Goal: Task Accomplishment & Management: Use online tool/utility

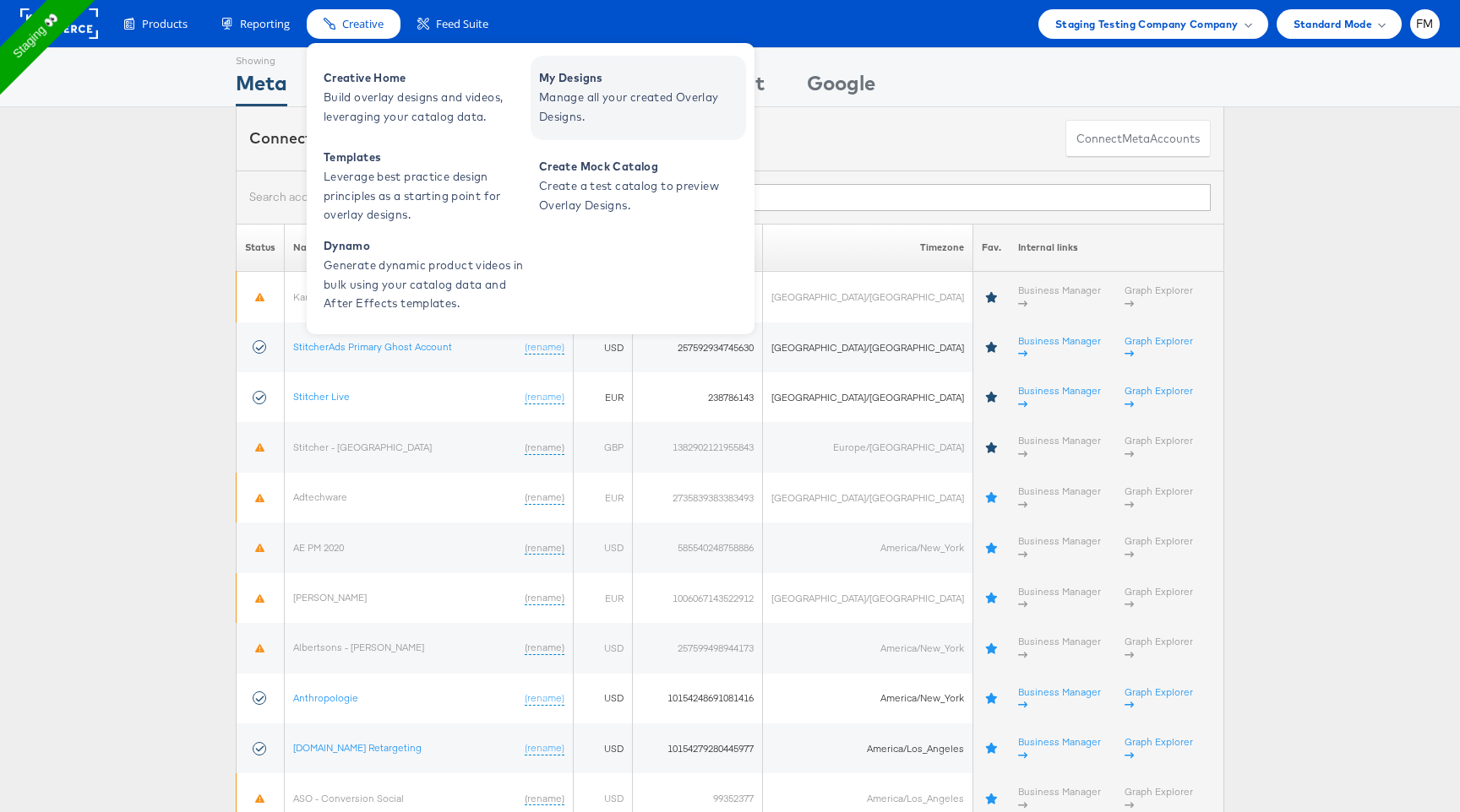
click at [617, 71] on span "My Designs" at bounding box center [639, 77] width 203 height 20
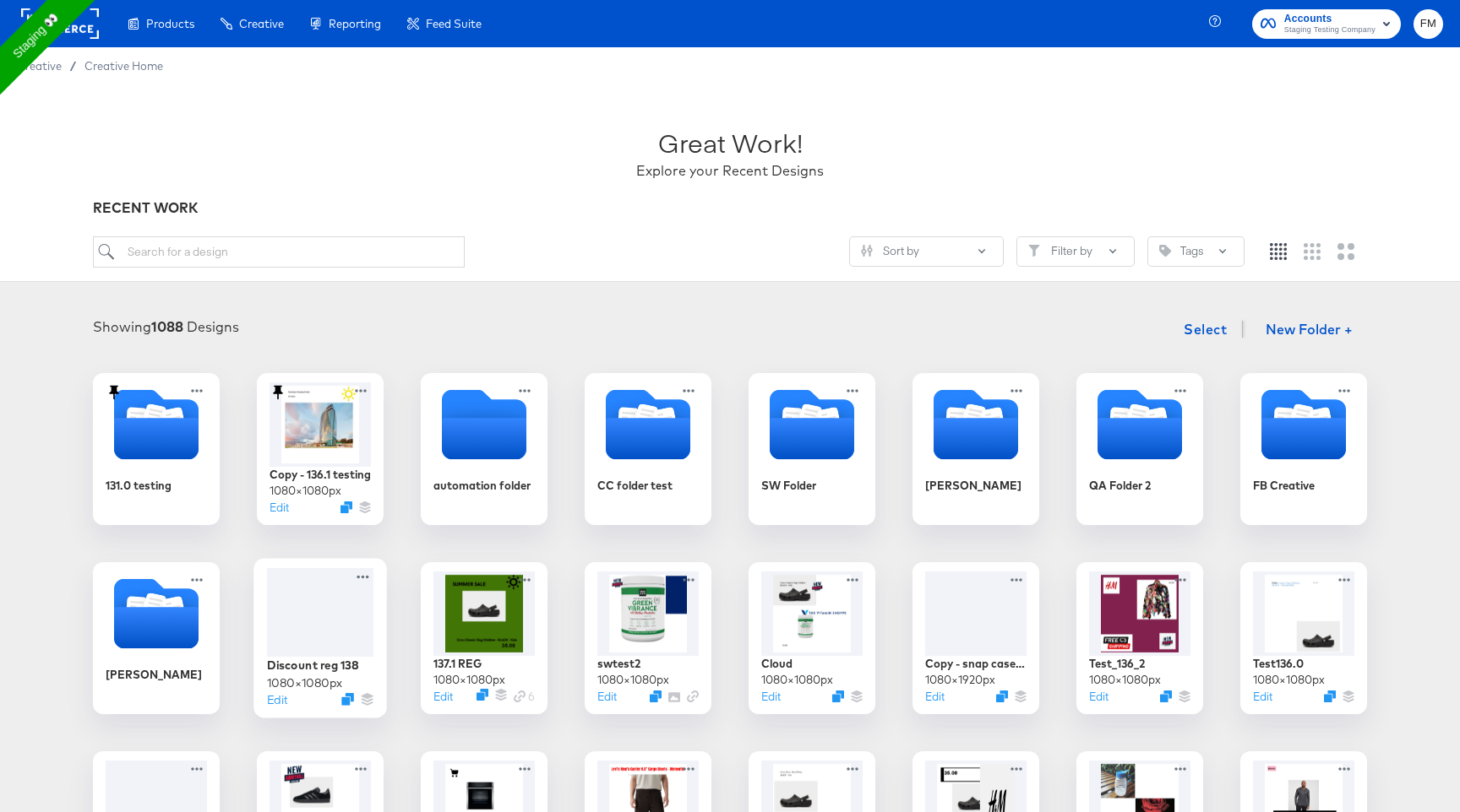
click at [281, 633] on div at bounding box center [320, 612] width 106 height 89
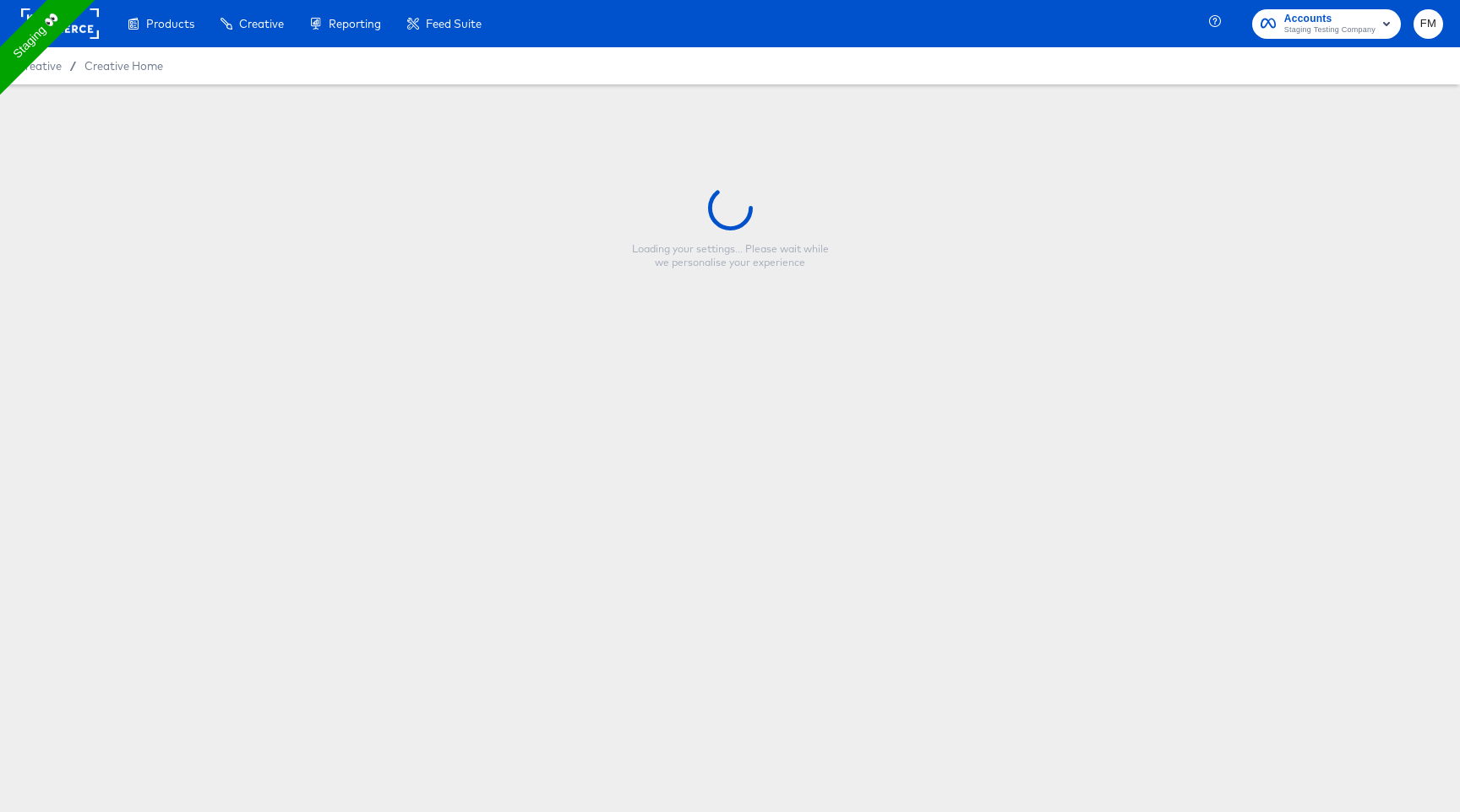
type input "Discount reg 138"
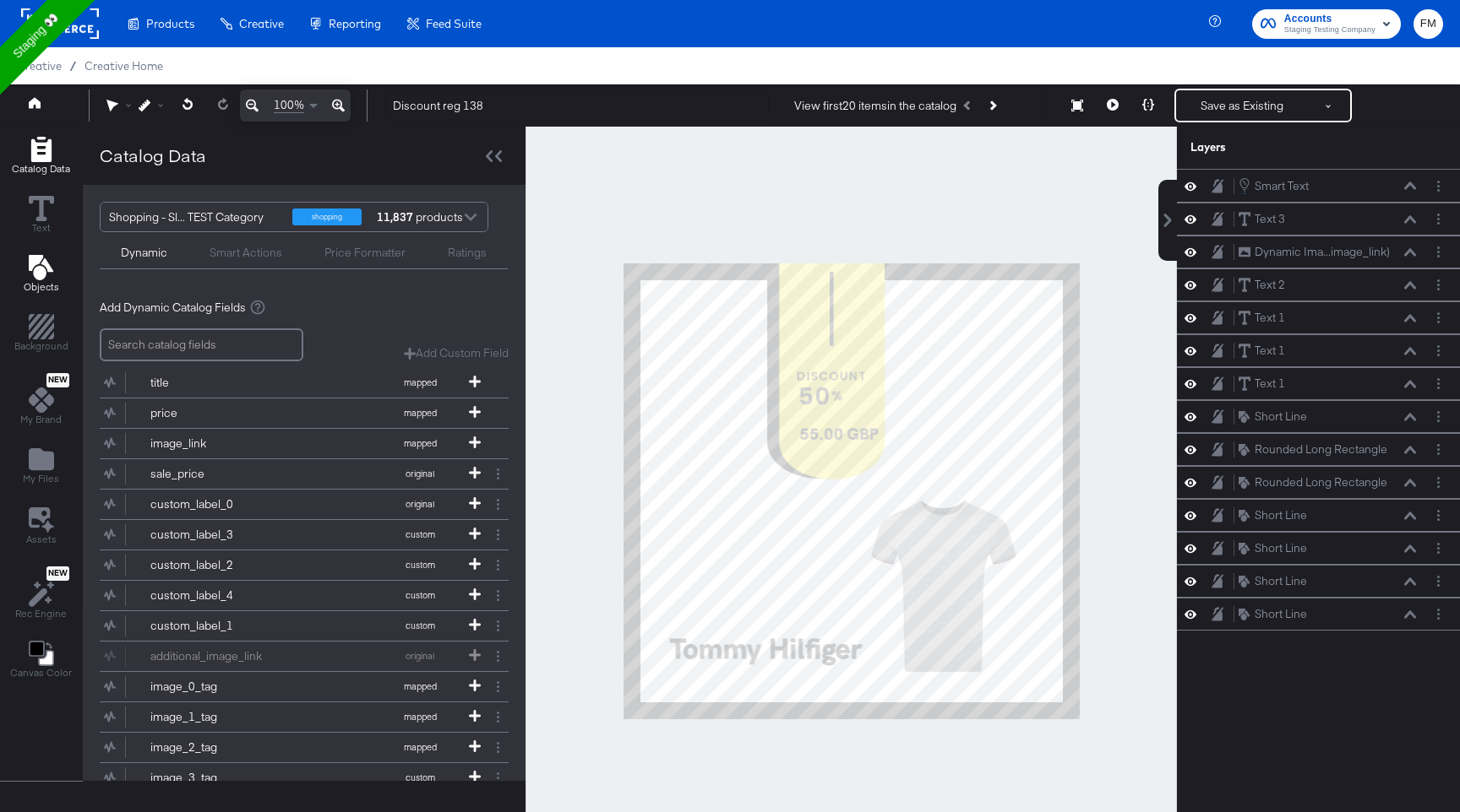
click at [49, 259] on icon "Add Text" at bounding box center [41, 267] width 25 height 25
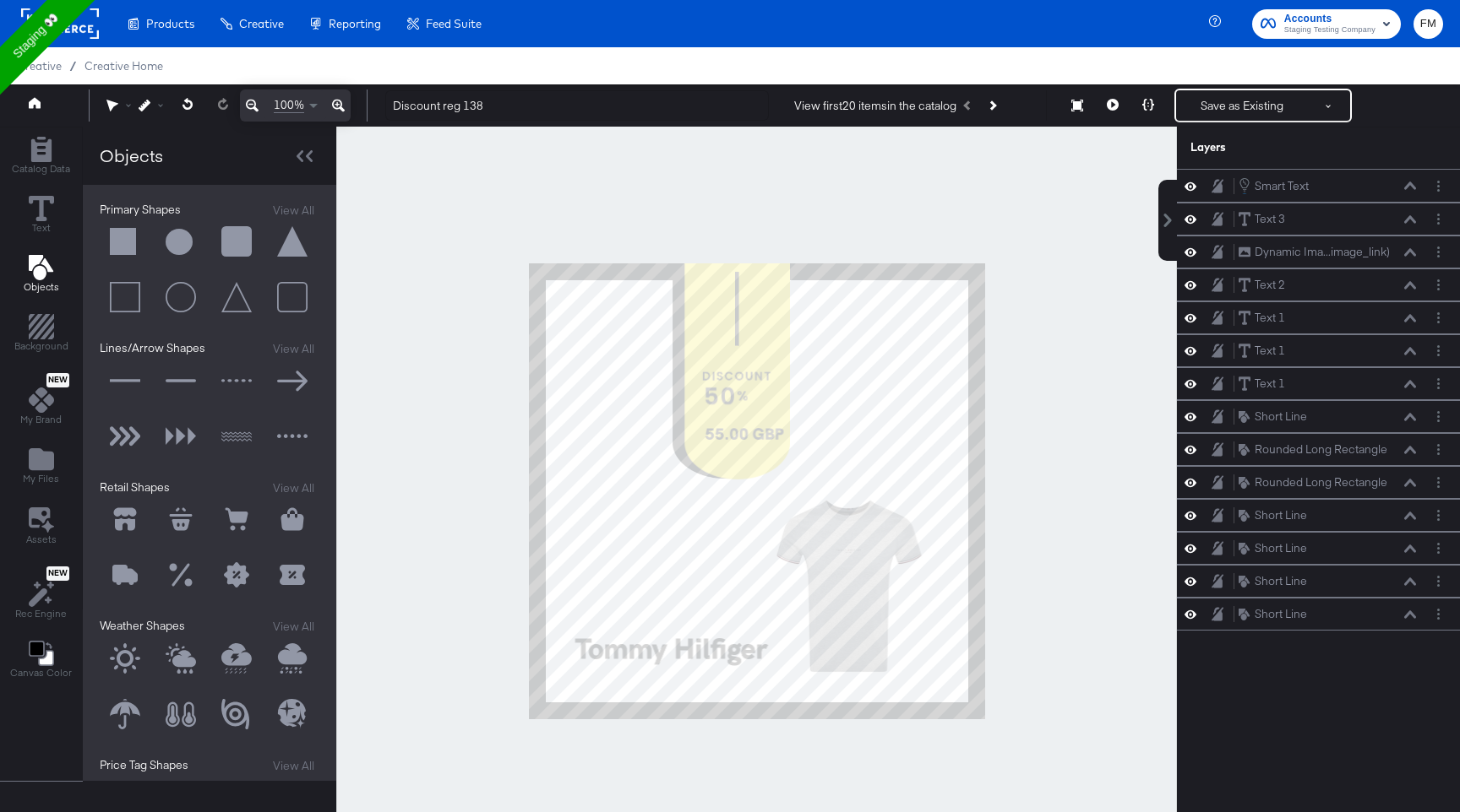
click at [176, 518] on button at bounding box center [180, 520] width 50 height 50
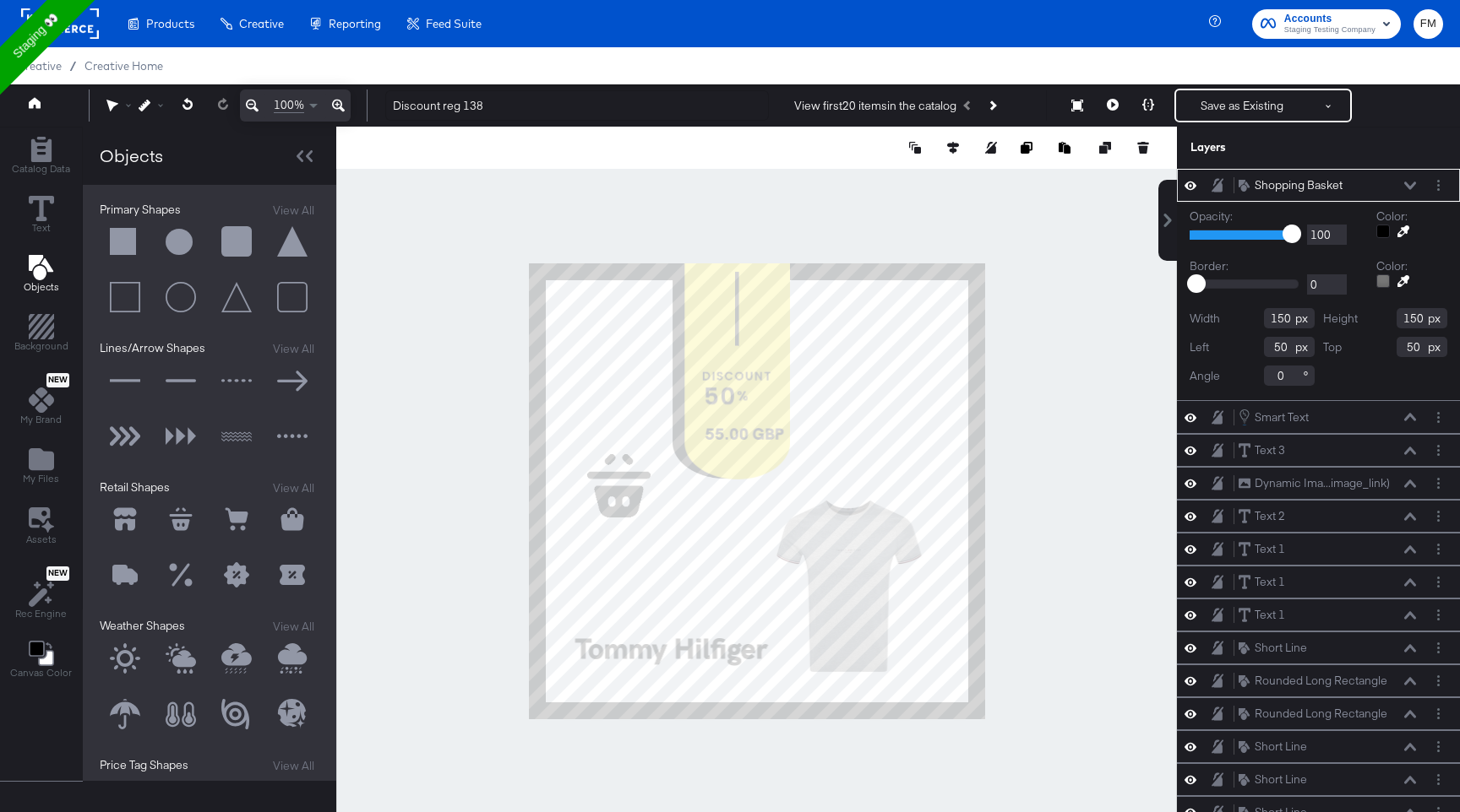
type input "136"
type input "450"
click at [1253, 112] on button "Save as Existing" at bounding box center [1242, 105] width 132 height 31
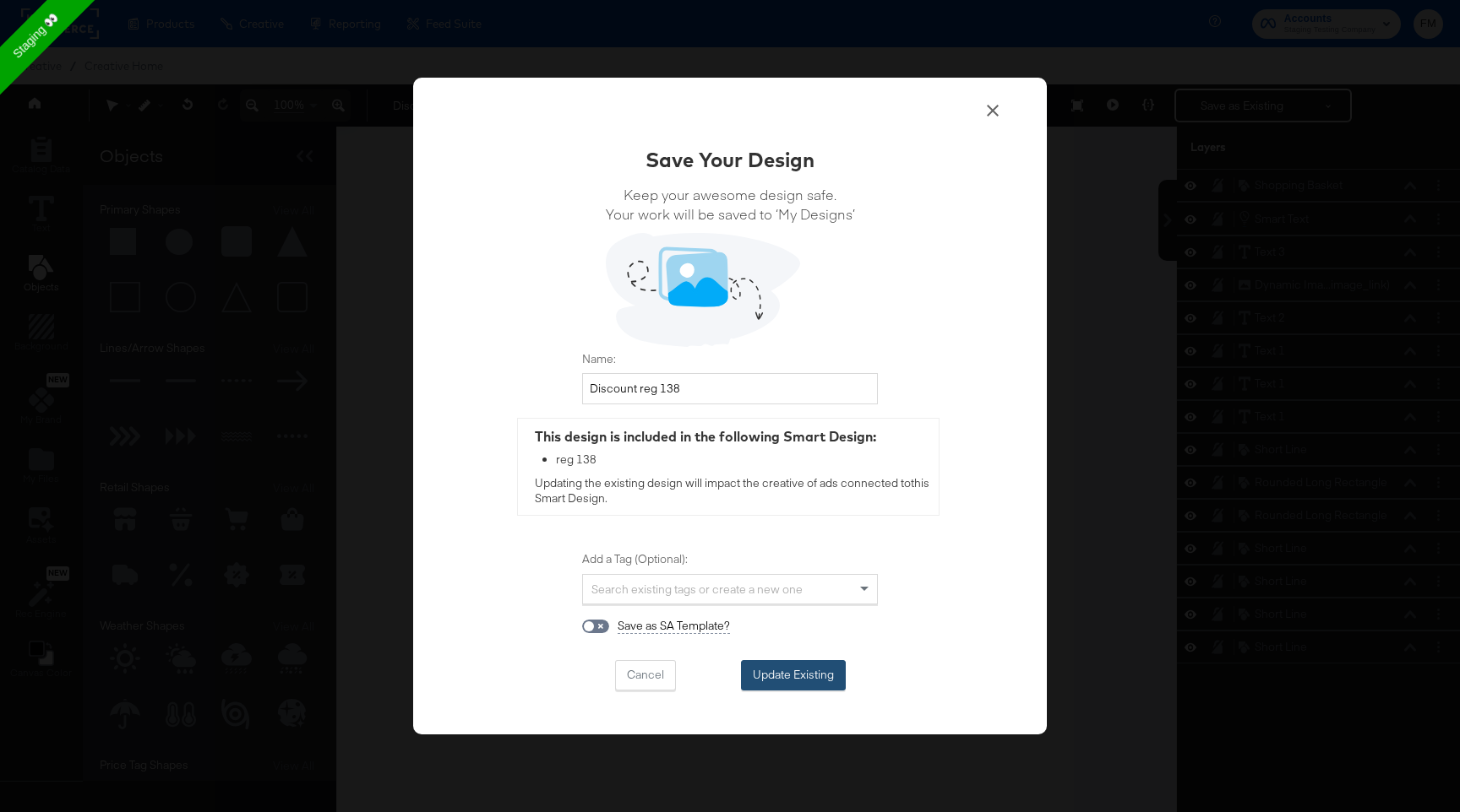
click at [777, 661] on button "Update Existing" at bounding box center [793, 676] width 105 height 31
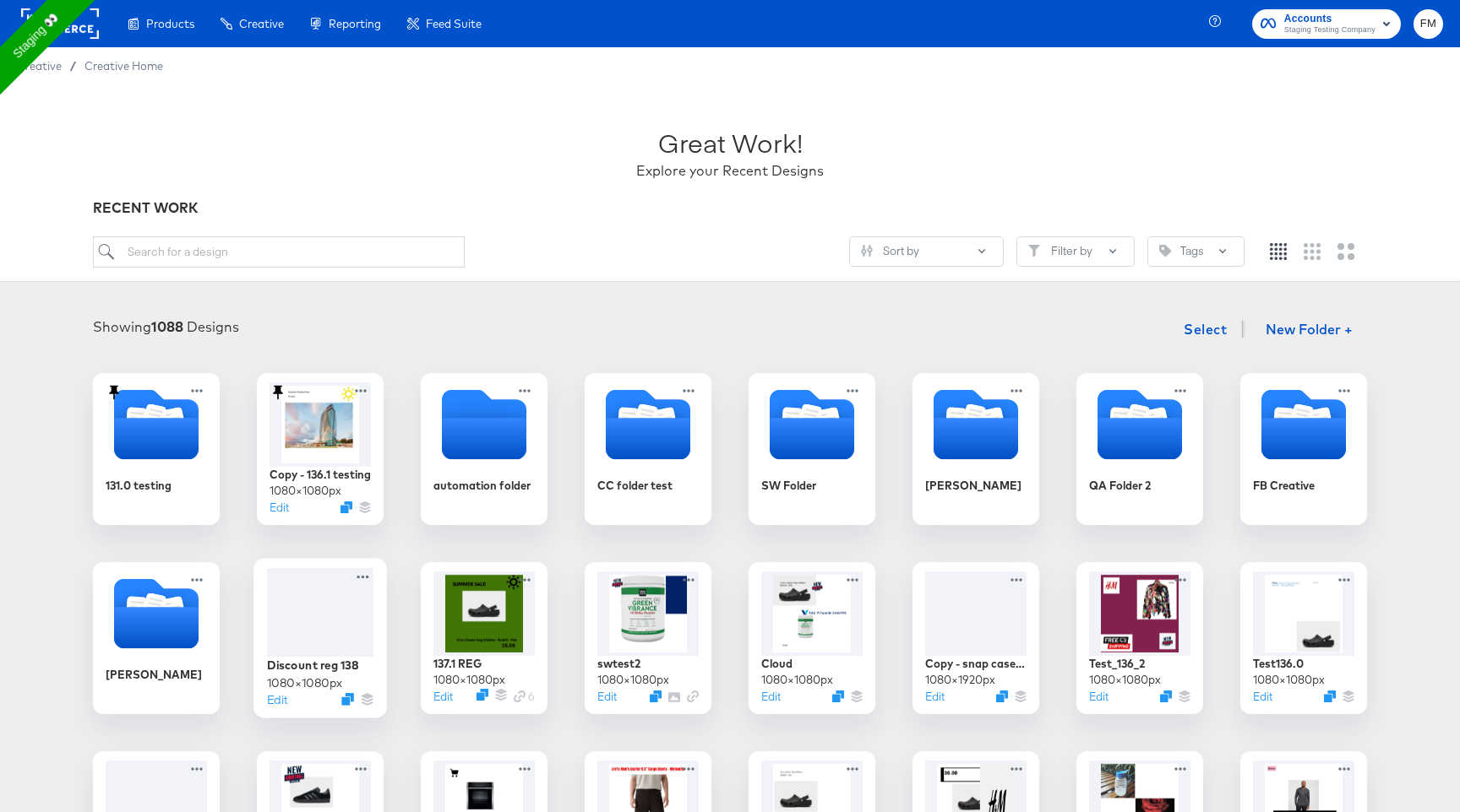
click at [315, 637] on div at bounding box center [320, 612] width 106 height 89
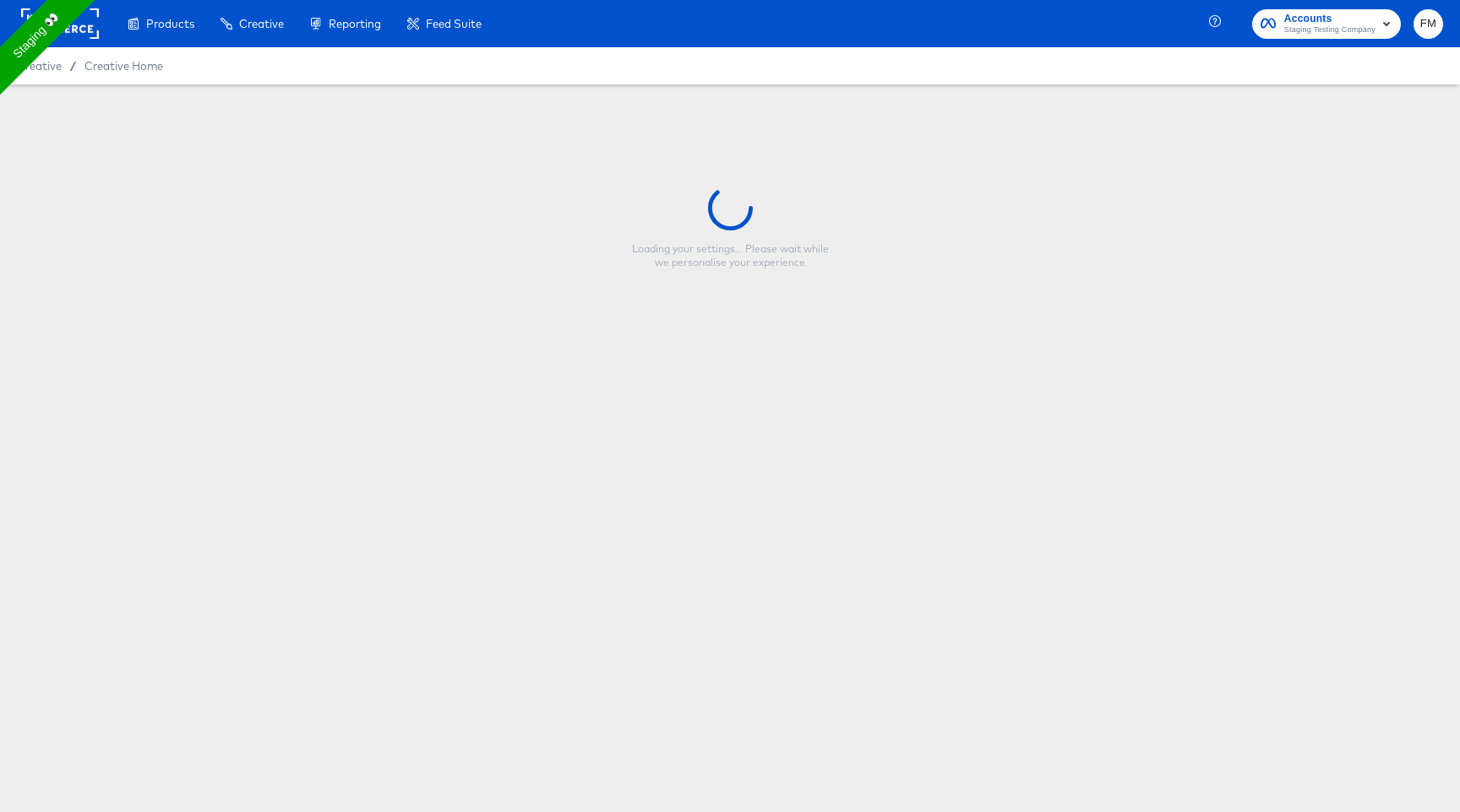
type input "Discount reg 138"
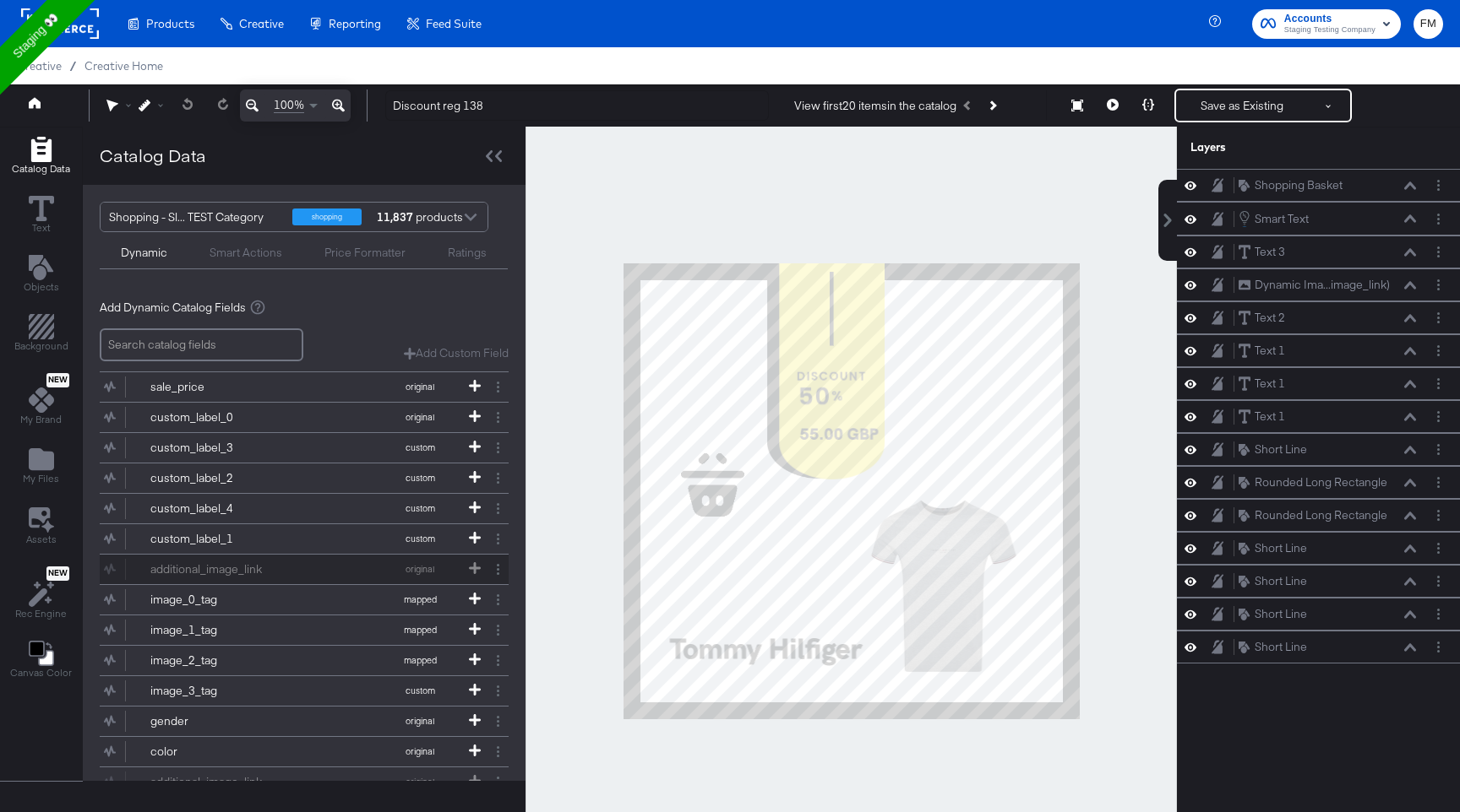
scroll to position [125, 0]
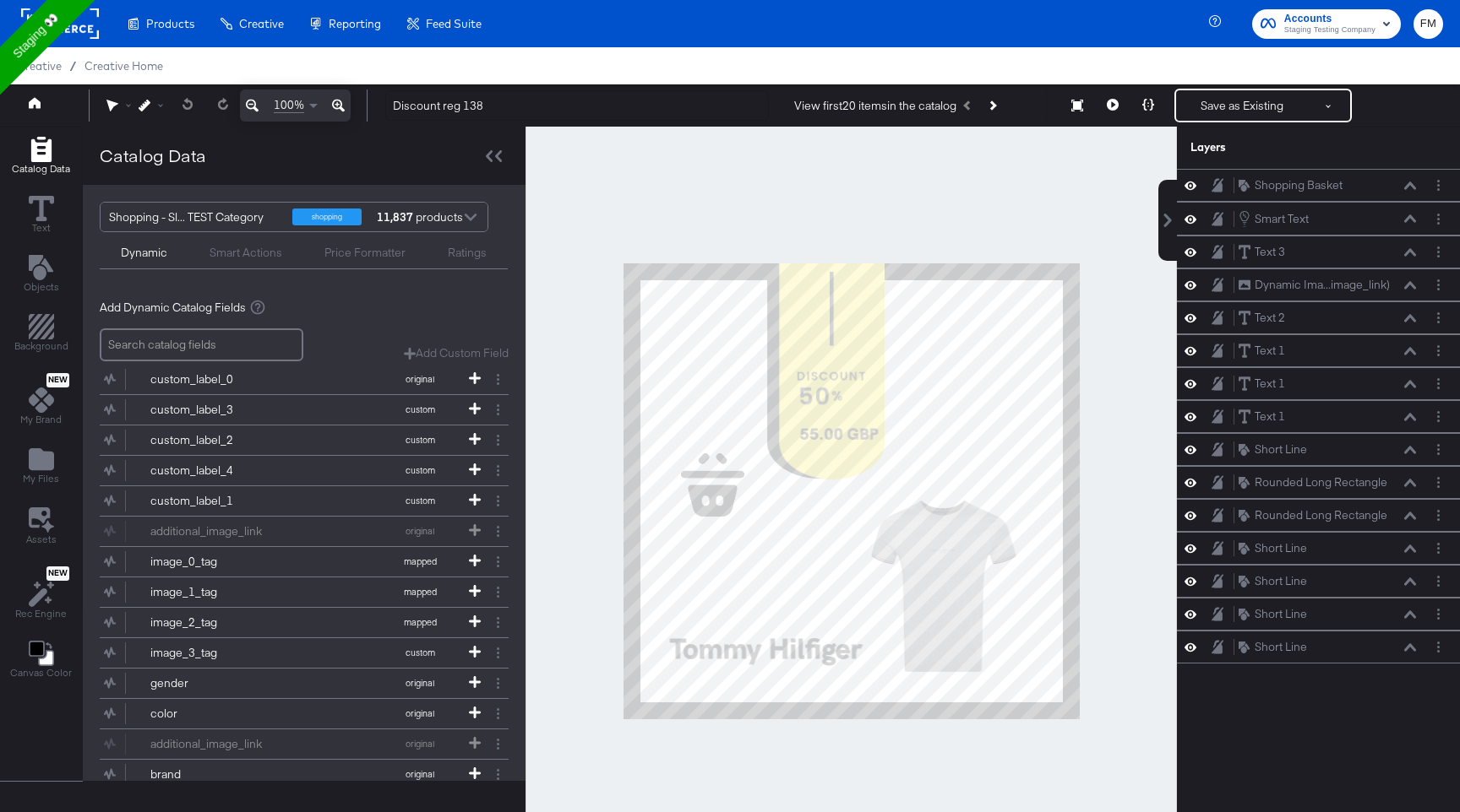
click at [148, 49] on div "Creative / Creative Home" at bounding box center [730, 66] width 1460 height 37
click at [148, 63] on span "Creative Home" at bounding box center [123, 65] width 78 height 13
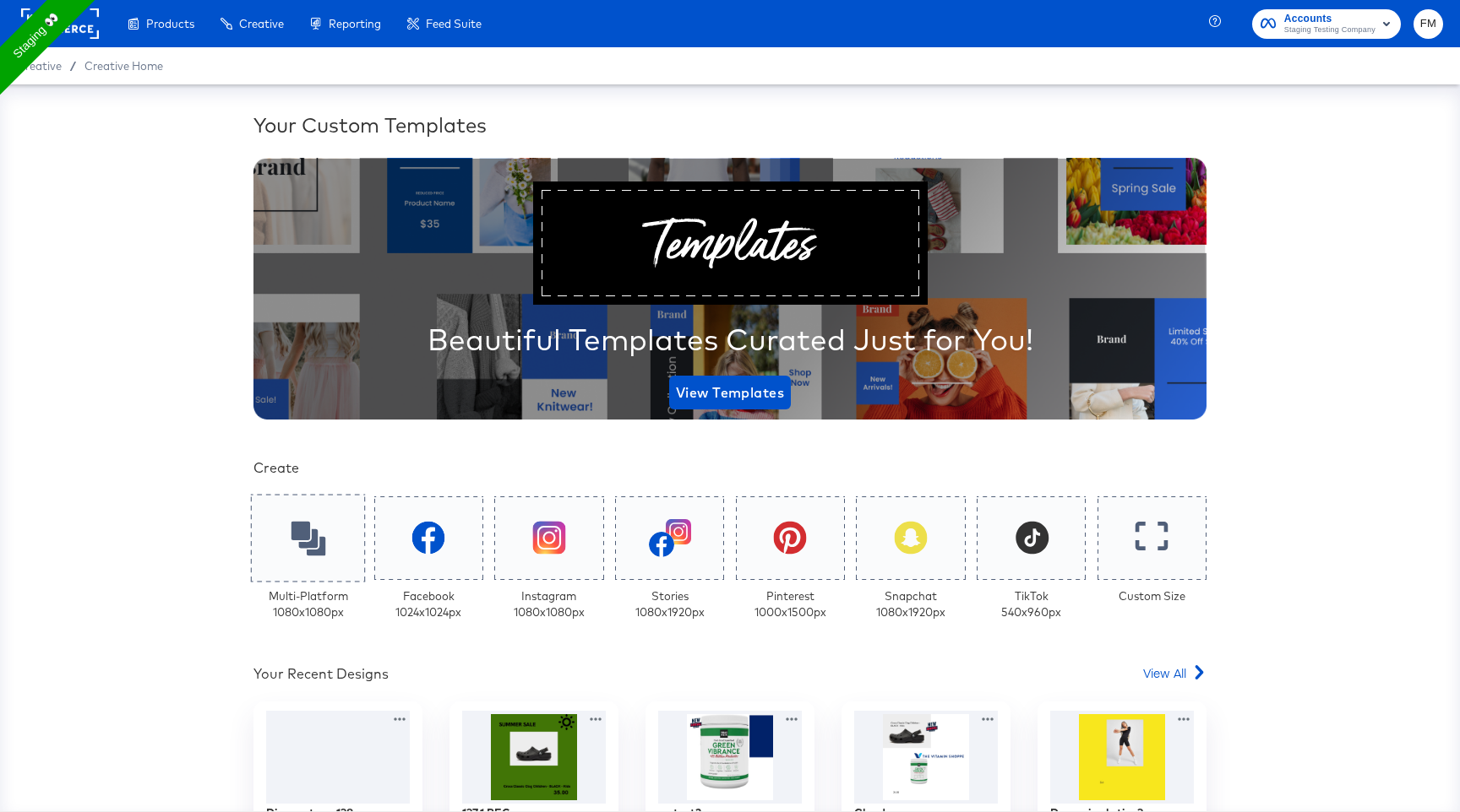
click at [297, 522] on icon at bounding box center [307, 538] width 35 height 35
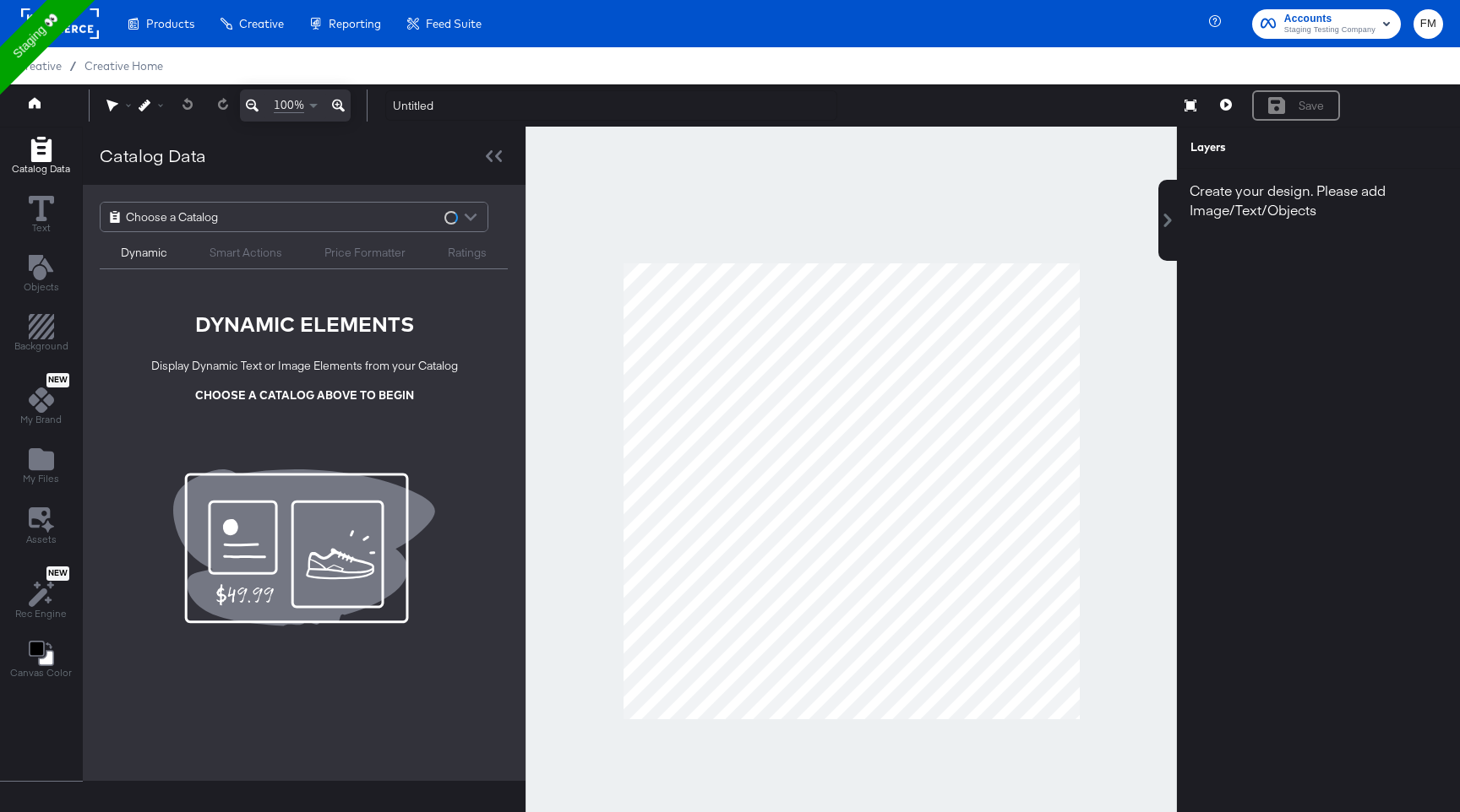
click at [273, 231] on div "Choose a Catalog" at bounding box center [294, 217] width 388 height 31
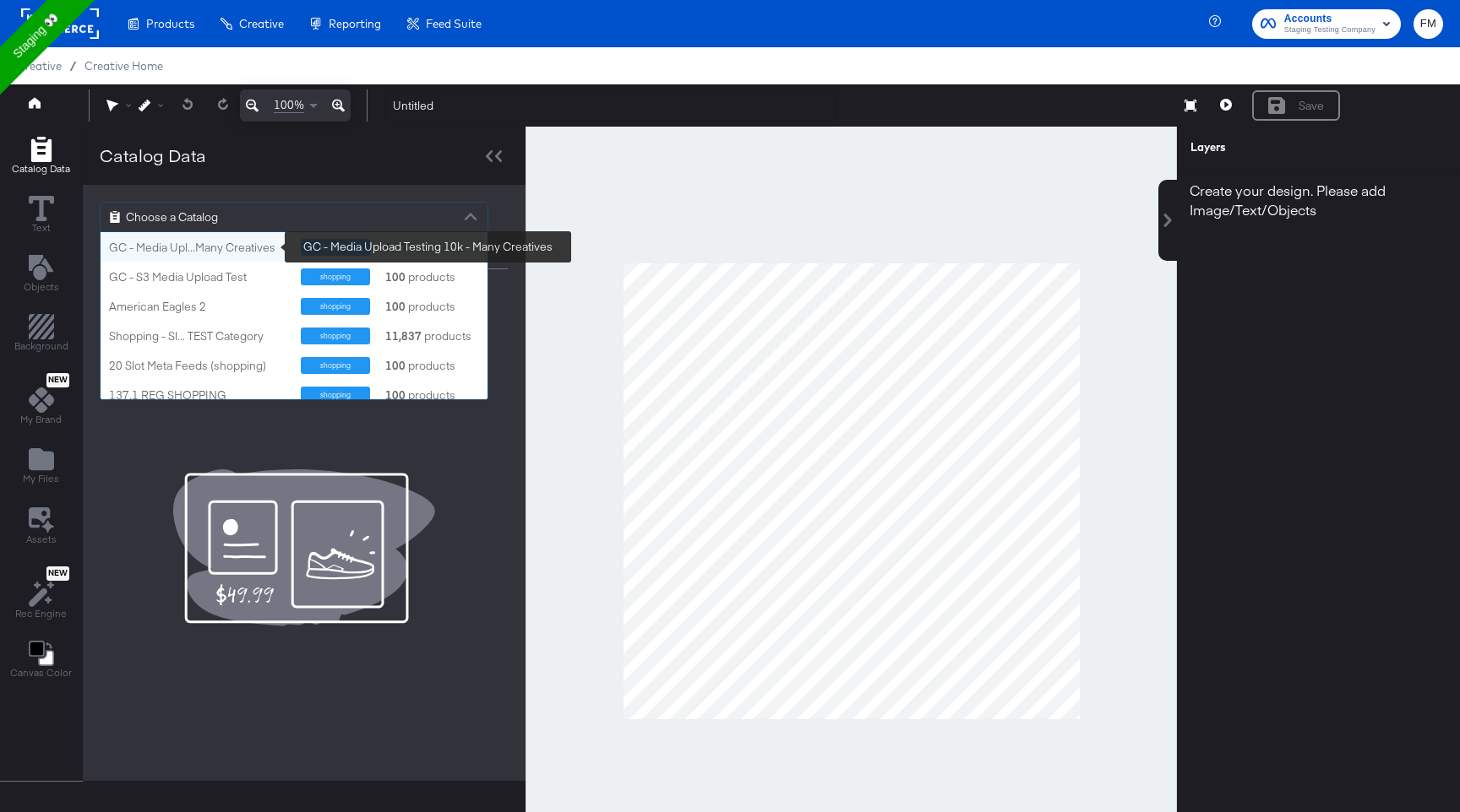
click at [221, 252] on div "GC - Media Upl...Many Creatives" at bounding box center [199, 247] width 179 height 16
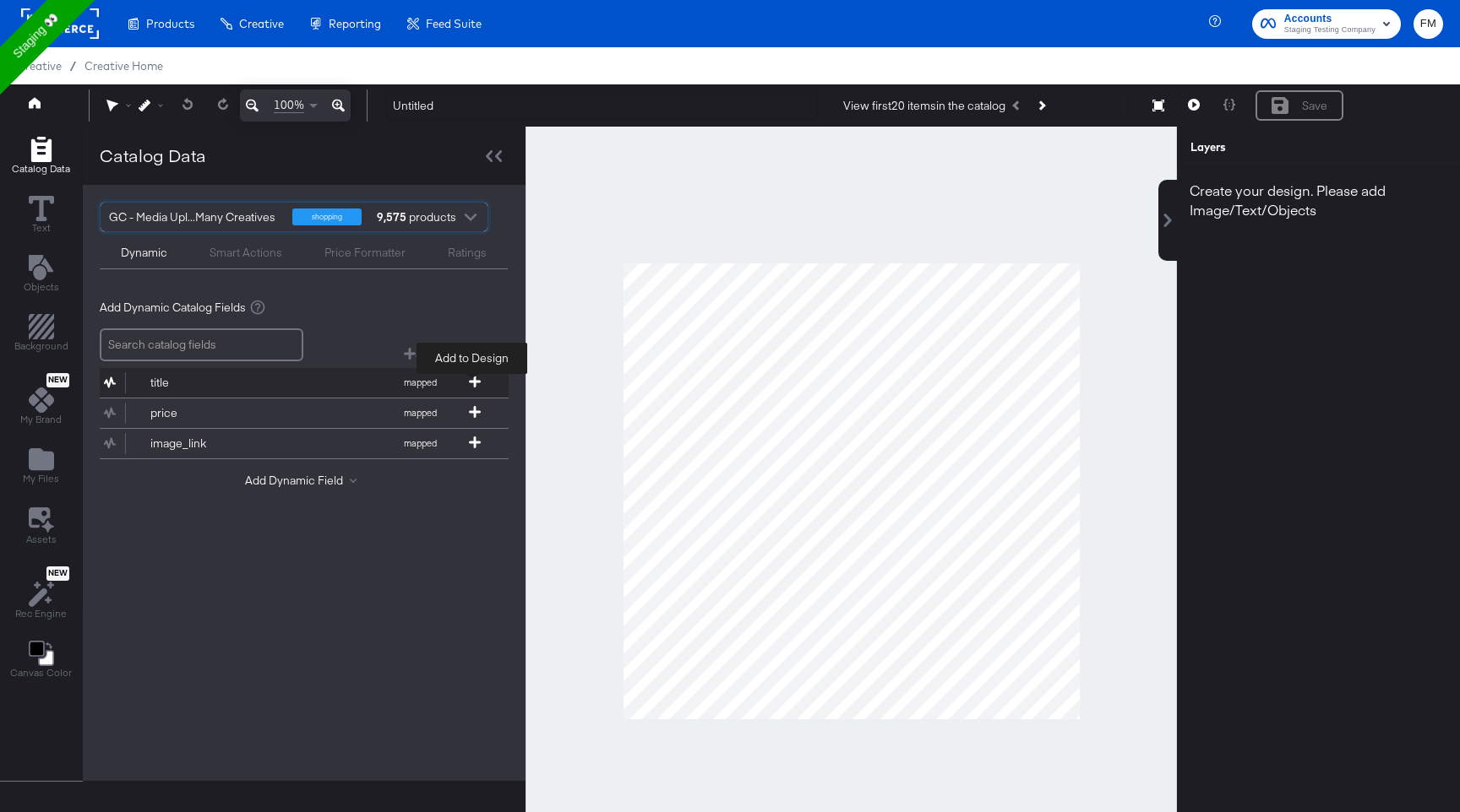
click at [475, 384] on icon at bounding box center [474, 382] width 12 height 12
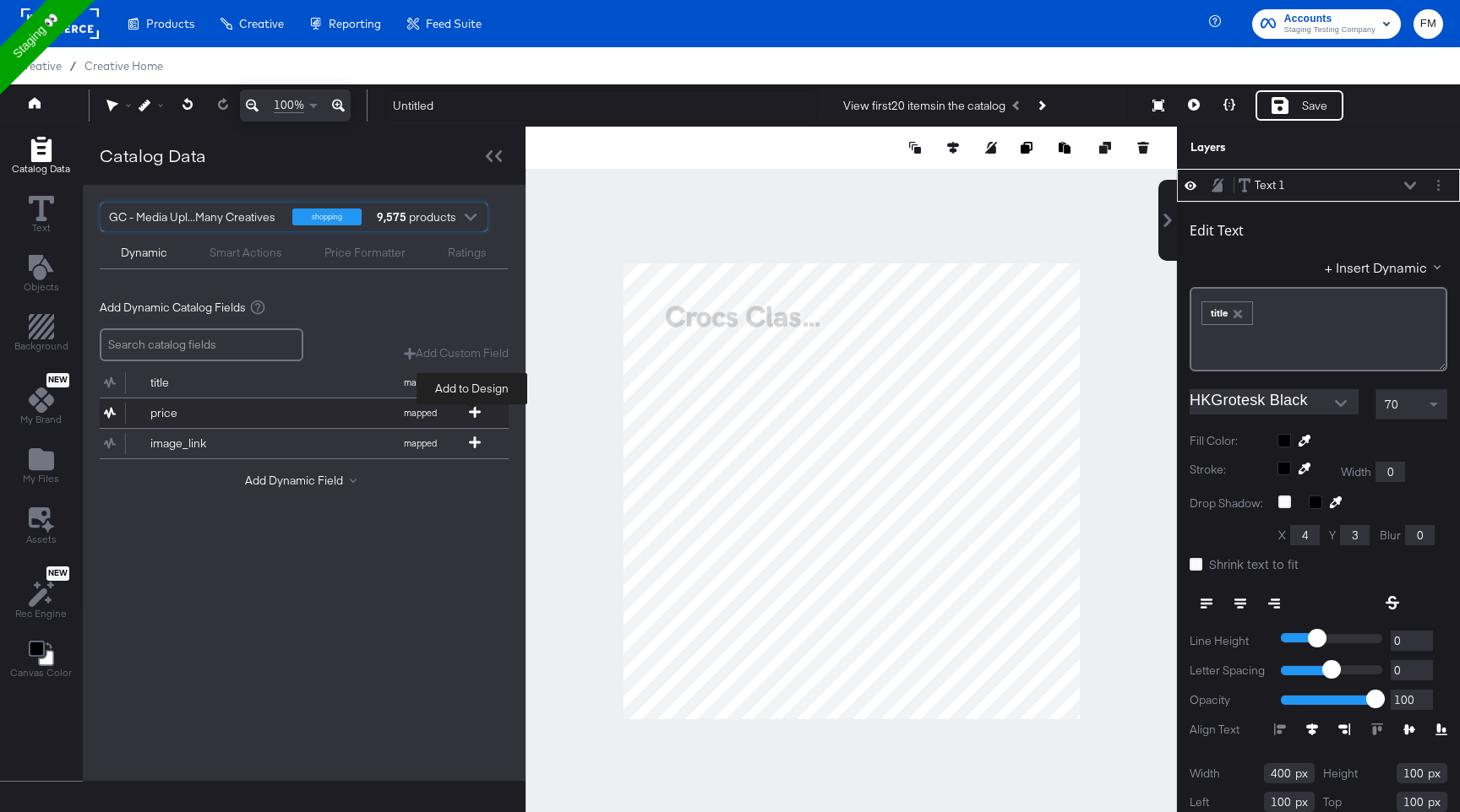
click at [470, 412] on icon at bounding box center [474, 412] width 12 height 12
type input "386"
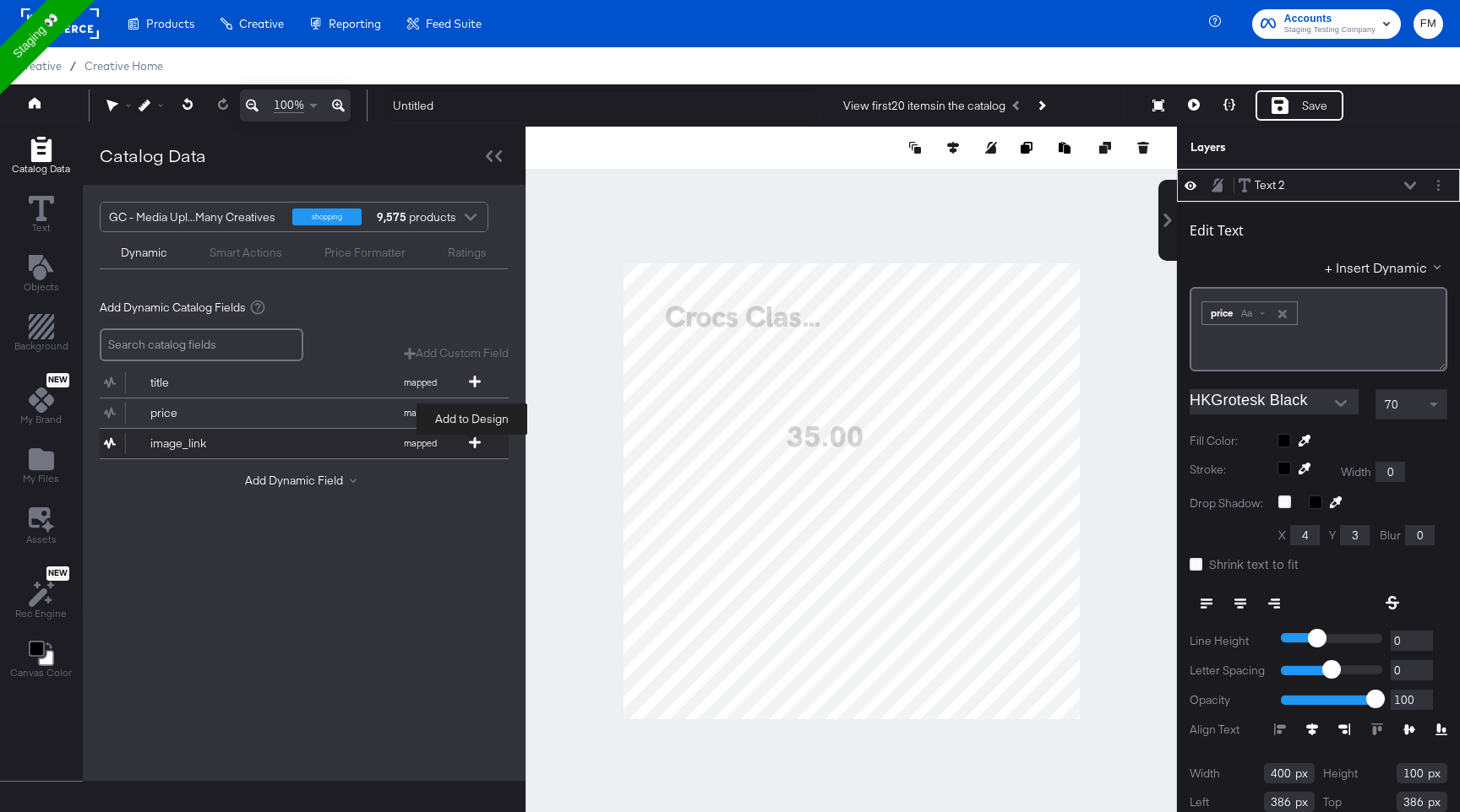
click at [479, 443] on span at bounding box center [474, 443] width 17 height 14
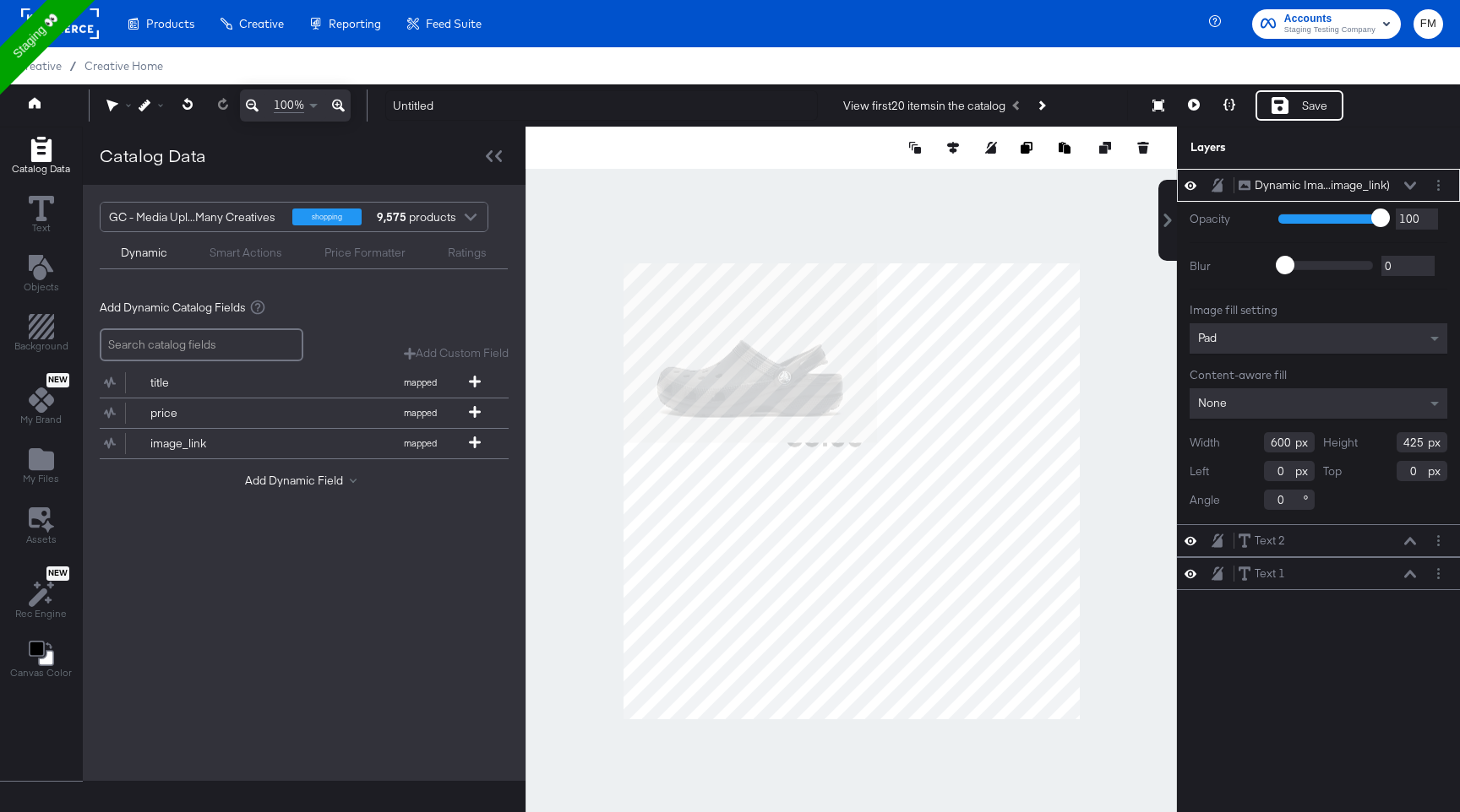
type input "70"
type input "526"
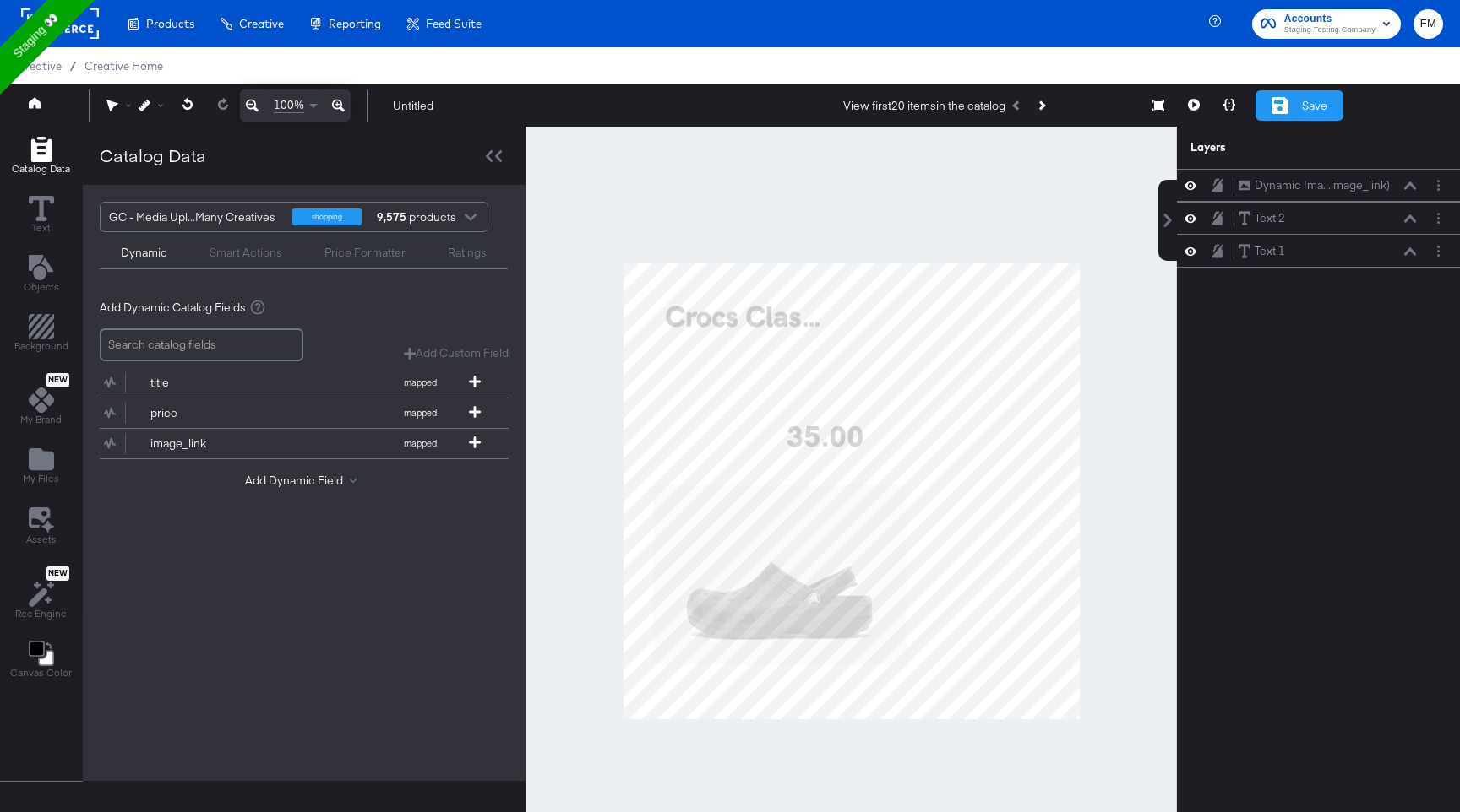
click at [1310, 112] on div "Save" at bounding box center [1313, 105] width 25 height 16
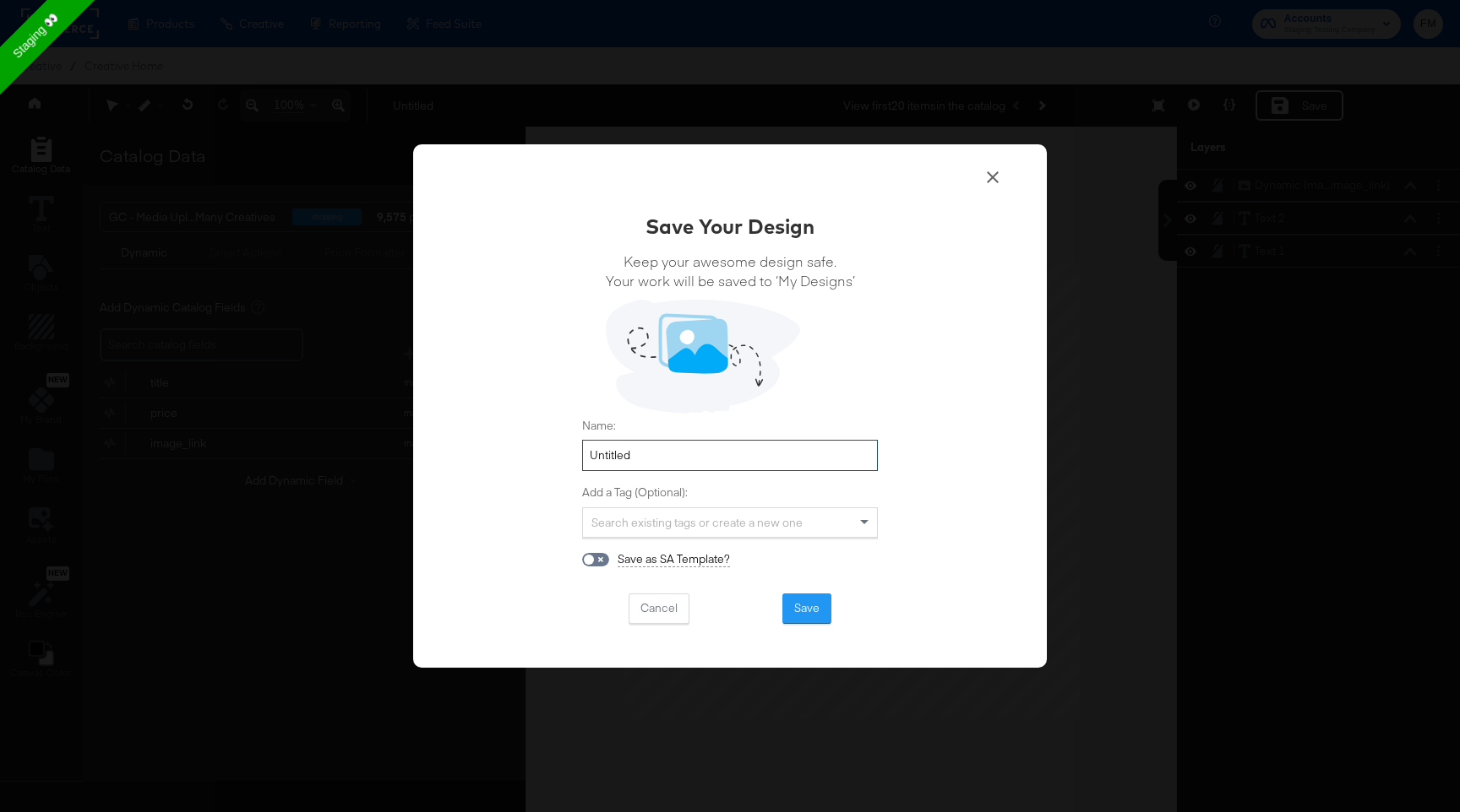
click at [793, 445] on input "Untitled" at bounding box center [729, 455] width 296 height 31
type input "teat"
click at [799, 621] on button "Save" at bounding box center [807, 609] width 49 height 31
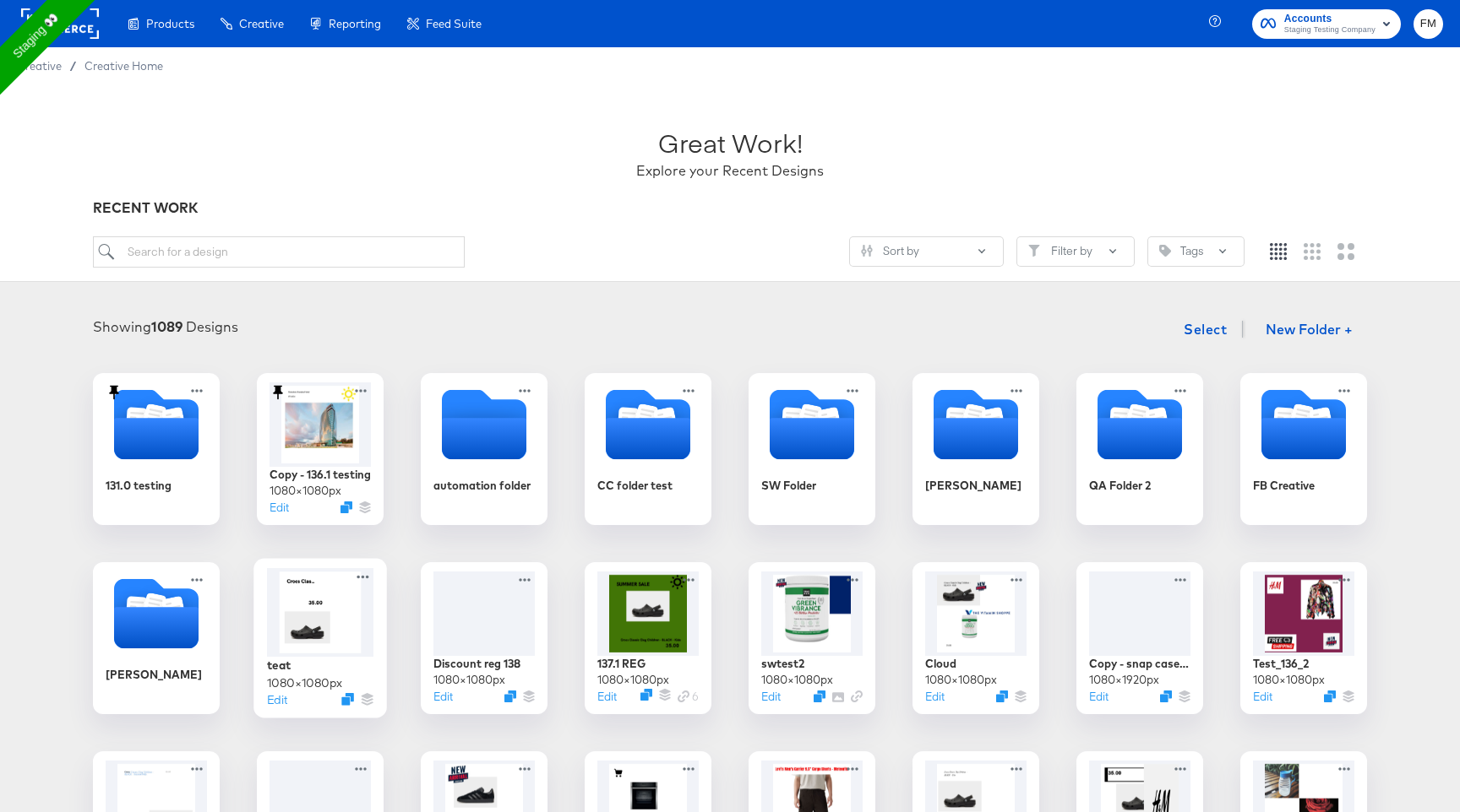
click at [324, 617] on div at bounding box center [320, 612] width 106 height 89
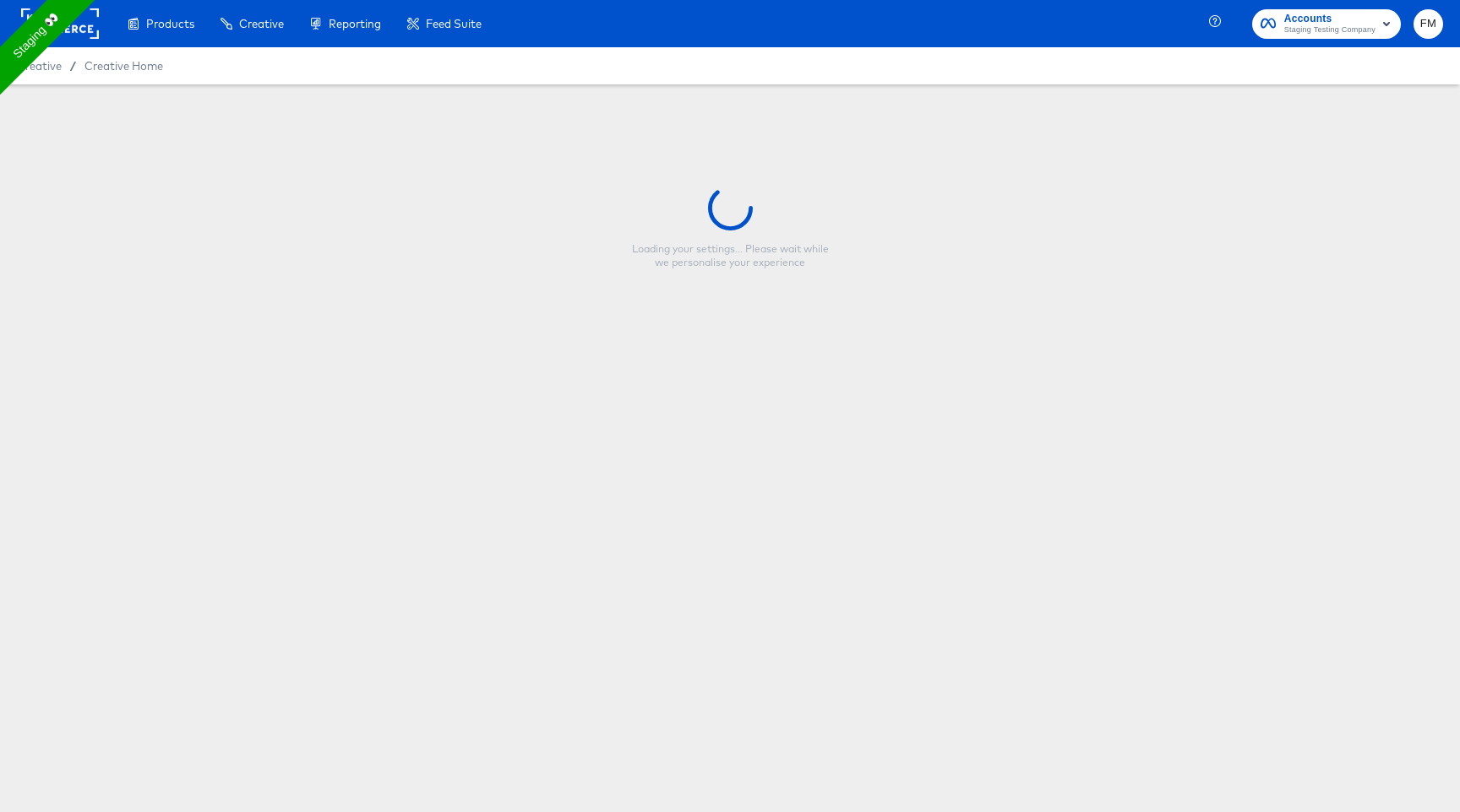
type input "teat"
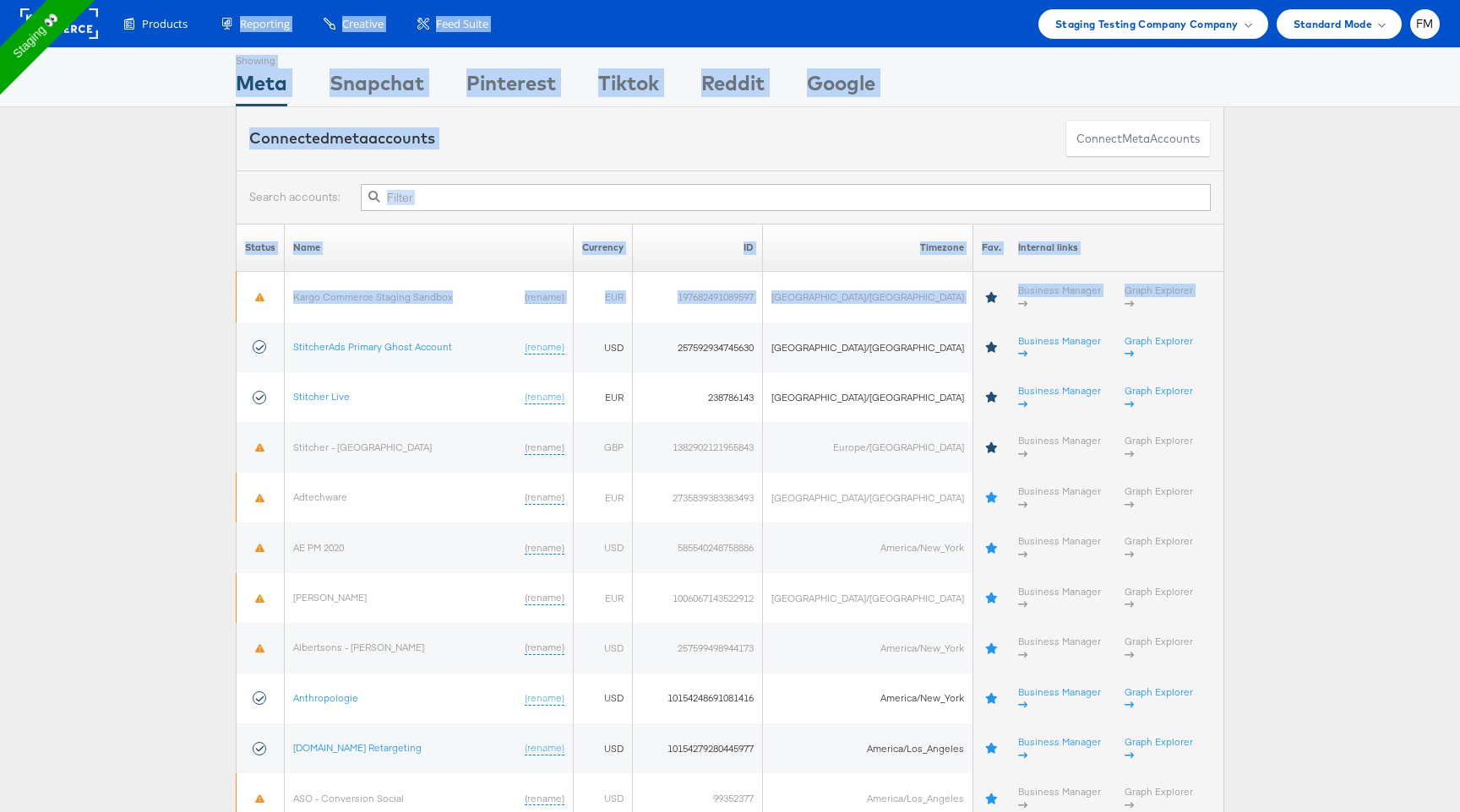
drag, startPoint x: 244, startPoint y: 339, endPoint x: 233, endPoint y: -226, distance: 565.1
click at [233, 0] on html "Products Product Catalogs Enhance Your Product Catalog, Map Them to Publishers,…" at bounding box center [730, 406] width 1460 height 812
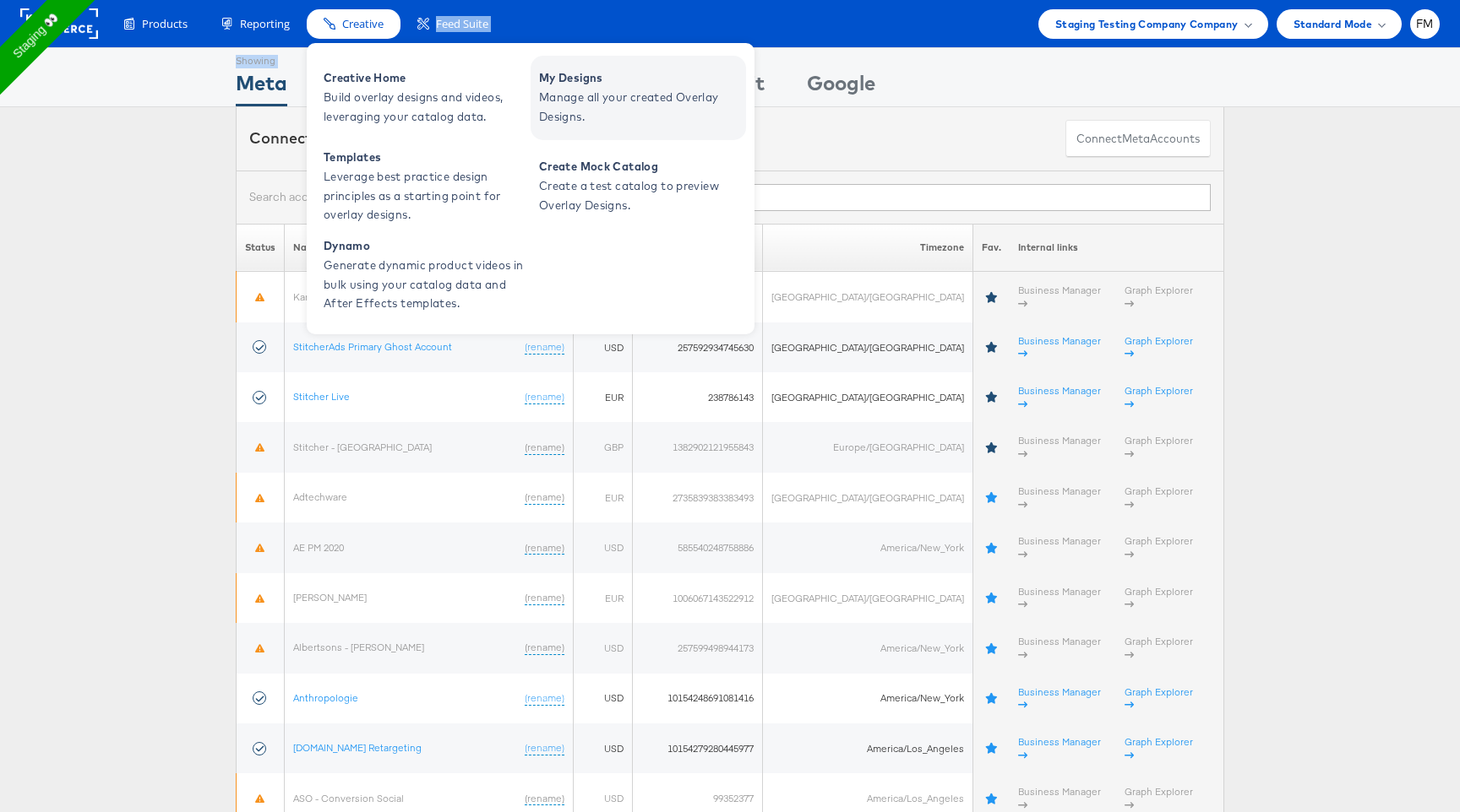
drag, startPoint x: 223, startPoint y: 91, endPoint x: 583, endPoint y: 77, distance: 360.3
click at [594, 115] on span "Manage all your created Overlay Designs." at bounding box center [639, 107] width 203 height 39
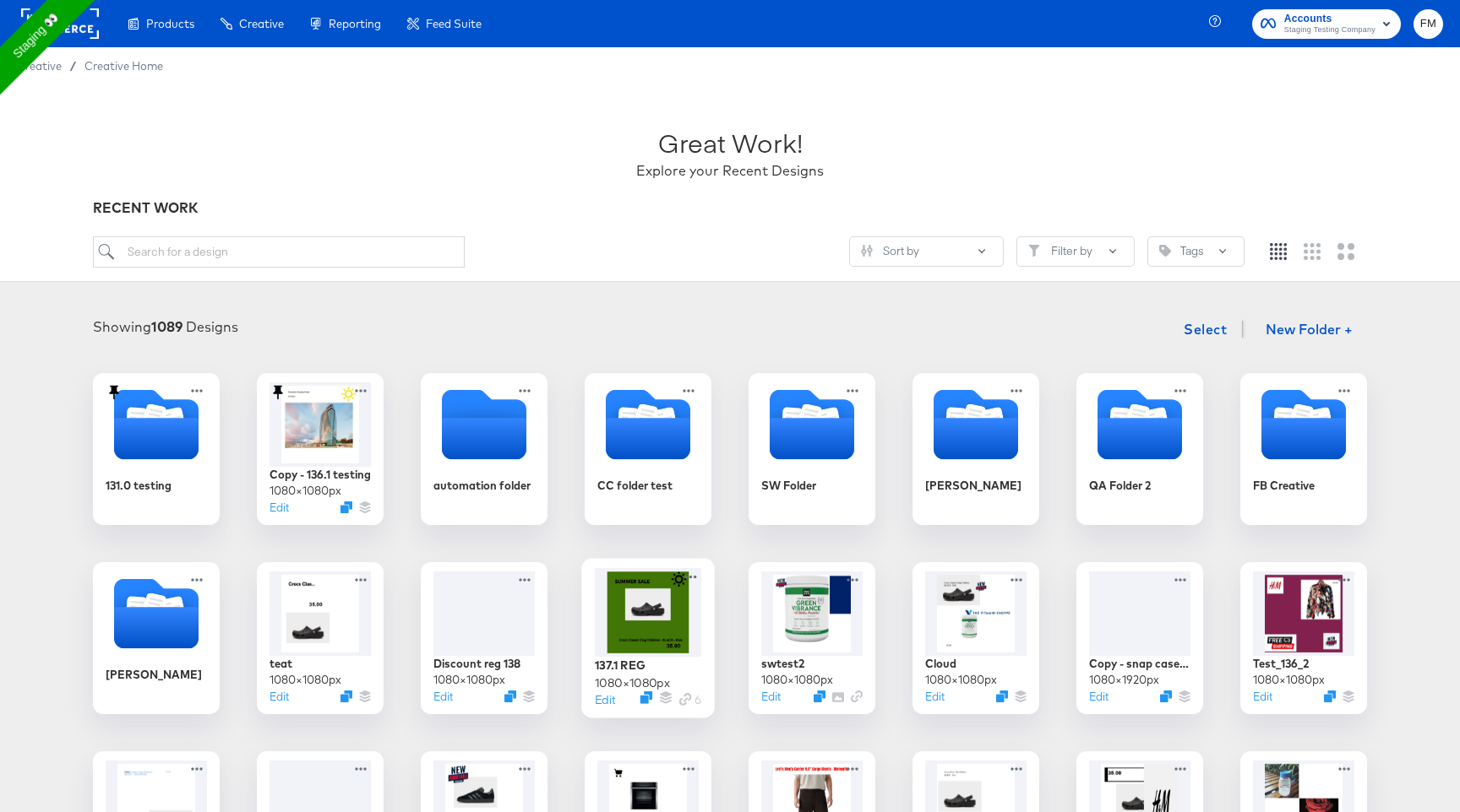
click at [659, 594] on div at bounding box center [648, 612] width 106 height 89
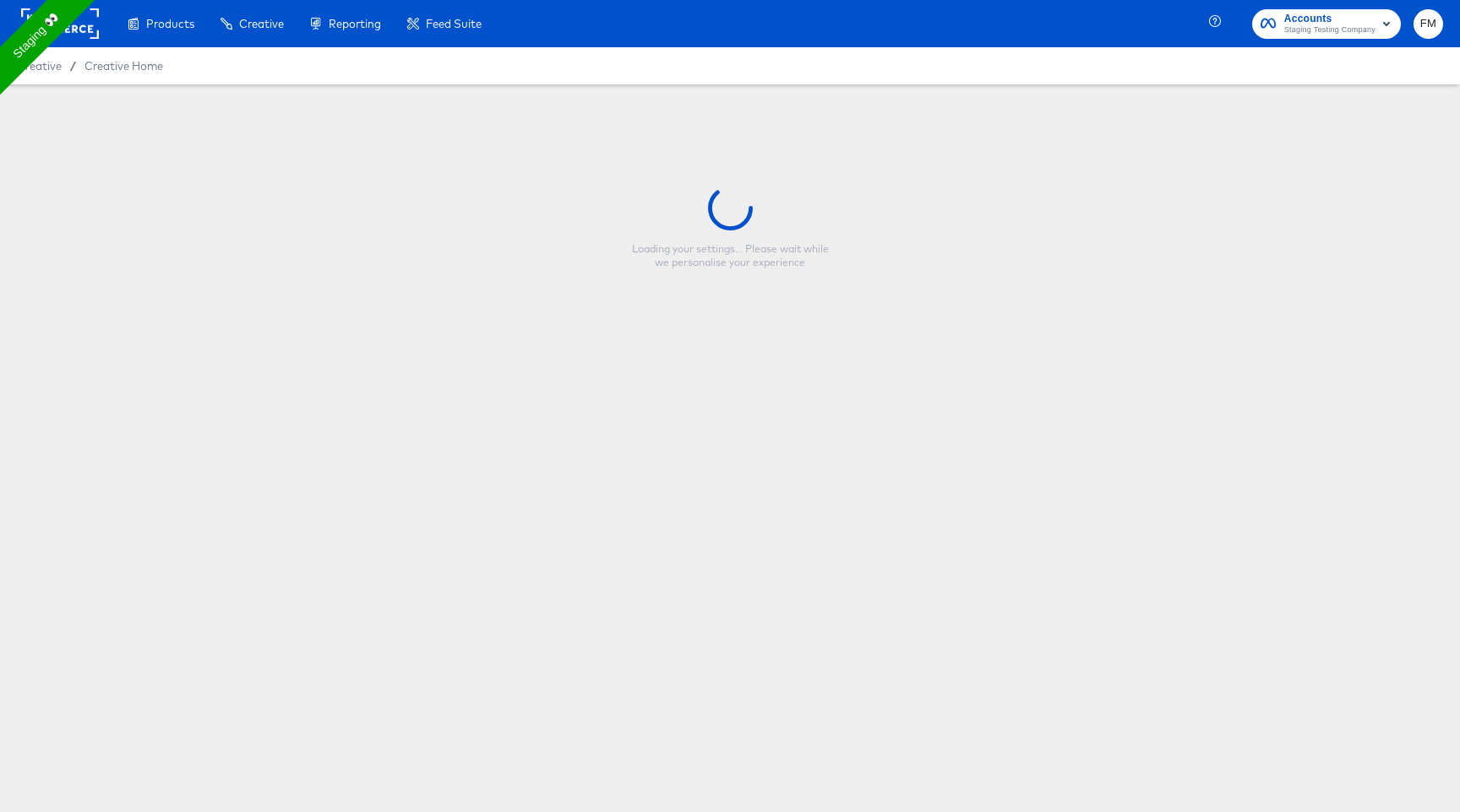
type input "137.1 REG"
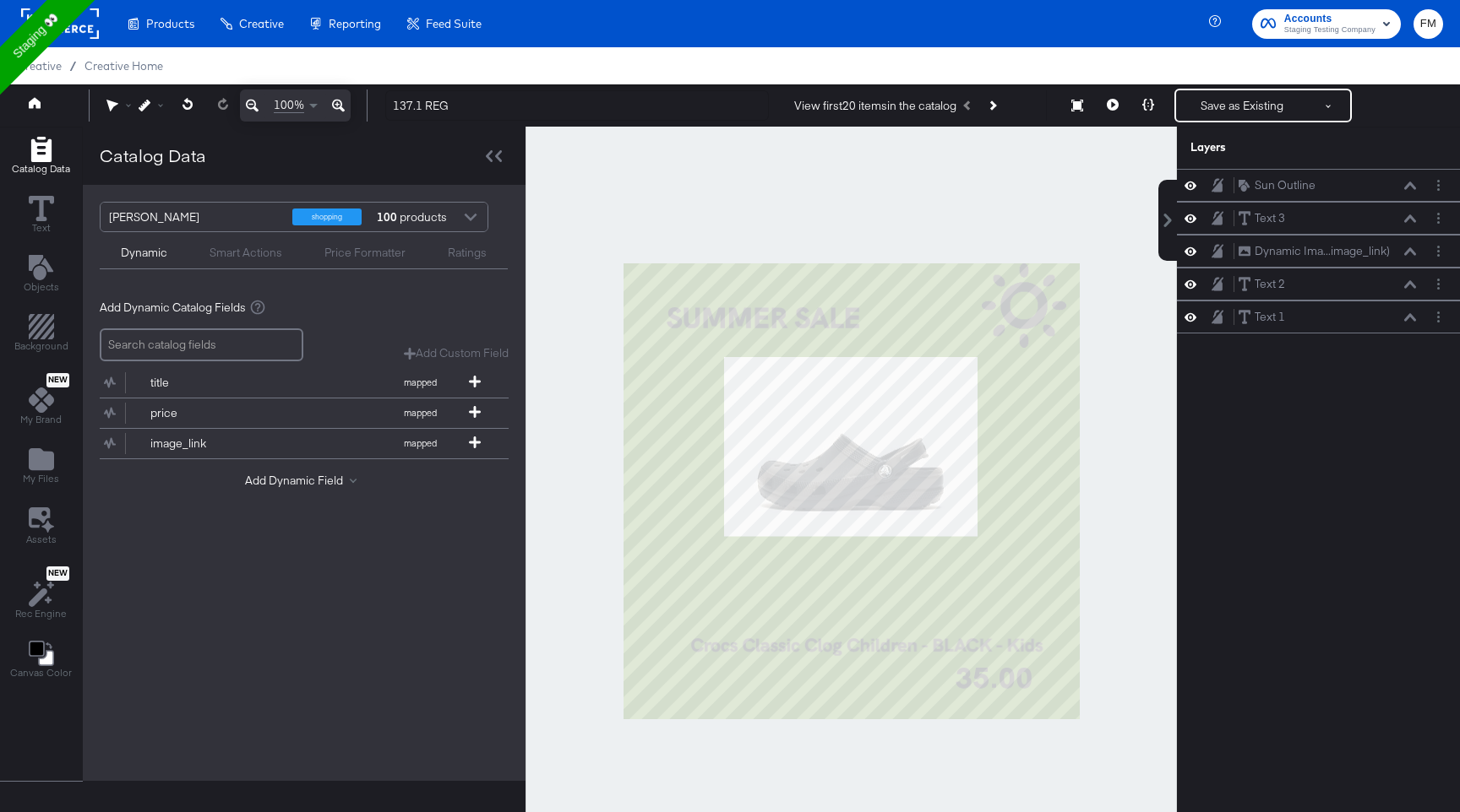
click at [272, 245] on div "Smart Actions" at bounding box center [246, 252] width 73 height 16
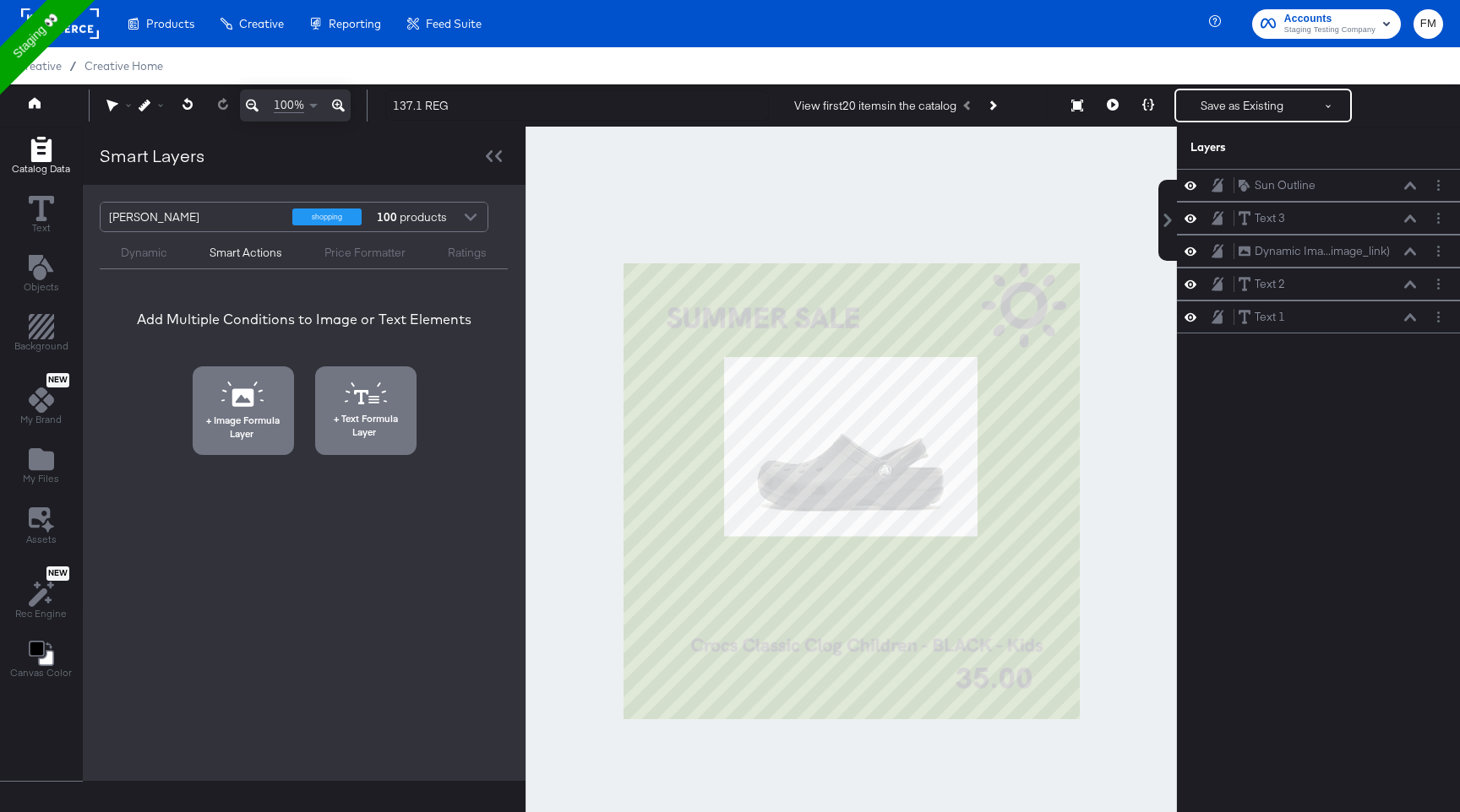
click at [344, 266] on div "Dynamic Smart Actions Price Formatter Ratings" at bounding box center [303, 251] width 408 height 37
click at [357, 254] on div "Price Formatter" at bounding box center [364, 252] width 81 height 16
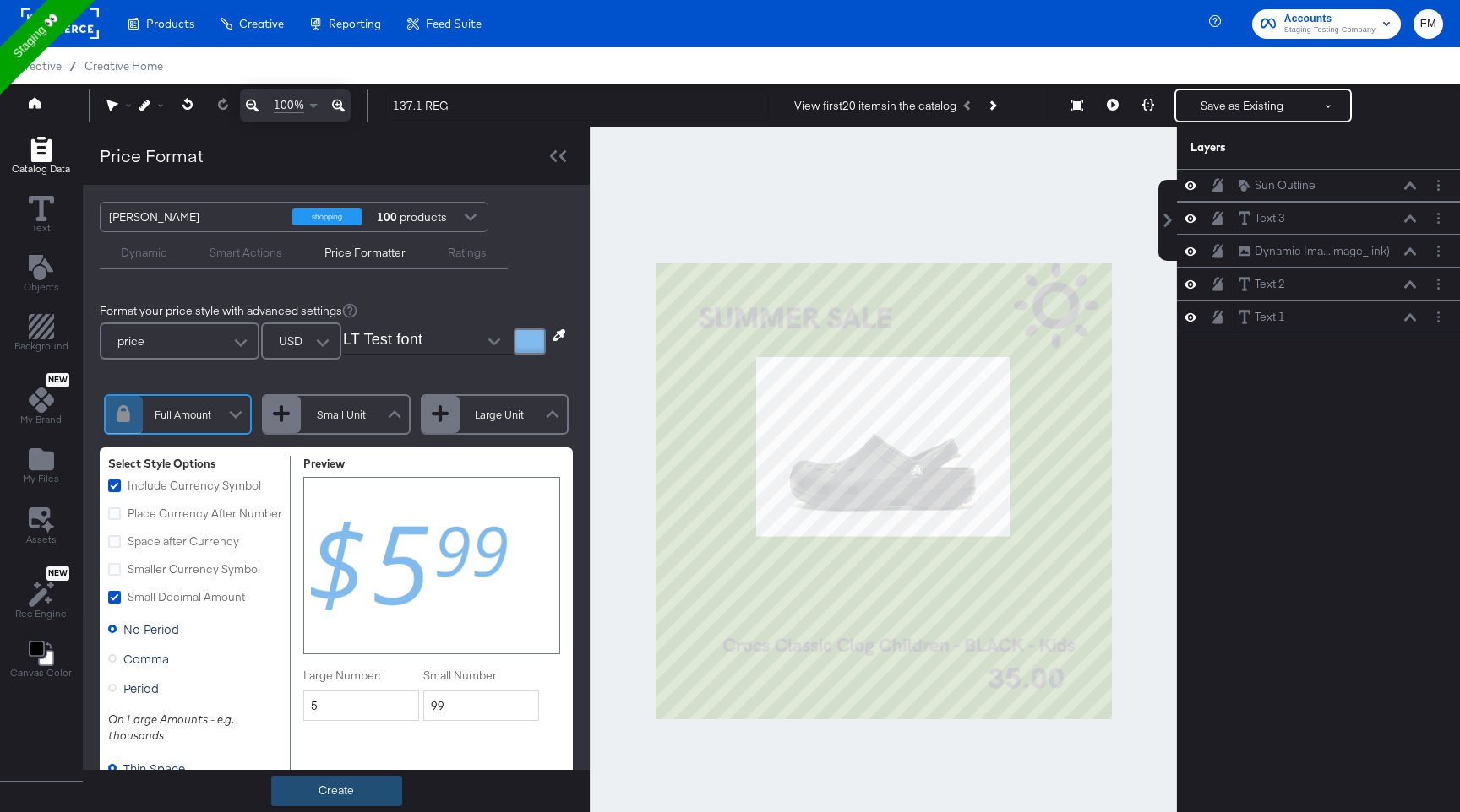
click at [375, 788] on button "Create" at bounding box center [336, 791] width 131 height 31
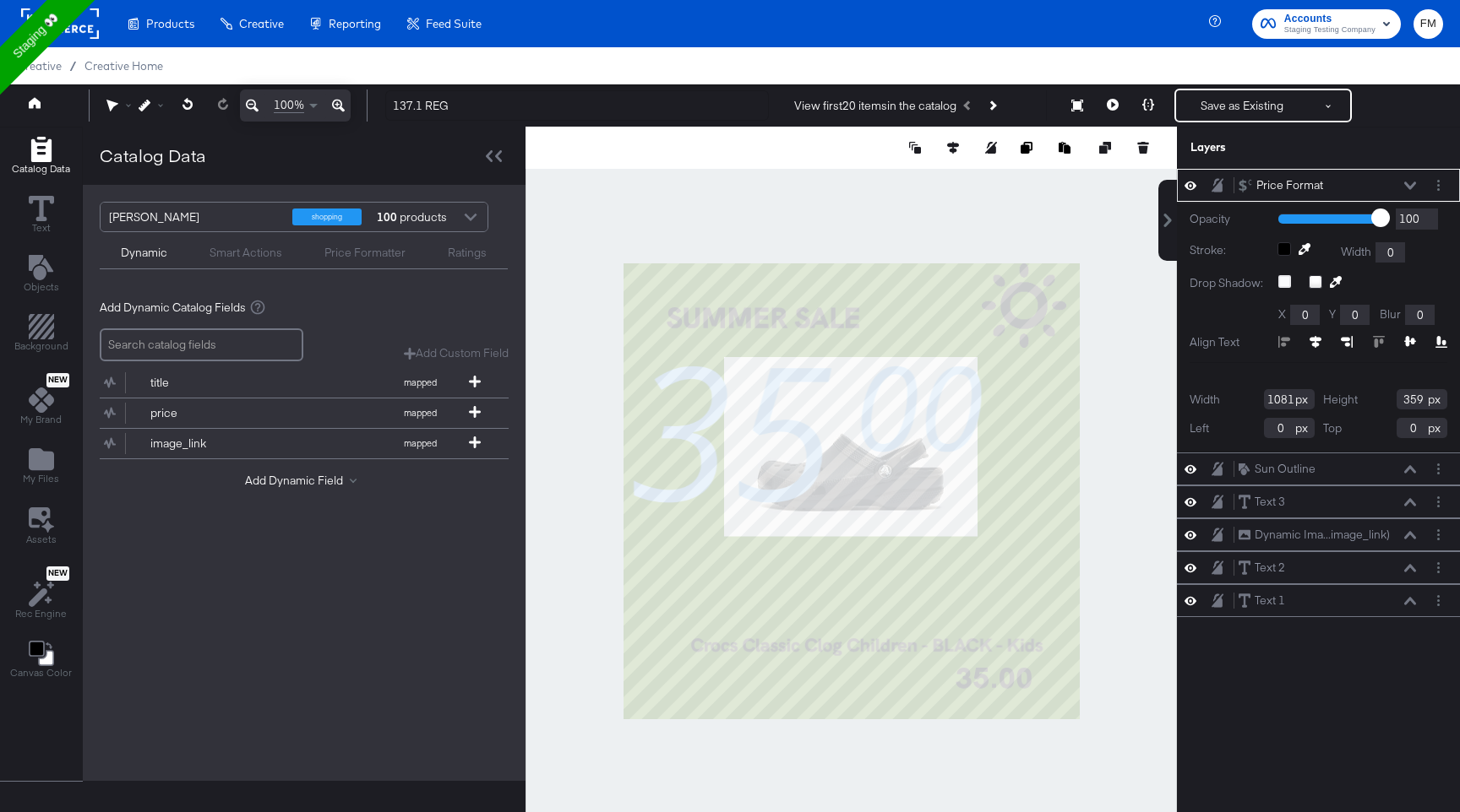
type input "-233"
type input "228"
type input "-141"
type input "318"
type input "554"
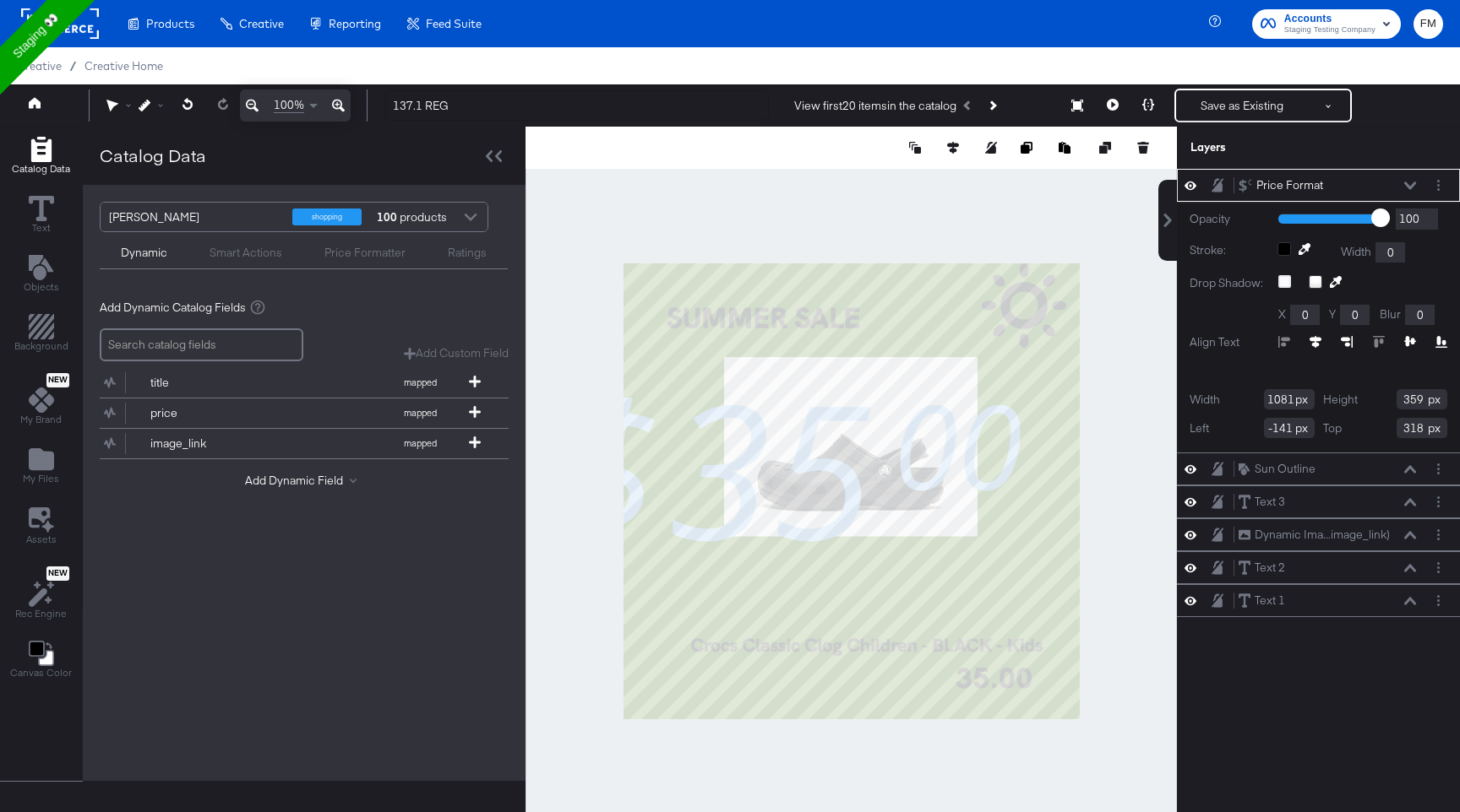
type input "184"
type input "258"
type input "86"
type input "655"
type input "698"
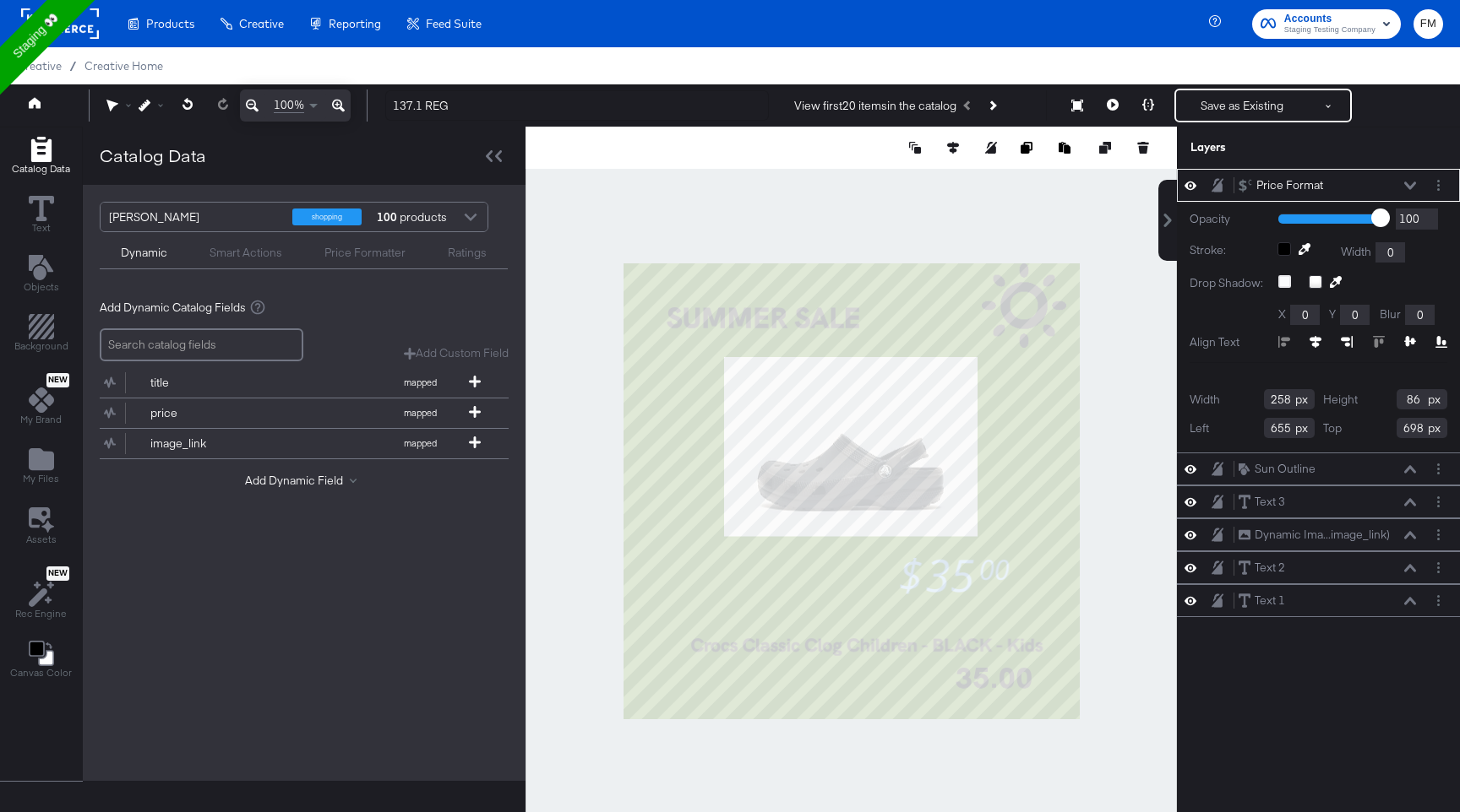
click at [461, 259] on div "Ratings" at bounding box center [468, 252] width 39 height 16
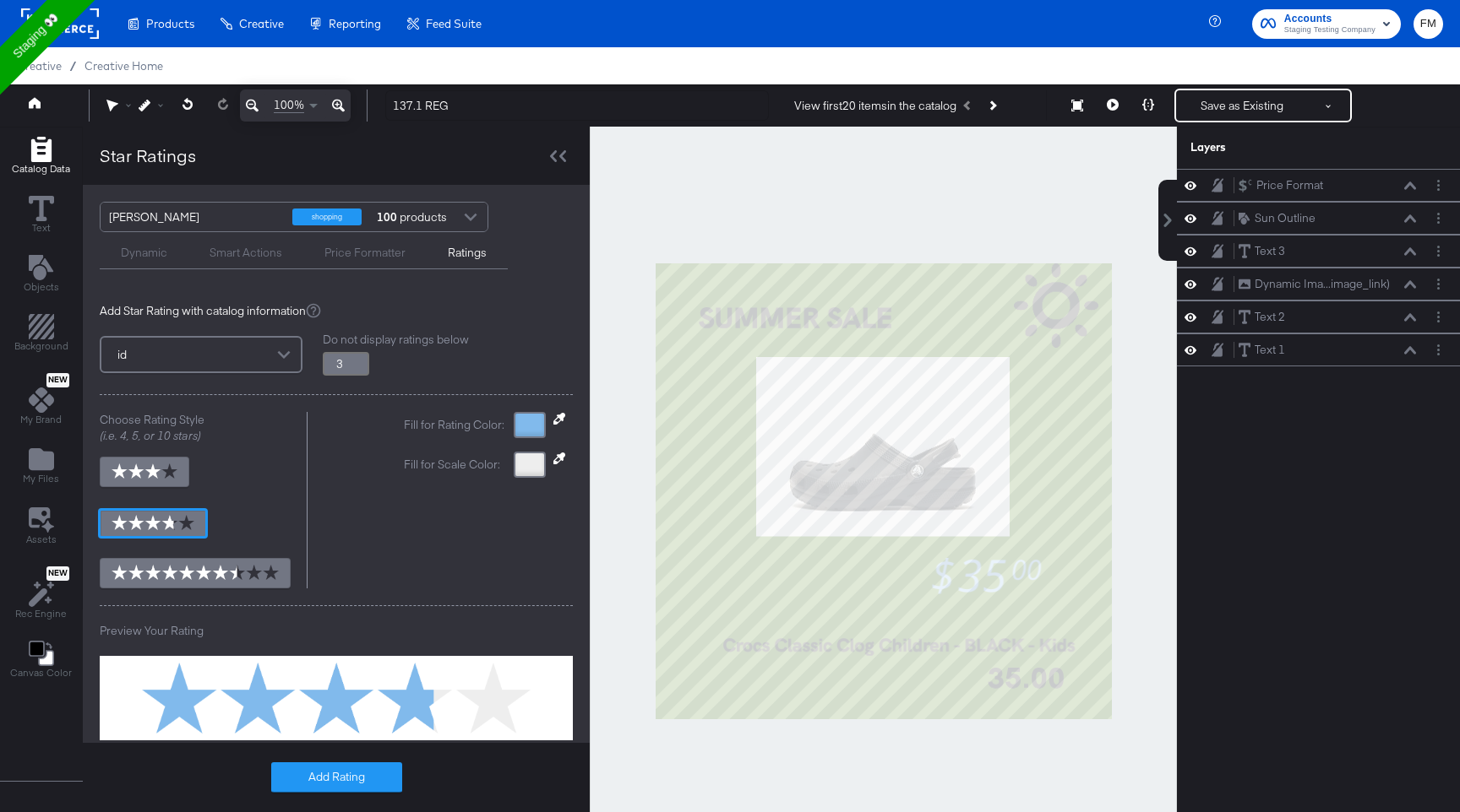
click at [365, 762] on div "Add Rating" at bounding box center [336, 777] width 507 height 69
click at [367, 784] on button "Add Rating" at bounding box center [336, 777] width 131 height 31
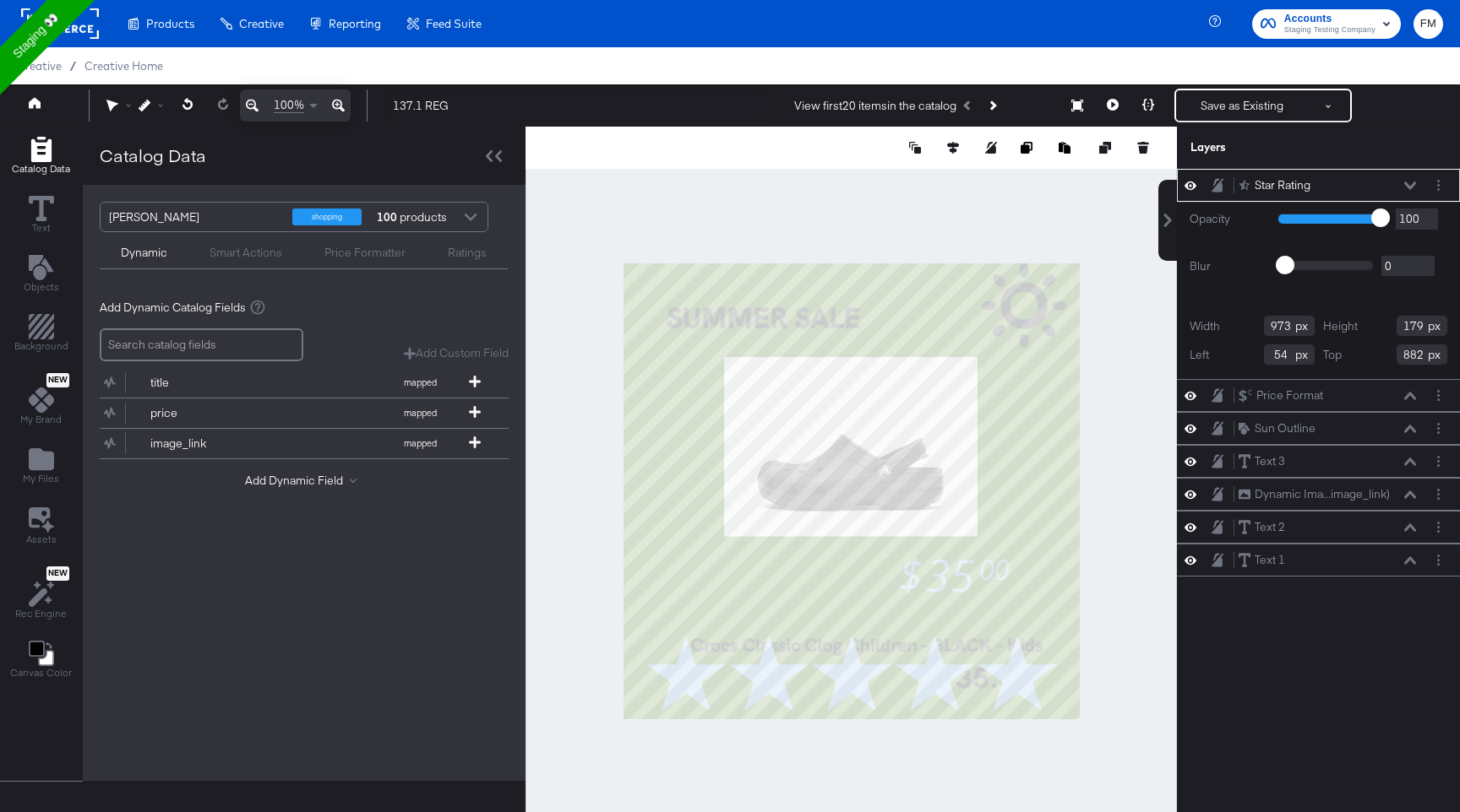
type input "24"
type input "748"
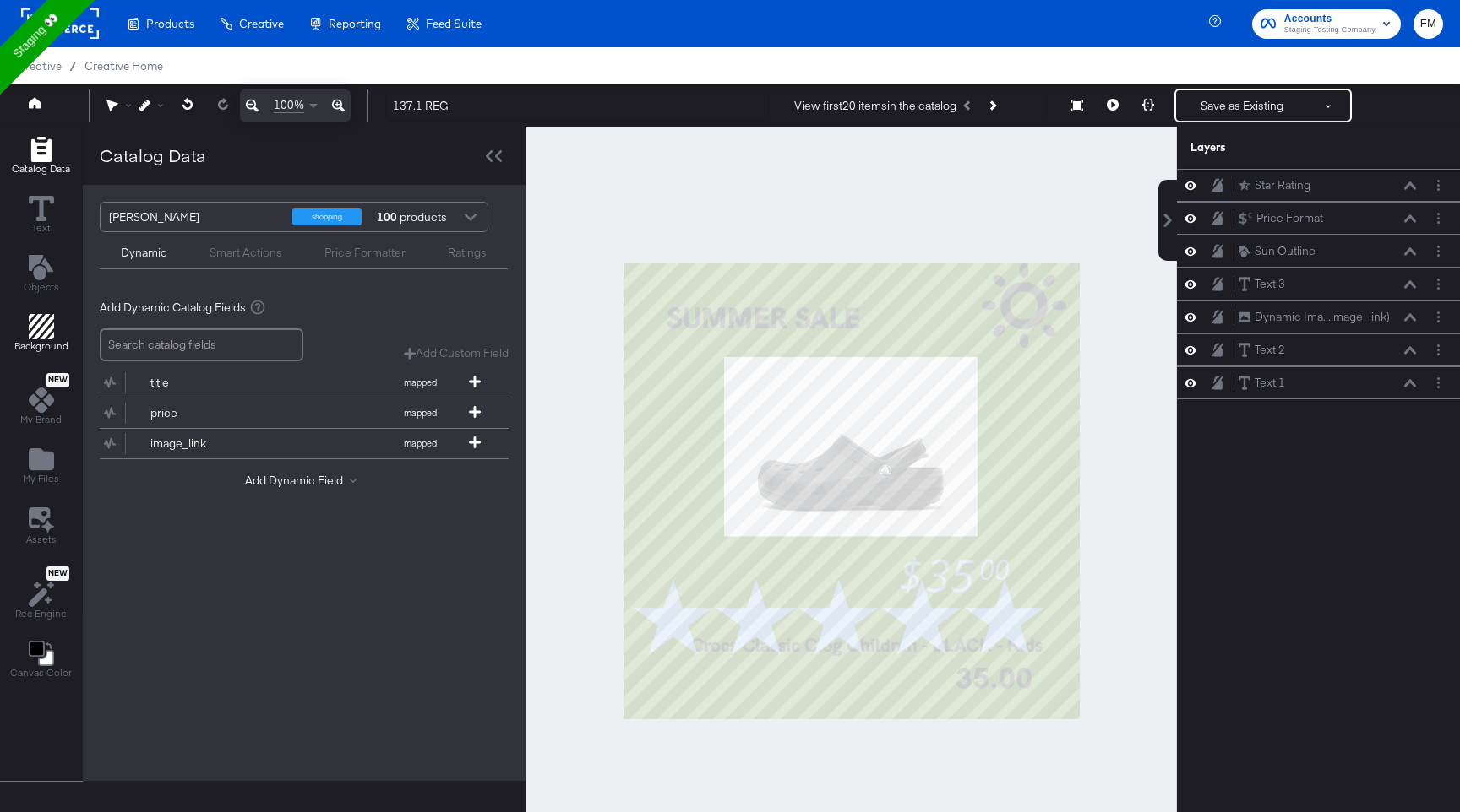
click at [40, 330] on icon "Add Rectangle" at bounding box center [41, 327] width 25 height 25
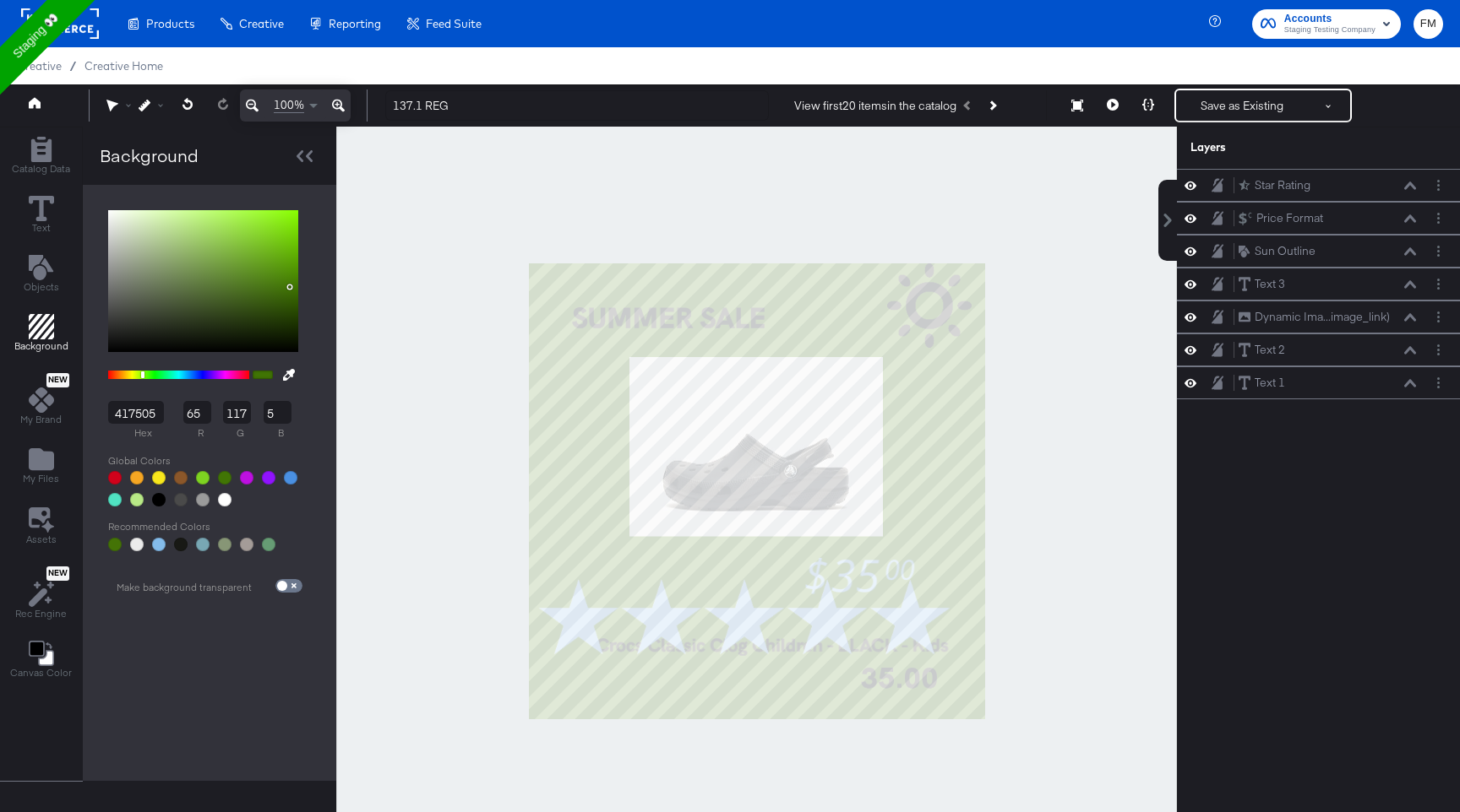
click at [132, 540] on div at bounding box center [136, 544] width 13 height 13
type input "EBEBEB"
type input "235"
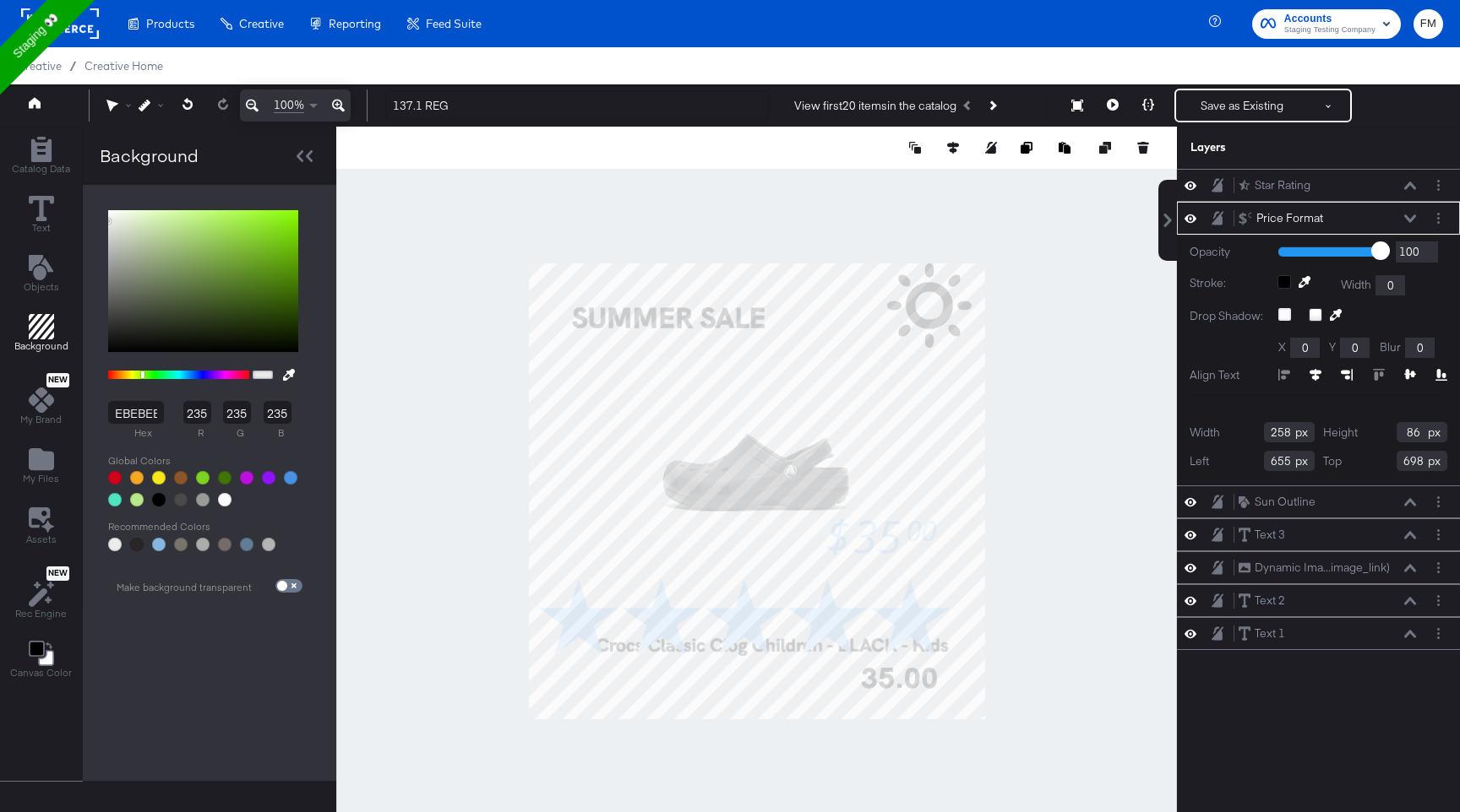
type input "695"
type input "606"
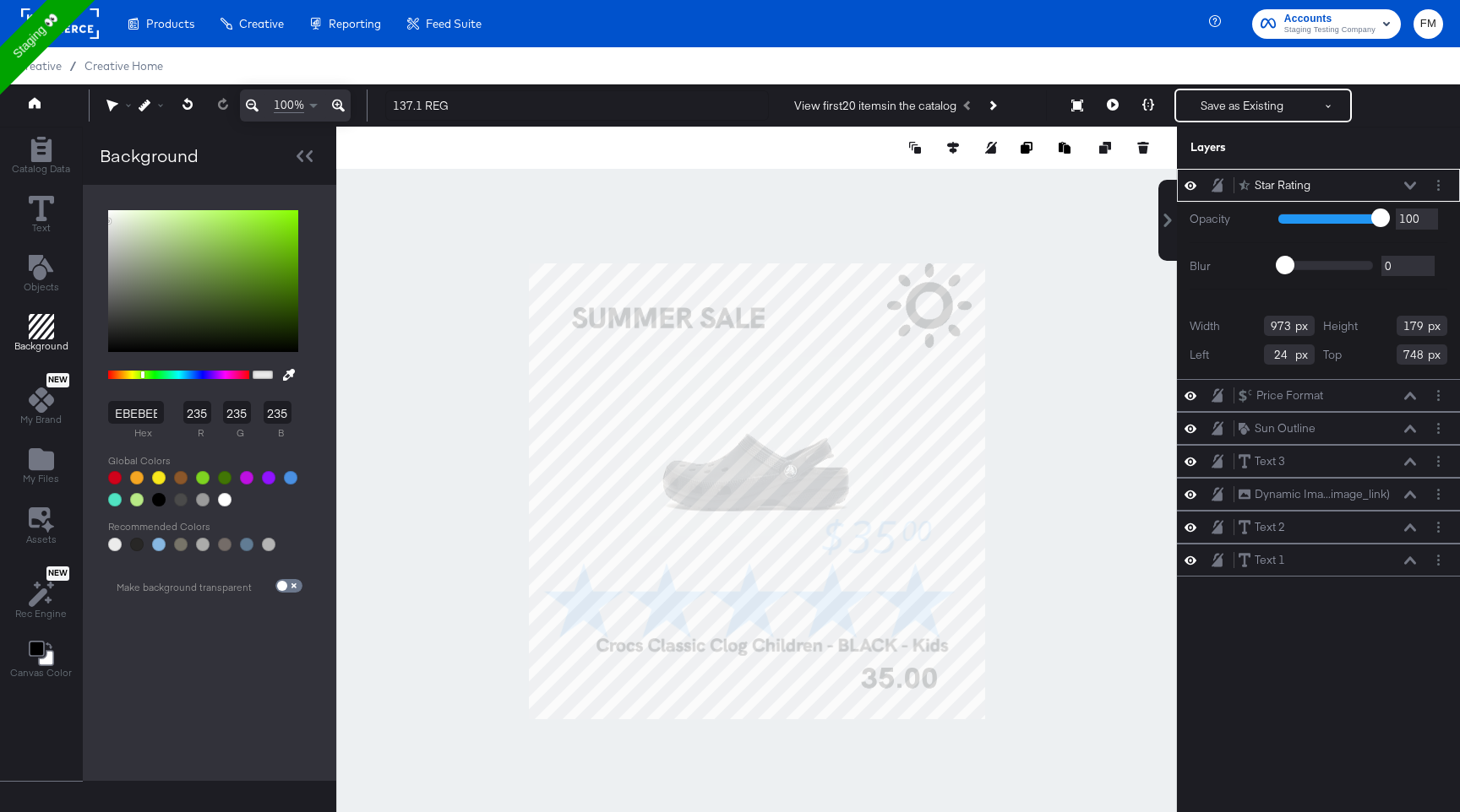
type input "47"
type input "722"
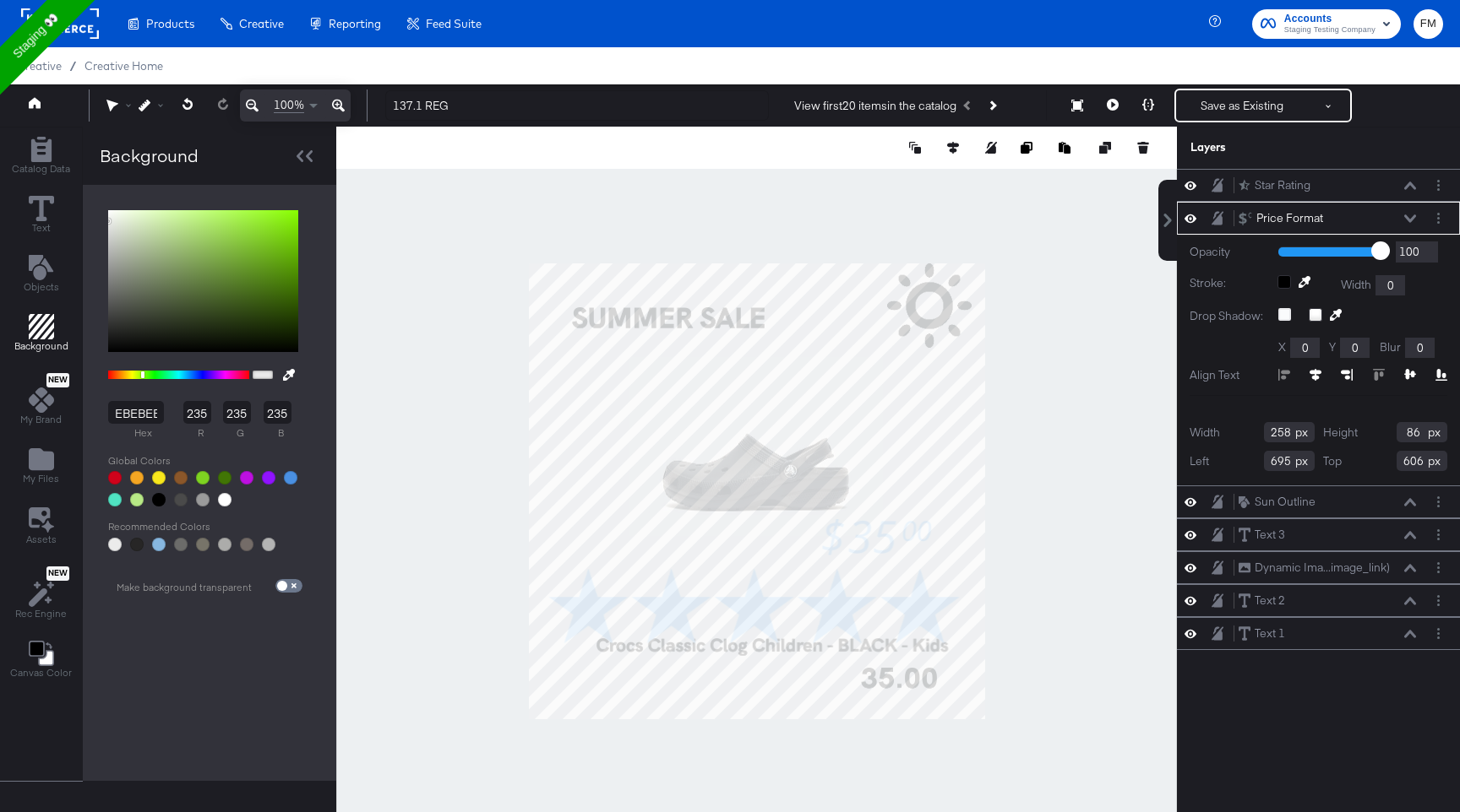
type input "786"
type input "600"
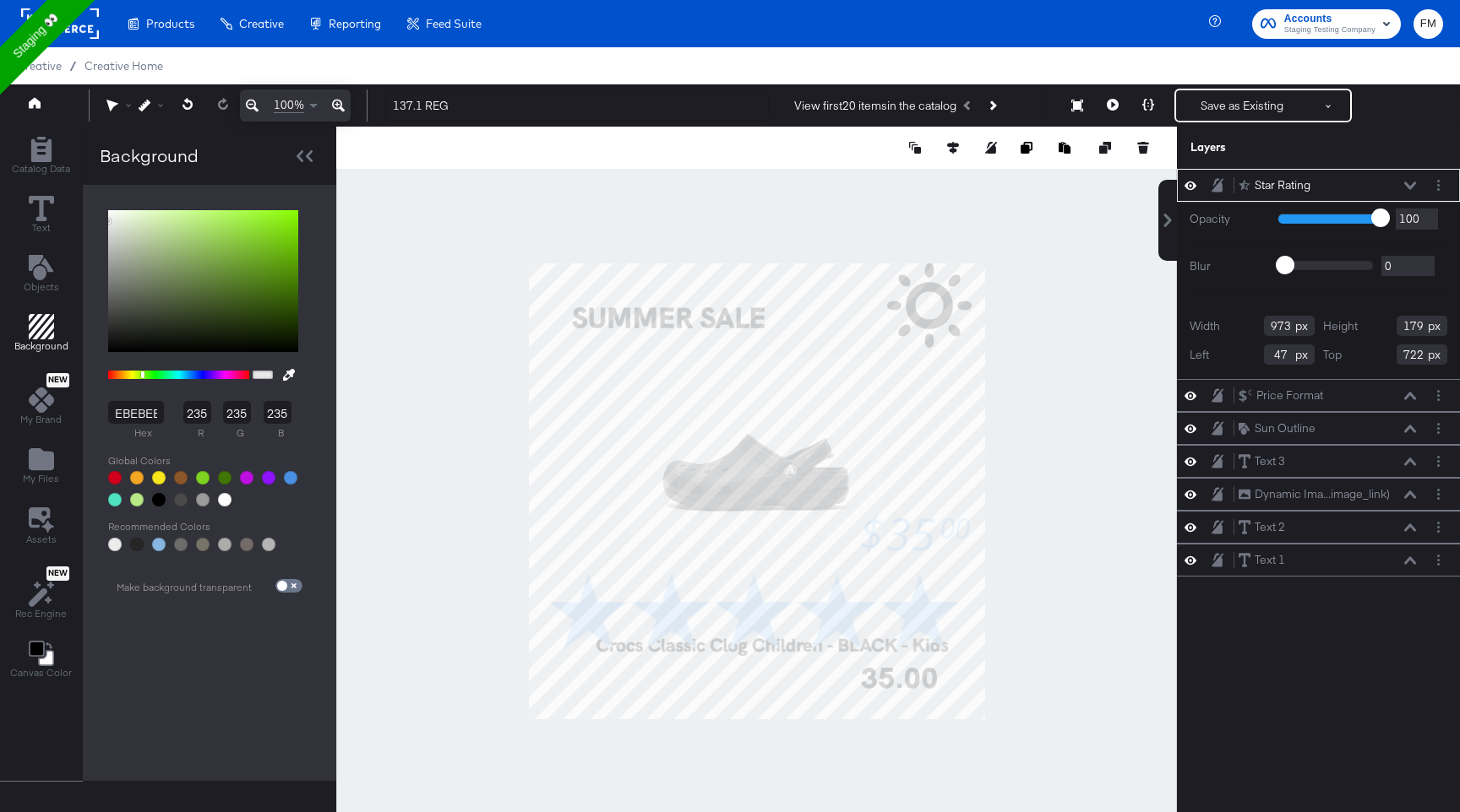
type input "712"
type input "589"
type input "108"
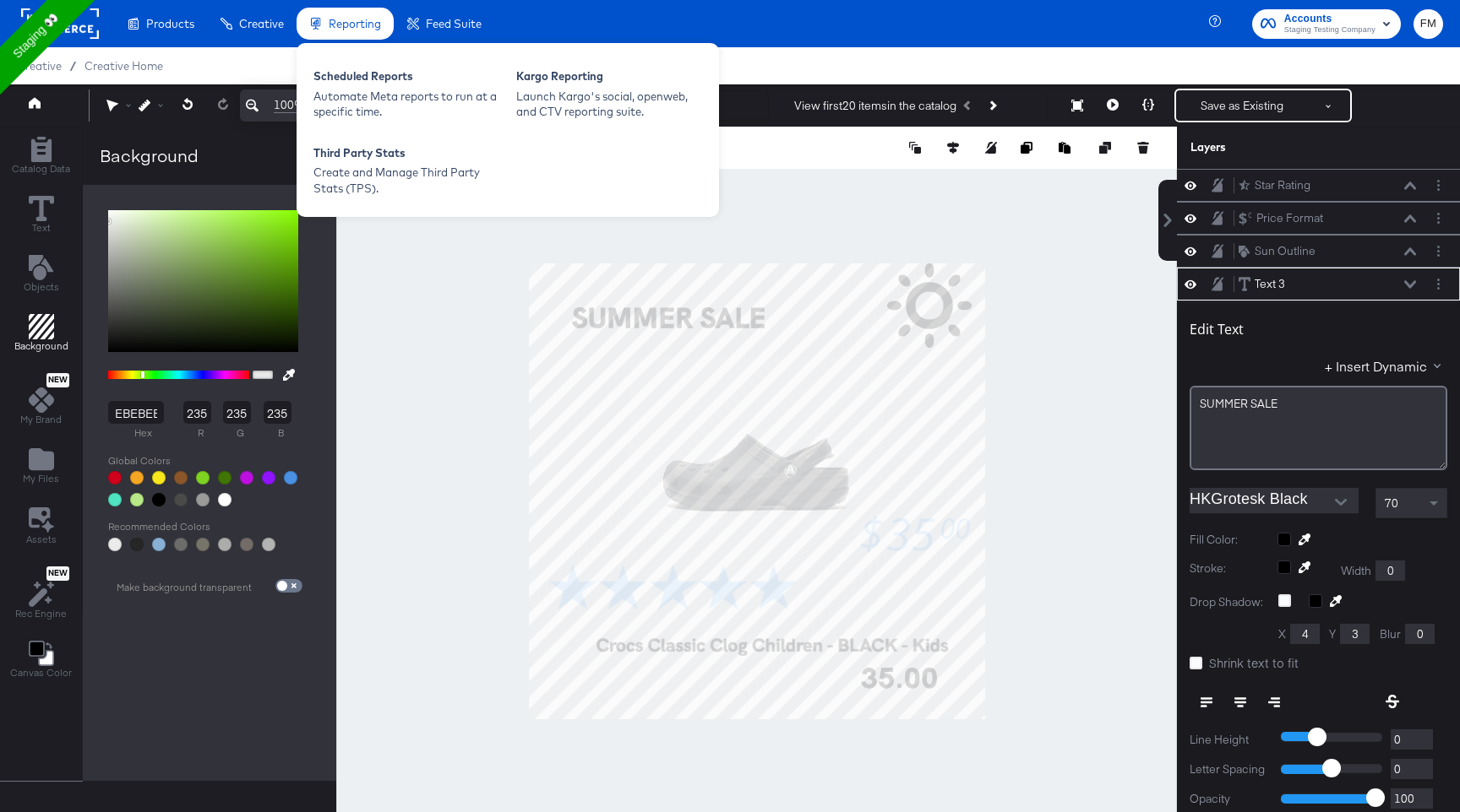
scroll to position [17, 0]
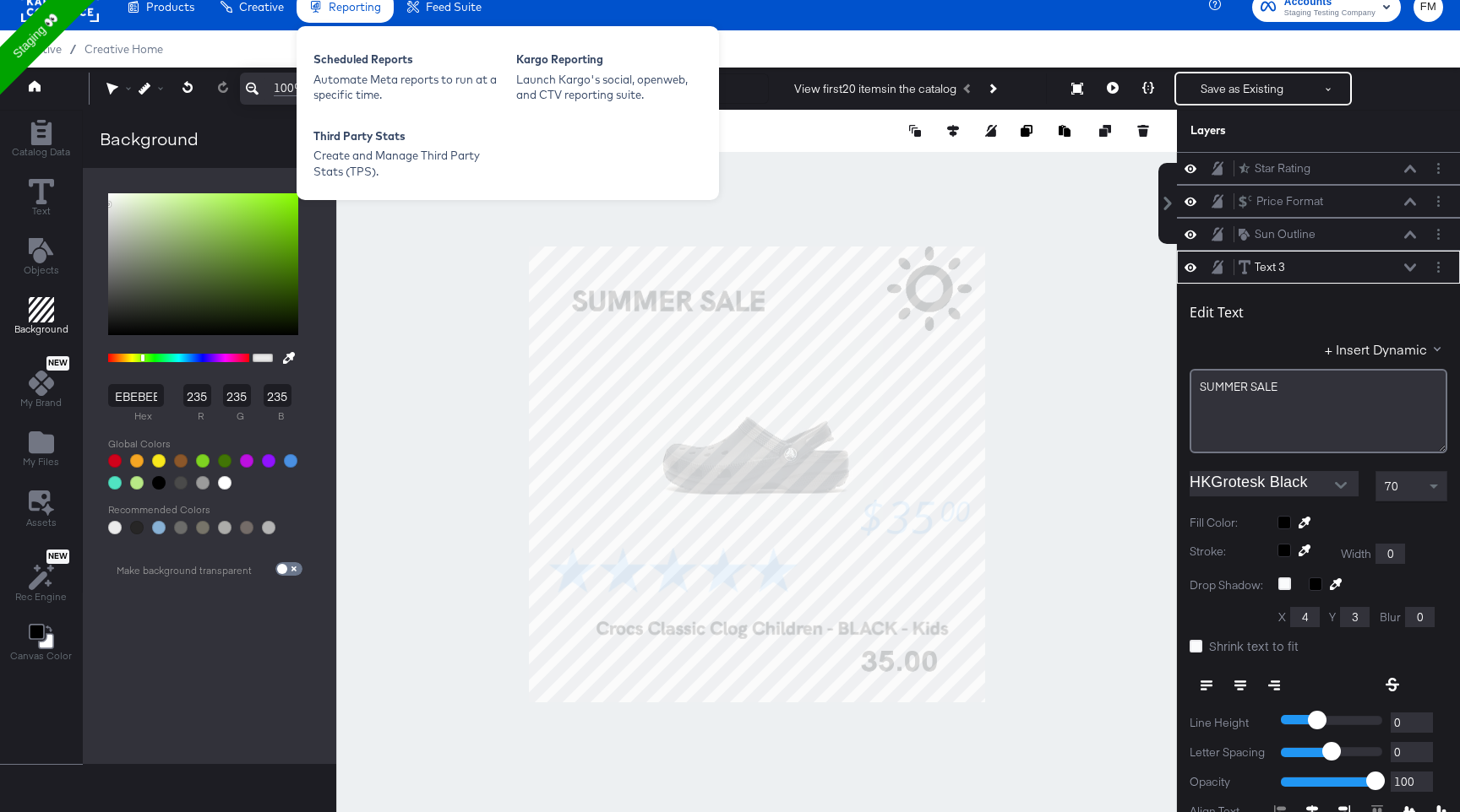
type input "104"
type input "100"
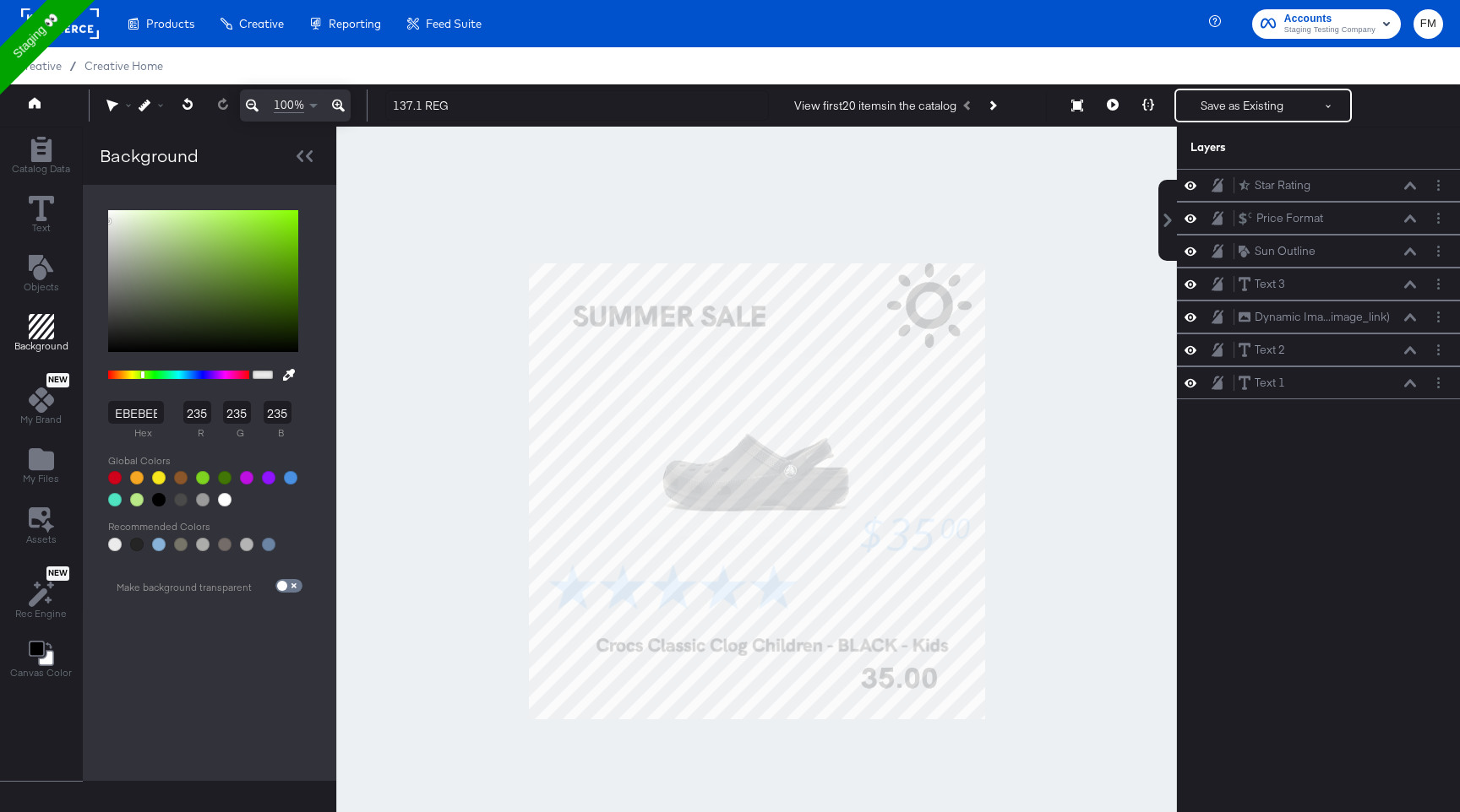
scroll to position [0, 0]
click at [1256, 80] on div "Creative / Creative Home" at bounding box center [730, 66] width 1460 height 37
click at [1256, 108] on button "Save as Existing" at bounding box center [1242, 105] width 132 height 31
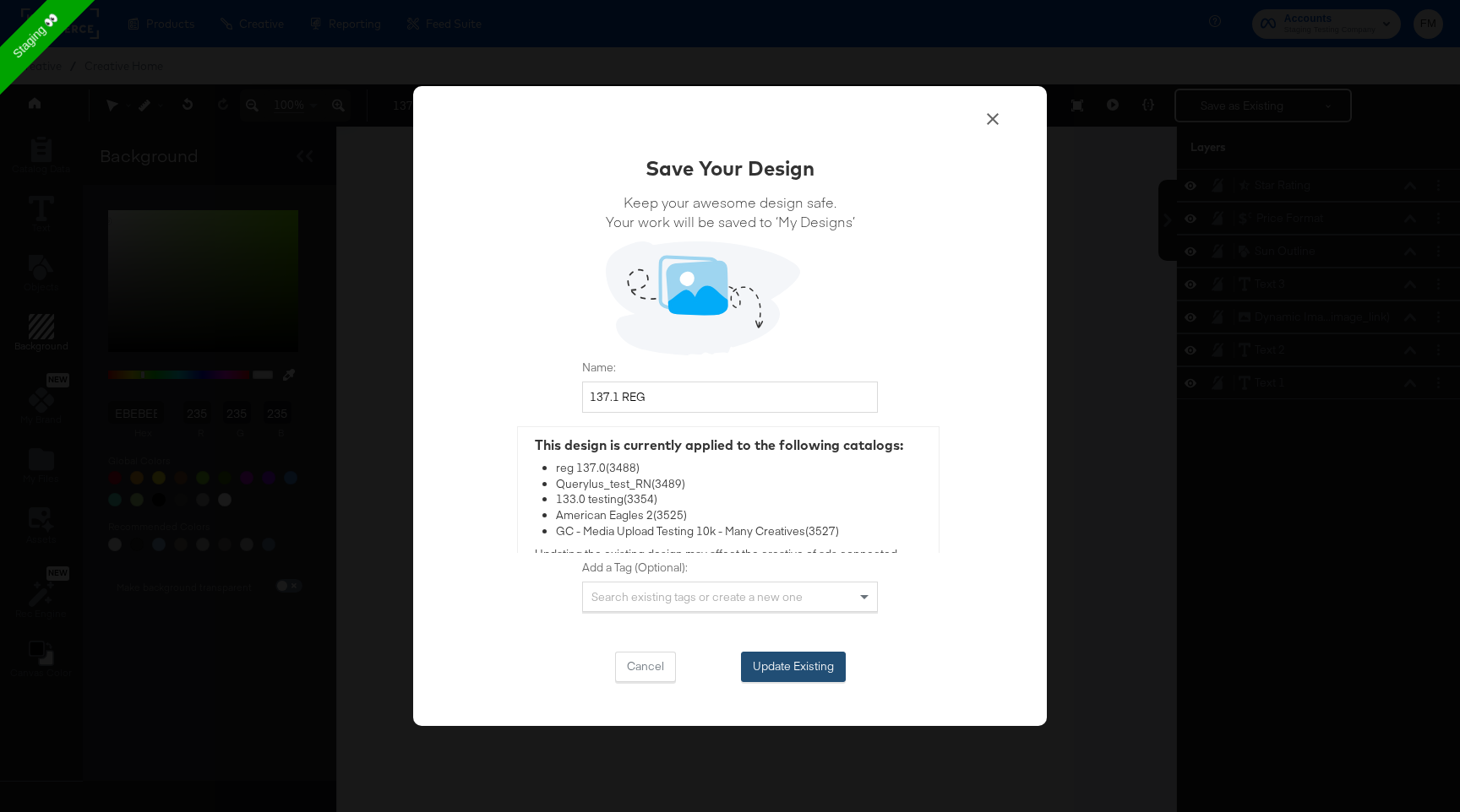
click at [803, 667] on button "Update Existing" at bounding box center [793, 667] width 105 height 31
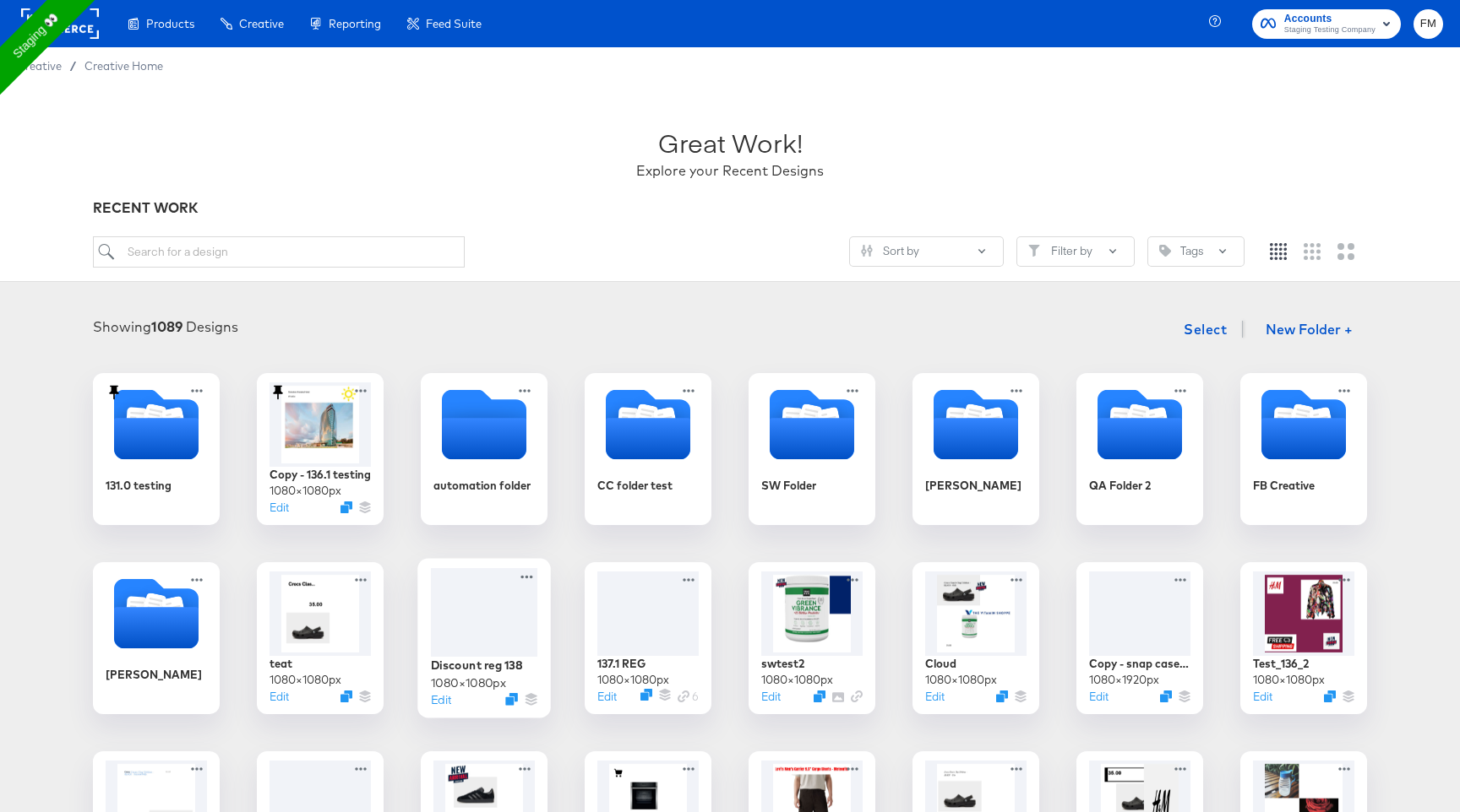
click at [483, 605] on div at bounding box center [484, 612] width 106 height 89
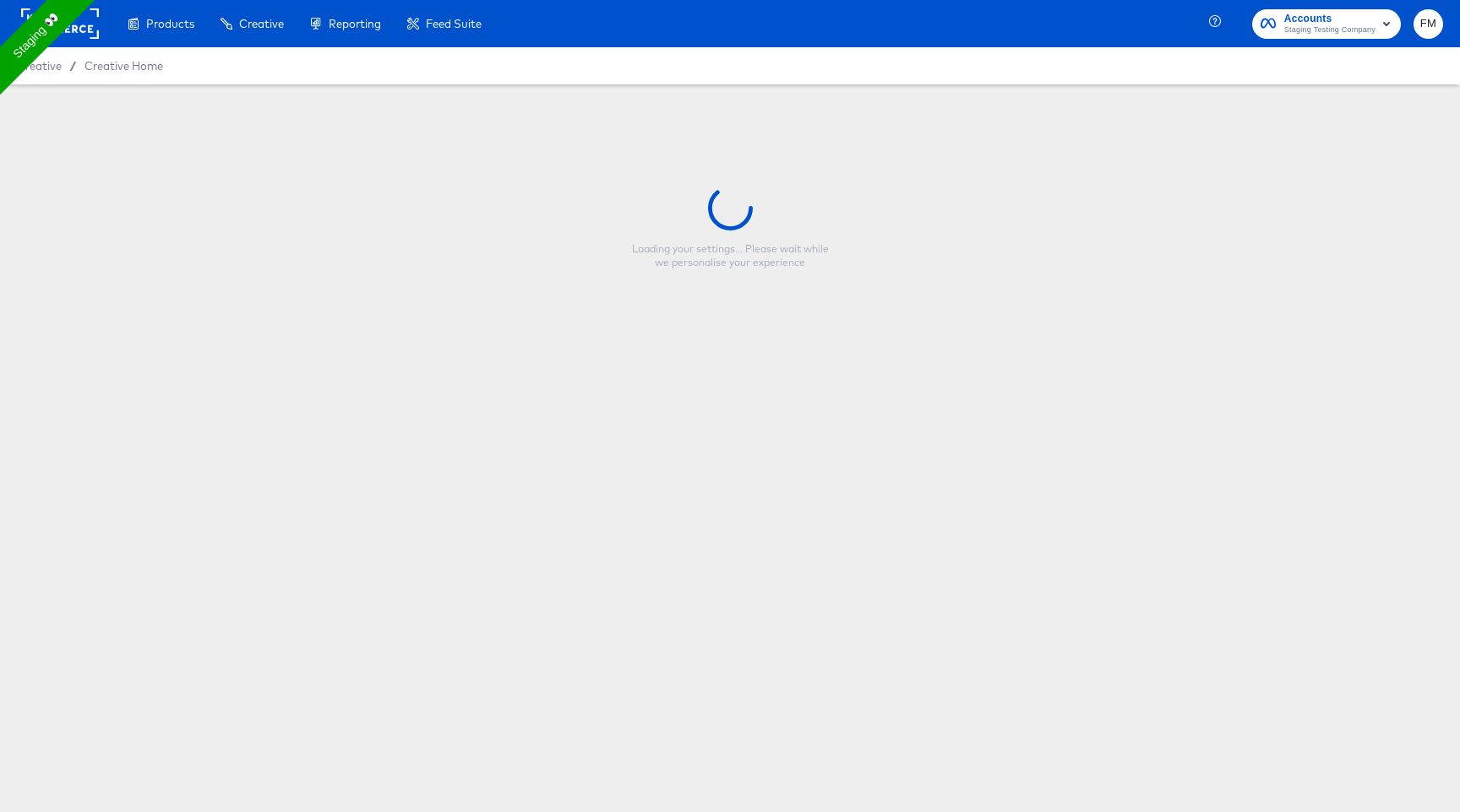
type input "Discount reg 138"
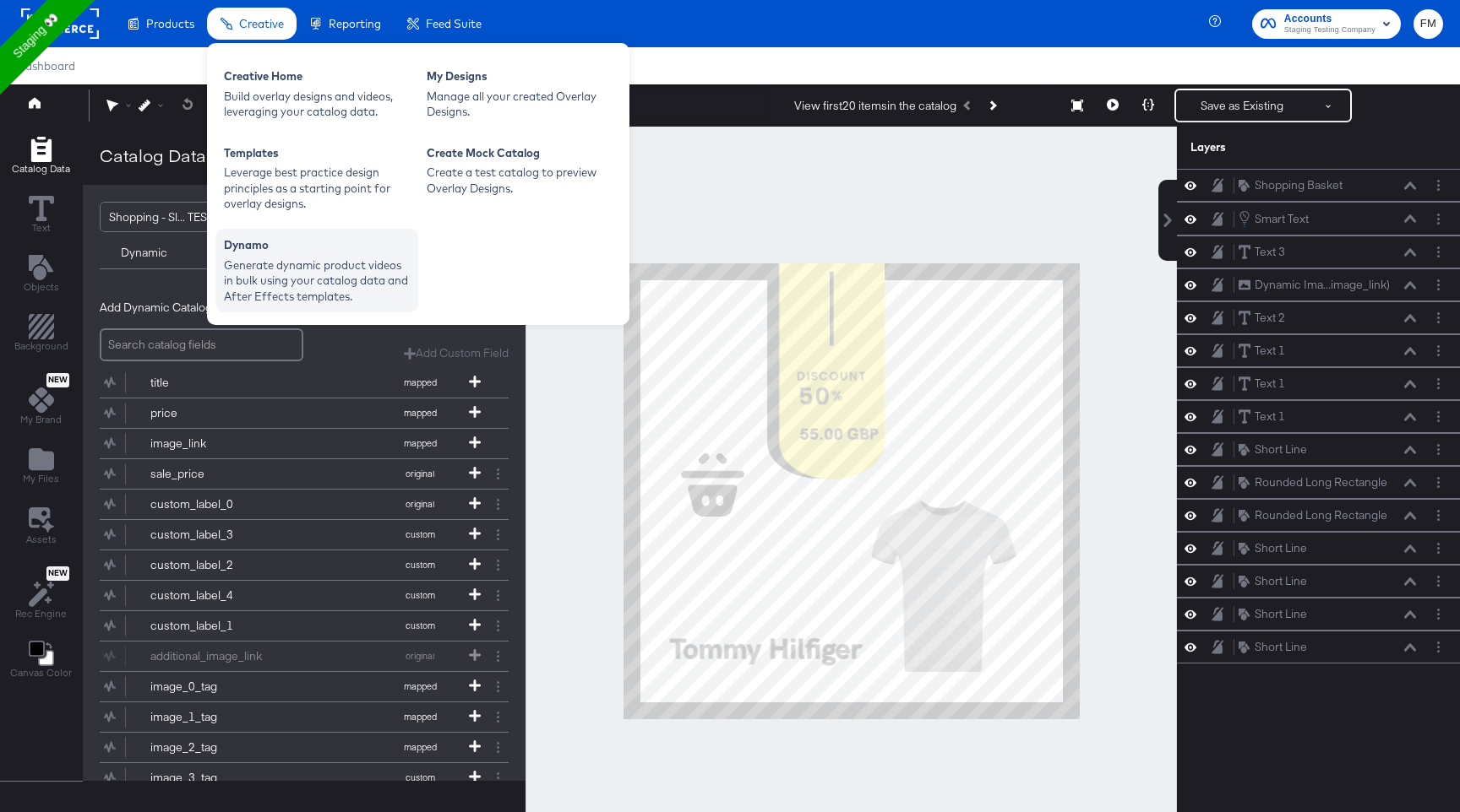
click at [312, 258] on div "Generate dynamic product videos in bulk using your catalog data and After Effec…" at bounding box center [316, 281] width 186 height 48
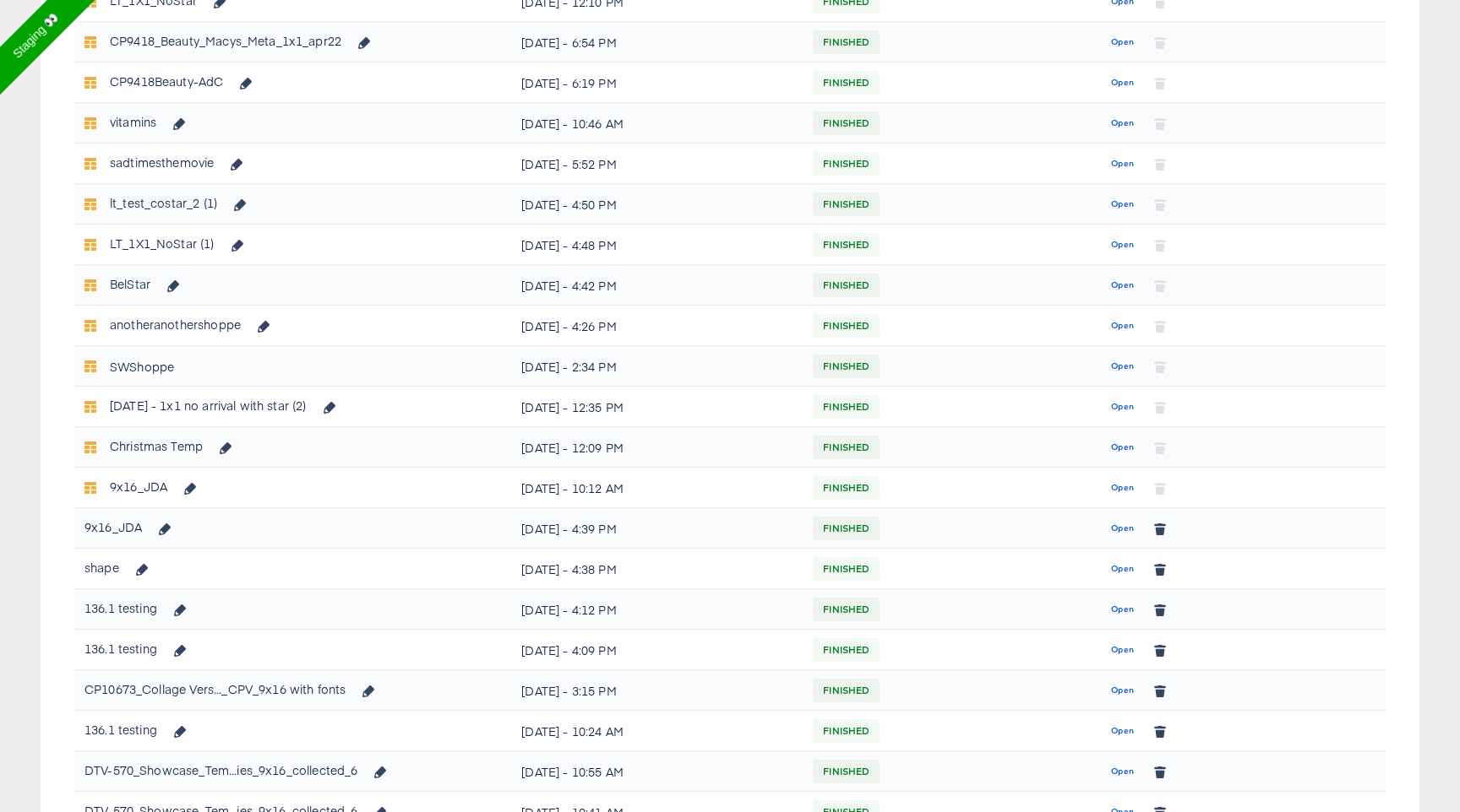
scroll to position [537, 0]
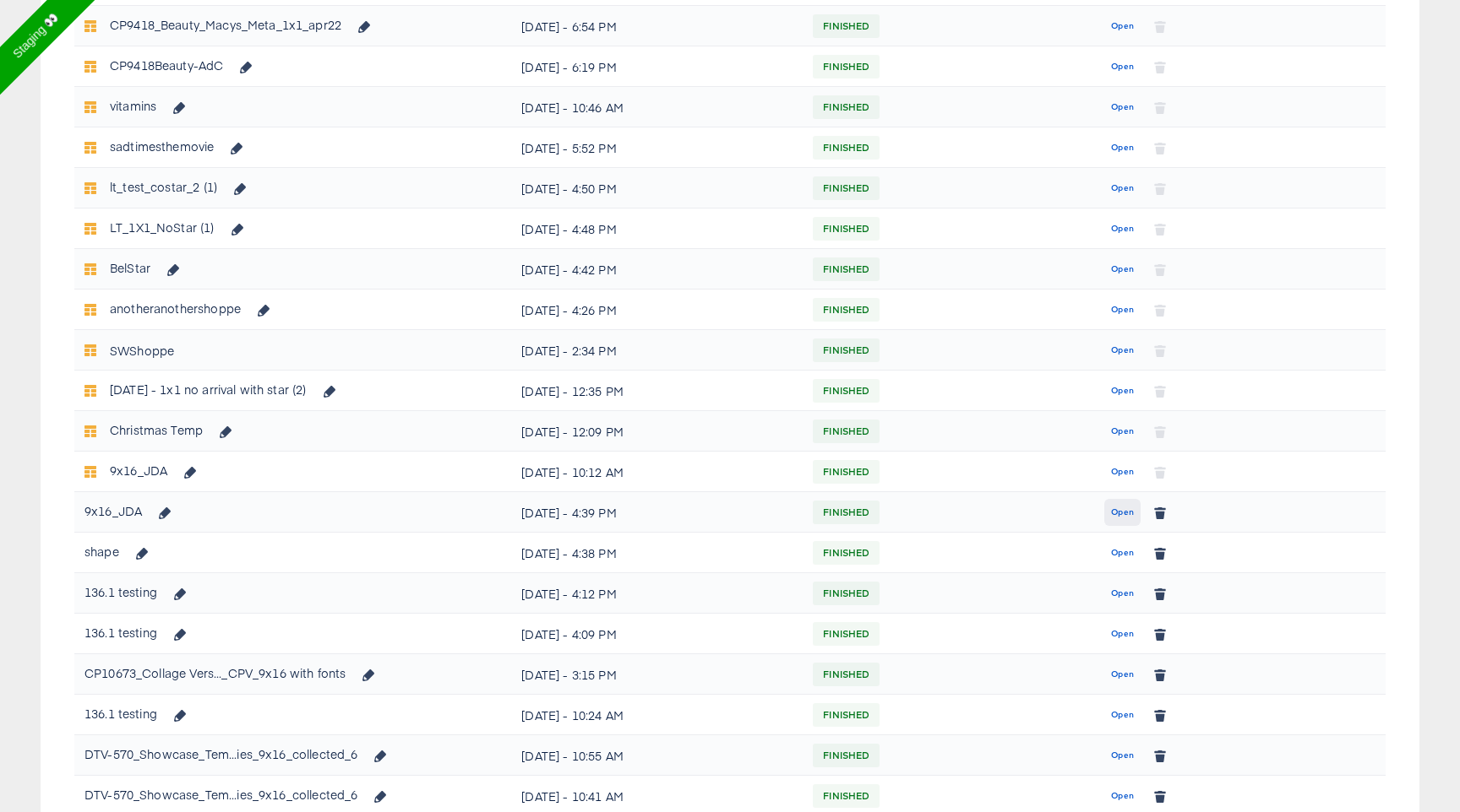
click at [1127, 509] on span "Open" at bounding box center [1122, 512] width 22 height 15
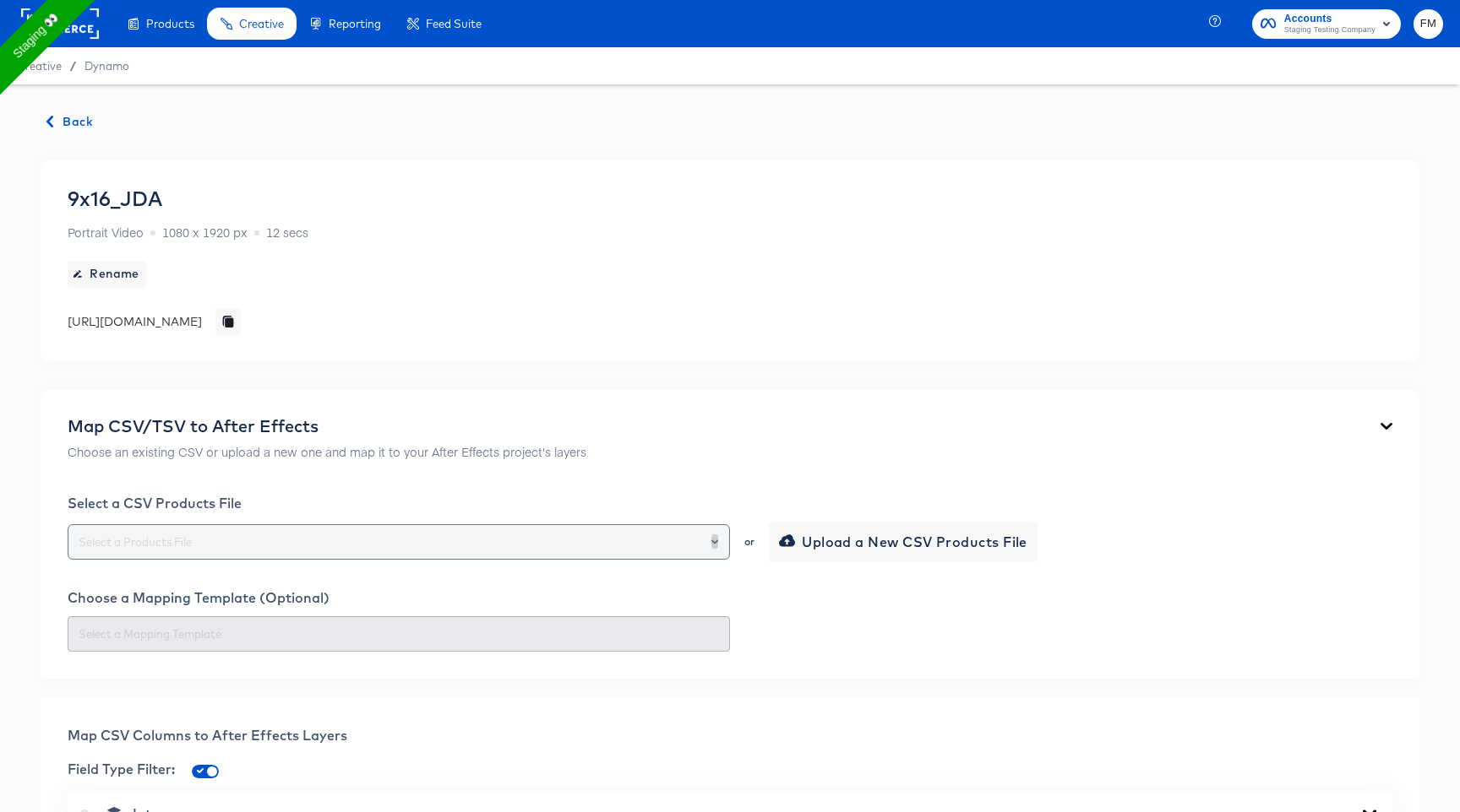
click at [713, 546] on button "Open" at bounding box center [714, 541] width 7 height 23
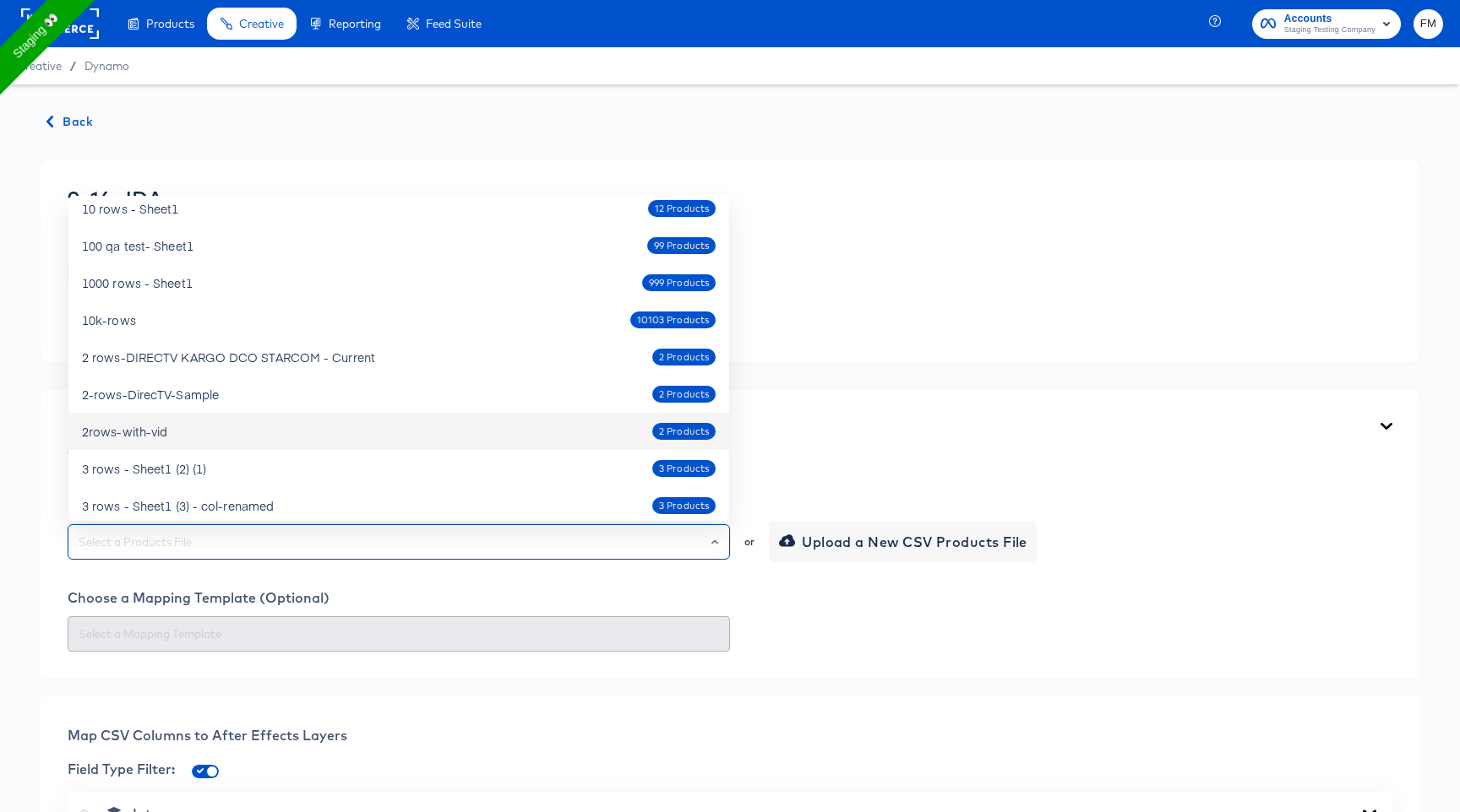
scroll to position [47, 0]
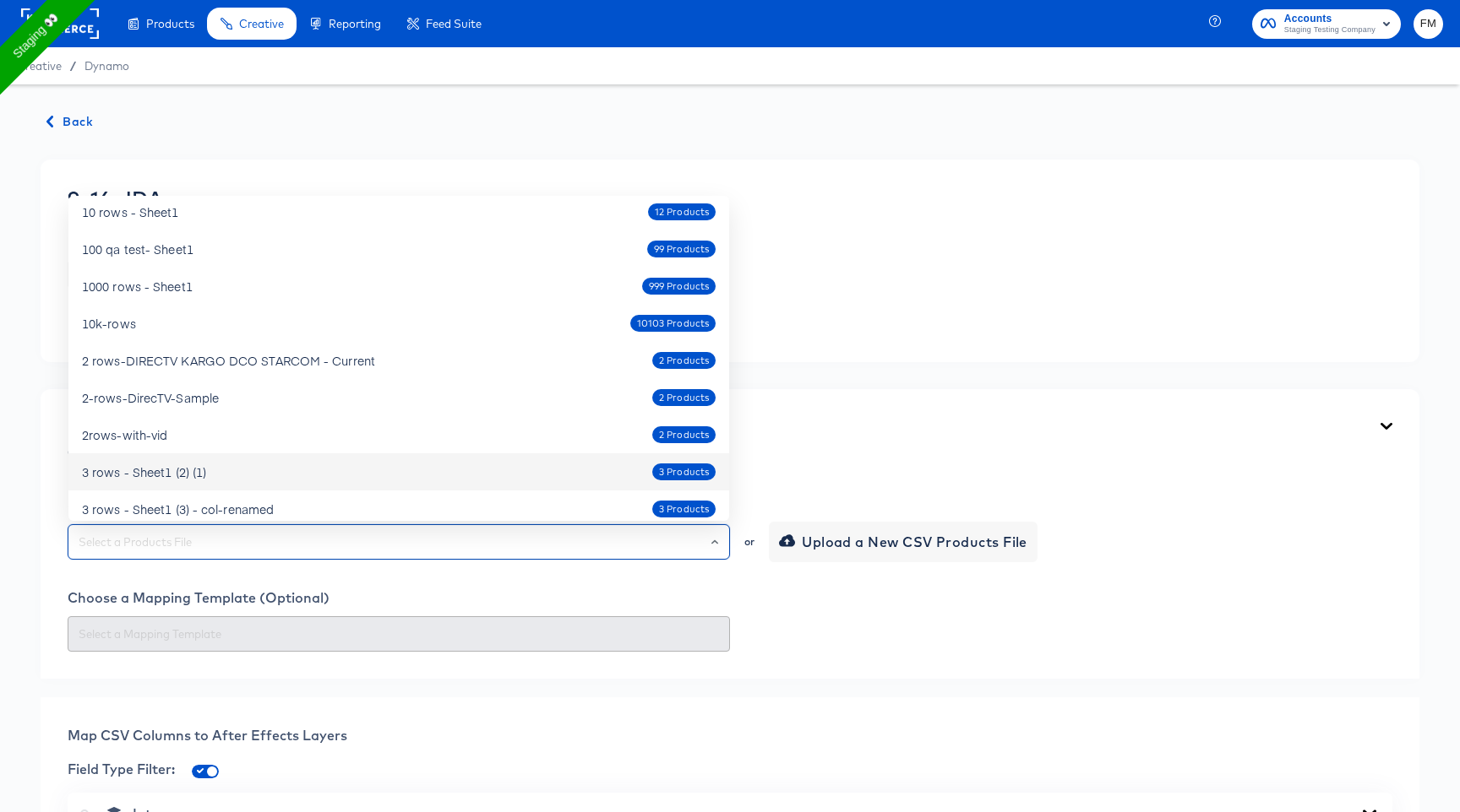
click at [315, 466] on div "3 rows - Sheet1 (2) (1) 3 Products" at bounding box center [399, 471] width 634 height 27
type input "3 rows - Sheet1 (2) (1)"
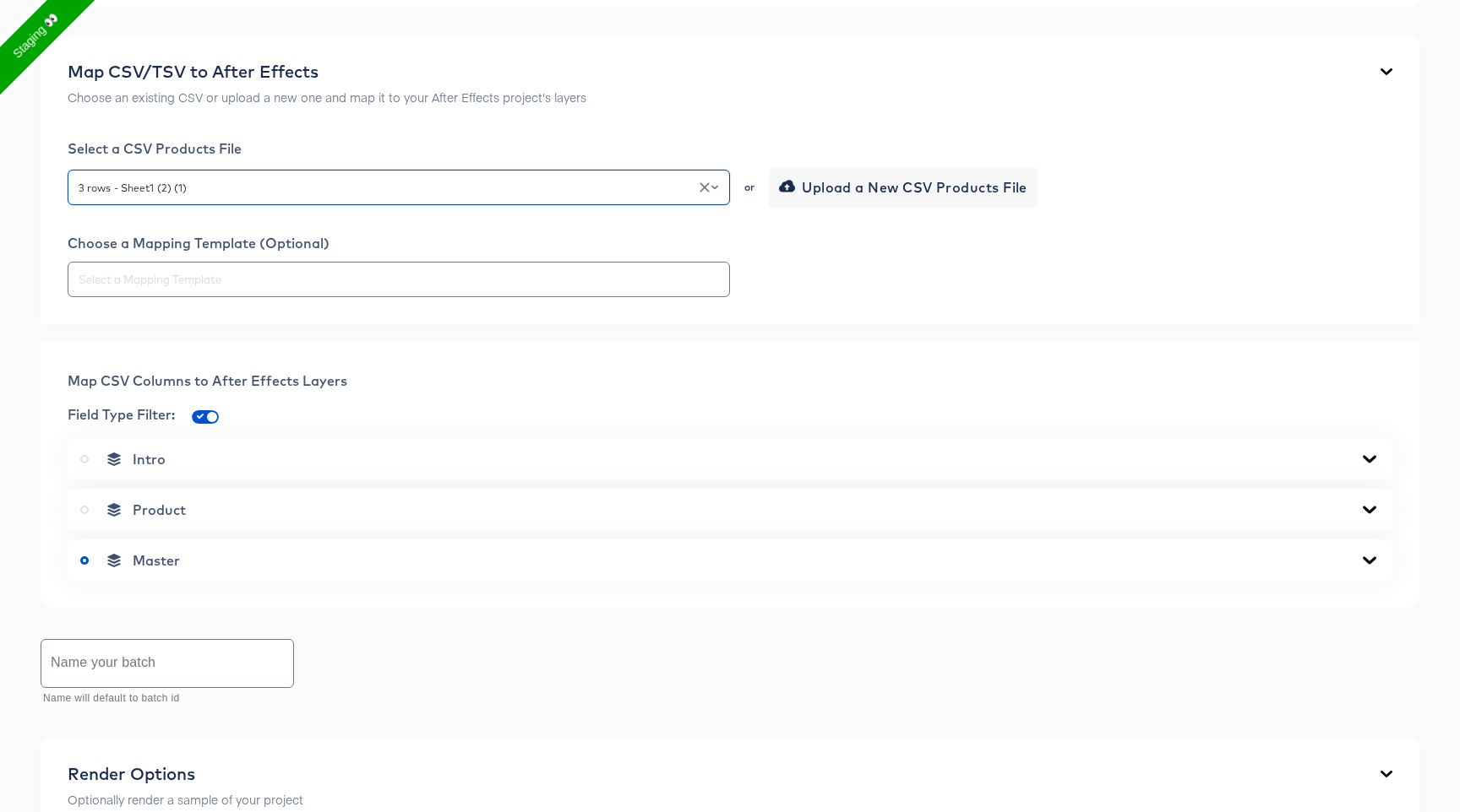
scroll to position [369, 0]
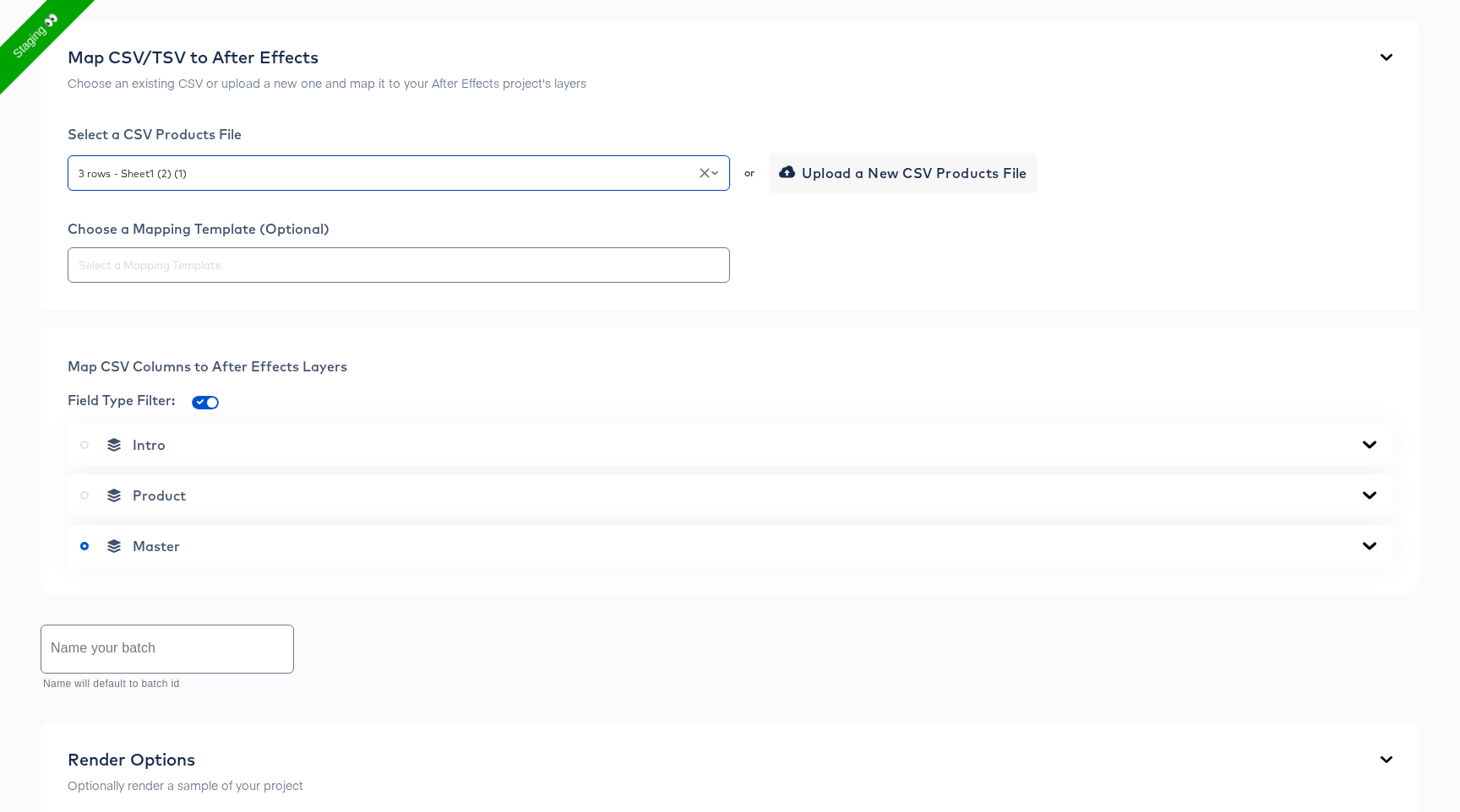
click at [308, 478] on div "Product" at bounding box center [729, 496] width 1325 height 42
click at [200, 485] on div "Product" at bounding box center [729, 496] width 1325 height 42
click at [147, 559] on div "Master" at bounding box center [729, 546] width 1325 height 42
click at [150, 547] on span "Master" at bounding box center [156, 546] width 48 height 17
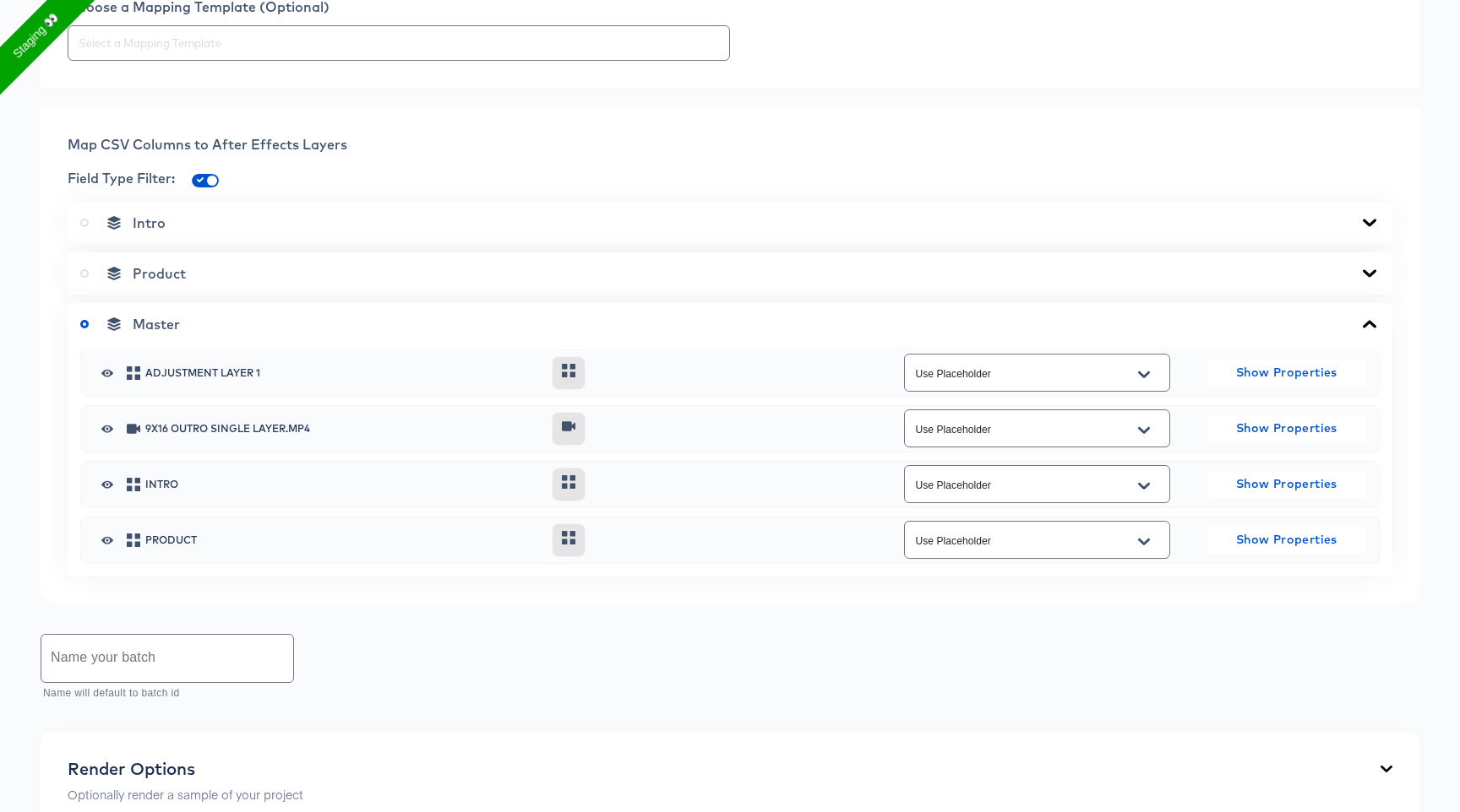
scroll to position [601, 0]
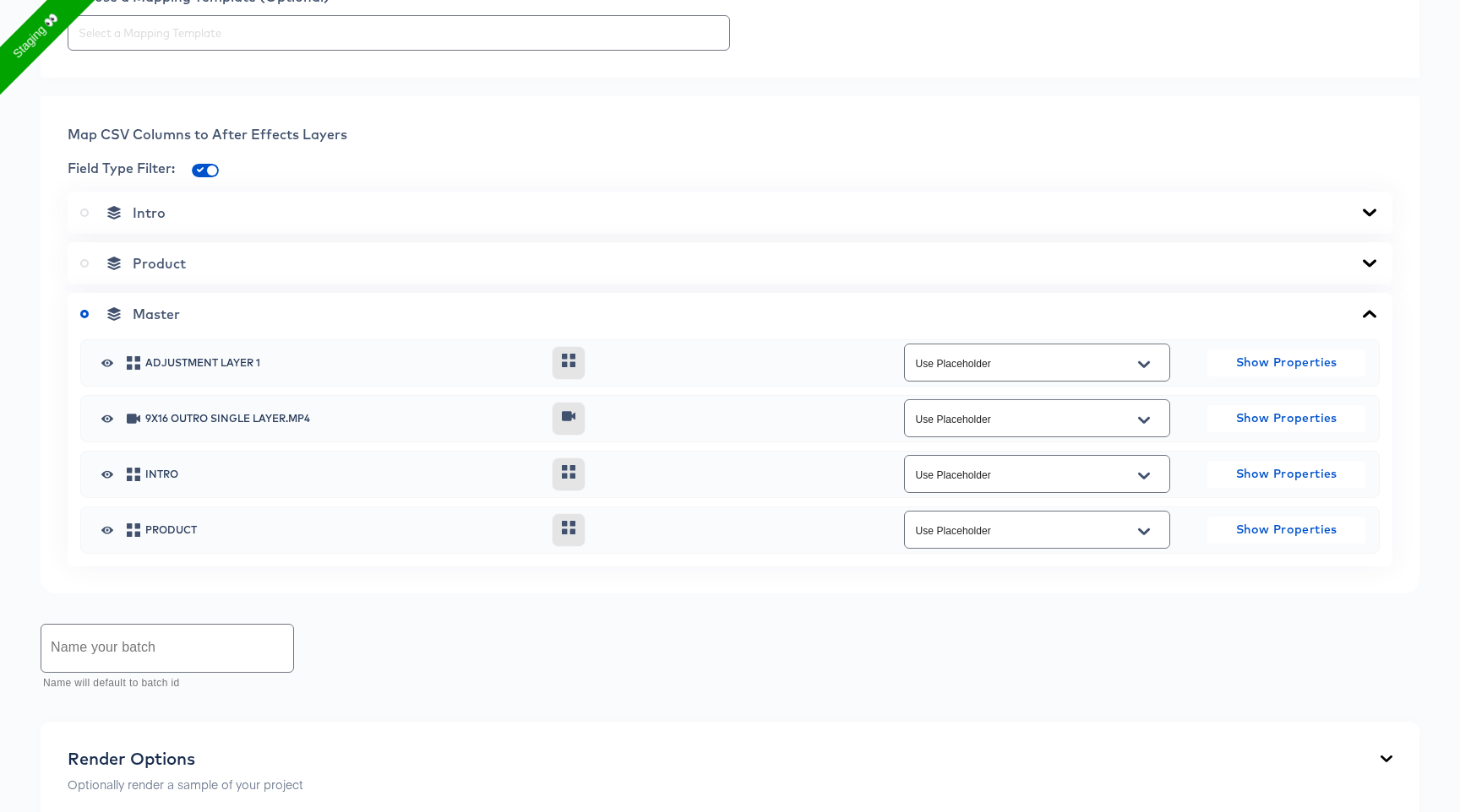
click at [149, 269] on span "Product" at bounding box center [159, 263] width 53 height 17
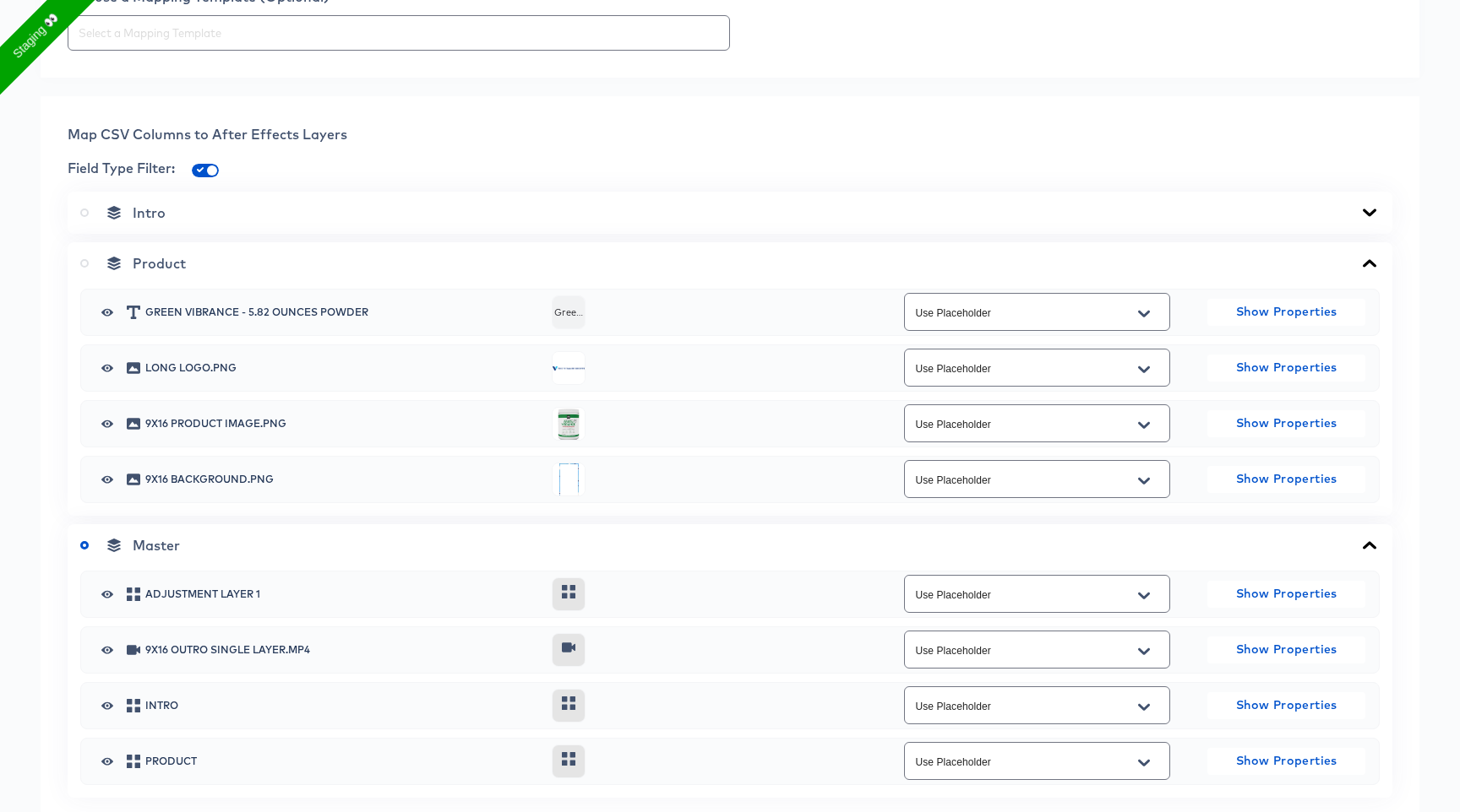
click at [85, 262] on icon at bounding box center [84, 263] width 8 height 8
click at [0, 0] on input "radio" at bounding box center [0, 0] width 0 height 0
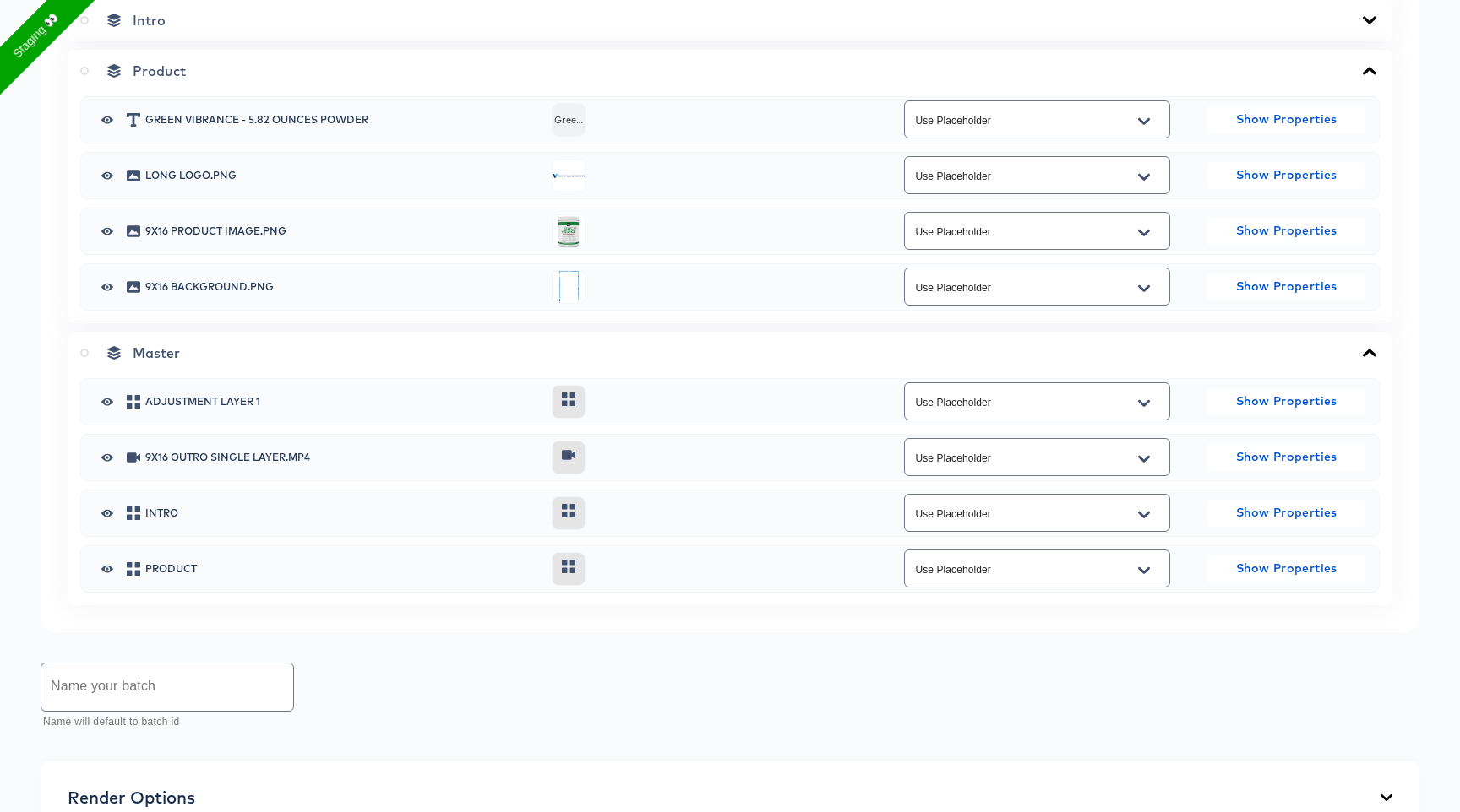
scroll to position [657, 0]
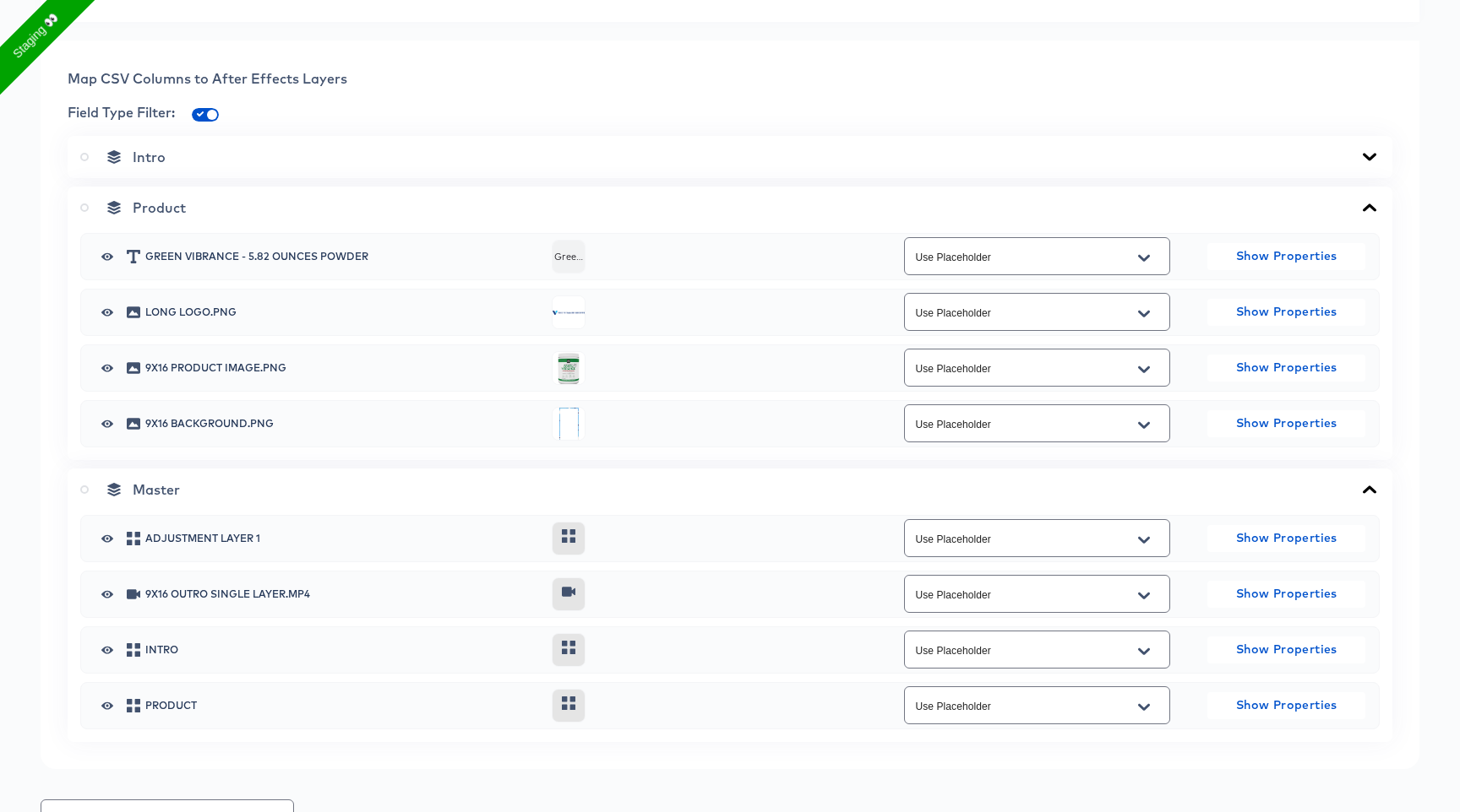
click at [1144, 371] on icon "Open" at bounding box center [1144, 369] width 12 height 7
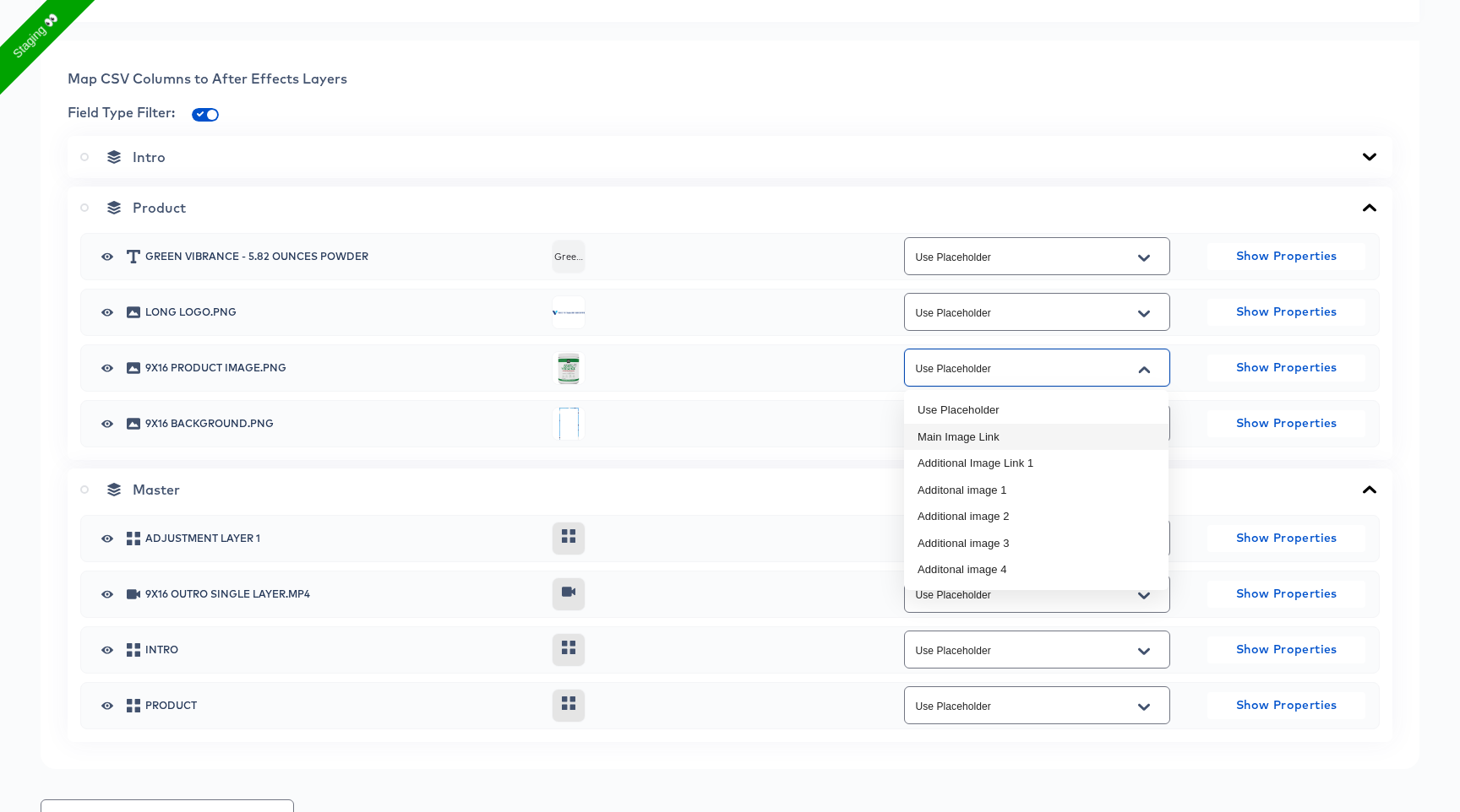
click at [1048, 432] on li "Main Image Link" at bounding box center [1035, 437] width 264 height 27
type input "Main Image Link"
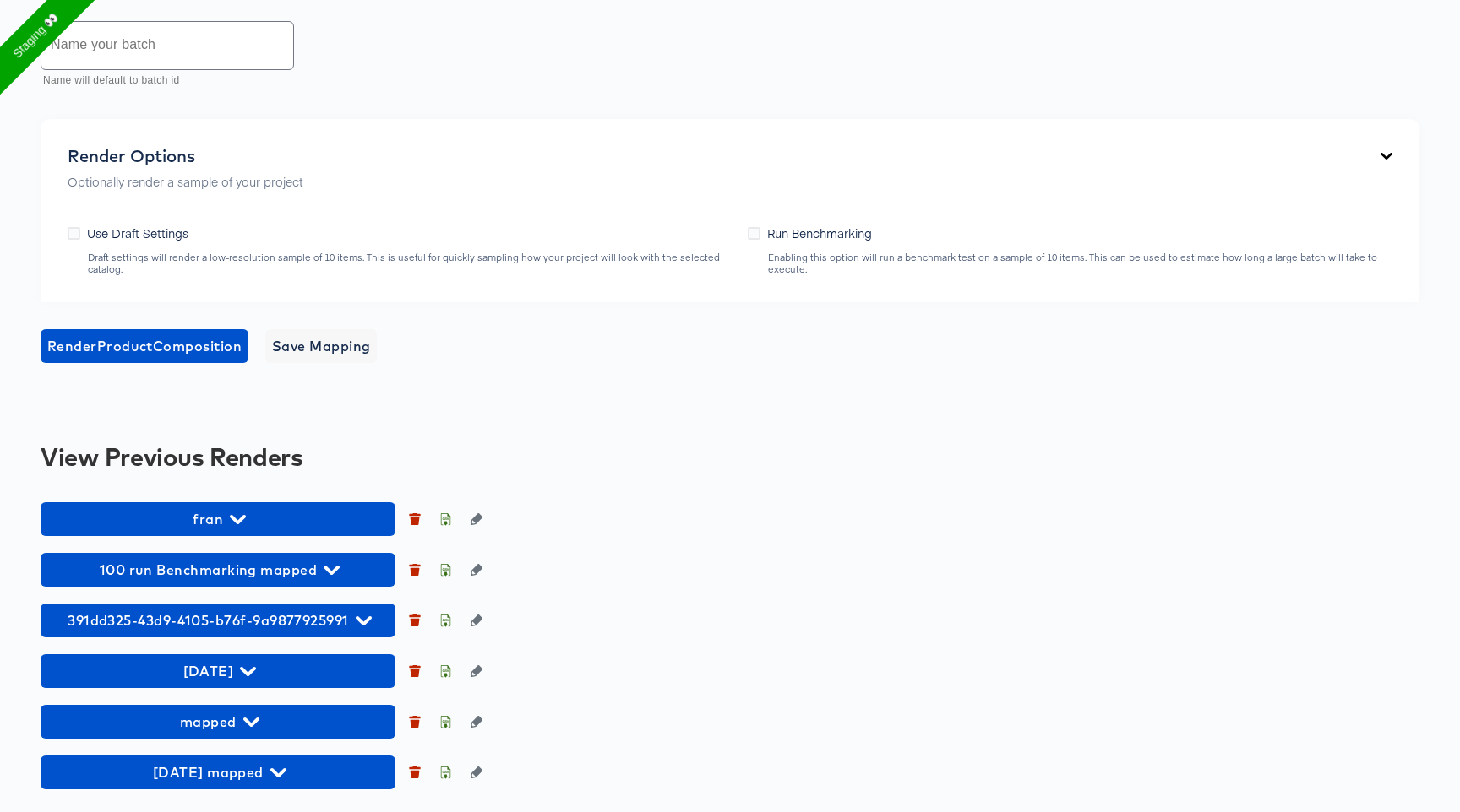
scroll to position [1440, 0]
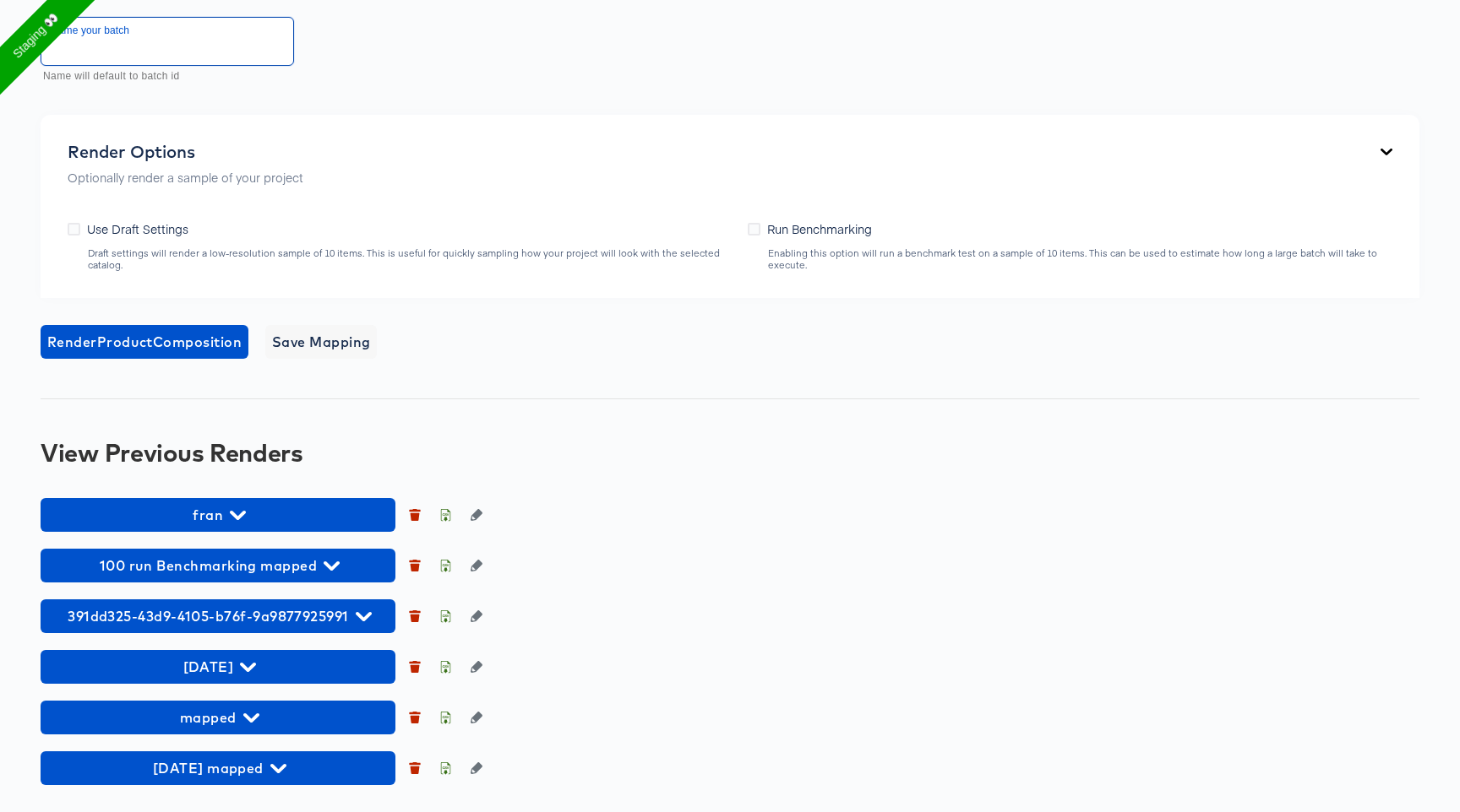
click at [190, 35] on input "text" at bounding box center [167, 41] width 252 height 48
type input "138.1"
click at [154, 339] on span "Render Product Composition" at bounding box center [145, 342] width 194 height 23
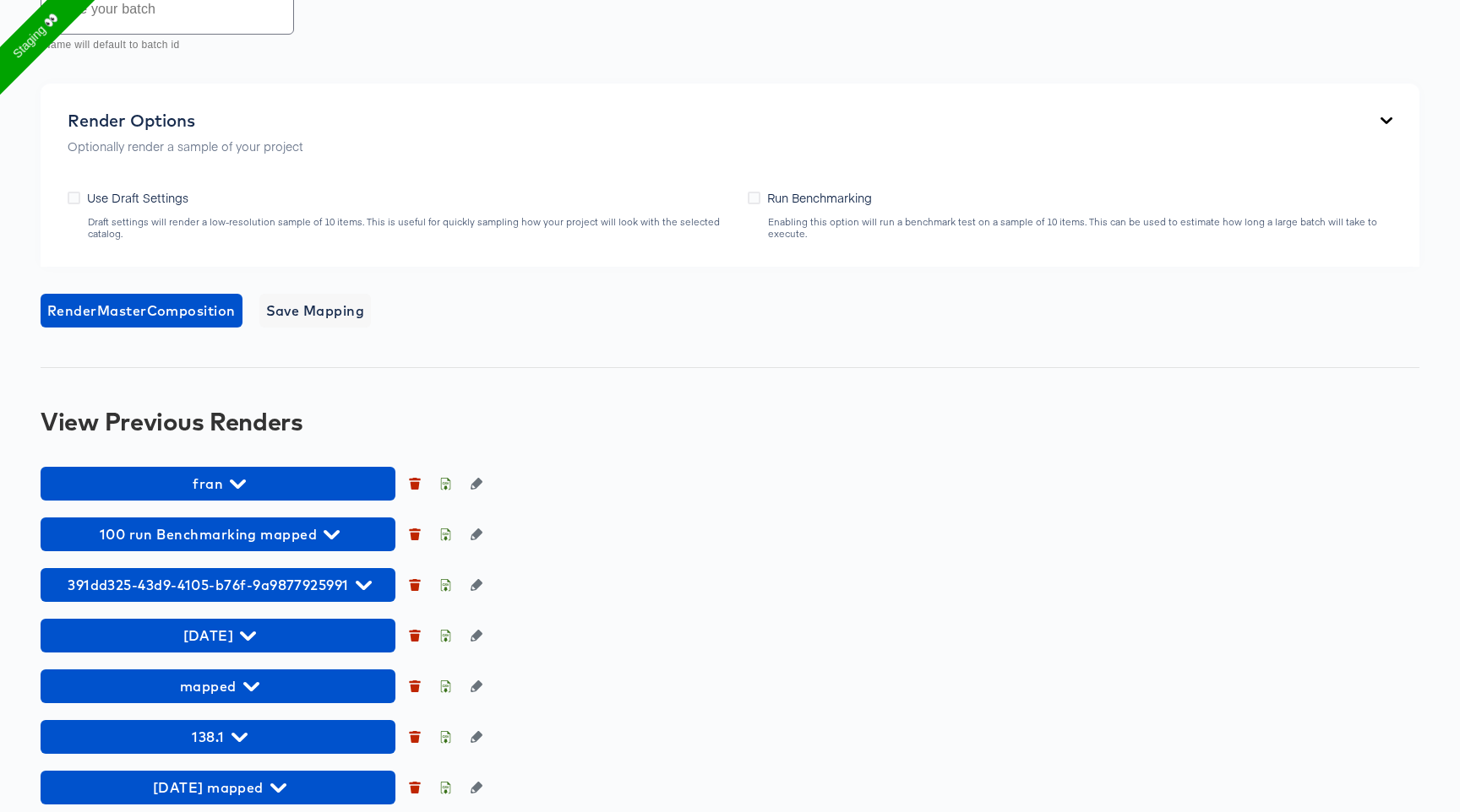
scroll to position [1023, 0]
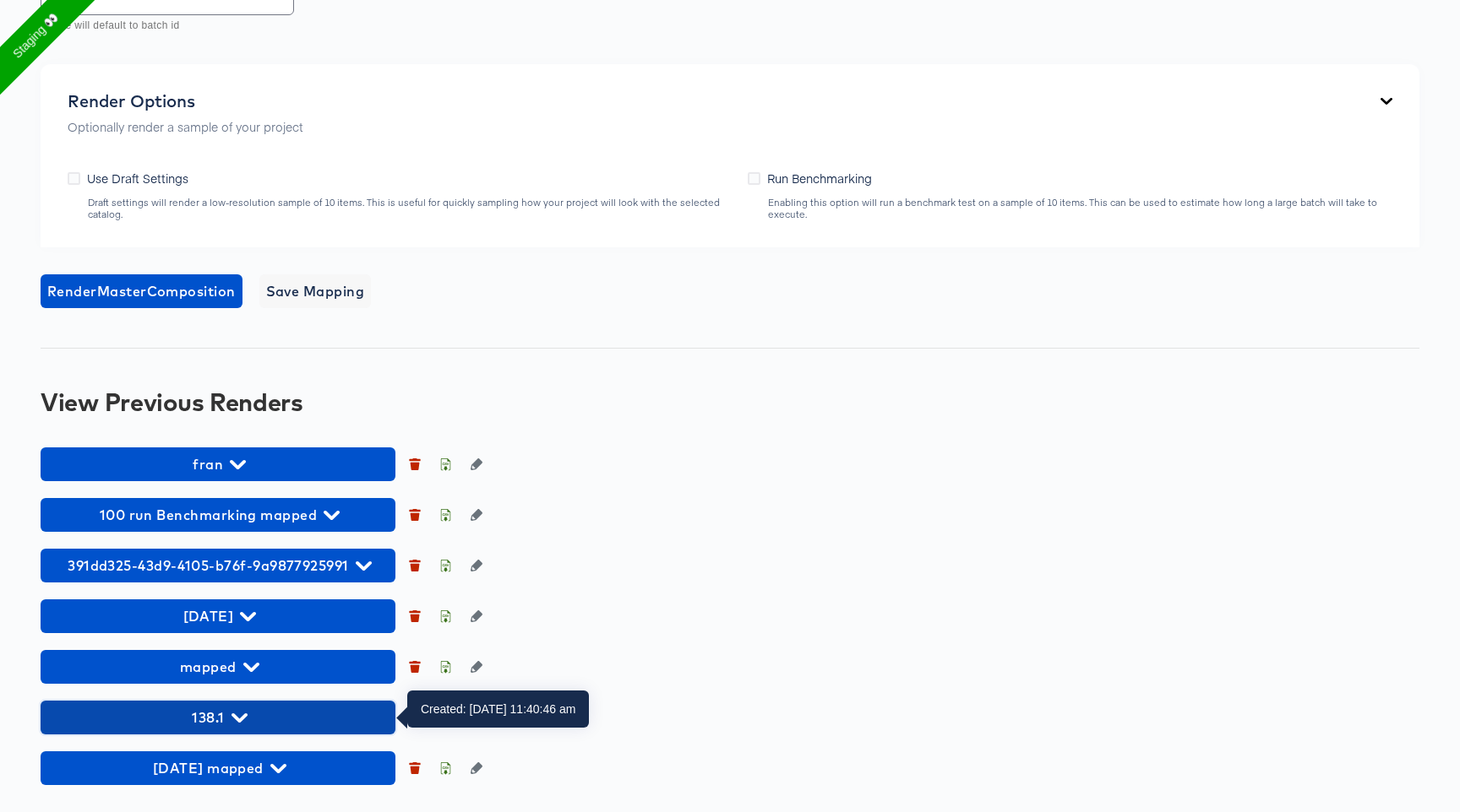
click at [226, 715] on span "138.1" at bounding box center [218, 717] width 338 height 23
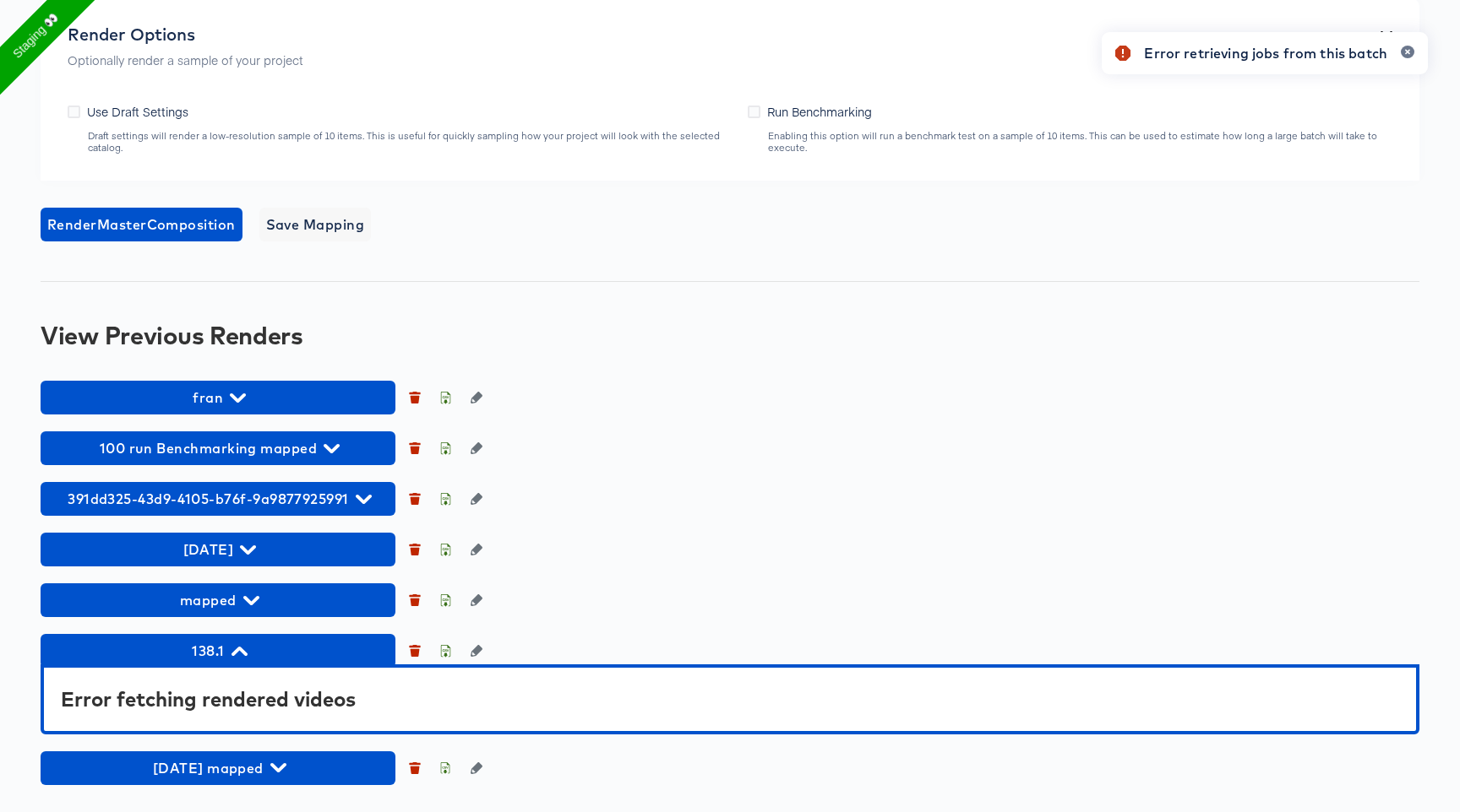
scroll to position [1088, 0]
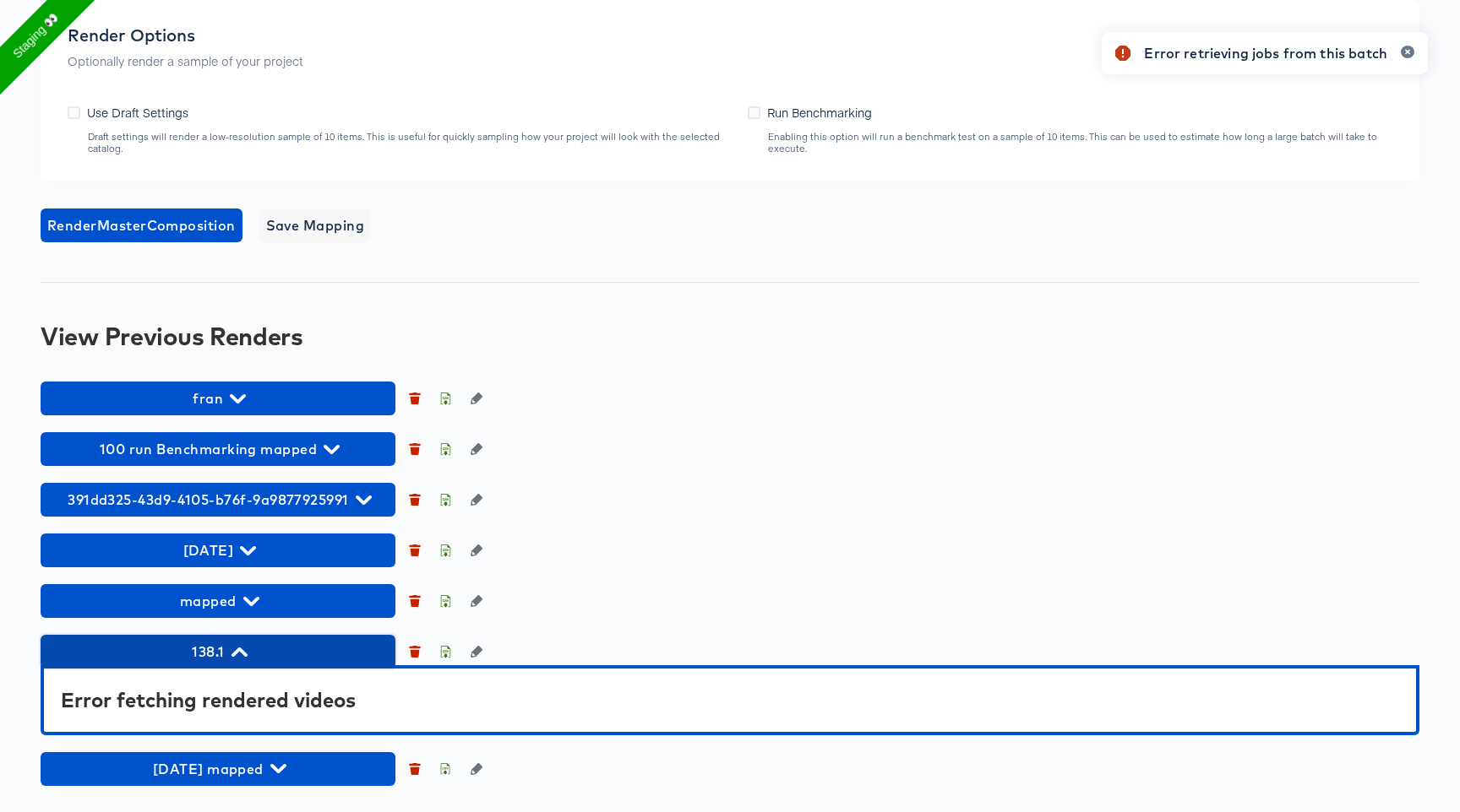
click at [230, 646] on span "138.1" at bounding box center [218, 651] width 338 height 23
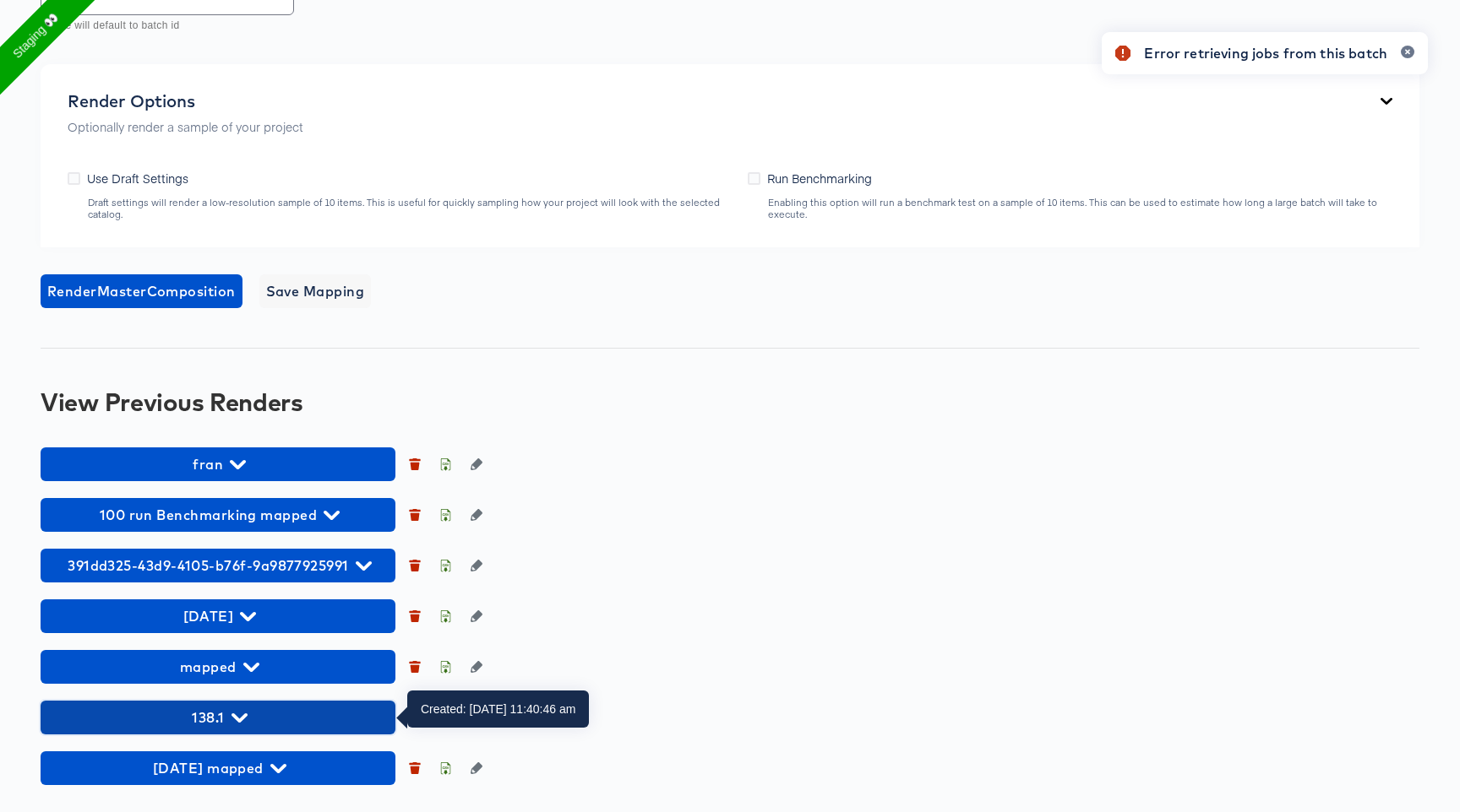
click at [237, 710] on icon "button" at bounding box center [239, 718] width 16 height 16
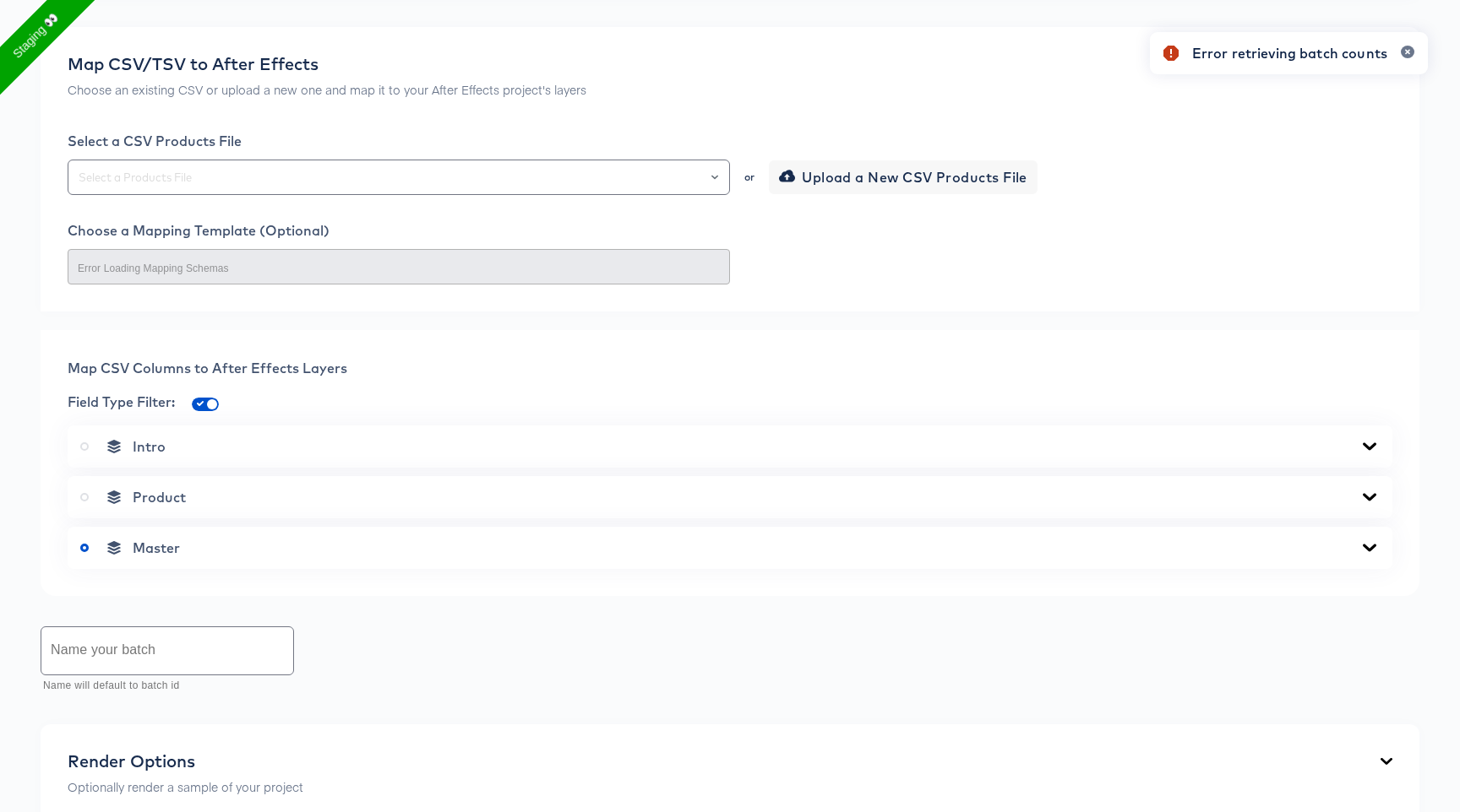
scroll to position [0, 0]
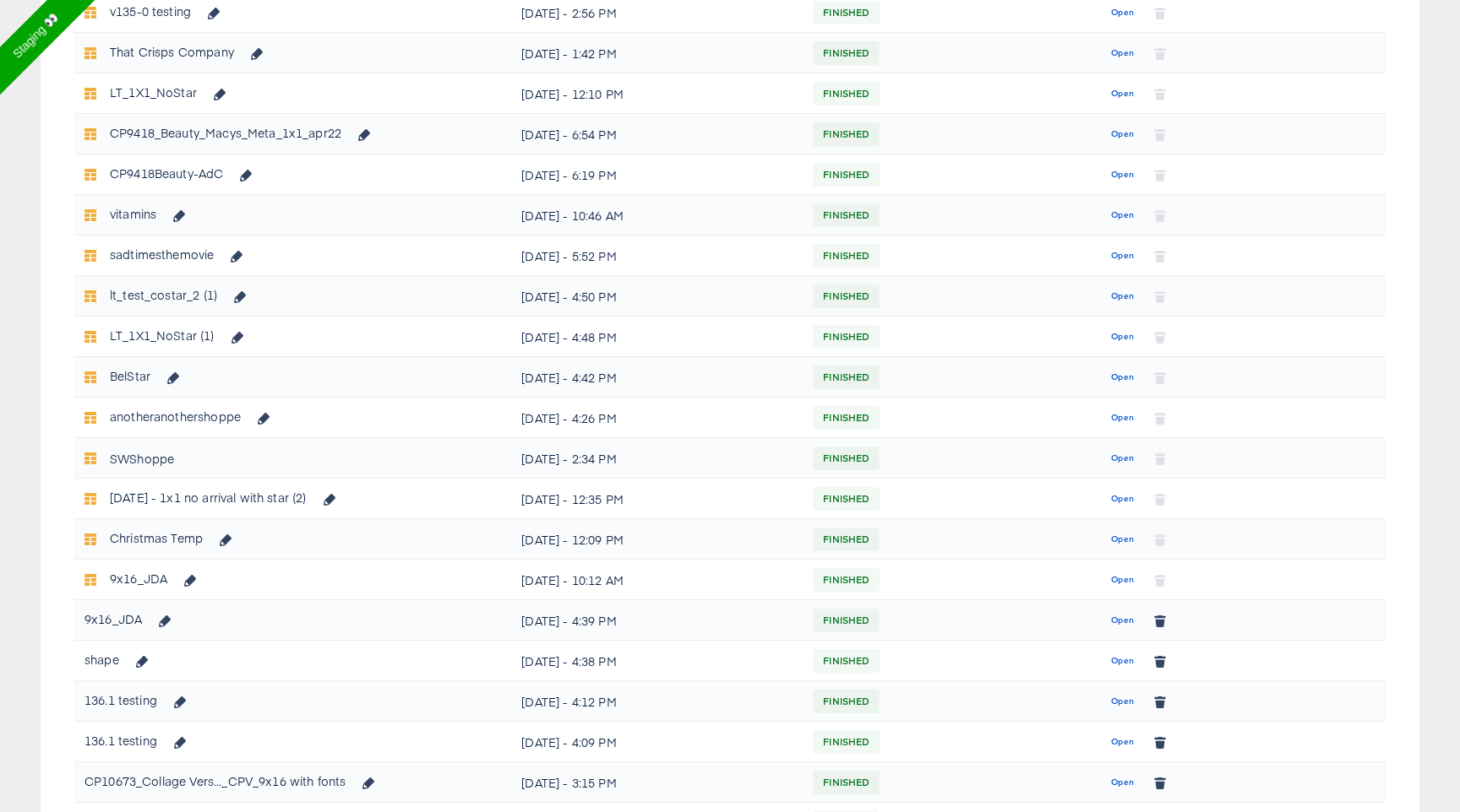
scroll to position [430, 0]
click at [1125, 581] on span "Open" at bounding box center [1122, 580] width 22 height 15
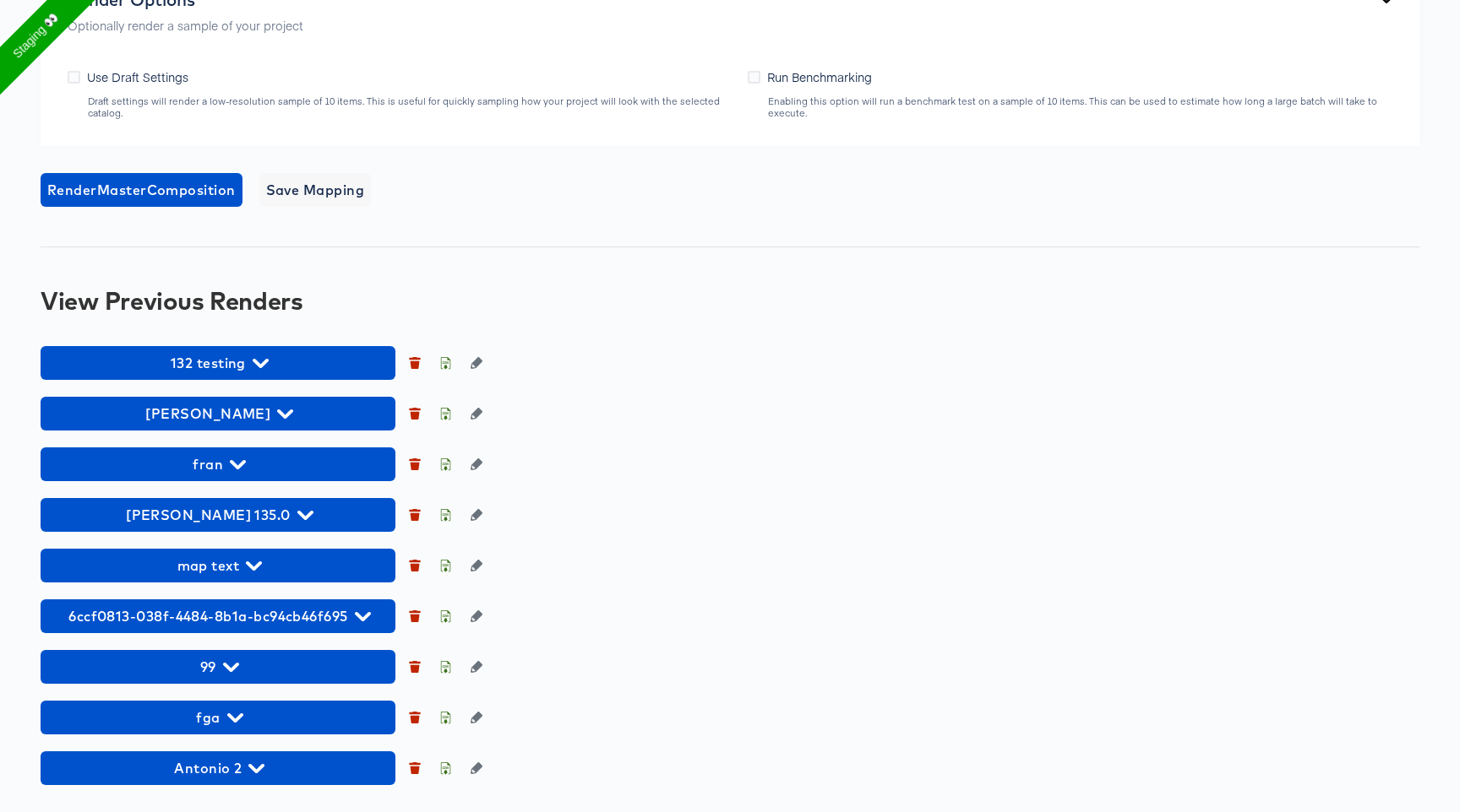
scroll to position [1105, 0]
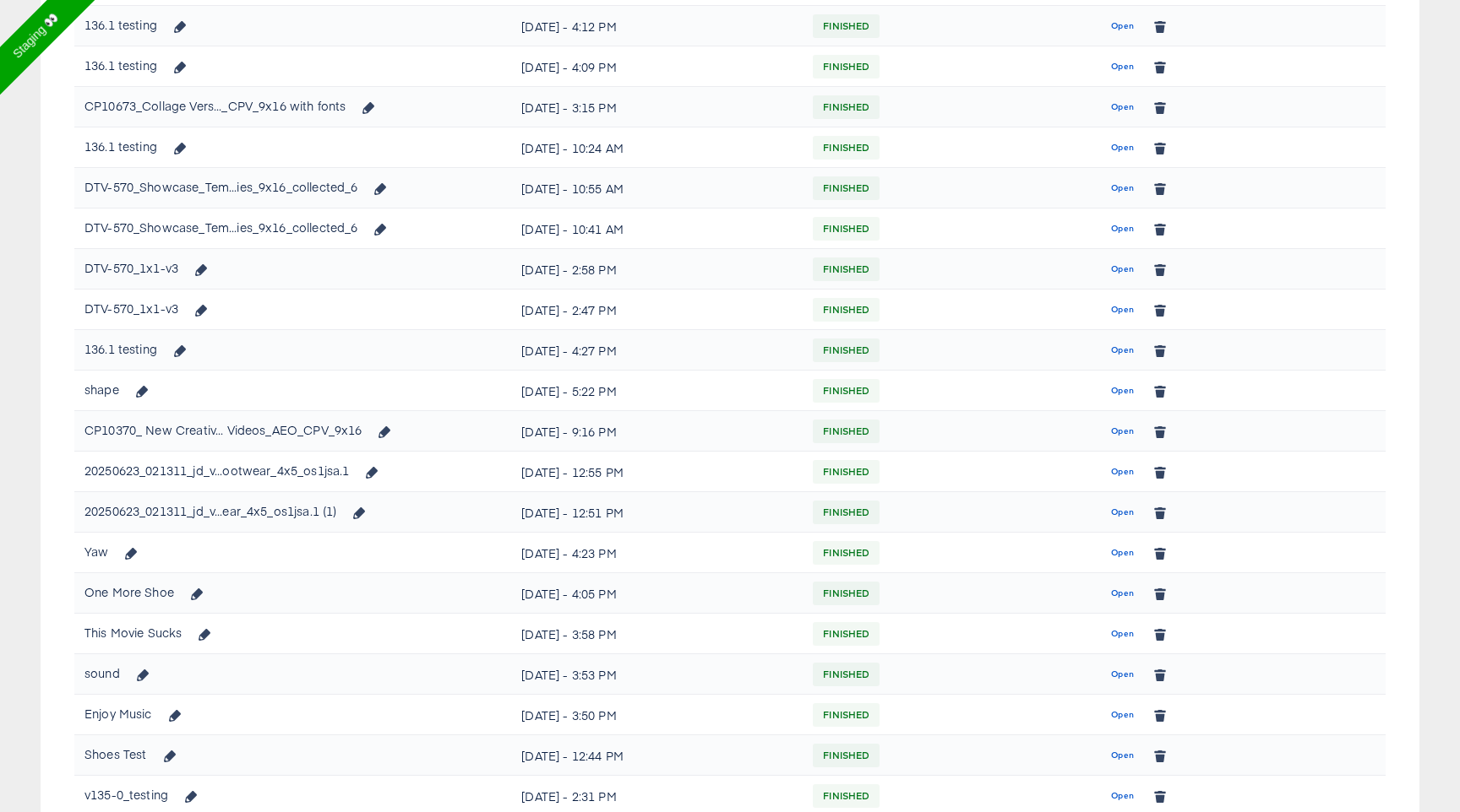
scroll to position [430, 0]
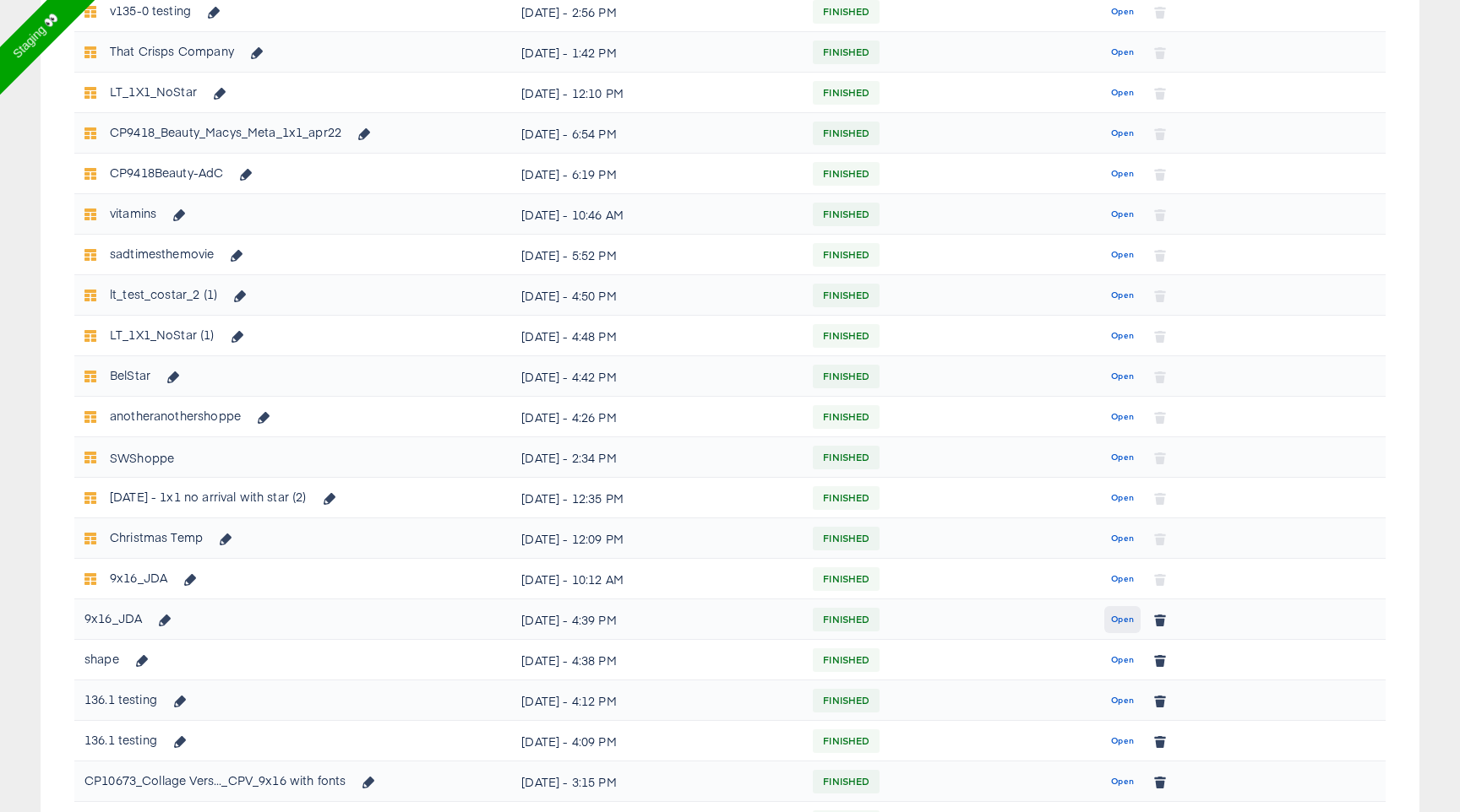
click at [1122, 627] on button "Open" at bounding box center [1122, 620] width 36 height 27
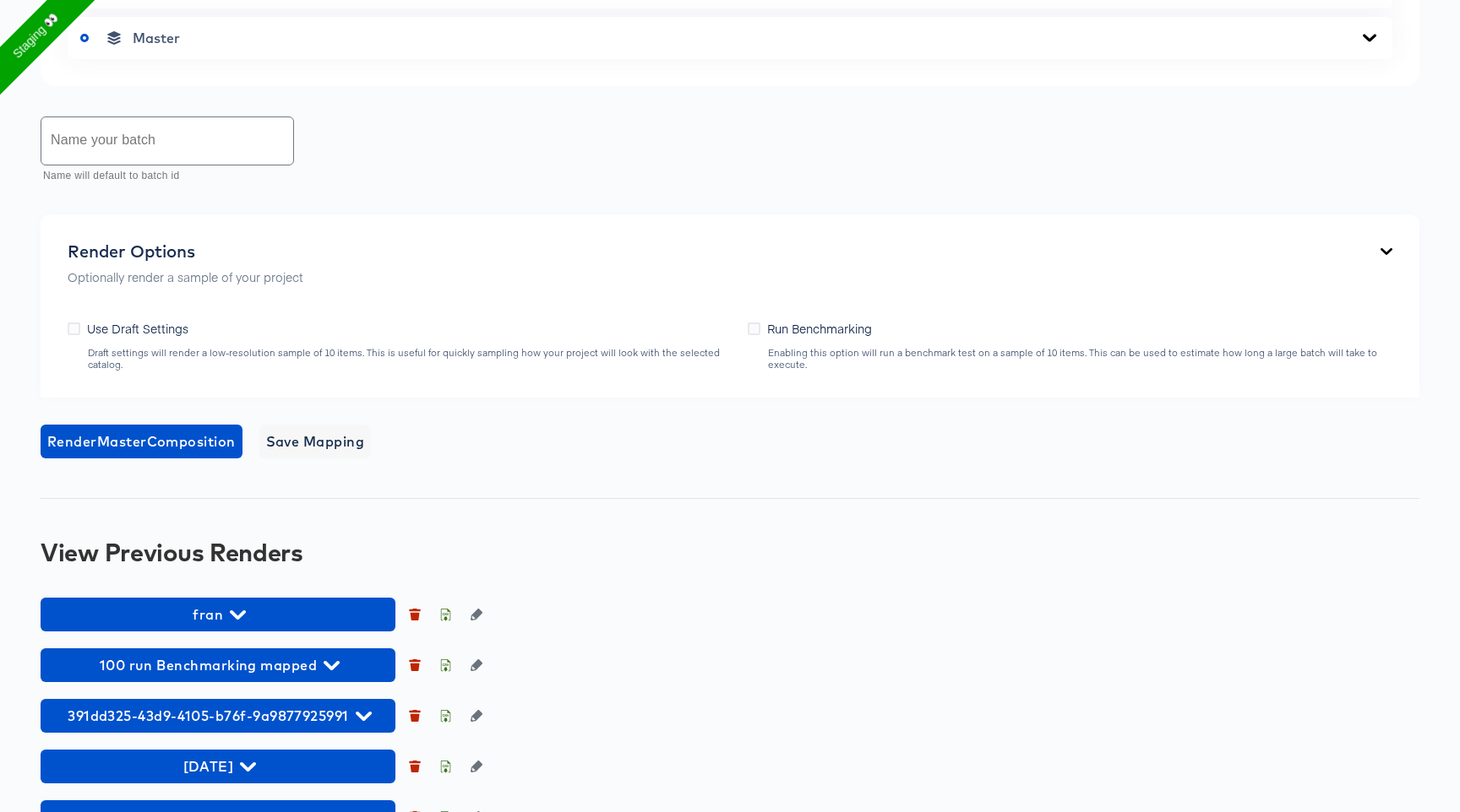
scroll to position [1028, 0]
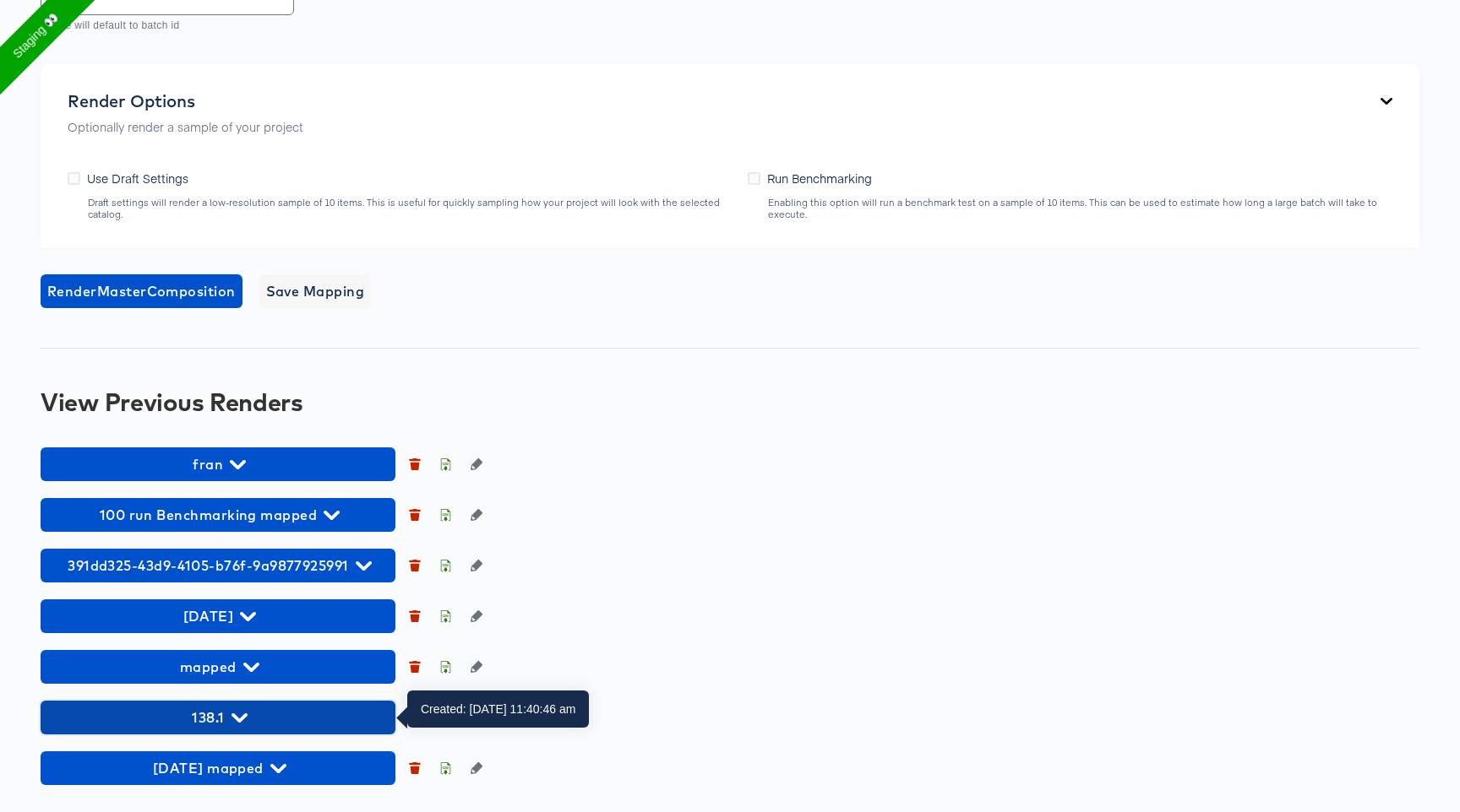
click at [213, 726] on span "138.1" at bounding box center [218, 717] width 338 height 23
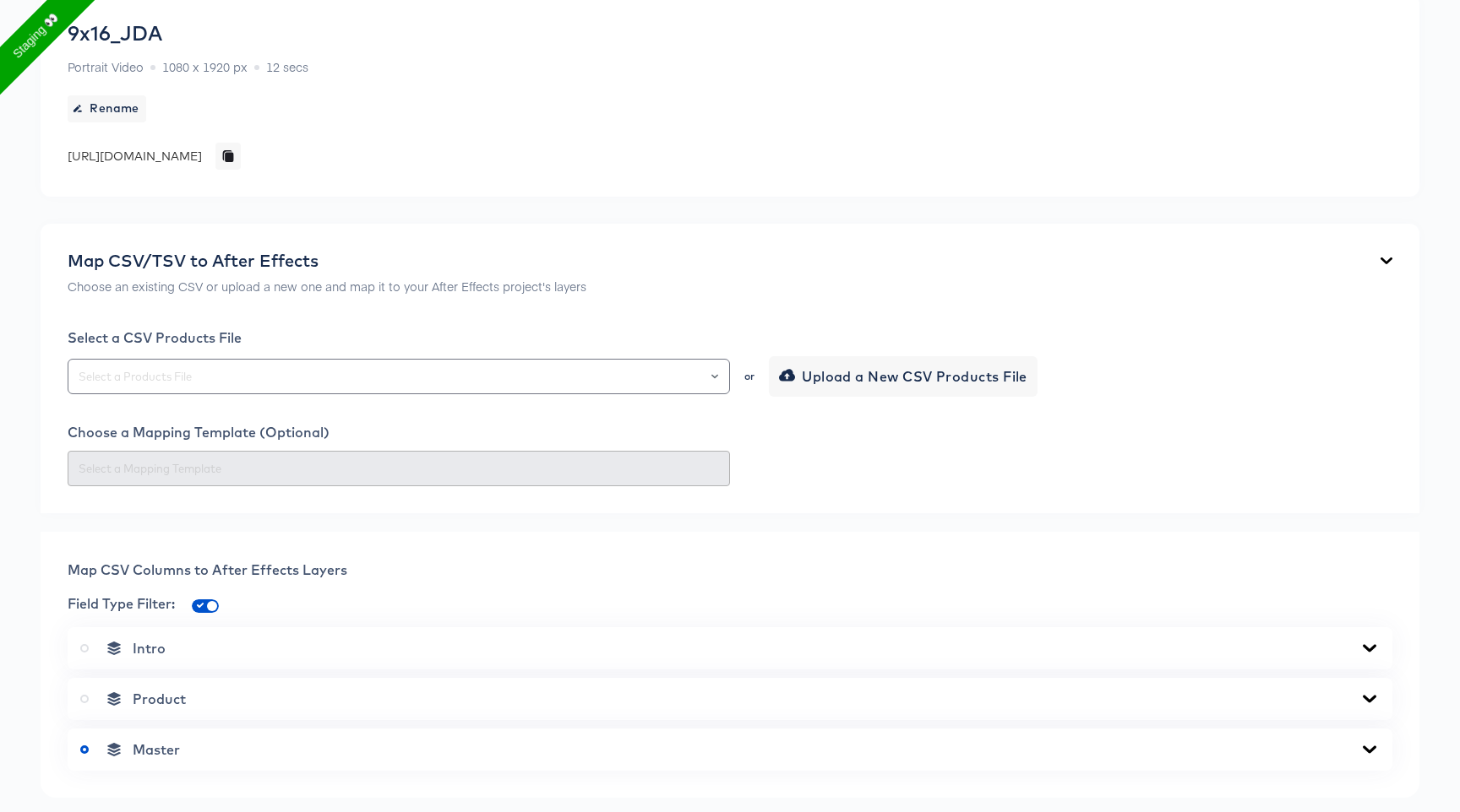
scroll to position [0, 0]
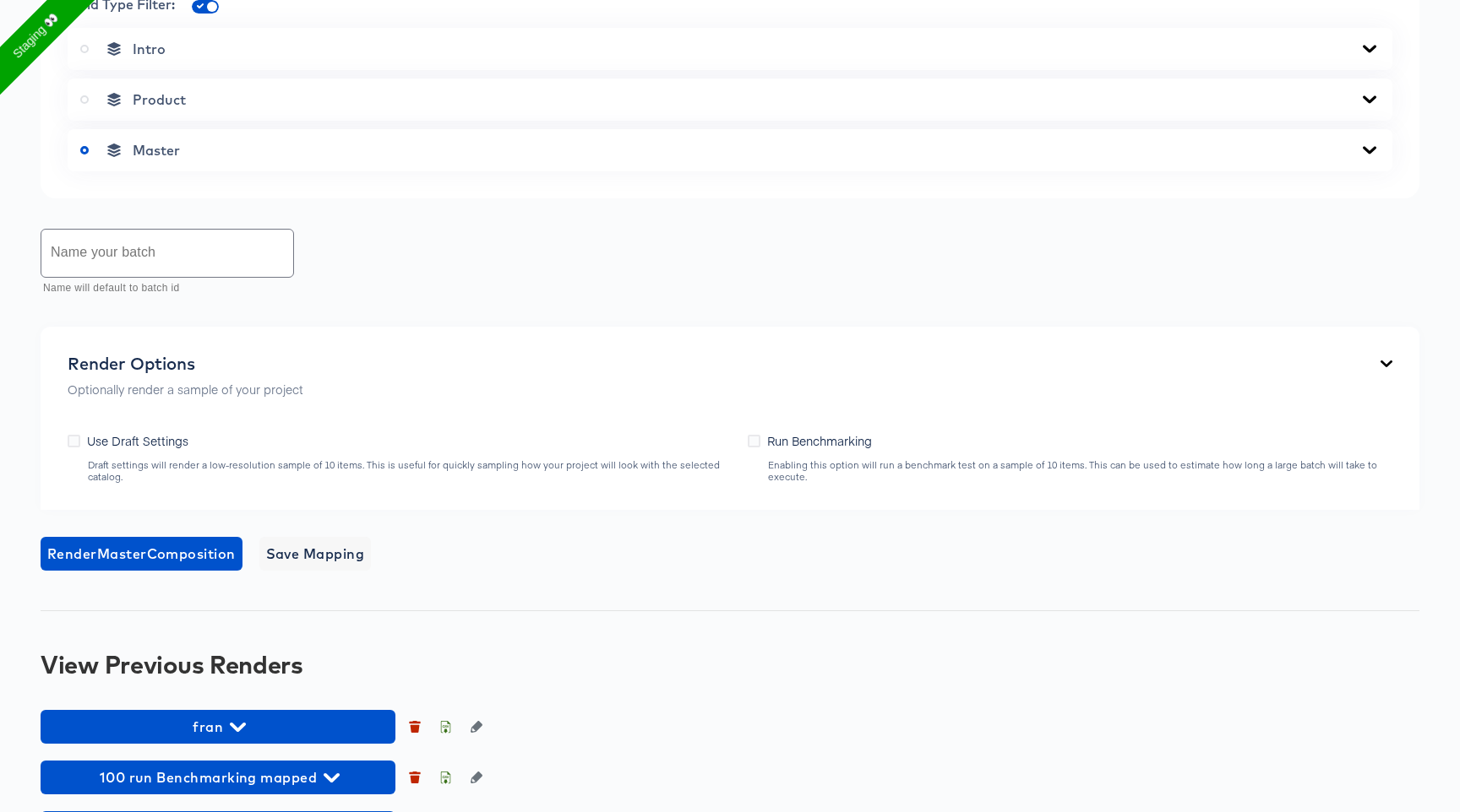
scroll to position [1023, 0]
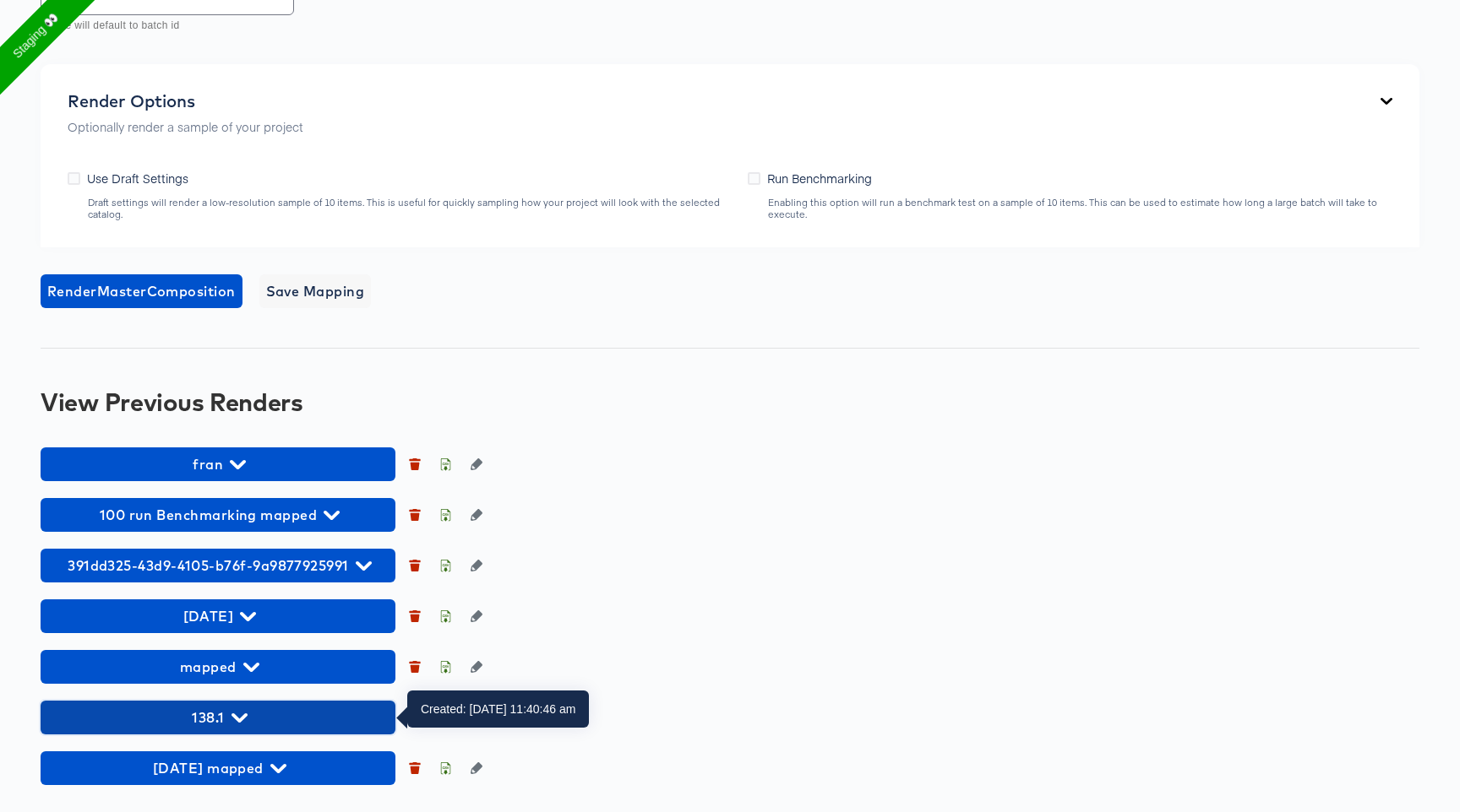
click at [254, 705] on button "138.1" at bounding box center [218, 718] width 355 height 34
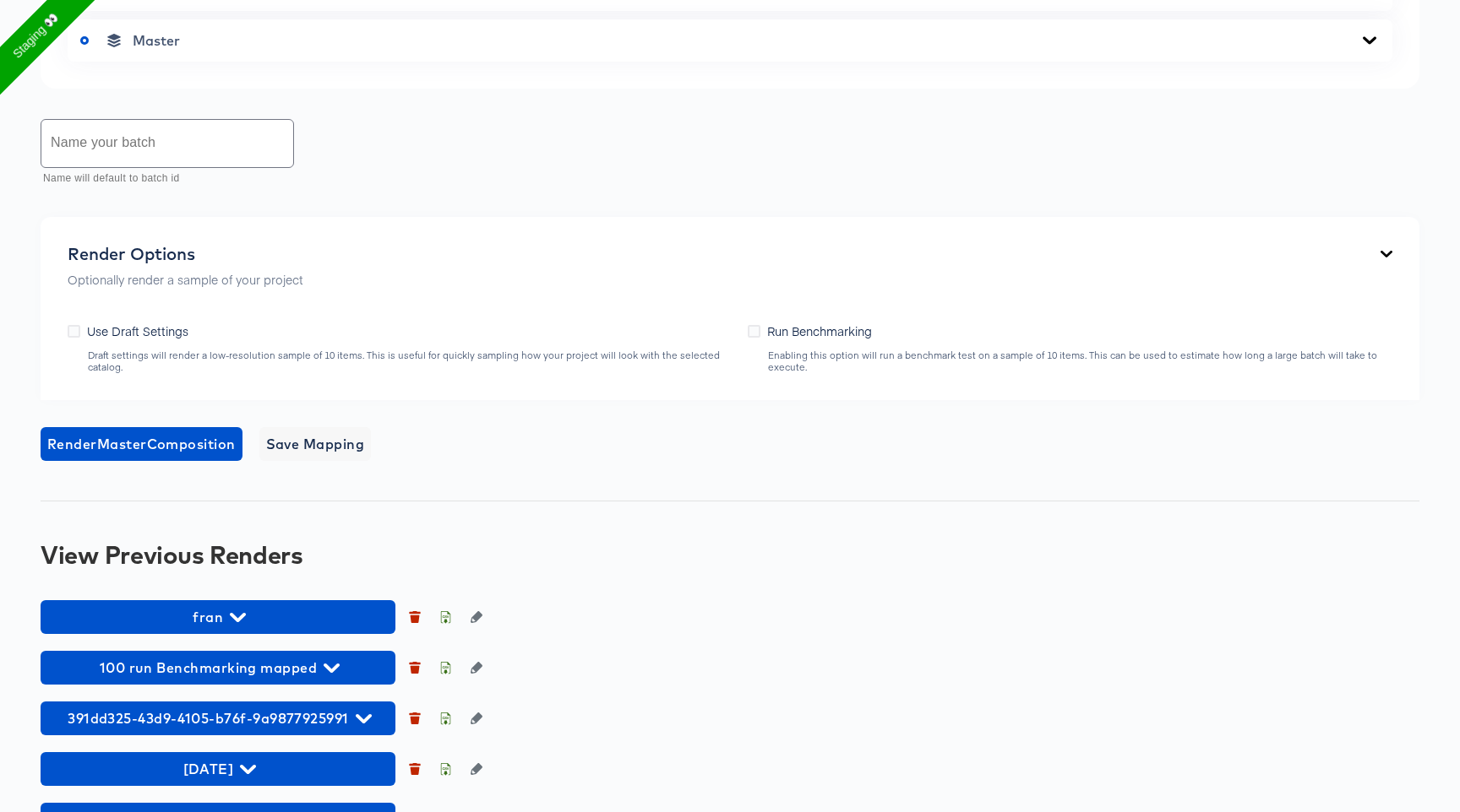
scroll to position [0, 0]
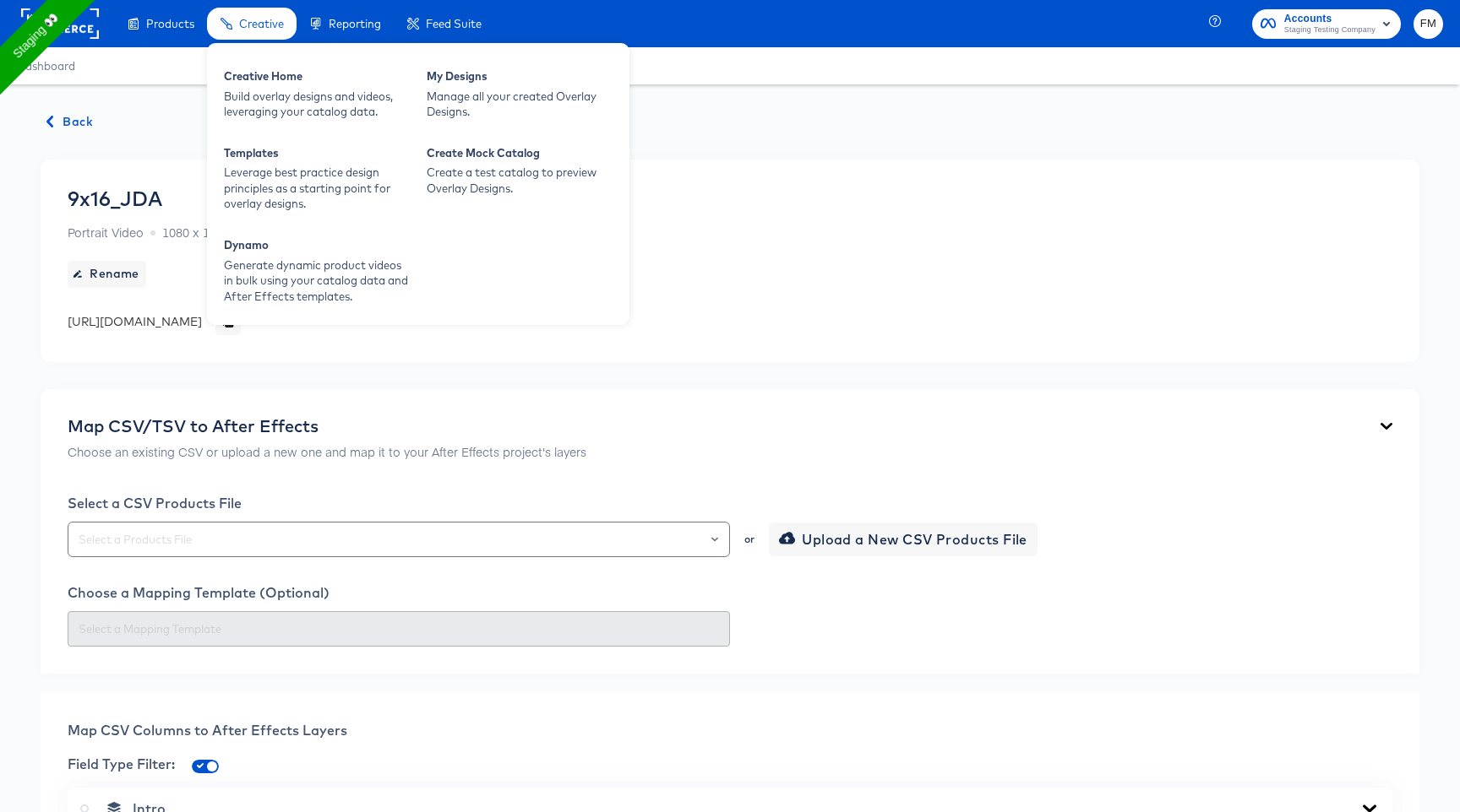
click at [251, 36] on div "Creative" at bounding box center [252, 23] width 90 height 33
click at [468, 84] on div "My Designs" at bounding box center [519, 78] width 186 height 21
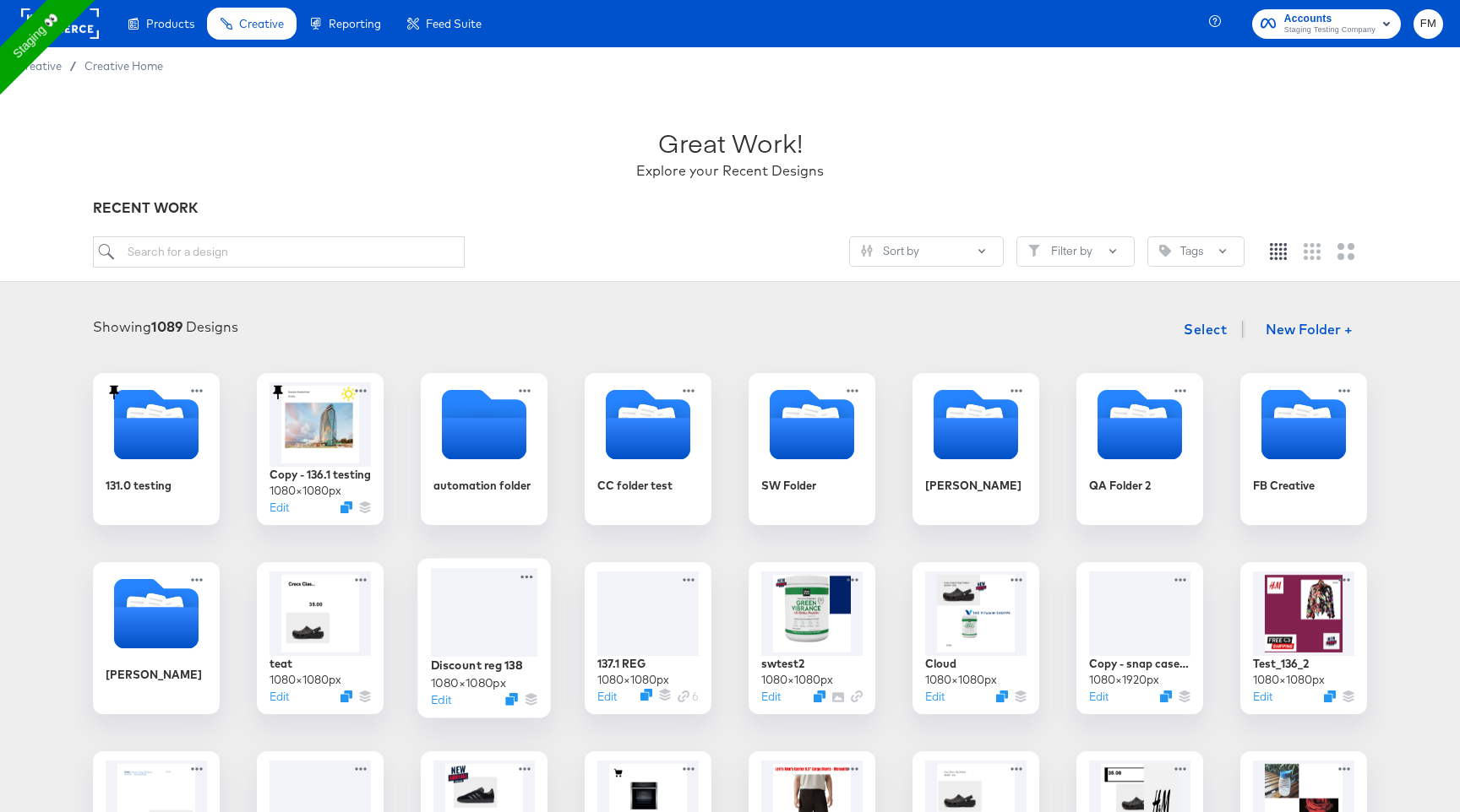
click at [440, 609] on div at bounding box center [484, 612] width 106 height 89
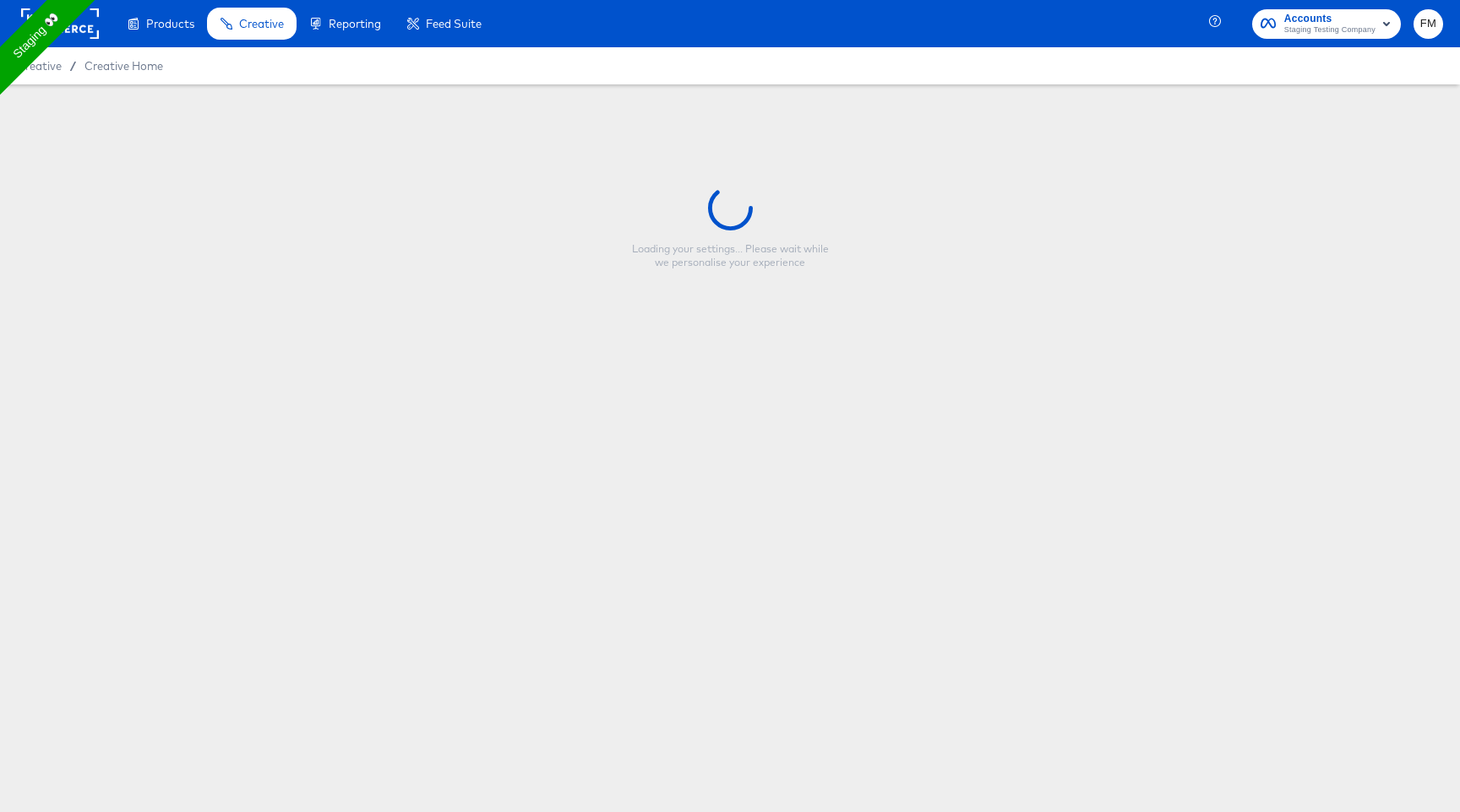
type input "Discount reg 138"
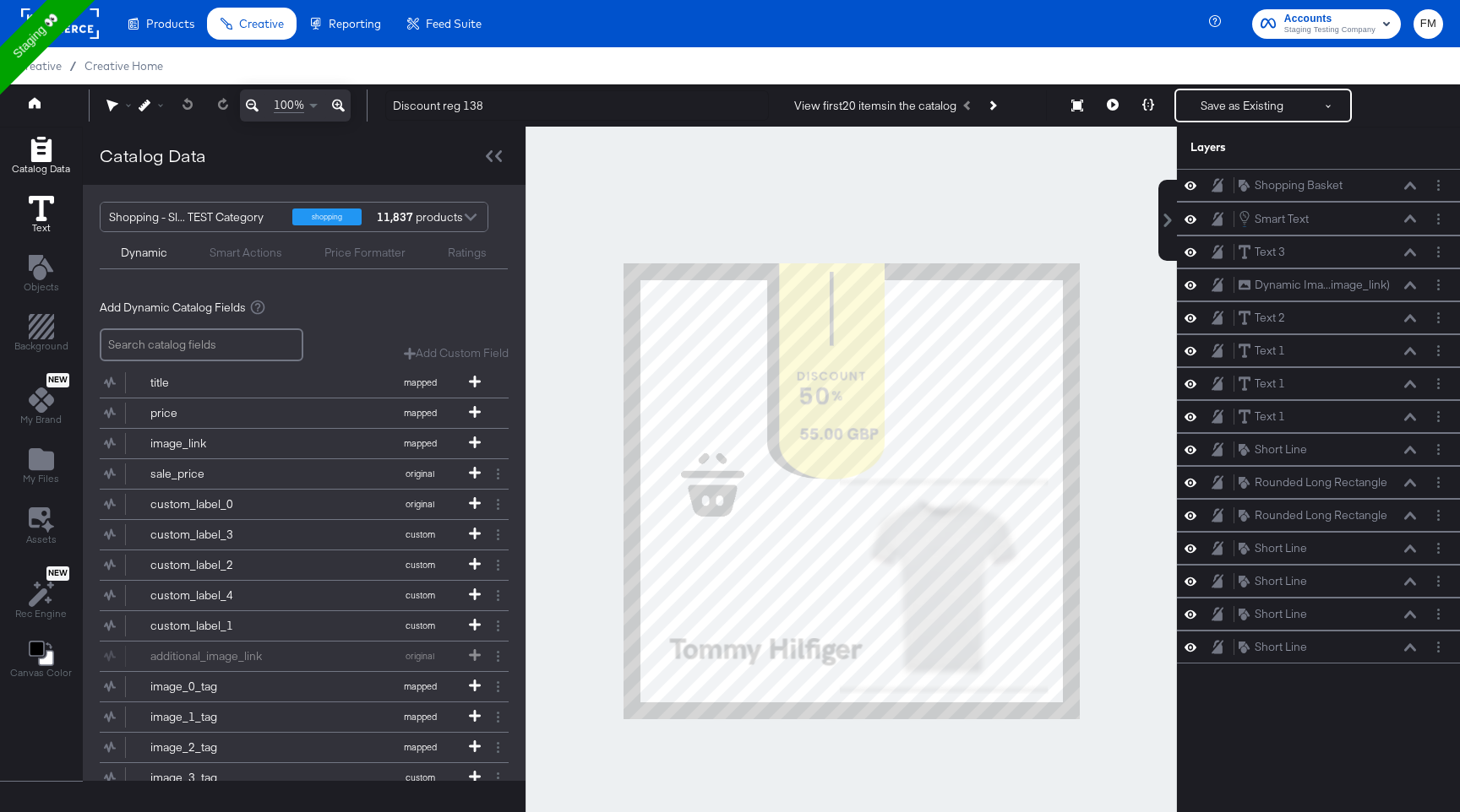
click at [31, 205] on icon at bounding box center [41, 208] width 25 height 25
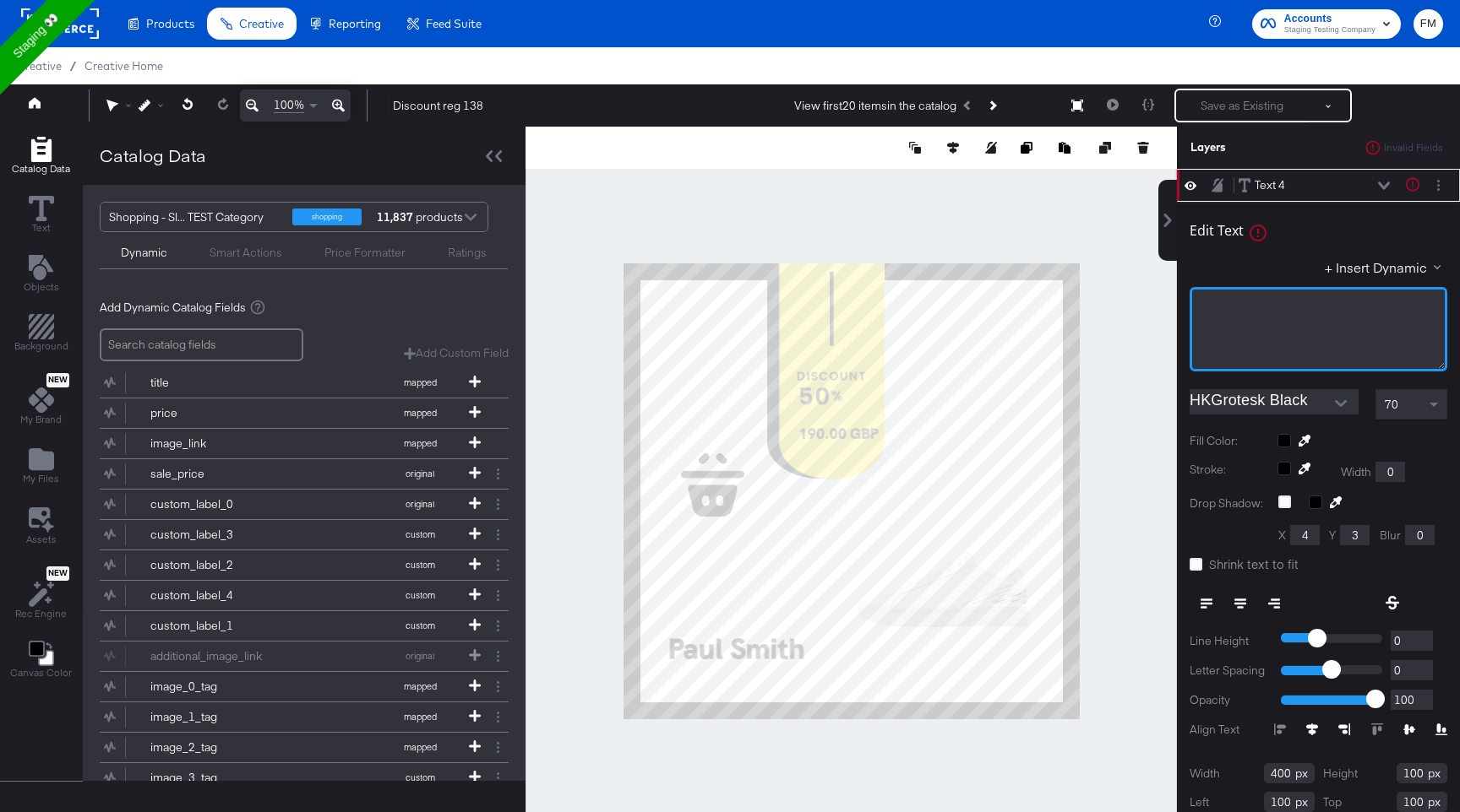
click at [1345, 301] on div "﻿" at bounding box center [1318, 305] width 235 height 16
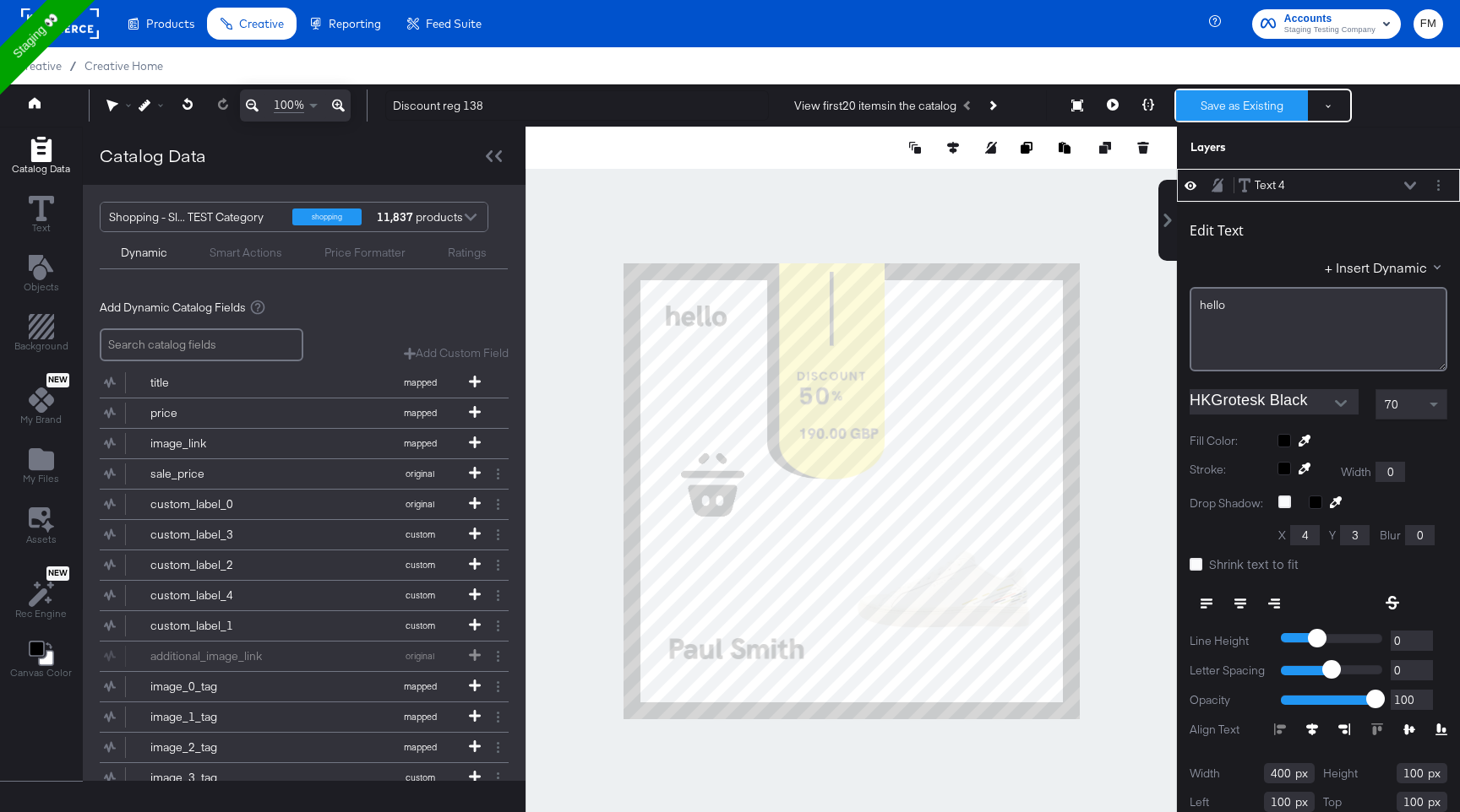
click at [1259, 119] on button "Save as Existing" at bounding box center [1242, 105] width 132 height 31
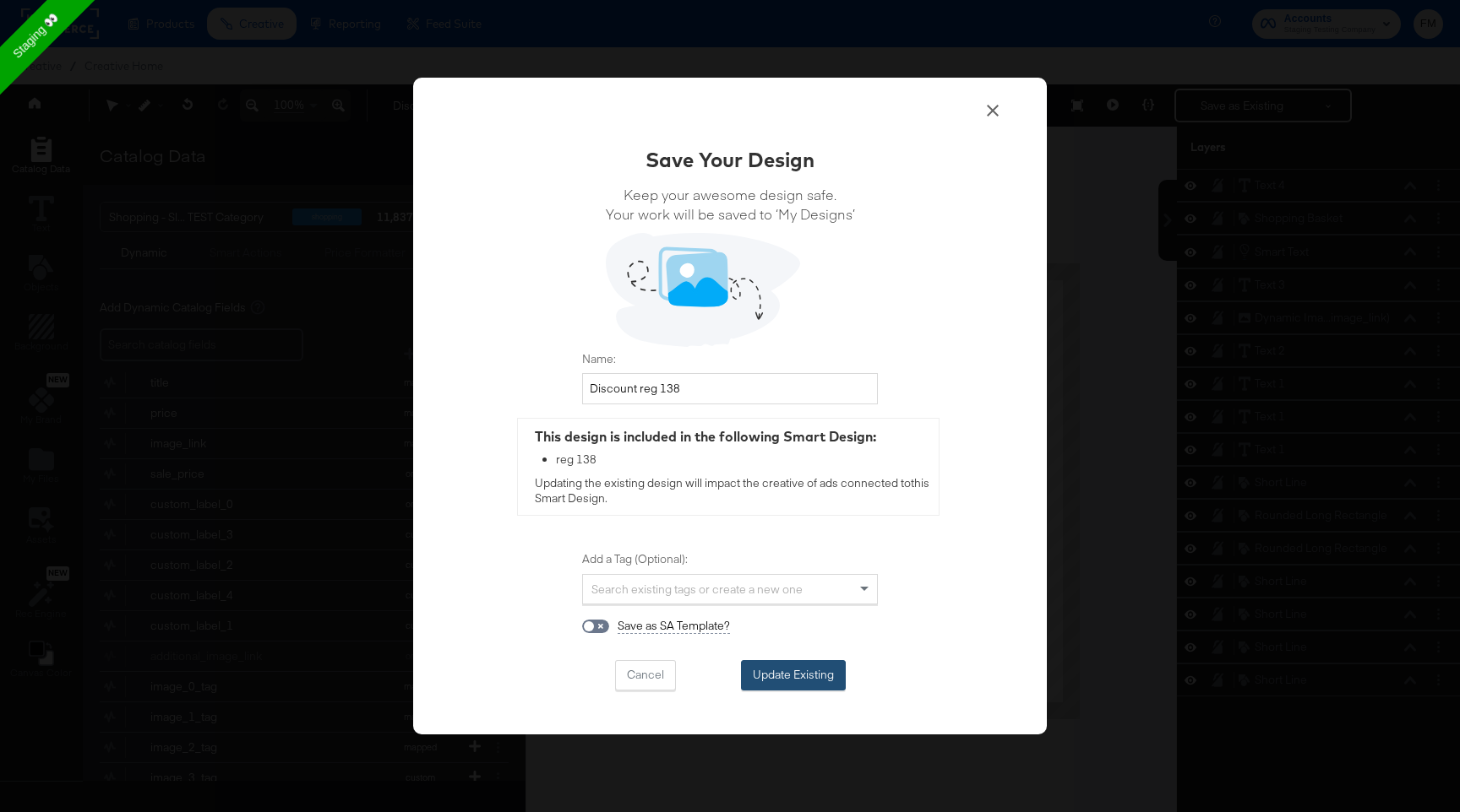
click at [821, 680] on button "Update Existing" at bounding box center [793, 676] width 105 height 31
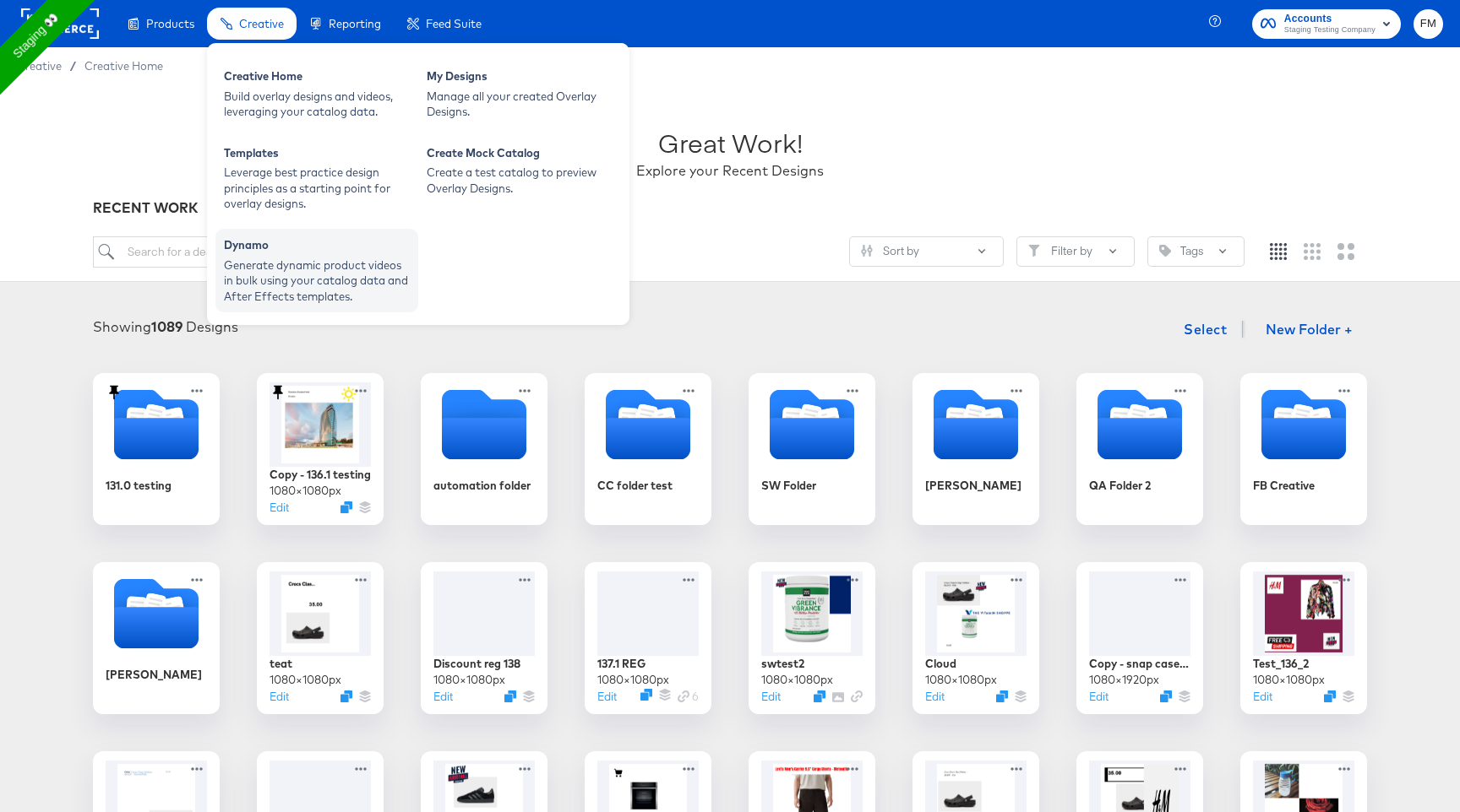
click at [305, 251] on div "Dynamo" at bounding box center [316, 247] width 186 height 21
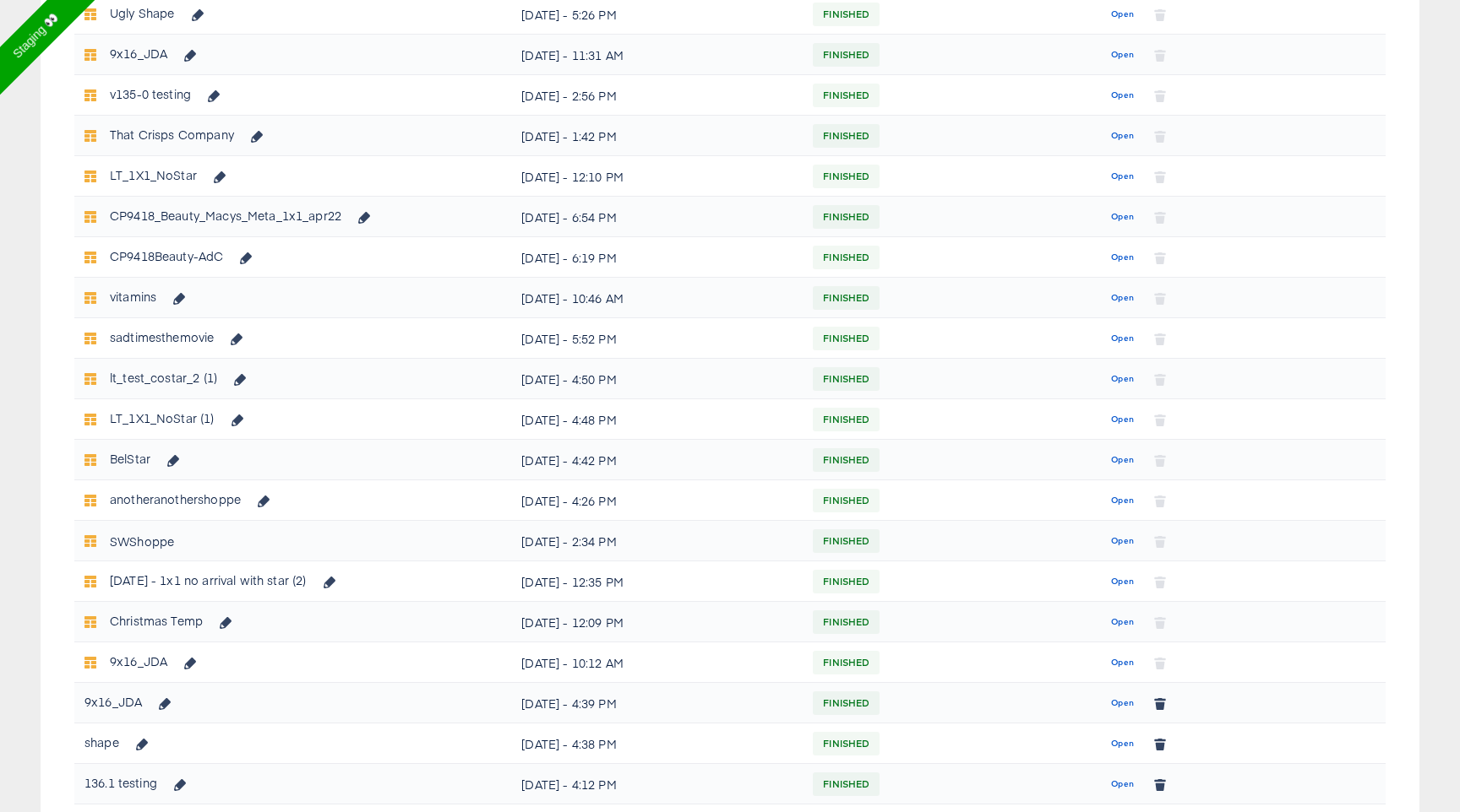
scroll to position [347, 0]
click at [1125, 704] on span "Open" at bounding box center [1122, 703] width 22 height 15
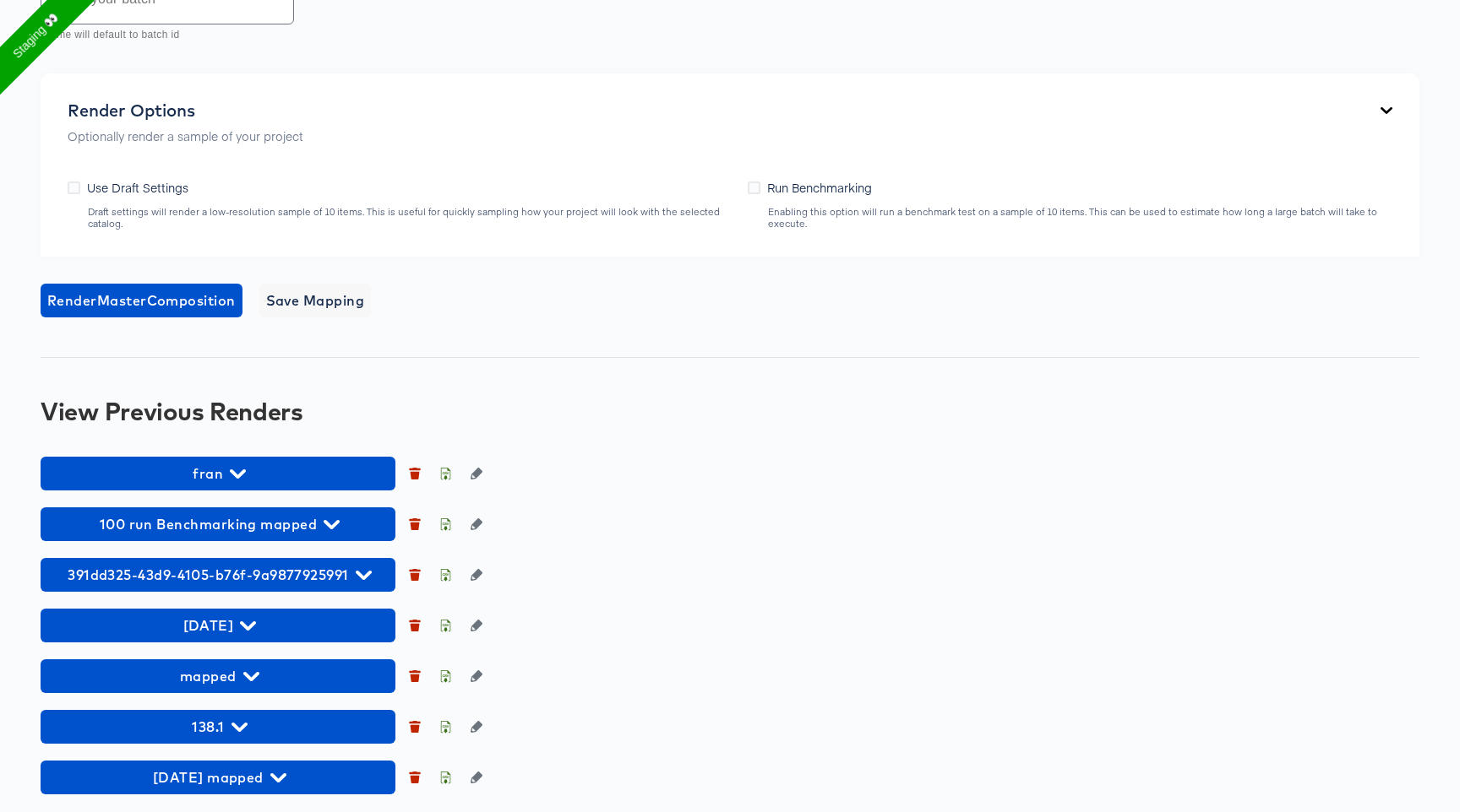
scroll to position [1018, 0]
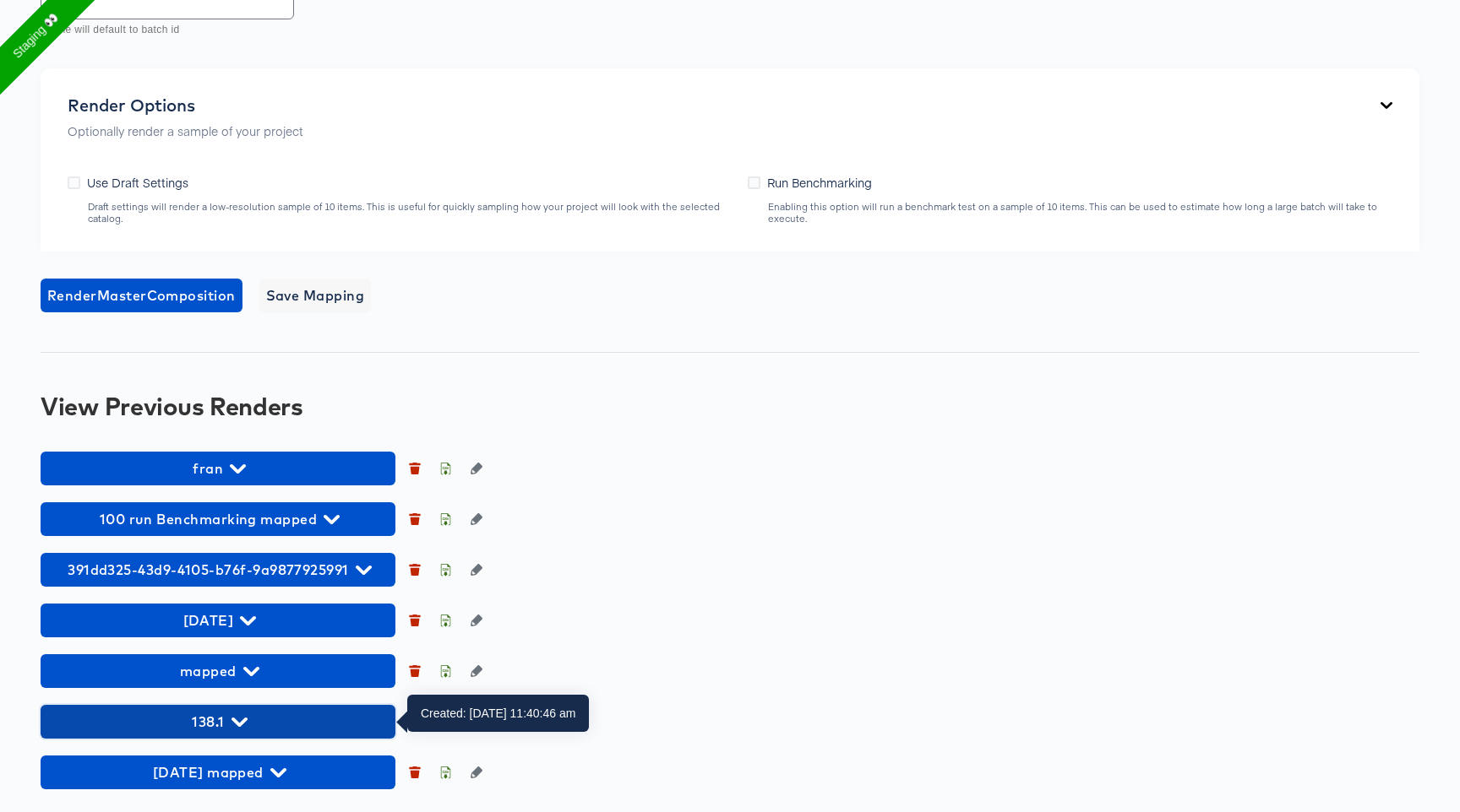
click at [237, 714] on icon "button" at bounding box center [239, 721] width 16 height 16
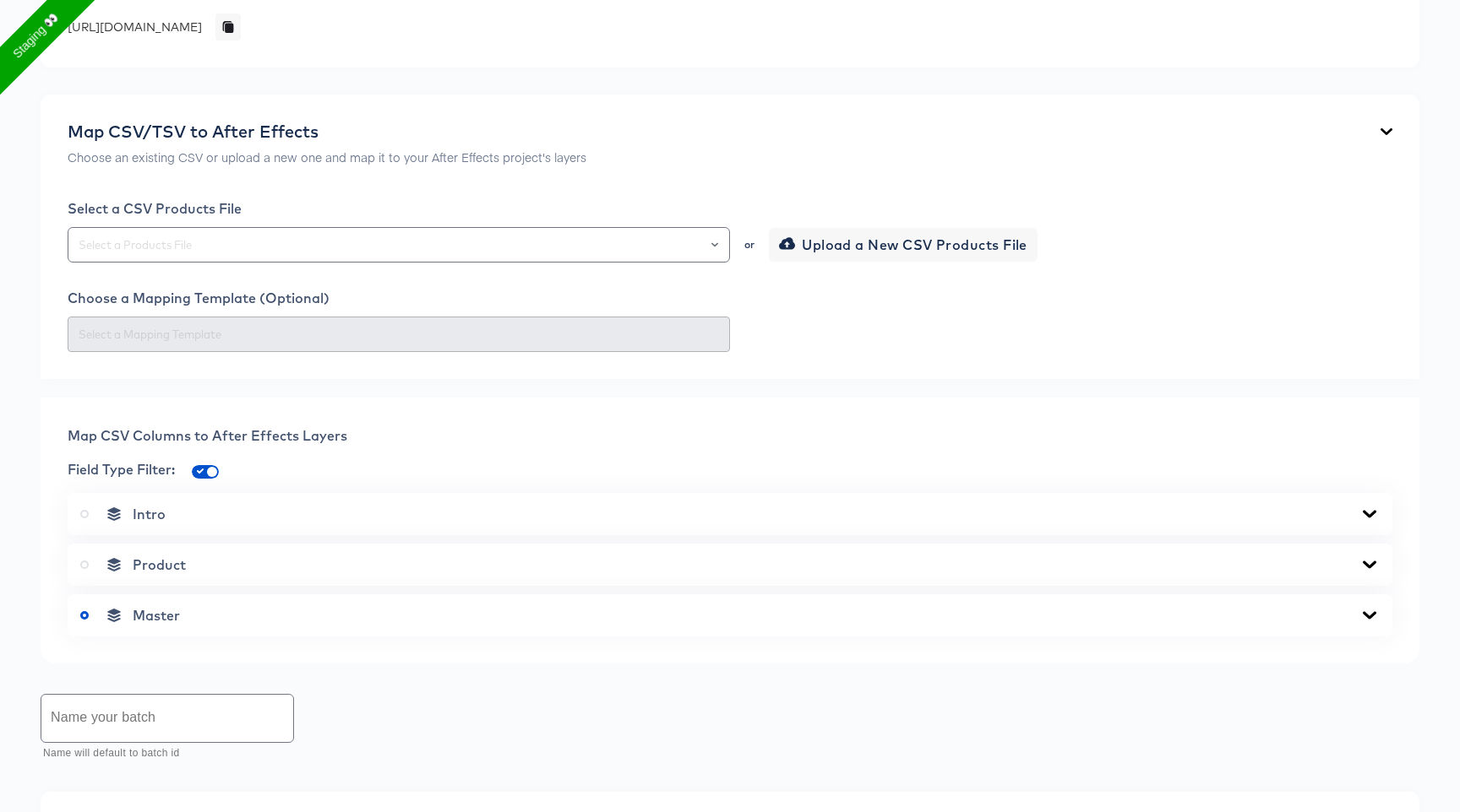
scroll to position [0, 0]
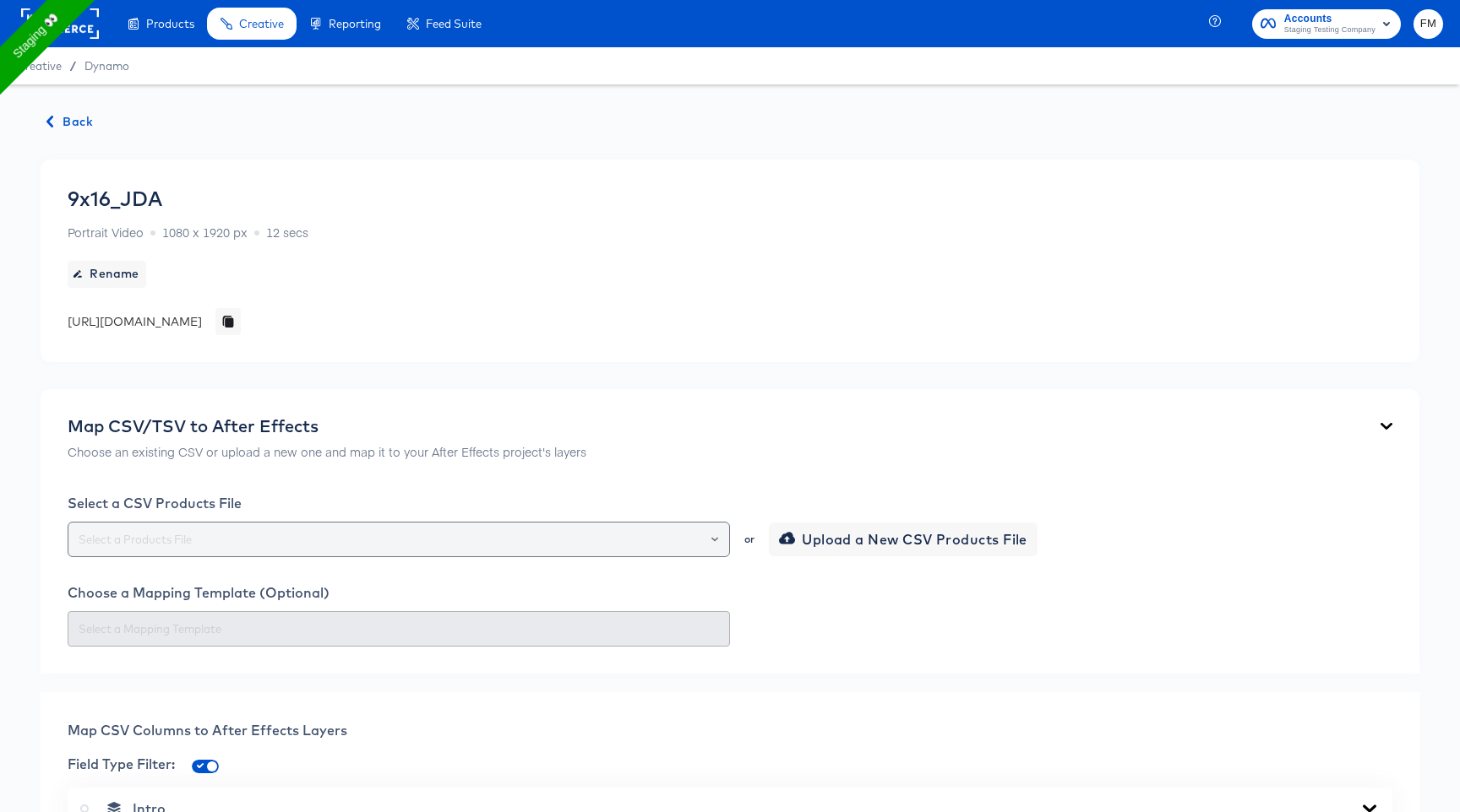
click at [268, 553] on div at bounding box center [398, 539] width 662 height 35
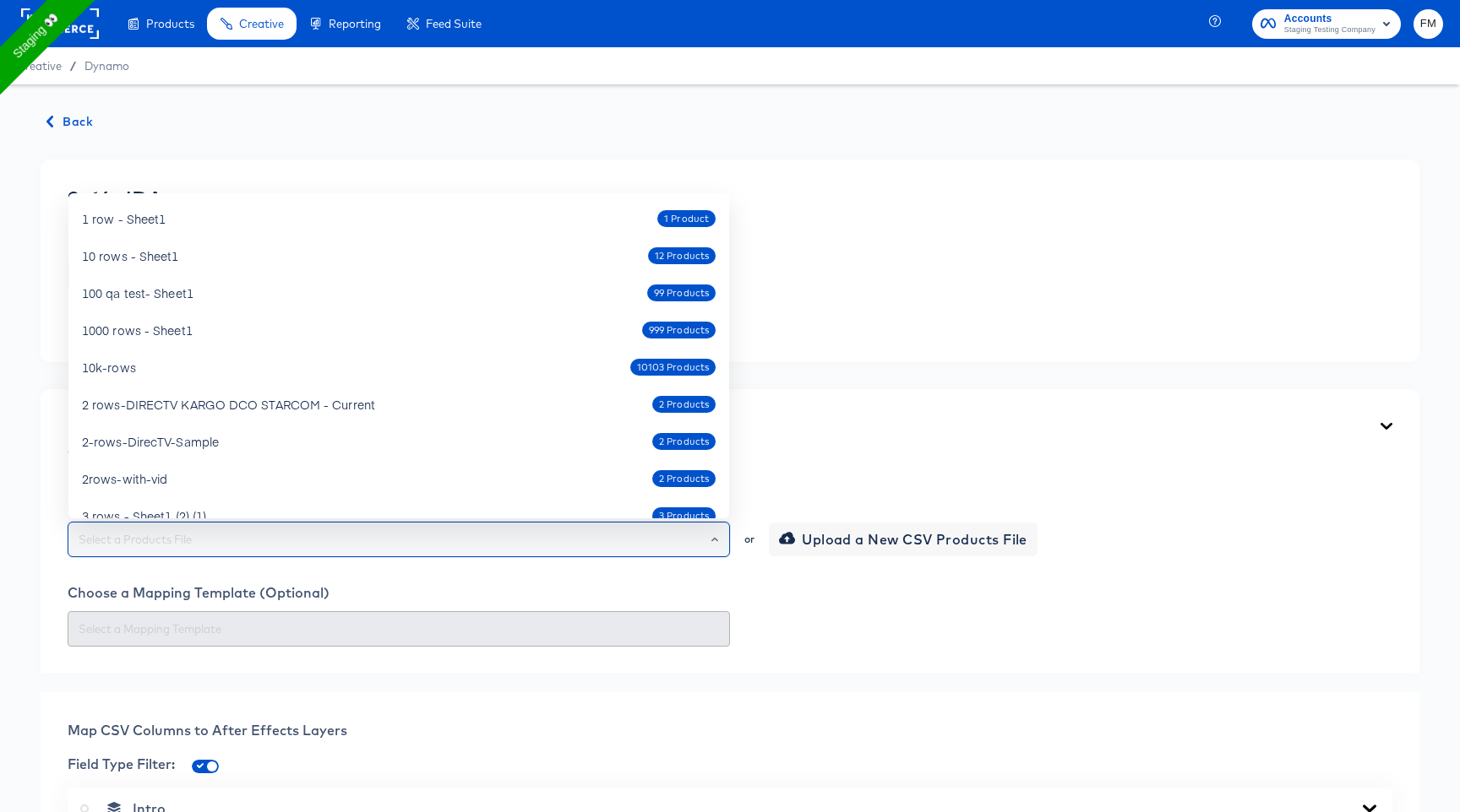
click at [280, 536] on input "text" at bounding box center [399, 539] width 647 height 20
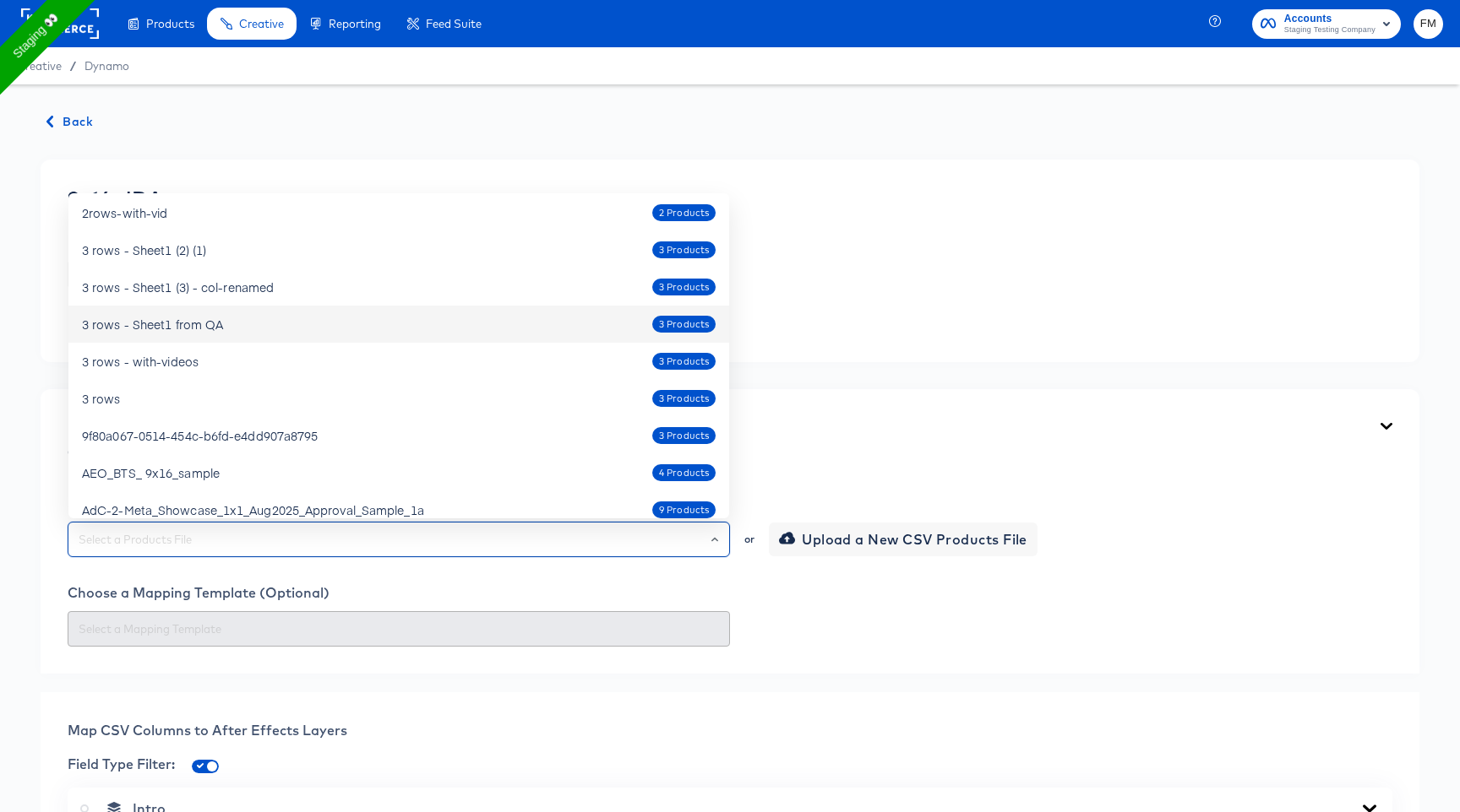
scroll to position [268, 0]
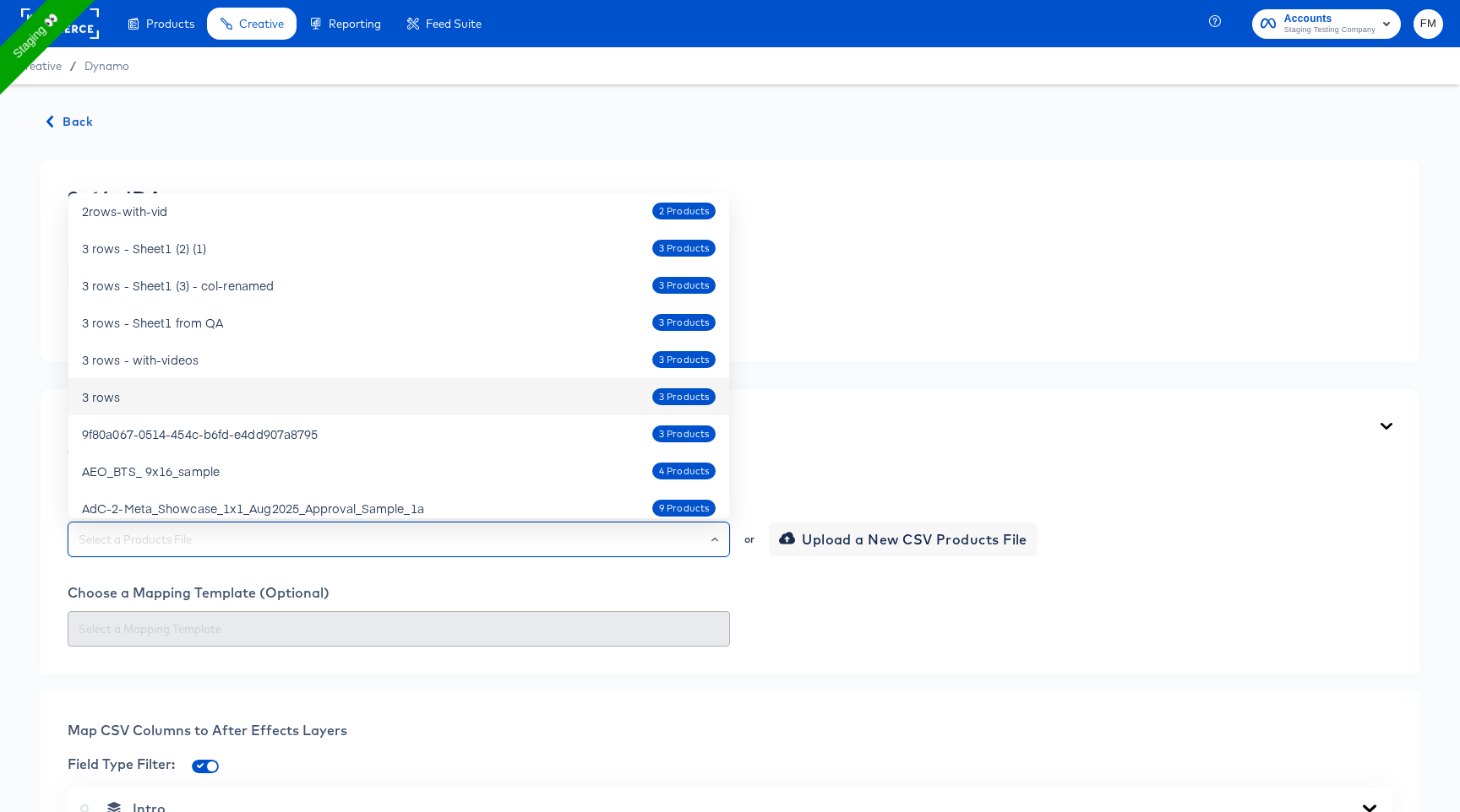
click at [512, 402] on div "3 rows 3 Products" at bounding box center [399, 397] width 634 height 27
type input "3 rows"
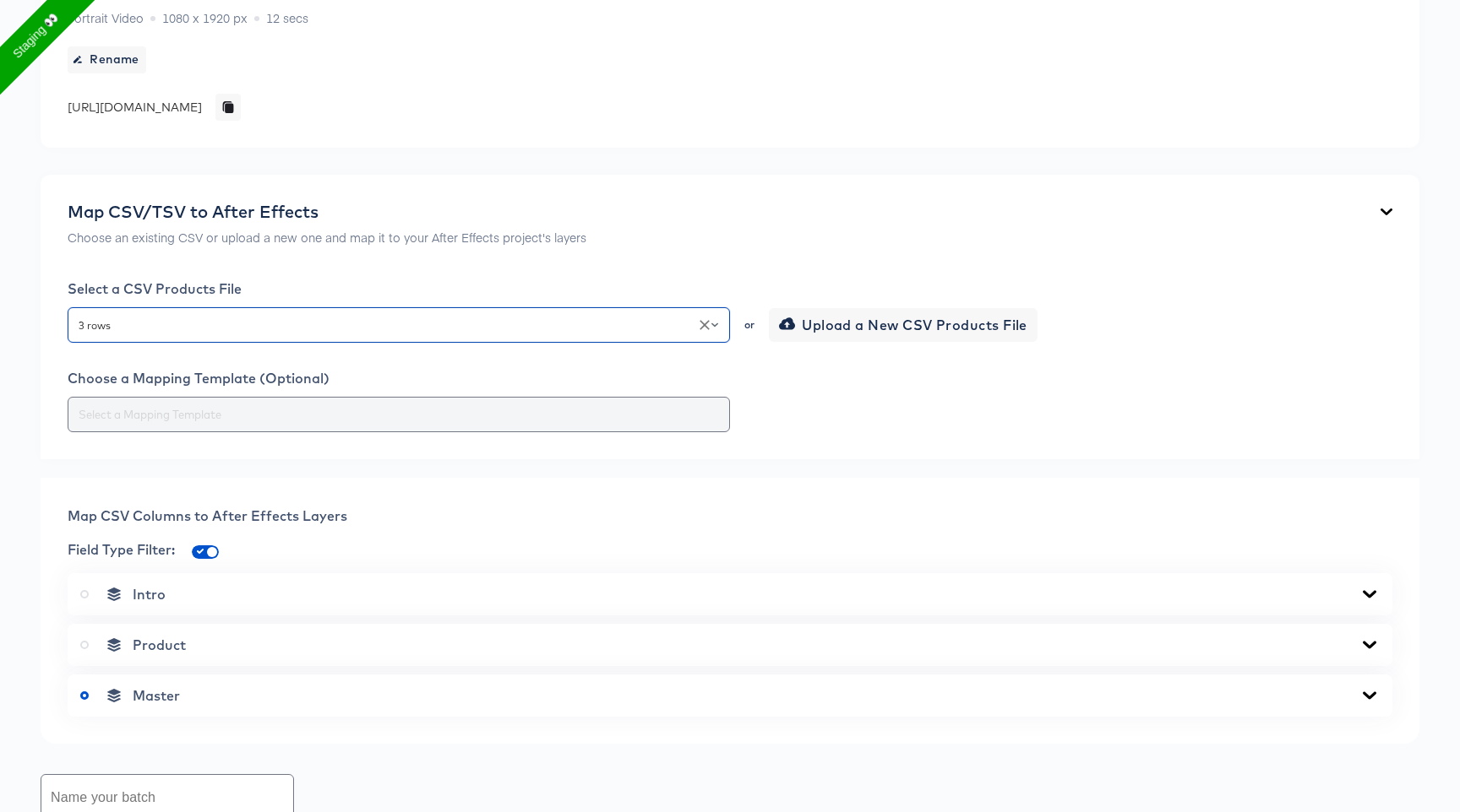
scroll to position [275, 0]
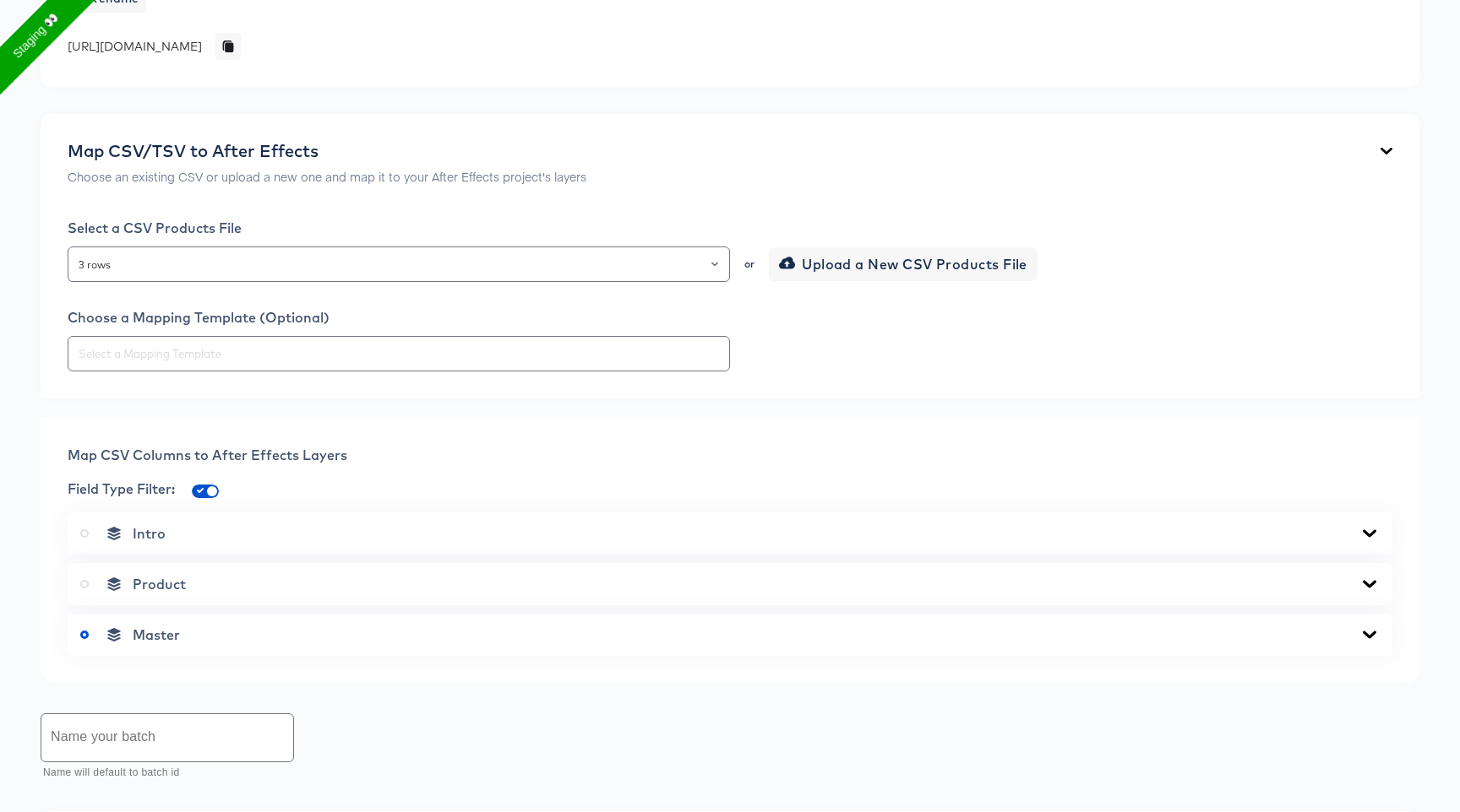
click at [310, 588] on div "Product" at bounding box center [730, 584] width 1299 height 17
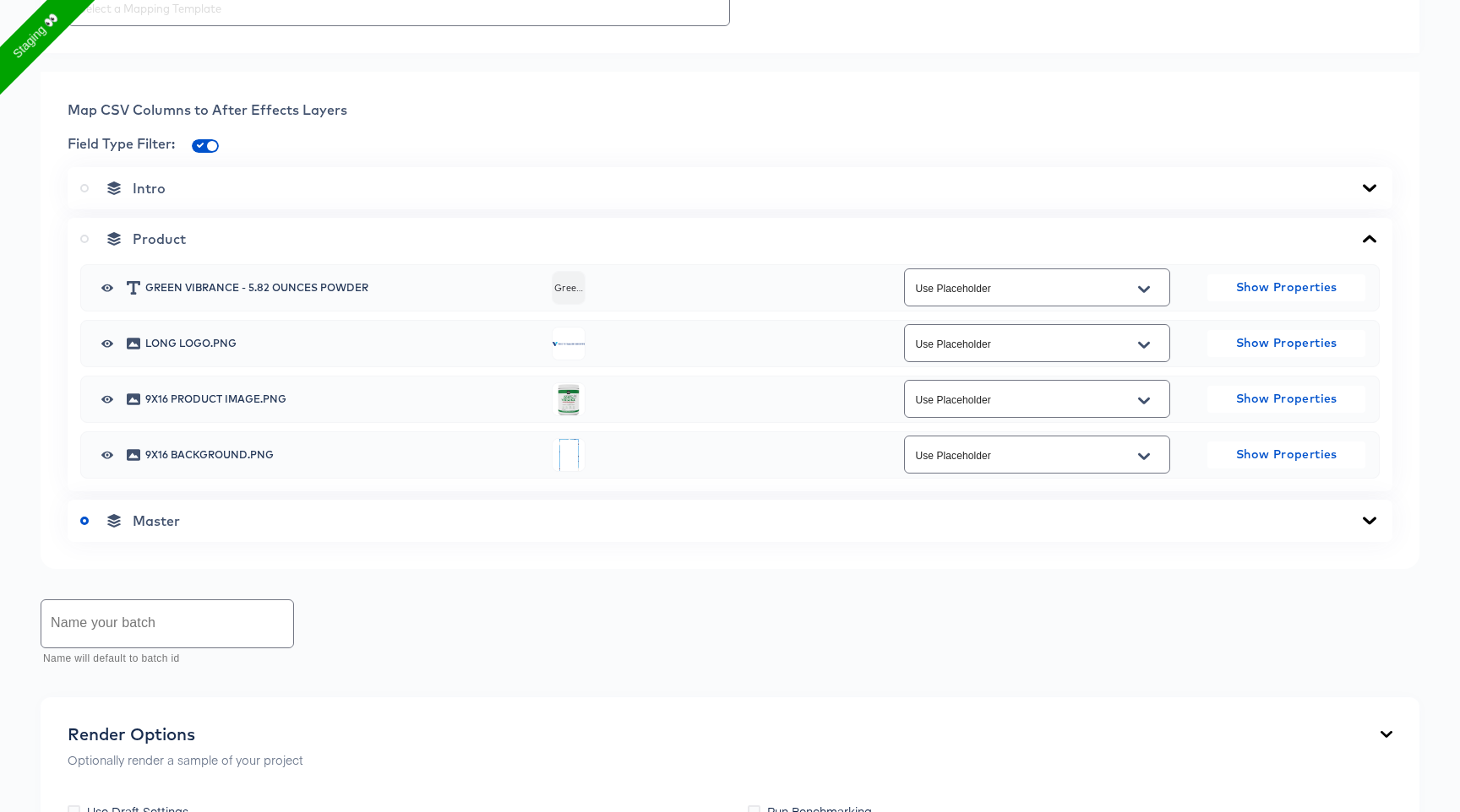
scroll to position [649, 0]
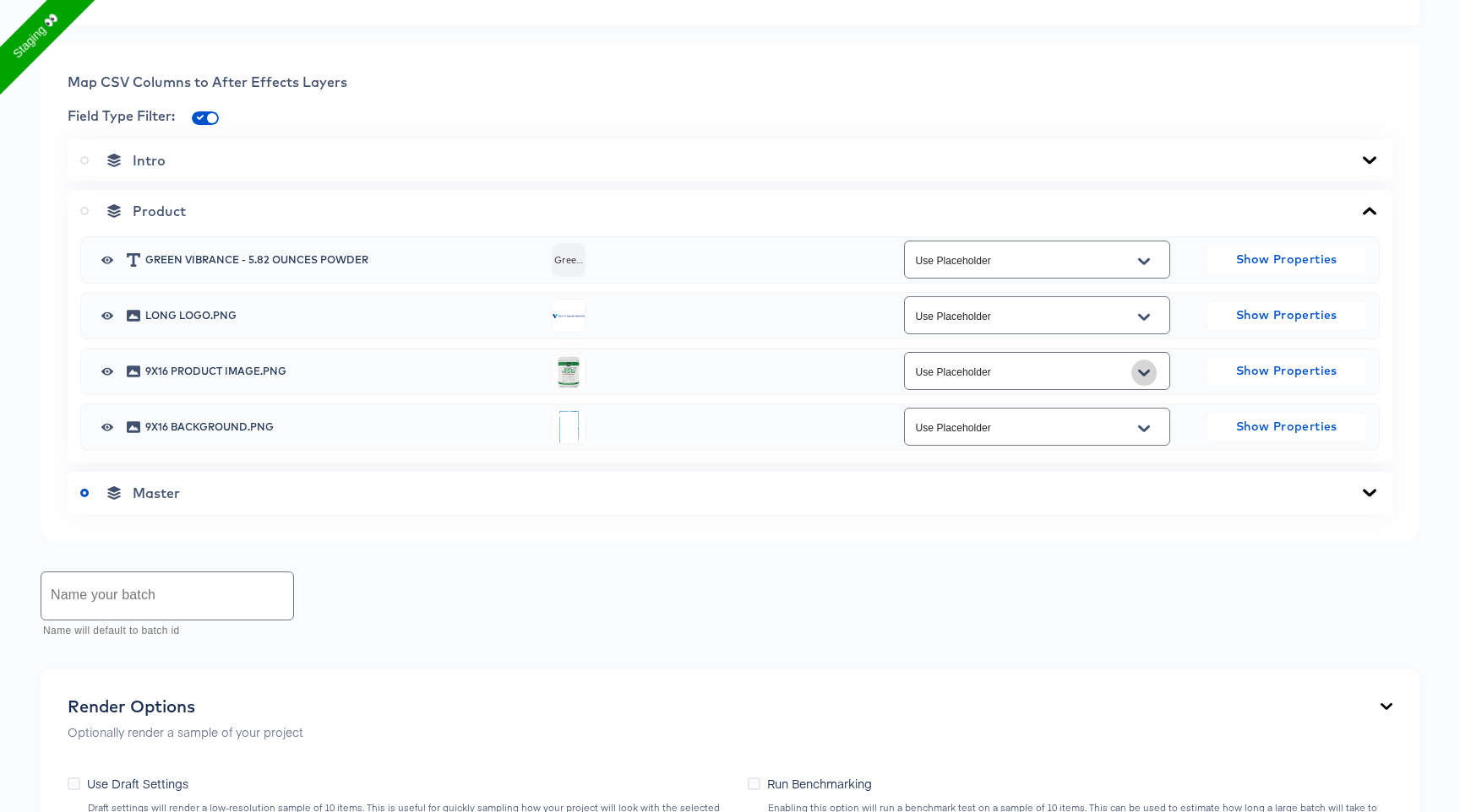
click at [1152, 371] on button "Open" at bounding box center [1144, 372] width 25 height 27
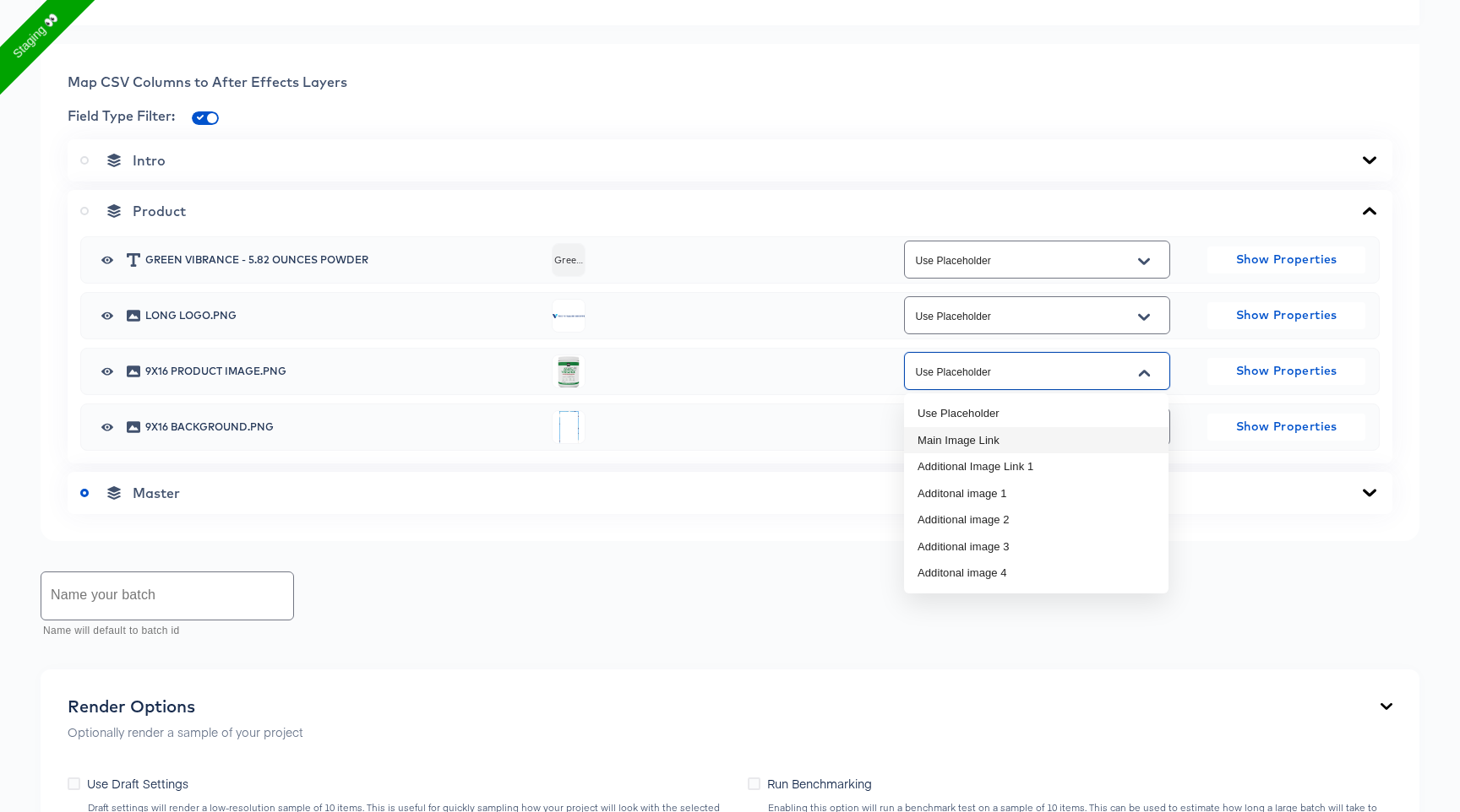
click at [1063, 445] on li "Main Image Link" at bounding box center [1035, 441] width 264 height 27
type input "Main Image Link"
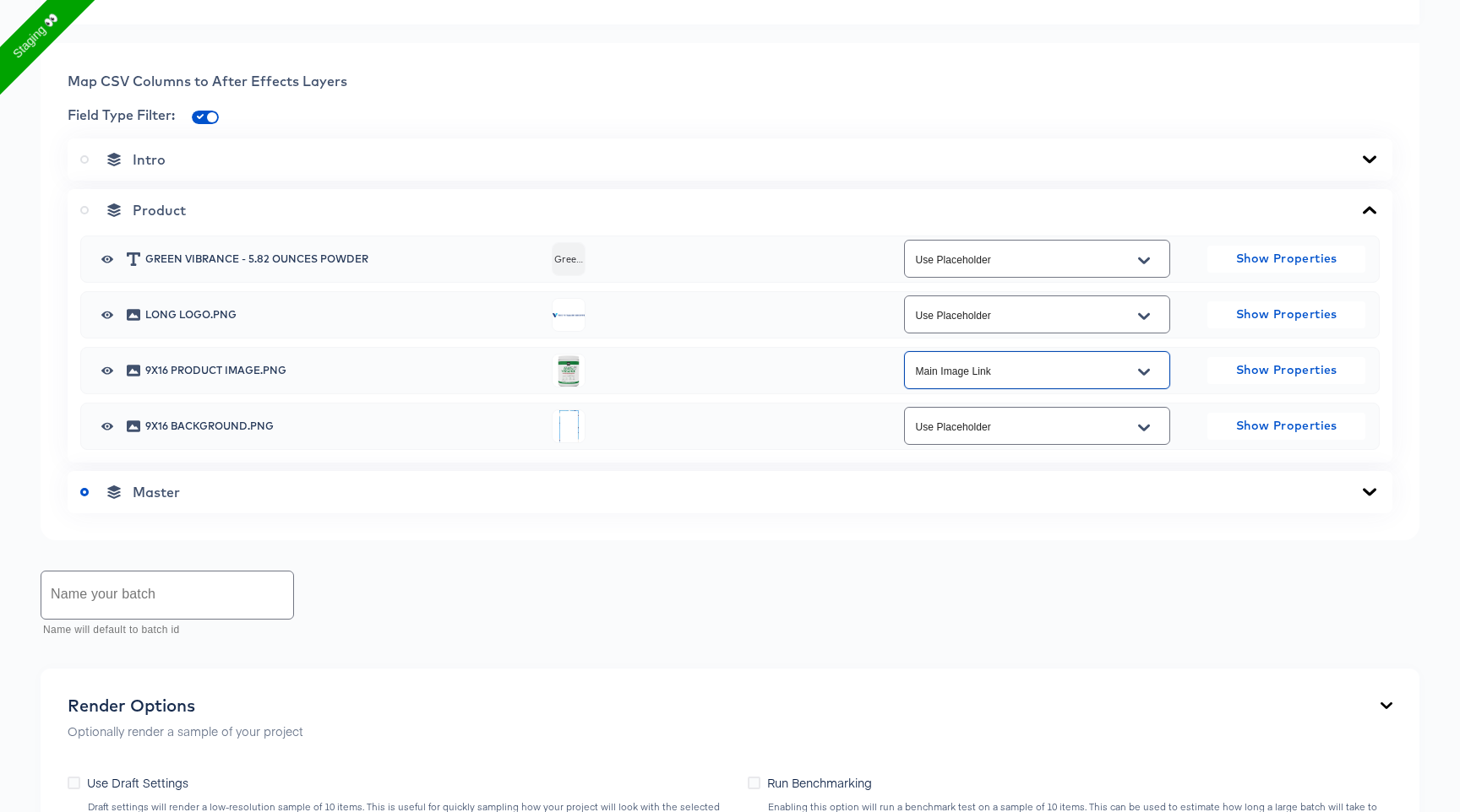
scroll to position [651, 0]
click at [84, 215] on label at bounding box center [88, 208] width 15 height 17
click at [0, 0] on input "radio" at bounding box center [0, 0] width 0 height 0
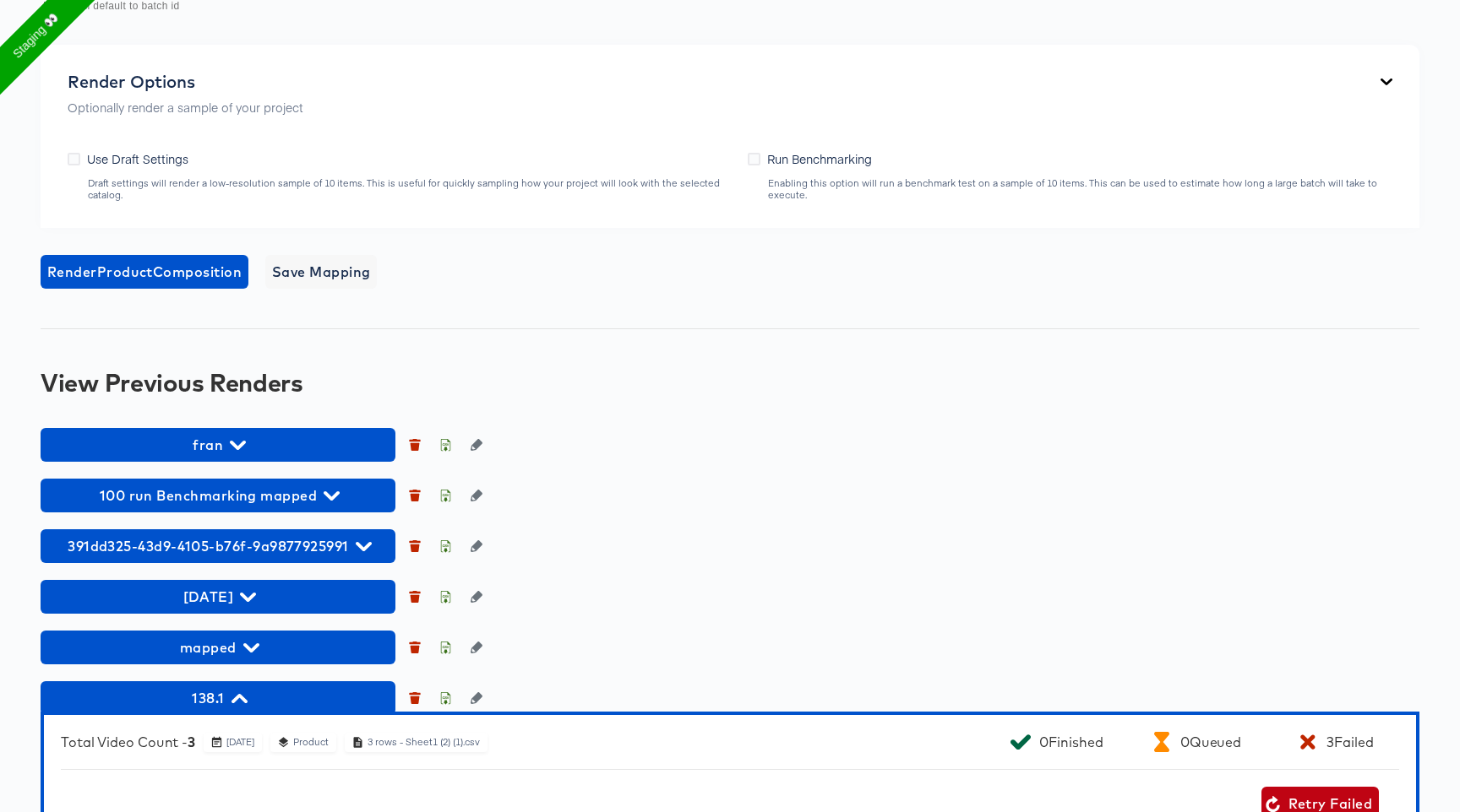
scroll to position [1268, 0]
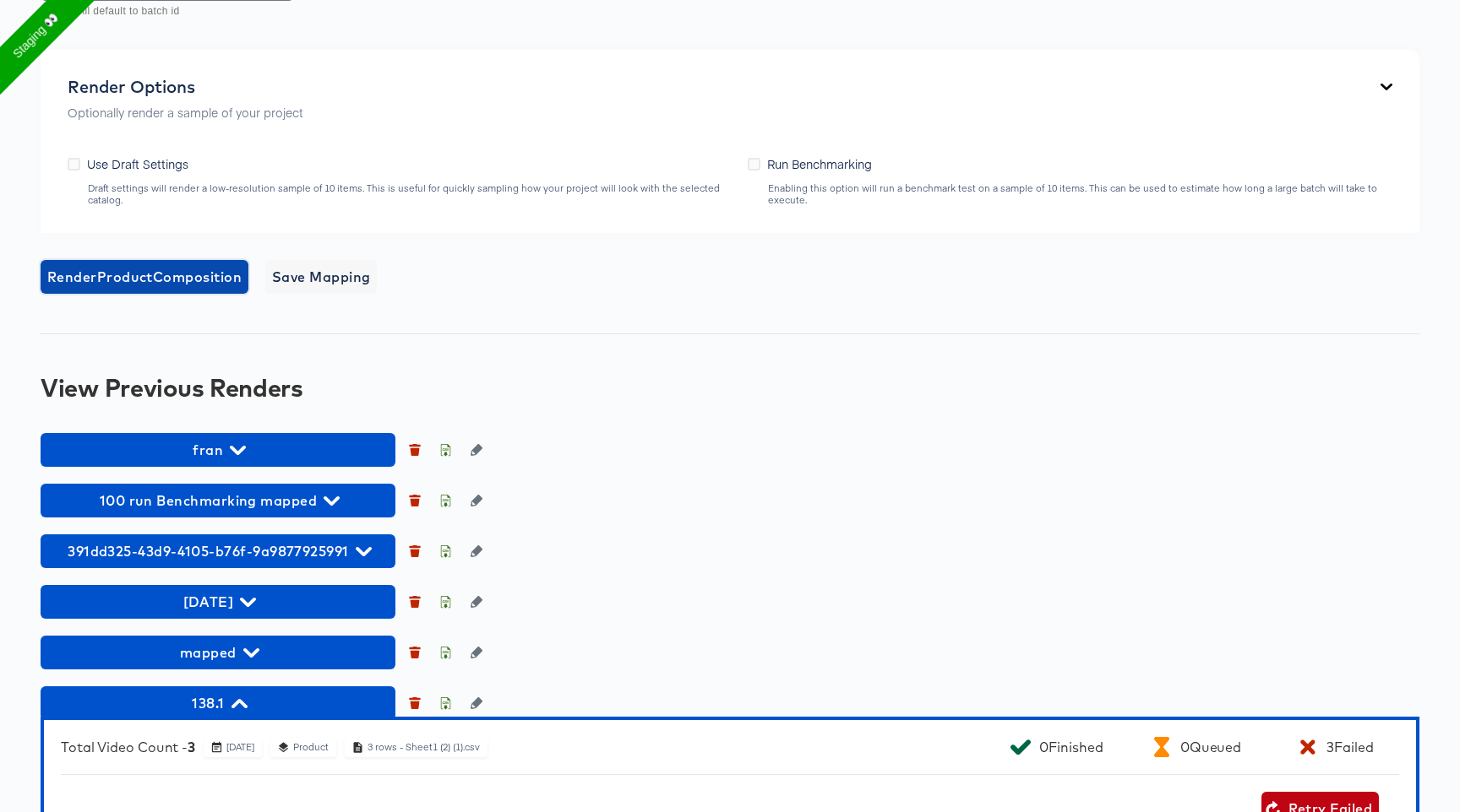
click at [235, 284] on span "Render Product Composition" at bounding box center [145, 276] width 194 height 23
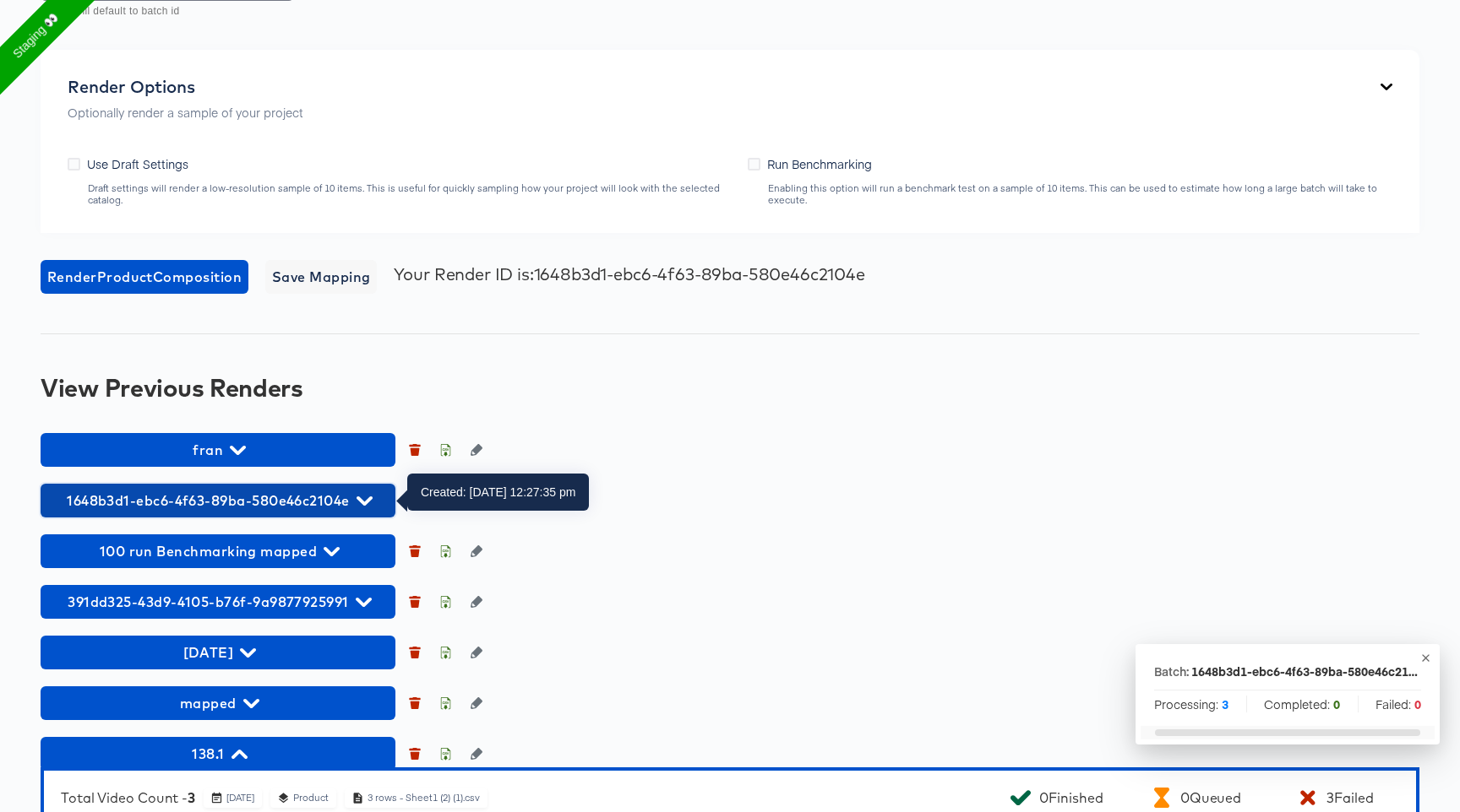
click at [364, 497] on icon "button" at bounding box center [364, 500] width 16 height 16
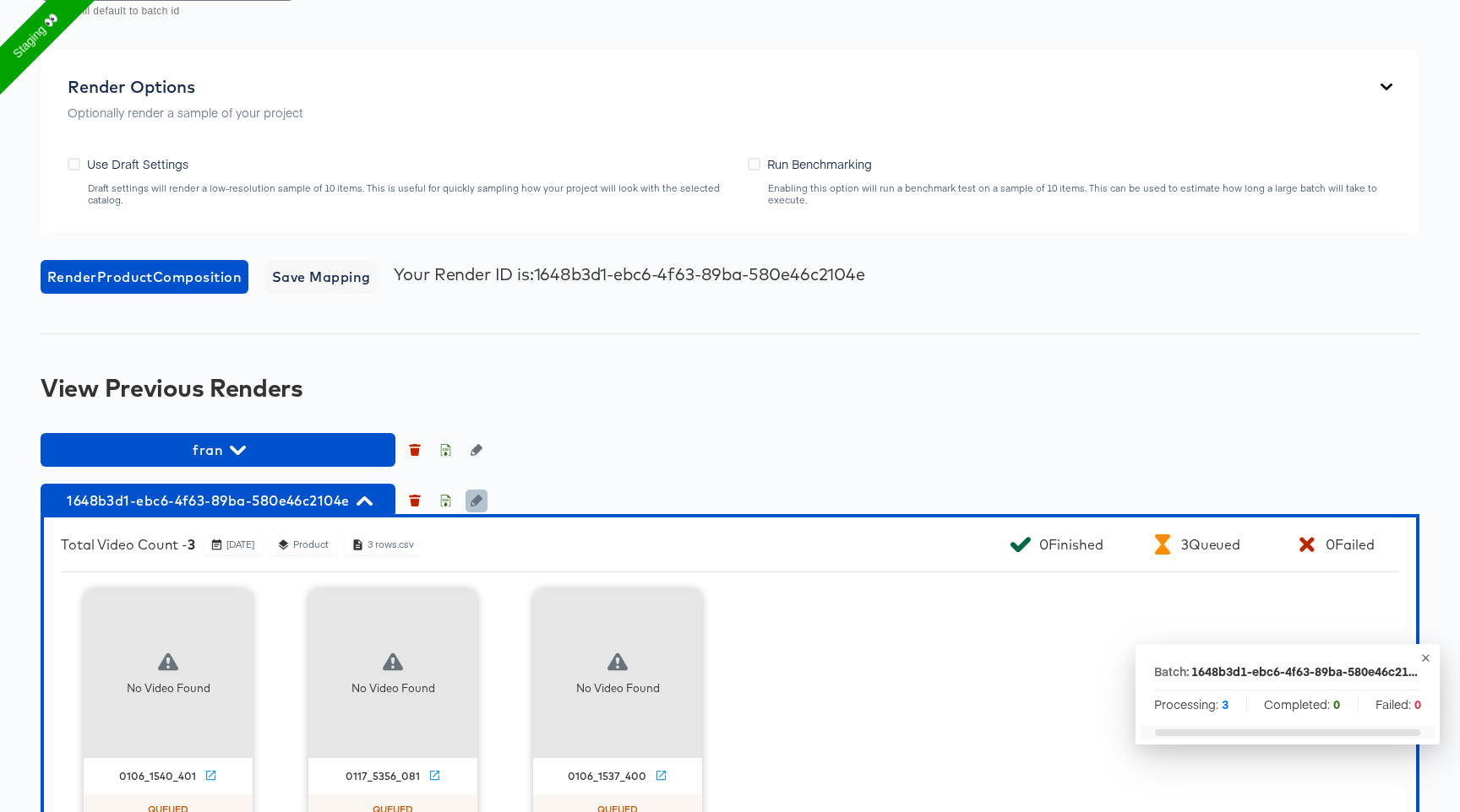
click at [466, 497] on button "button" at bounding box center [477, 501] width 22 height 22
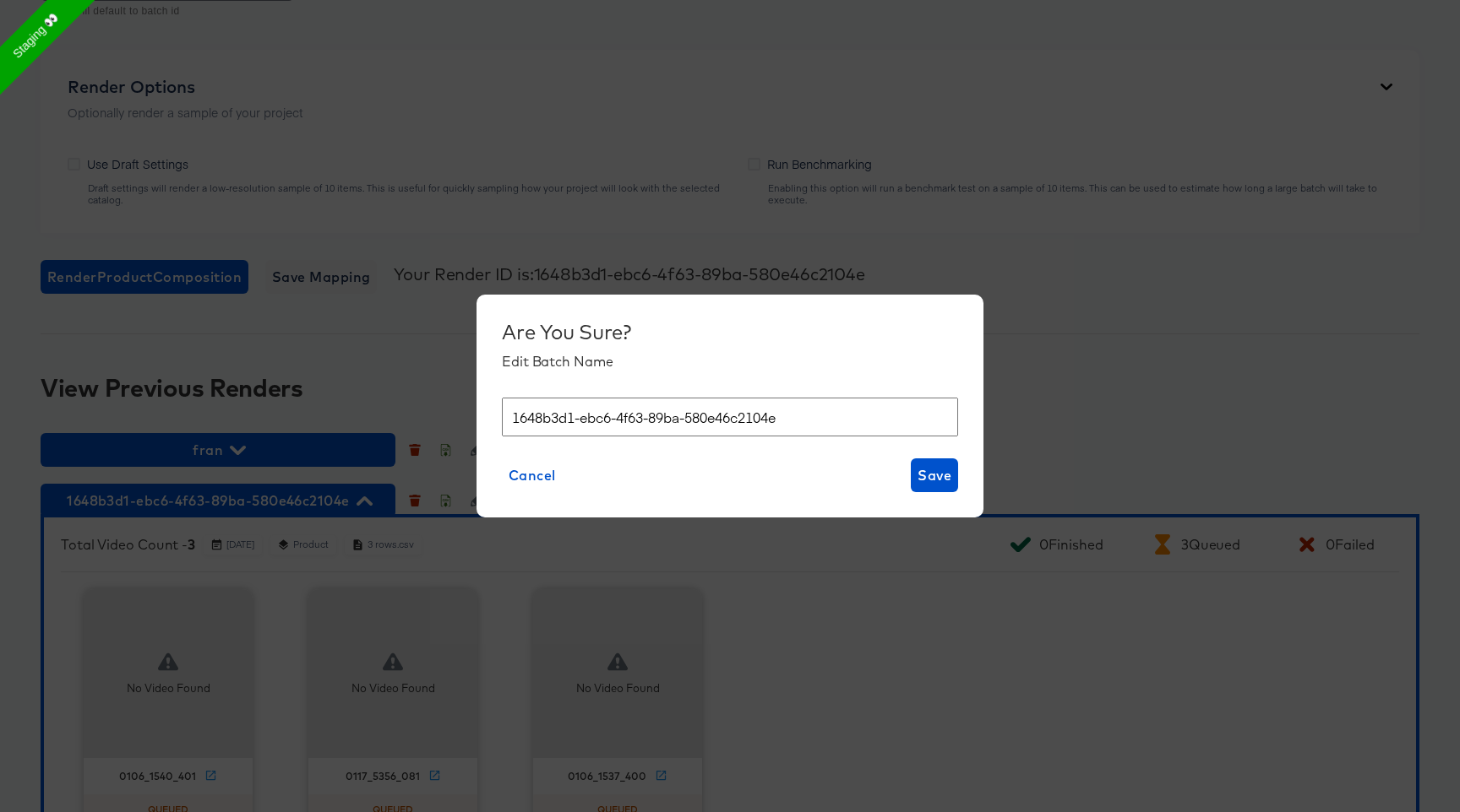
click at [662, 385] on div "Are You Sure? Edit Batch Name 1648b3d1-ebc6-4f63-89ba-580e46c2104e Cancel Save" at bounding box center [729, 406] width 456 height 173
click at [653, 415] on input "1648b3d1-ebc6-4f63-89ba-580e46c2104e" at bounding box center [729, 417] width 456 height 40
type input "138.1 2"
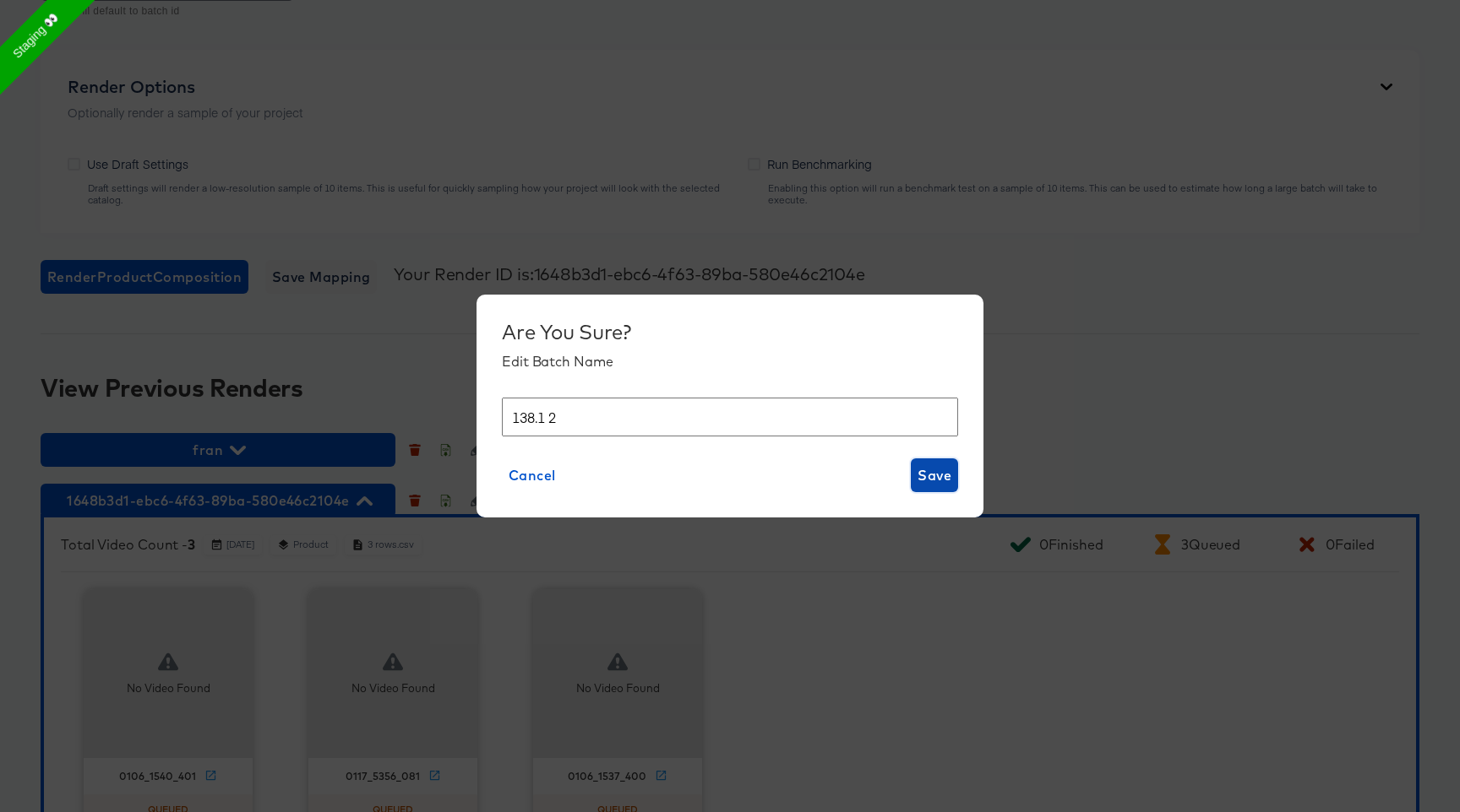
click at [946, 477] on span "Save" at bounding box center [934, 475] width 34 height 23
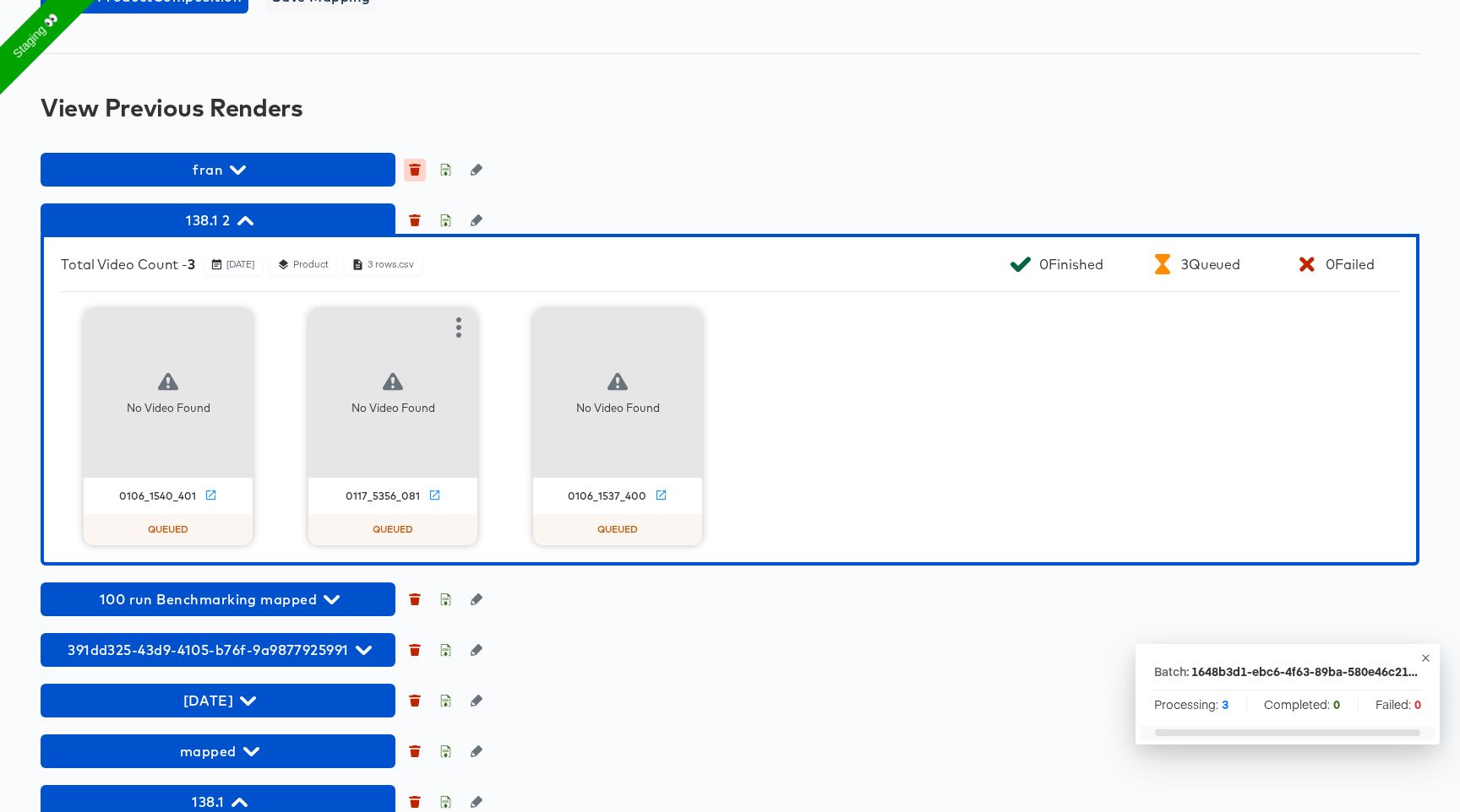
scroll to position [1554, 0]
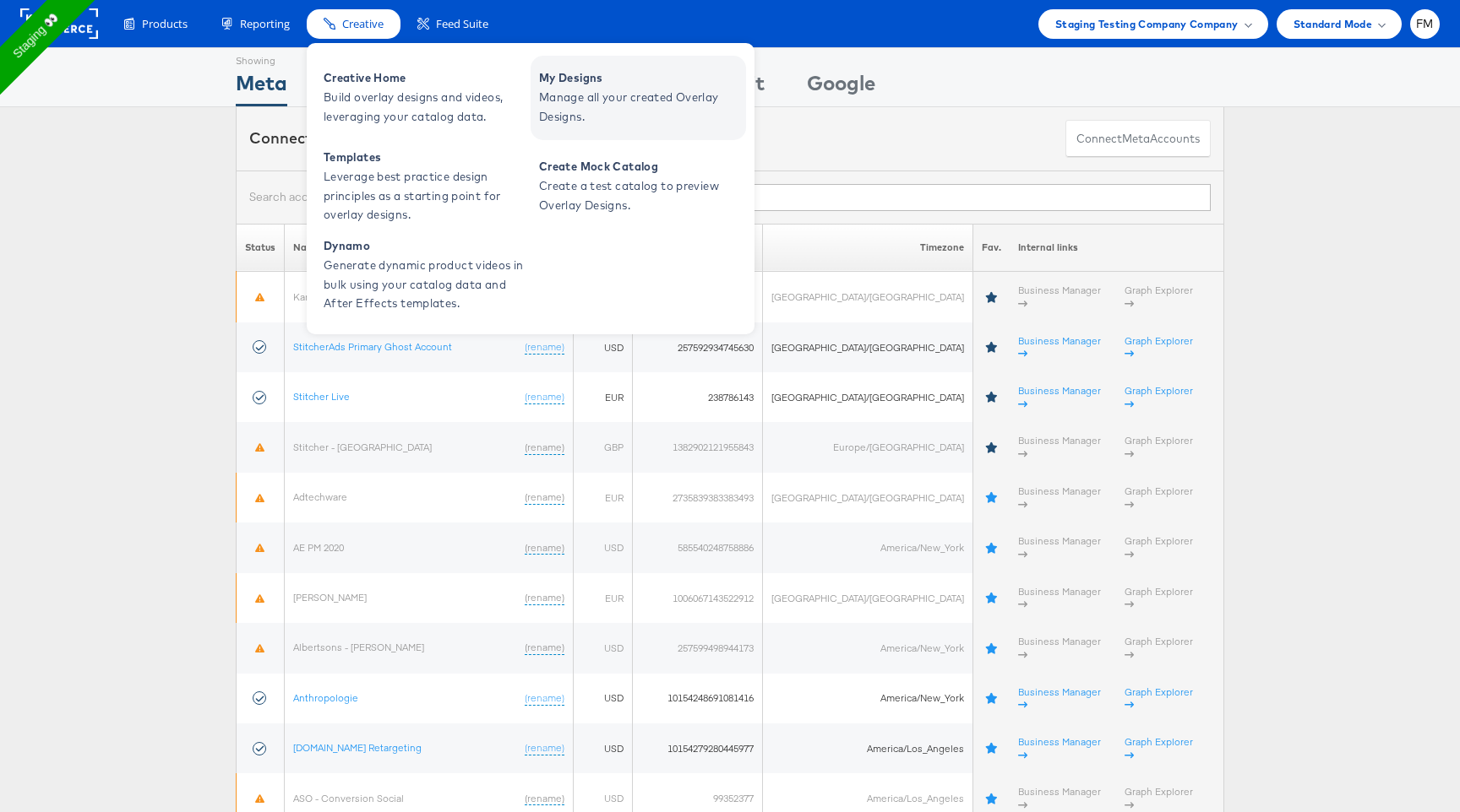
click at [614, 94] on span "Manage all your created Overlay Designs." at bounding box center [639, 107] width 203 height 39
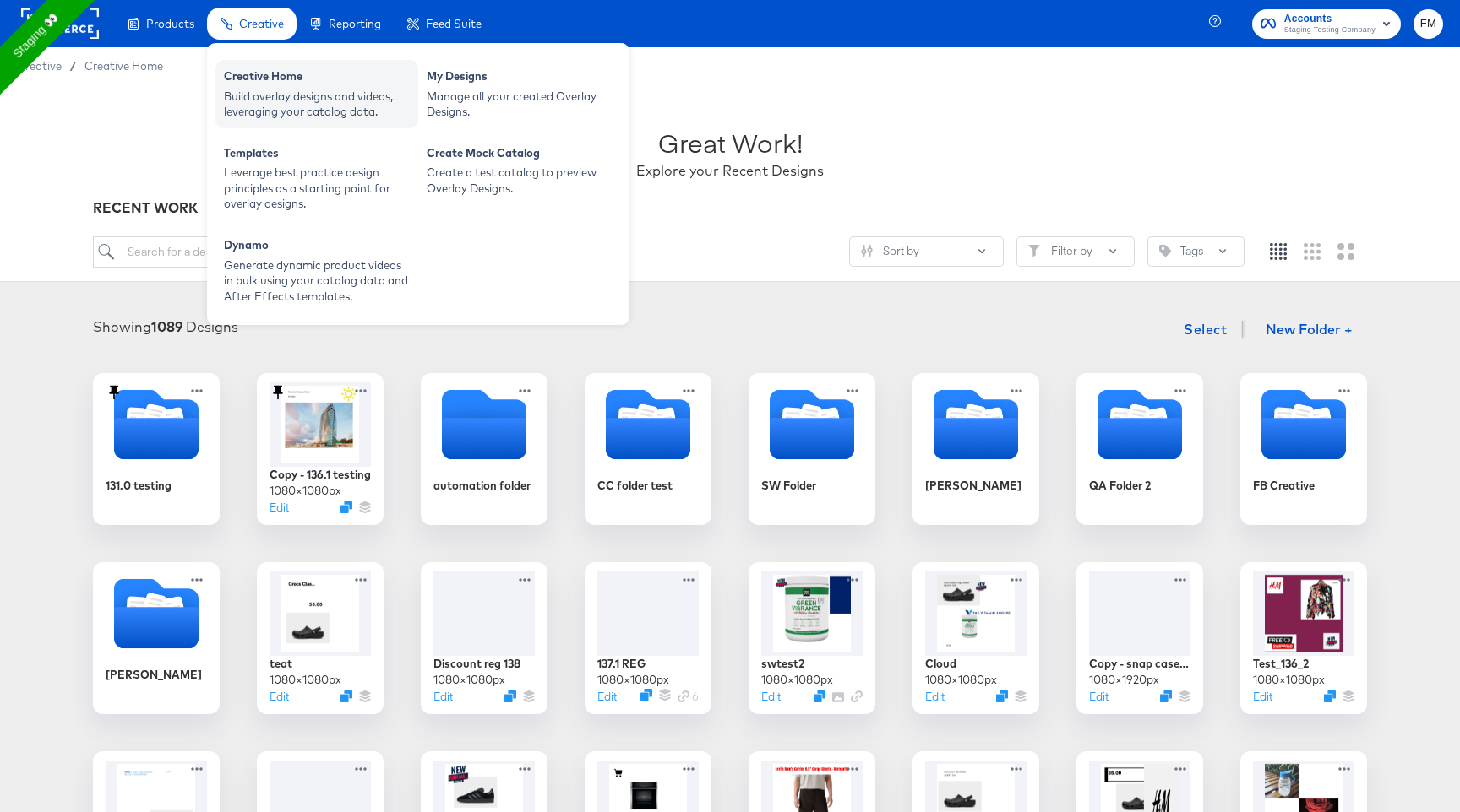
click at [247, 84] on div "Creative Home" at bounding box center [316, 78] width 186 height 21
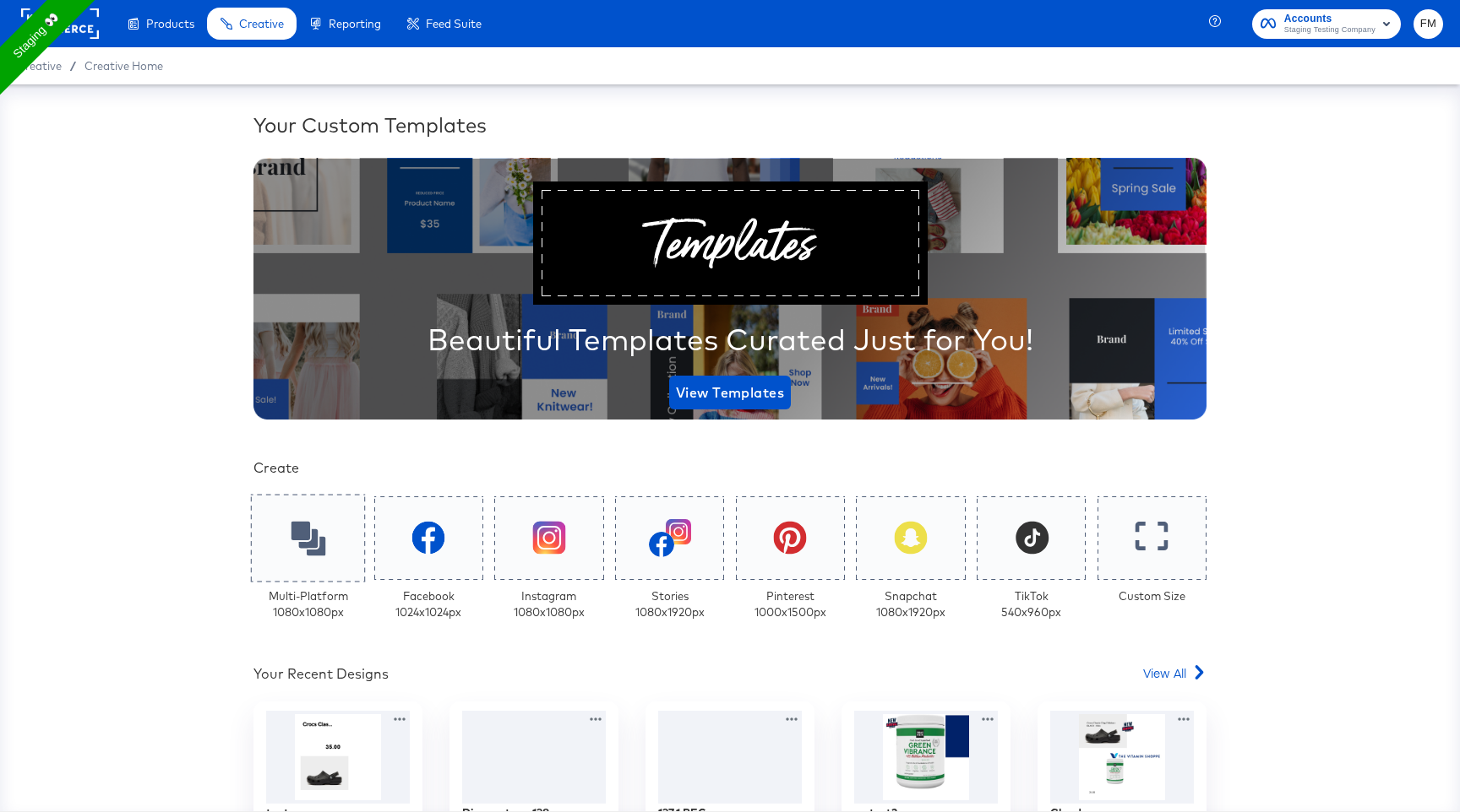
click at [326, 556] on div at bounding box center [308, 538] width 115 height 88
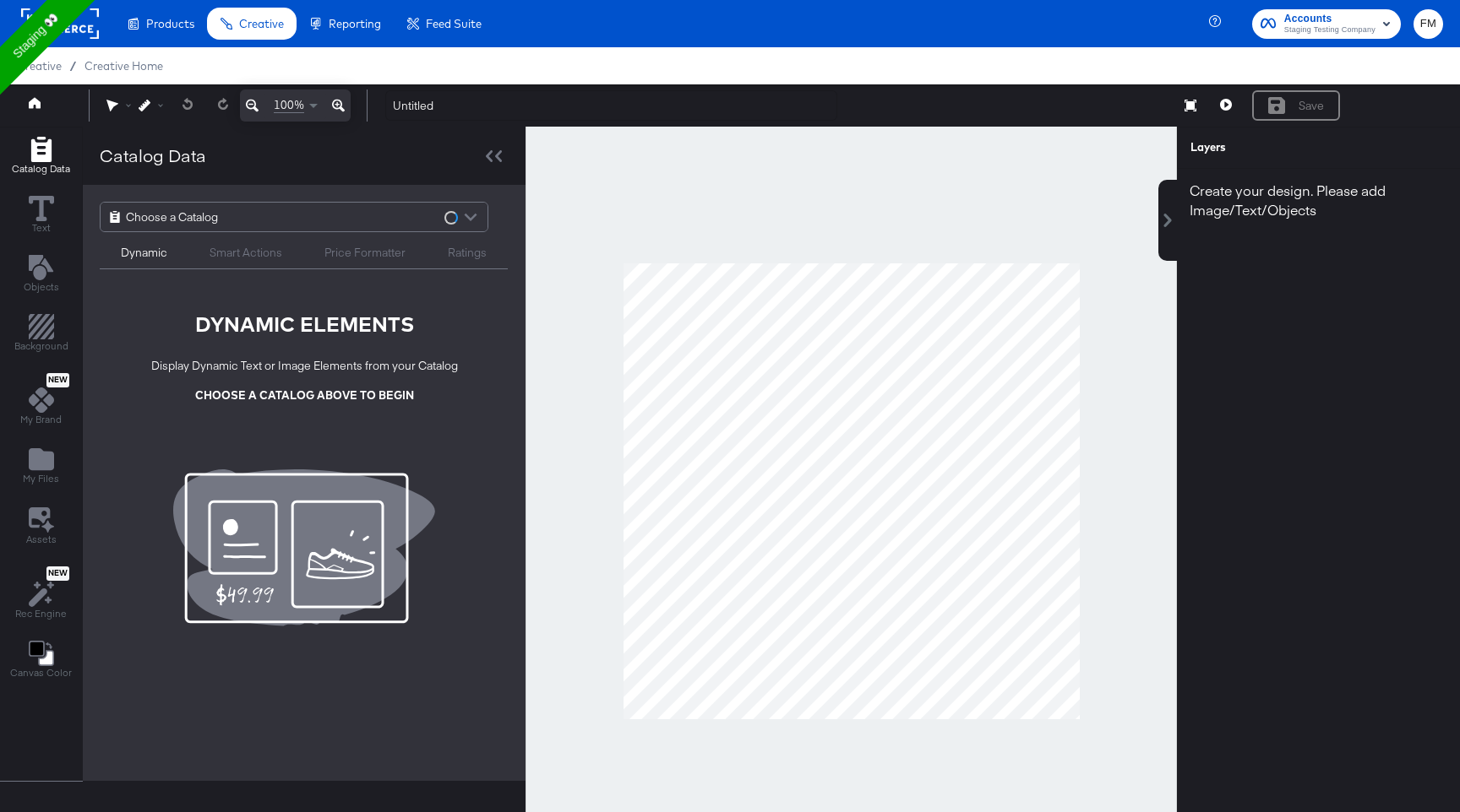
click at [372, 226] on div "Choose a Catalog" at bounding box center [294, 217] width 386 height 29
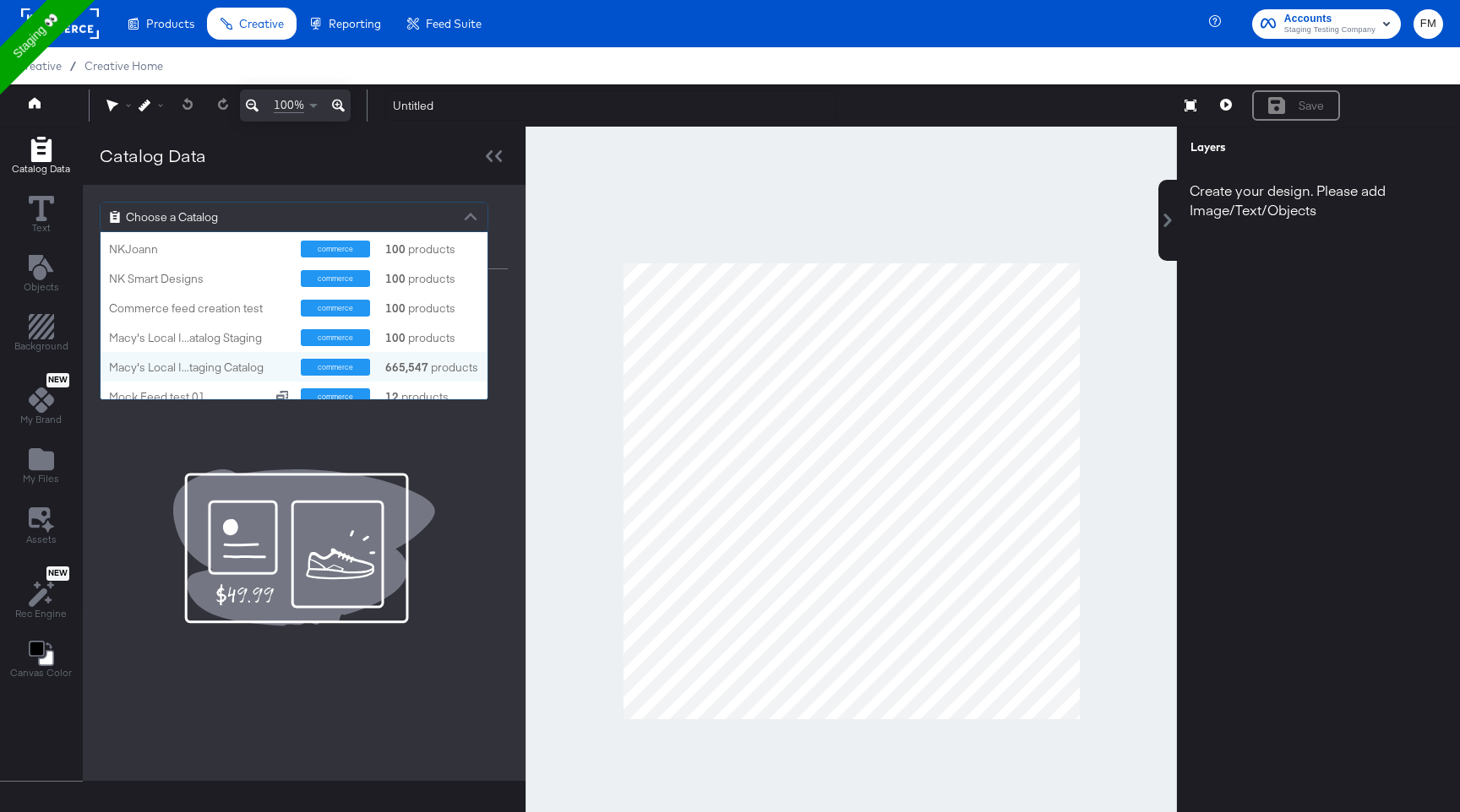
scroll to position [19540, 0]
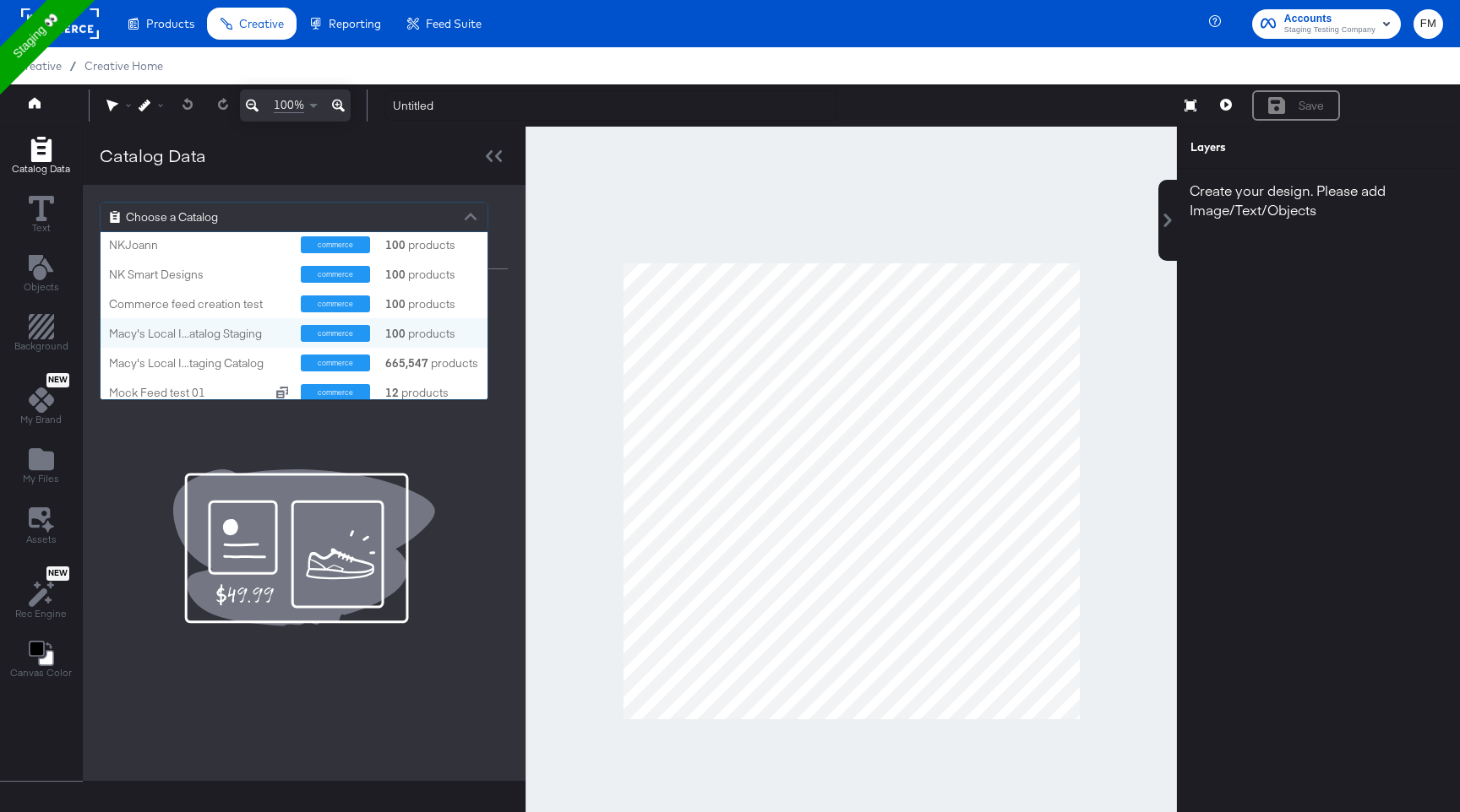
click at [277, 346] on div "Macy's Local I...atalog Staging commerce 100 products" at bounding box center [294, 333] width 386 height 30
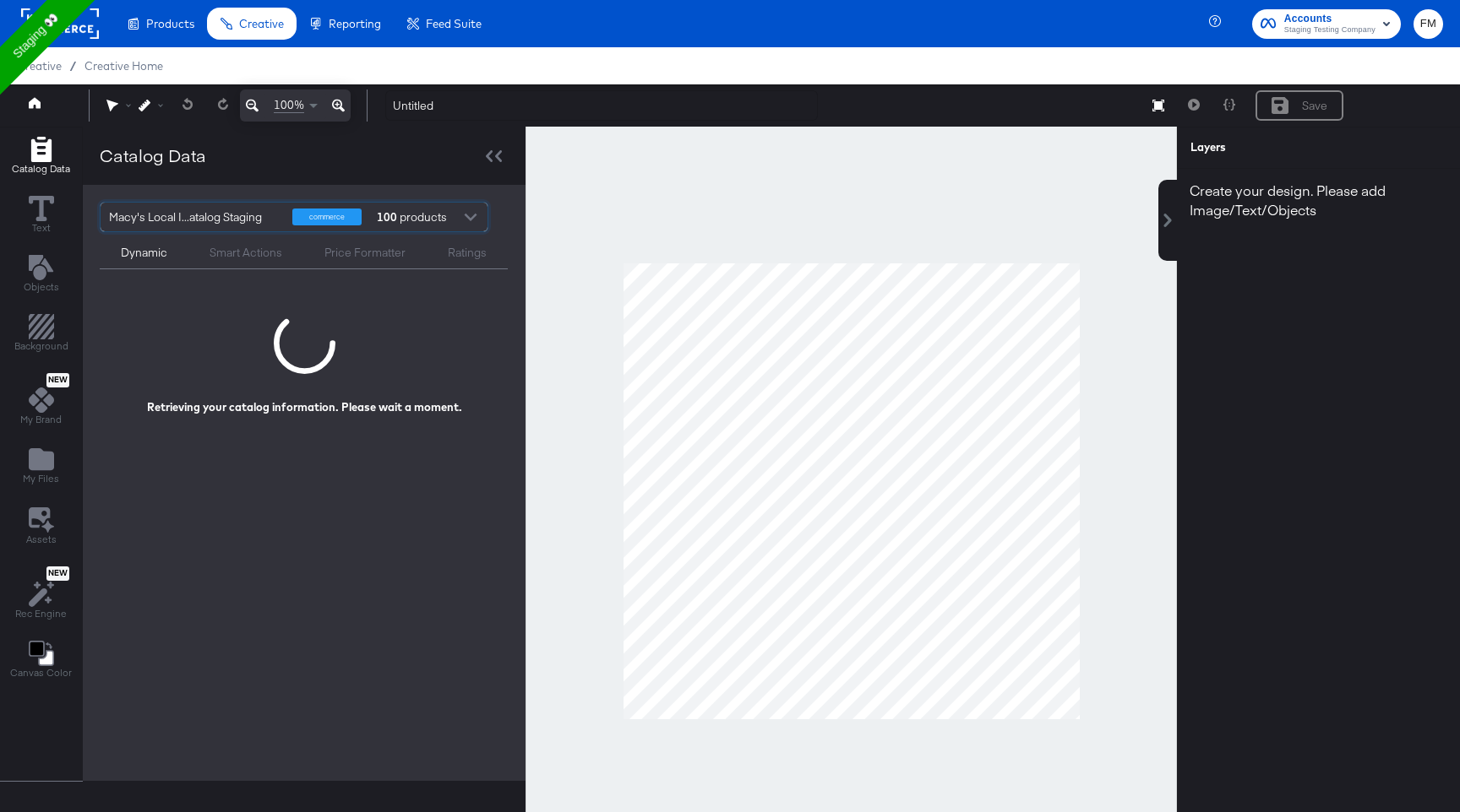
click at [363, 208] on div "commerce 100 products" at bounding box center [377, 217] width 171 height 29
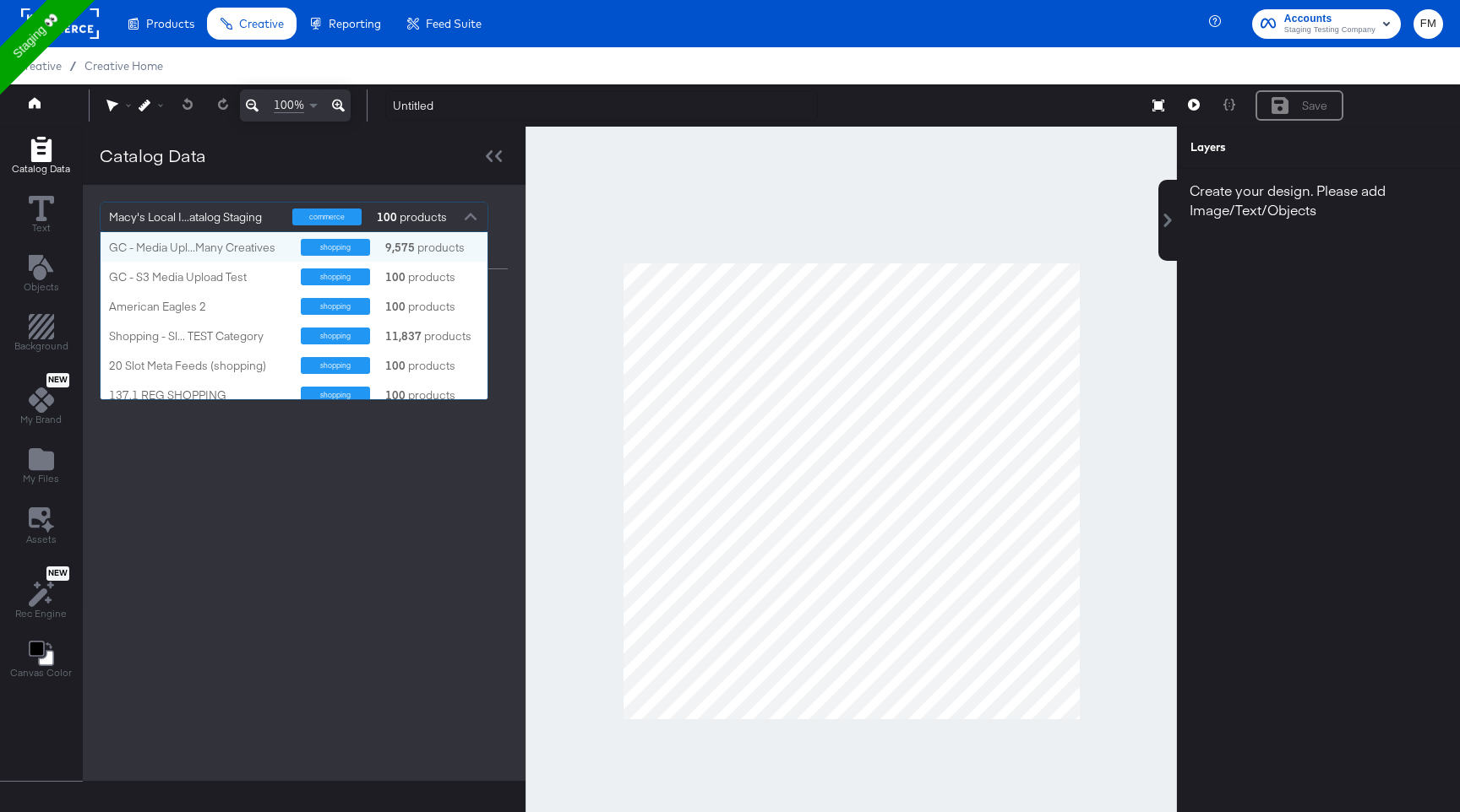
scroll to position [167, 386]
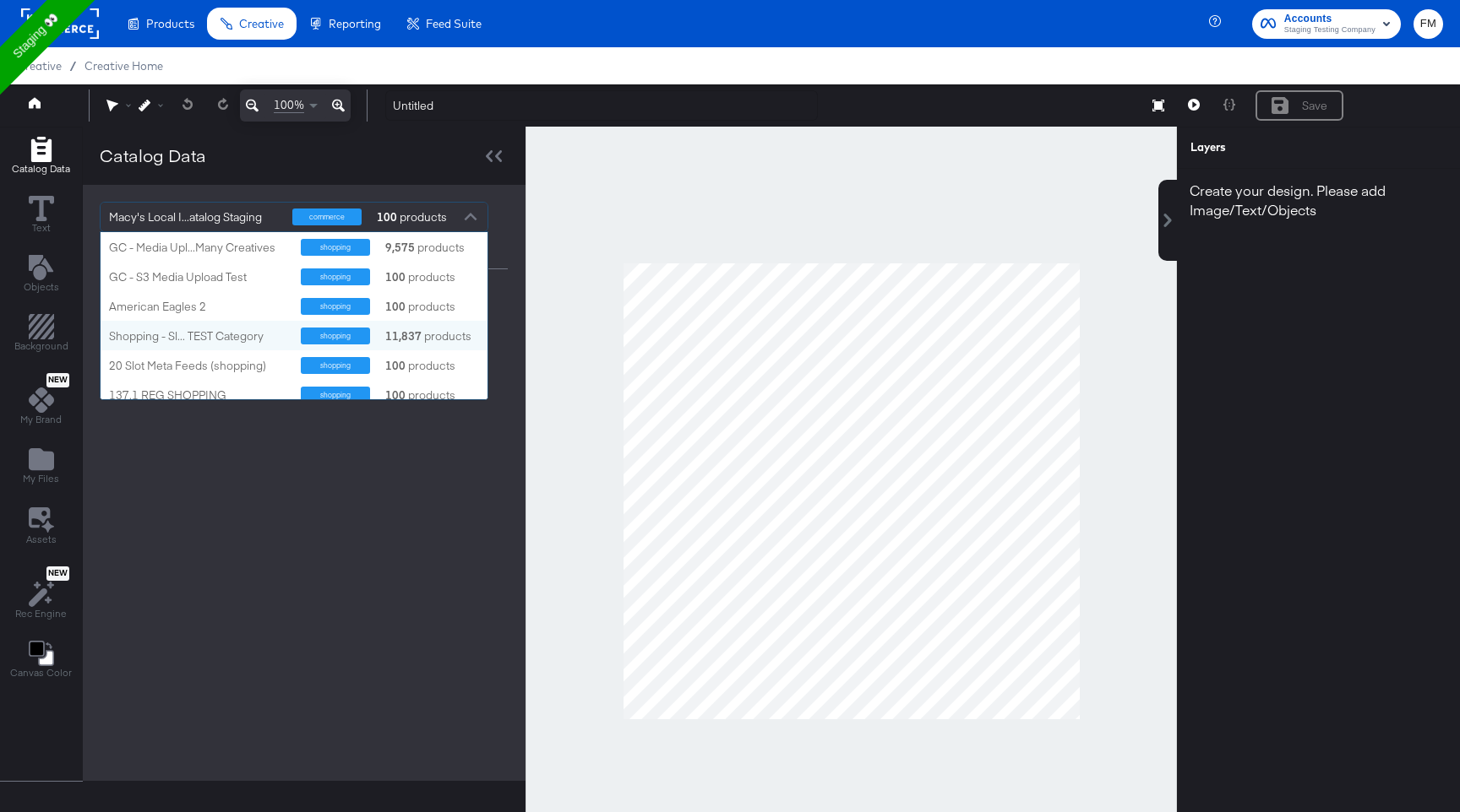
click at [390, 330] on strong "11,837" at bounding box center [403, 336] width 41 height 16
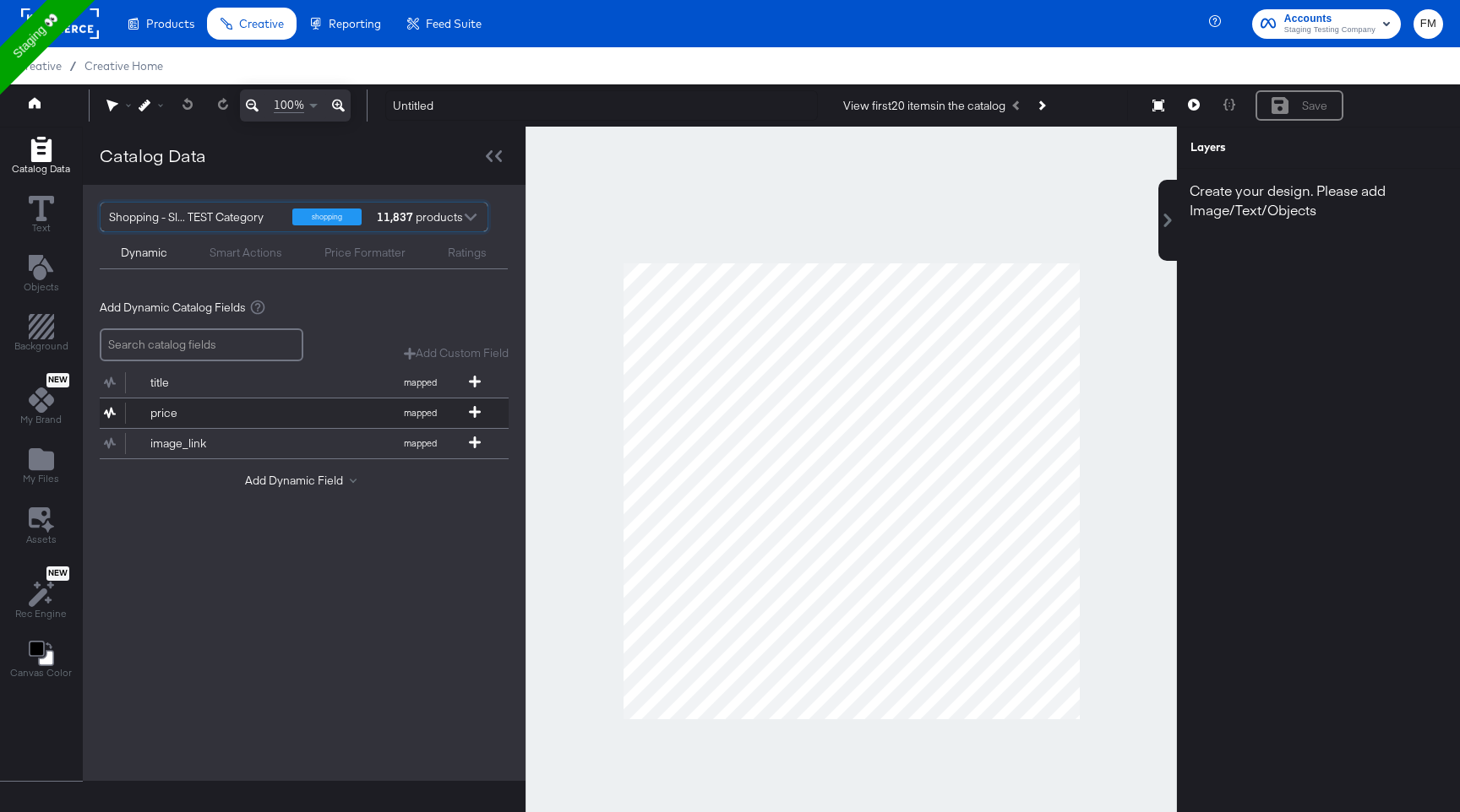
click at [471, 402] on button "price mapped" at bounding box center [293, 413] width 387 height 30
click at [472, 427] on button "price mapped" at bounding box center [293, 413] width 387 height 30
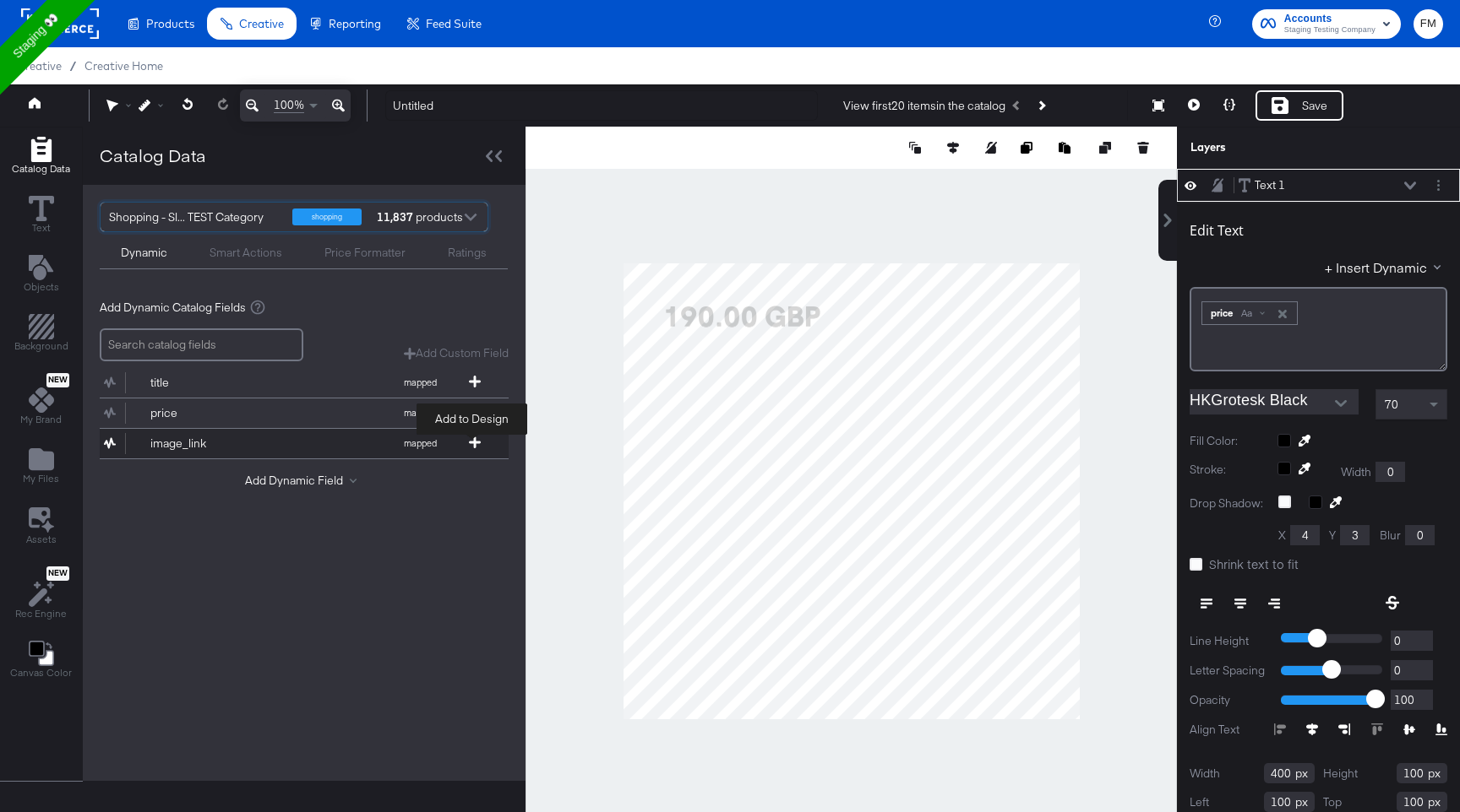
click at [469, 441] on icon at bounding box center [474, 442] width 12 height 12
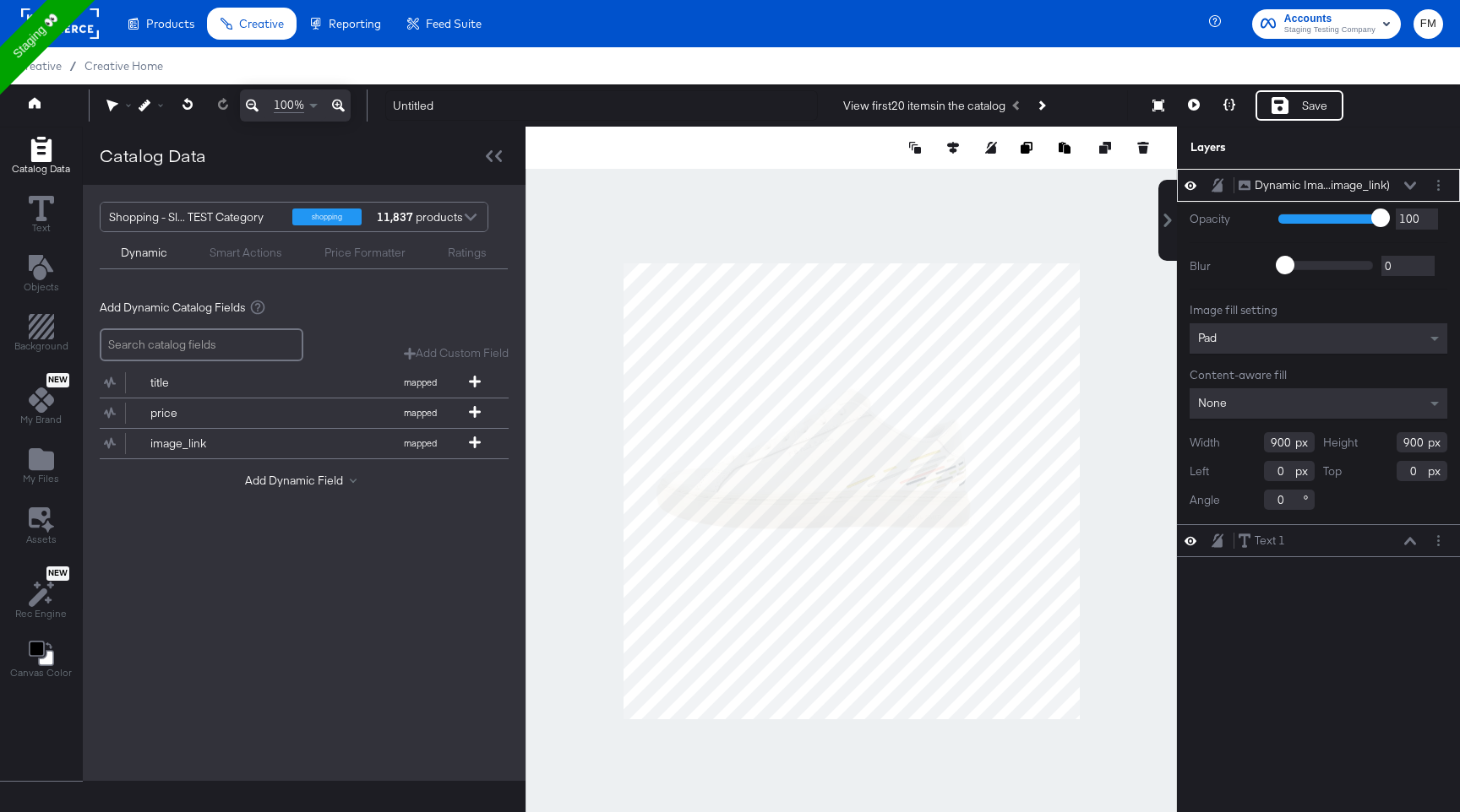
type input "142"
type input "236"
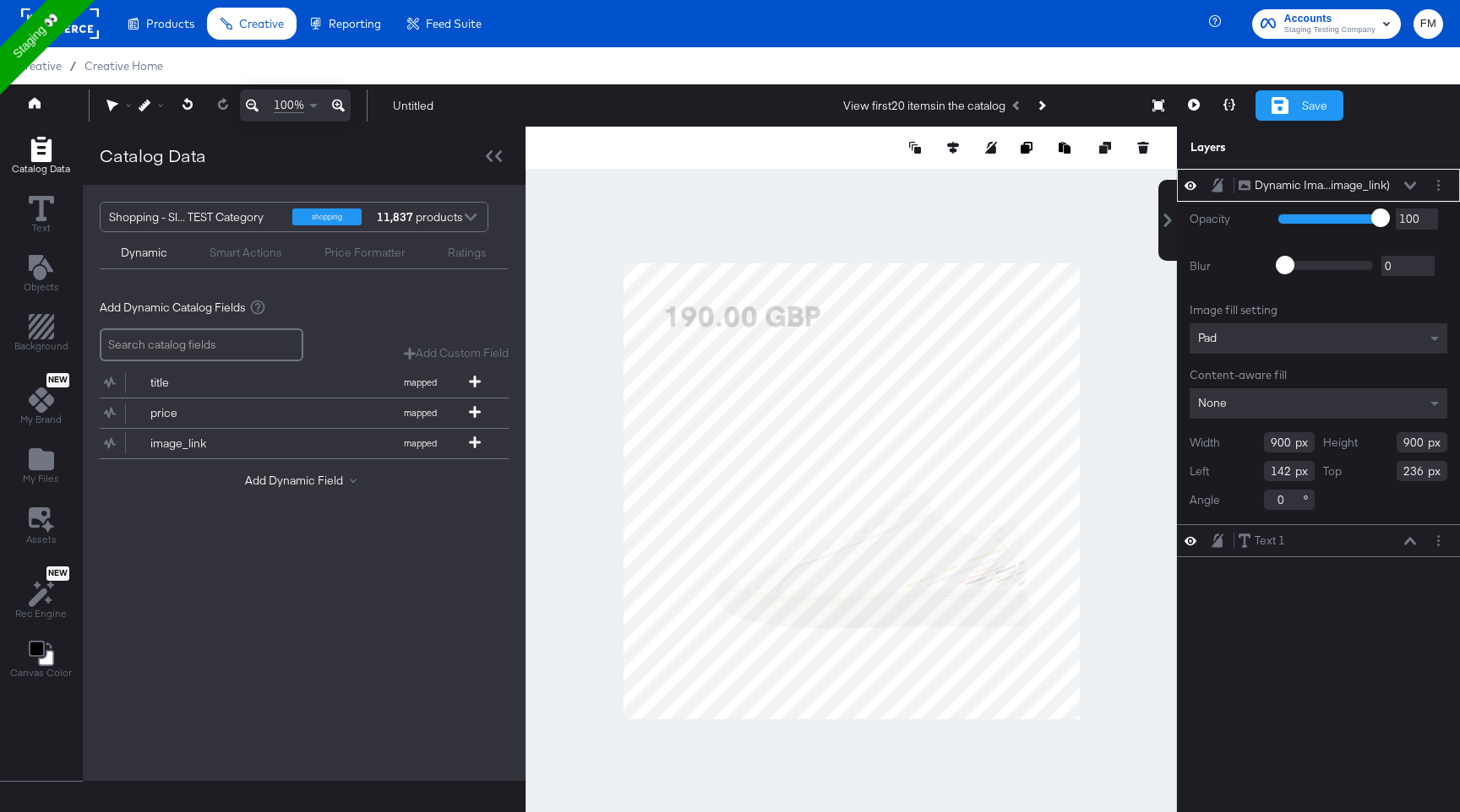
click at [1272, 110] on div "Save" at bounding box center [1299, 105] width 88 height 31
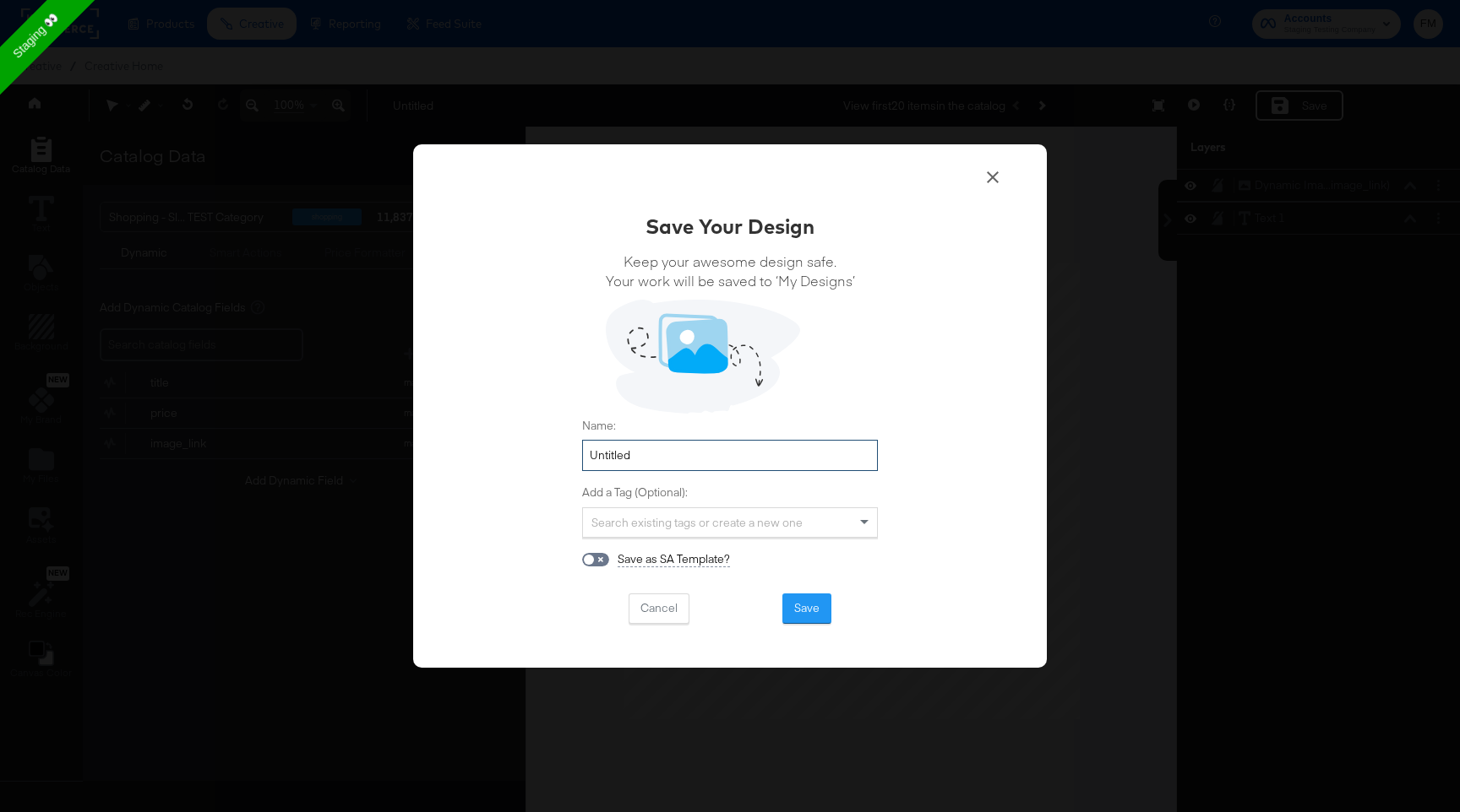
click at [754, 453] on input "Untitled" at bounding box center [729, 455] width 296 height 31
type input "test 138.1"
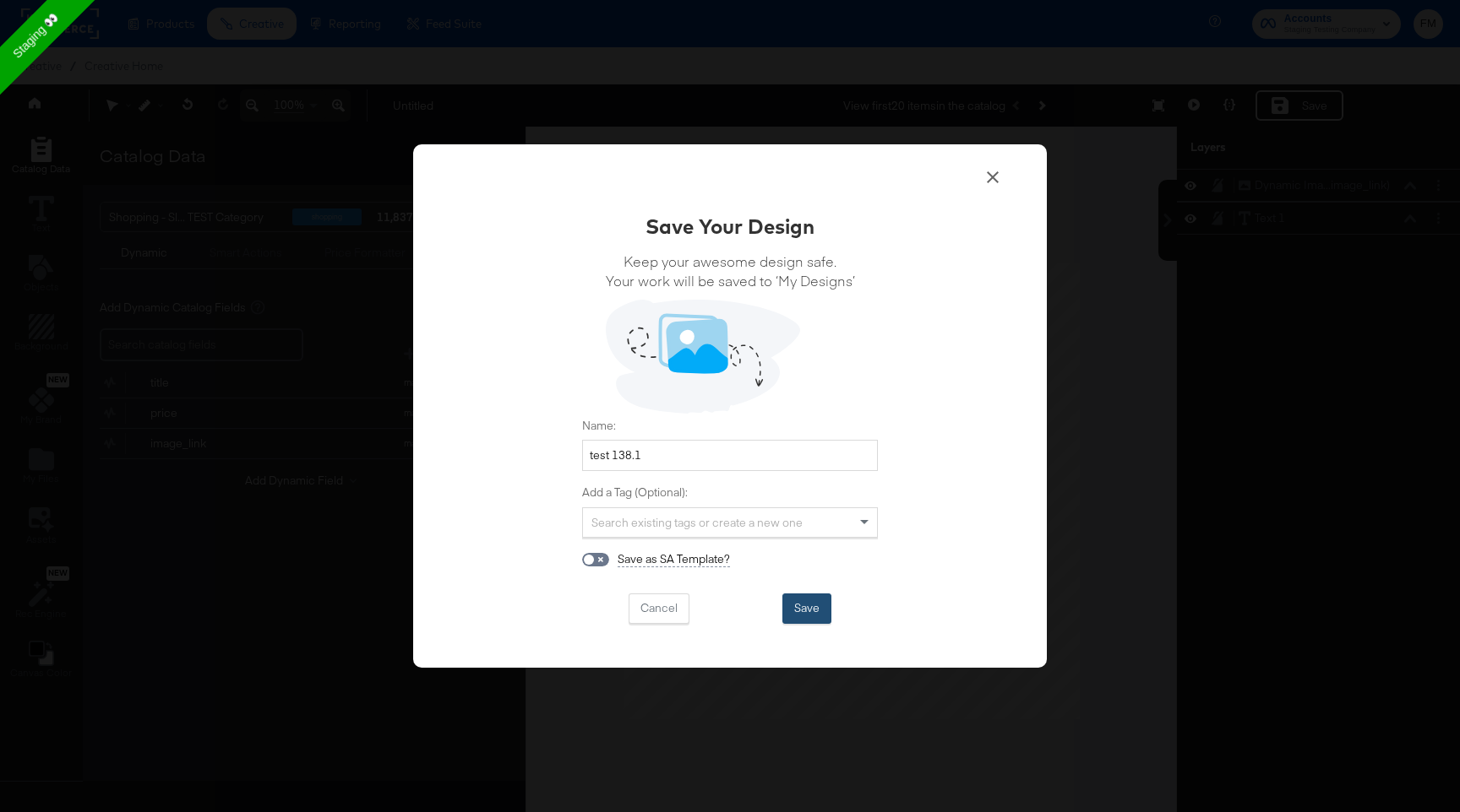
click at [806, 609] on button "Save" at bounding box center [807, 609] width 49 height 31
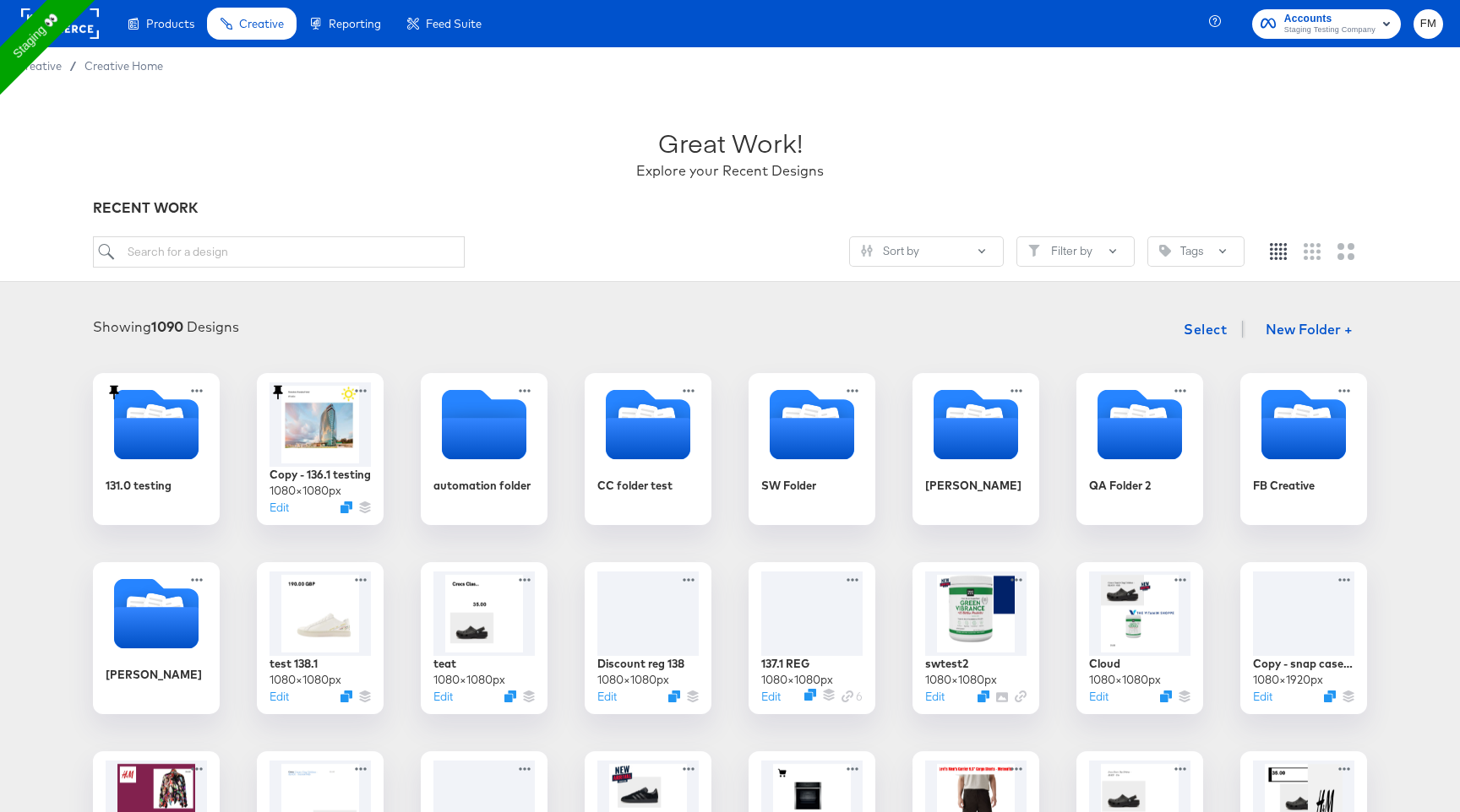
click at [732, 610] on div "131.0 testing Copy - 136.1 testing 1080 × 1080 px Edit automation folder CC fol…" at bounding box center [729, 733] width 1425 height 720
click at [793, 606] on div at bounding box center [812, 612] width 106 height 89
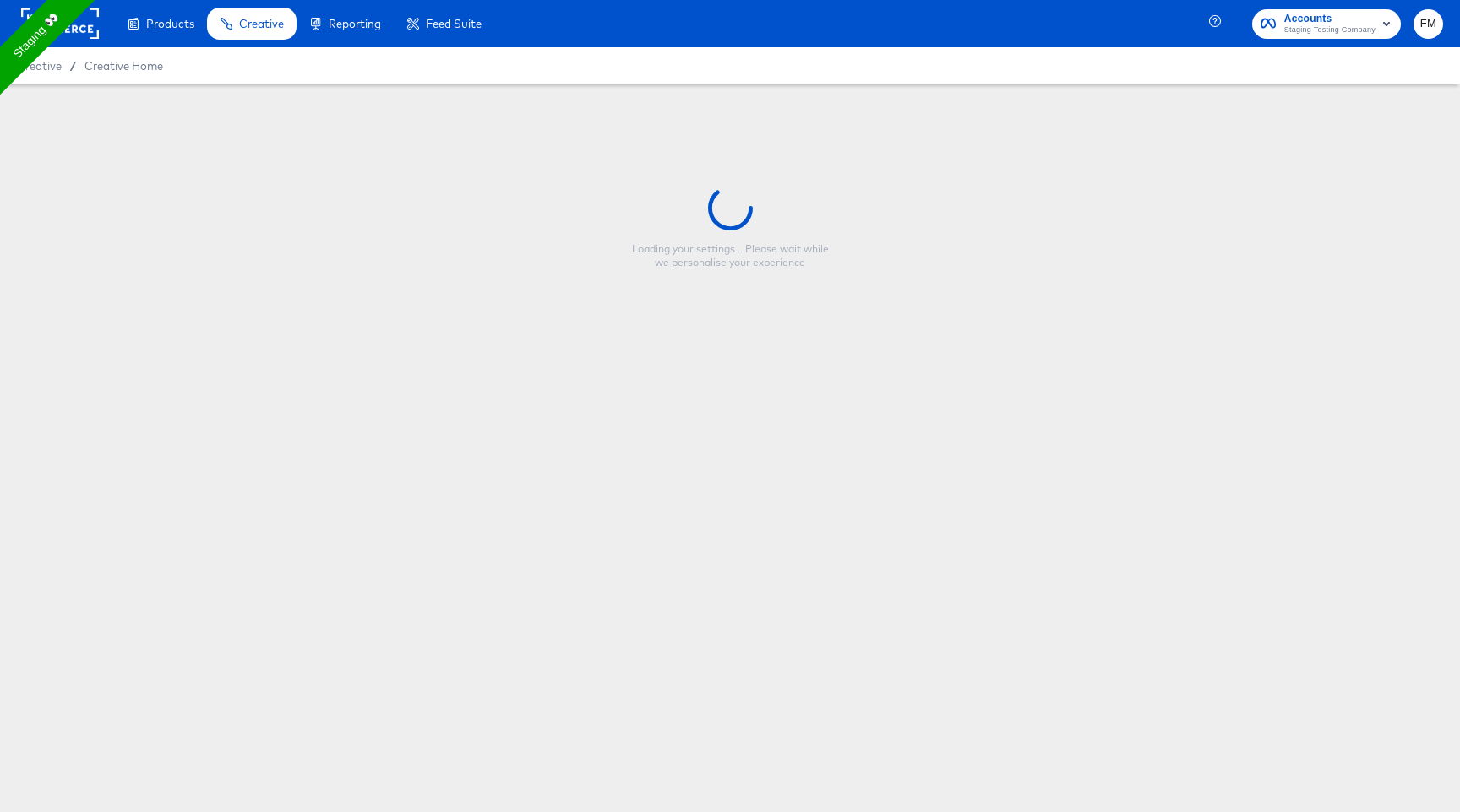
type input "137.1 REG"
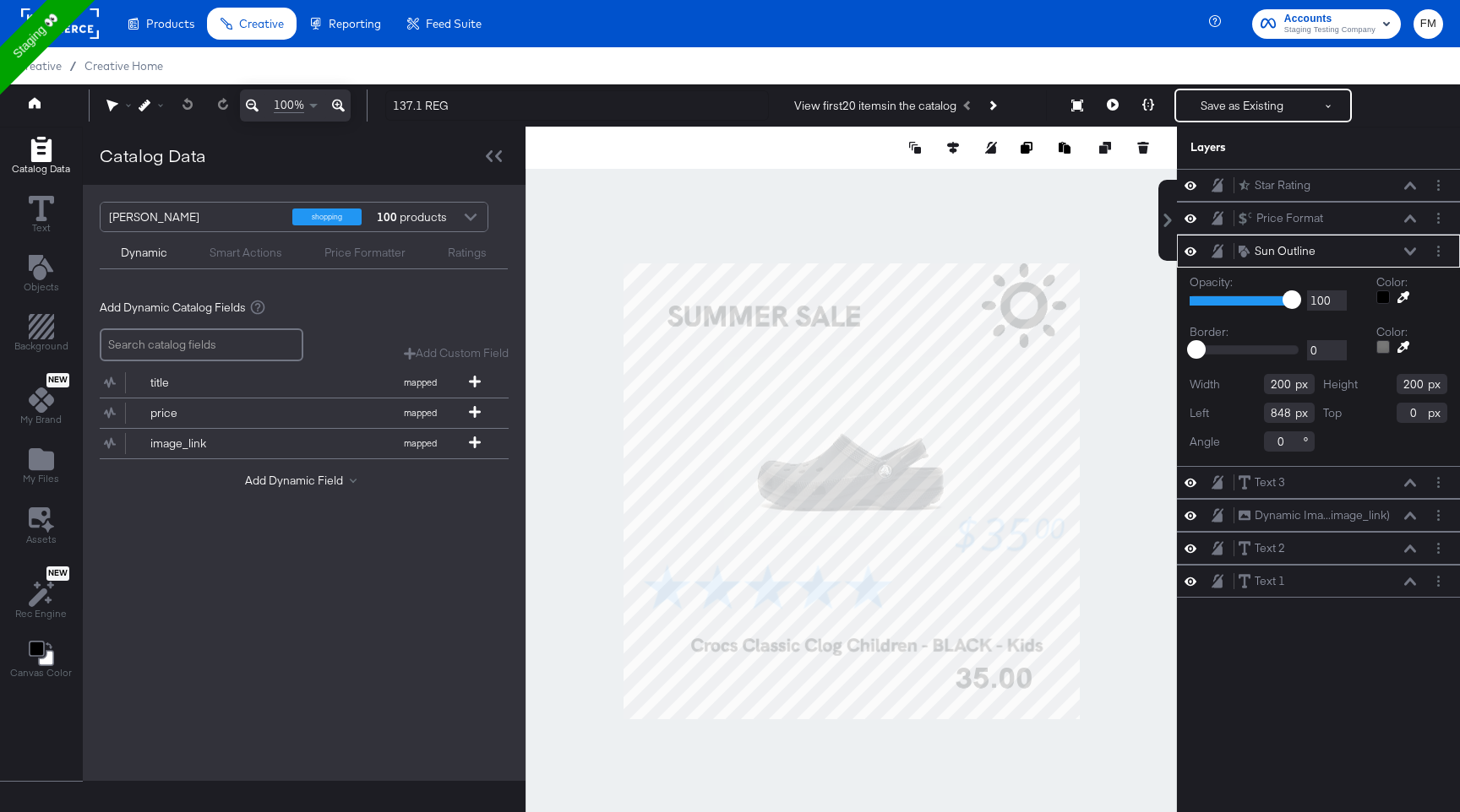
type input "838"
type input "68"
click at [1384, 300] on div at bounding box center [1383, 297] width 13 height 13
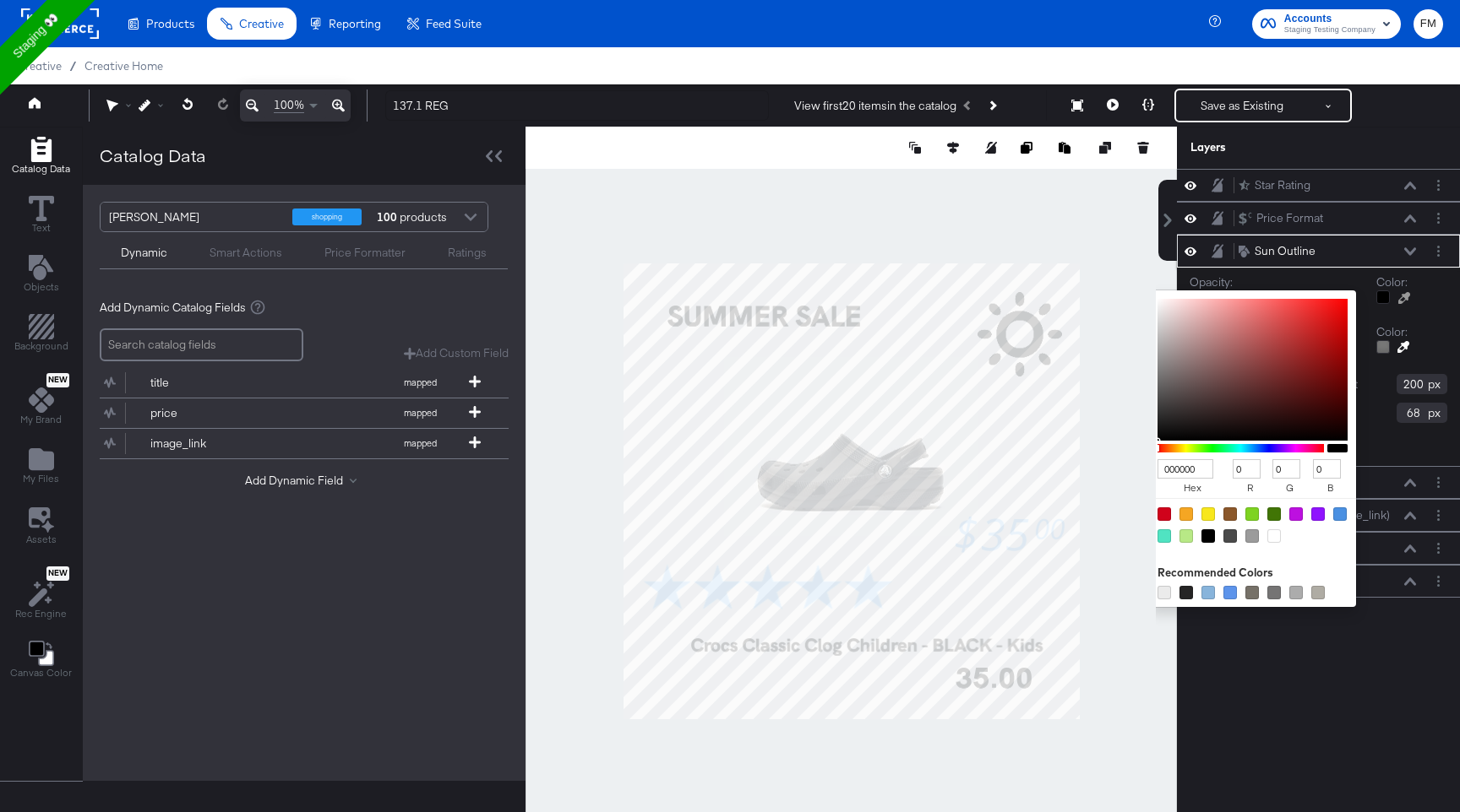
click at [1207, 512] on div at bounding box center [1208, 514] width 13 height 13
type input "F8E71C"
type input "248"
type input "231"
type input "28"
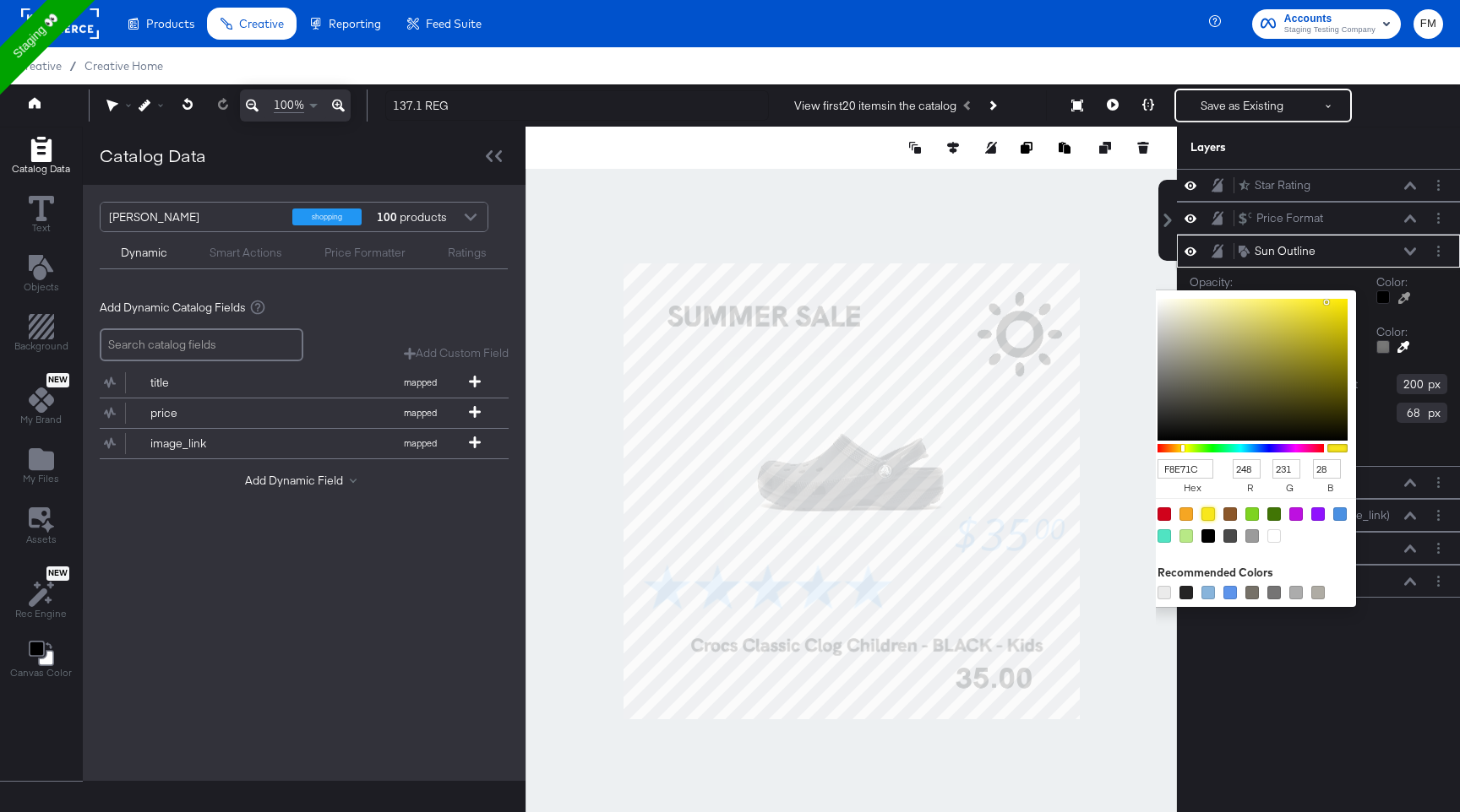
type input "200"
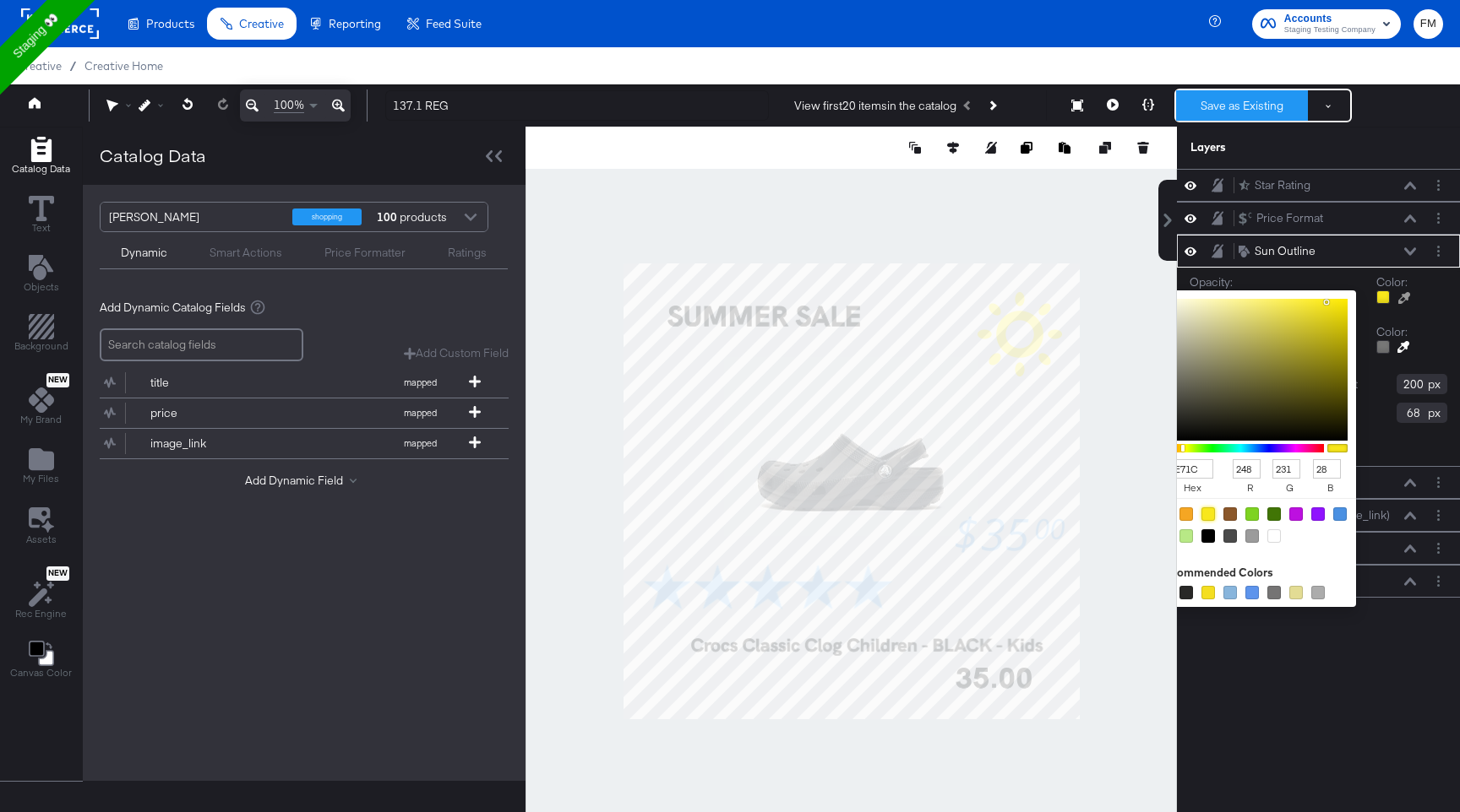
click at [1248, 102] on button "Save as Existing" at bounding box center [1242, 105] width 132 height 31
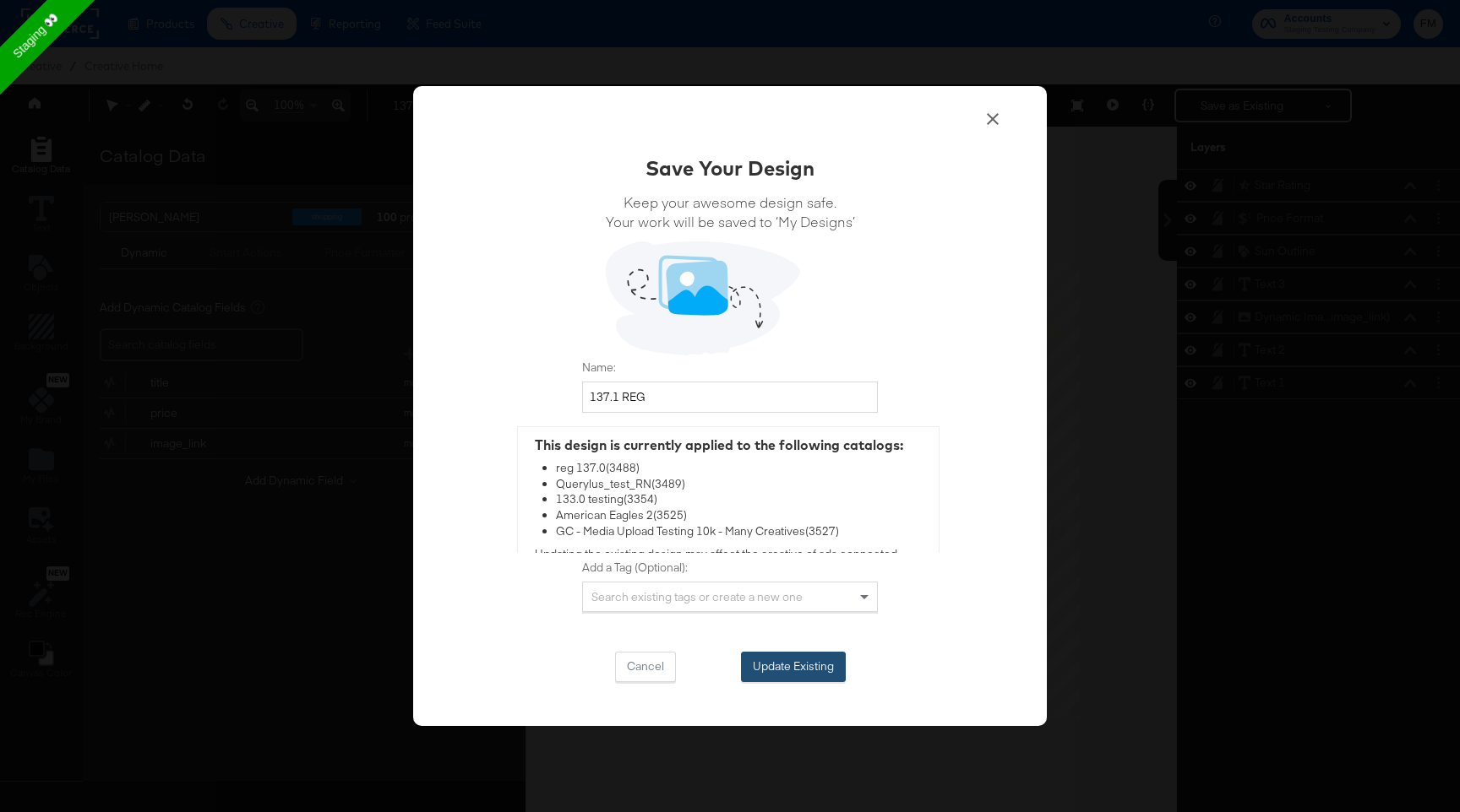
click at [799, 665] on button "Update Existing" at bounding box center [793, 667] width 105 height 31
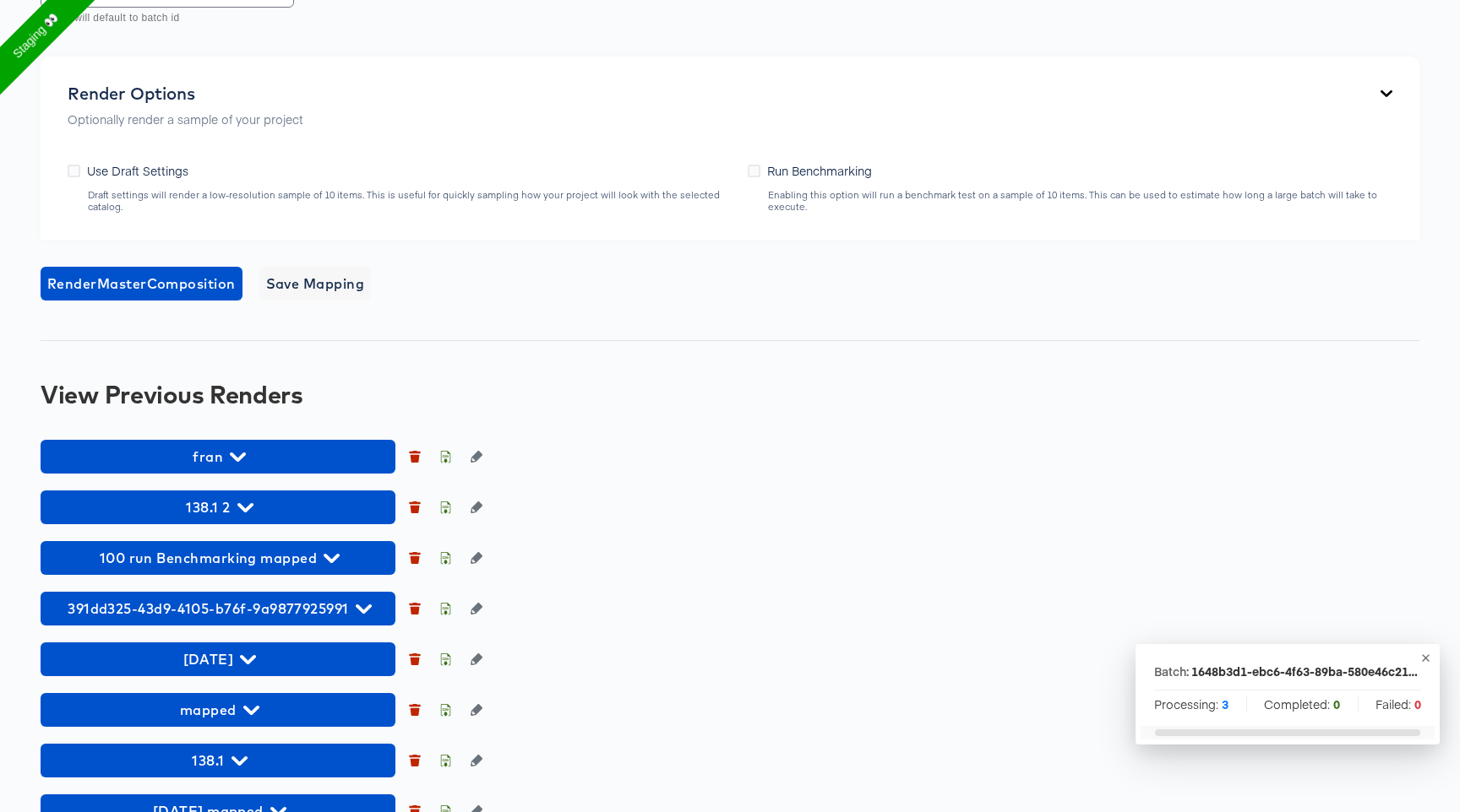
scroll to position [1073, 0]
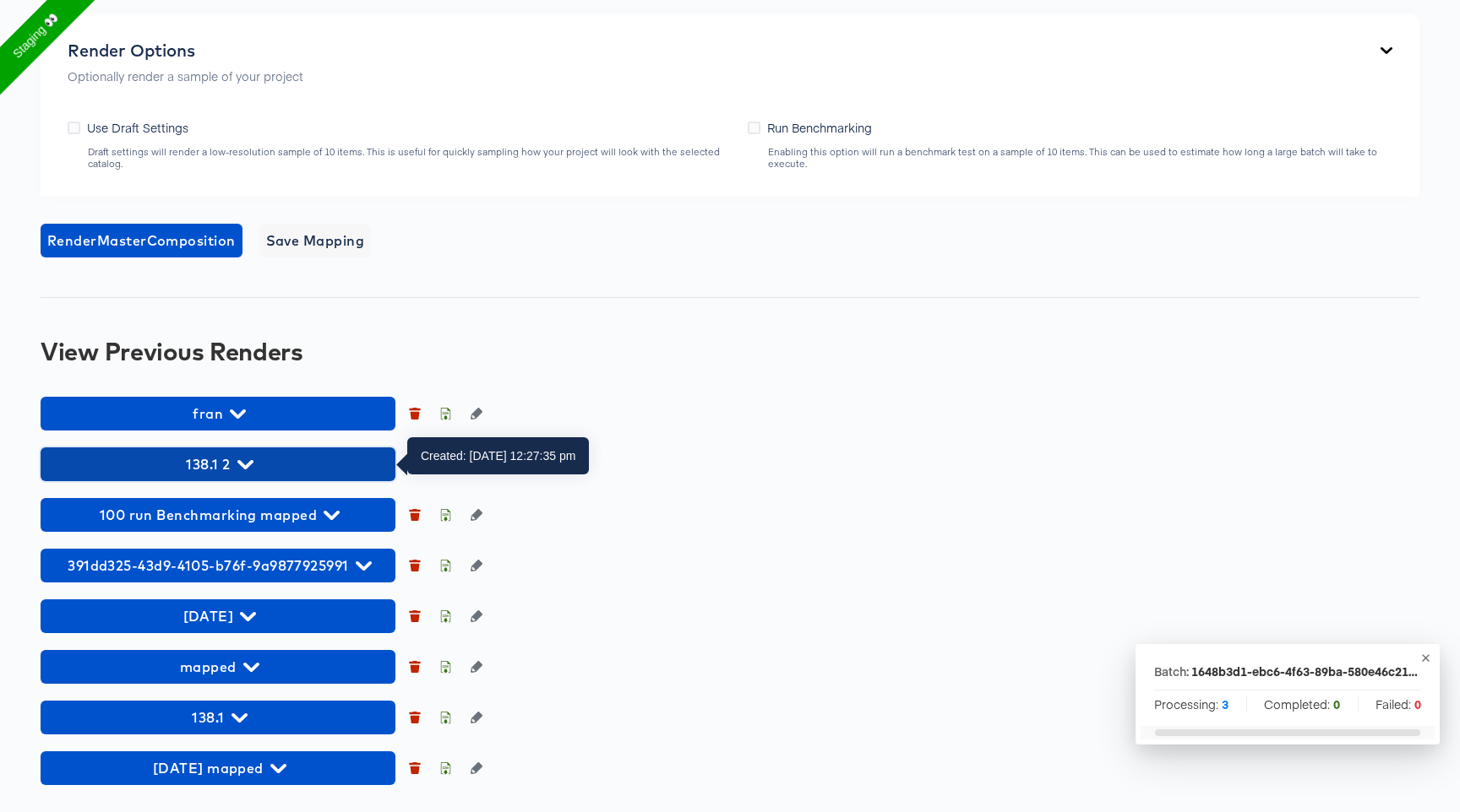
click at [232, 463] on span "138.1 2" at bounding box center [218, 464] width 338 height 23
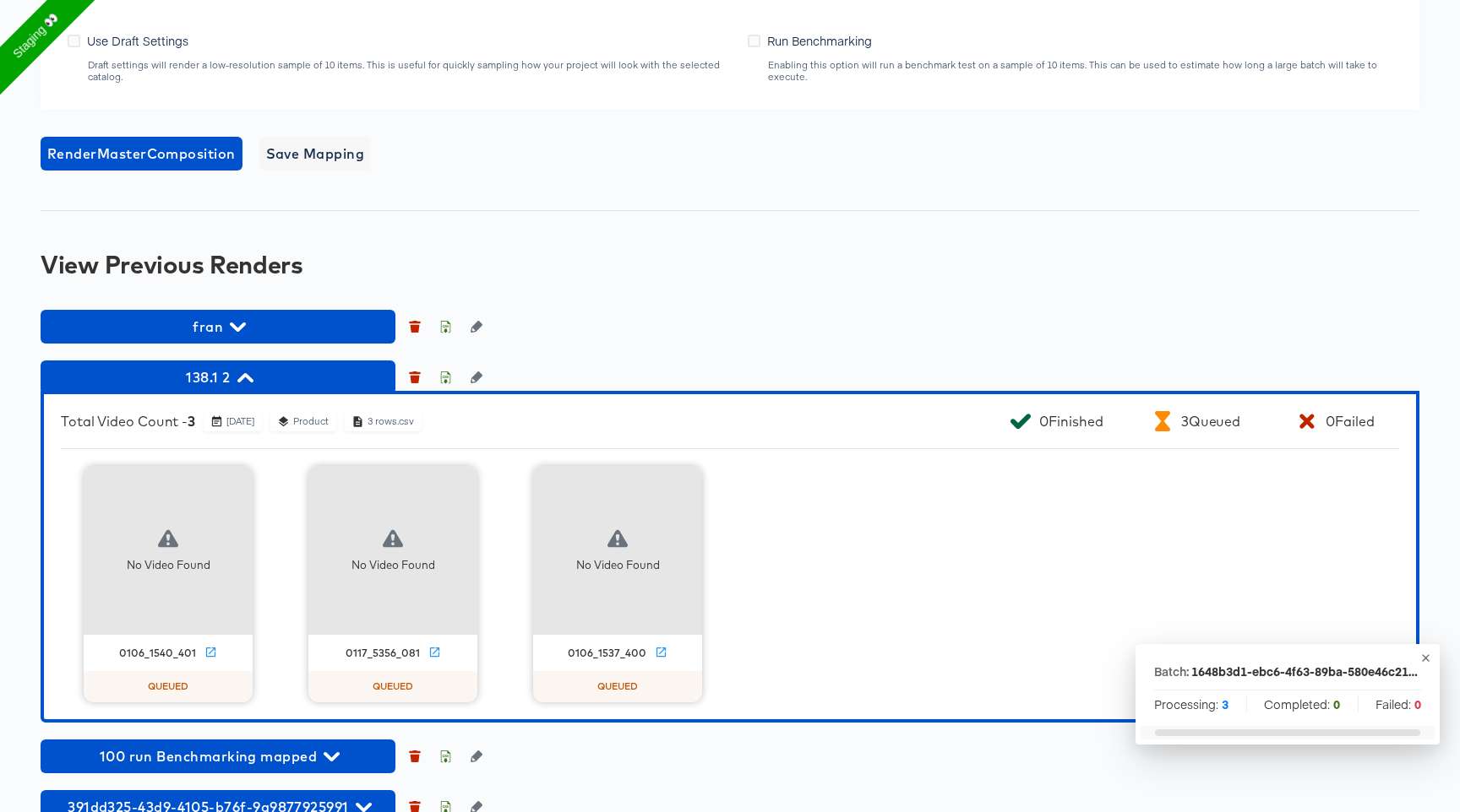
scroll to position [1402, 0]
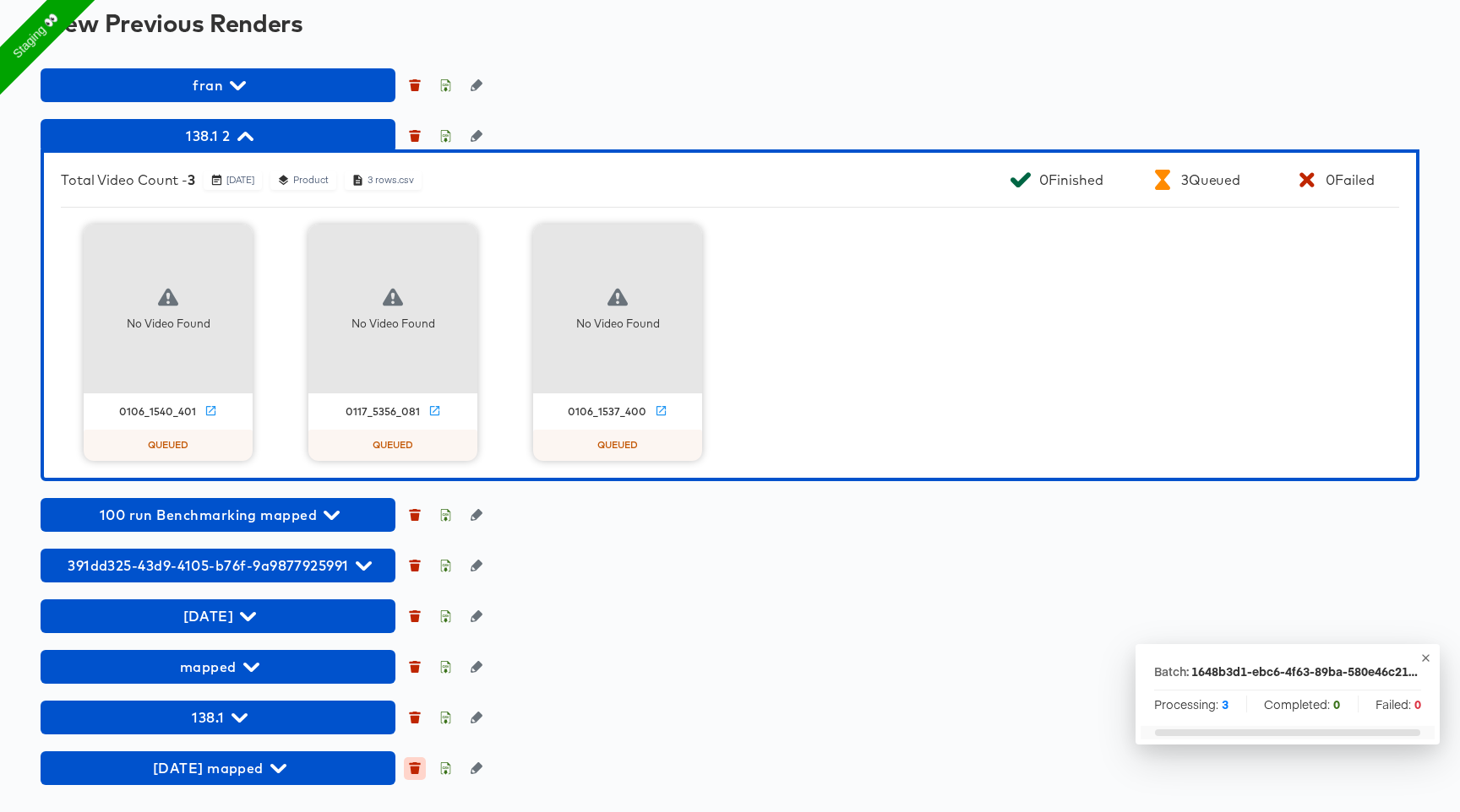
click at [412, 763] on icon "button" at bounding box center [414, 768] width 12 height 12
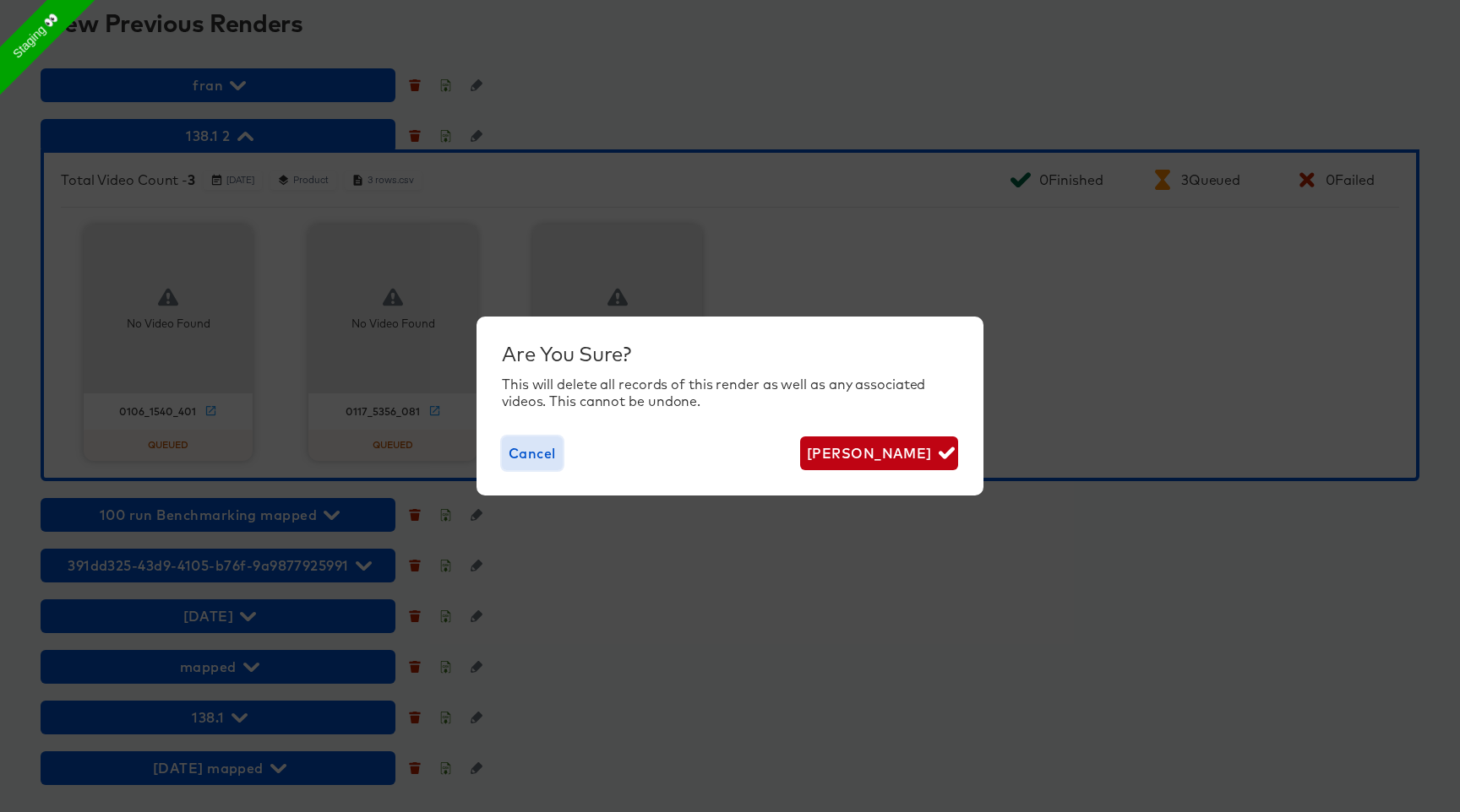
click at [522, 459] on span "Cancel" at bounding box center [532, 453] width 48 height 23
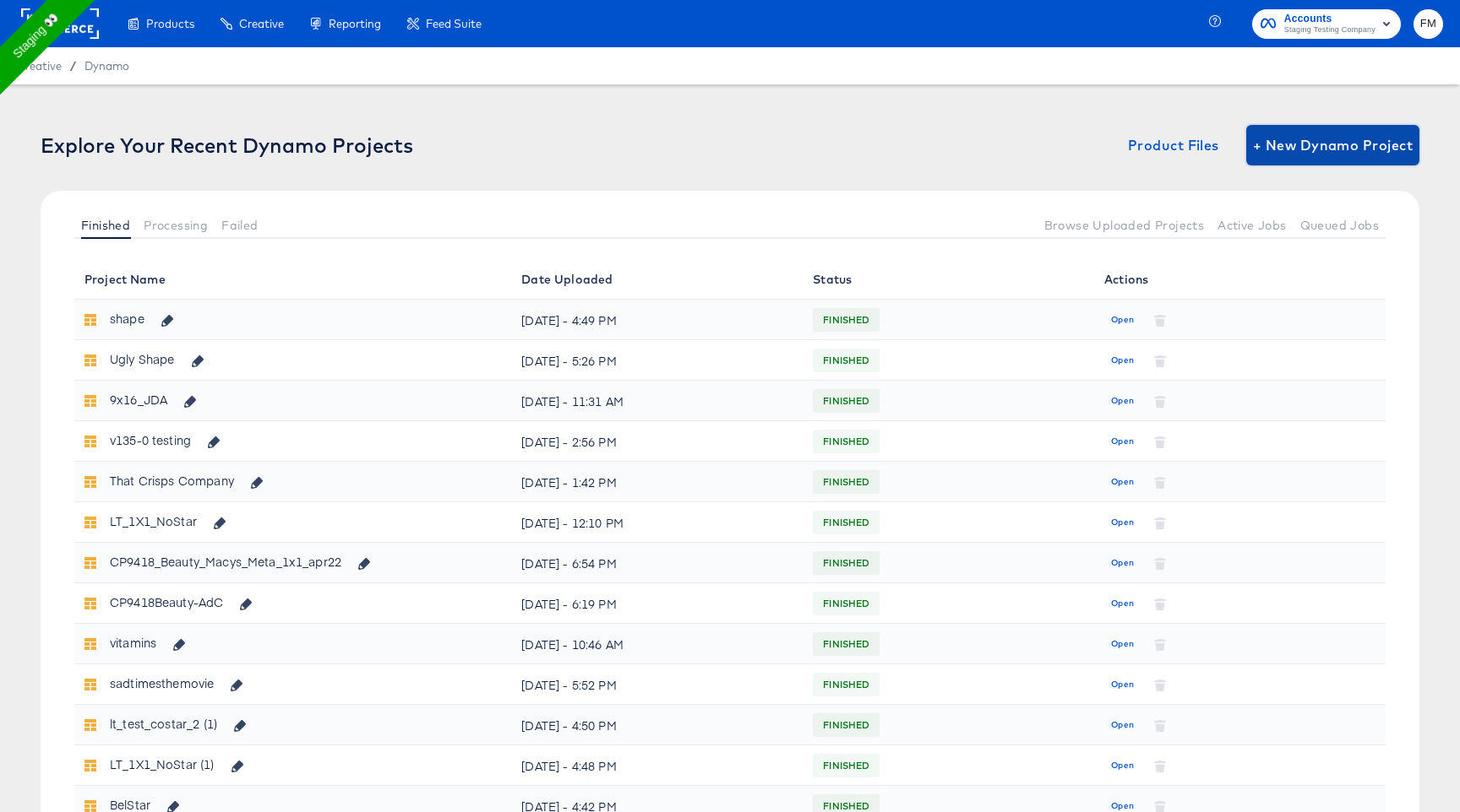
click at [1339, 128] on button "+ New Dynamo Project" at bounding box center [1332, 145] width 173 height 40
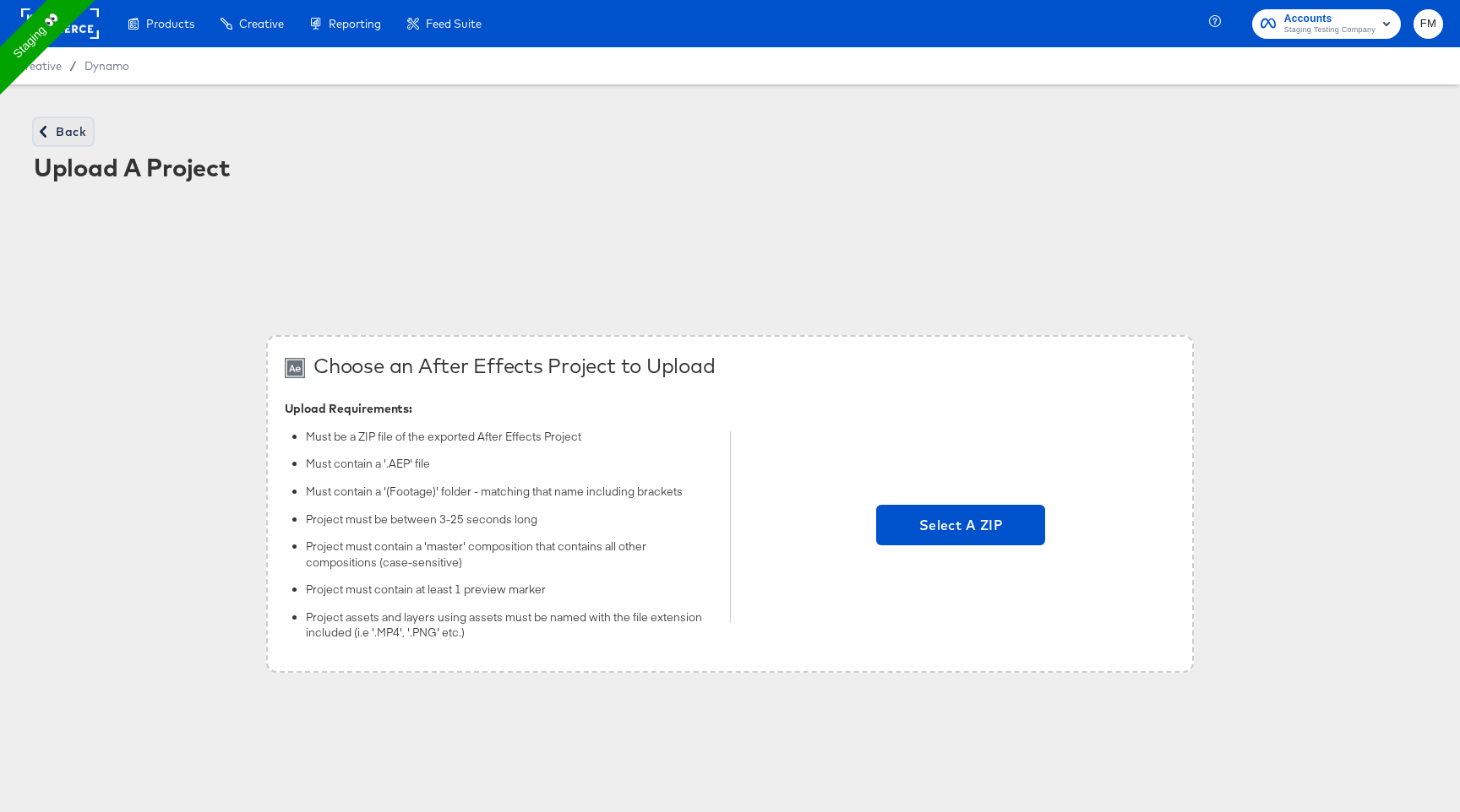
click at [60, 144] on button "Back" at bounding box center [63, 132] width 59 height 27
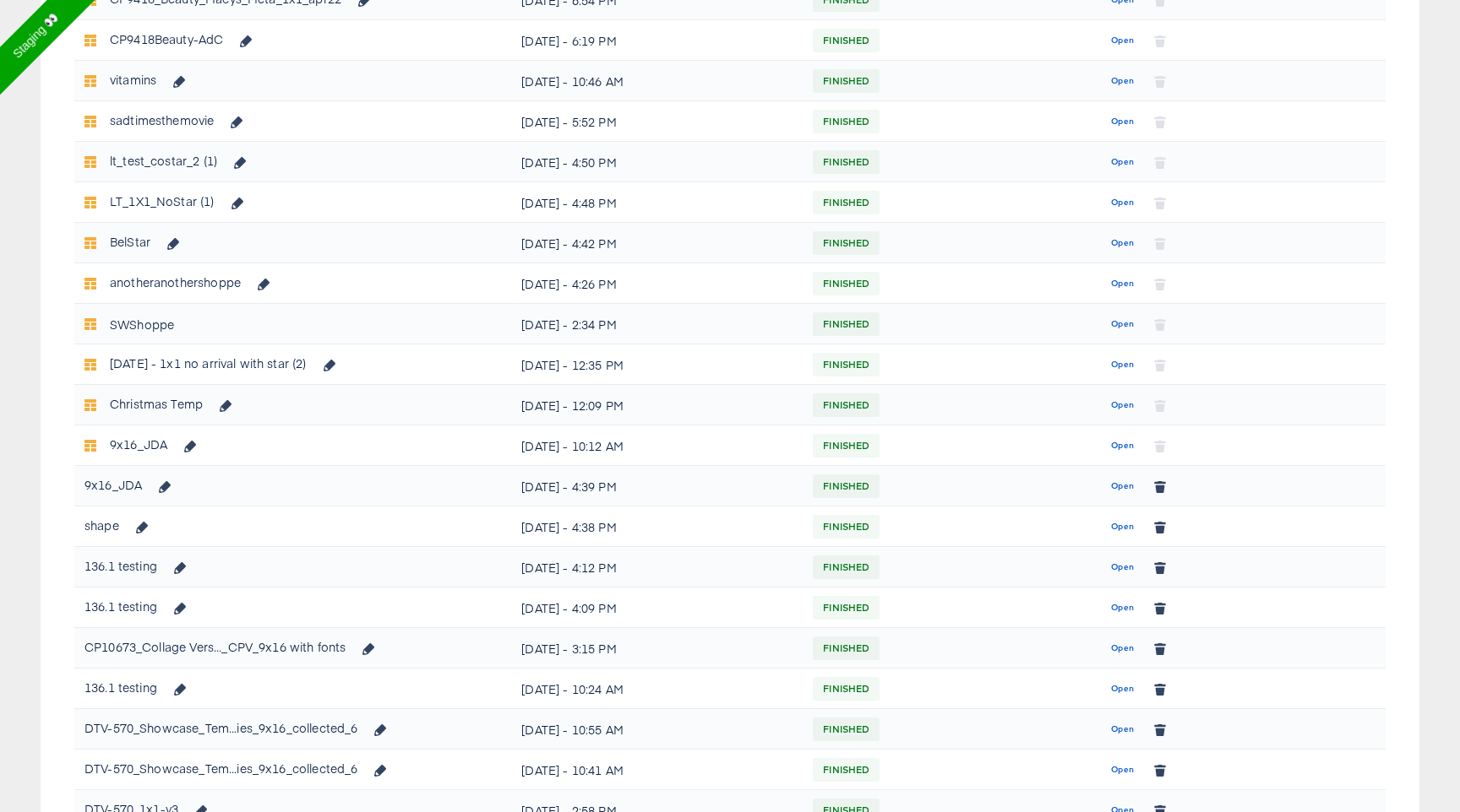
scroll to position [565, 0]
click at [1124, 574] on button "Open" at bounding box center [1122, 566] width 36 height 27
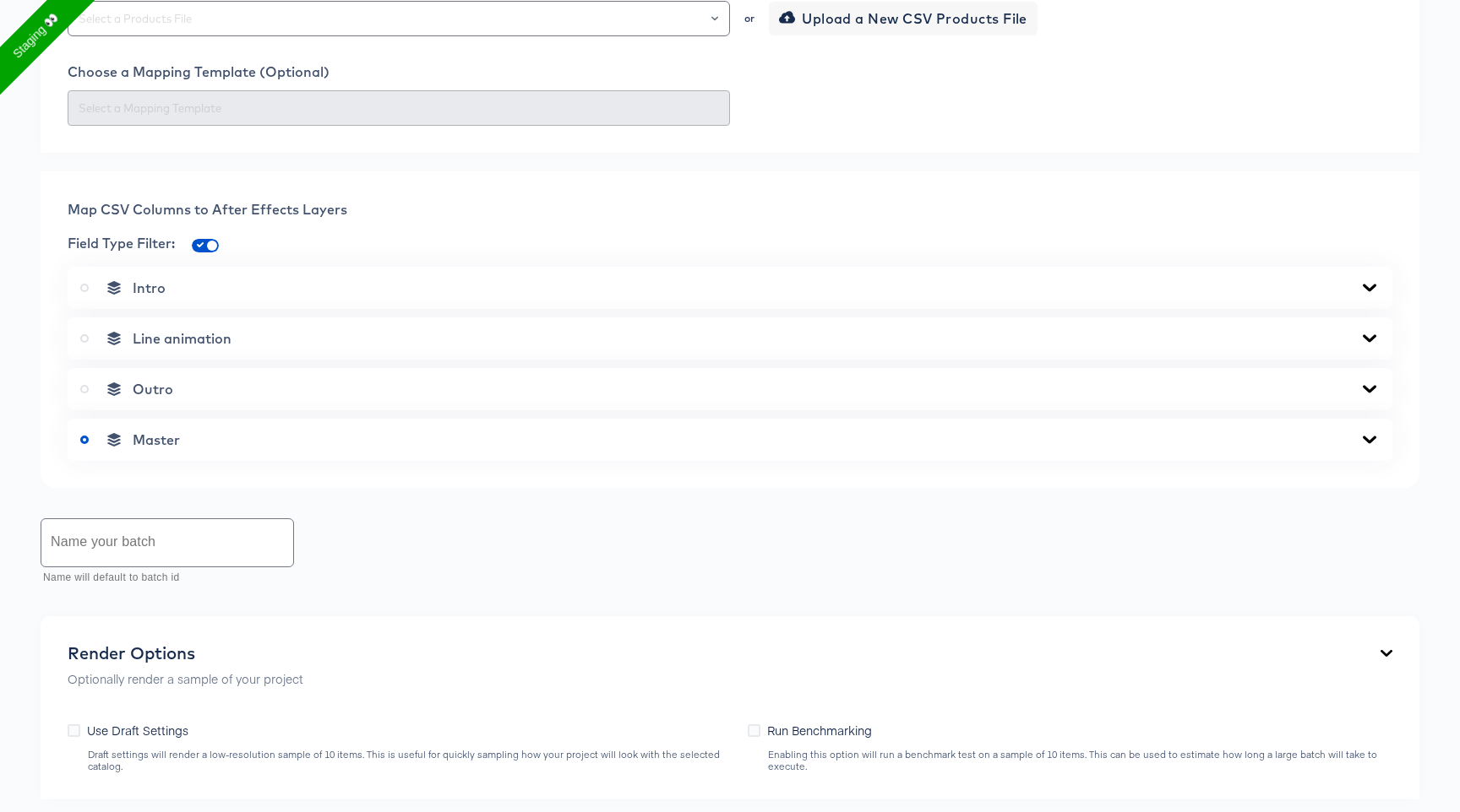
scroll to position [484, 0]
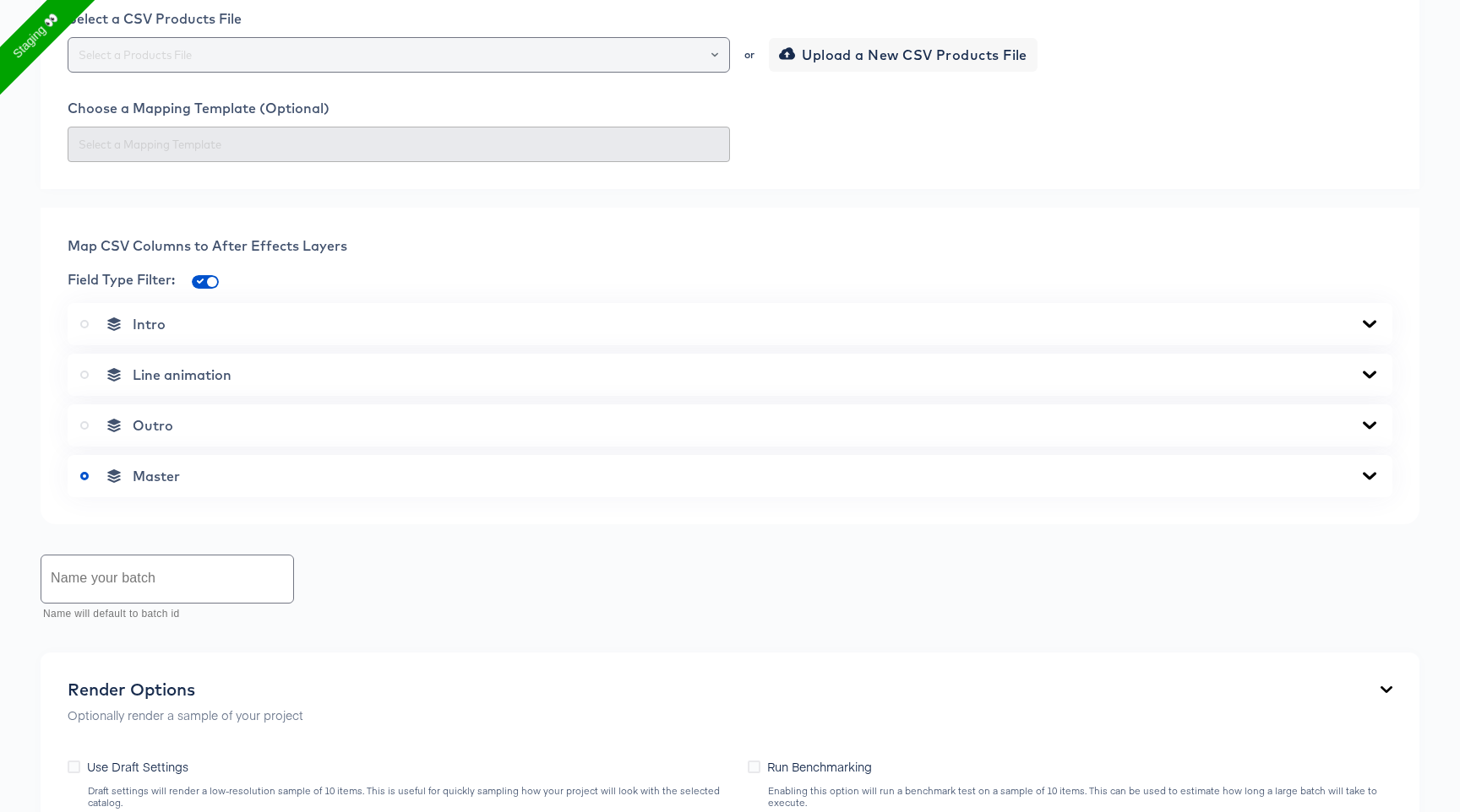
click at [497, 44] on div at bounding box center [398, 55] width 662 height 35
click at [501, 49] on input "text" at bounding box center [399, 55] width 647 height 20
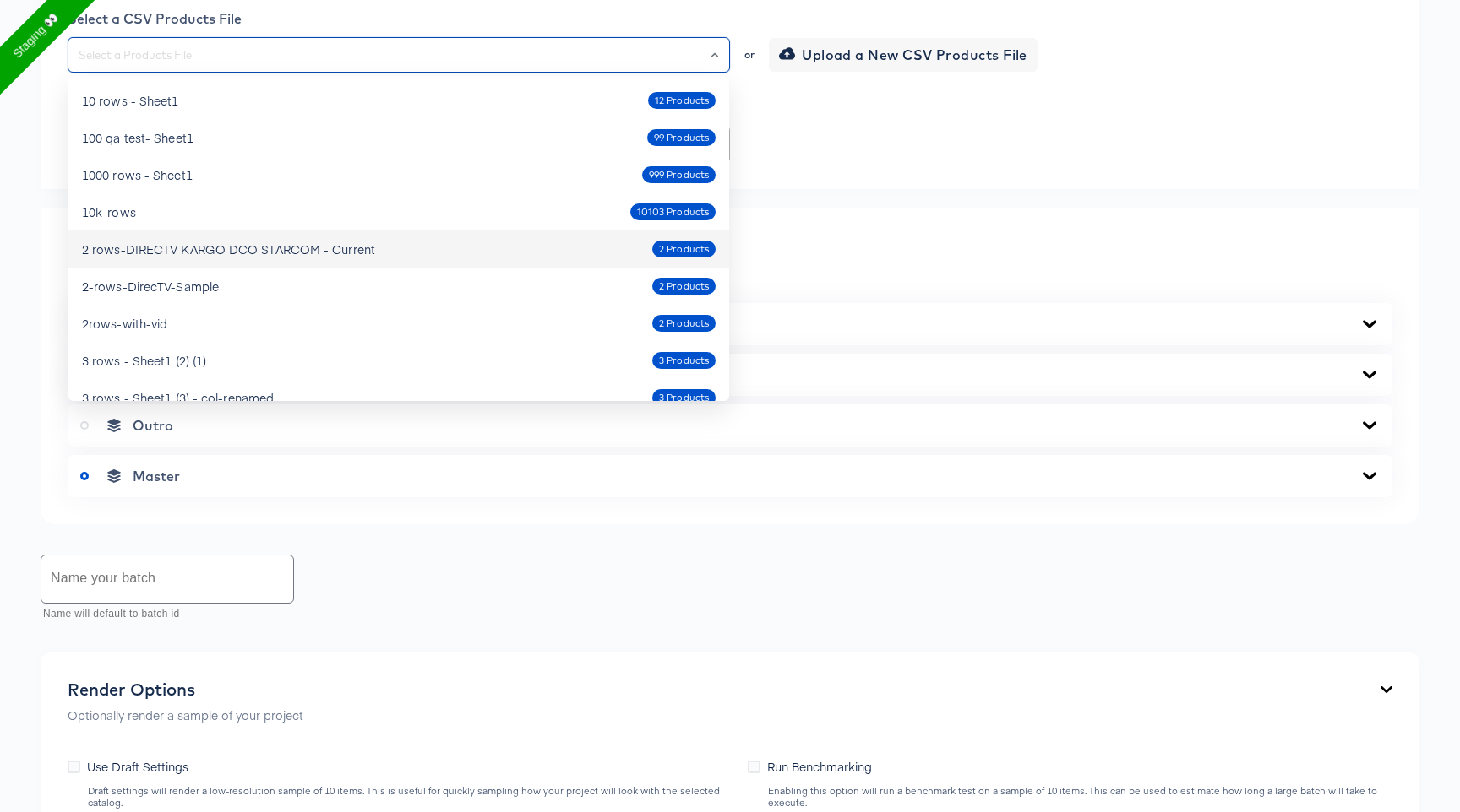
scroll to position [0, 0]
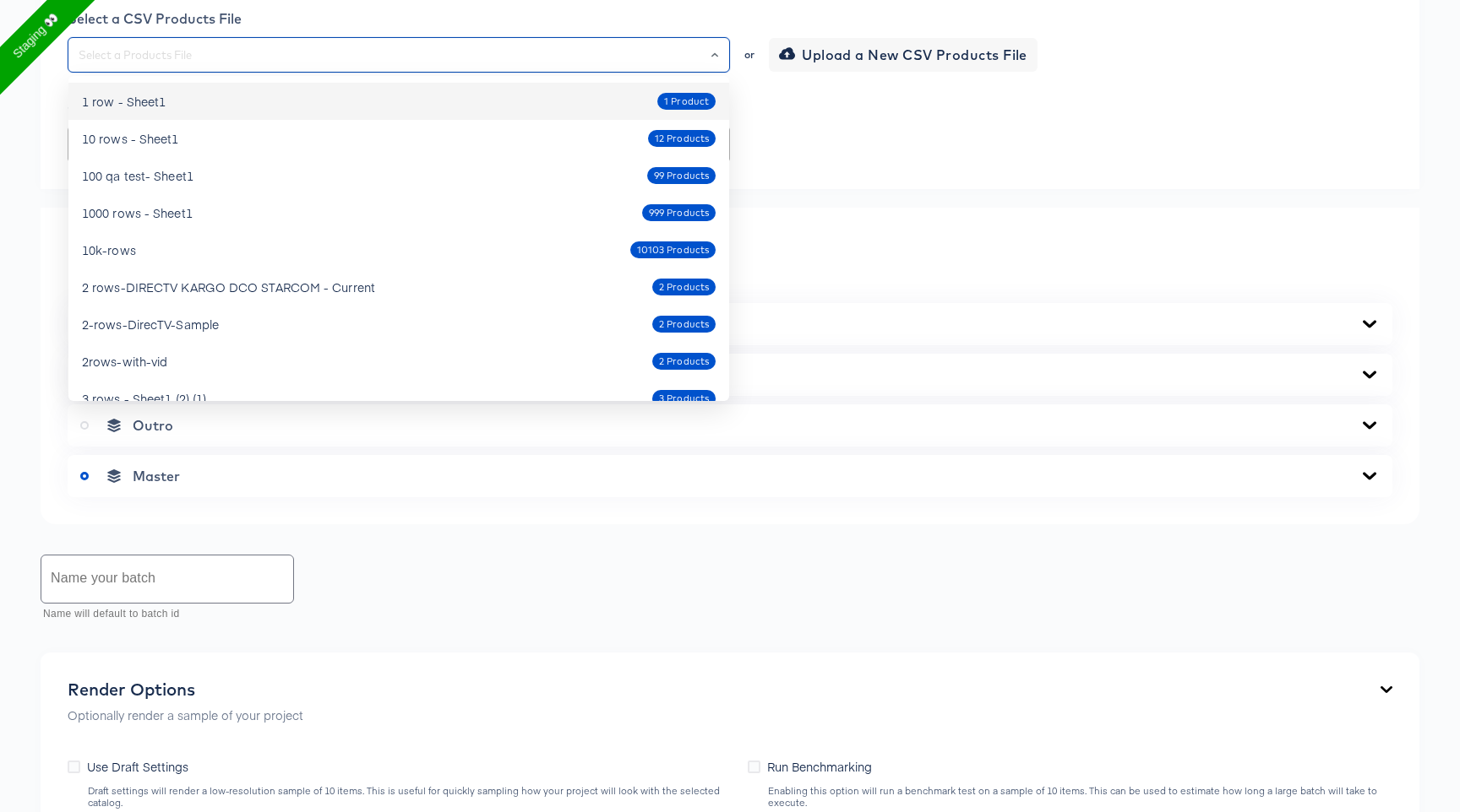
click at [461, 93] on div "1 row - Sheet1 1 Product" at bounding box center [399, 101] width 634 height 27
type input "1 row - Sheet1"
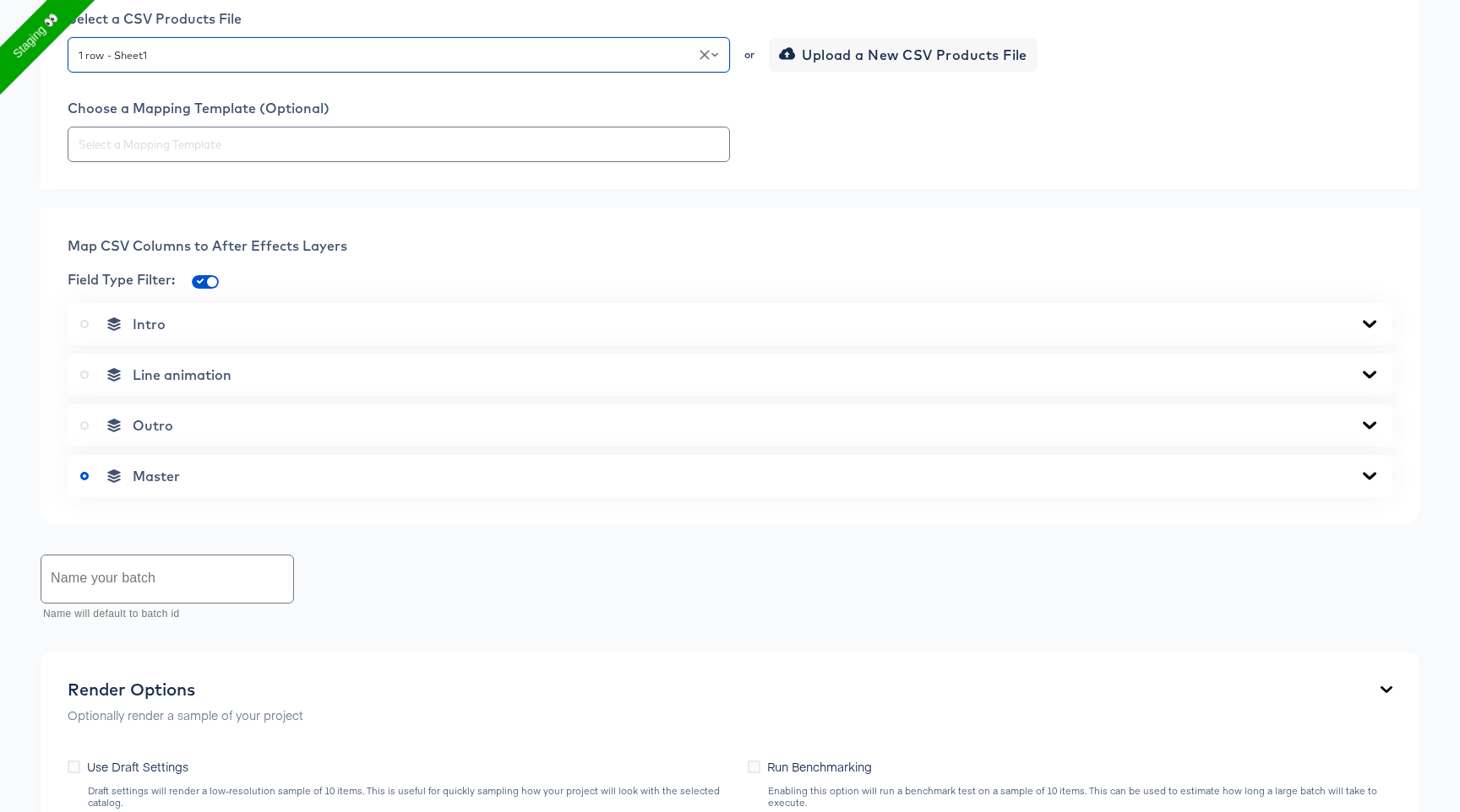
click at [341, 427] on div "Outro" at bounding box center [730, 426] width 1299 height 17
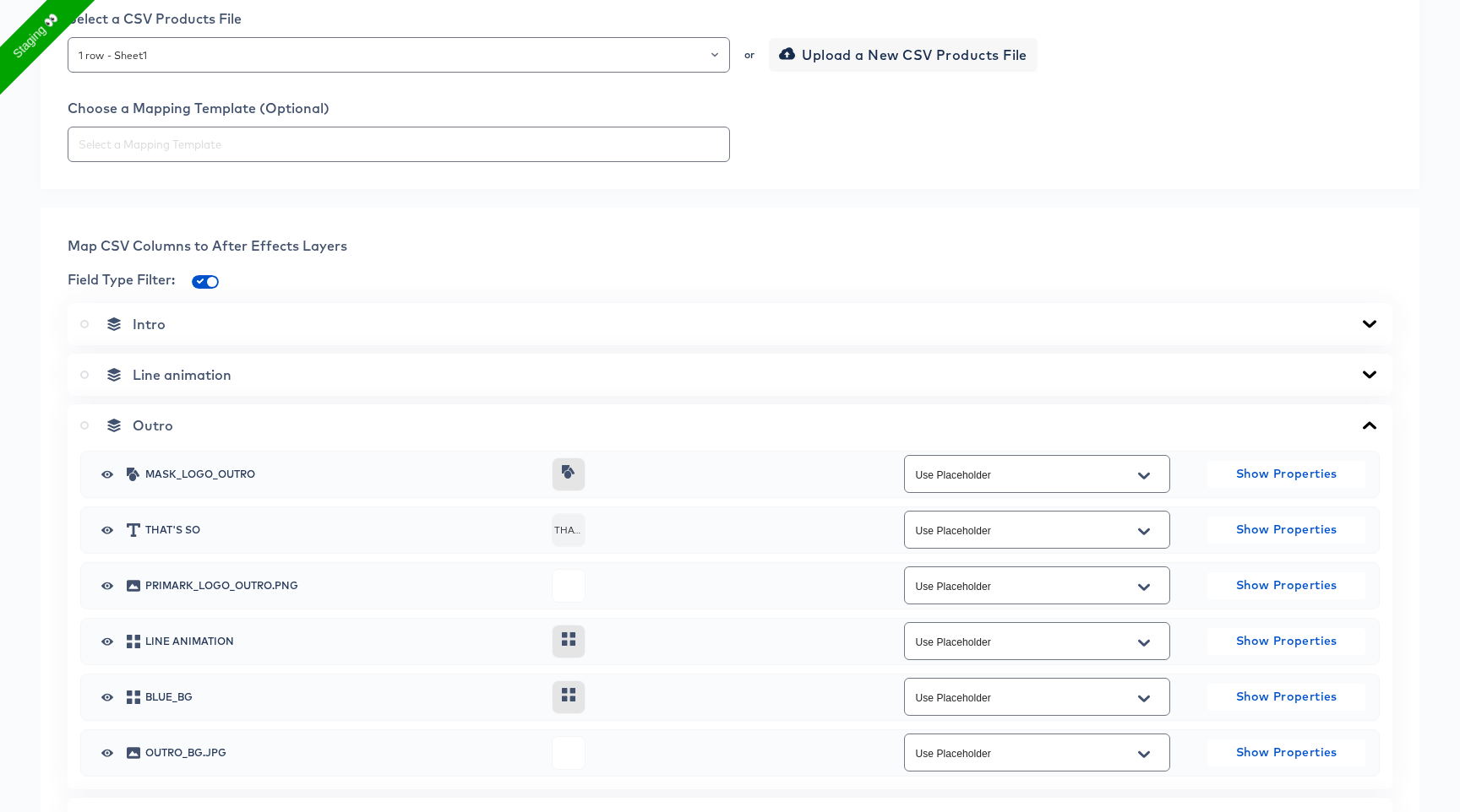
click at [342, 386] on div "Line animation" at bounding box center [729, 374] width 1325 height 42
click at [306, 425] on div "Outro" at bounding box center [730, 426] width 1299 height 17
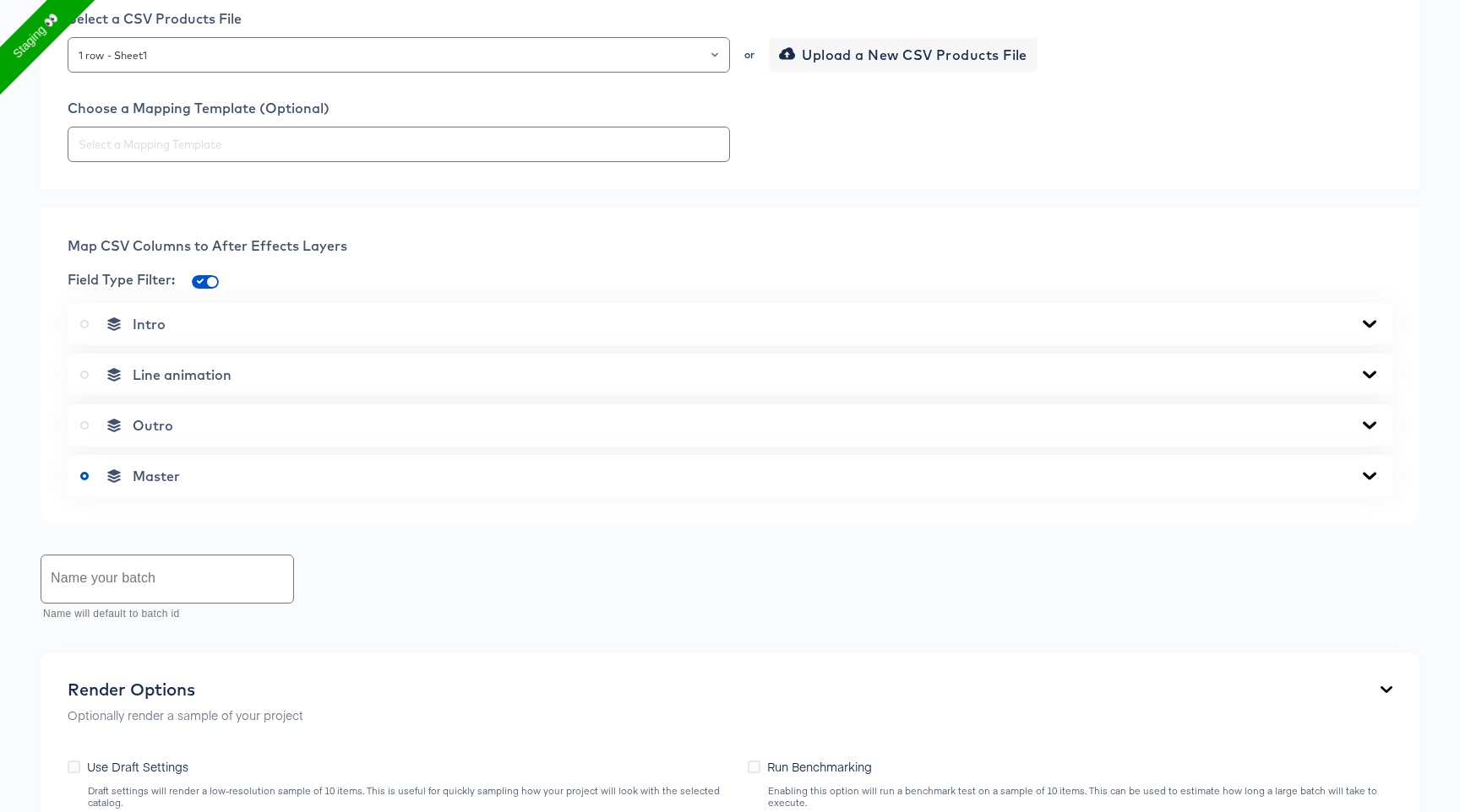
click at [316, 380] on div "Line animation" at bounding box center [730, 375] width 1299 height 17
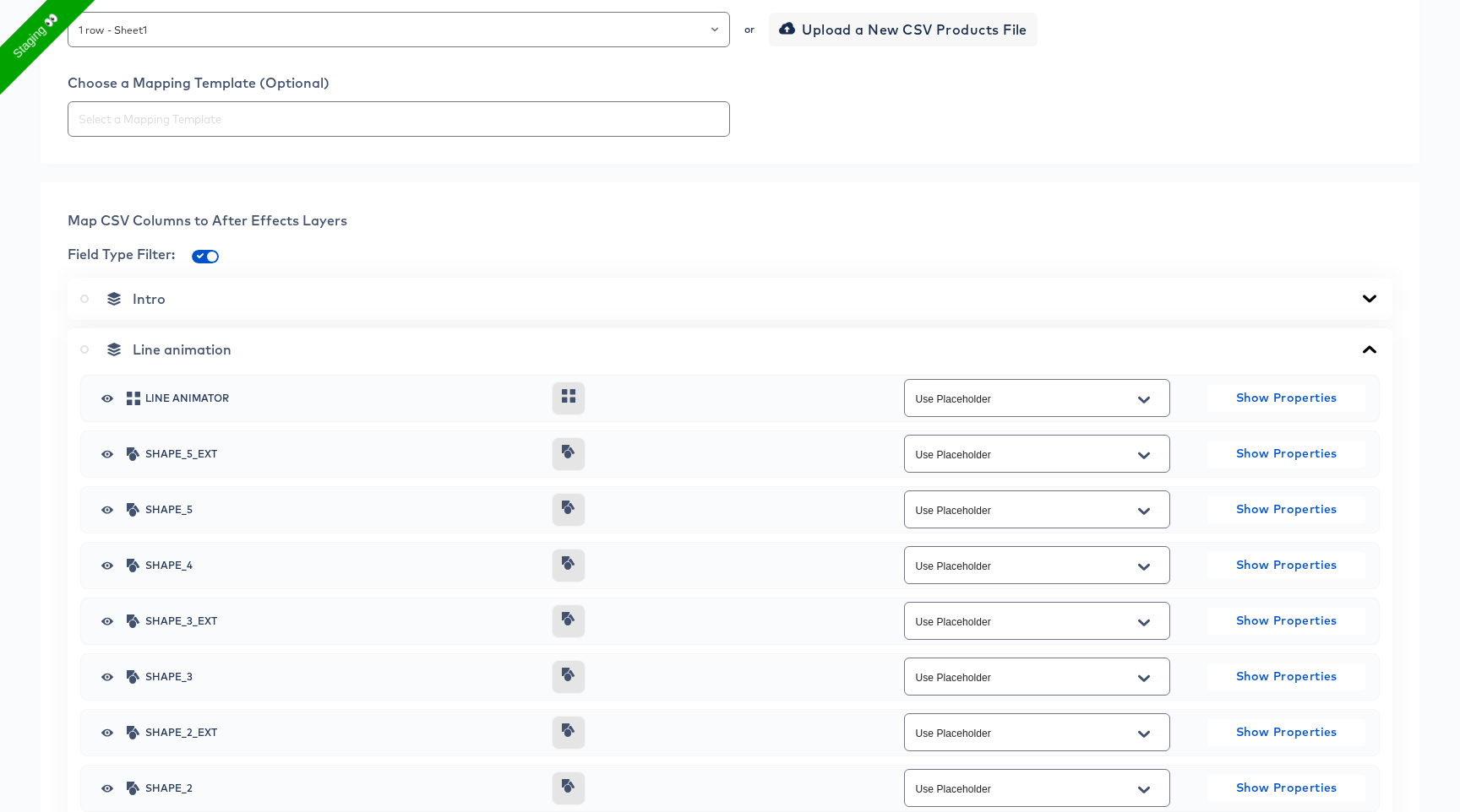
scroll to position [454, 0]
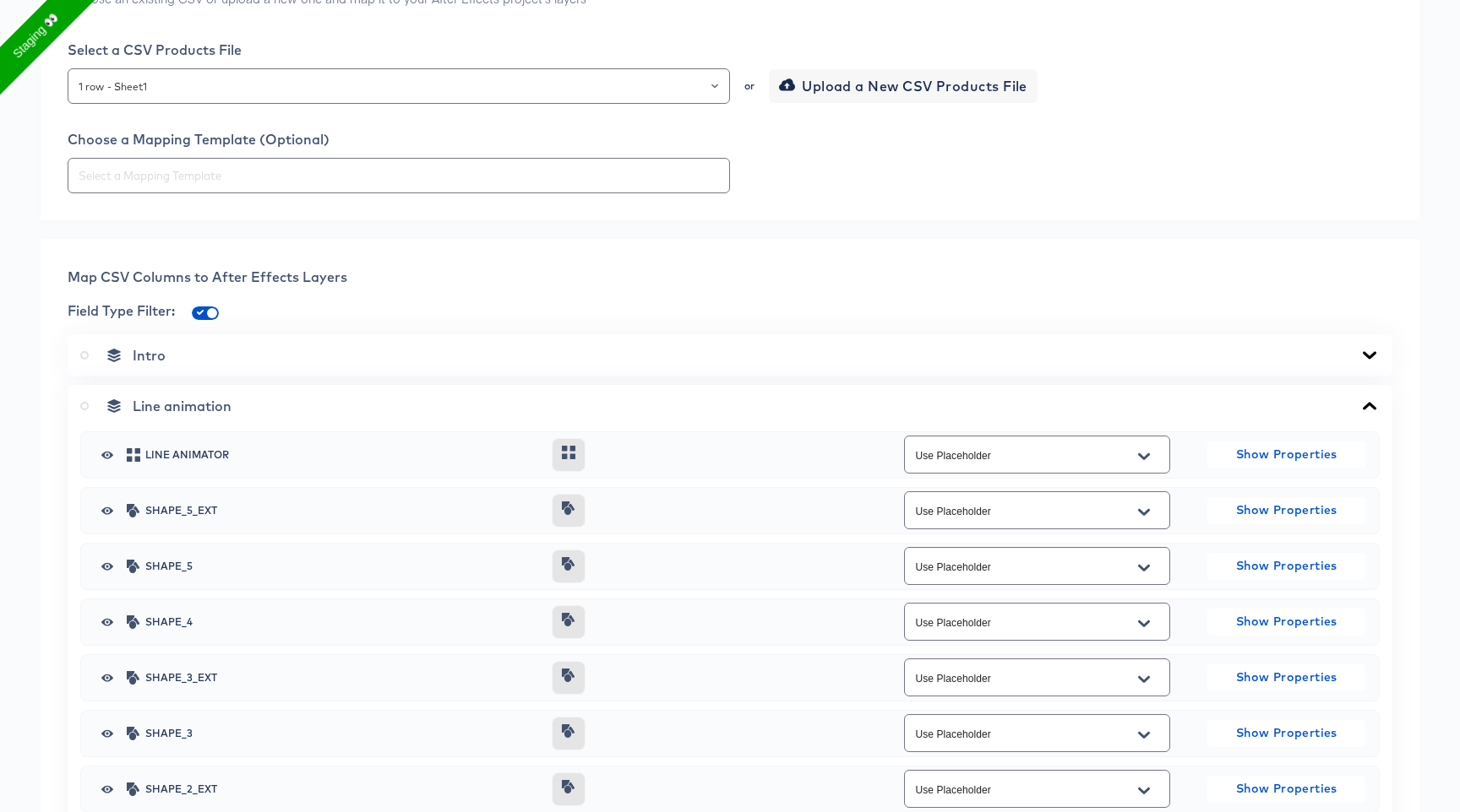
click at [314, 332] on div "Map CSV Columns to After Effects Layers Field Type Filter: Intro Line animation…" at bounding box center [729, 680] width 1379 height 883
click at [311, 345] on div "Intro" at bounding box center [729, 355] width 1325 height 42
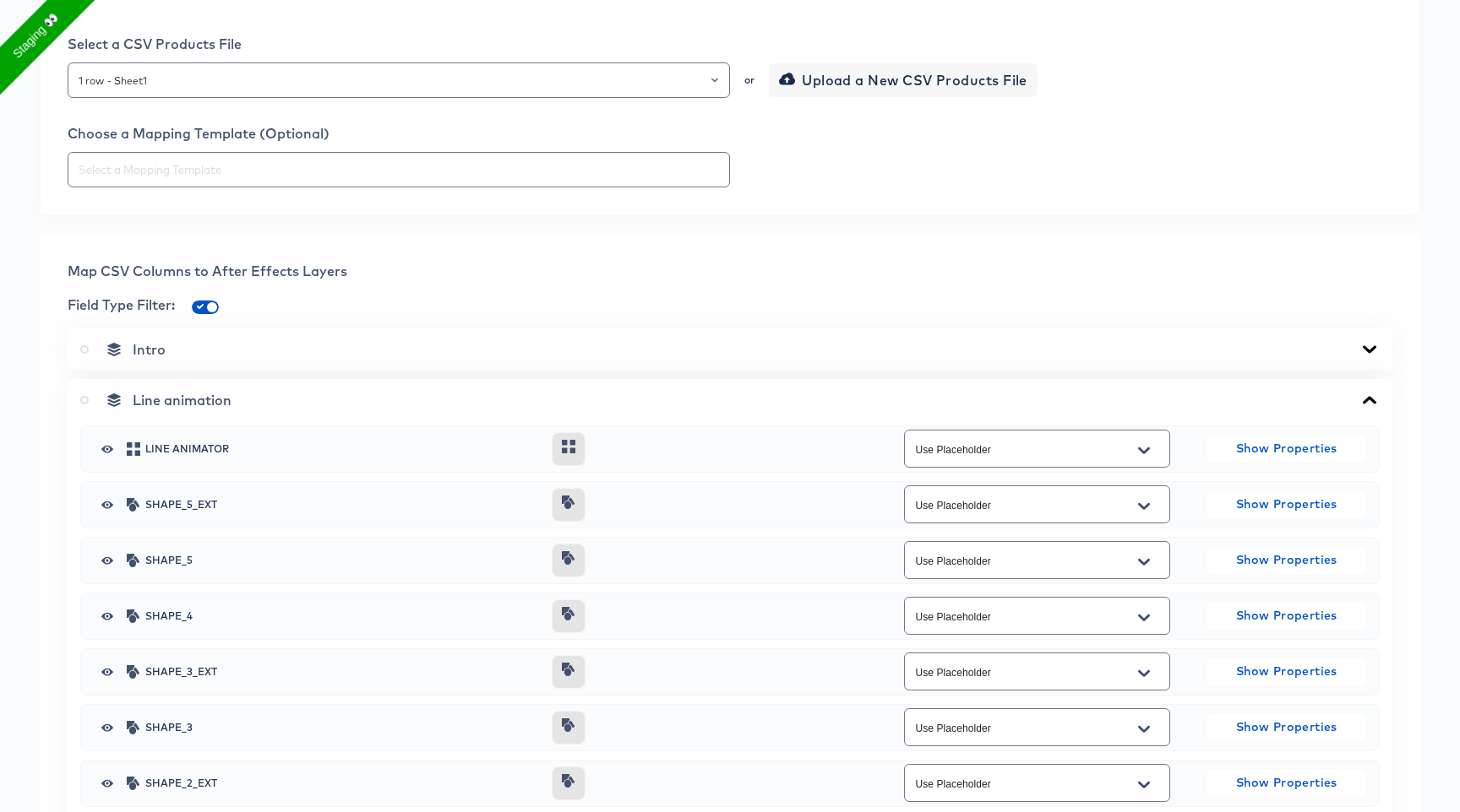
click at [281, 353] on div "Intro" at bounding box center [730, 350] width 1299 height 17
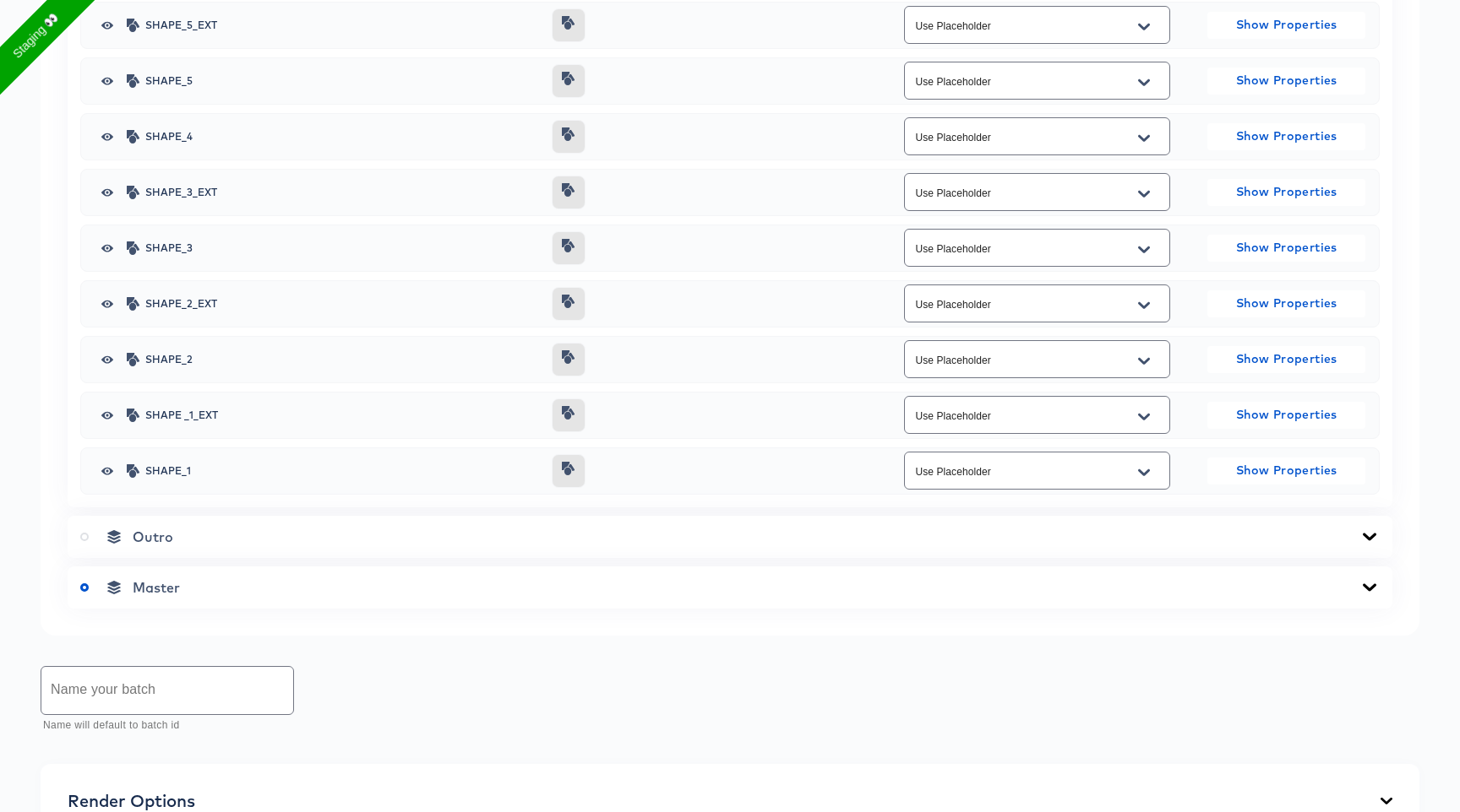
scroll to position [1117, 0]
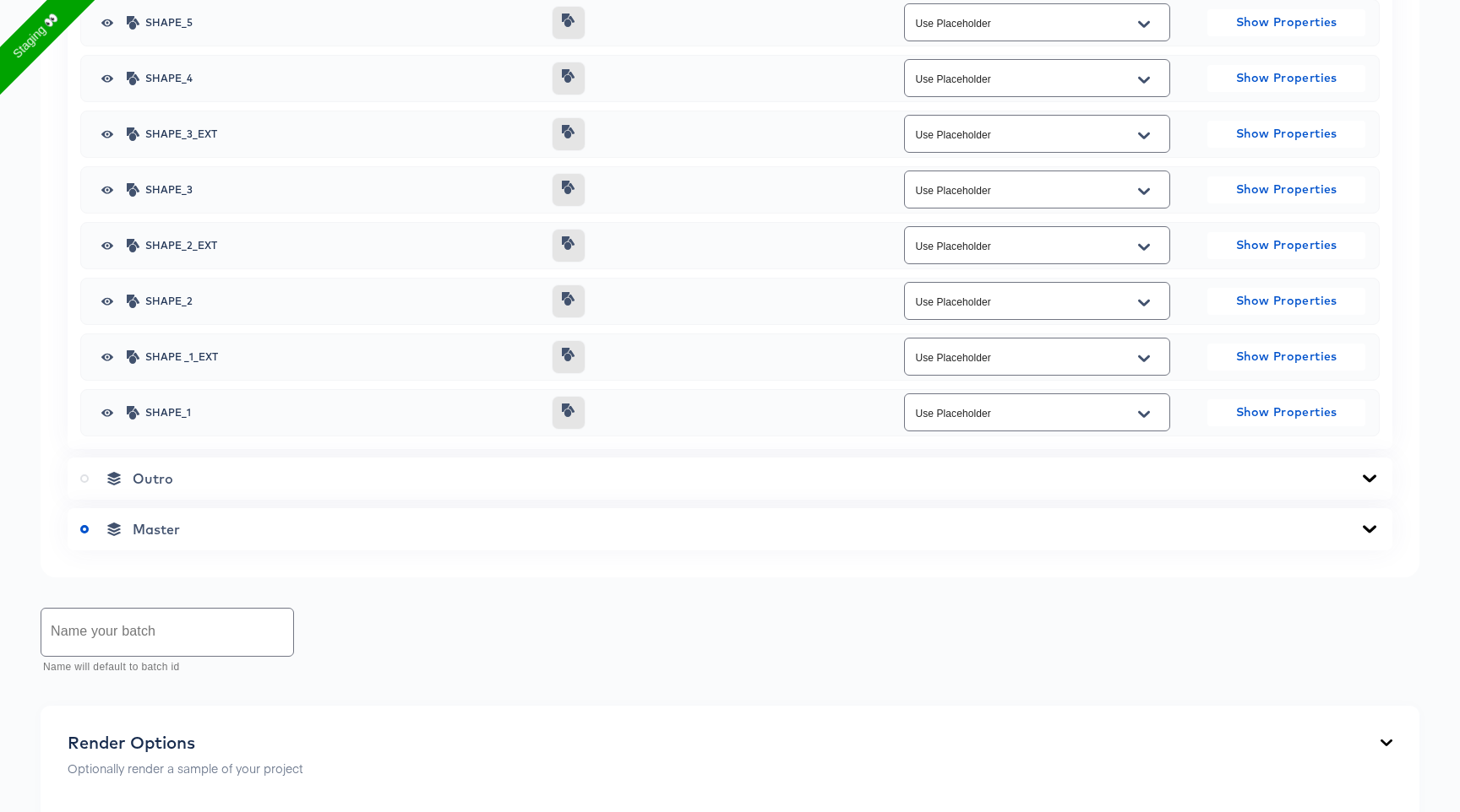
click at [234, 530] on div "Master" at bounding box center [730, 529] width 1299 height 17
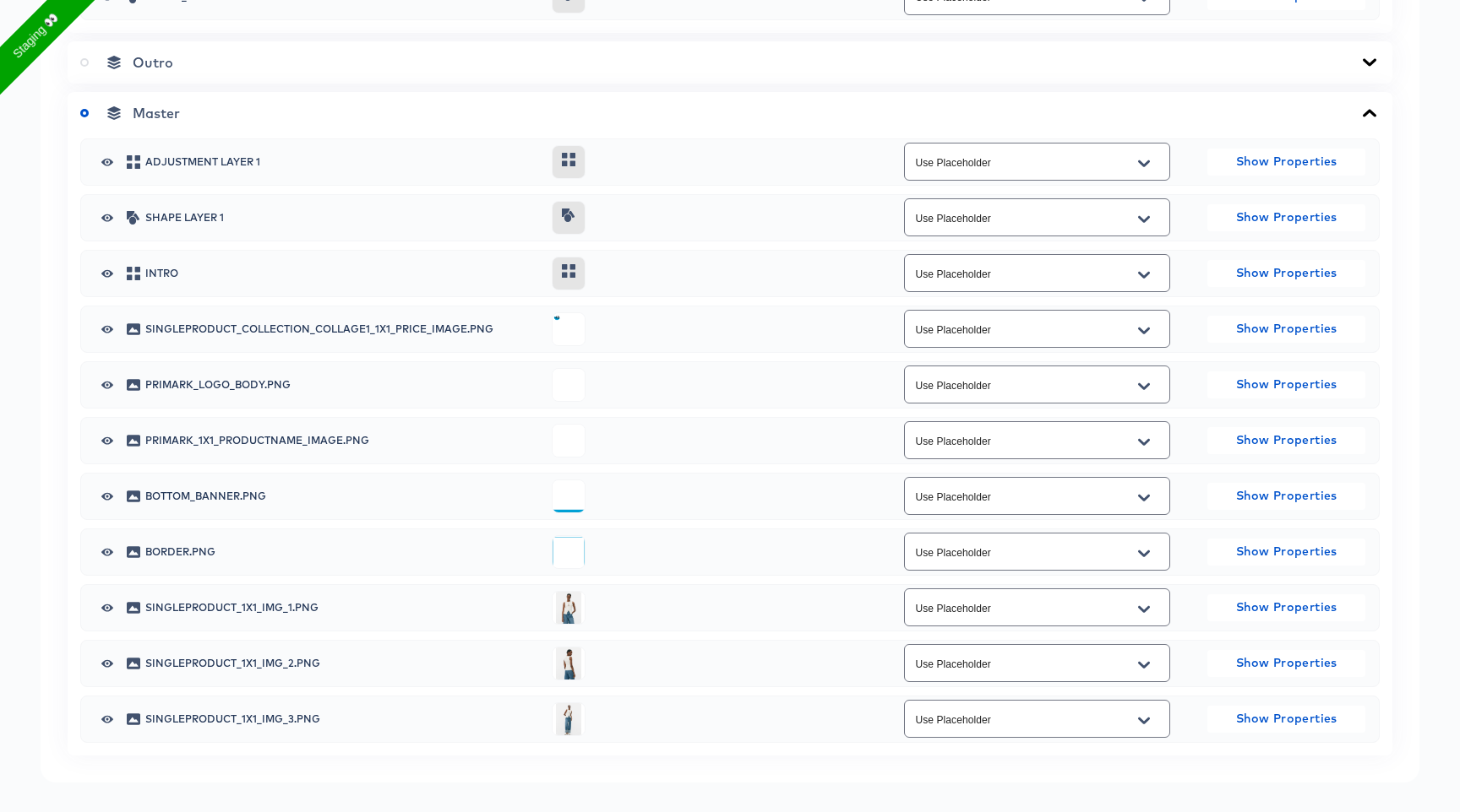
scroll to position [1547, 0]
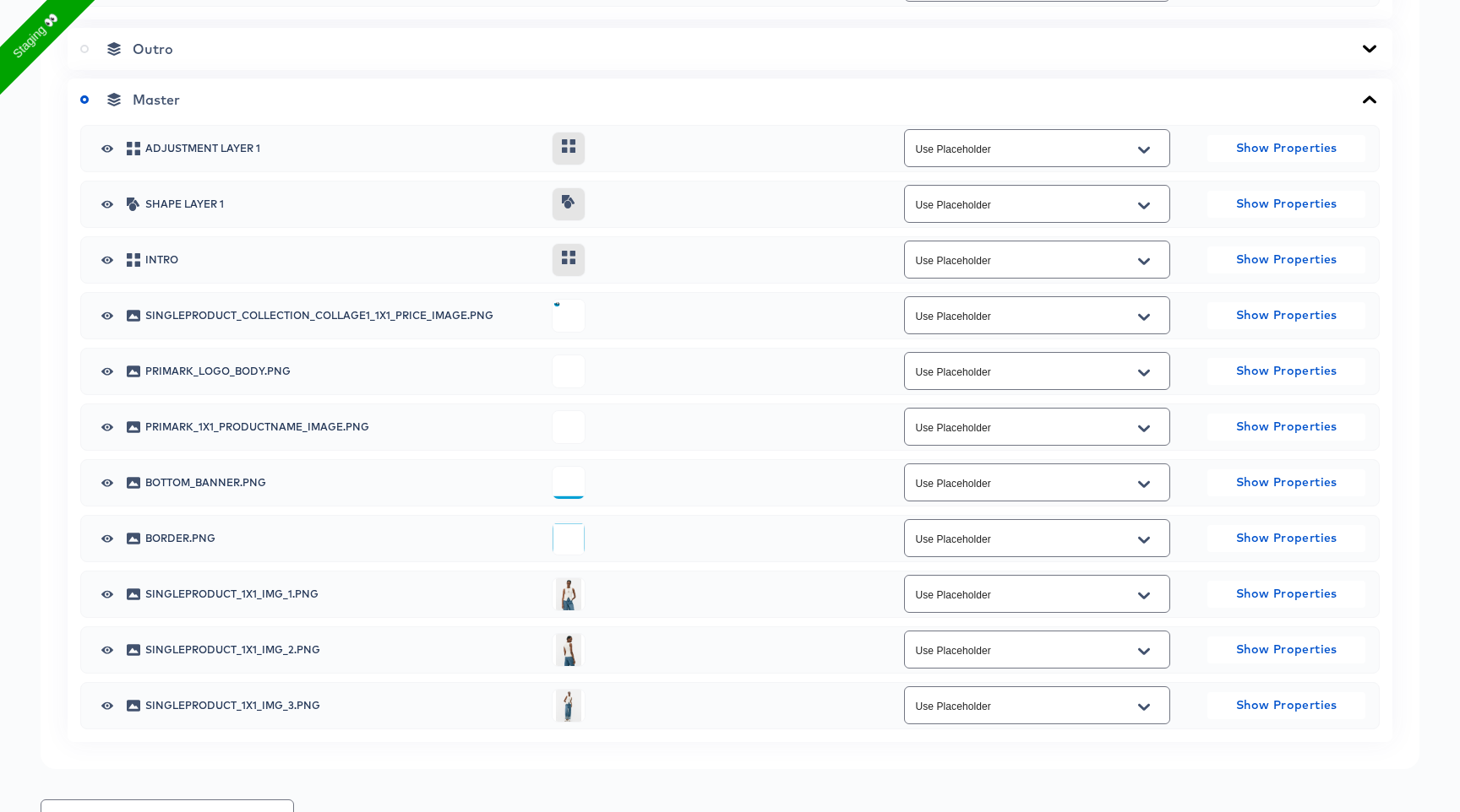
click at [105, 200] on icon "button" at bounding box center [107, 204] width 12 height 13
click at [1150, 592] on button "Open" at bounding box center [1144, 595] width 25 height 27
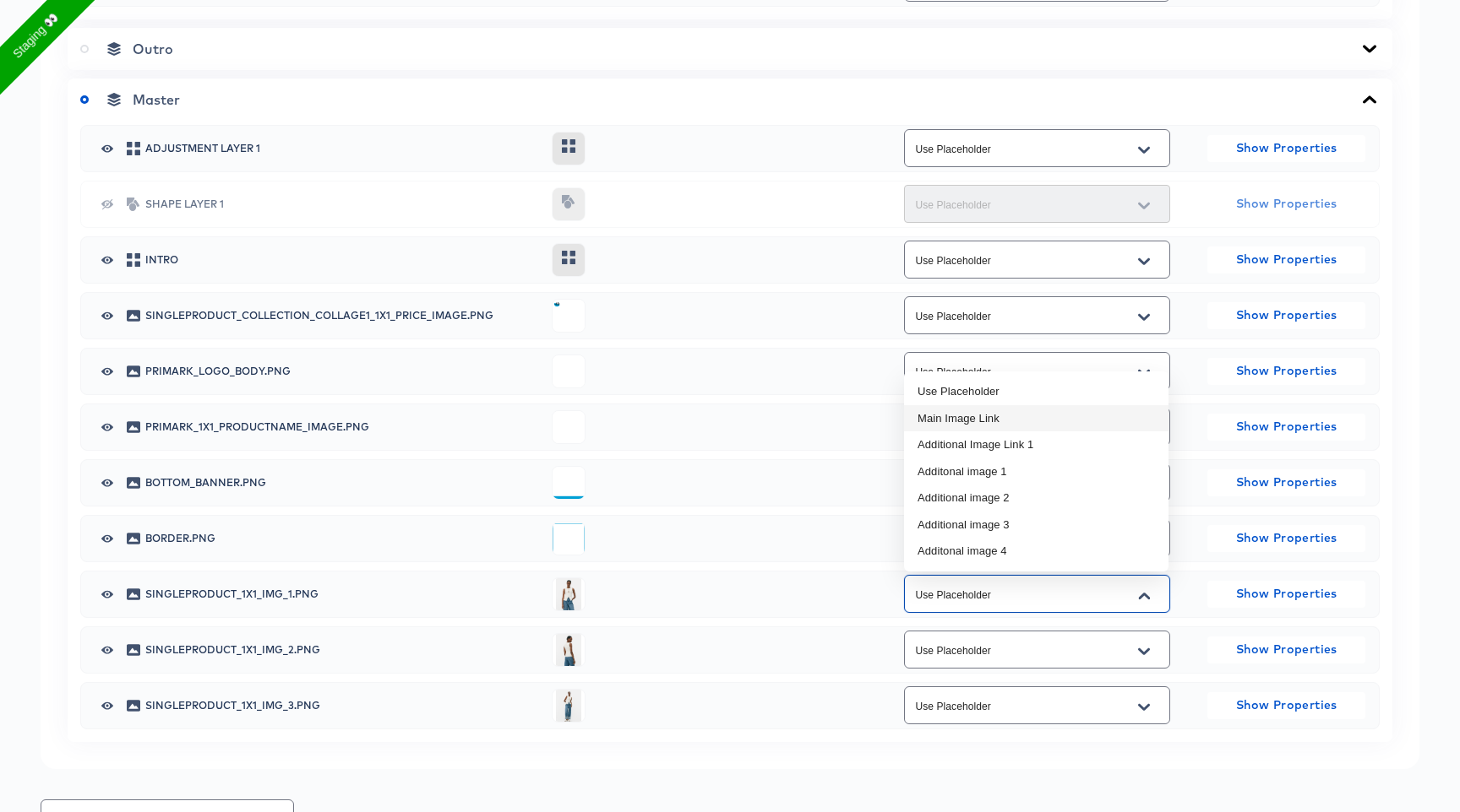
click at [1012, 413] on li "Main Image Link" at bounding box center [1035, 418] width 264 height 27
type input "Main Image Link"
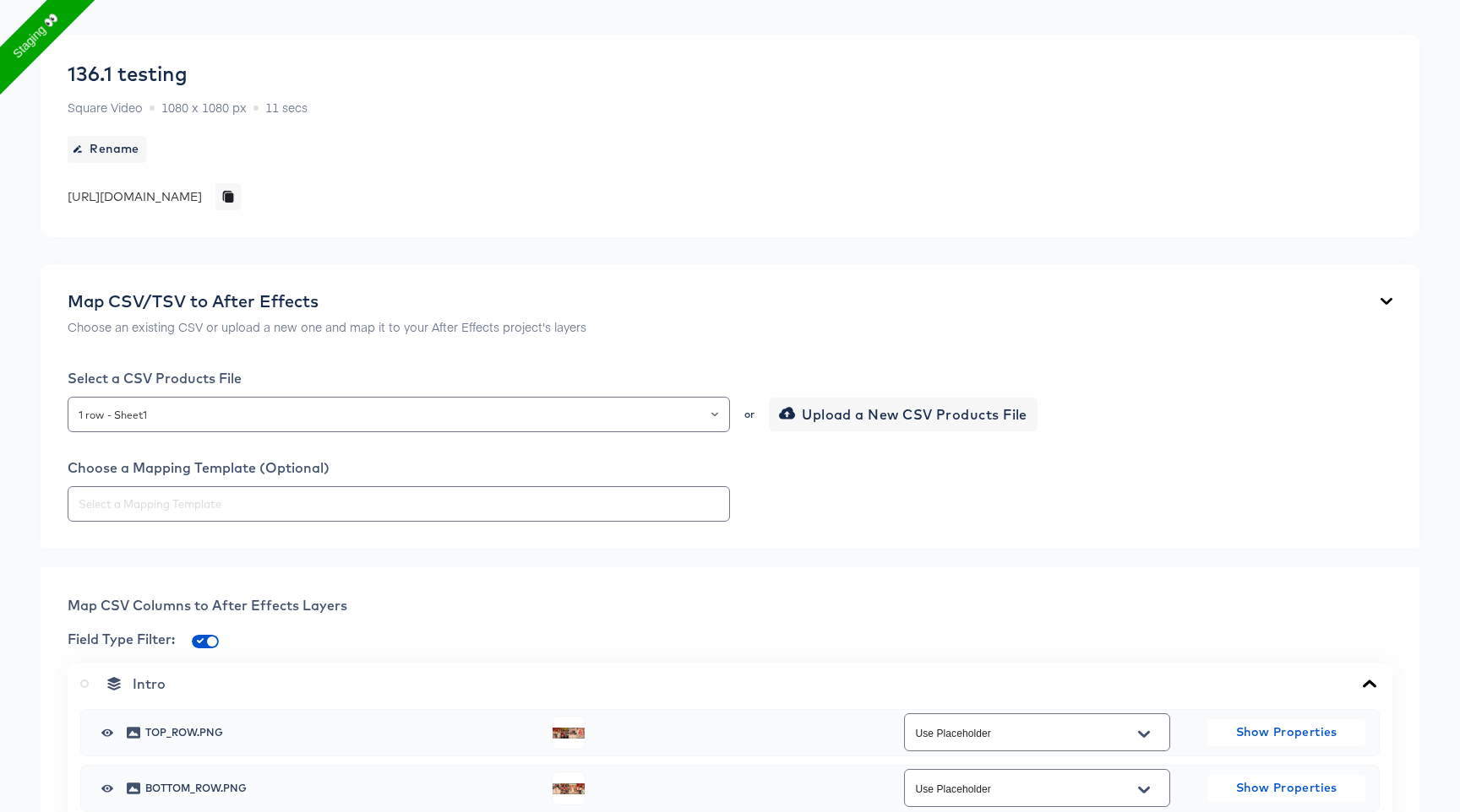
scroll to position [114, 0]
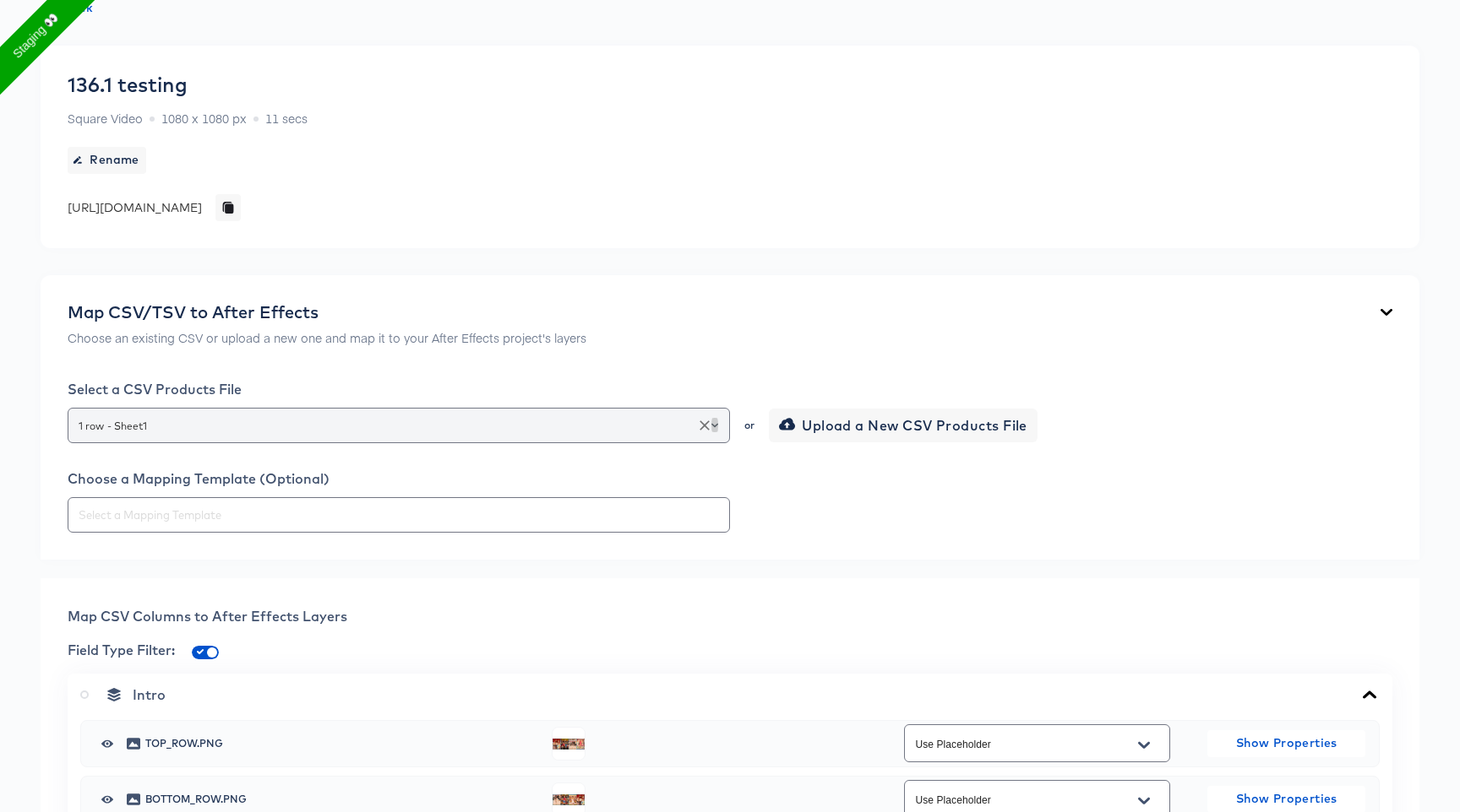
click at [713, 424] on icon "Open" at bounding box center [714, 425] width 7 height 7
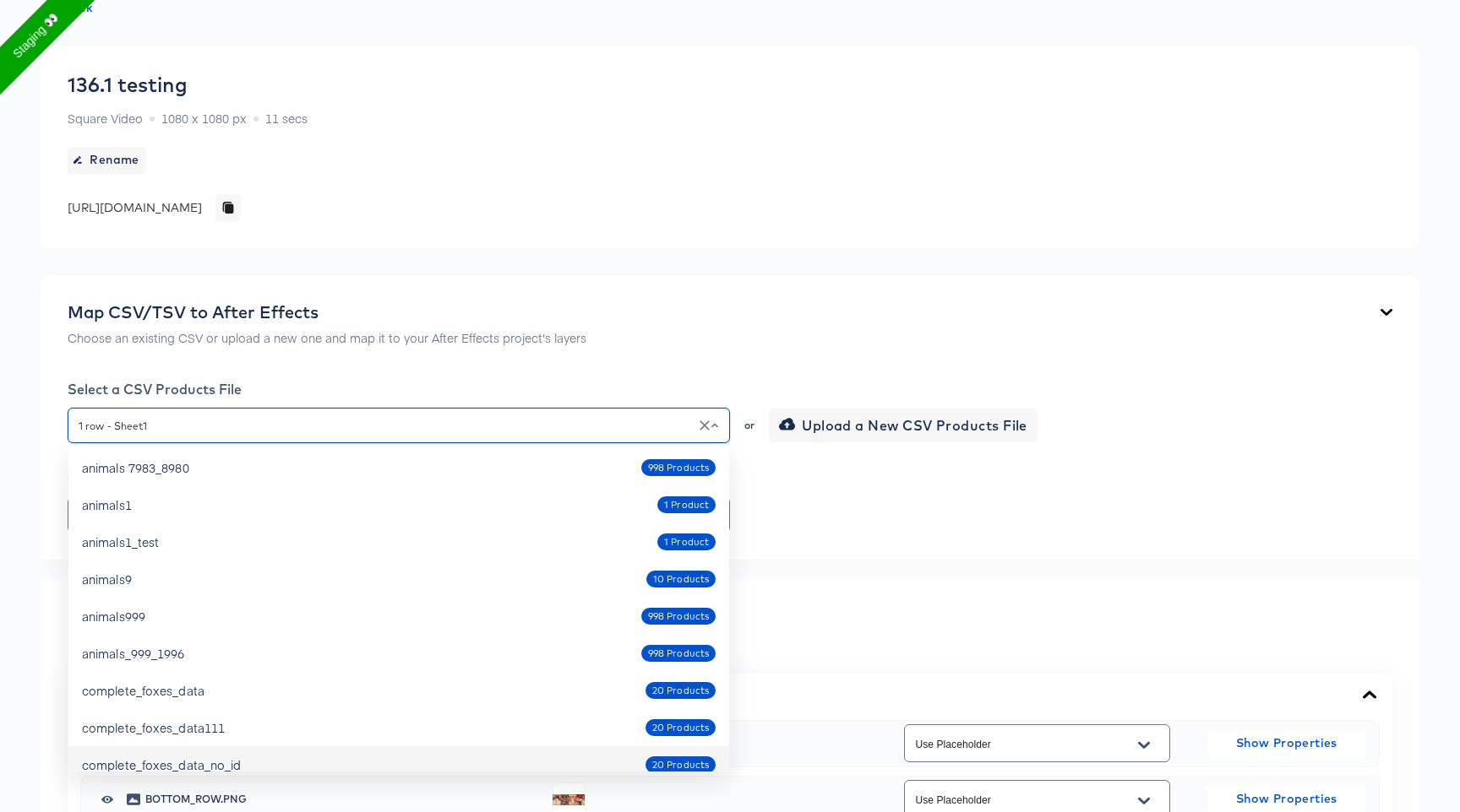
scroll to position [1143, 0]
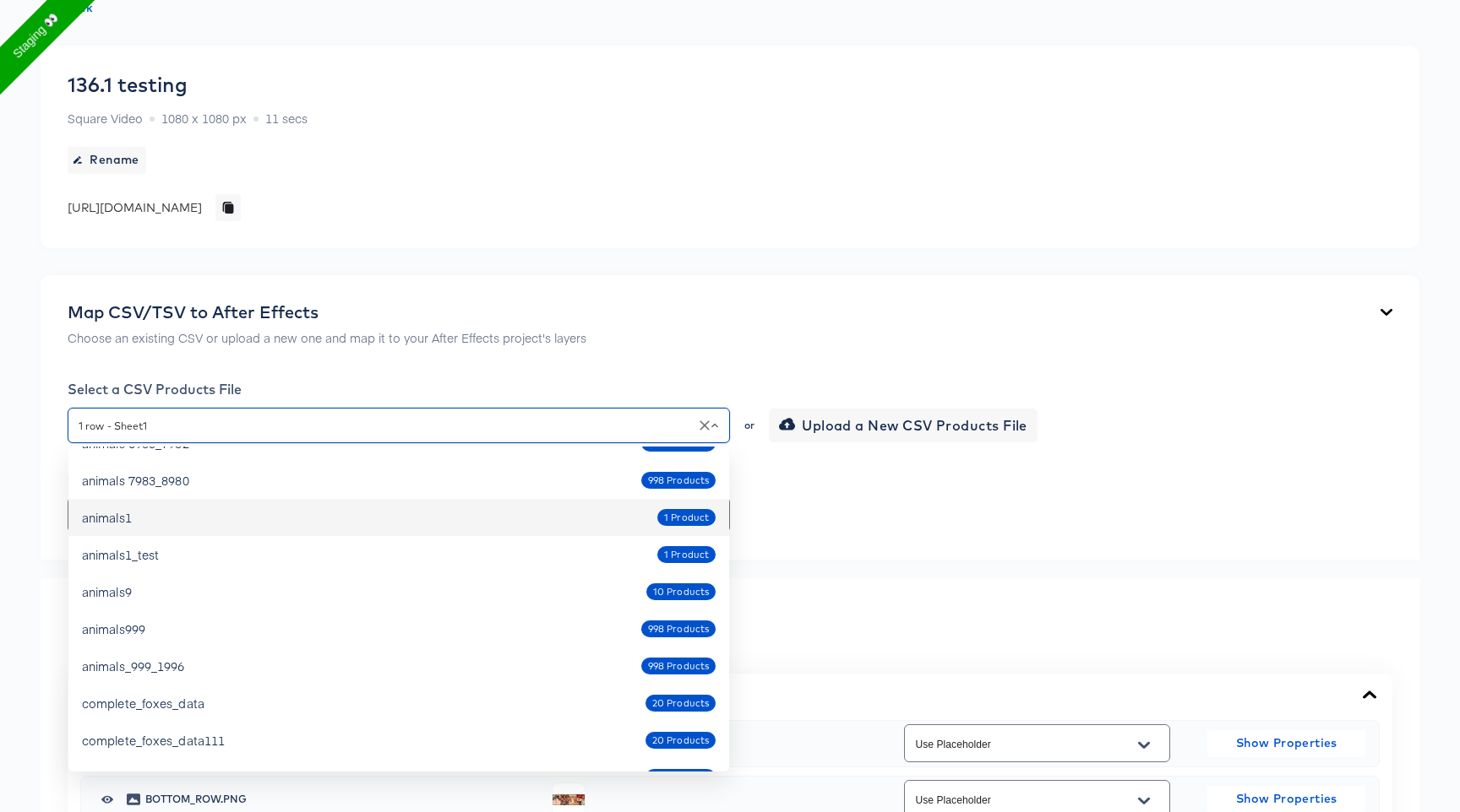
click at [537, 527] on div "animals1 1 Product" at bounding box center [399, 517] width 634 height 27
type input "animals1"
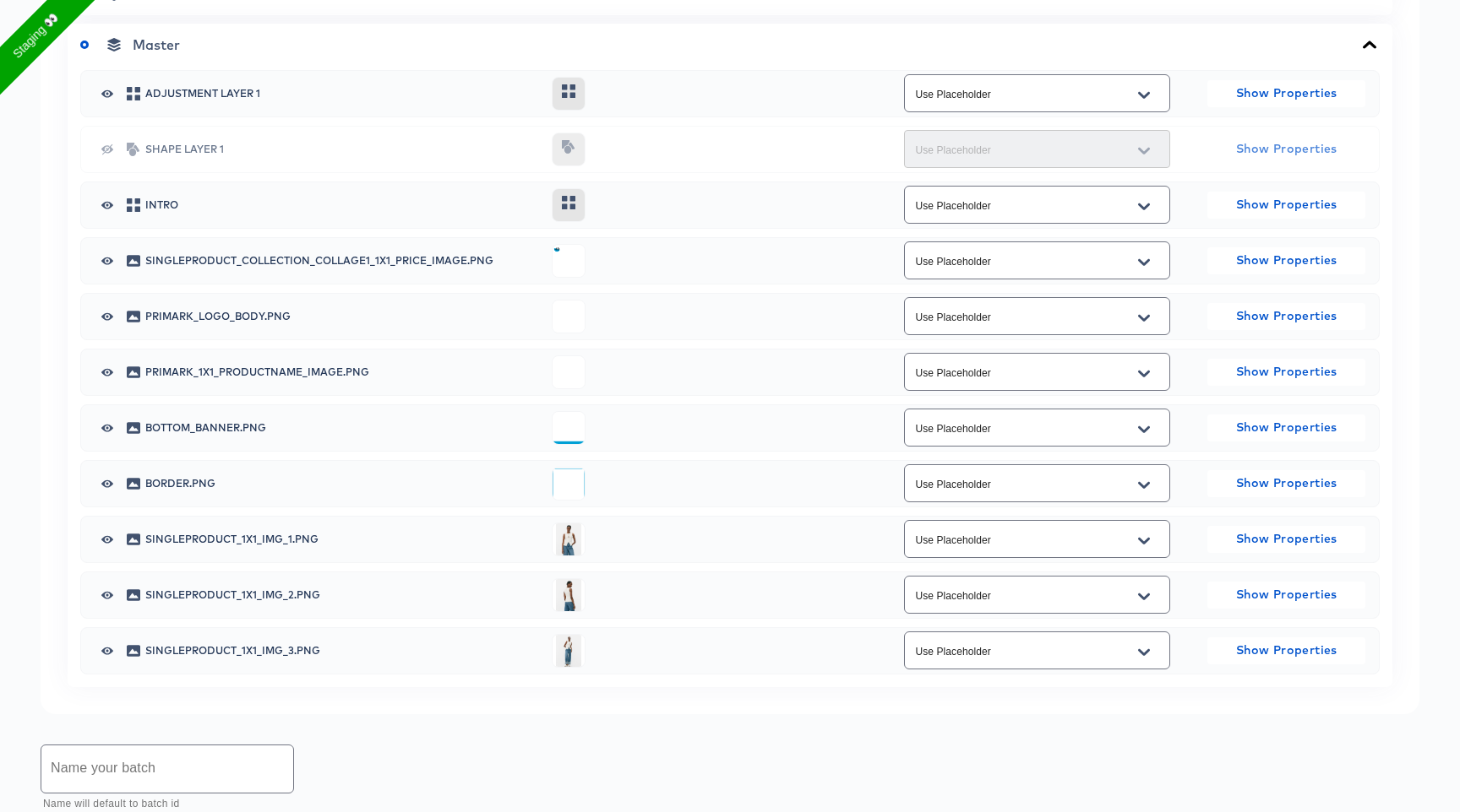
scroll to position [1609, 0]
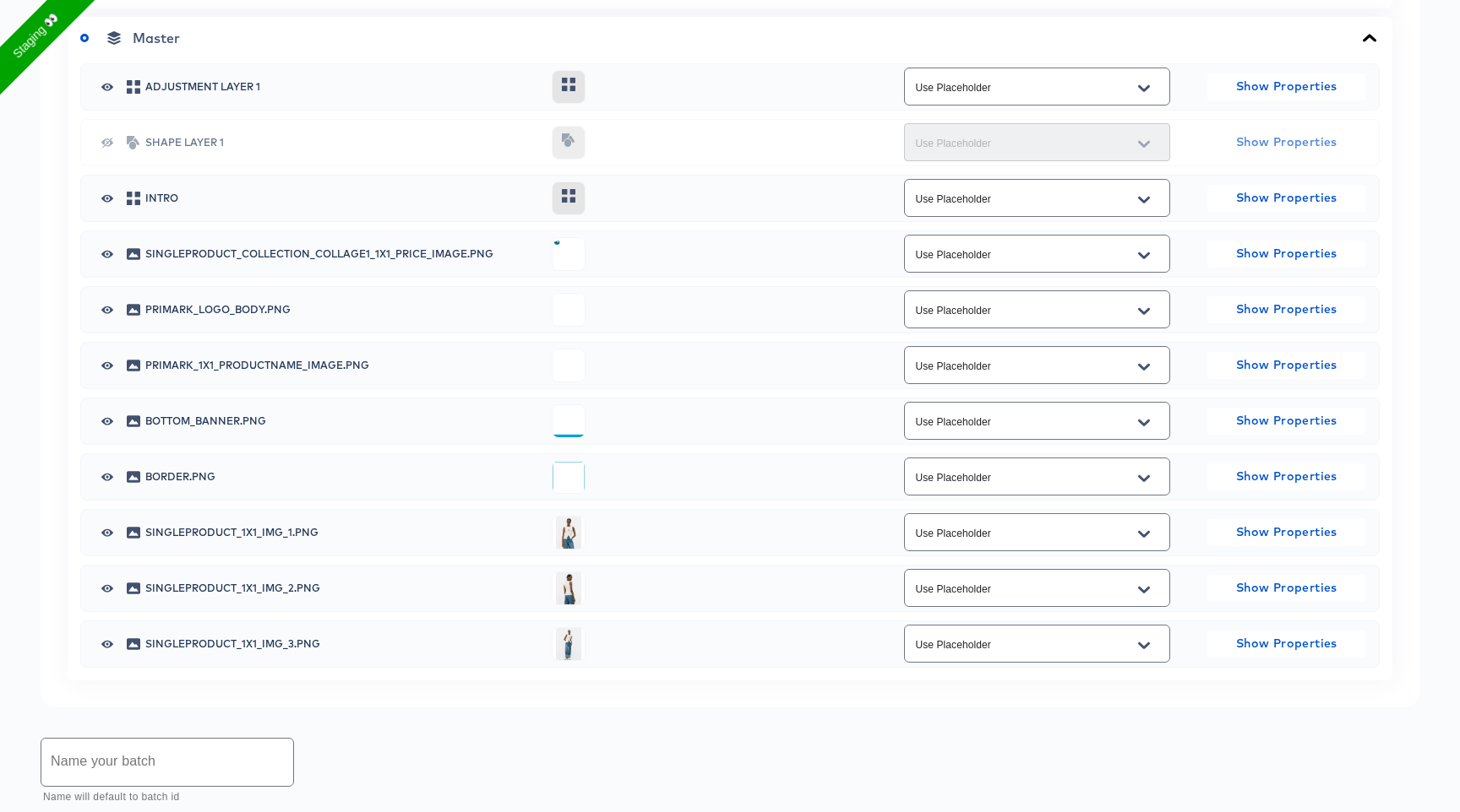
click at [1146, 536] on icon "Open" at bounding box center [1144, 533] width 12 height 7
click at [1051, 612] on li "image" at bounding box center [1035, 602] width 264 height 27
type input "image"
click at [1153, 583] on button "Open" at bounding box center [1144, 590] width 25 height 27
click at [1096, 651] on li "image" at bounding box center [1035, 657] width 264 height 27
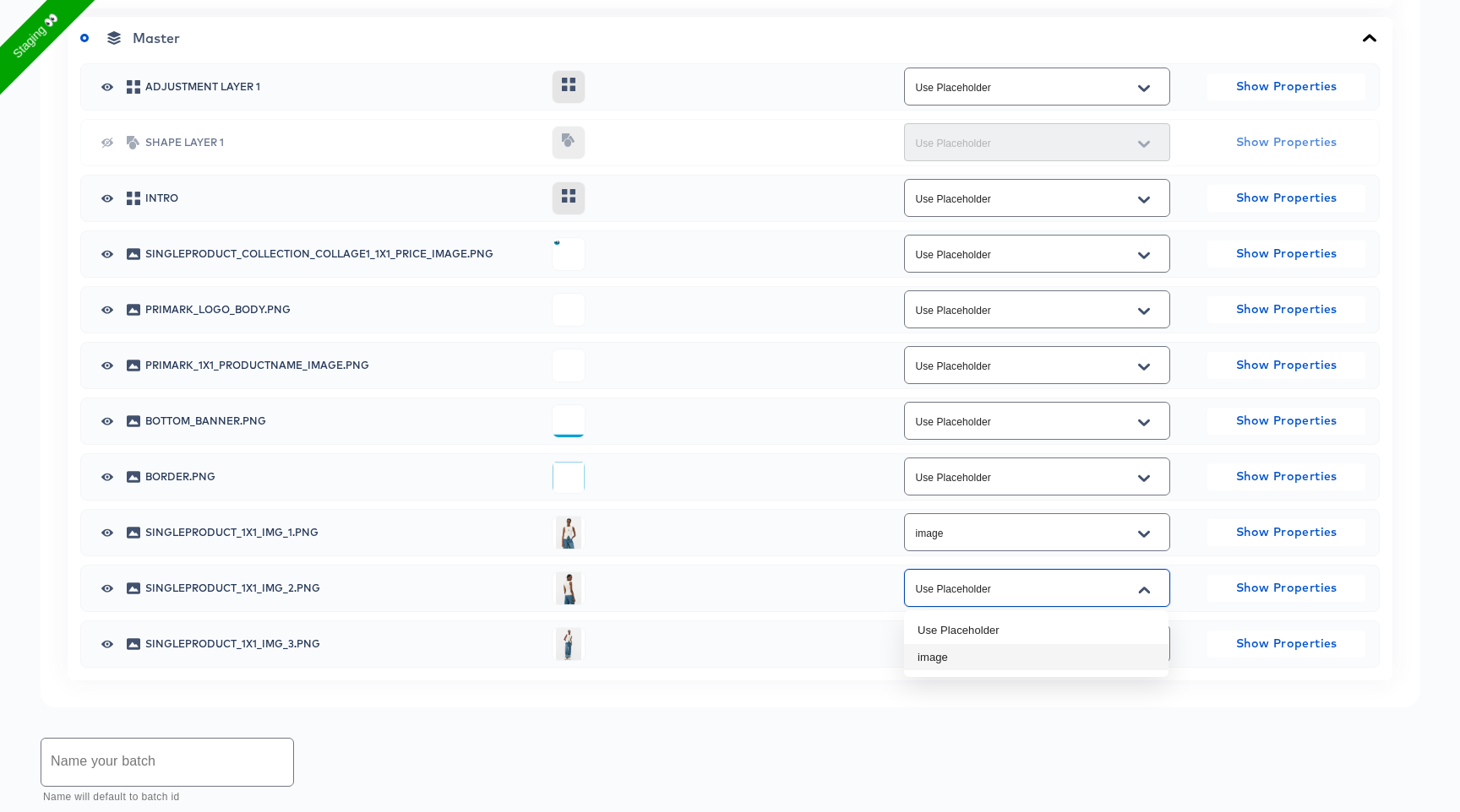
type input "image"
click at [1146, 647] on icon "Open" at bounding box center [1144, 646] width 12 height 13
click at [963, 707] on li "image" at bounding box center [1035, 713] width 264 height 27
type input "image"
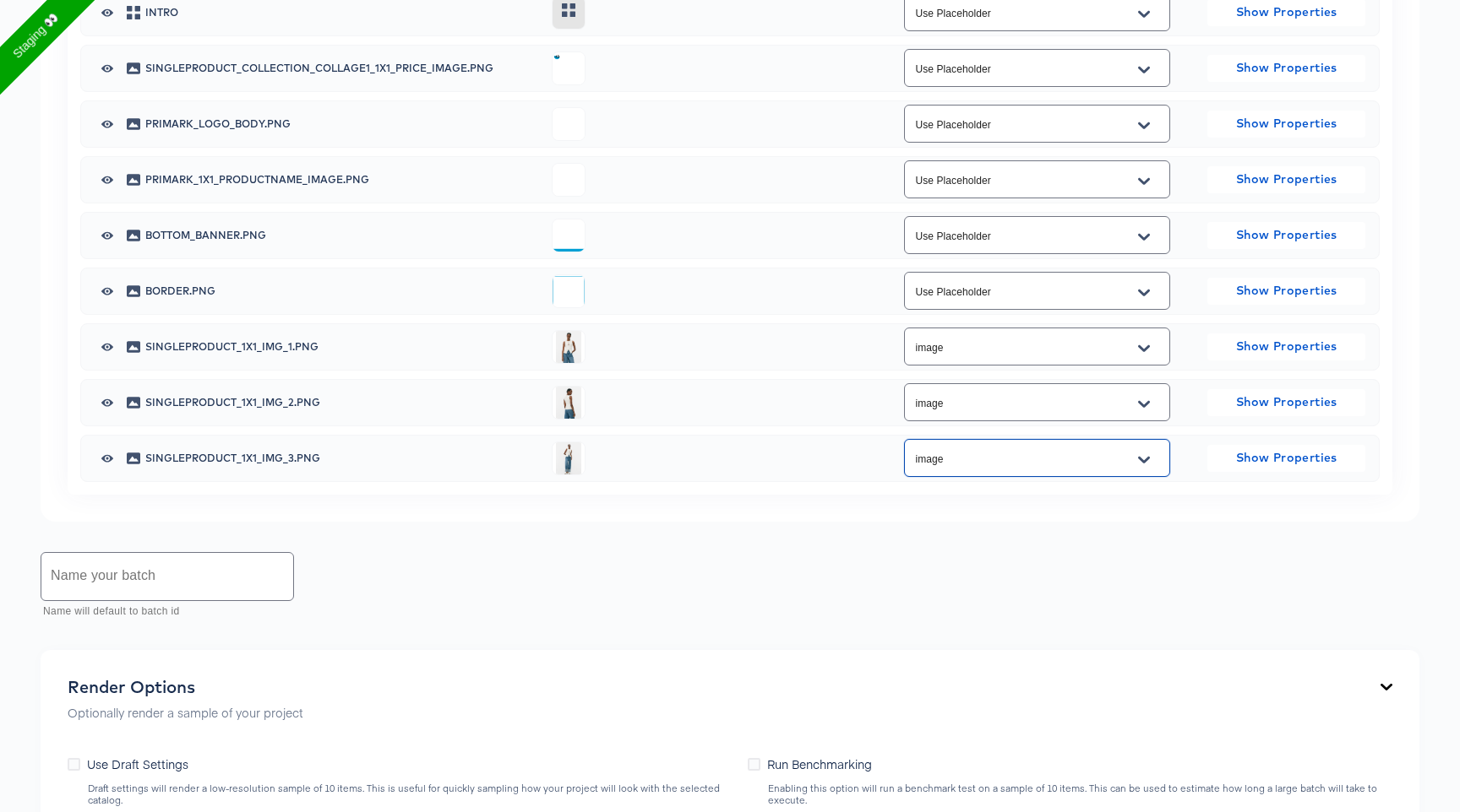
scroll to position [2064, 0]
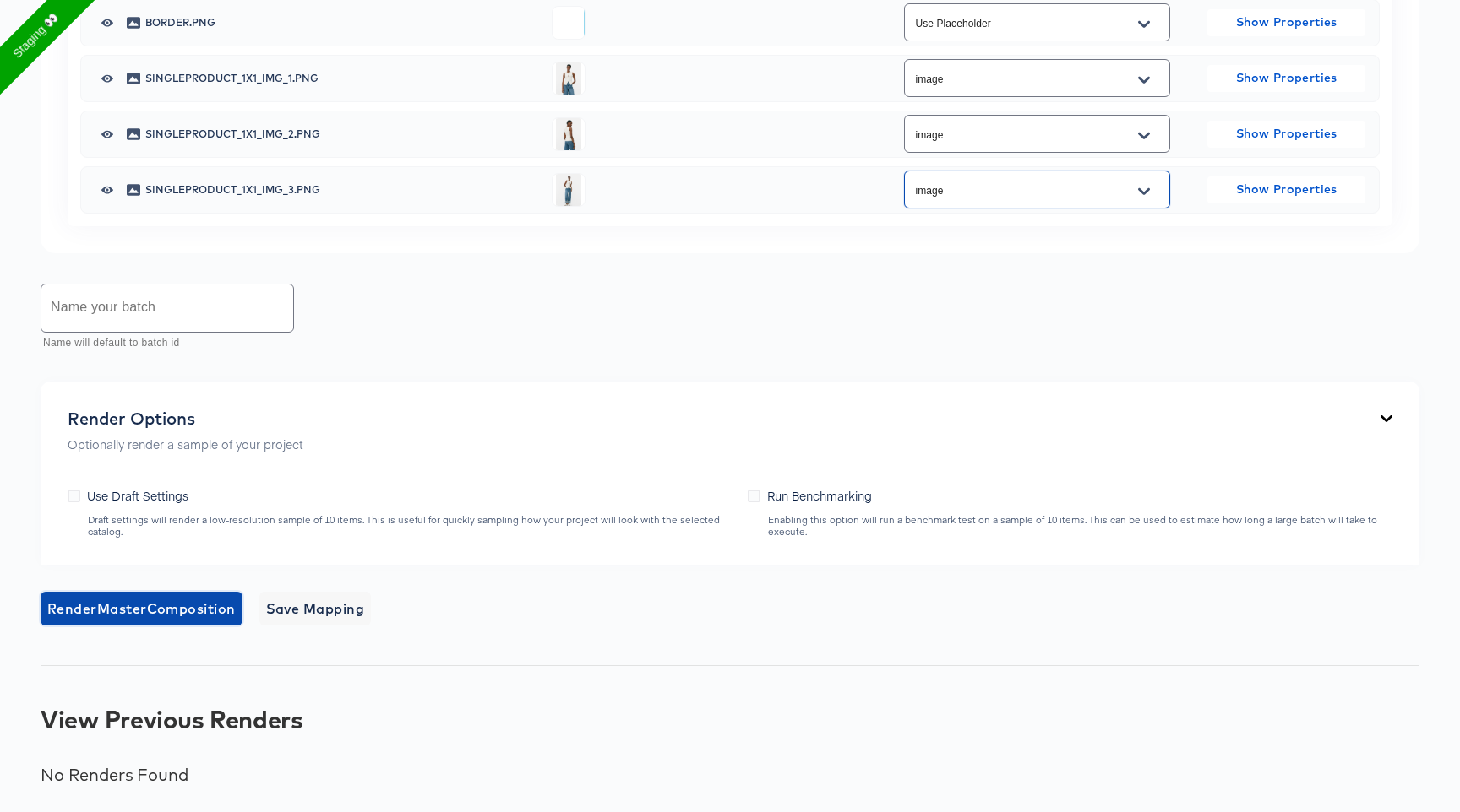
click at [156, 602] on span "Render Master Composition" at bounding box center [142, 609] width 189 height 23
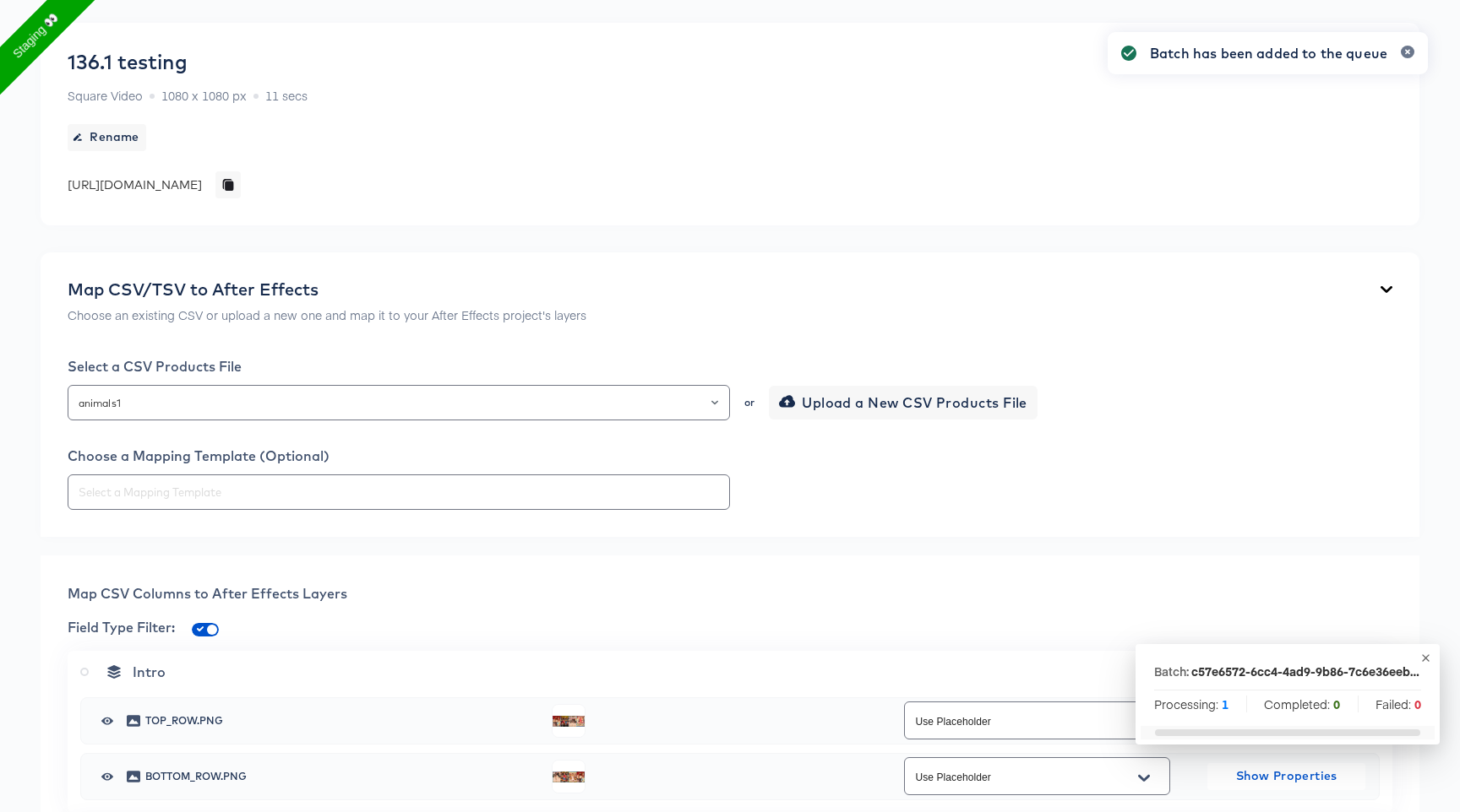
scroll to position [0, 0]
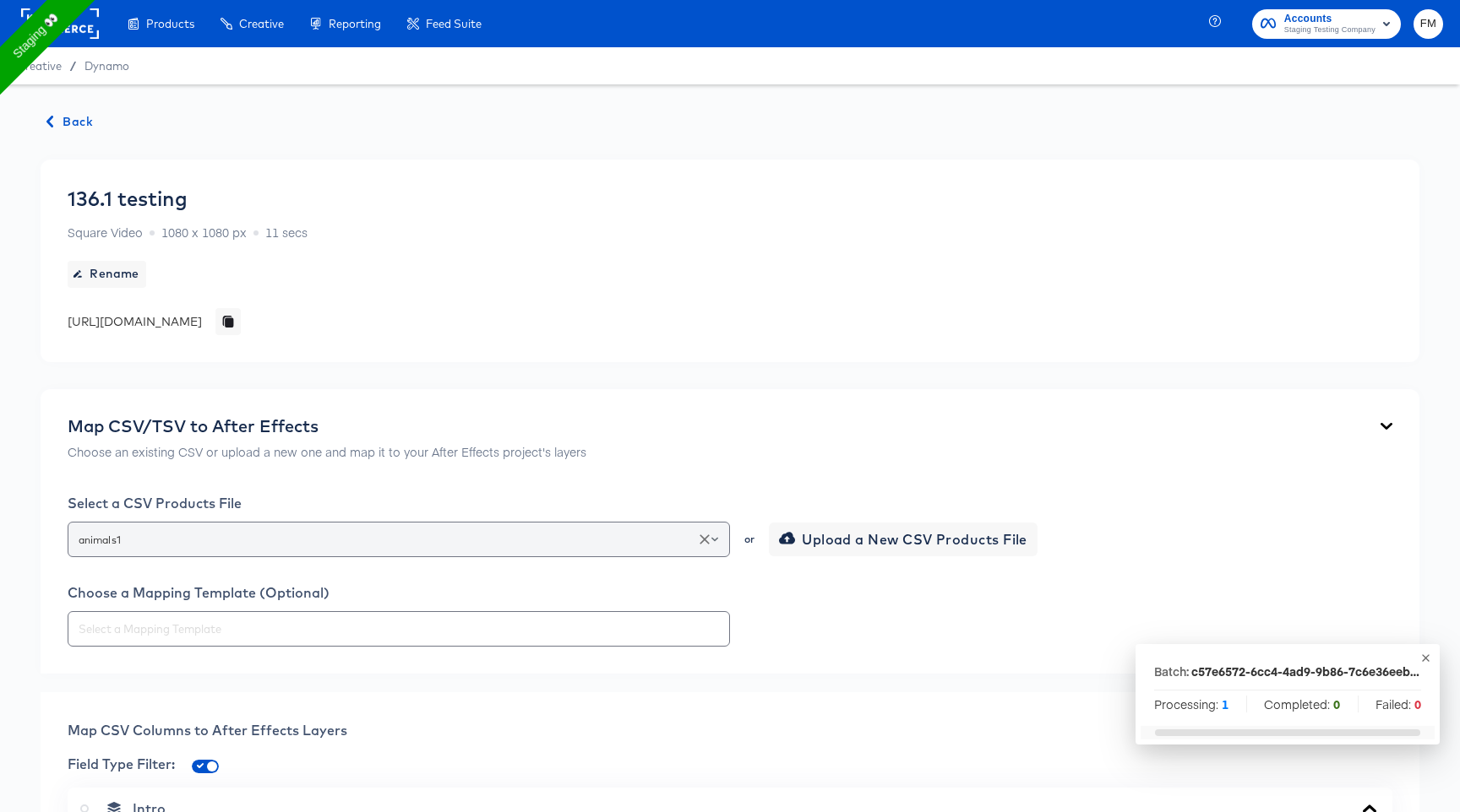
click at [270, 546] on input "animals1" at bounding box center [399, 539] width 647 height 20
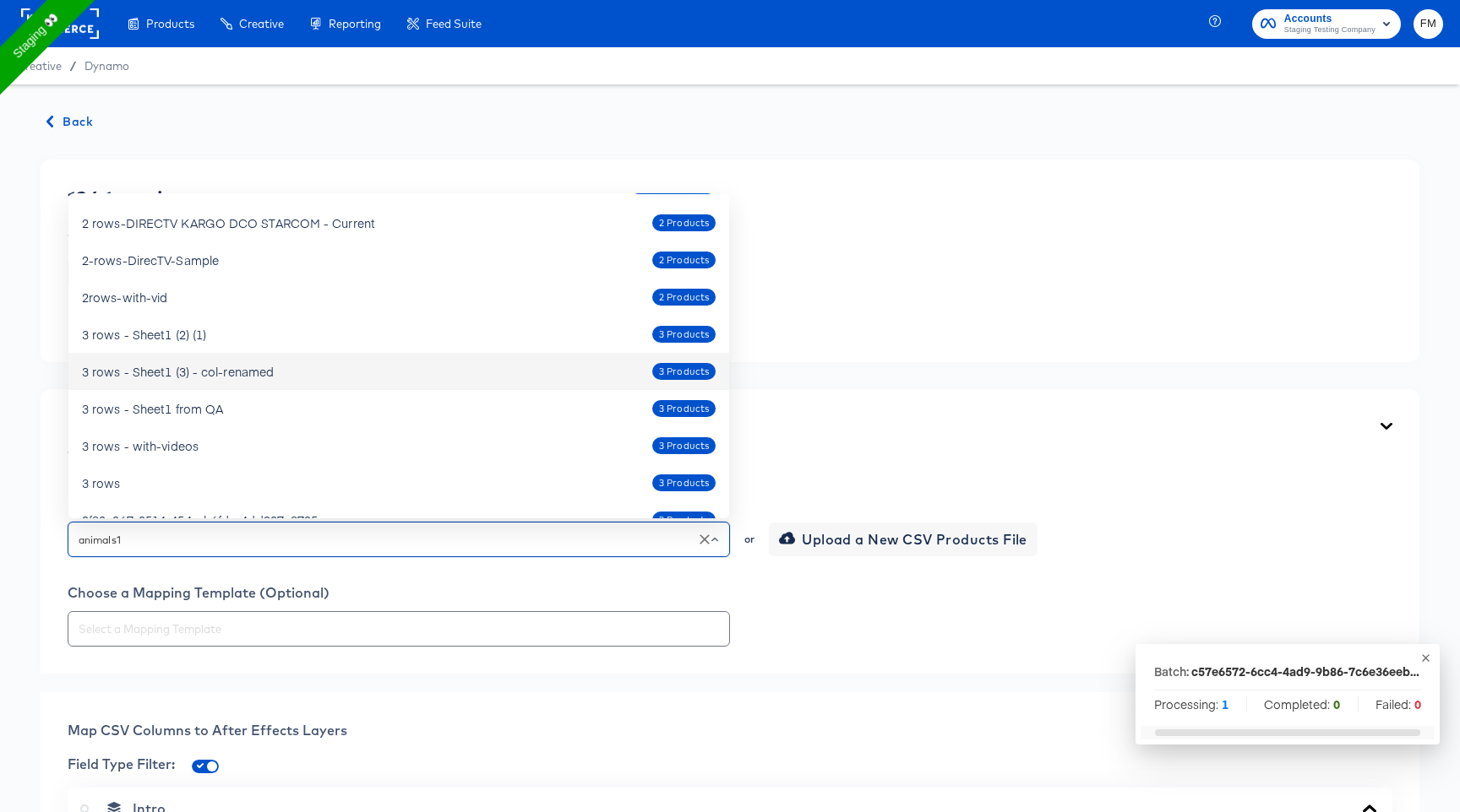
scroll to position [184, 0]
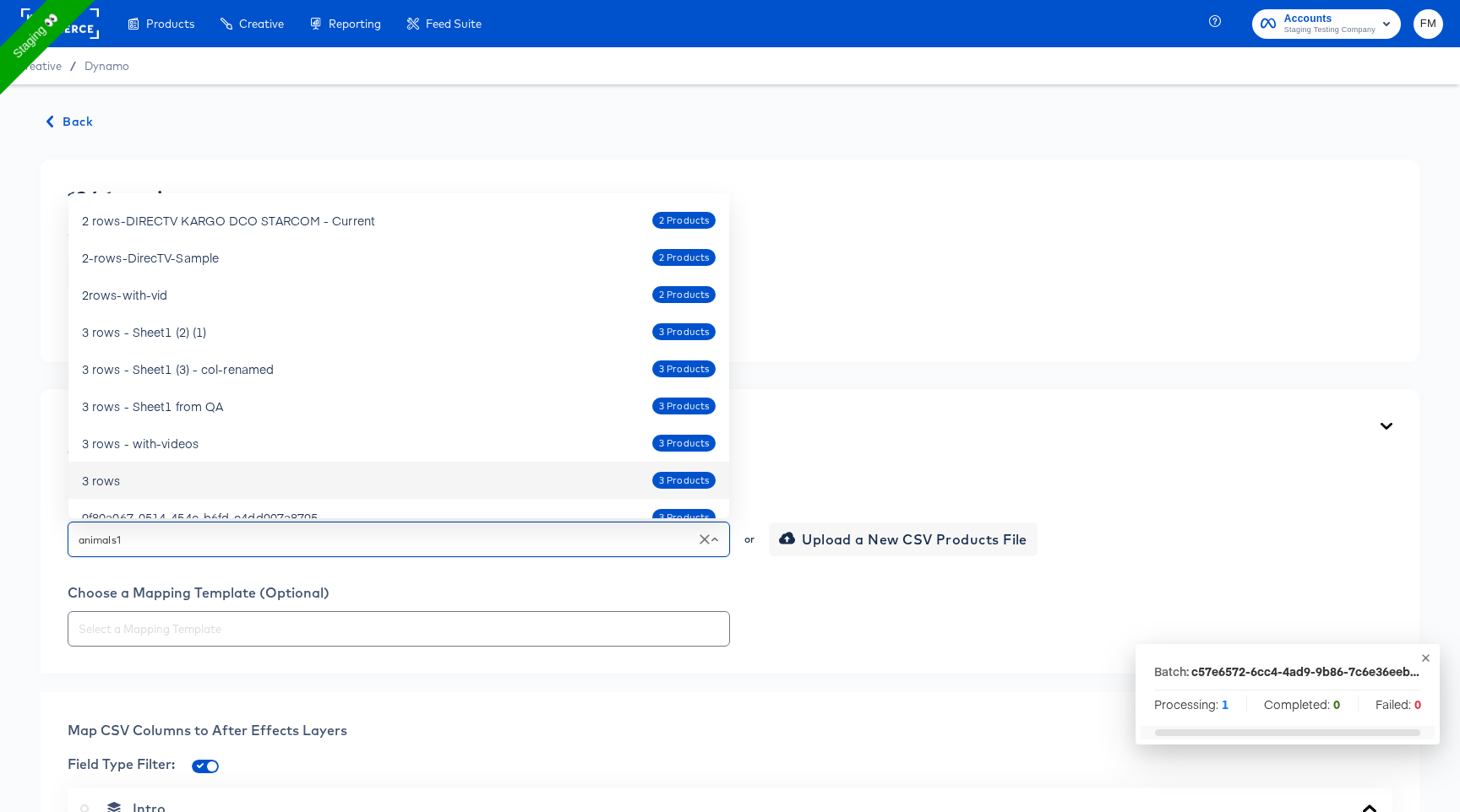
click at [262, 471] on div "3 rows 3 Products" at bounding box center [399, 480] width 634 height 27
type input "3 rows"
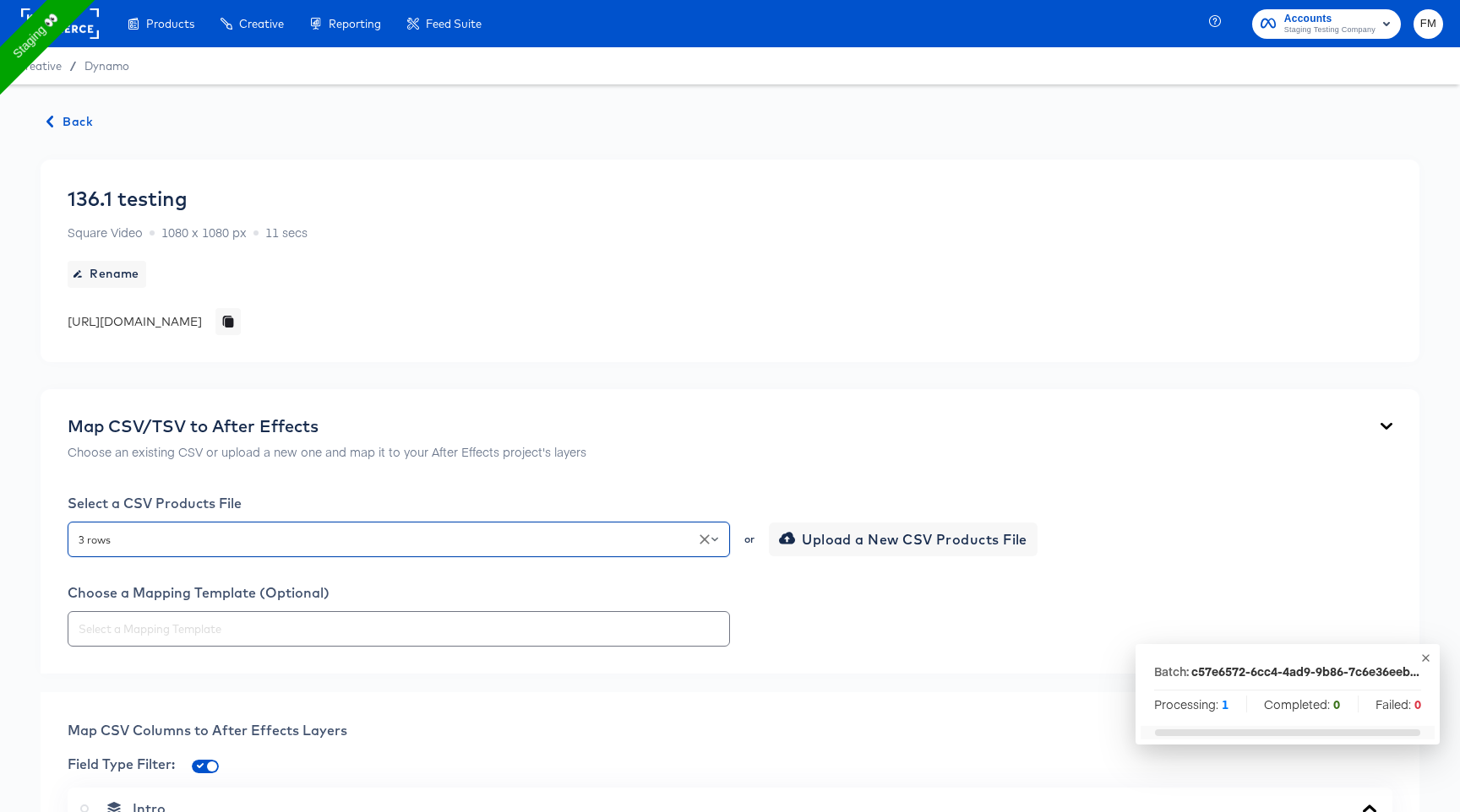
type input "Use Placeholder"
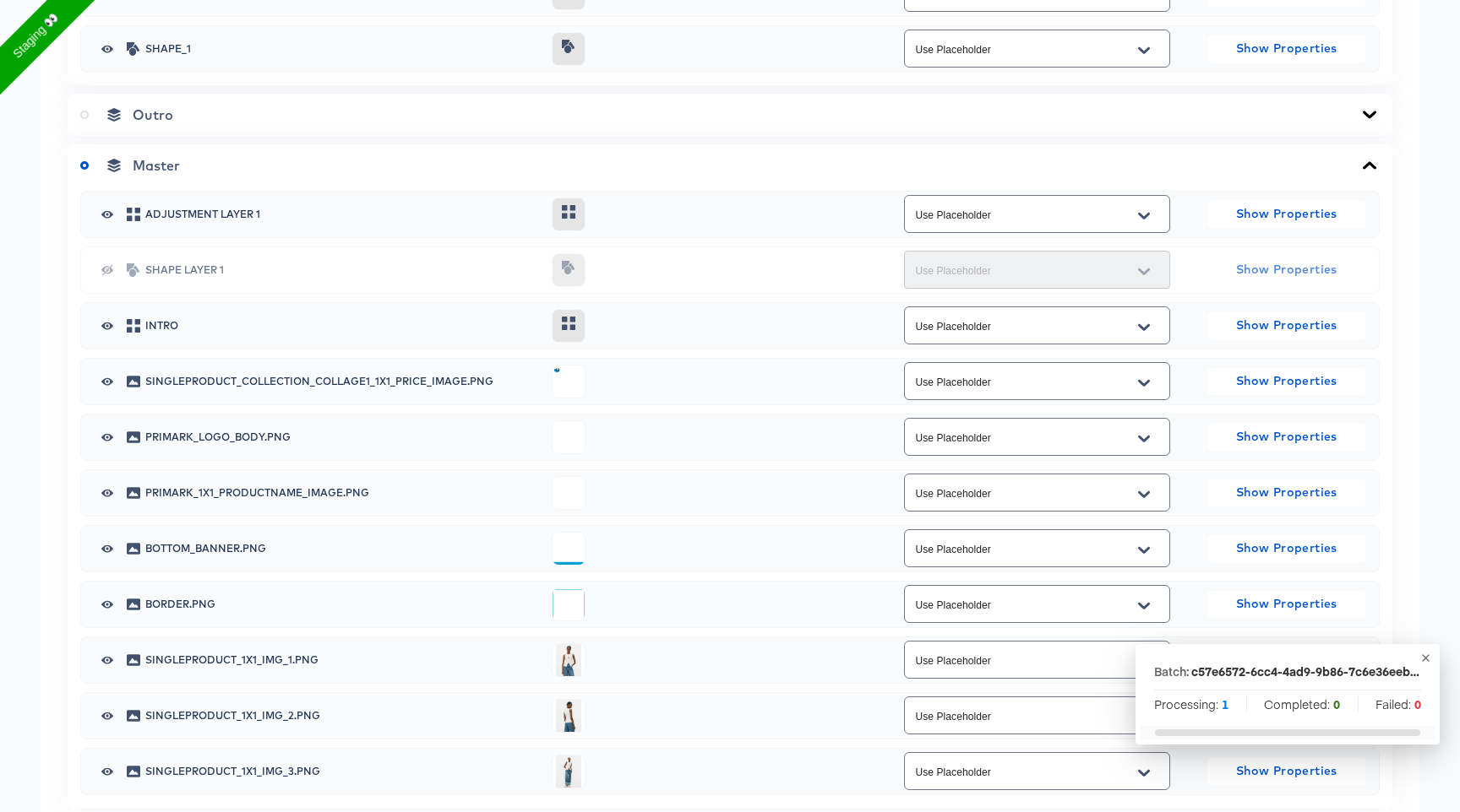
scroll to position [1735, 0]
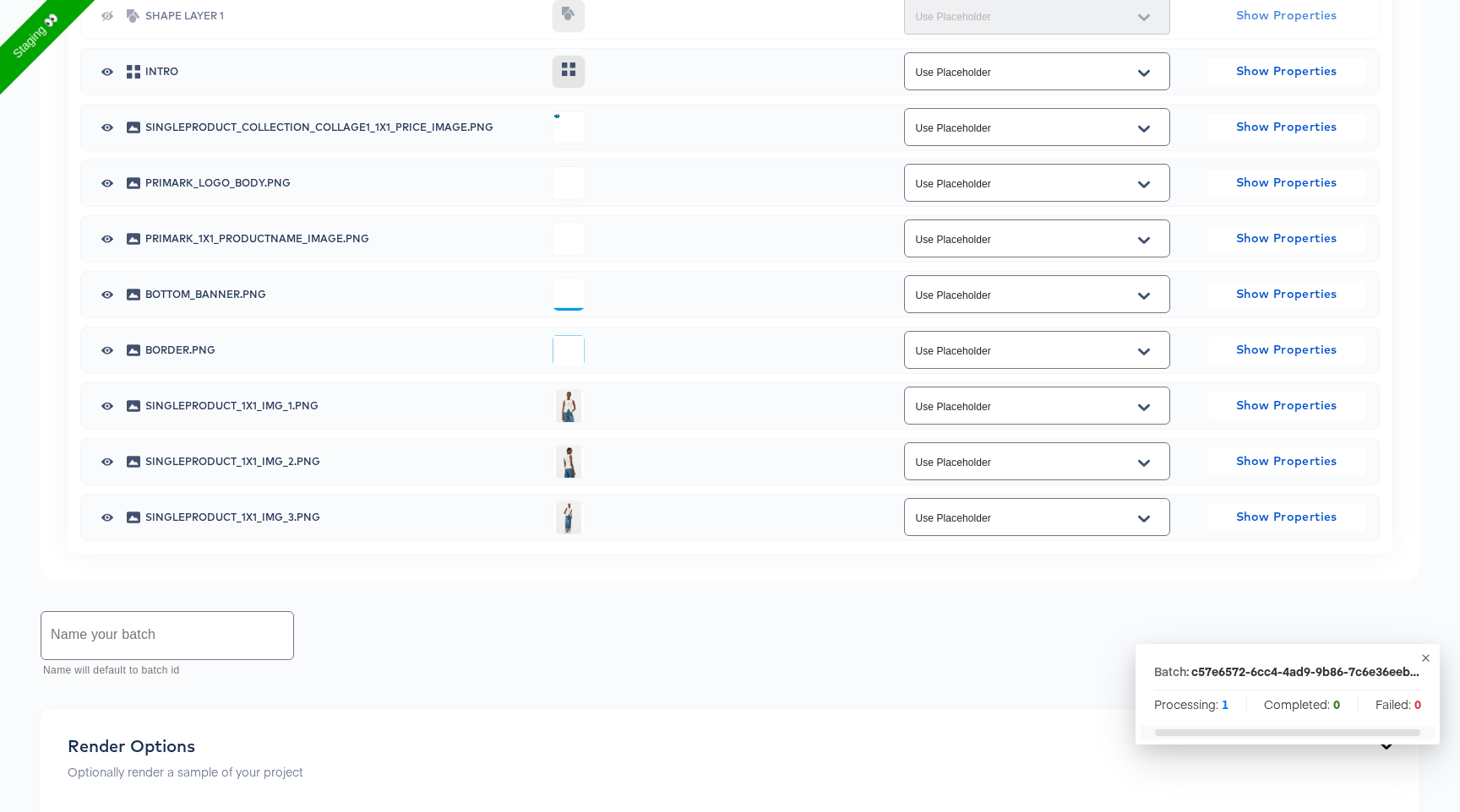
click at [1033, 405] on input "Use Placeholder" at bounding box center [1023, 406] width 225 height 20
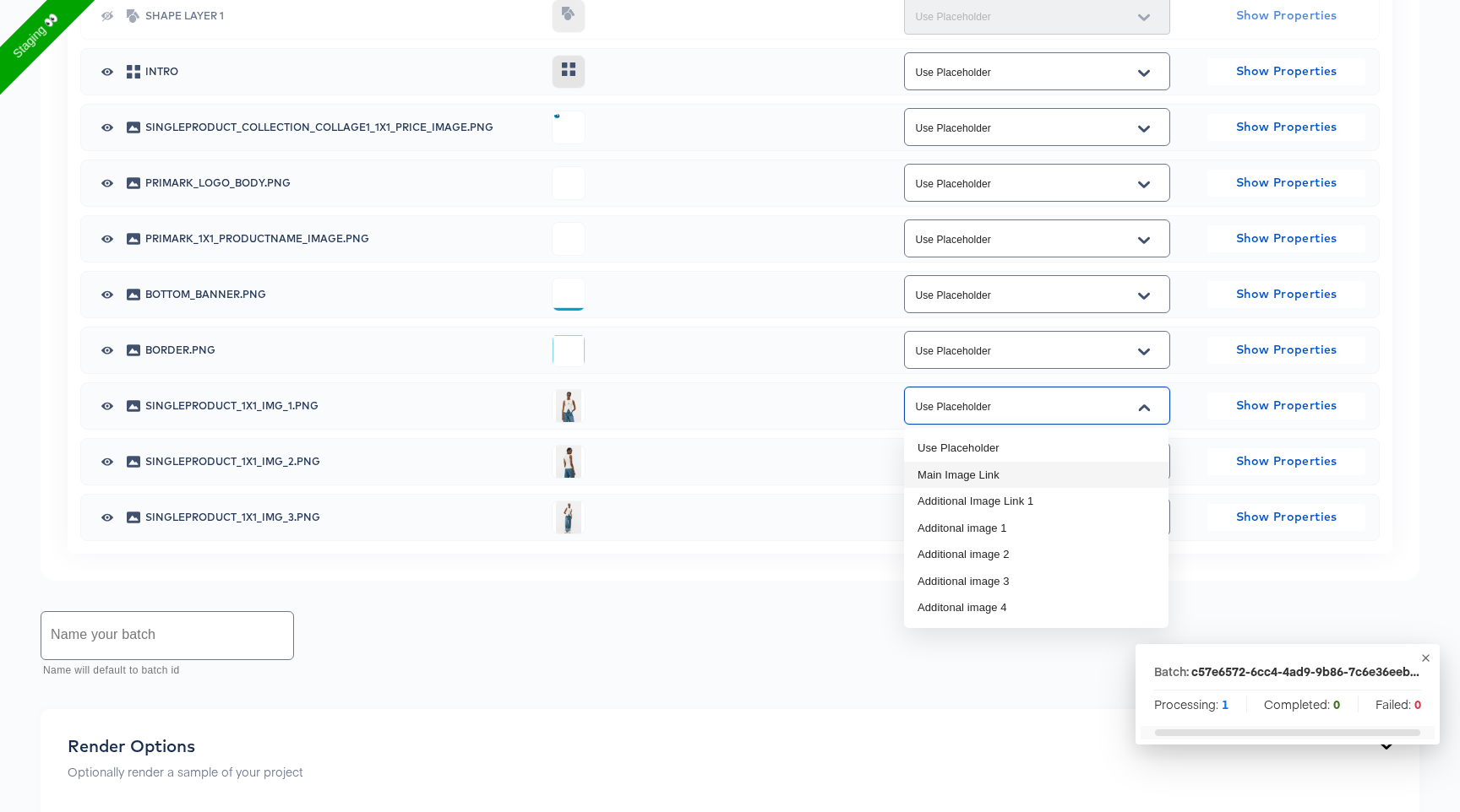
click at [1039, 475] on li "Main Image Link" at bounding box center [1035, 475] width 264 height 27
type input "Main Image Link"
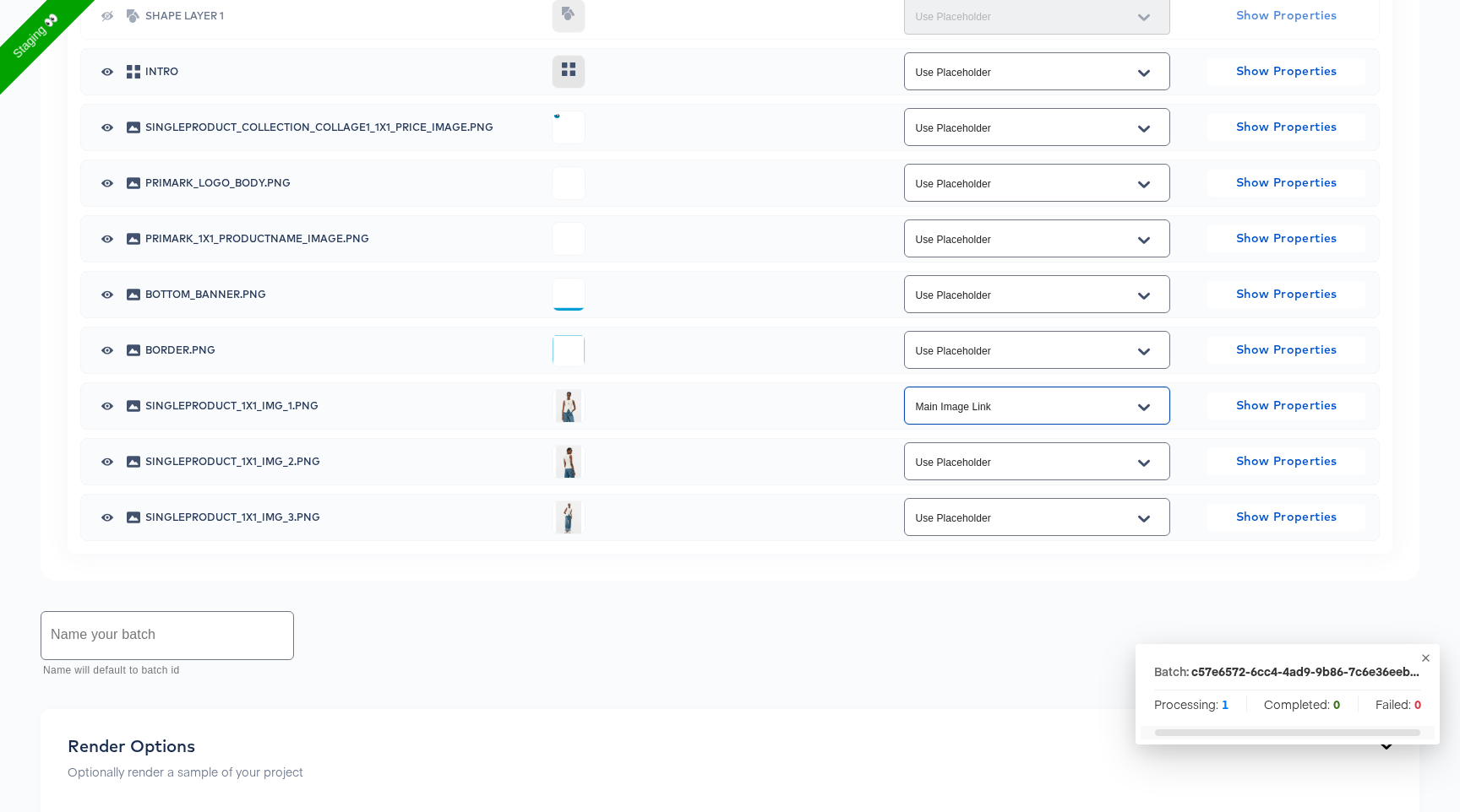
click at [1046, 462] on input "Use Placeholder" at bounding box center [1023, 462] width 225 height 20
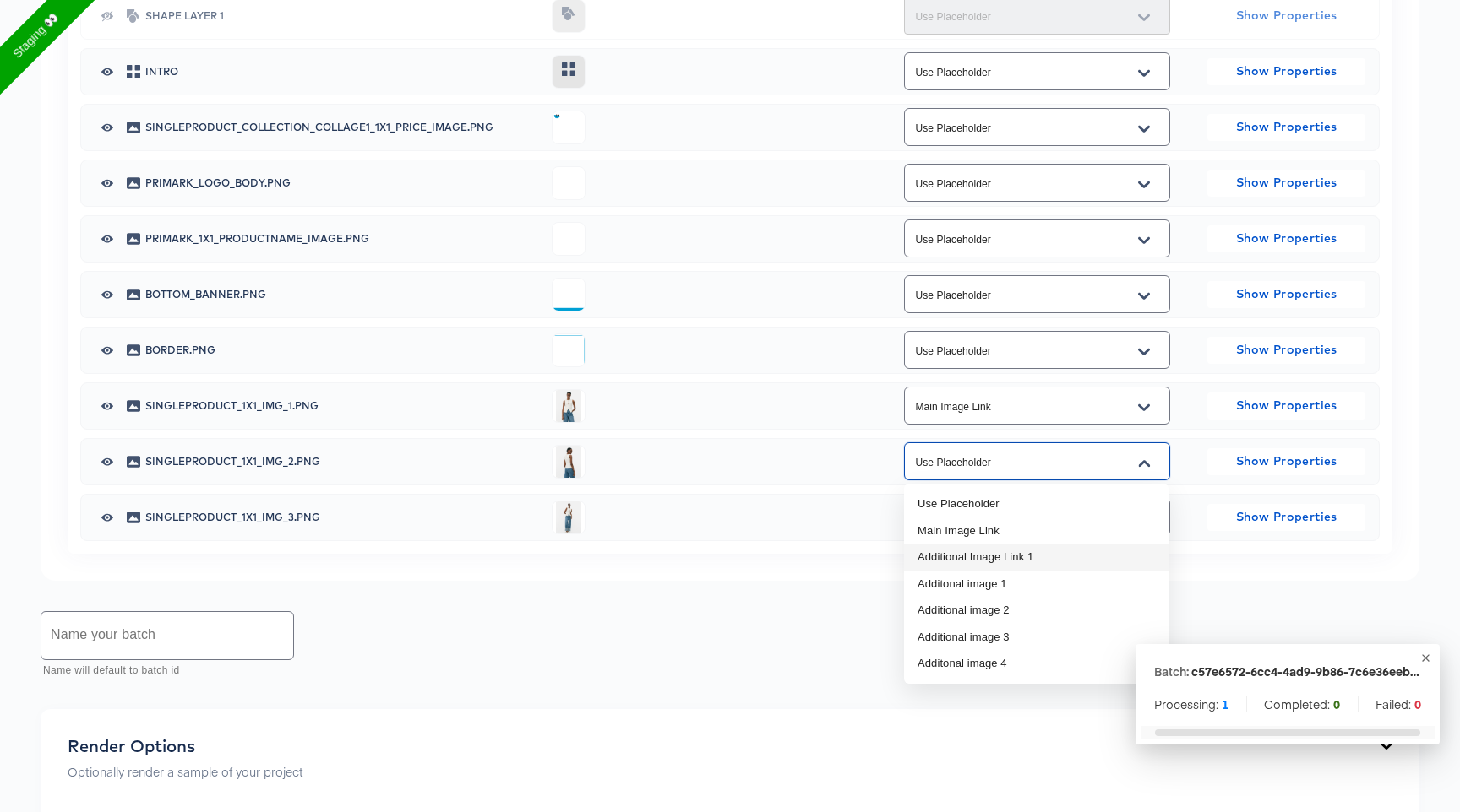
click at [1027, 548] on li "Additional Image Link 1" at bounding box center [1035, 557] width 264 height 27
type input "Additional Image Link 1"
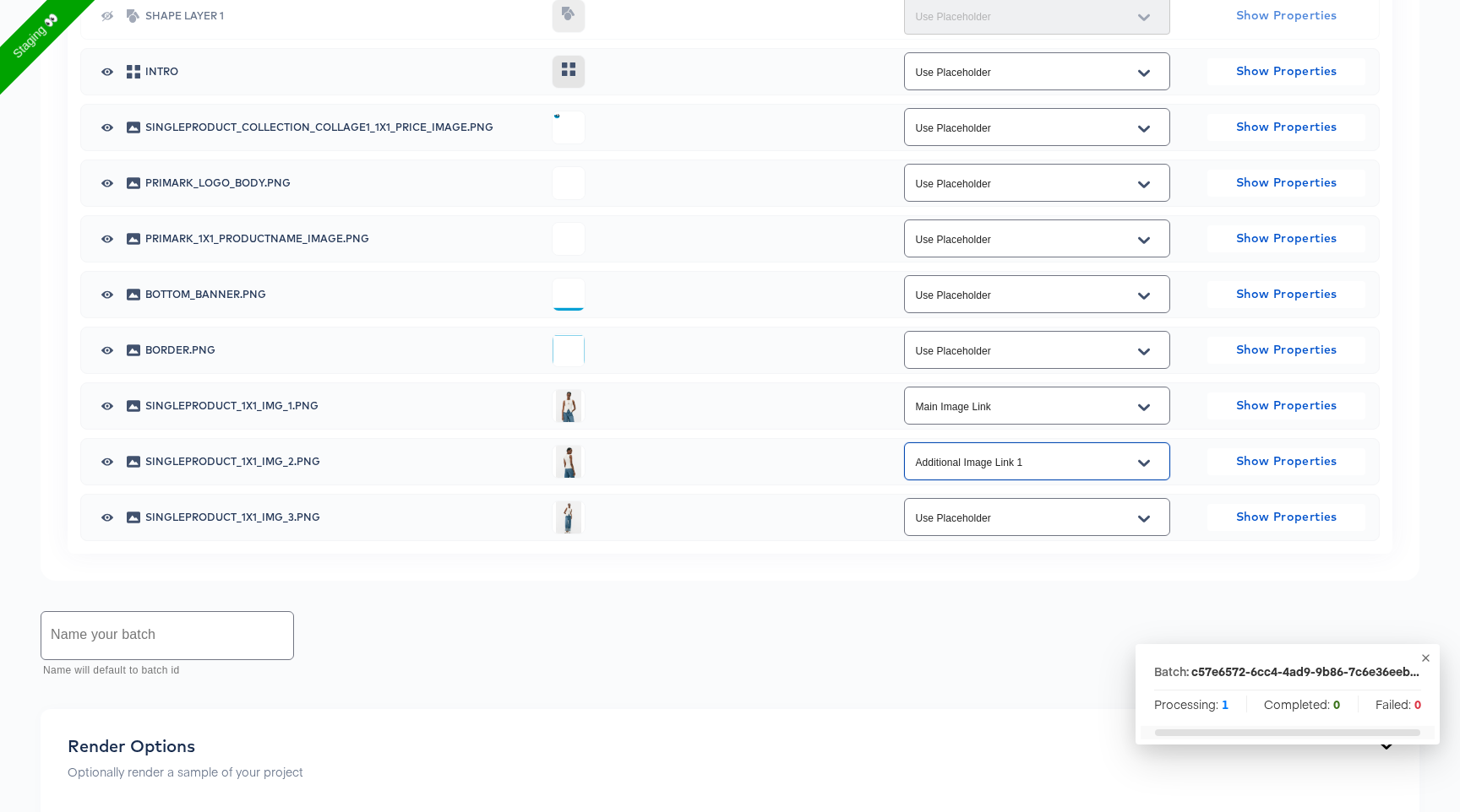
click at [1031, 513] on input "Use Placeholder" at bounding box center [1023, 518] width 225 height 20
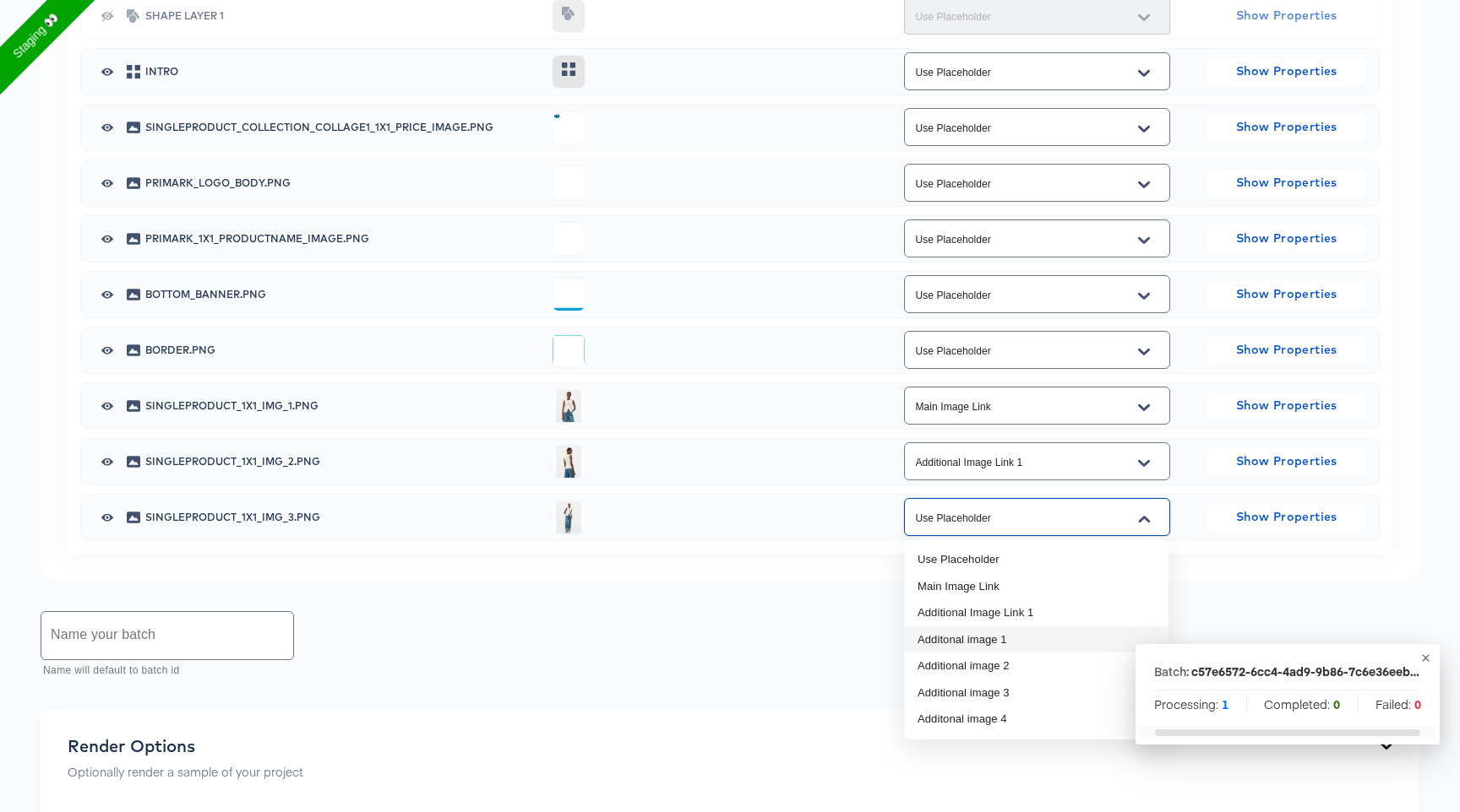
click at [1012, 634] on li "Additonal image 1" at bounding box center [1035, 639] width 264 height 27
type input "Additonal image 1"
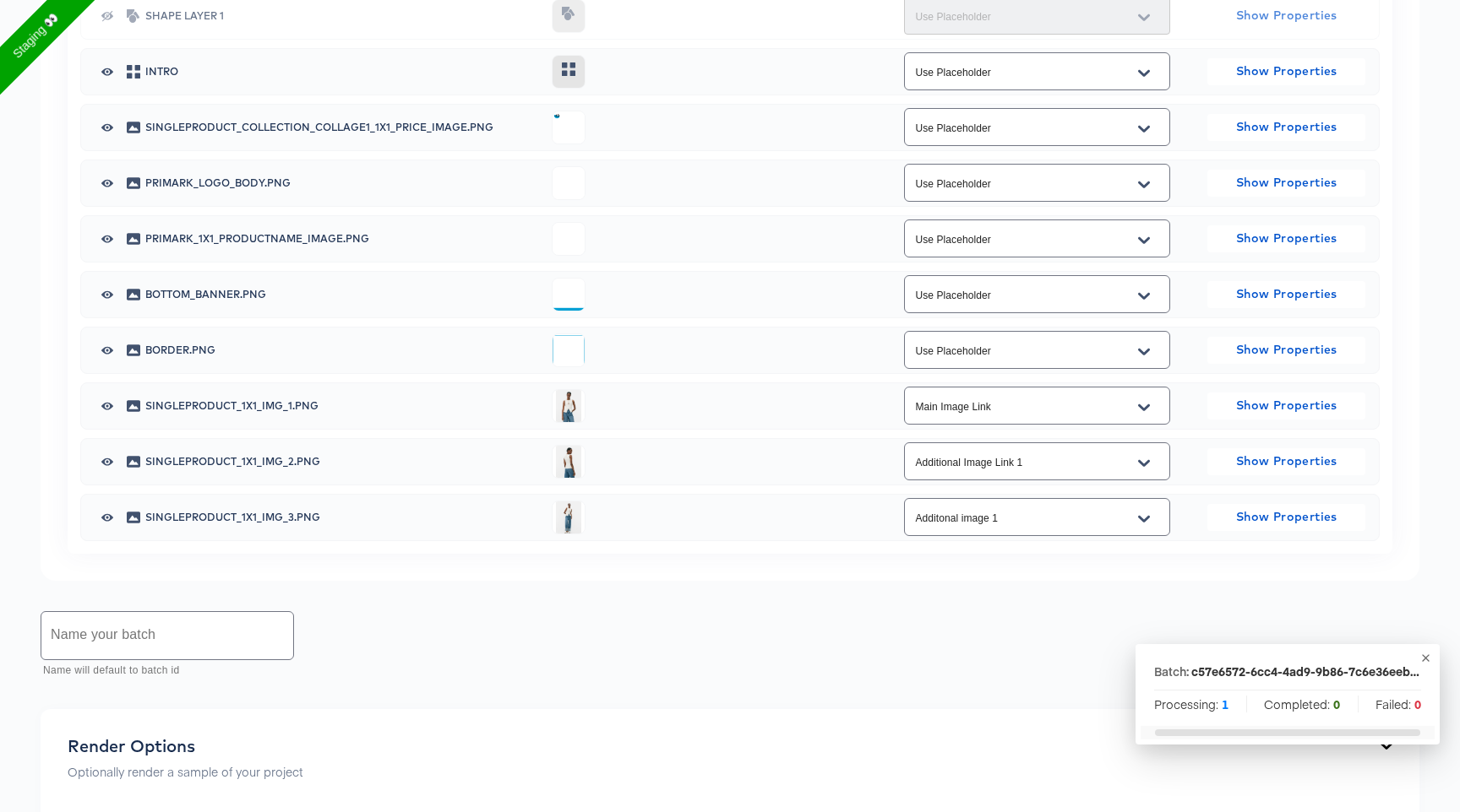
click at [911, 658] on div "Name your batch Name will default to batch id" at bounding box center [729, 645] width 1379 height 76
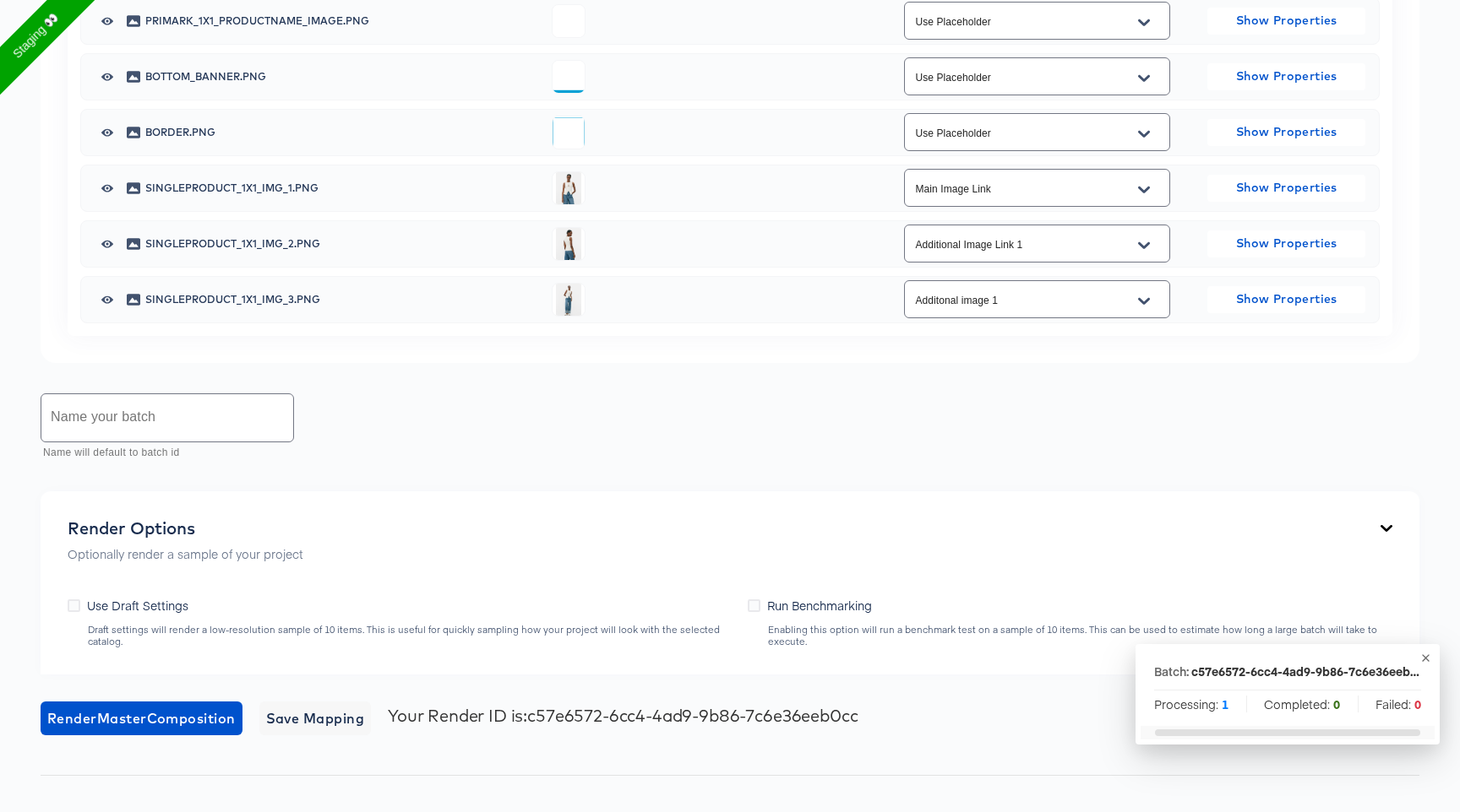
scroll to position [2077, 0]
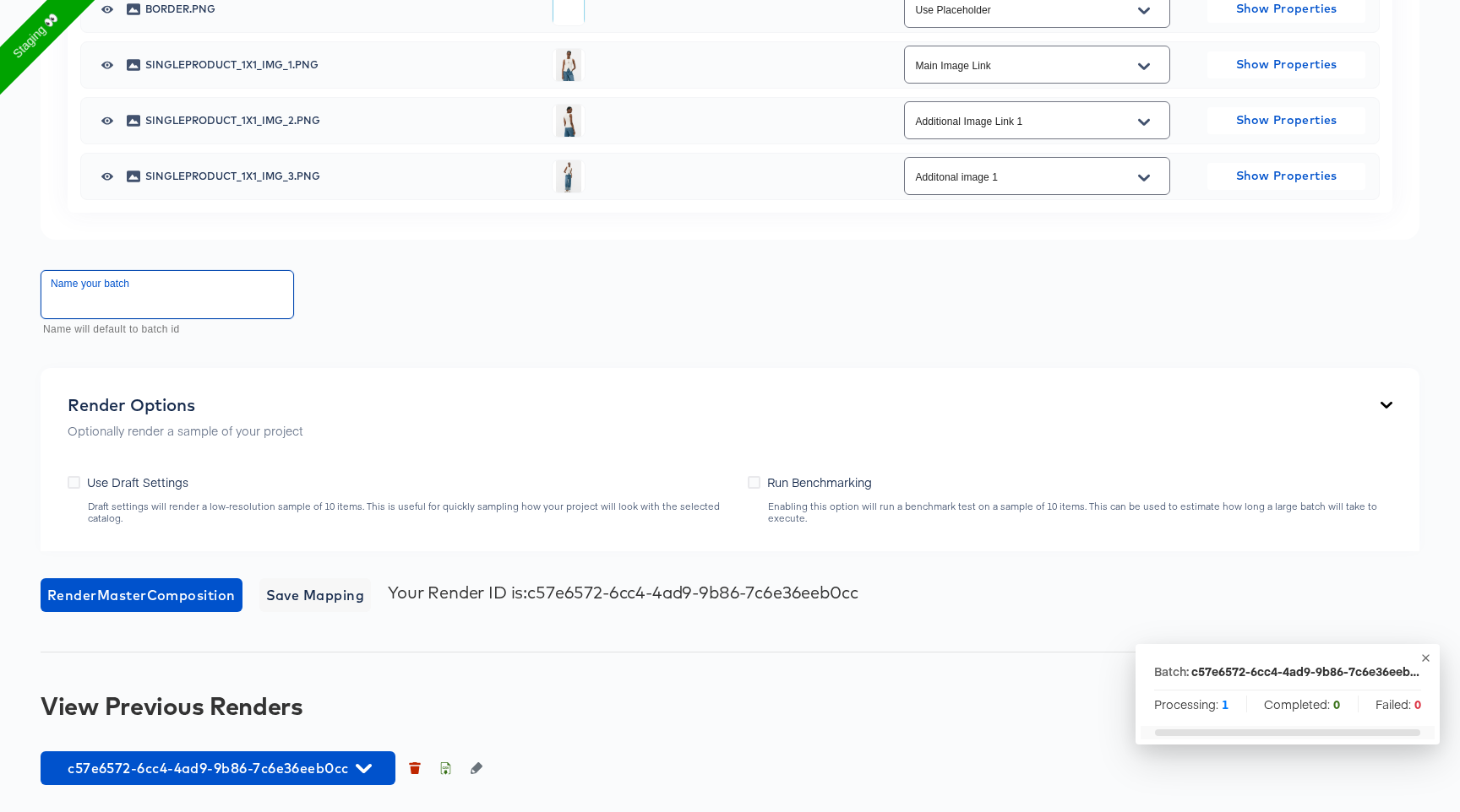
click at [178, 288] on input "text" at bounding box center [167, 294] width 252 height 48
type input "138.1"
click at [128, 593] on span "Render Master Composition" at bounding box center [142, 595] width 189 height 23
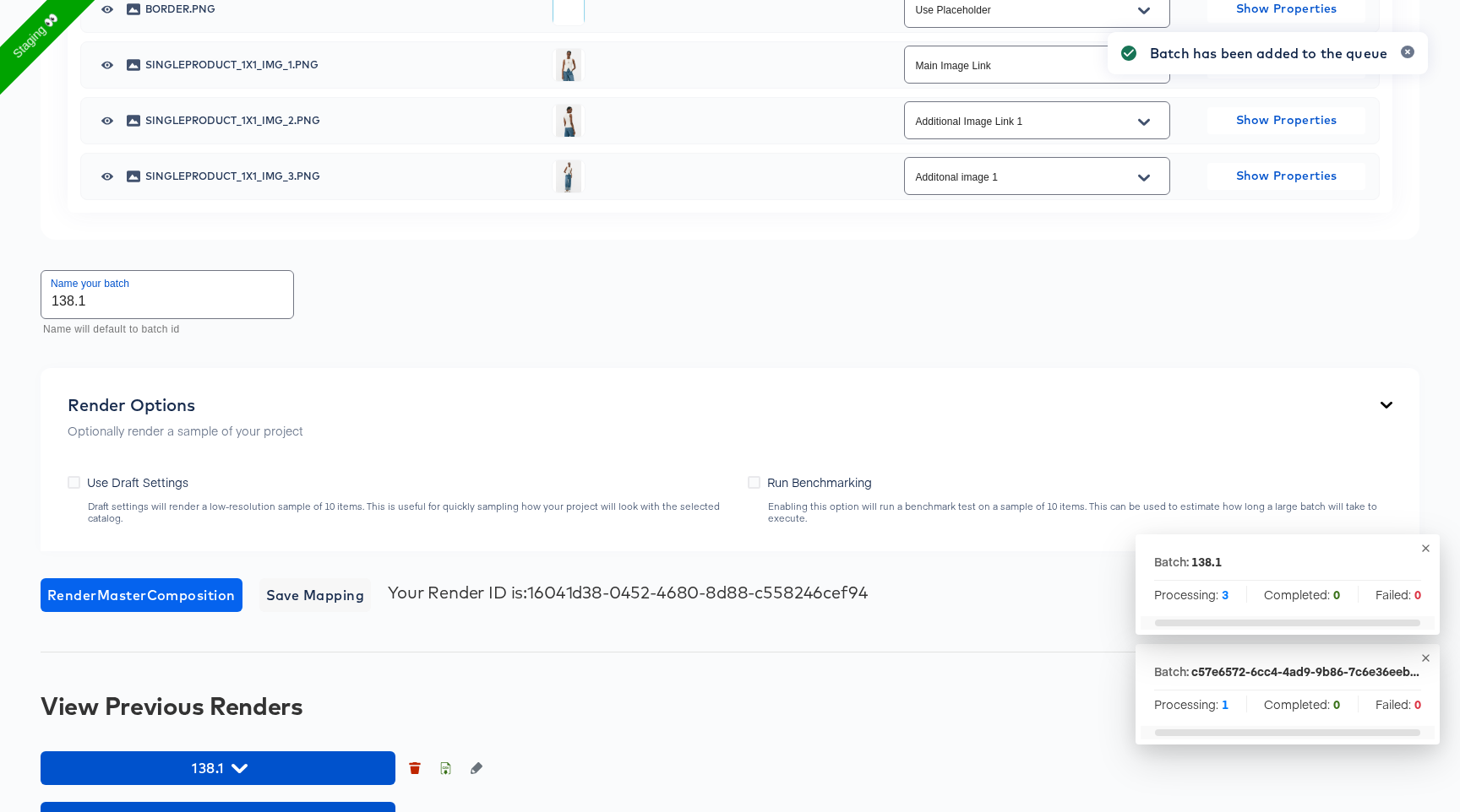
scroll to position [2127, 0]
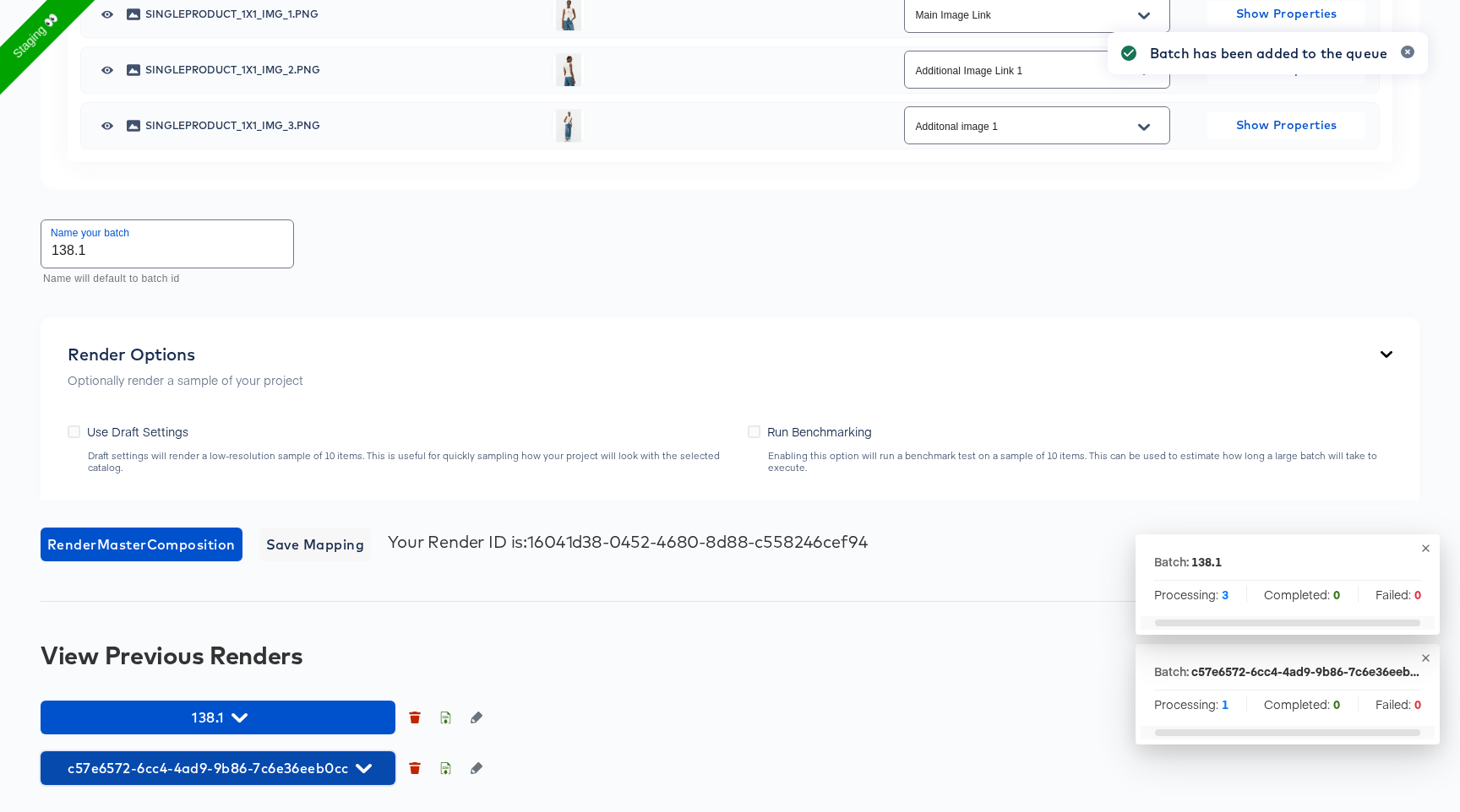
click at [234, 765] on span "c57e6572-6cc4-4ad9-9b86-7c6e36eeb0cc" at bounding box center [218, 768] width 338 height 23
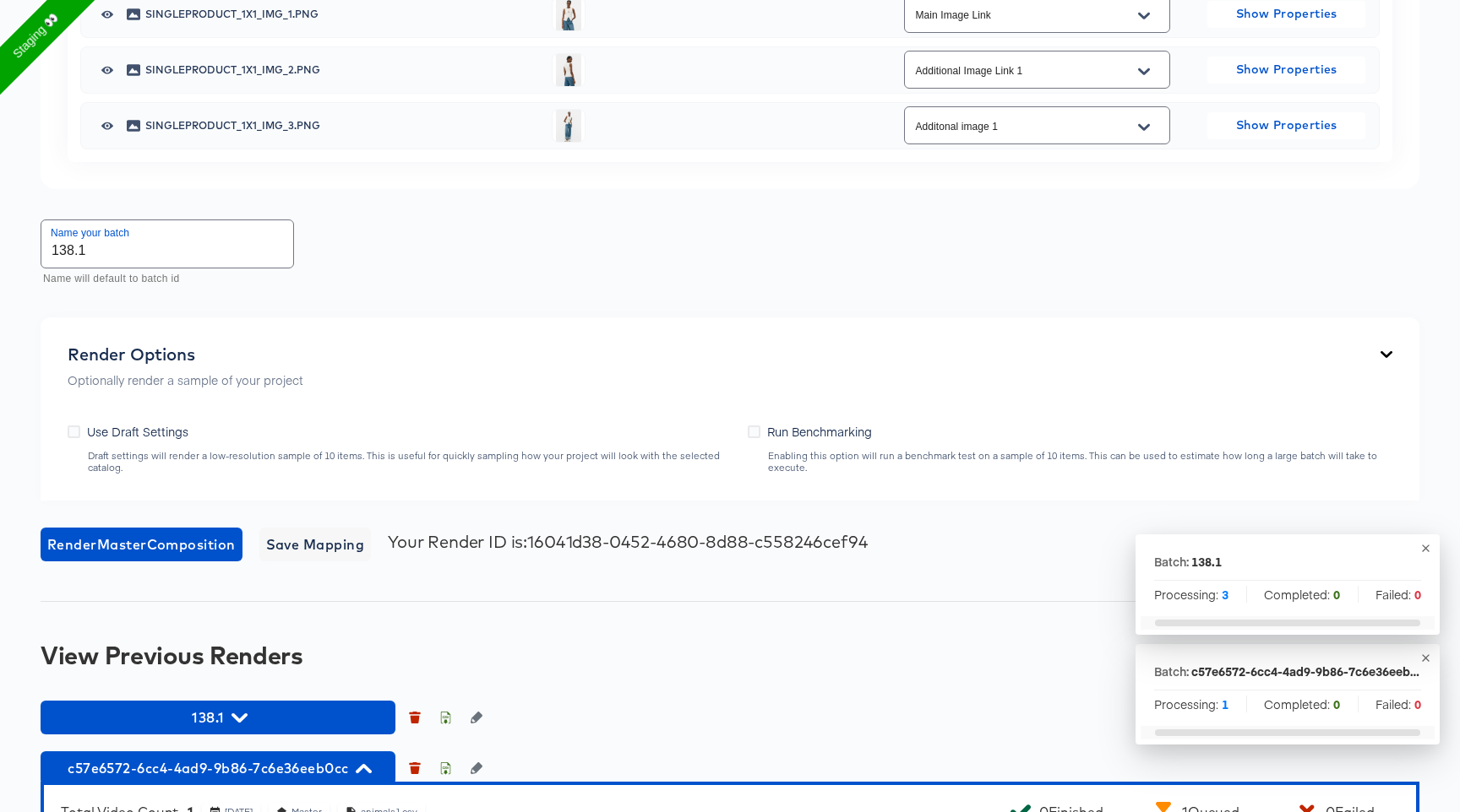
scroll to position [2456, 0]
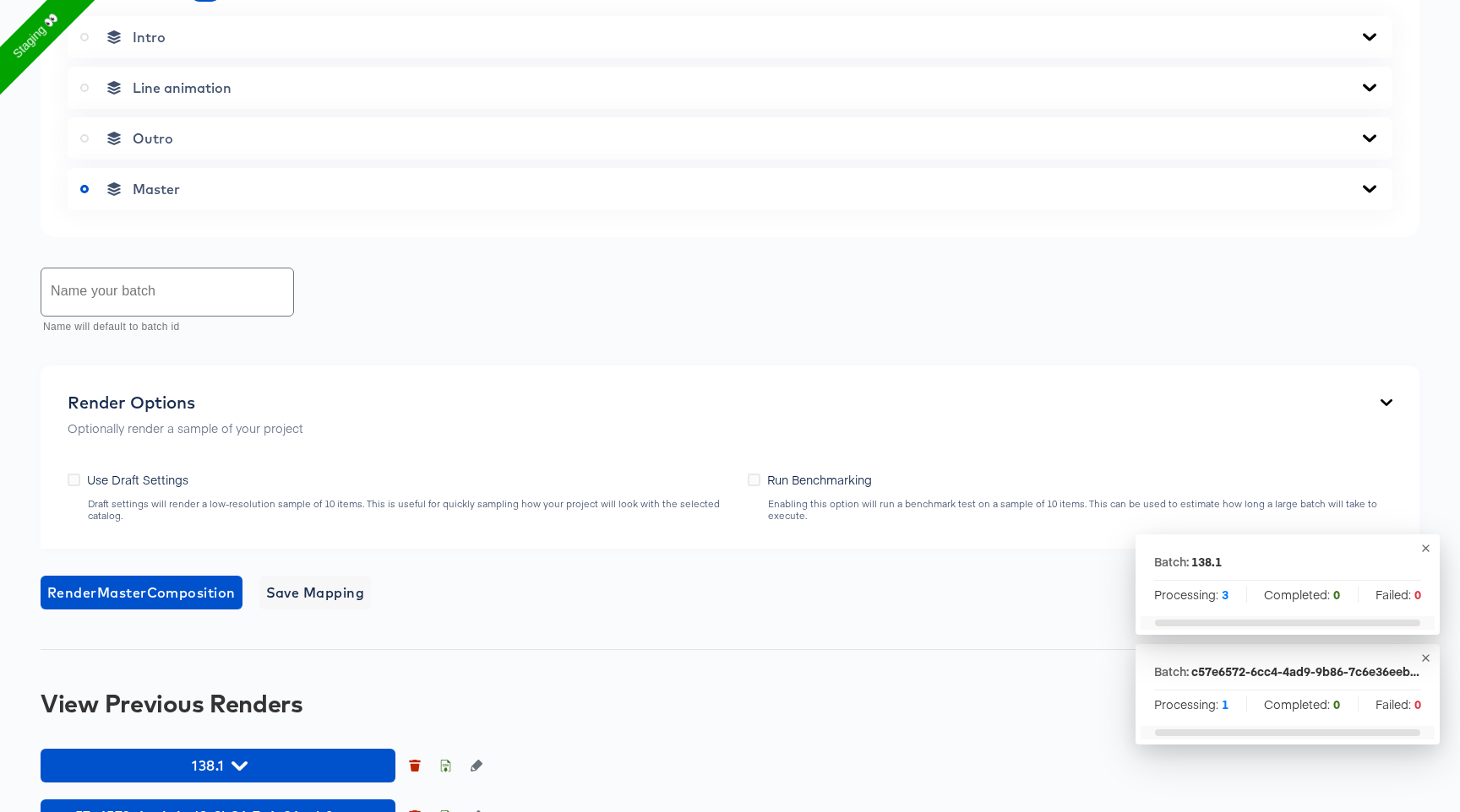
scroll to position [820, 0]
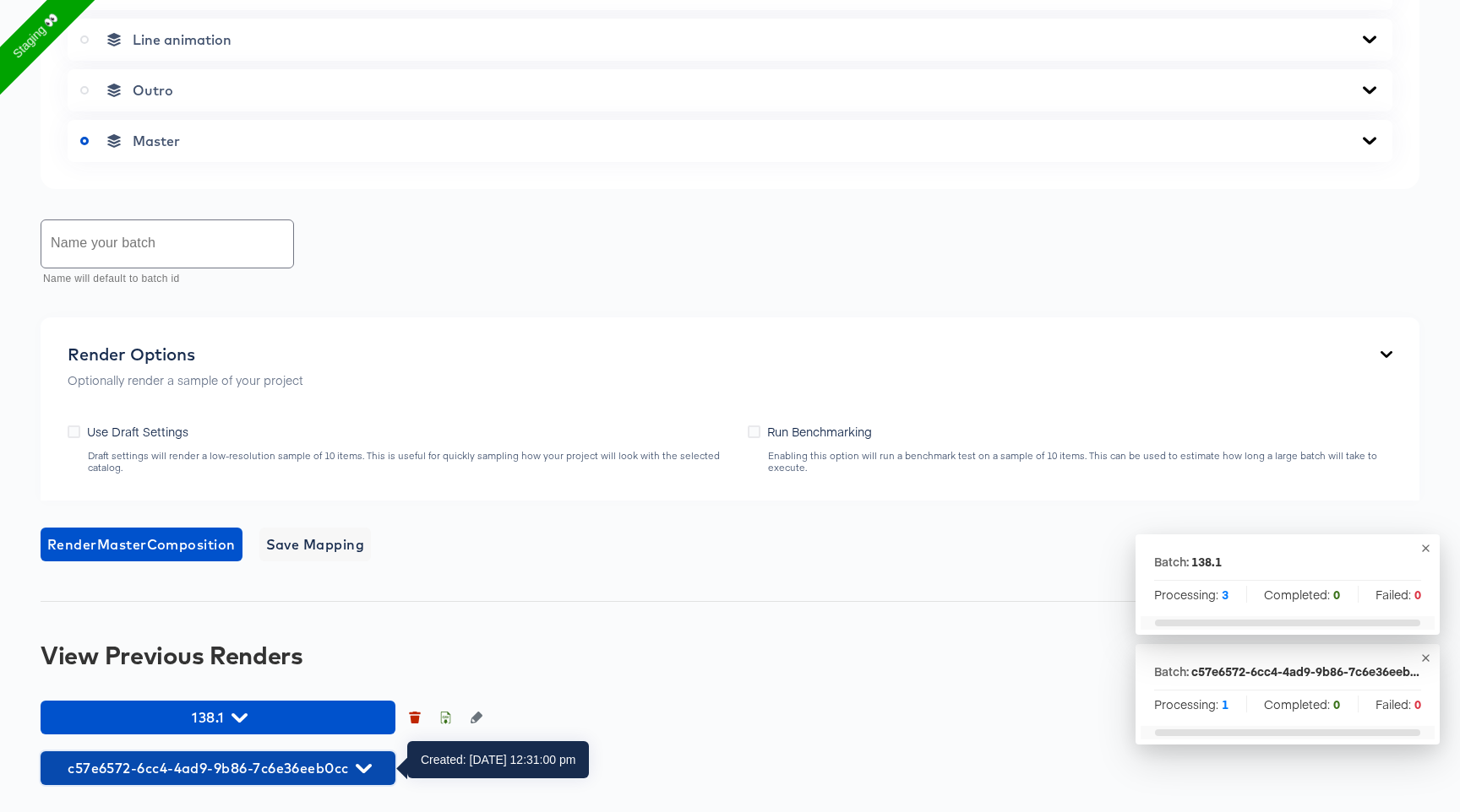
click at [275, 761] on span "c57e6572-6cc4-4ad9-9b86-7c6e36eeb0cc" at bounding box center [218, 768] width 338 height 23
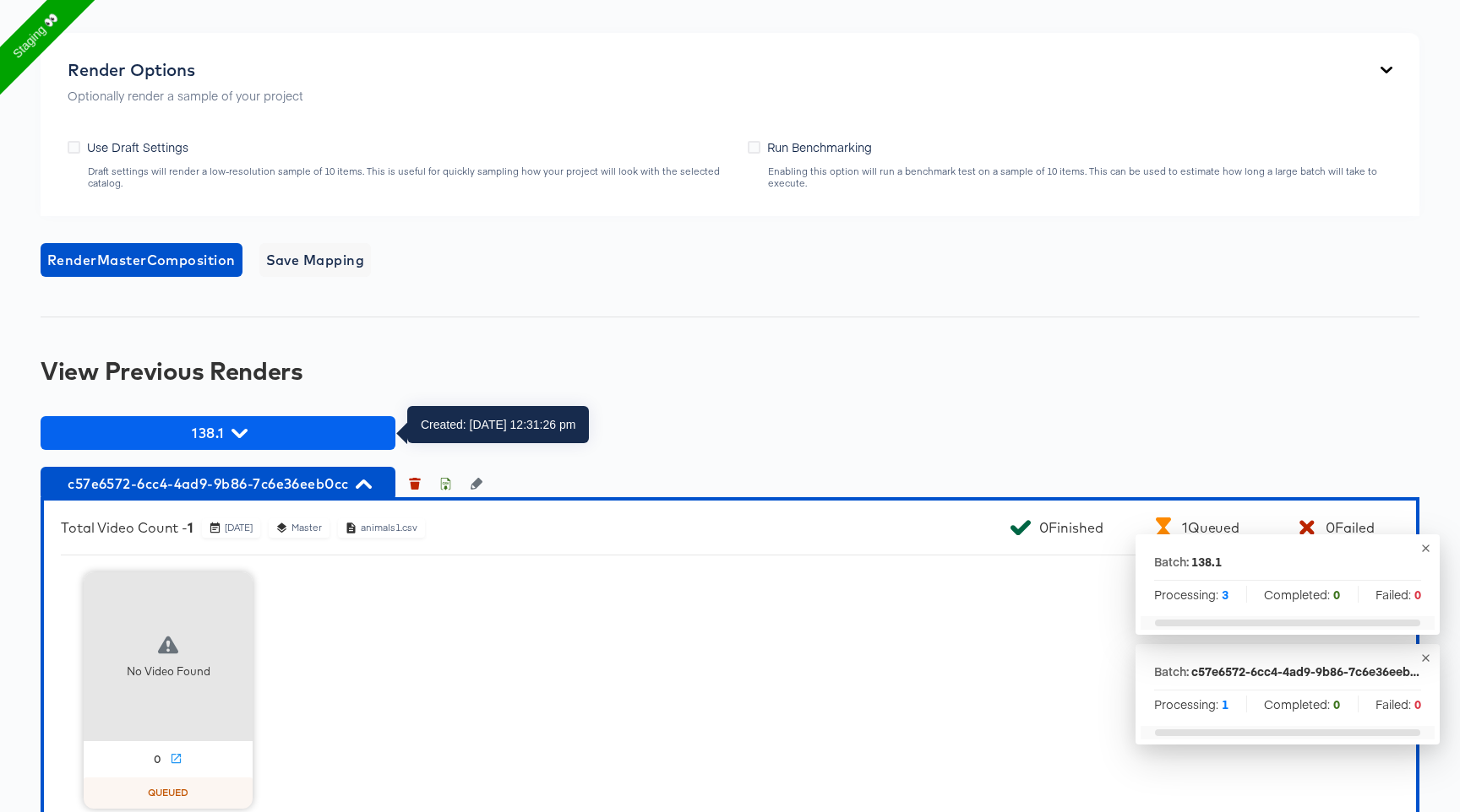
scroll to position [1149, 0]
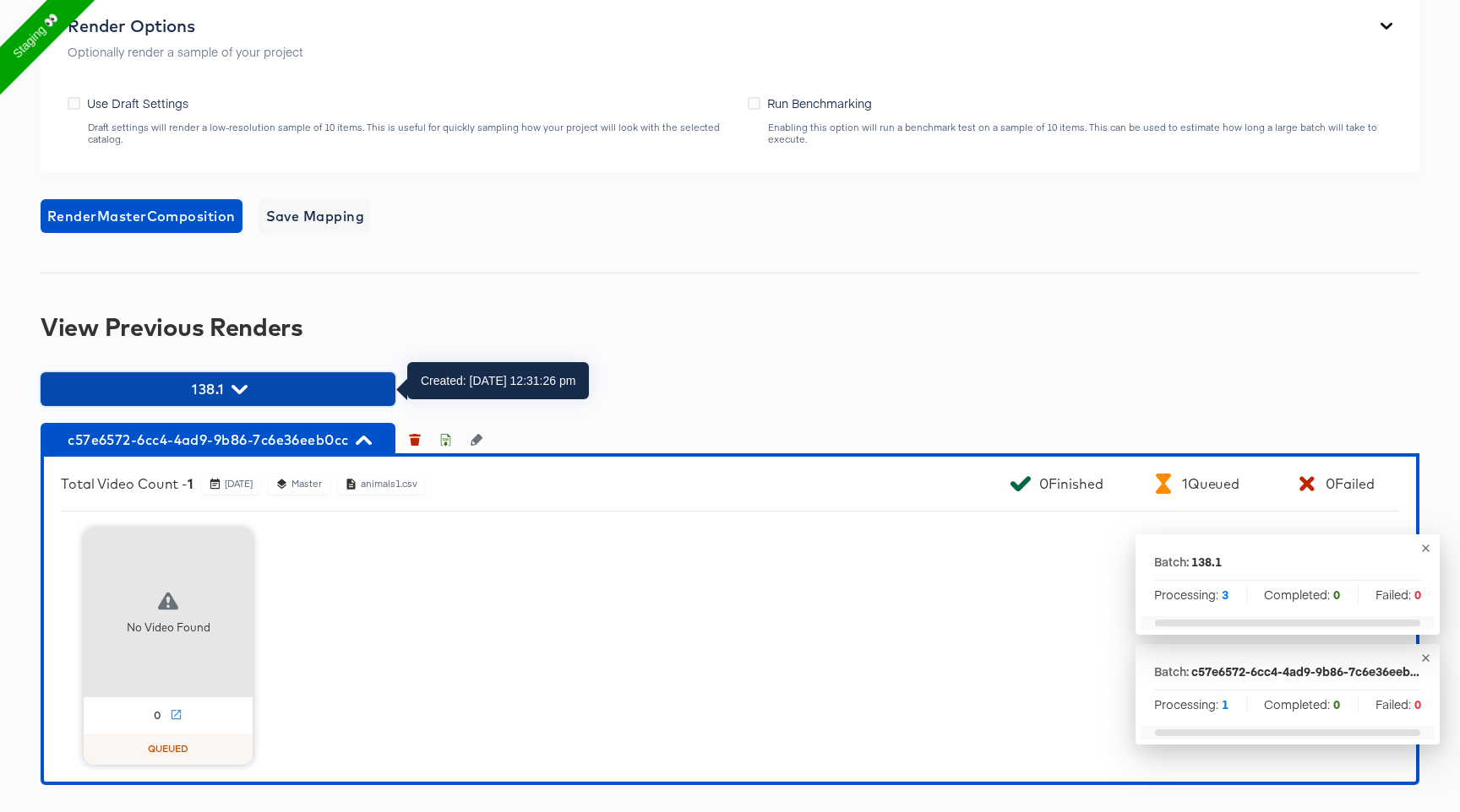
click at [262, 397] on span "138.1" at bounding box center [218, 388] width 338 height 23
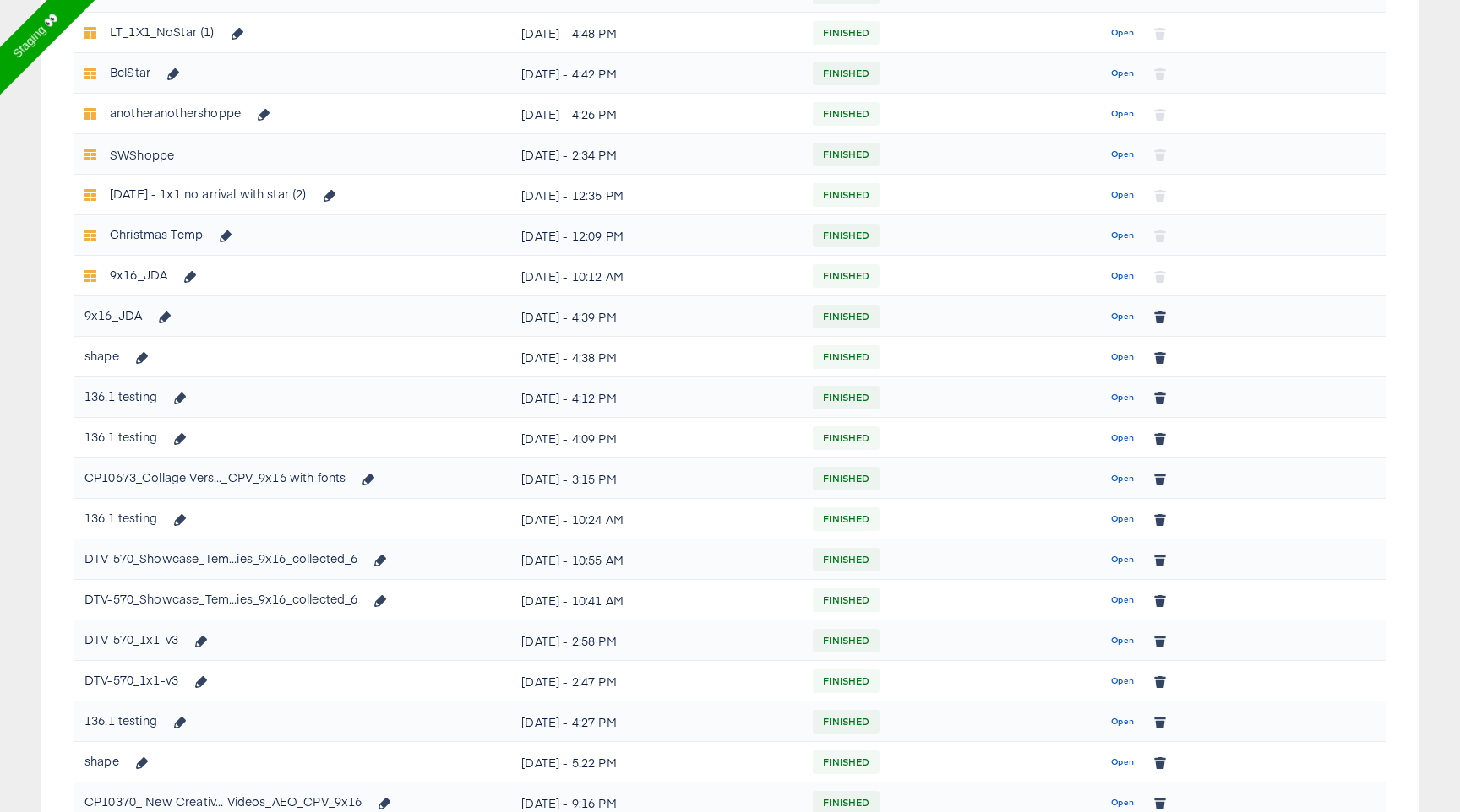
scroll to position [739, 0]
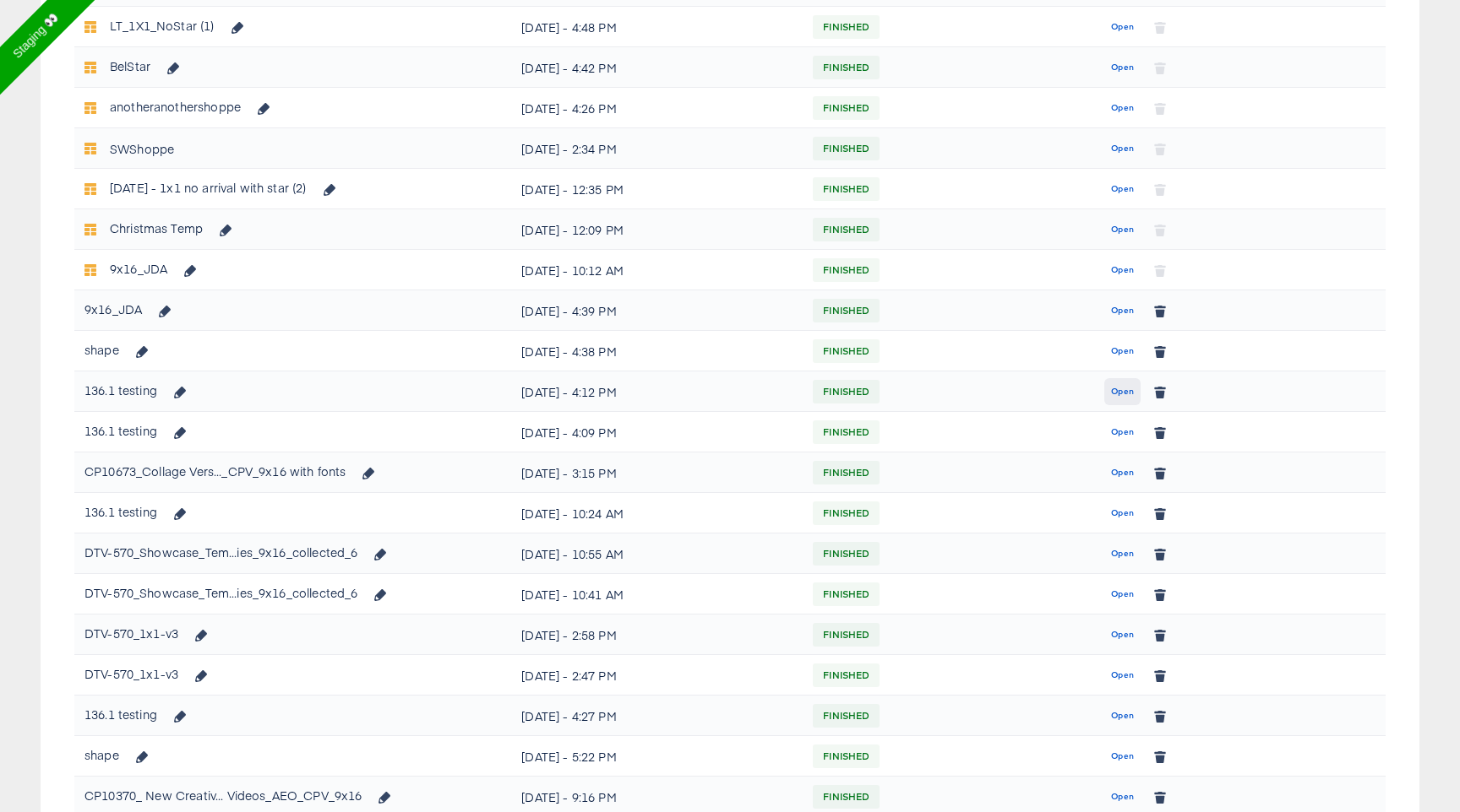
click at [1117, 390] on span "Open" at bounding box center [1122, 392] width 22 height 15
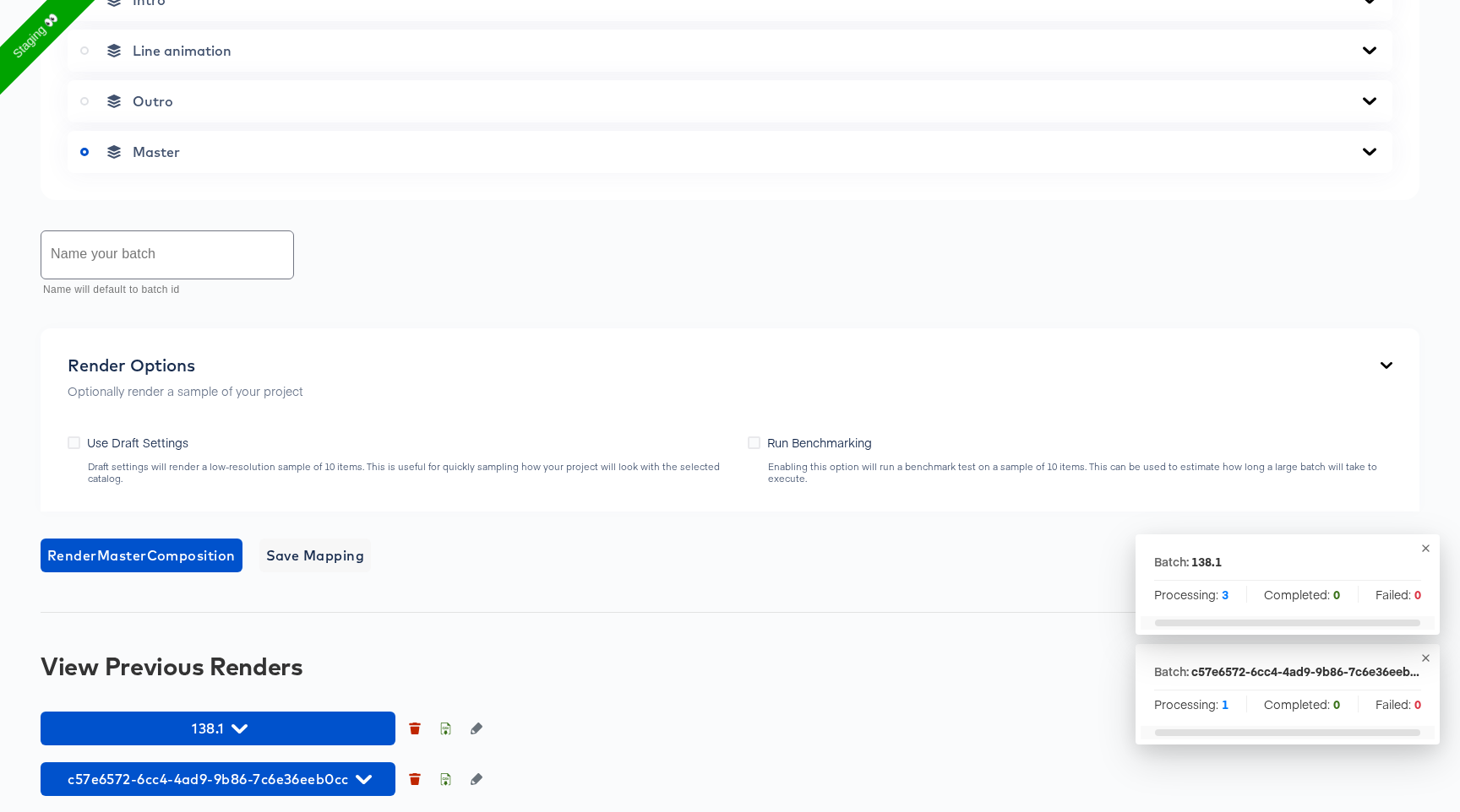
scroll to position [820, 0]
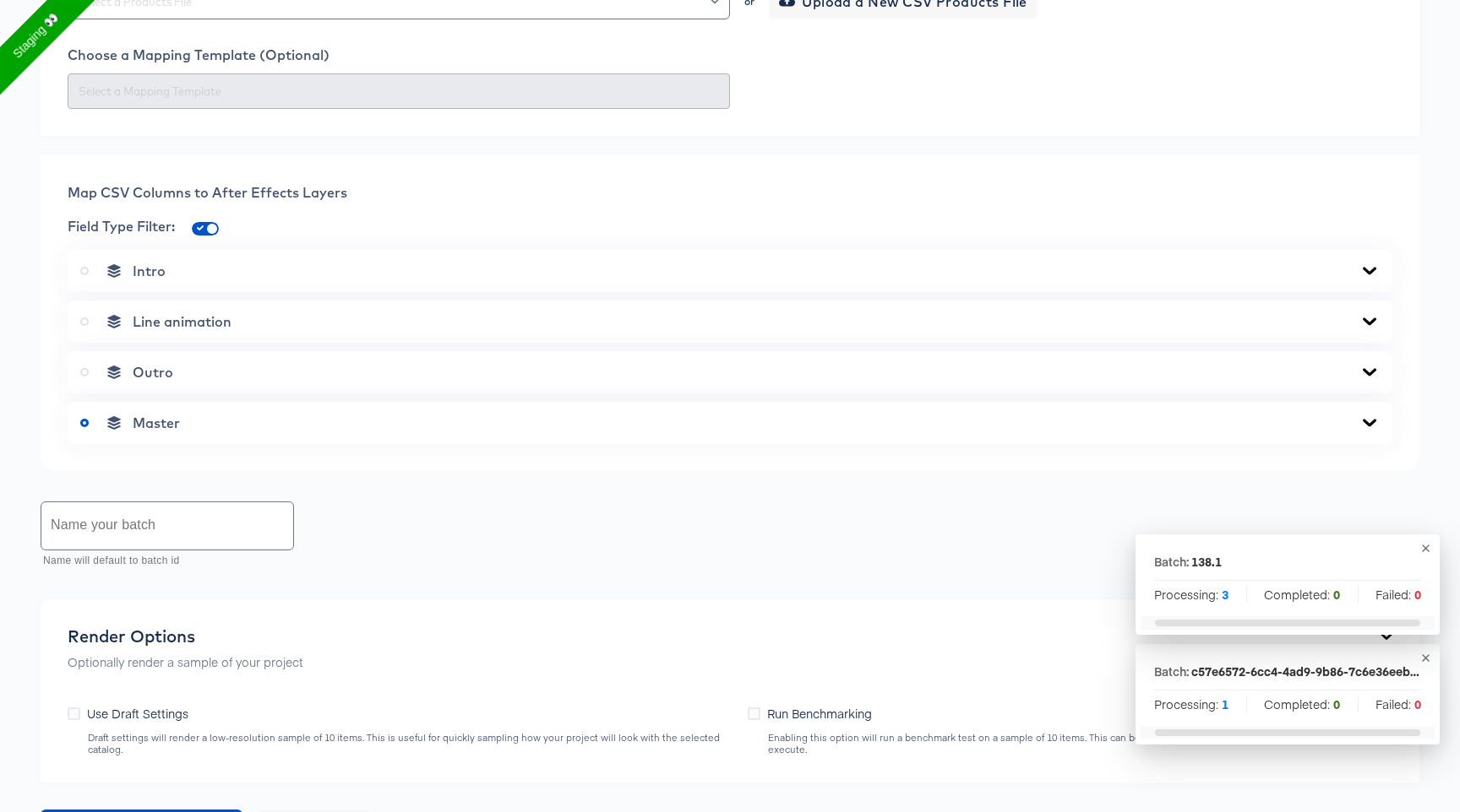
scroll to position [820, 0]
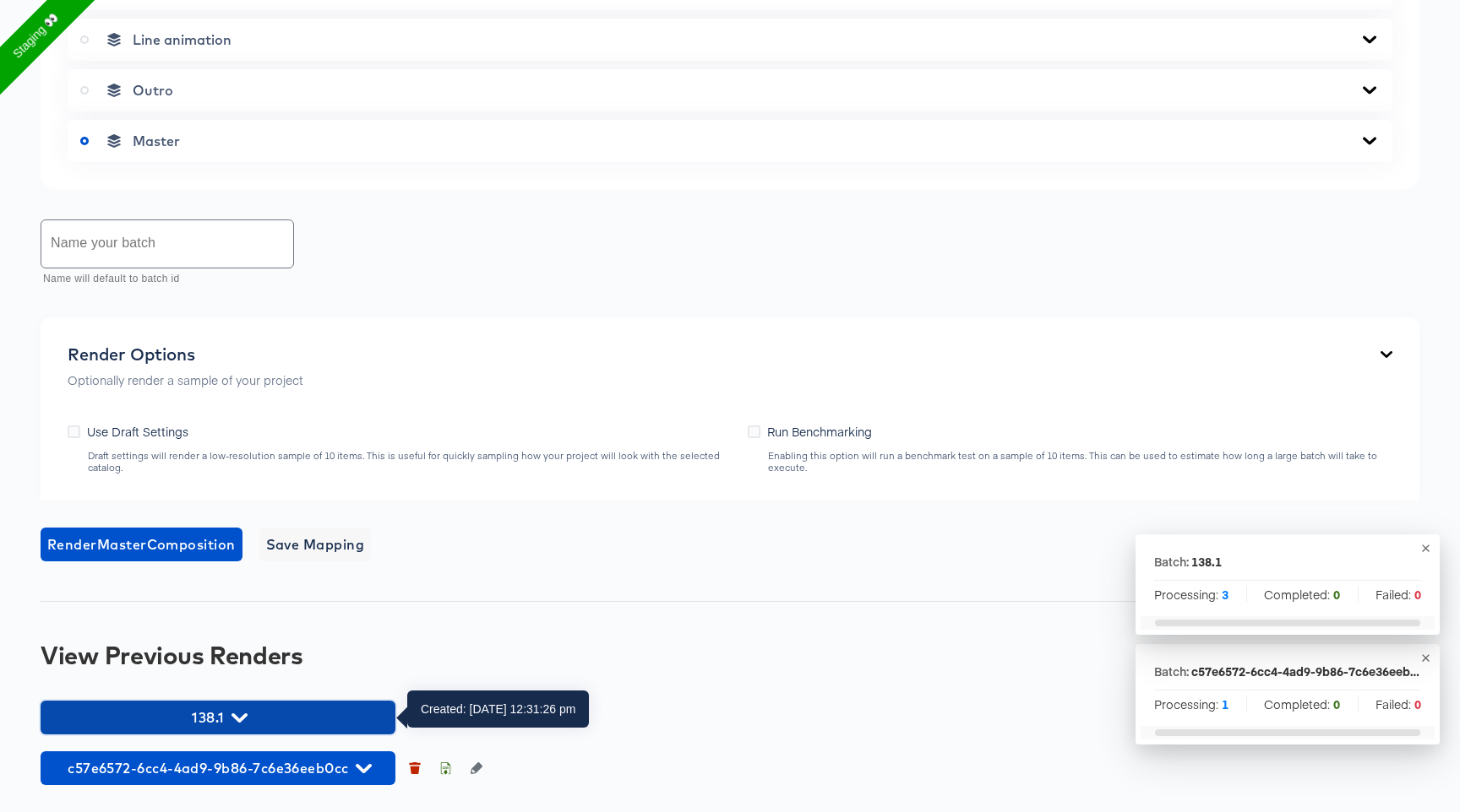
click at [234, 710] on icon "button" at bounding box center [239, 718] width 16 height 16
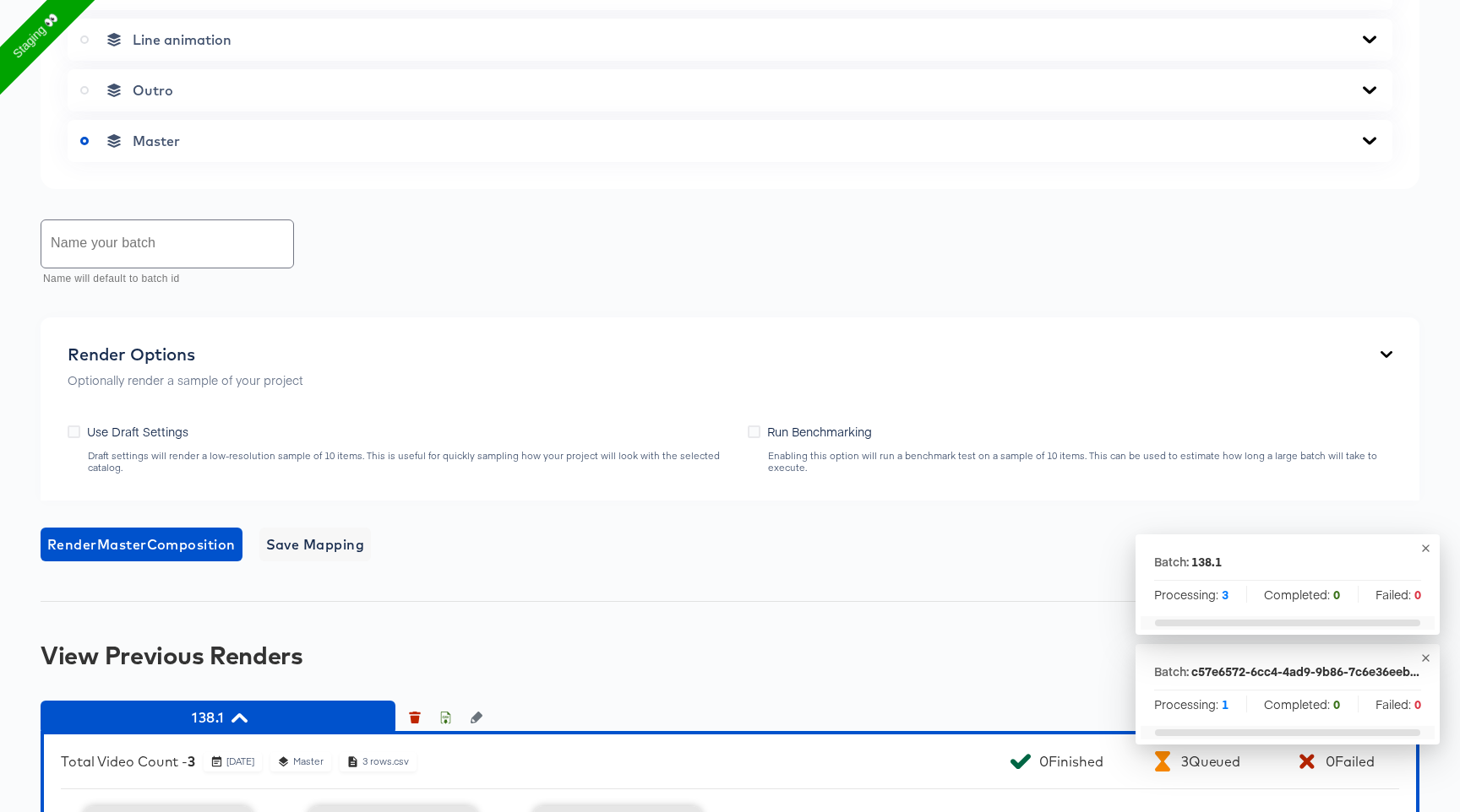
scroll to position [1149, 0]
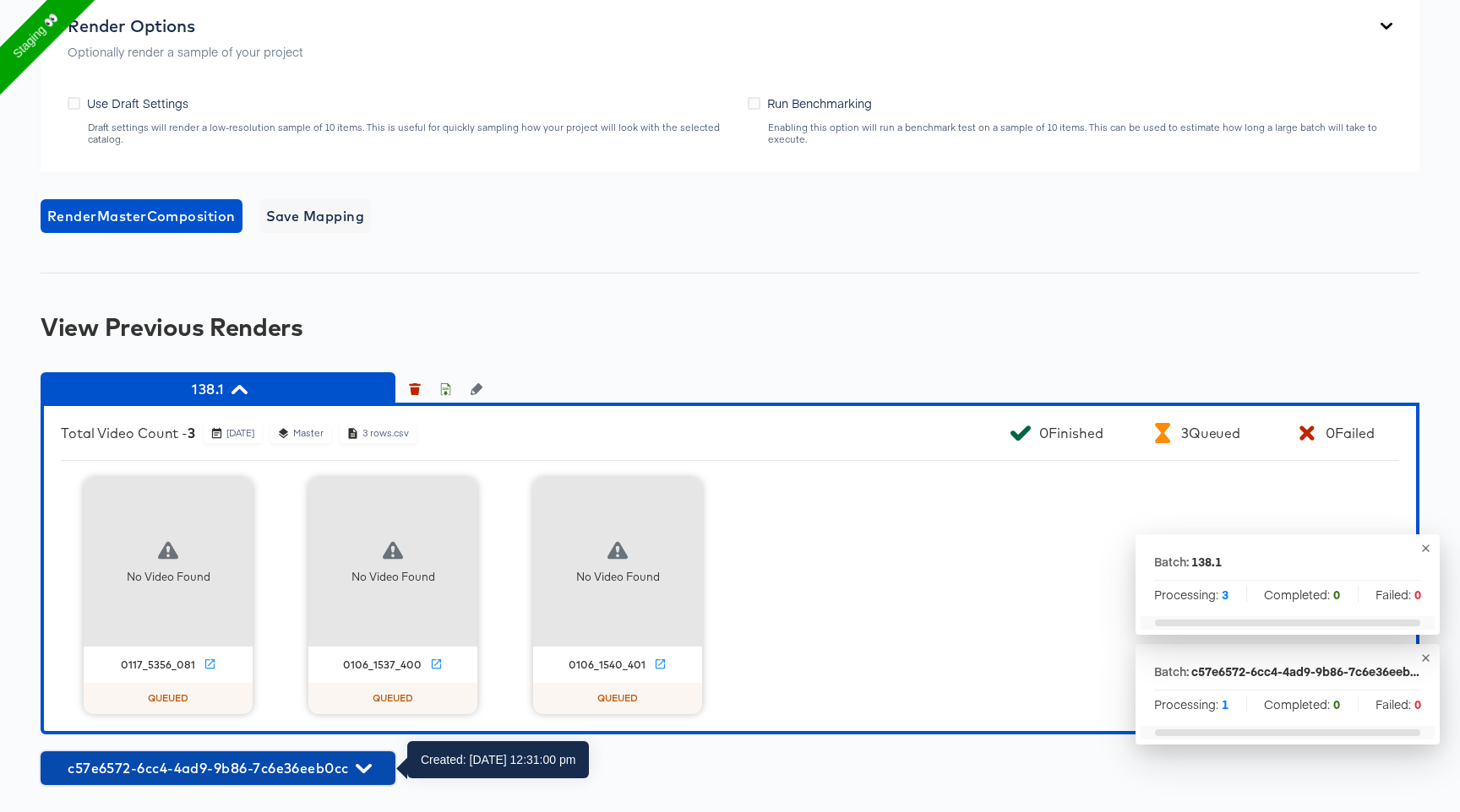
click at [213, 779] on span "c57e6572-6cc4-4ad9-9b86-7c6e36eeb0cc" at bounding box center [218, 768] width 338 height 23
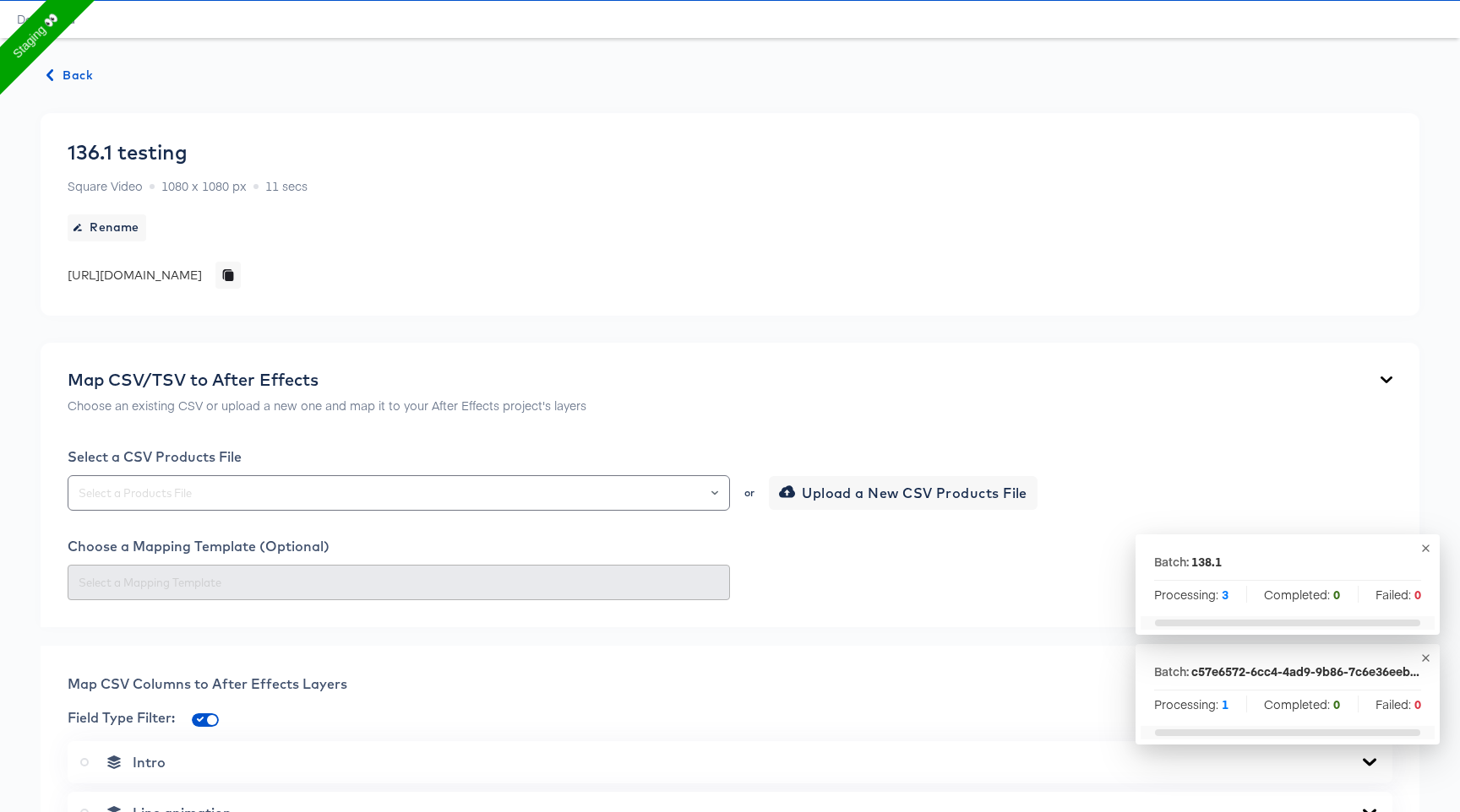
scroll to position [0, 0]
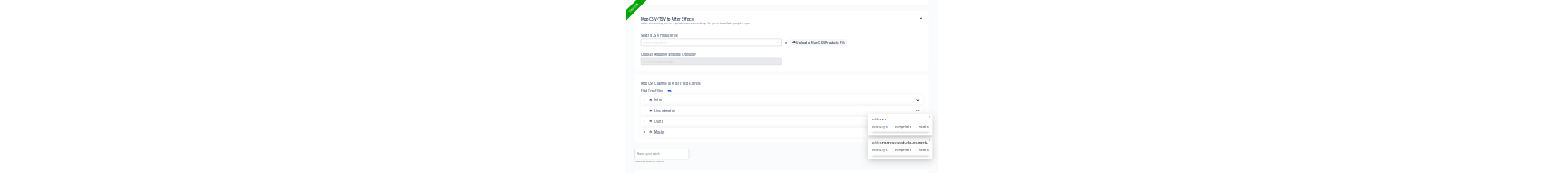
scroll to position [879, 0]
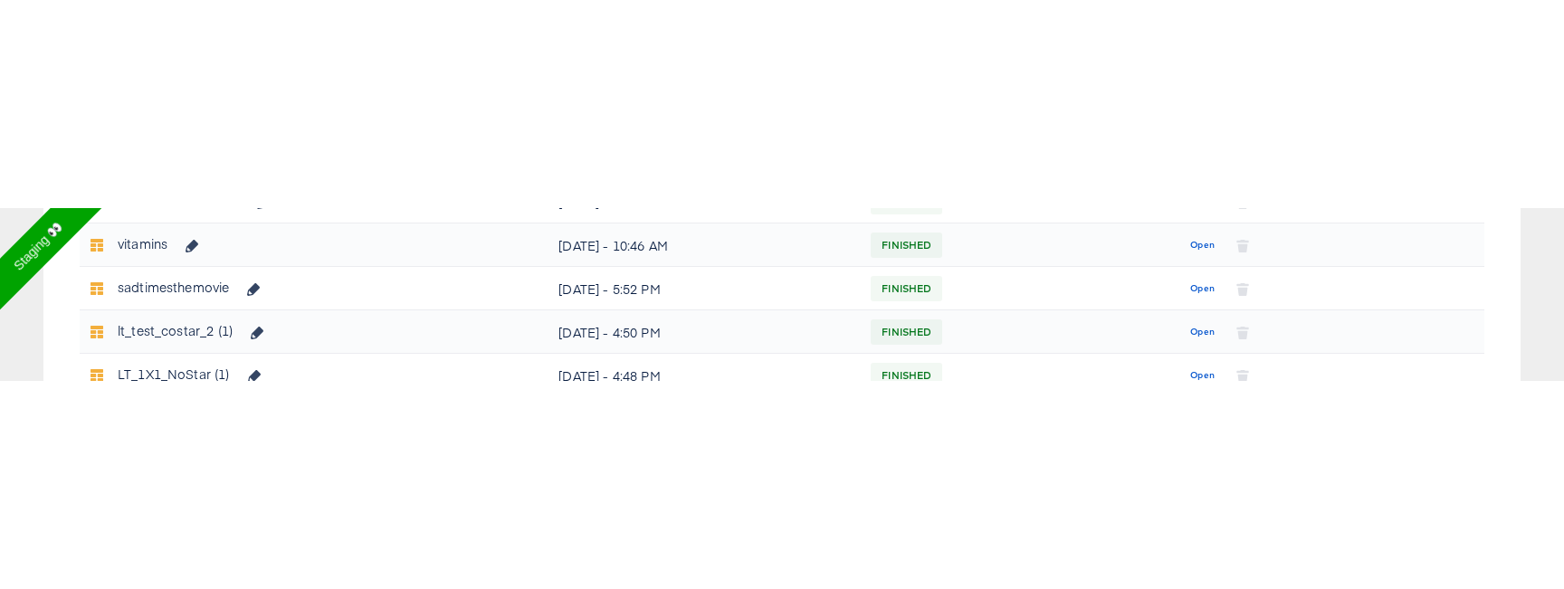
scroll to position [879, 0]
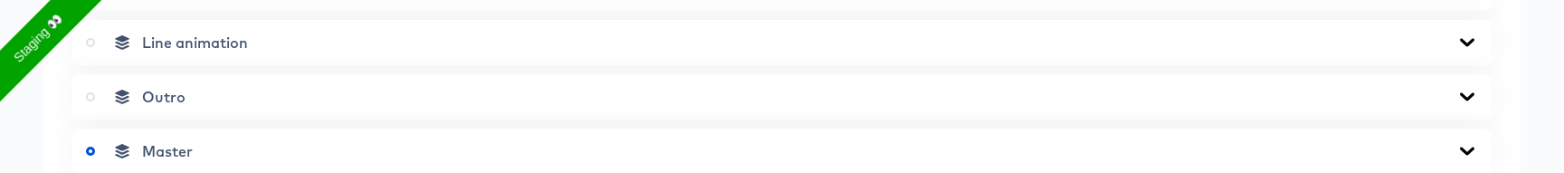
click at [452, 172] on div "Master" at bounding box center [781, 150] width 1419 height 45
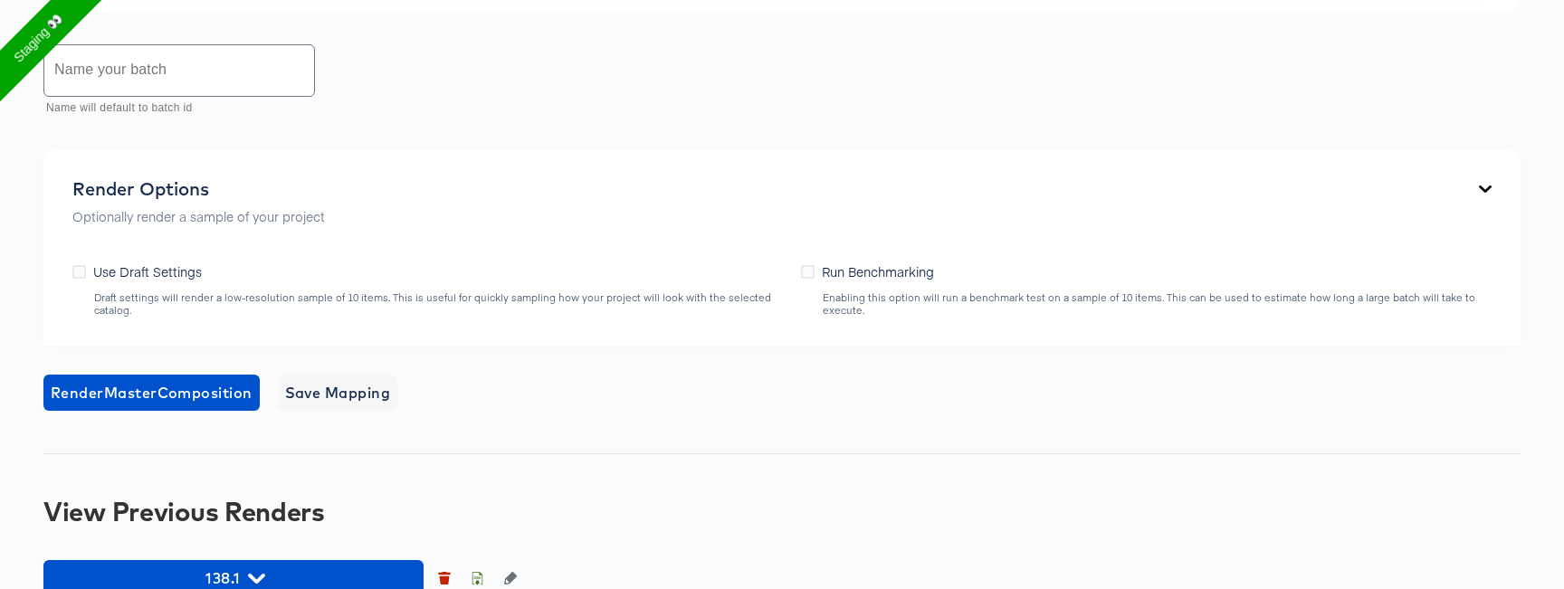
scroll to position [1160, 0]
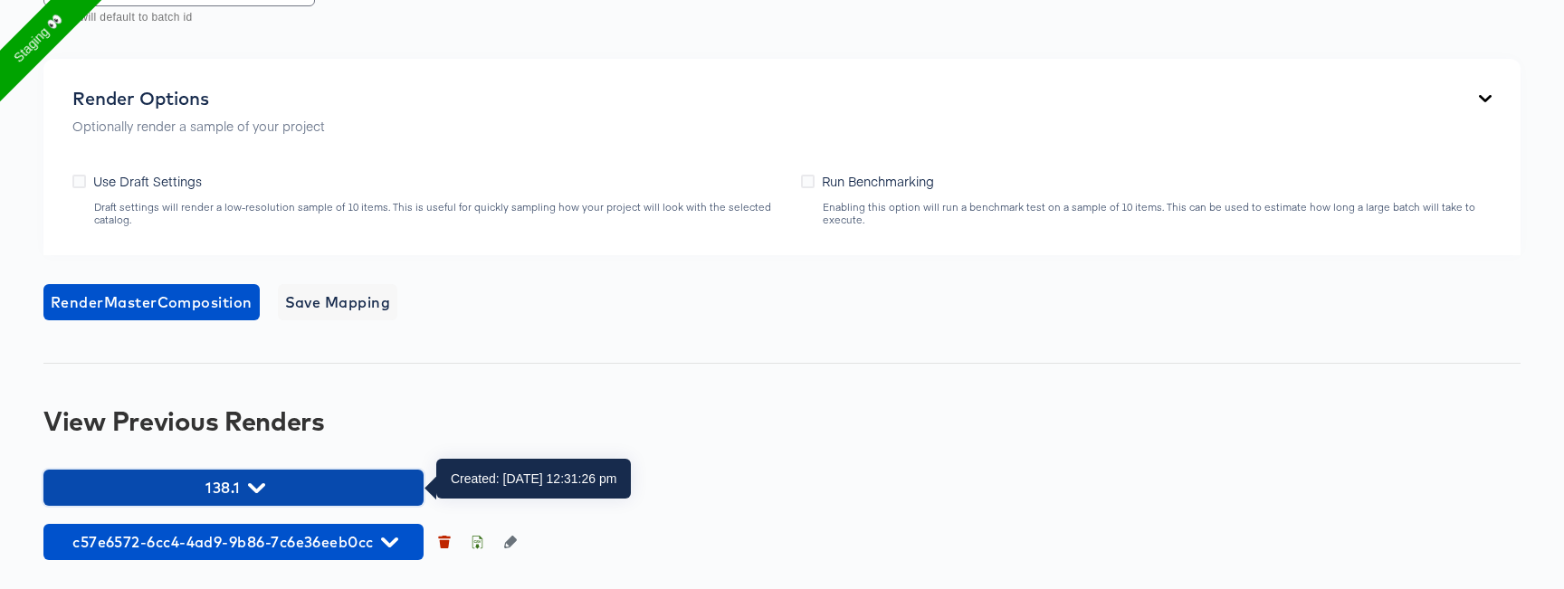
click at [309, 502] on button "138.1" at bounding box center [233, 488] width 380 height 36
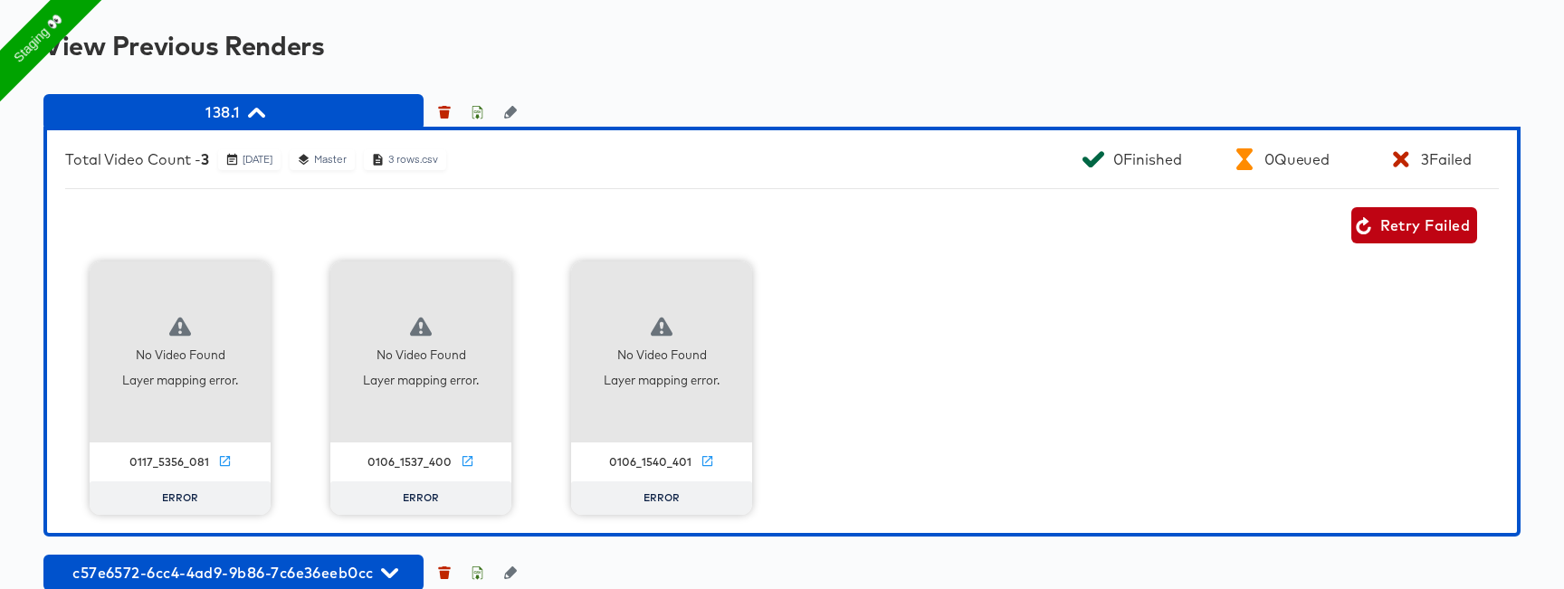
scroll to position [1566, 0]
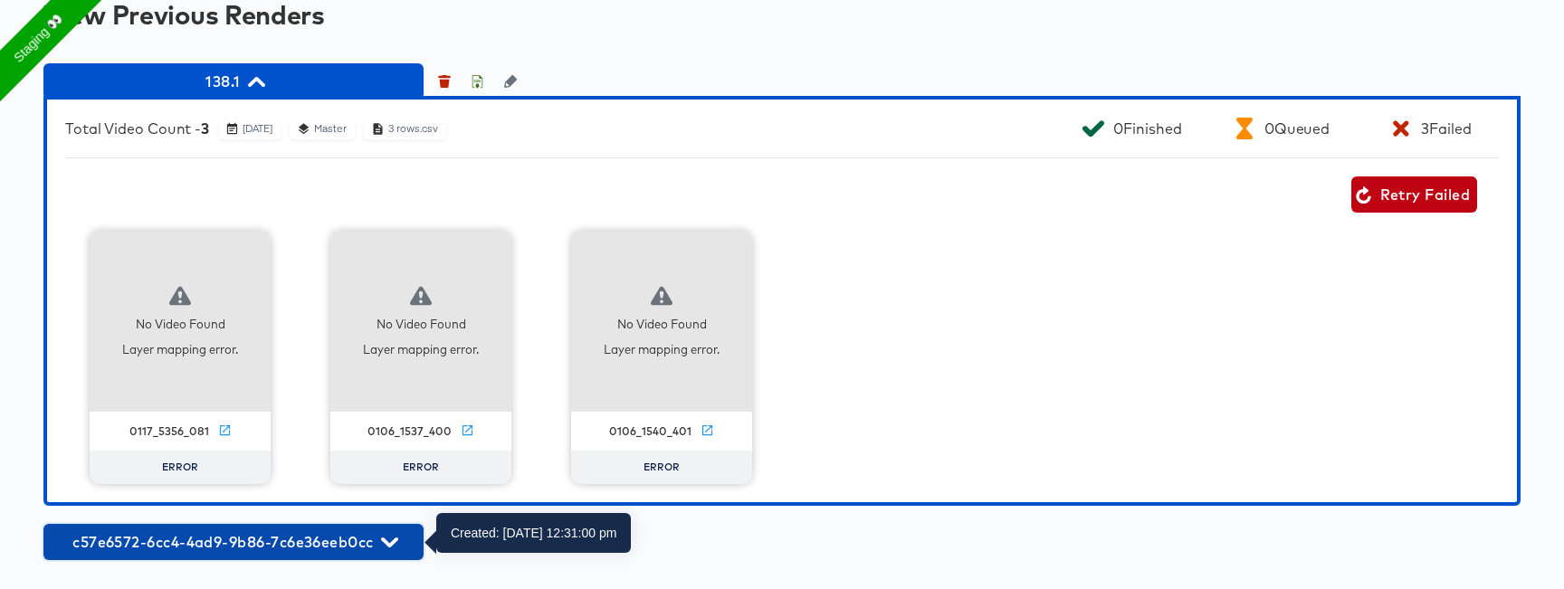
click at [311, 556] on button "c57e6572-6cc4-4ad9-9b86-7c6e36eeb0cc" at bounding box center [233, 542] width 380 height 36
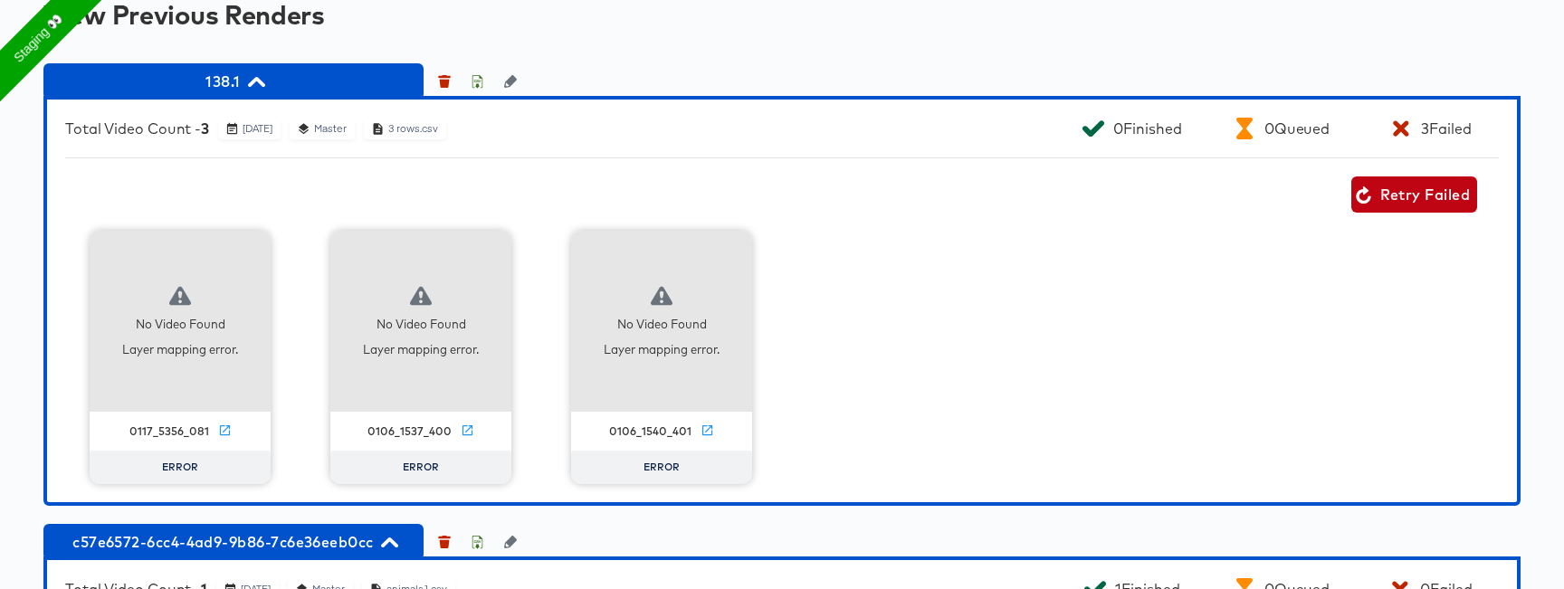
scroll to position [1918, 0]
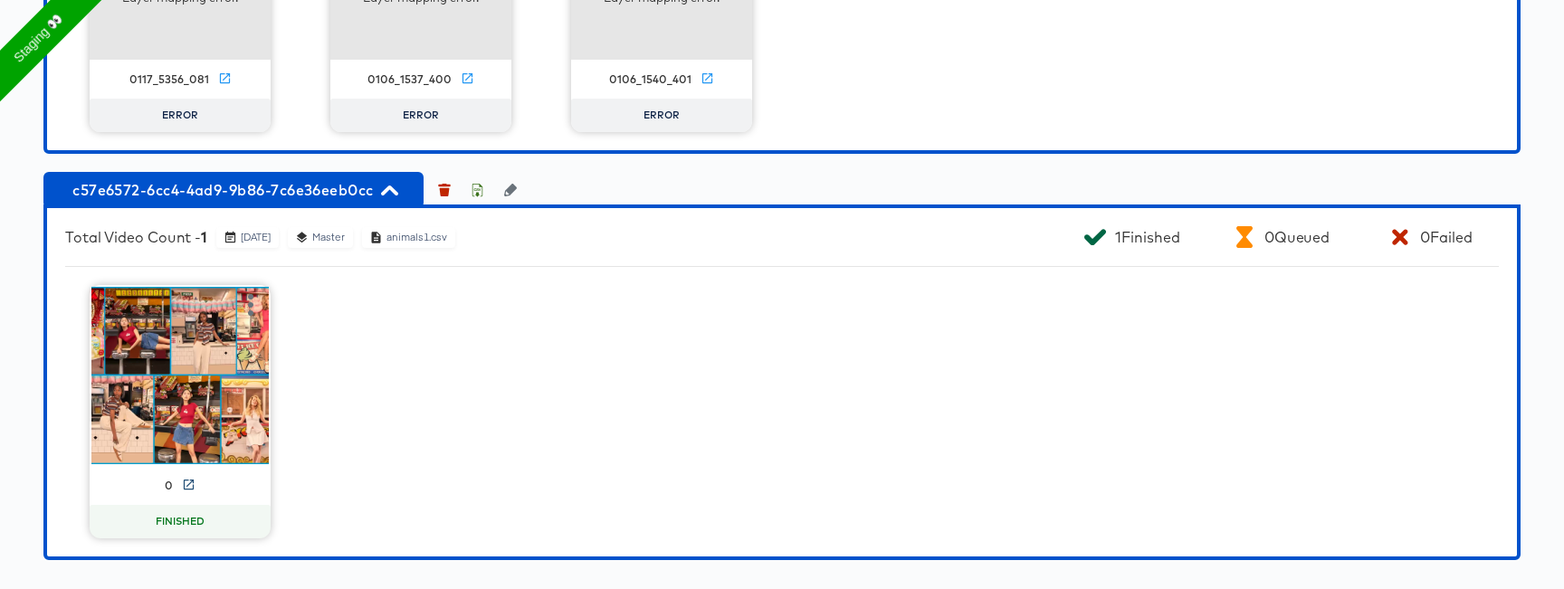
click at [192, 480] on icon at bounding box center [189, 485] width 10 height 10
click at [132, 398] on video at bounding box center [179, 375] width 177 height 177
click at [186, 488] on icon at bounding box center [189, 485] width 14 height 14
click at [193, 392] on video at bounding box center [179, 375] width 177 height 177
click at [188, 487] on icon at bounding box center [189, 485] width 14 height 14
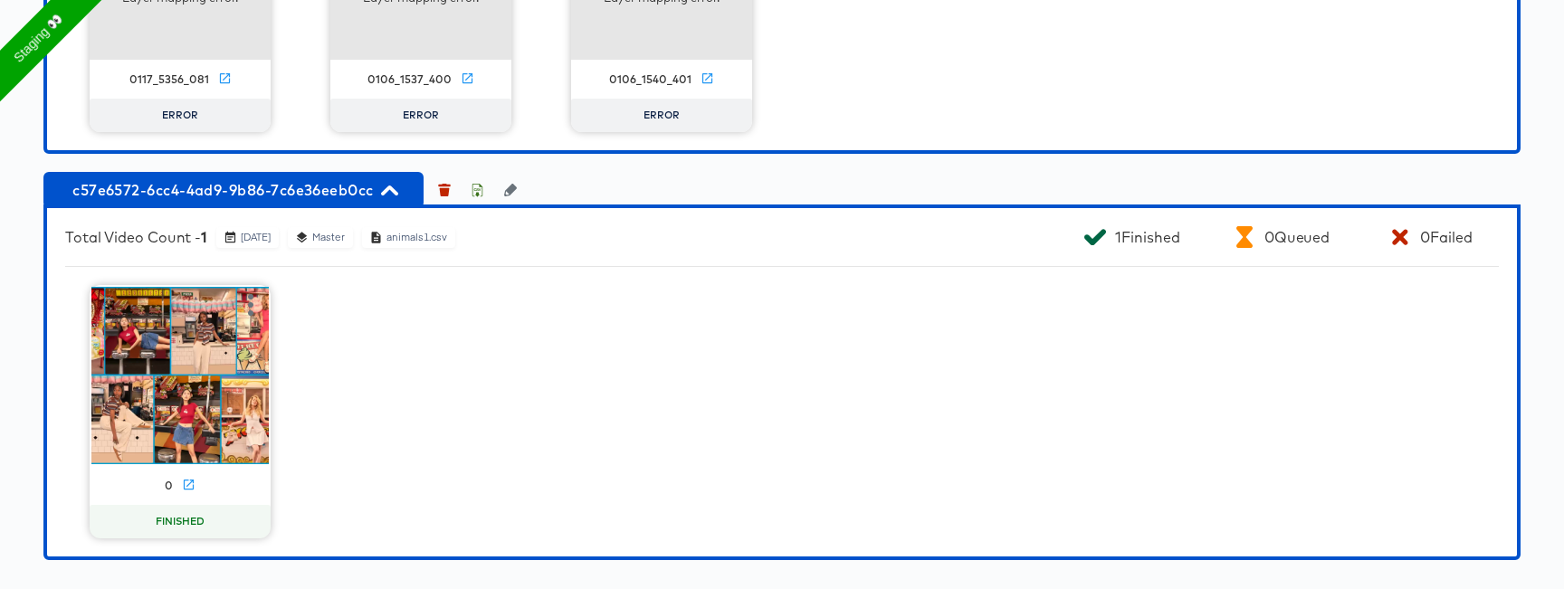
click at [129, 434] on video at bounding box center [179, 375] width 177 height 177
click at [154, 383] on video at bounding box center [179, 375] width 177 height 177
click at [214, 340] on video at bounding box center [179, 375] width 177 height 177
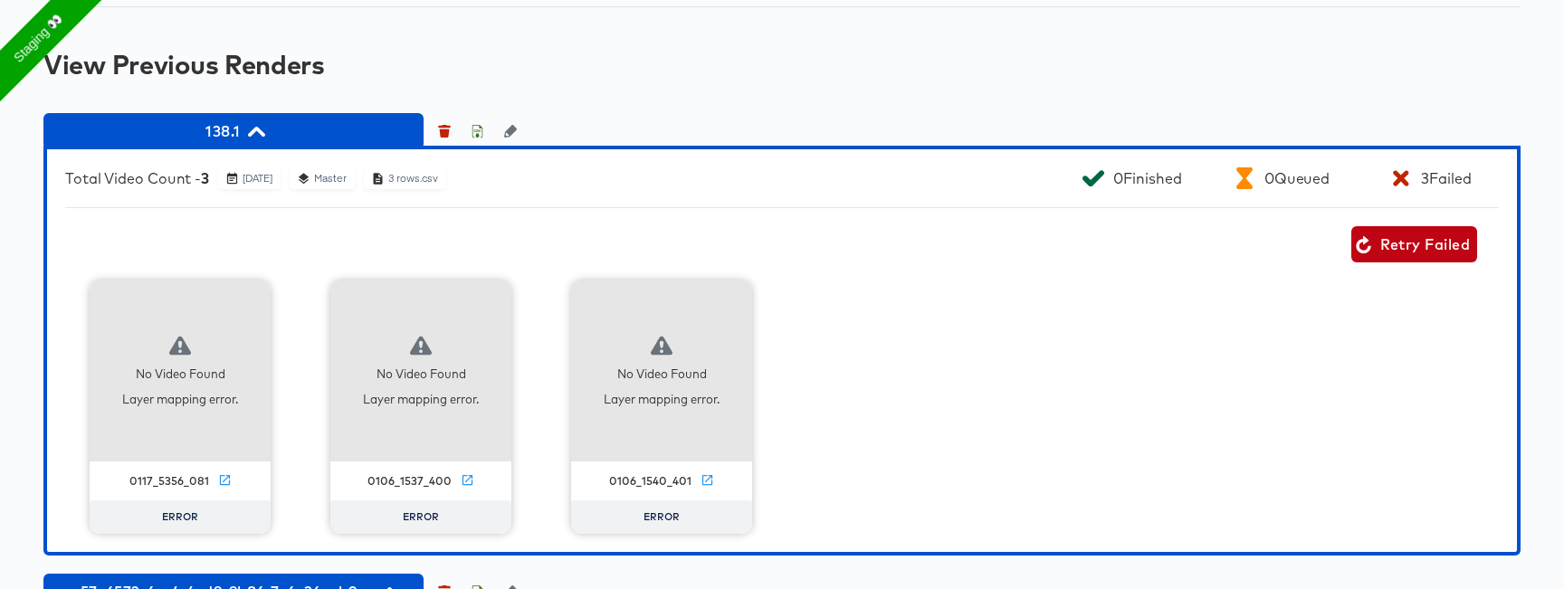
scroll to position [1469, 0]
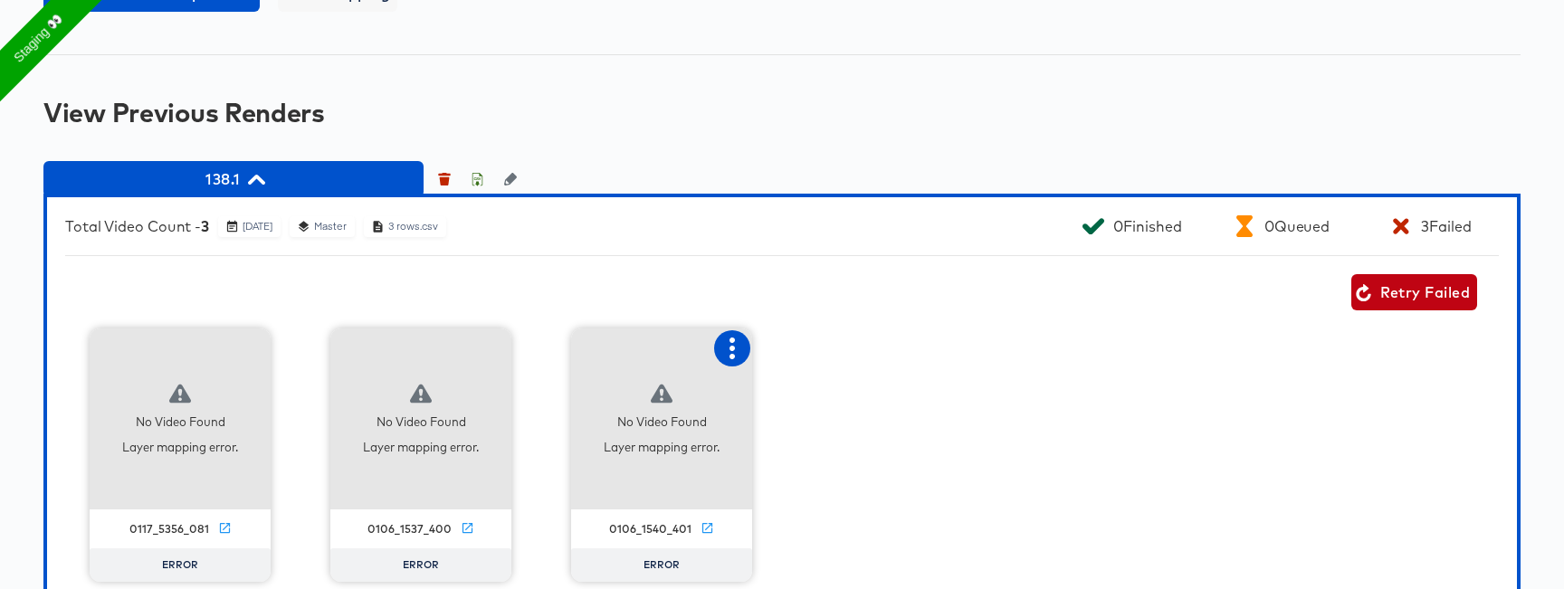
click at [727, 352] on icon "button" at bounding box center [732, 349] width 22 height 22
click at [841, 384] on div "Fix mapping" at bounding box center [805, 383] width 77 height 14
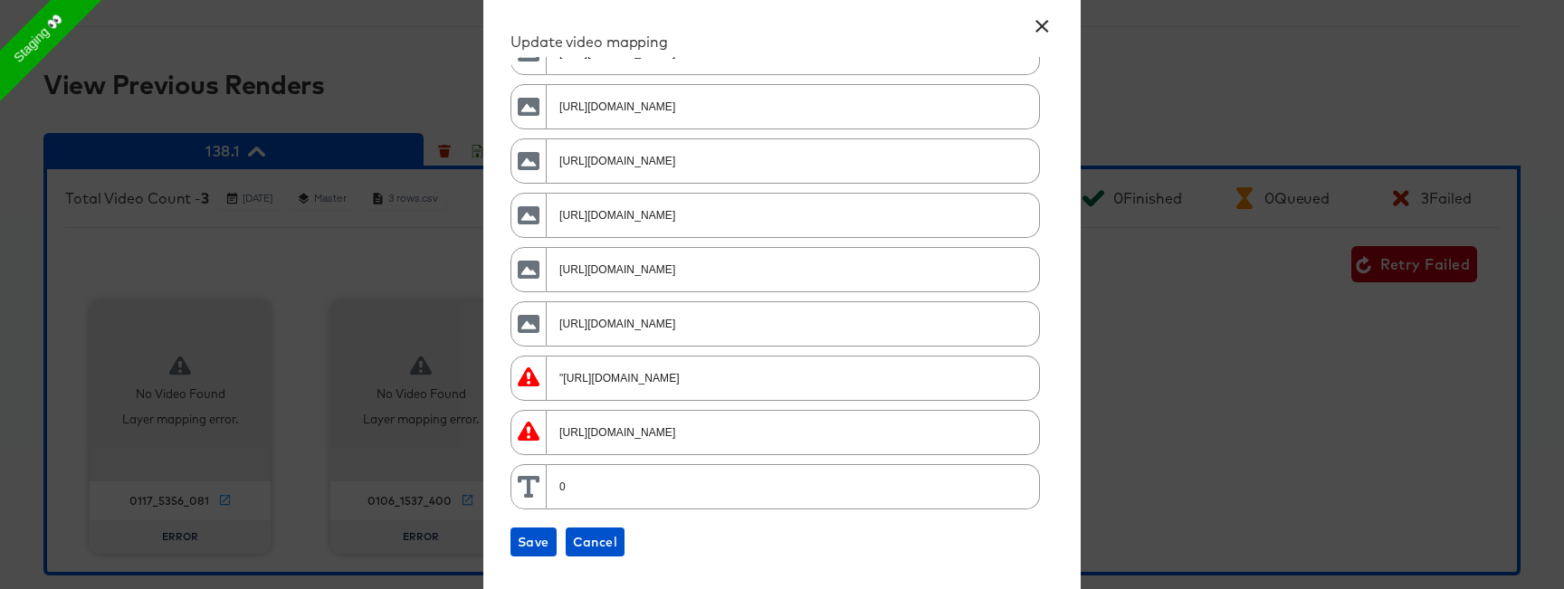
scroll to position [1505, 0]
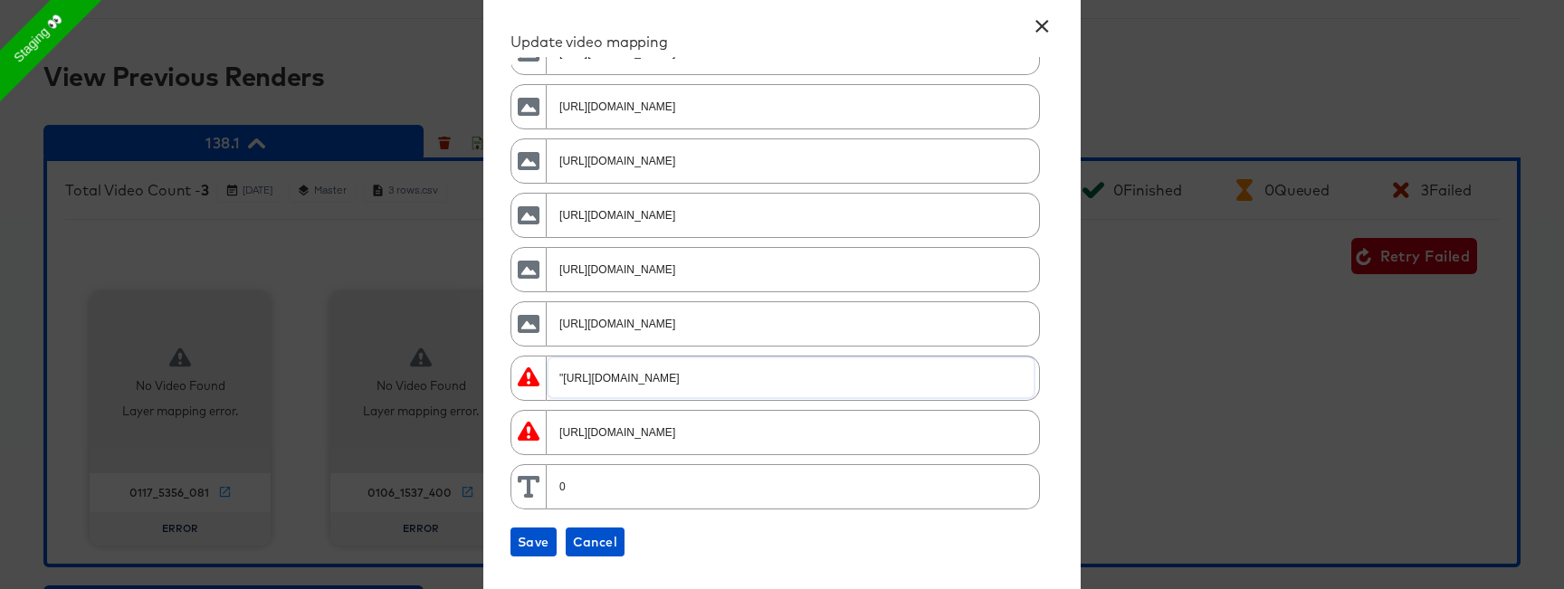
click at [893, 366] on input ""[URL][DOMAIN_NAME]" at bounding box center [790, 370] width 485 height 39
click at [1042, 24] on button "×" at bounding box center [1041, 21] width 33 height 33
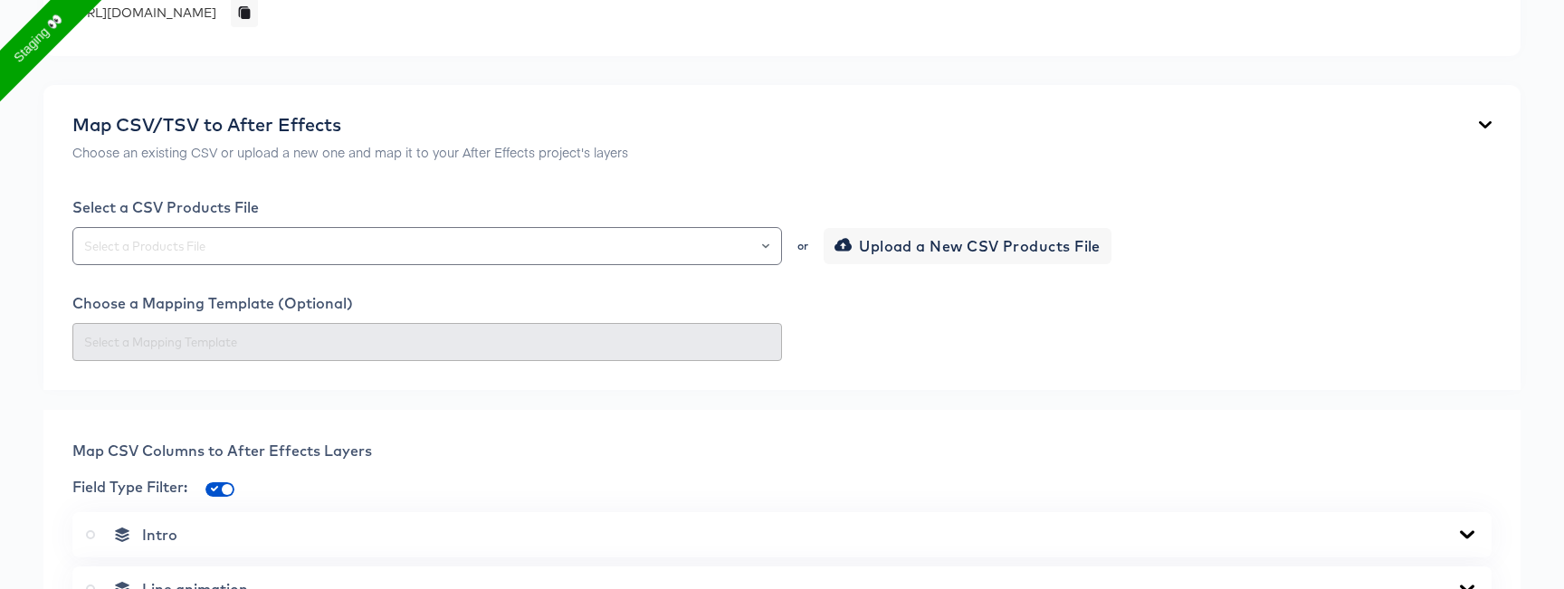
scroll to position [98, 0]
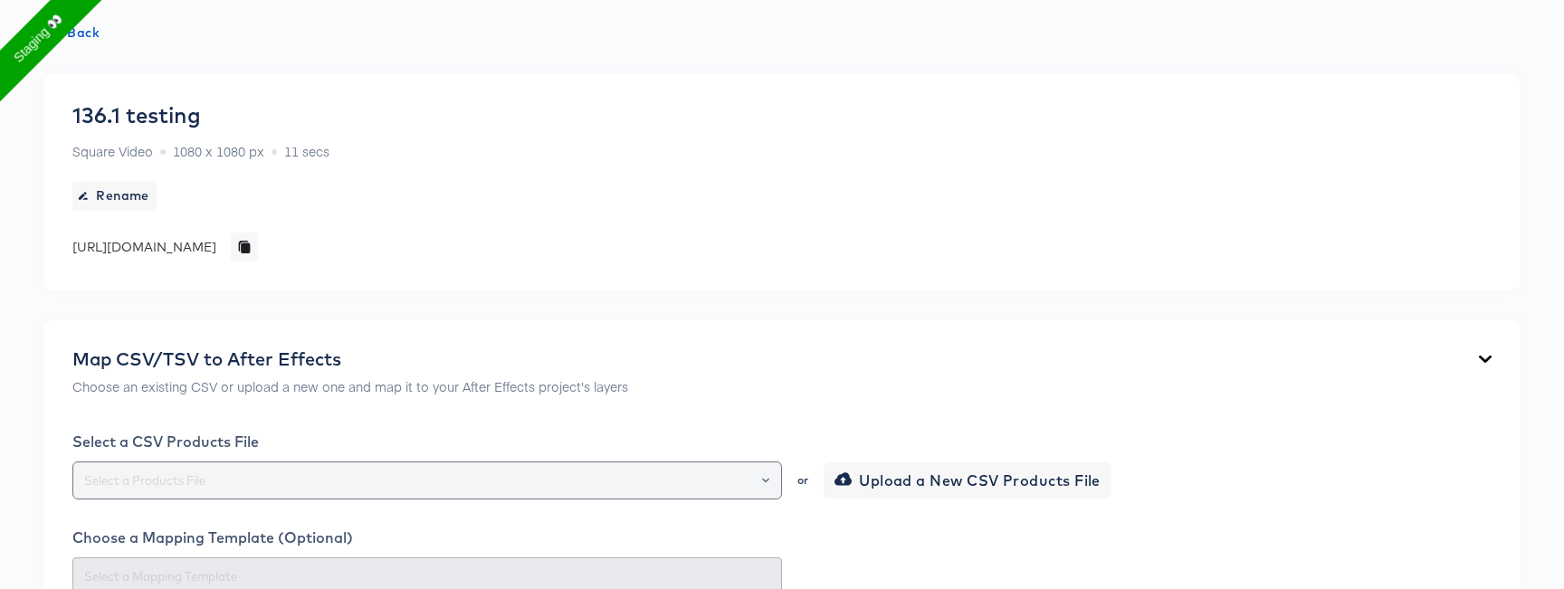
click at [244, 466] on div at bounding box center [426, 480] width 709 height 38
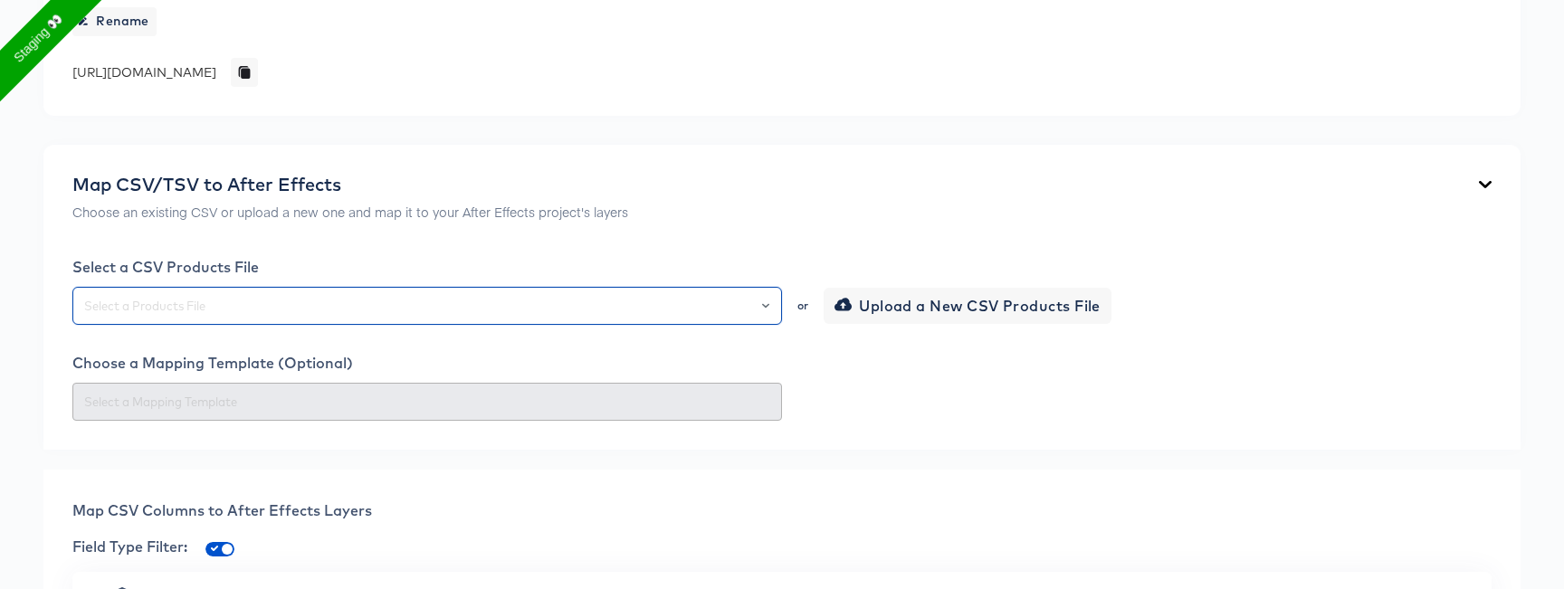
scroll to position [239, 0]
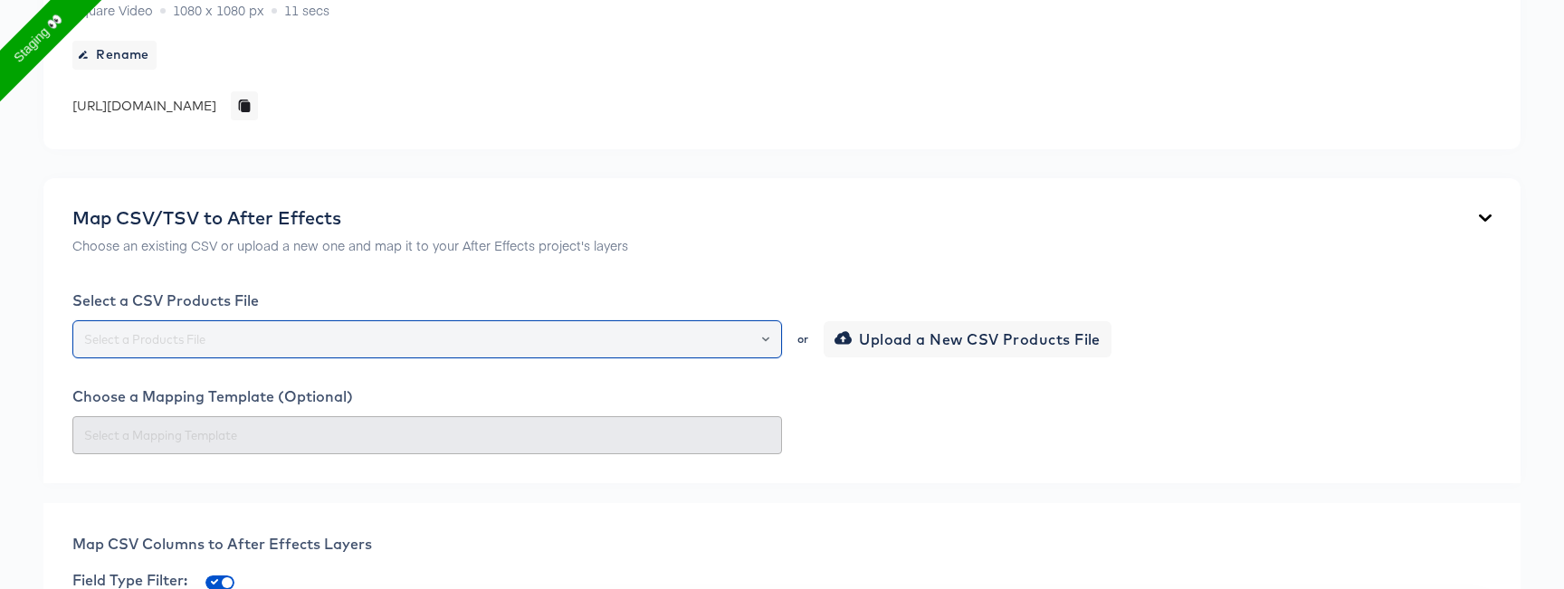
click at [752, 347] on div at bounding box center [757, 339] width 31 height 25
click at [764, 338] on icon "Open" at bounding box center [765, 339] width 7 height 5
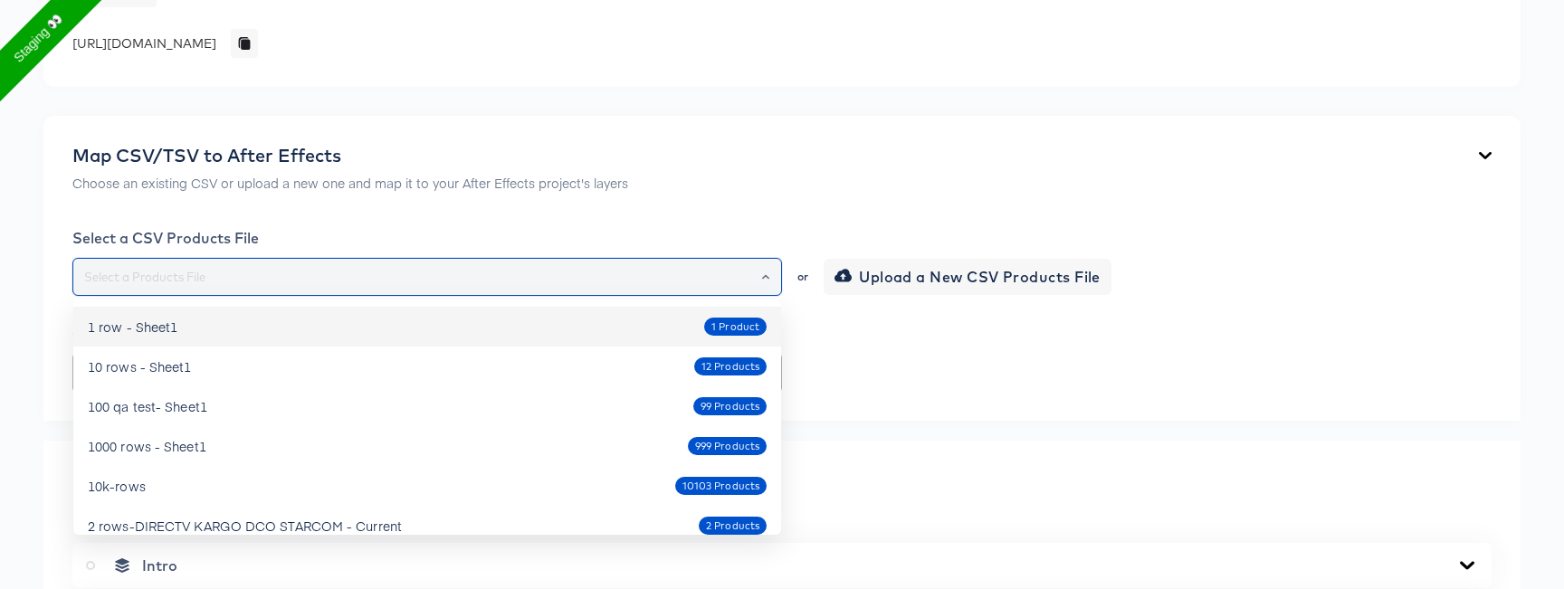
scroll to position [293, 0]
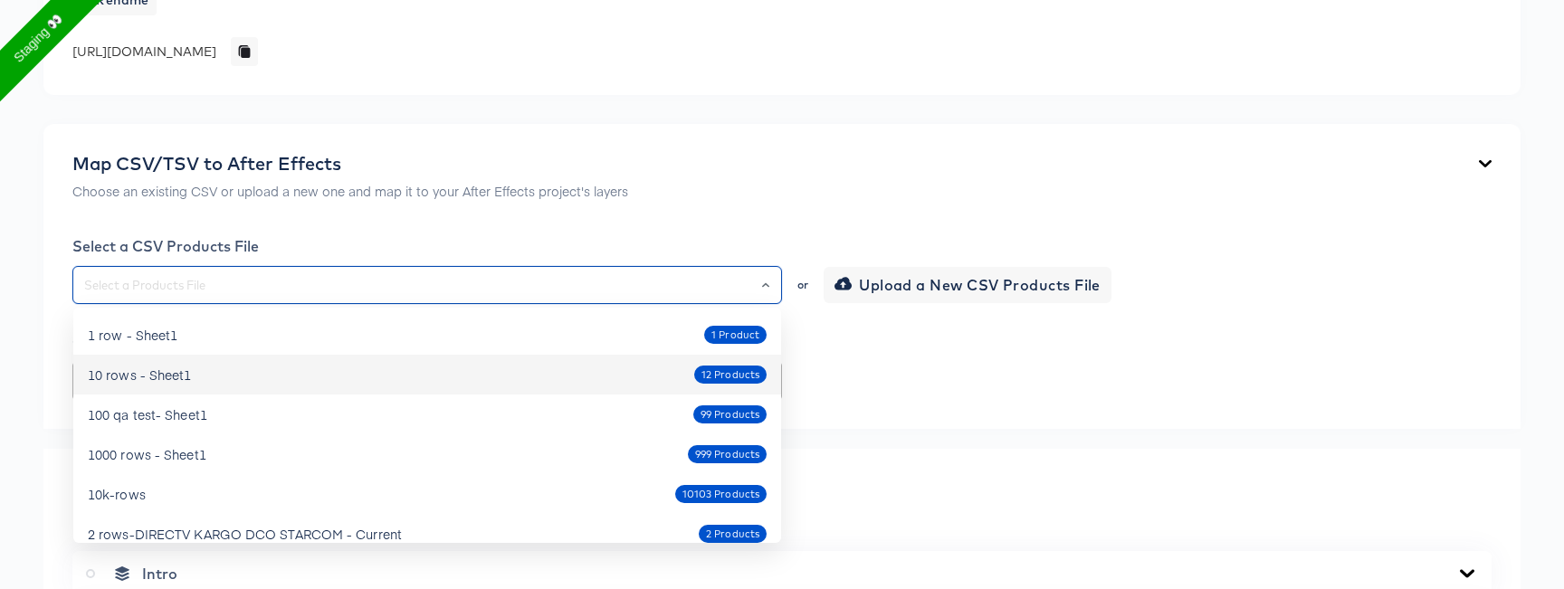
click at [573, 364] on div "10 rows - Sheet1 12 Products" at bounding box center [427, 374] width 679 height 29
type input "10 rows - Sheet1"
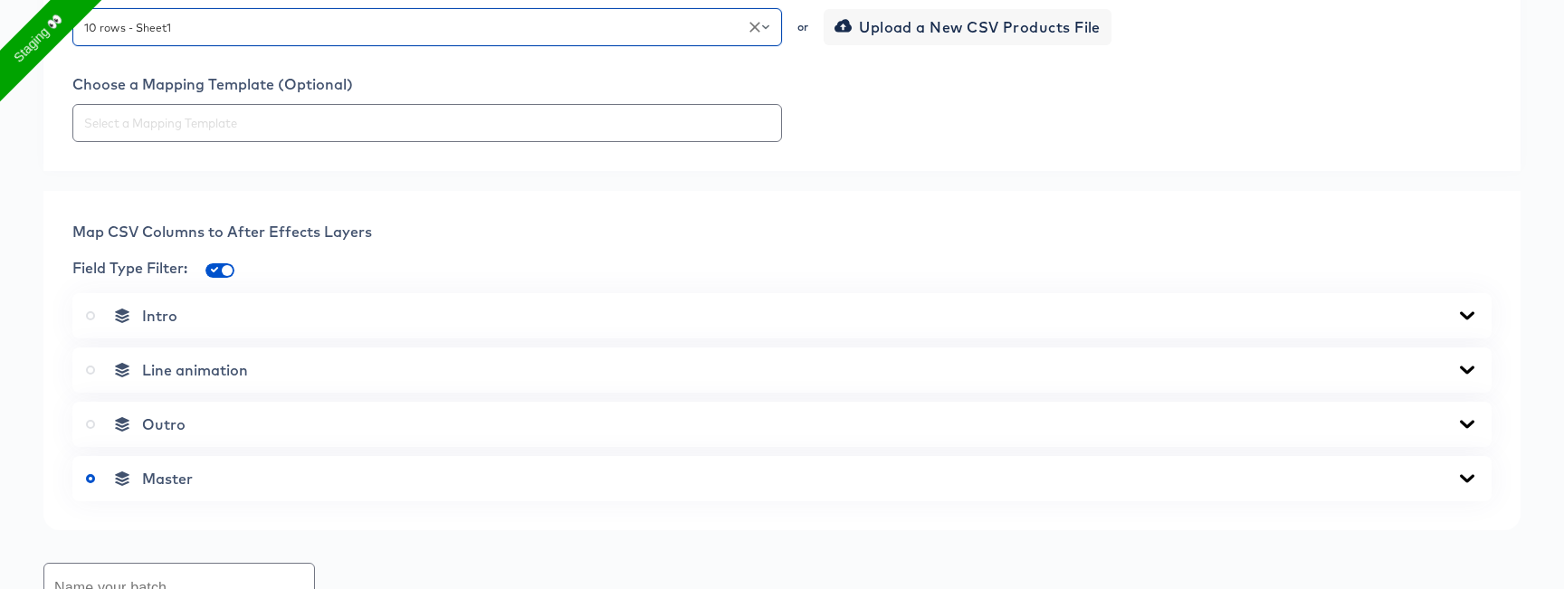
scroll to position [558, 0]
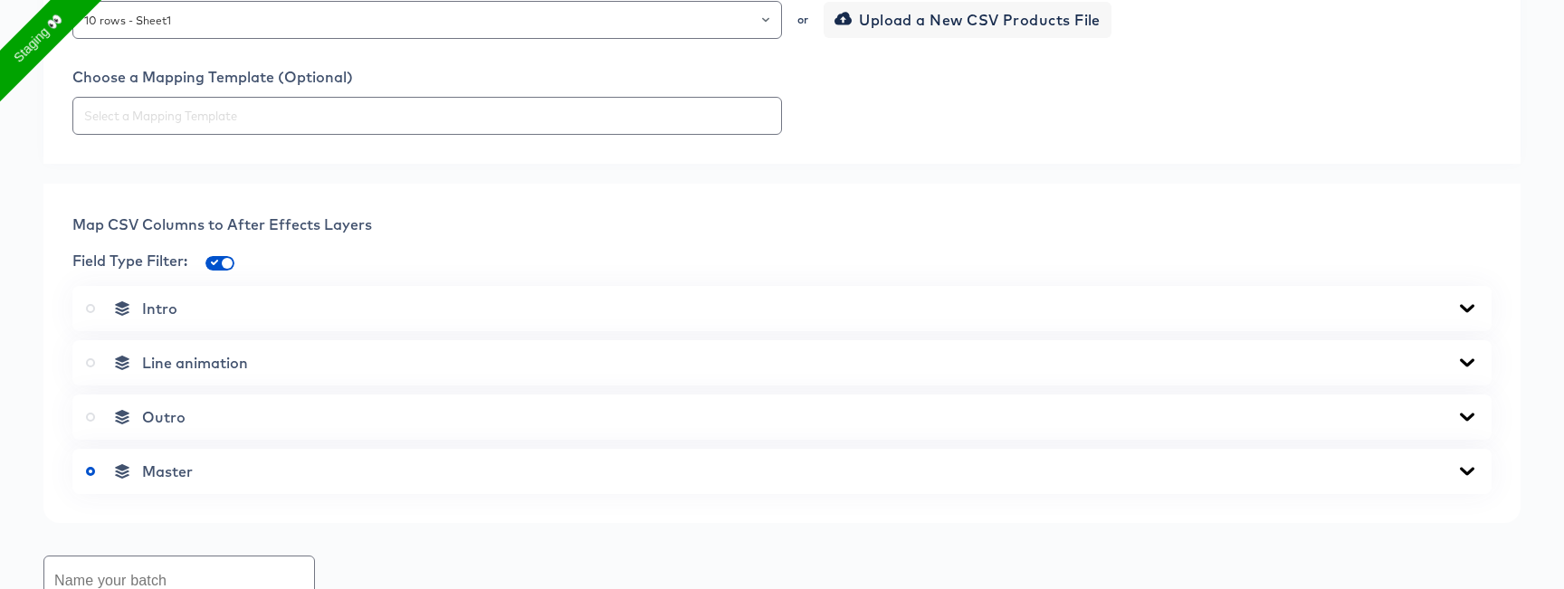
click at [244, 332] on div "Map CSV Columns to After Effects Layers Field Type Filter: Intro Line animation…" at bounding box center [781, 353] width 1477 height 339
click at [247, 316] on div "Intro" at bounding box center [782, 309] width 1392 height 18
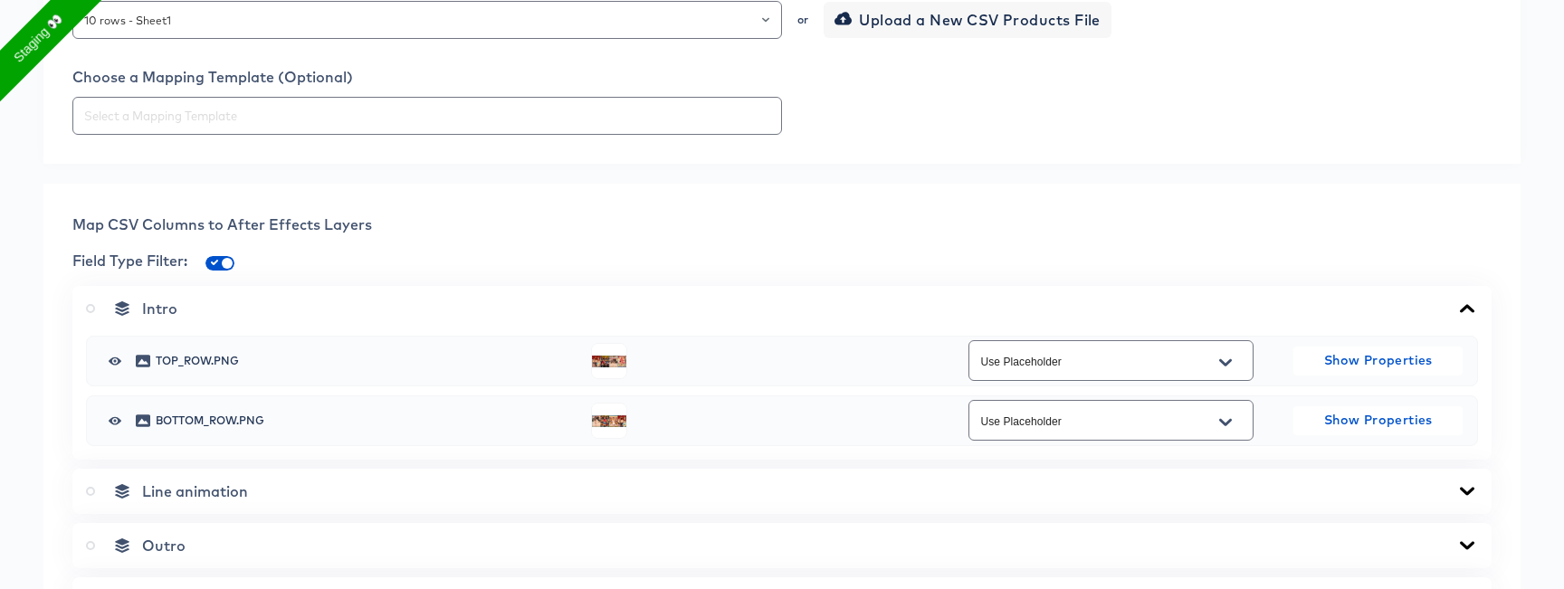
click at [269, 495] on div "Line animation" at bounding box center [782, 491] width 1392 height 18
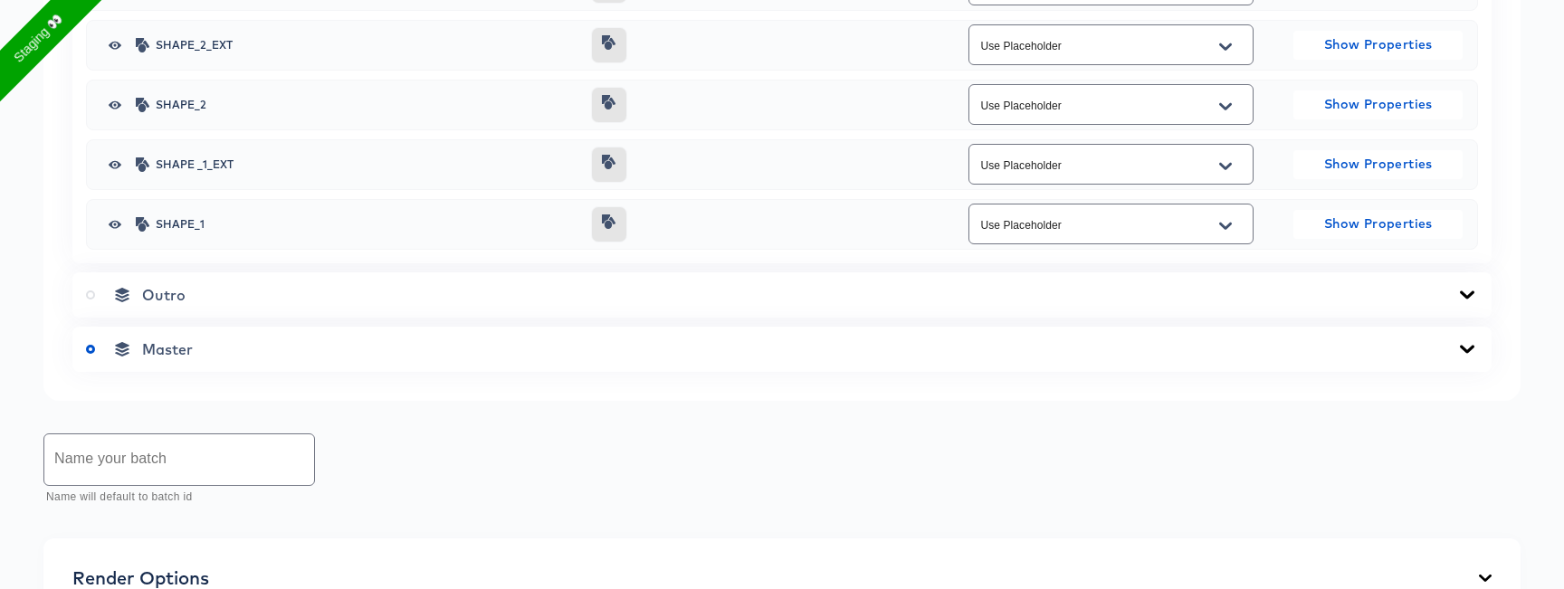
scroll to position [1410, 0]
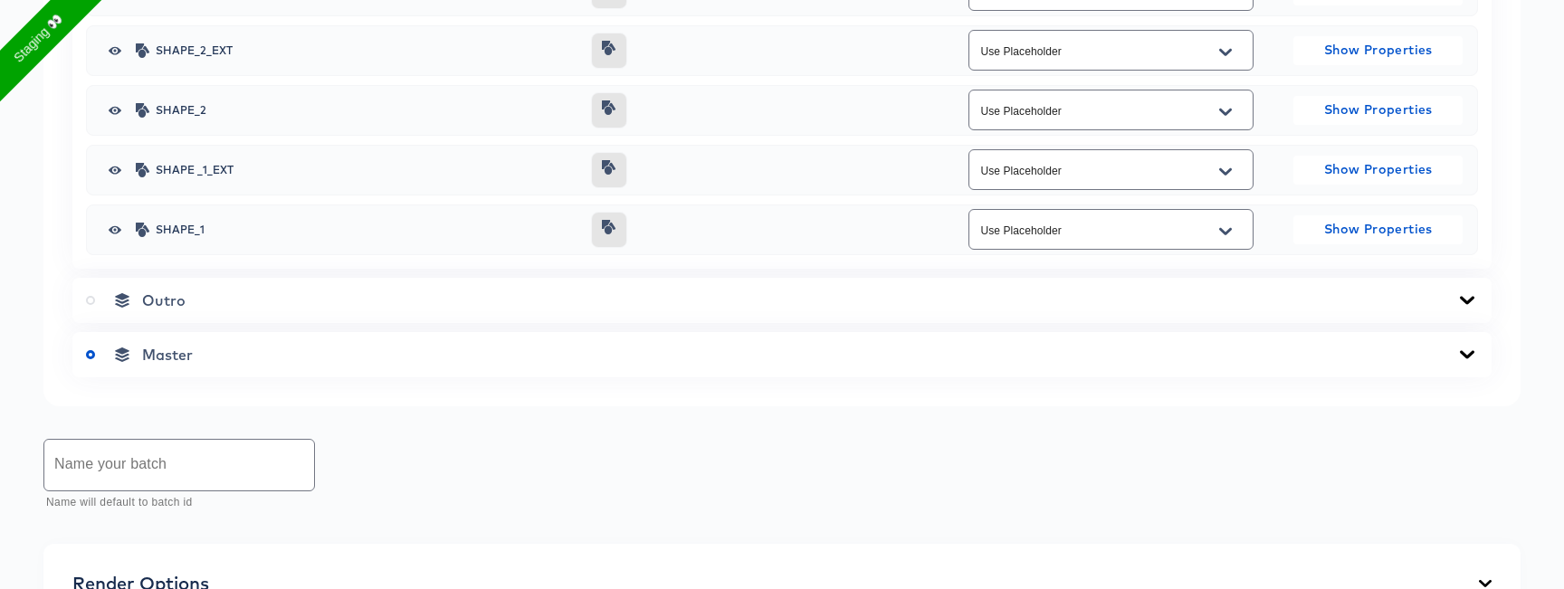
click at [298, 358] on div "Master" at bounding box center [782, 355] width 1392 height 18
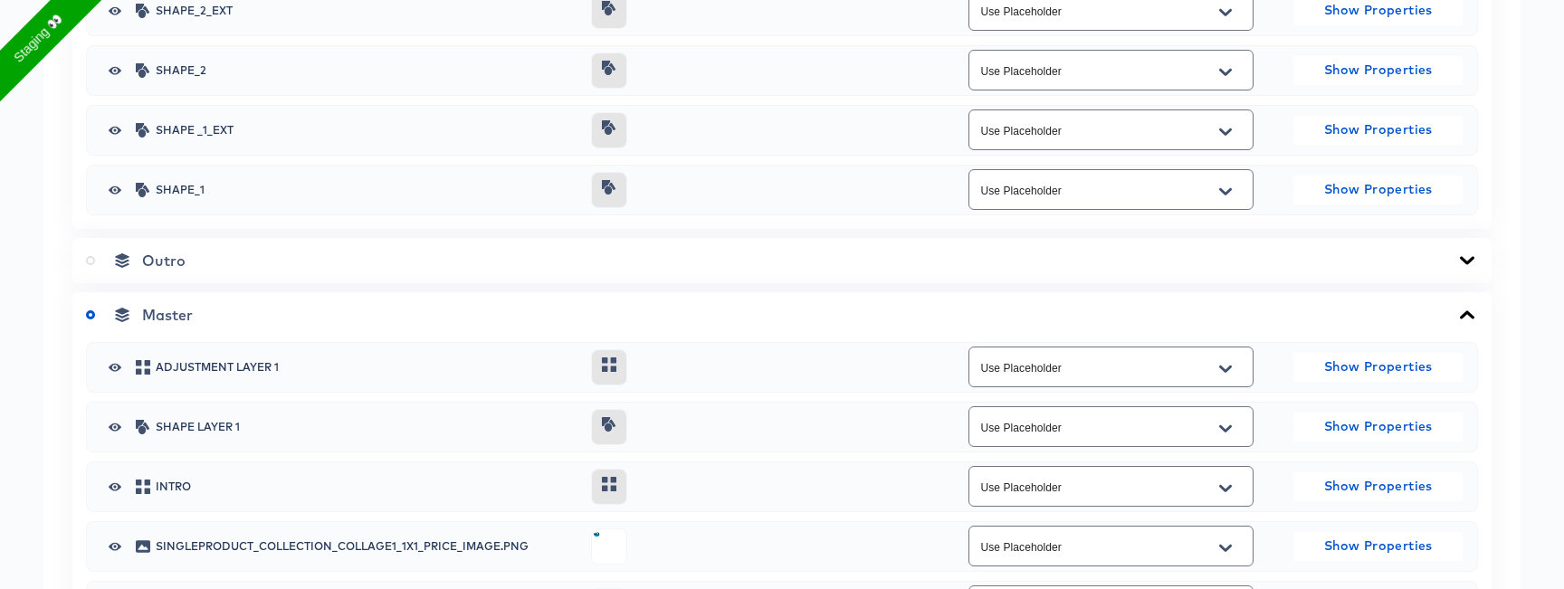
scroll to position [1618, 0]
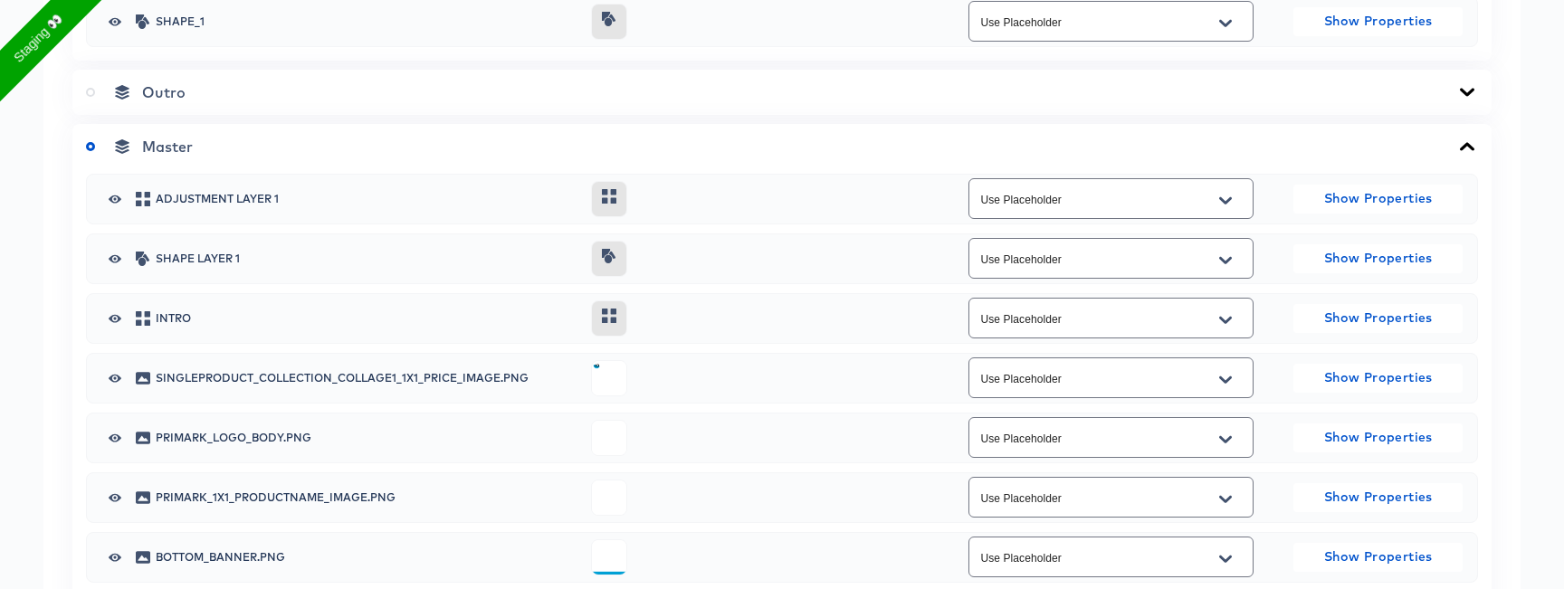
click at [90, 91] on icon at bounding box center [90, 92] width 9 height 9
click at [0, 0] on input "radio" at bounding box center [0, 0] width 0 height 0
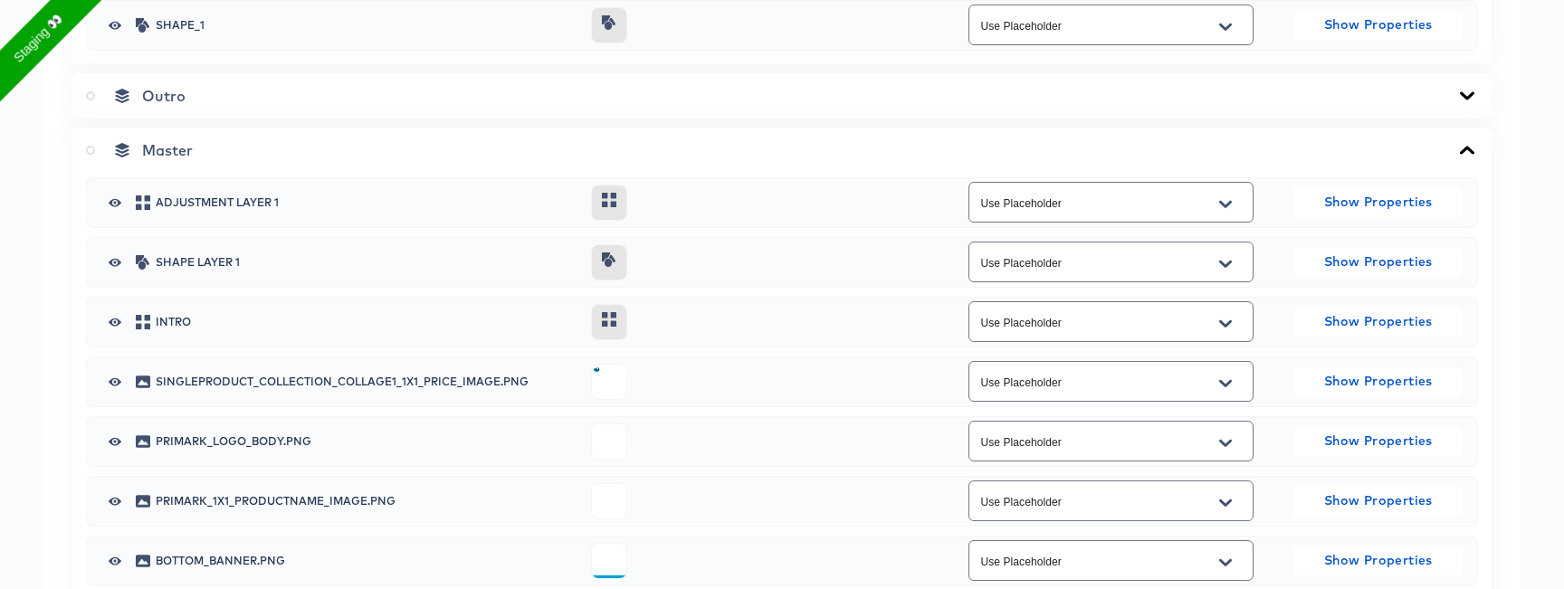
scroll to position [1602, 0]
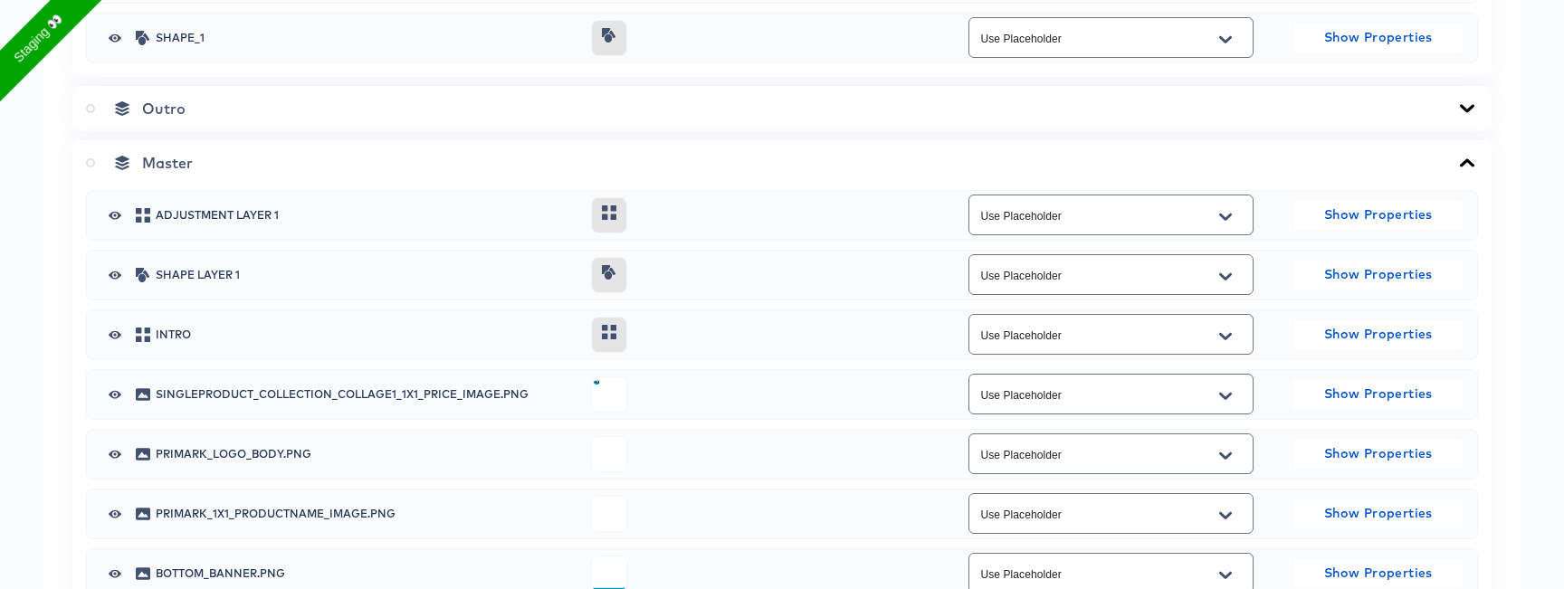
click at [90, 166] on icon at bounding box center [90, 162] width 9 height 9
click at [0, 0] on input "radio" at bounding box center [0, 0] width 0 height 0
click at [115, 273] on icon "button" at bounding box center [115, 275] width 13 height 8
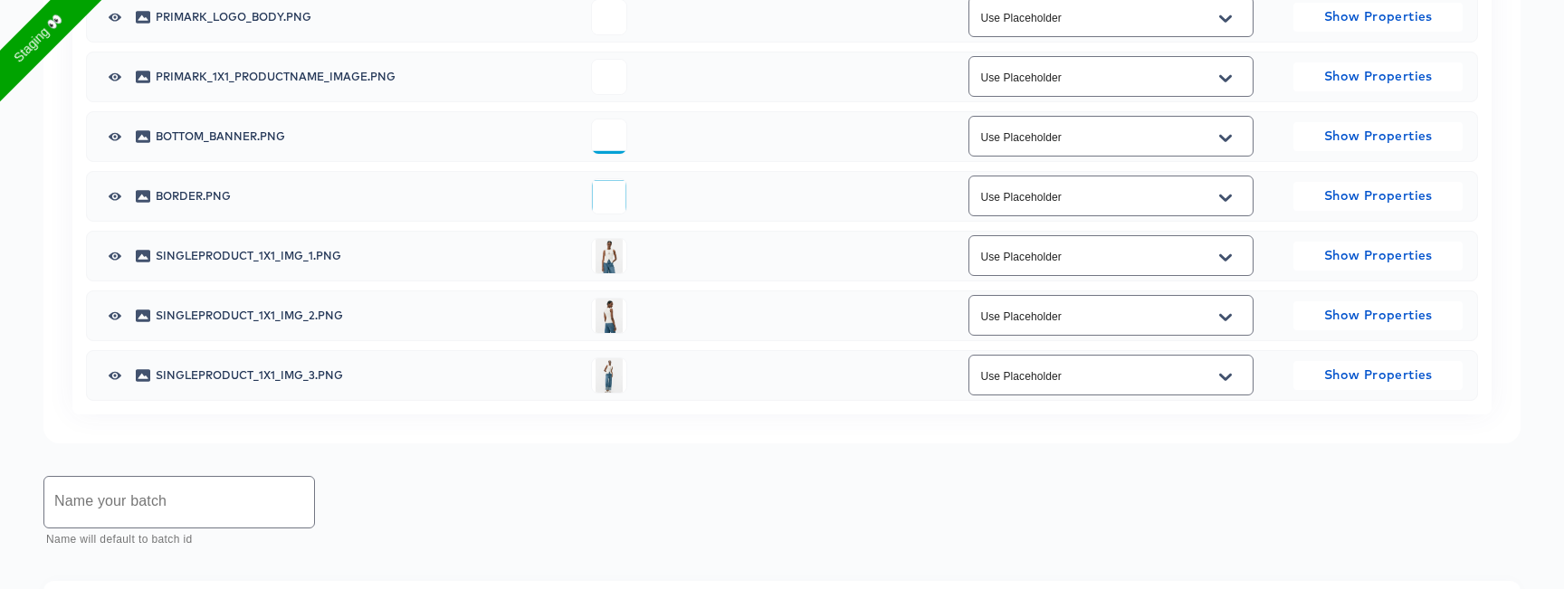
scroll to position [2041, 0]
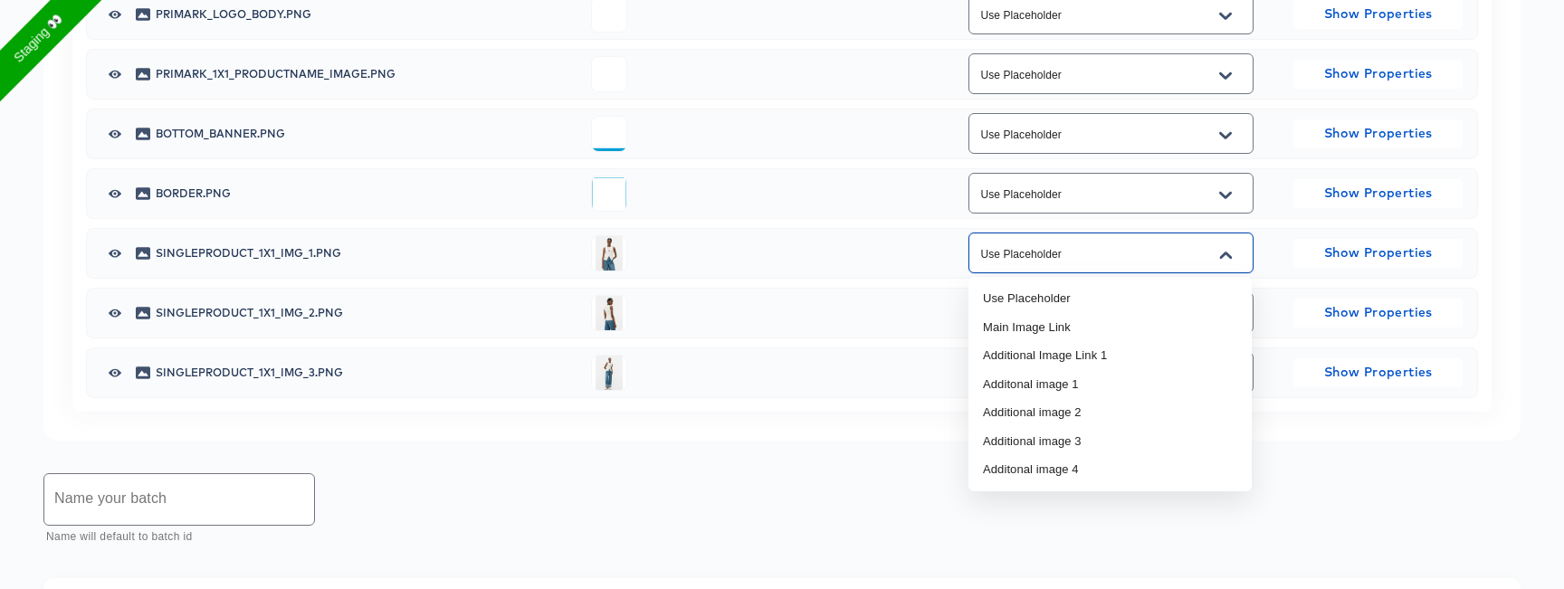
click at [1081, 262] on input "Use Placeholder" at bounding box center [1096, 253] width 241 height 21
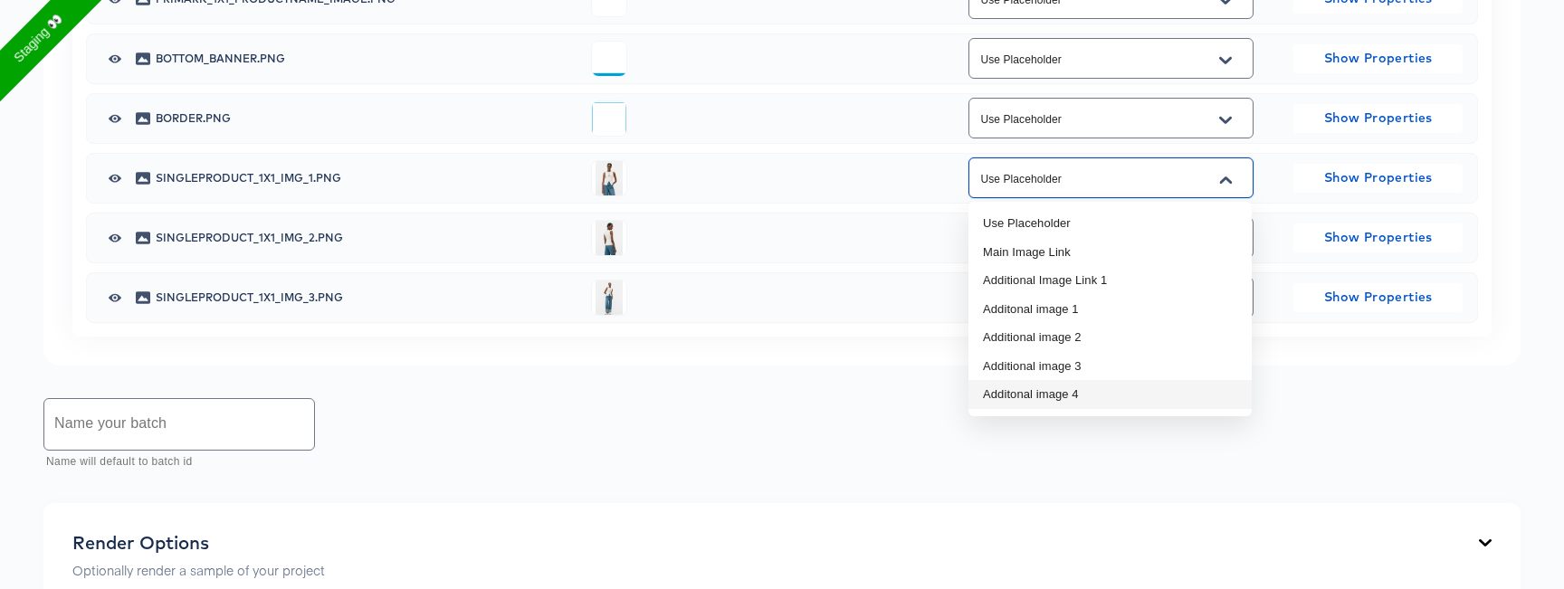
scroll to position [2121, 0]
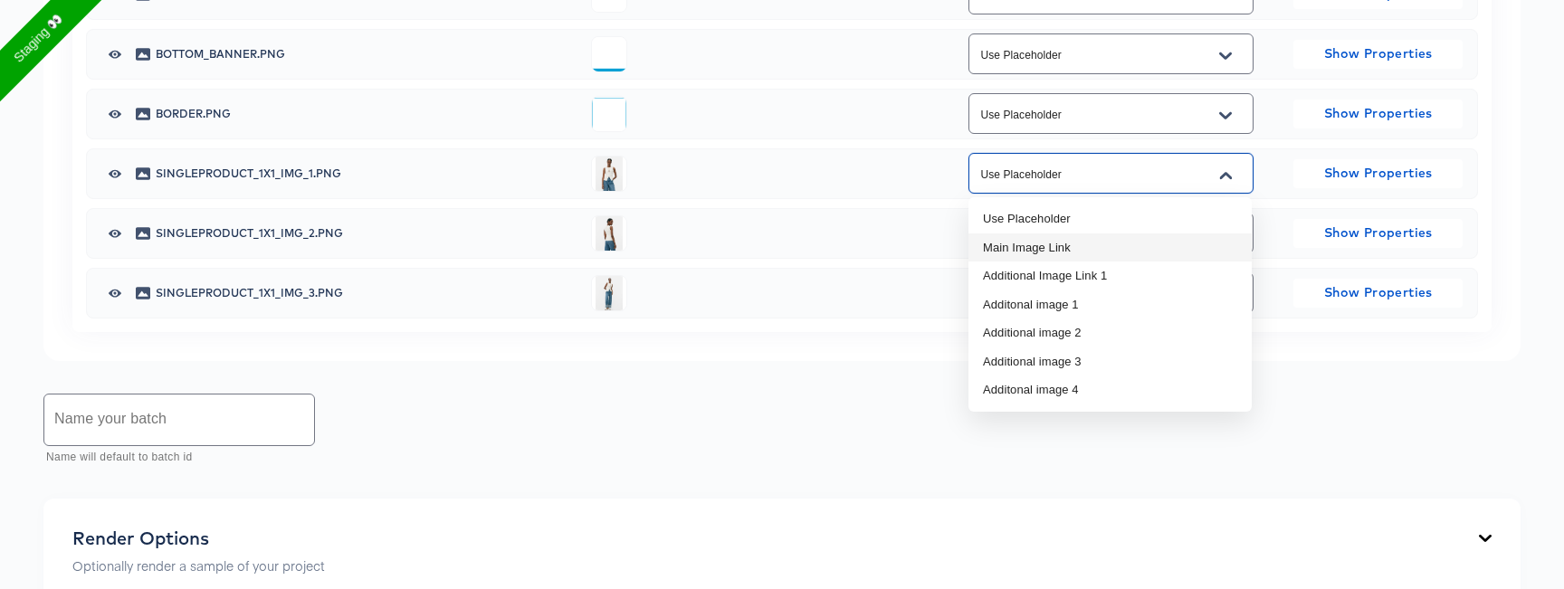
click at [1078, 260] on li "Main Image Link" at bounding box center [1109, 247] width 283 height 29
type input "Main Image Link"
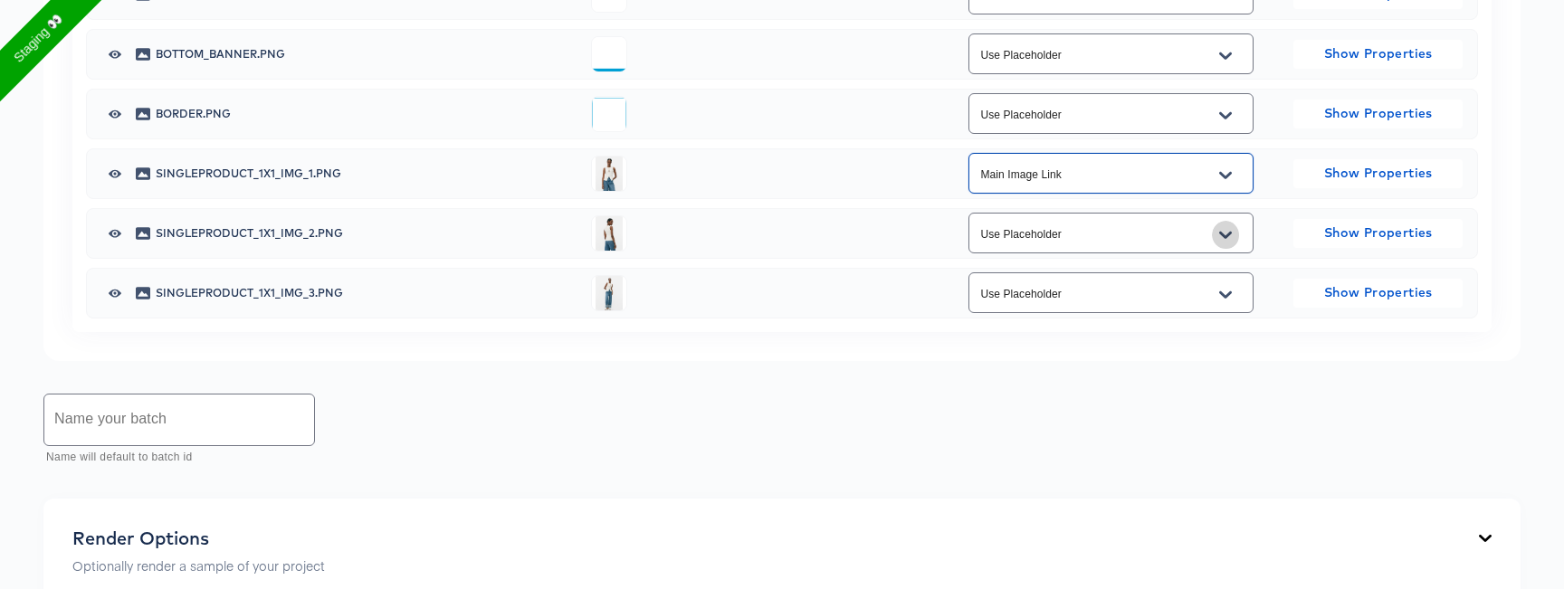
click at [1229, 235] on icon "Open" at bounding box center [1225, 235] width 13 height 14
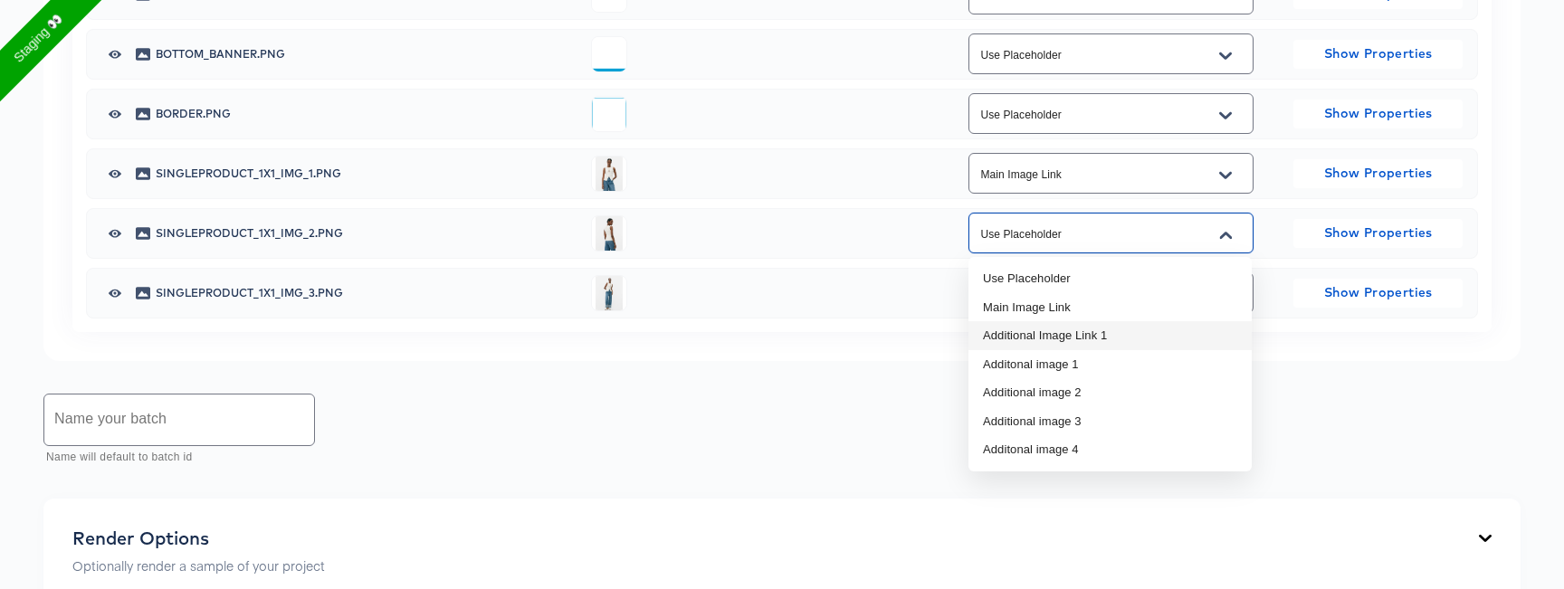
click at [1136, 331] on li "Additional Image Link 1" at bounding box center [1109, 335] width 283 height 29
type input "Additional Image Link 1"
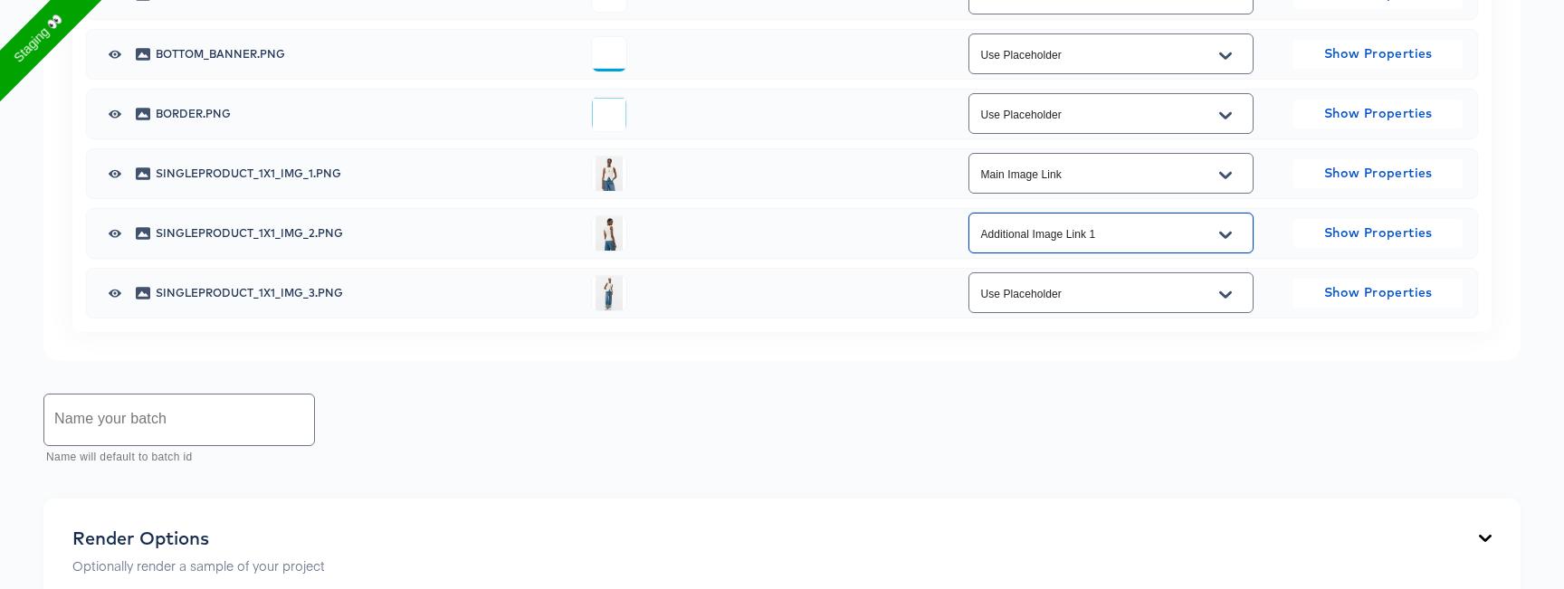
click at [1129, 296] on input "Use Placeholder" at bounding box center [1096, 293] width 241 height 21
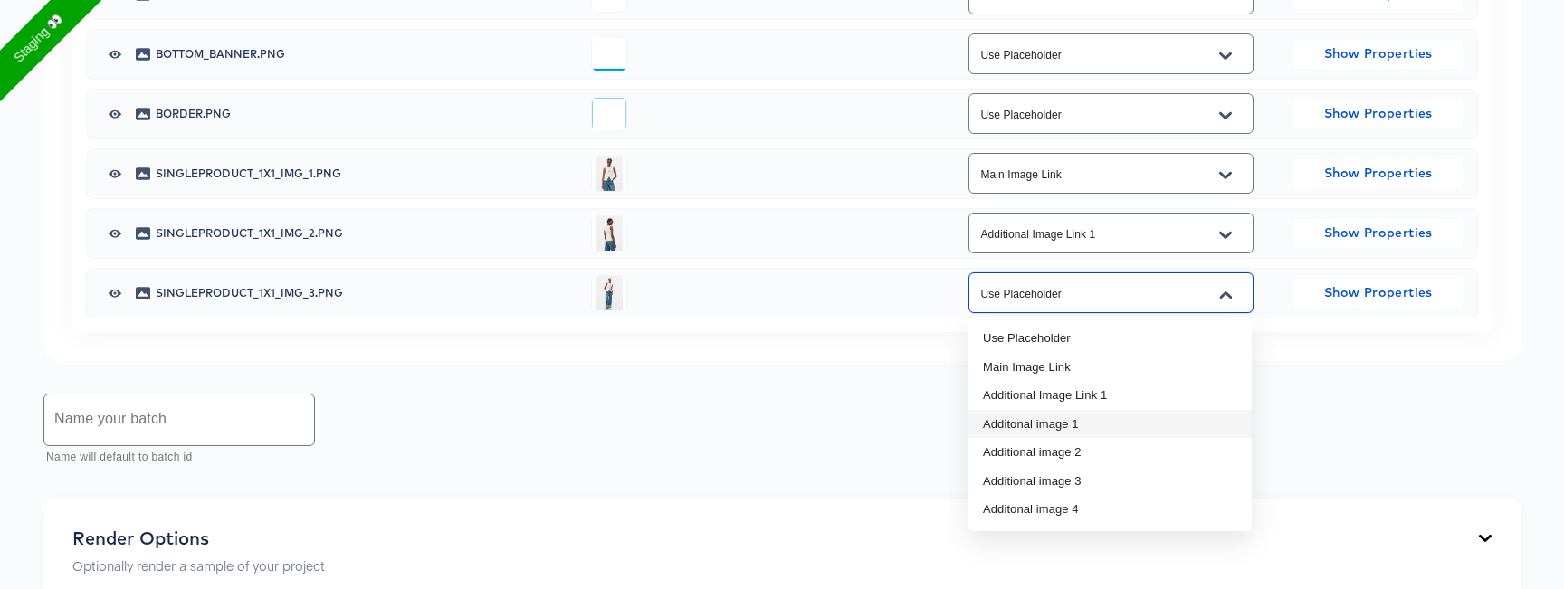
click at [1076, 434] on li "Additonal image 1" at bounding box center [1109, 424] width 283 height 29
type input "Additonal image 1"
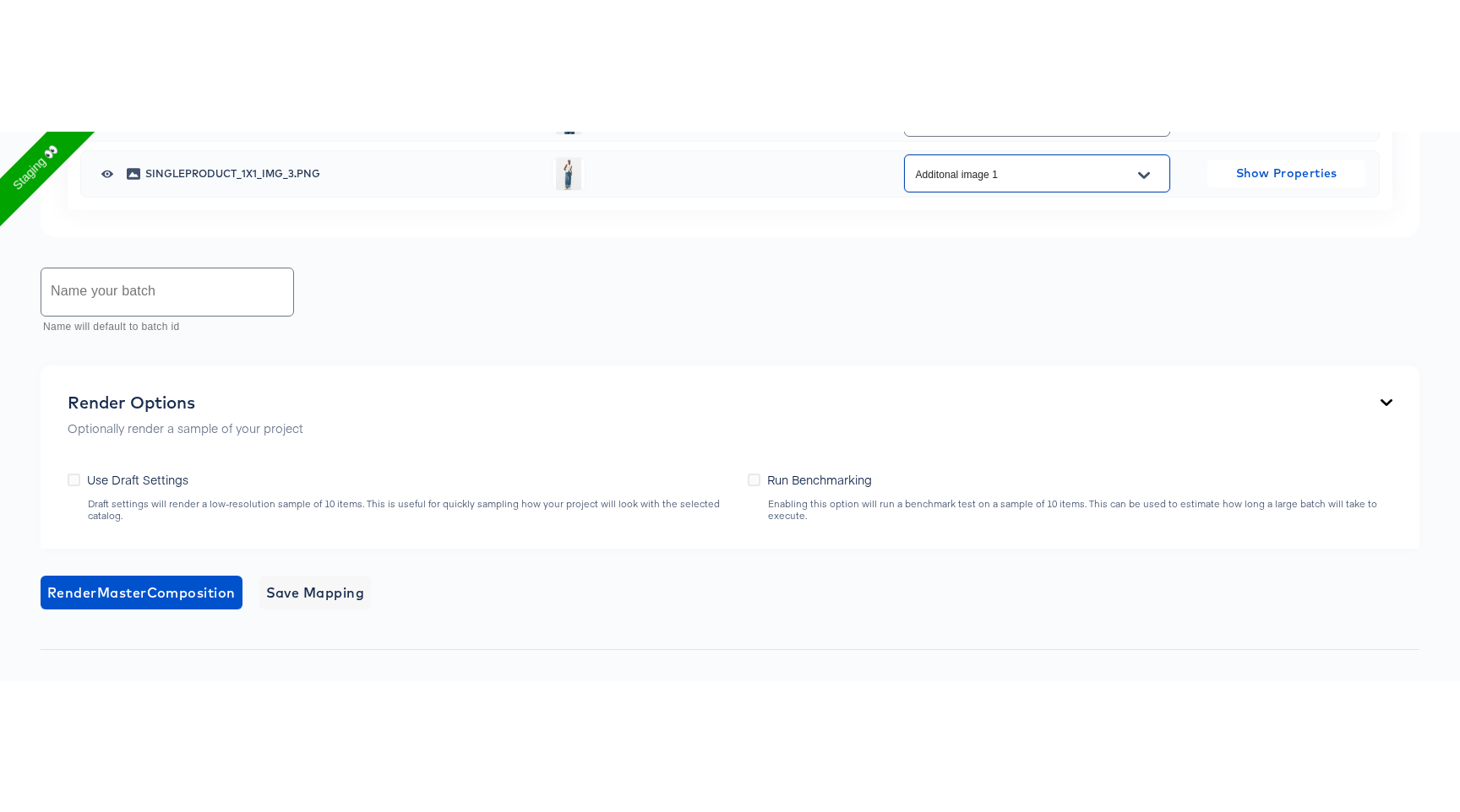
scroll to position [2494, 0]
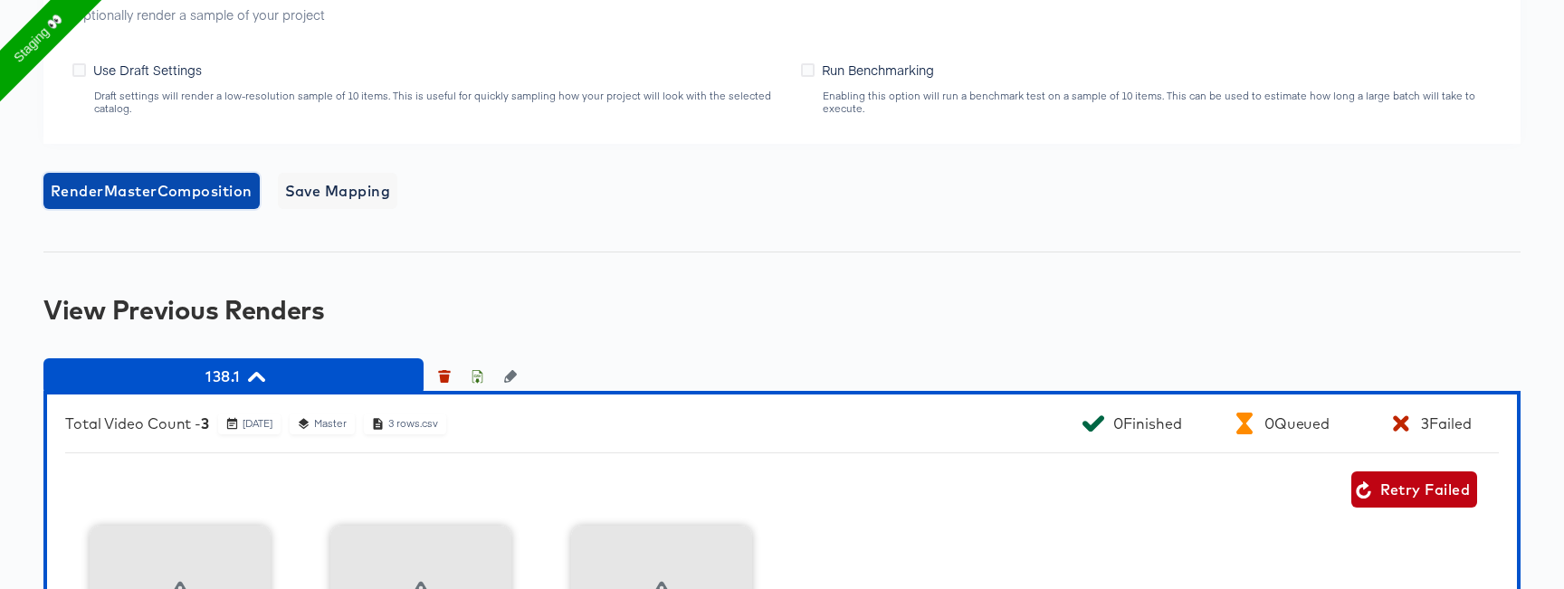
click at [239, 203] on span "Render Master Composition" at bounding box center [152, 190] width 202 height 25
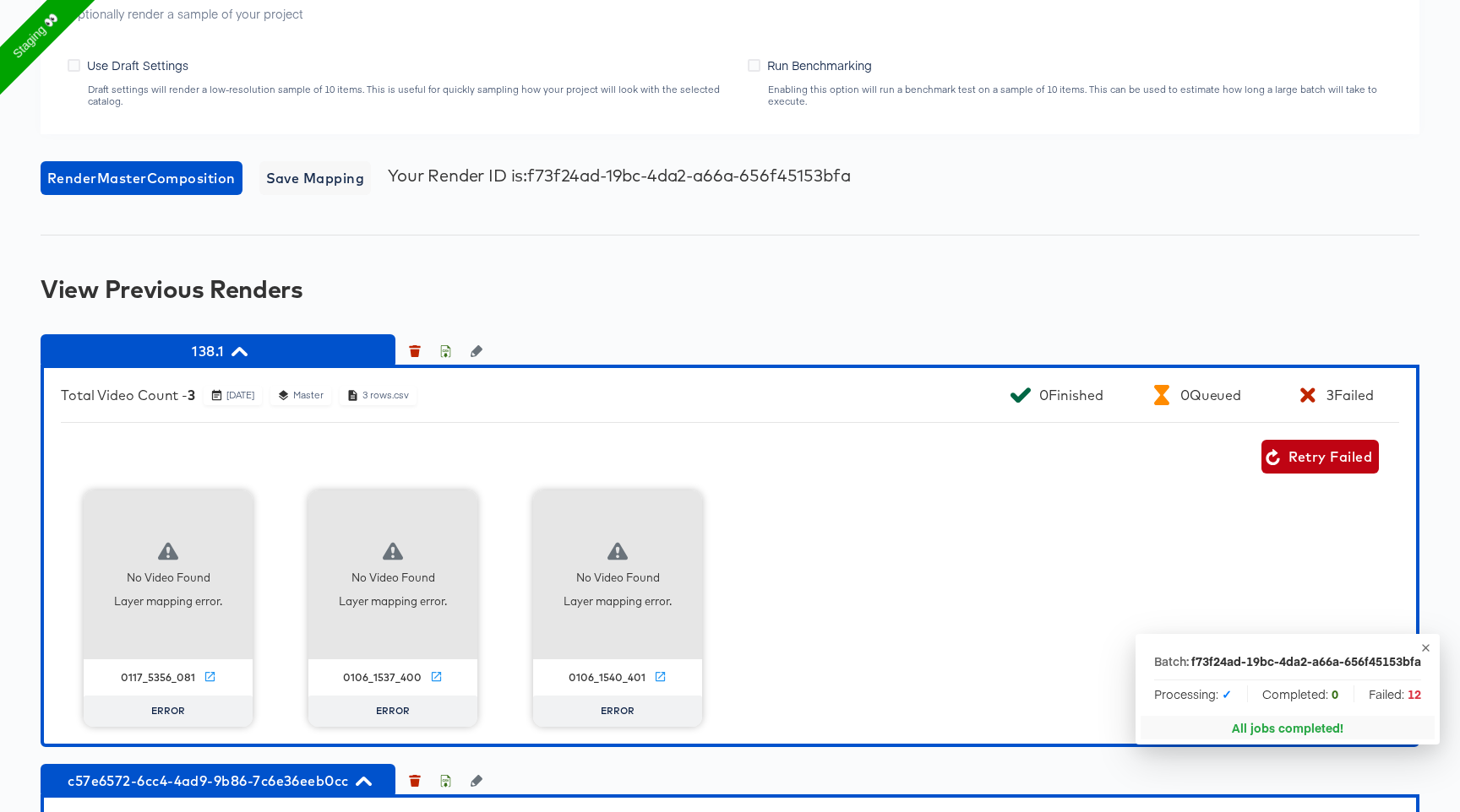
scroll to position [2886, 0]
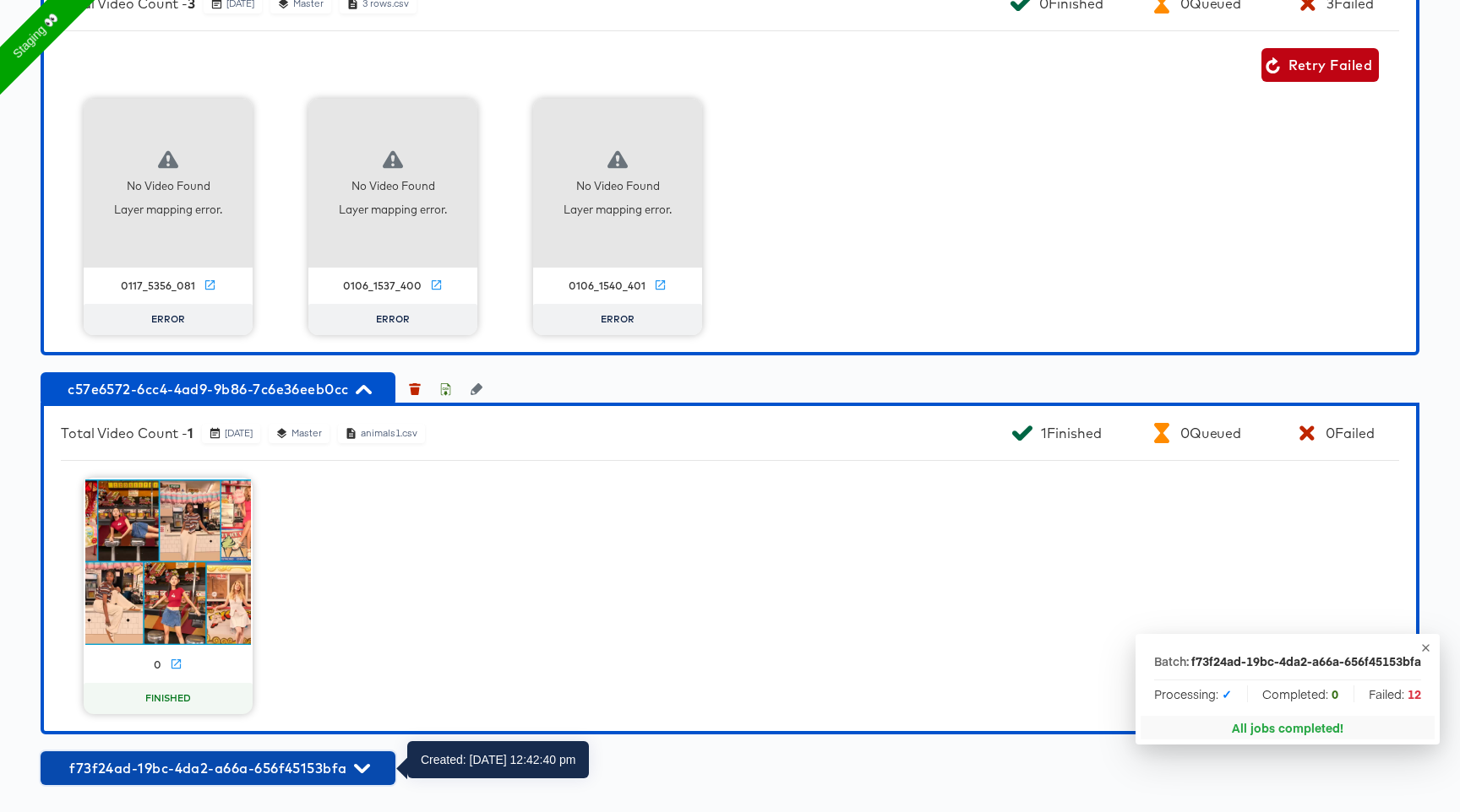
click at [264, 763] on span "f73f24ad-19bc-4da2-a66a-656f45153bfa" at bounding box center [218, 768] width 338 height 23
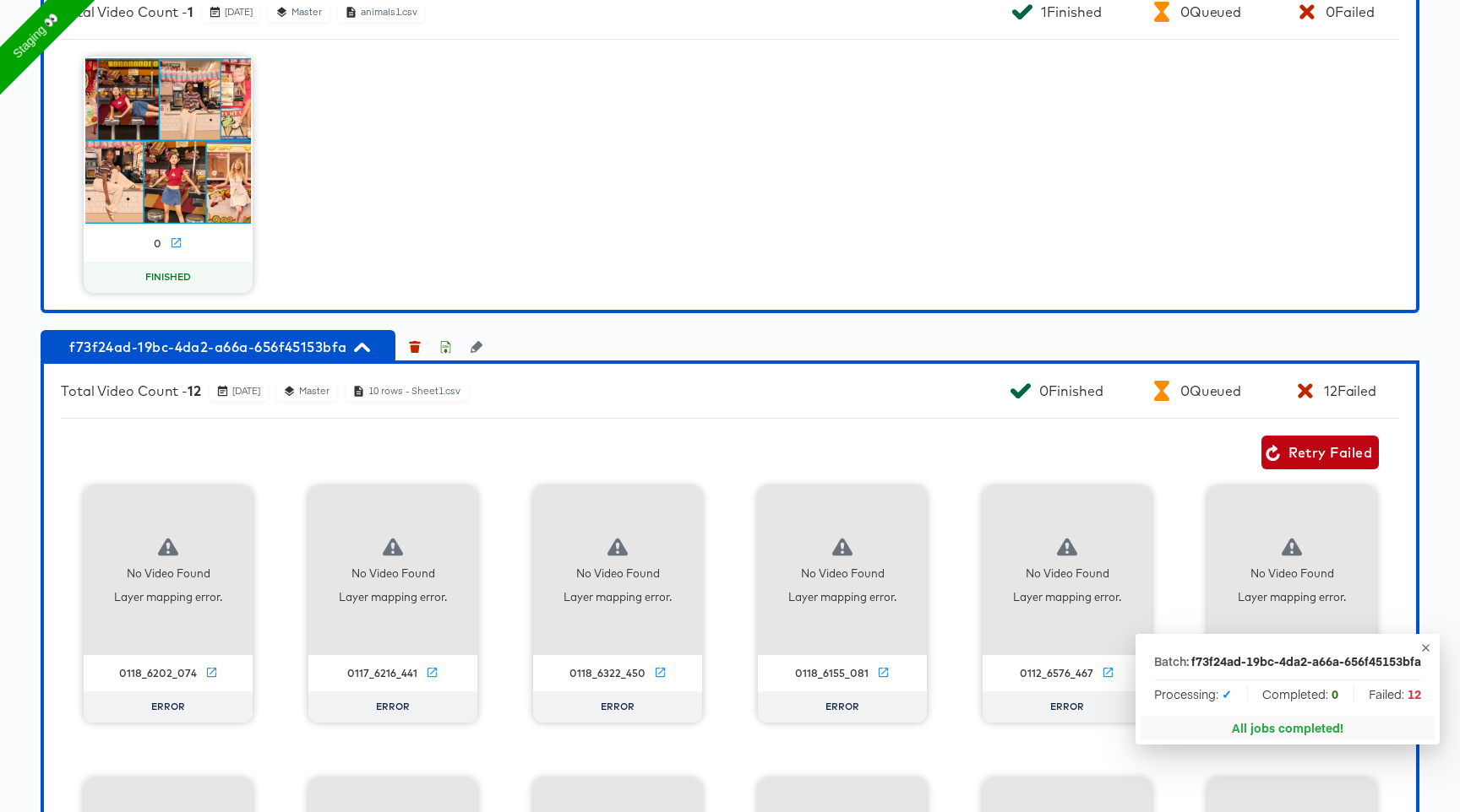
scroll to position [3557, 0]
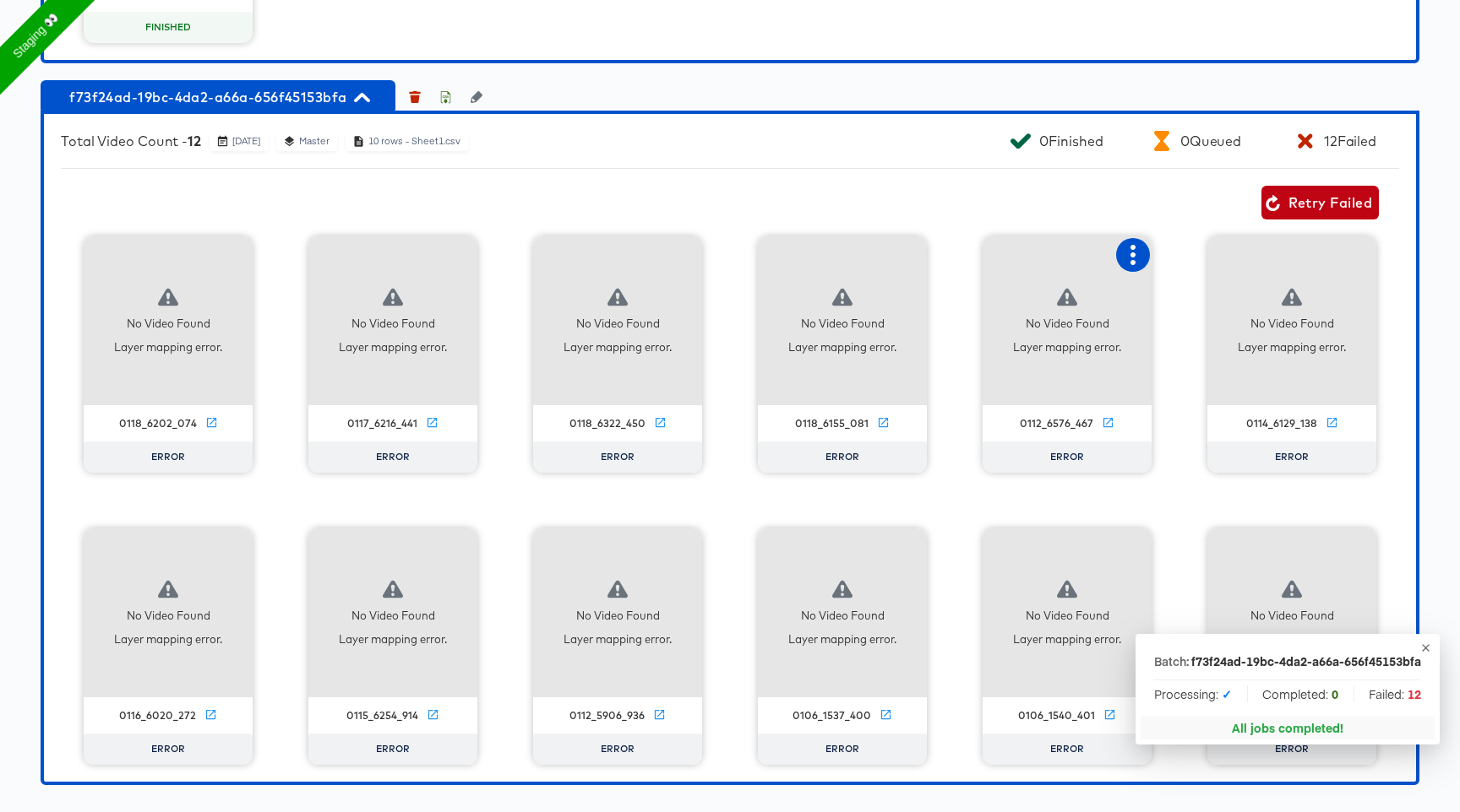
click at [1139, 250] on icon "button" at bounding box center [1133, 255] width 21 height 21
click at [1220, 294] on div "Fix mapping" at bounding box center [1201, 287] width 72 height 13
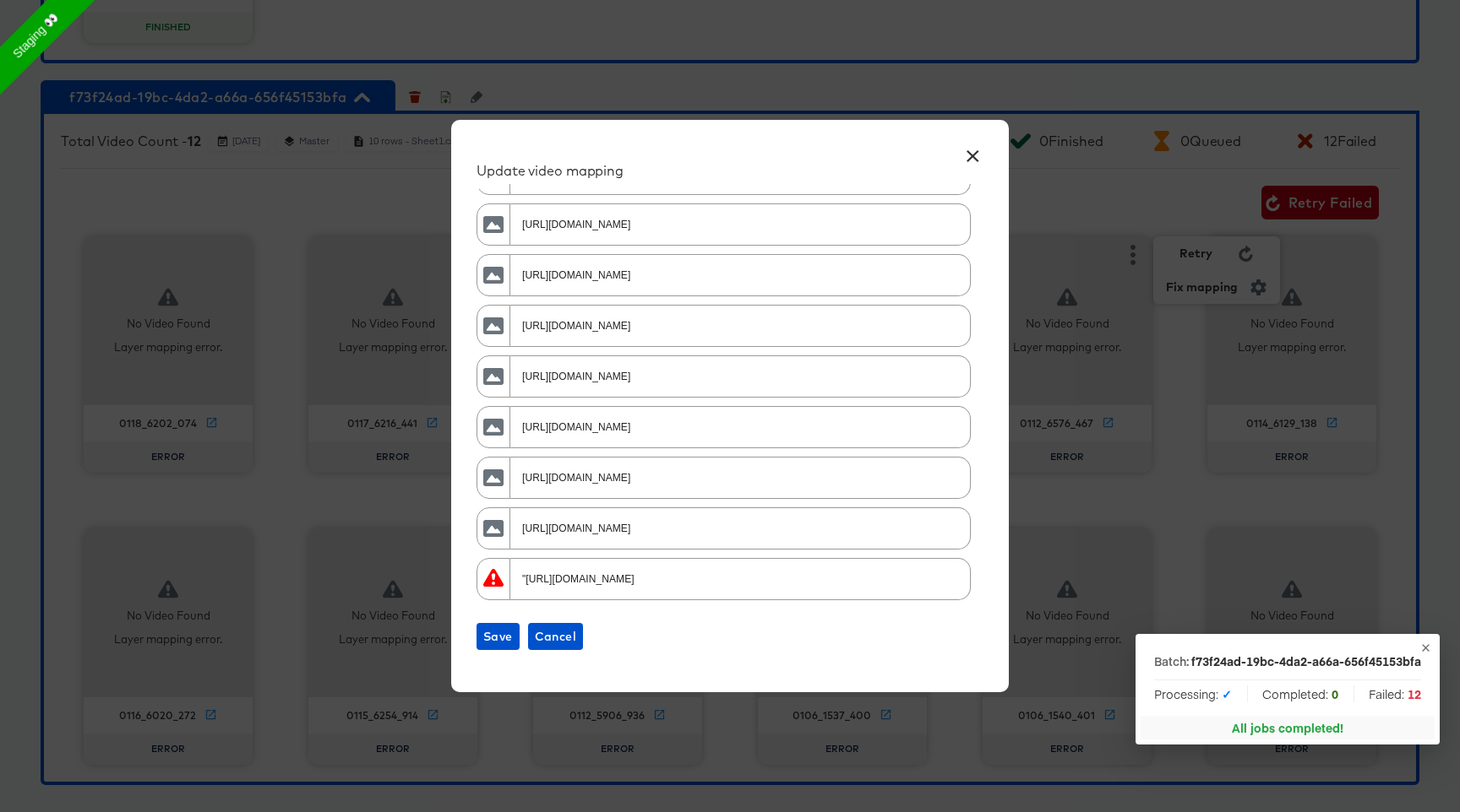
scroll to position [236, 0]
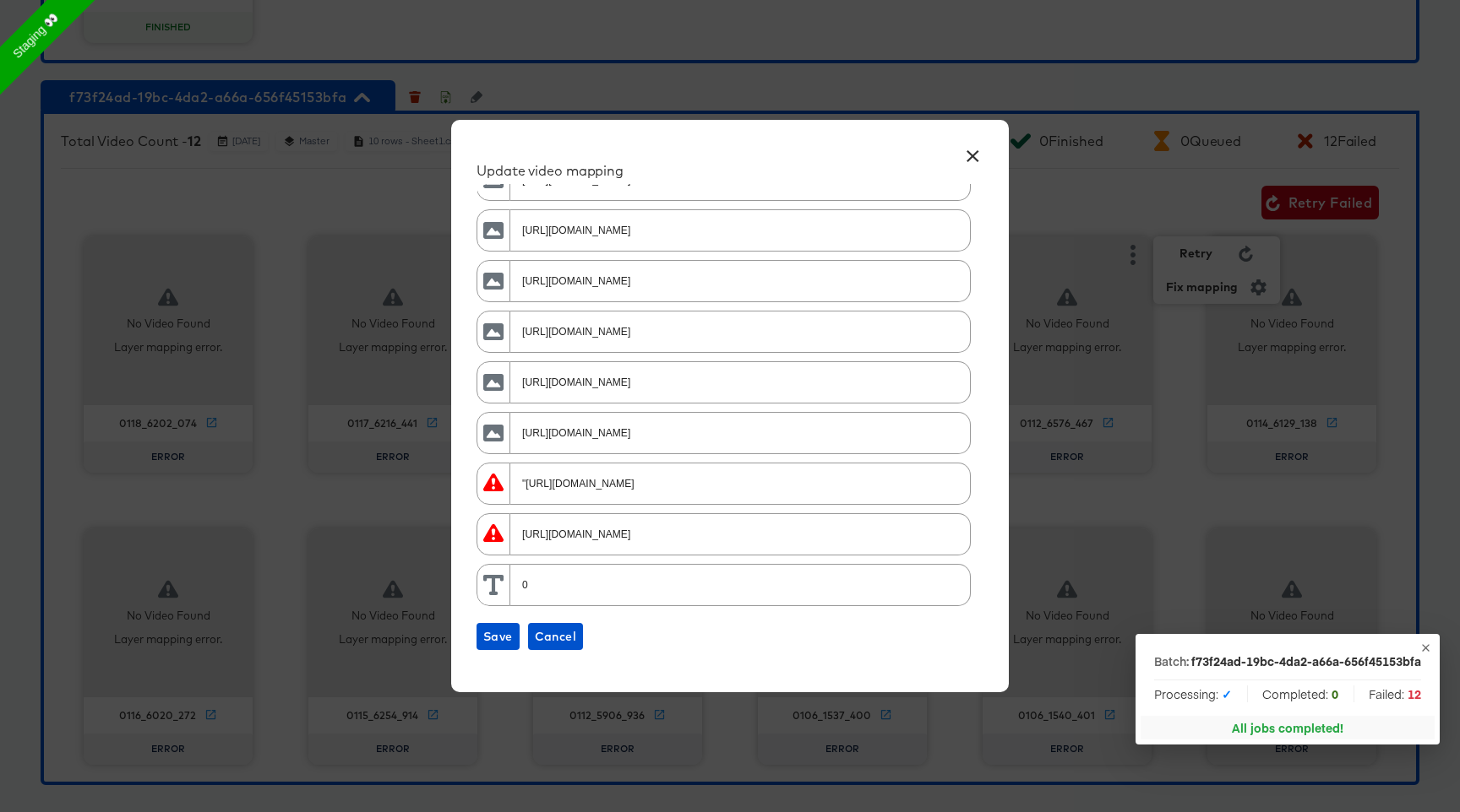
click at [967, 147] on button "×" at bounding box center [972, 152] width 31 height 31
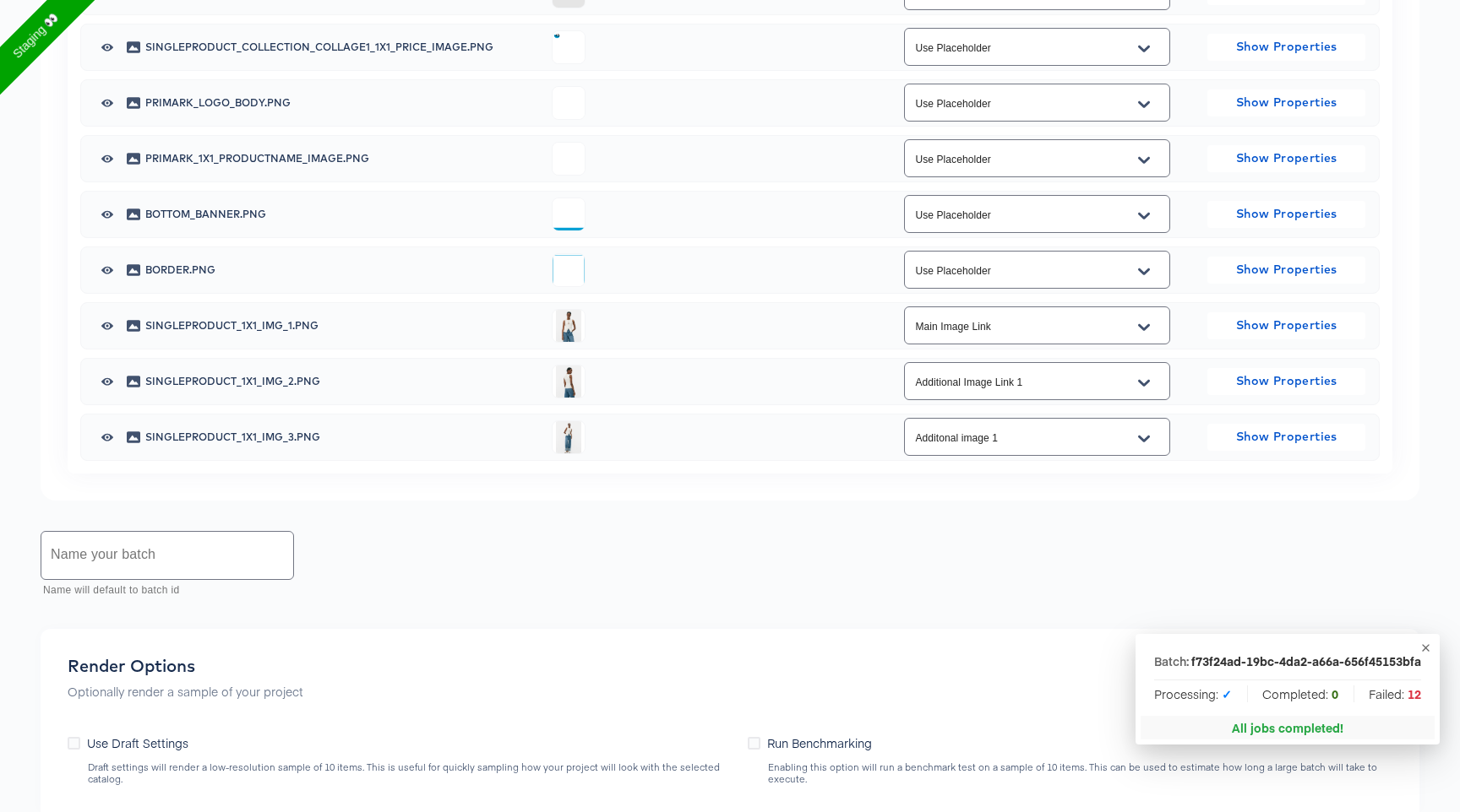
scroll to position [1817, 0]
click at [1149, 329] on icon "Open" at bounding box center [1144, 326] width 12 height 13
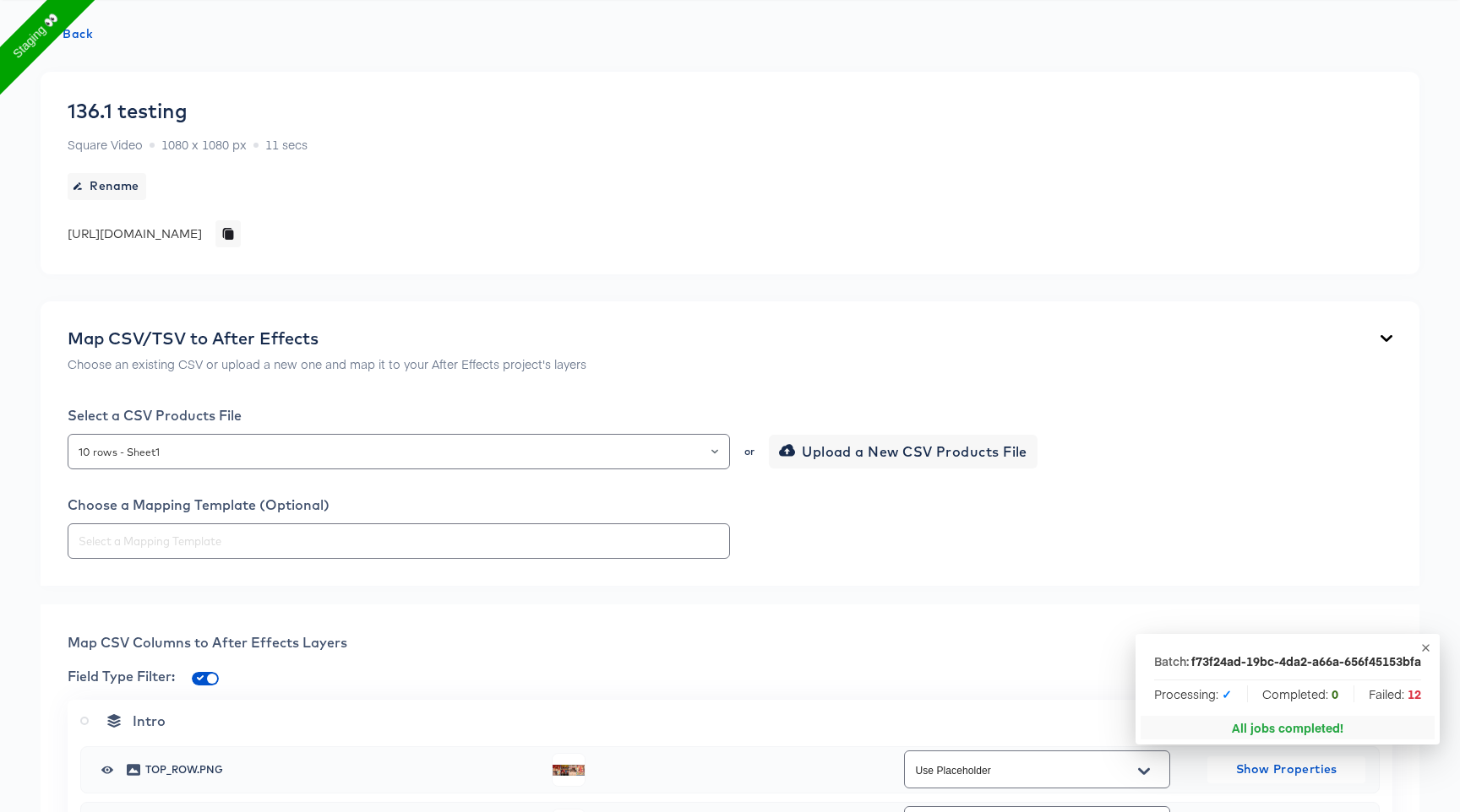
scroll to position [0, 0]
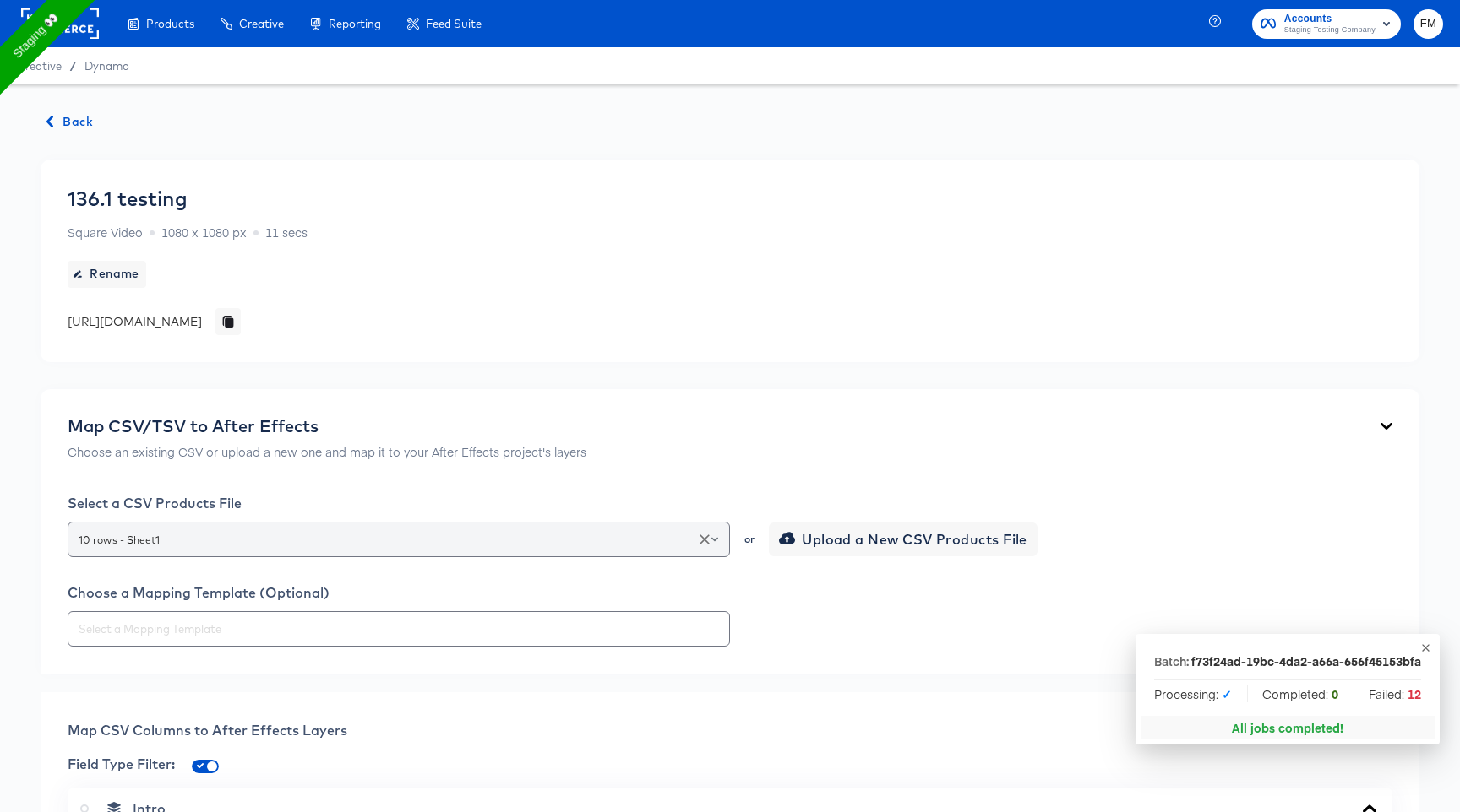
click at [241, 534] on input "10 rows - Sheet1" at bounding box center [399, 539] width 647 height 20
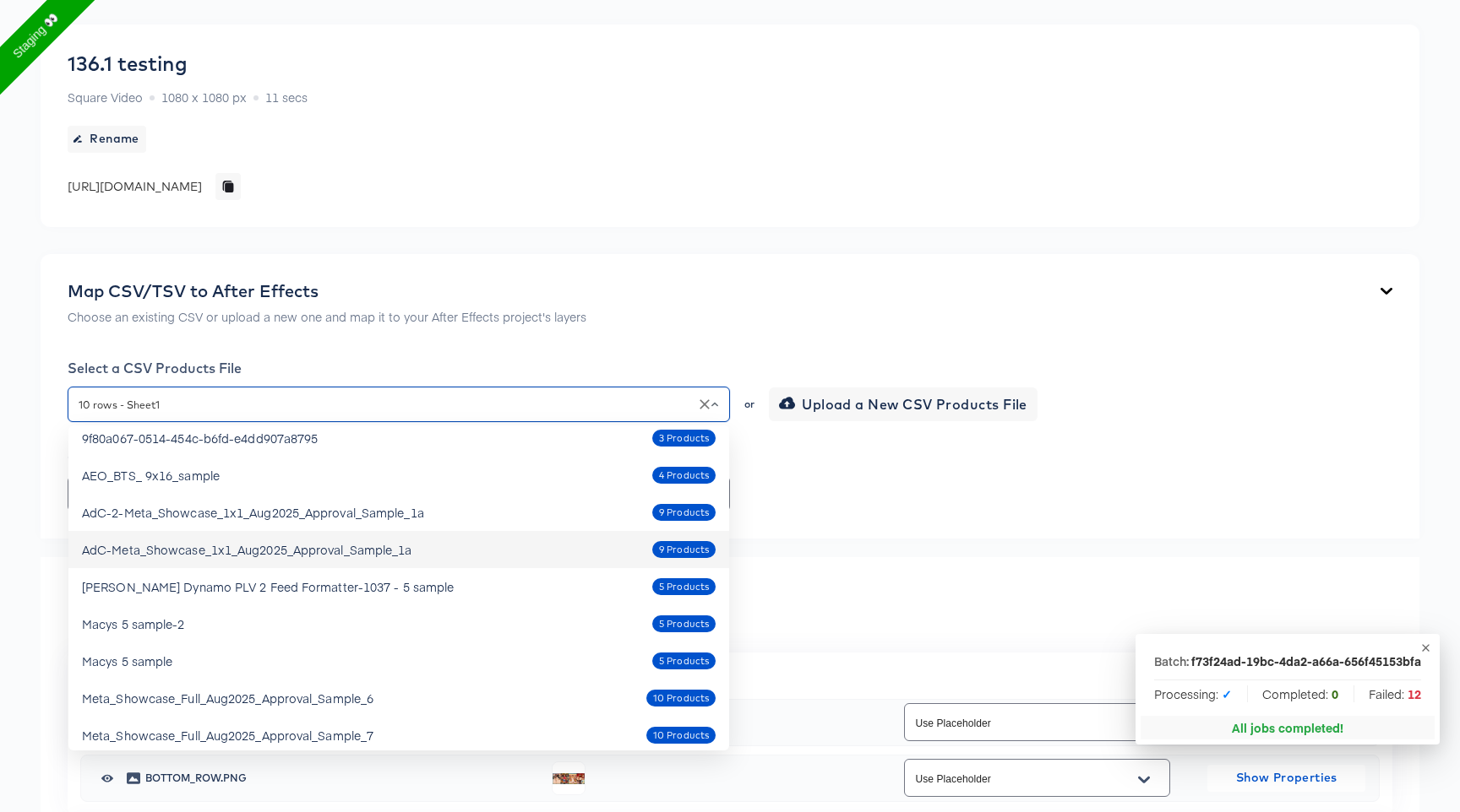
scroll to position [497, 0]
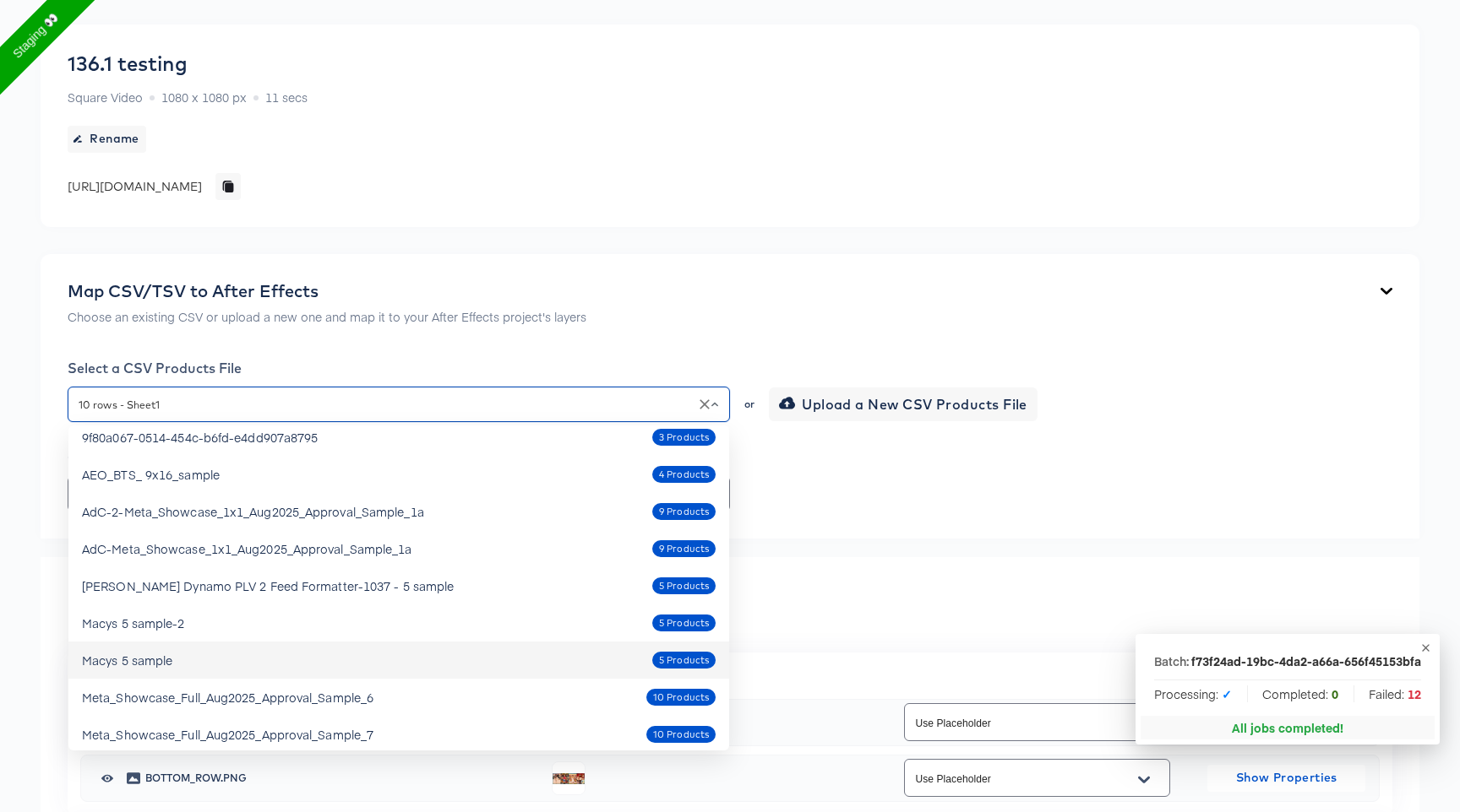
click at [210, 658] on div "Macys 5 sample 5 Products" at bounding box center [399, 660] width 634 height 27
type input "Macys 5 sample"
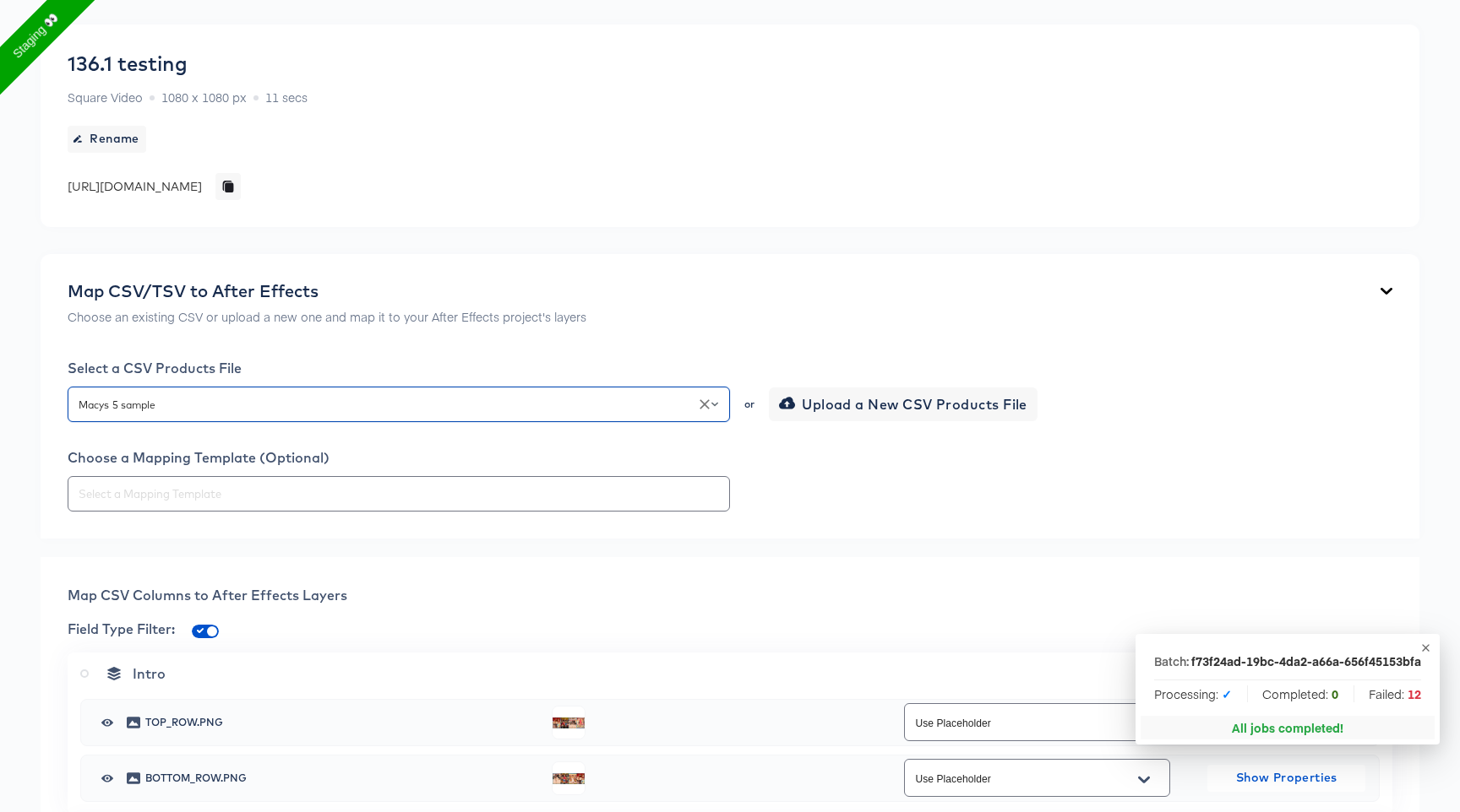
type input "Use Placeholder"
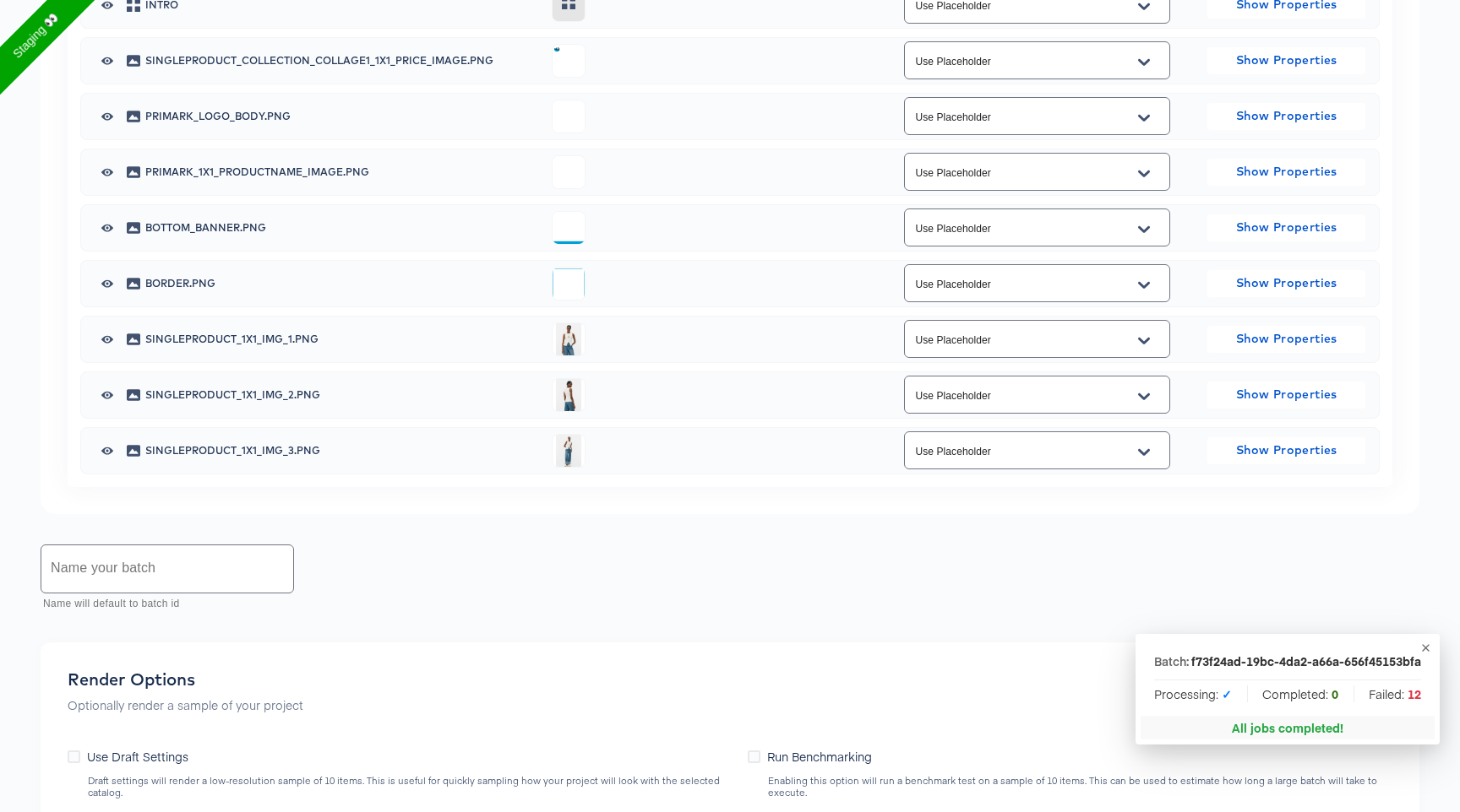
scroll to position [1825, 0]
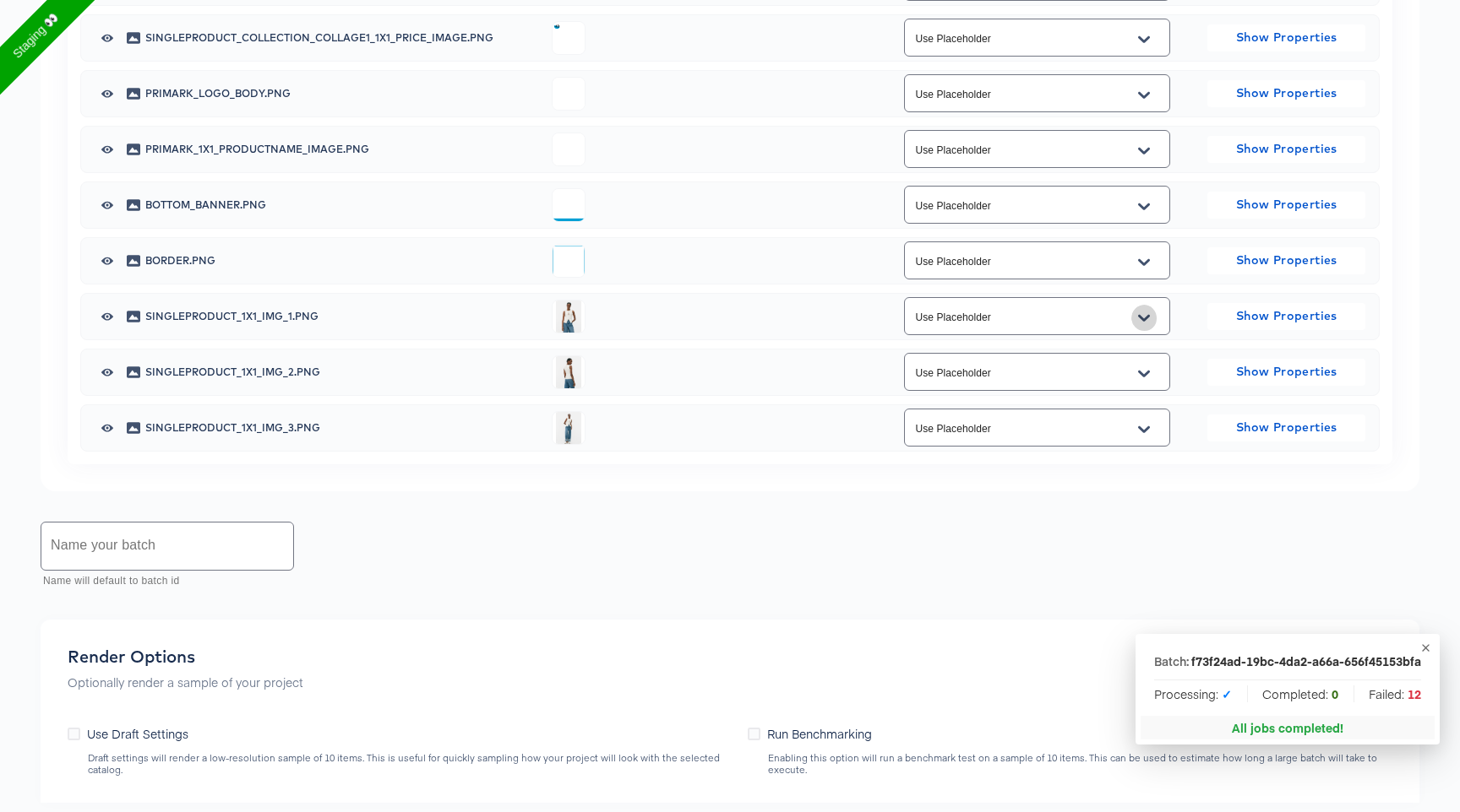
click at [1146, 319] on icon "Open" at bounding box center [1144, 318] width 12 height 13
click at [1034, 382] on li "additional_image_1" at bounding box center [1035, 385] width 264 height 27
type input "additional_image_1"
click at [1149, 370] on icon "Open" at bounding box center [1144, 372] width 12 height 7
click at [1024, 472] on li "additional_image_2" at bounding box center [1035, 468] width 264 height 27
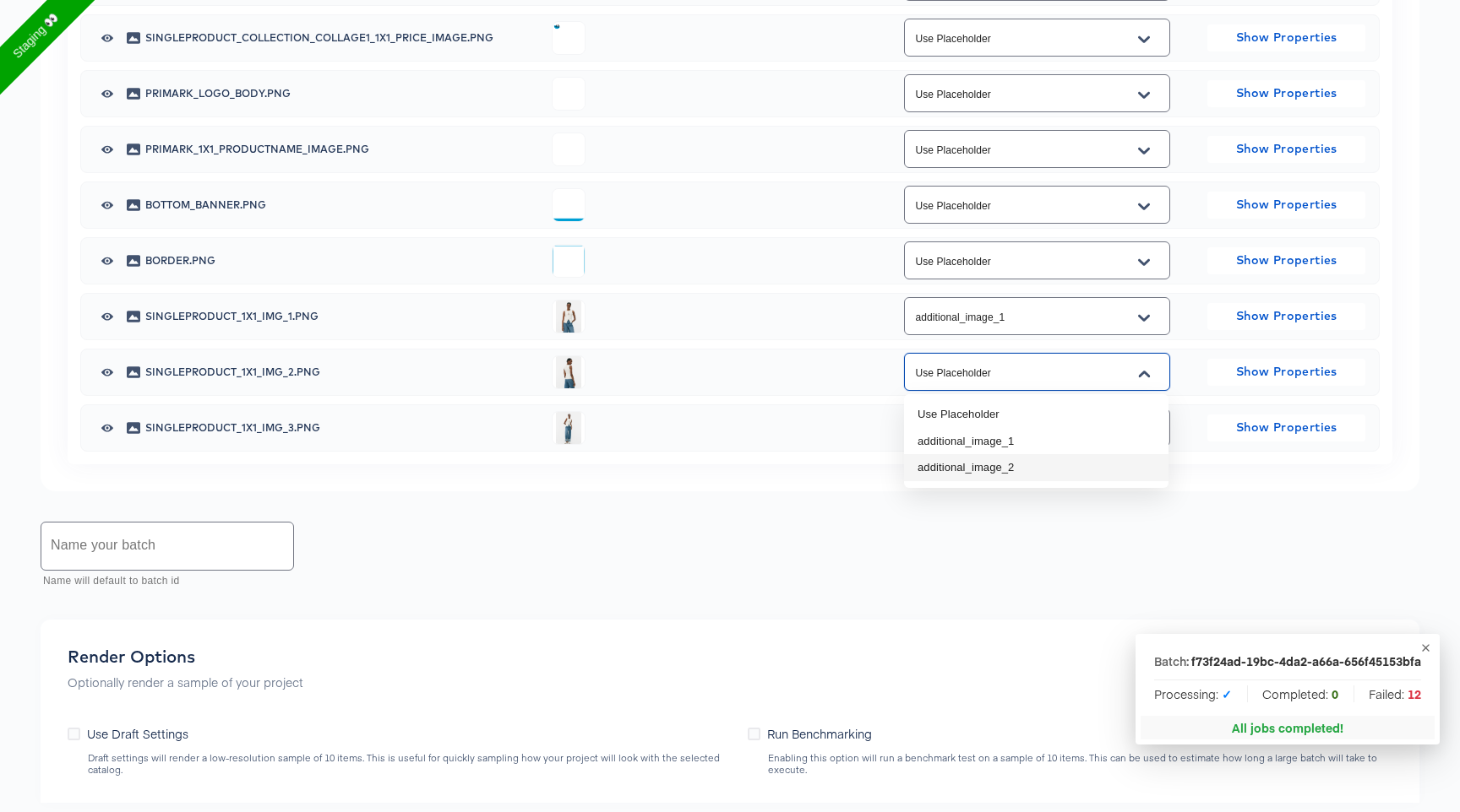
type input "additional_image_2"
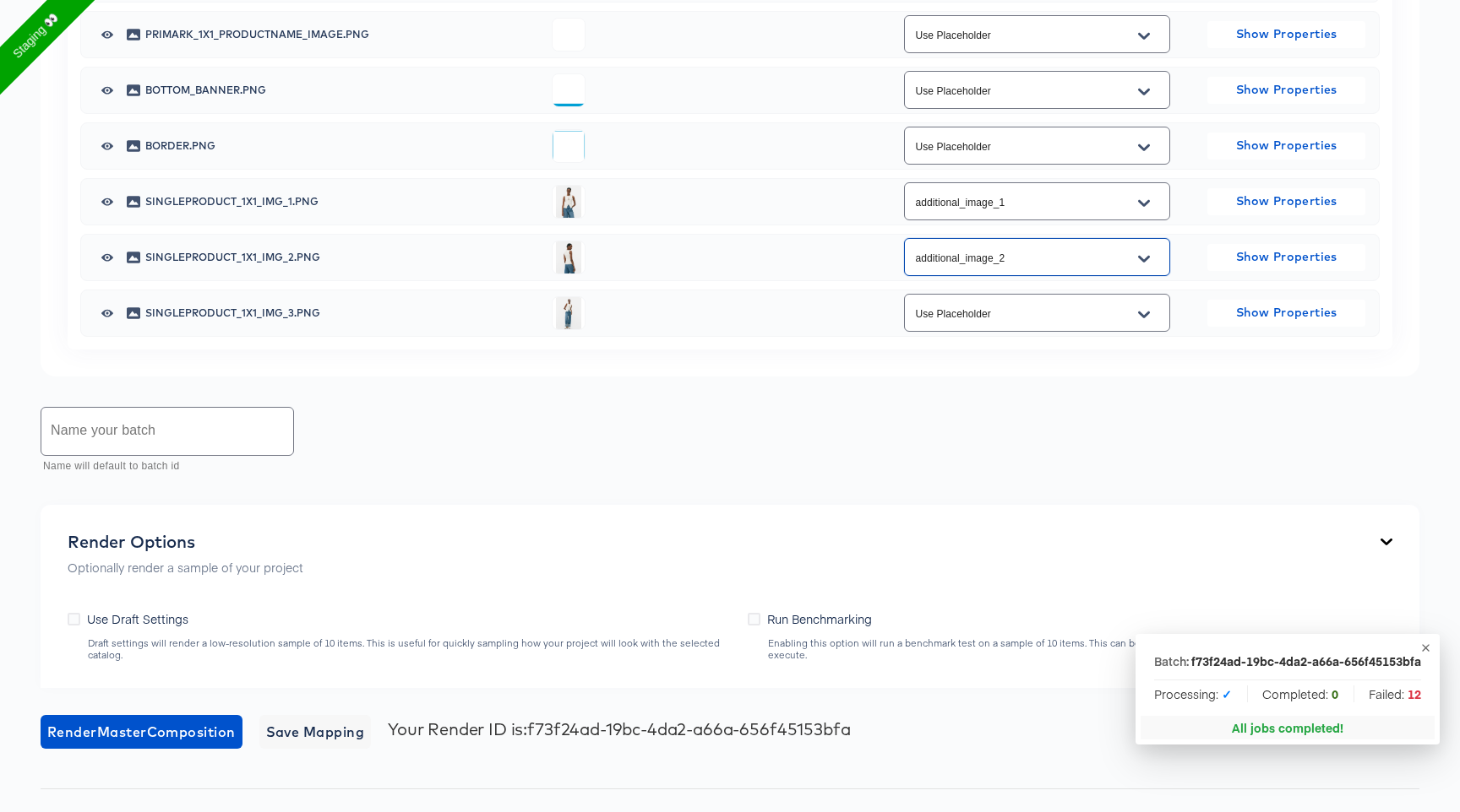
scroll to position [1966, 0]
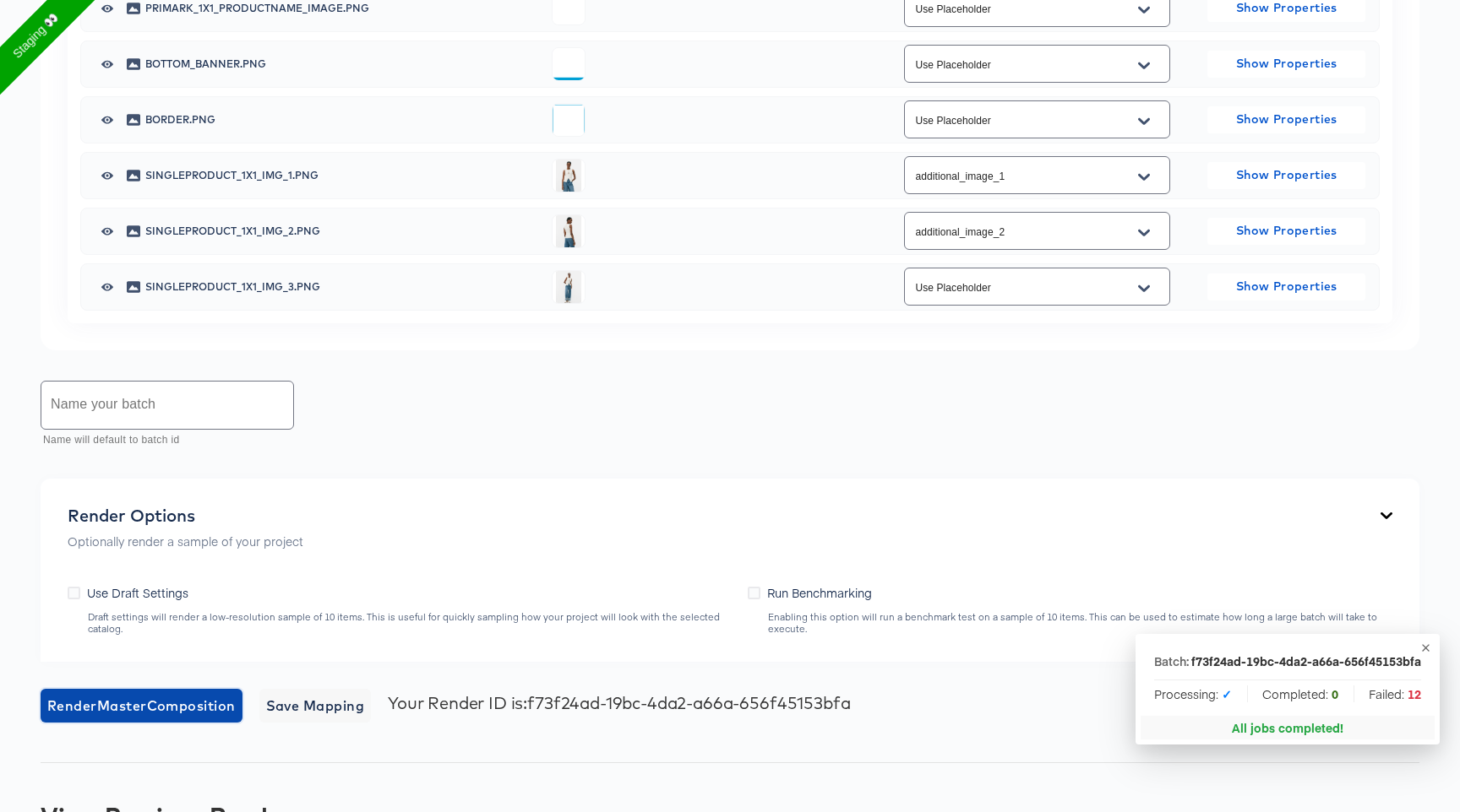
click at [183, 720] on button "Render Master Composition" at bounding box center [141, 706] width 202 height 34
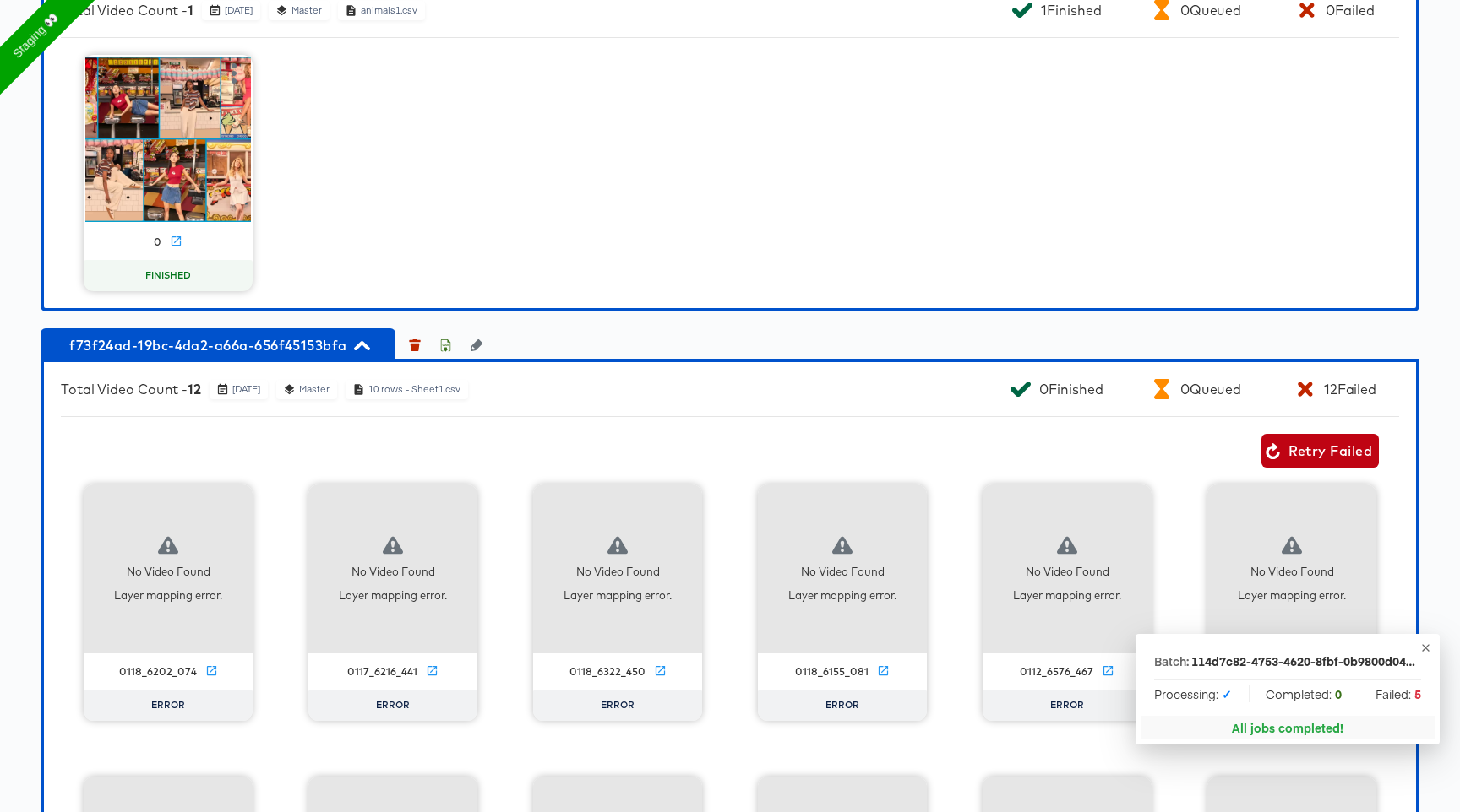
scroll to position [3607, 0]
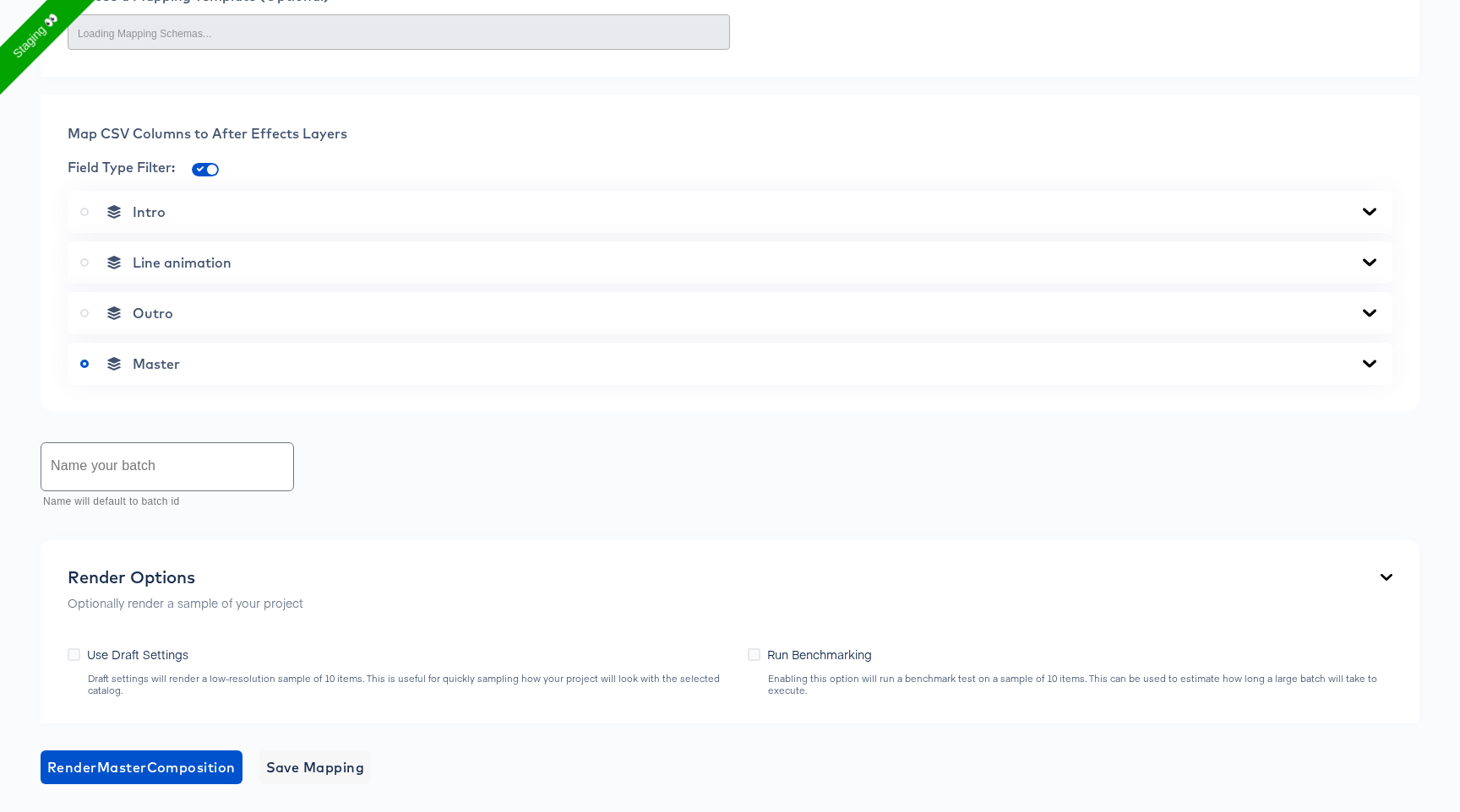
scroll to position [921, 0]
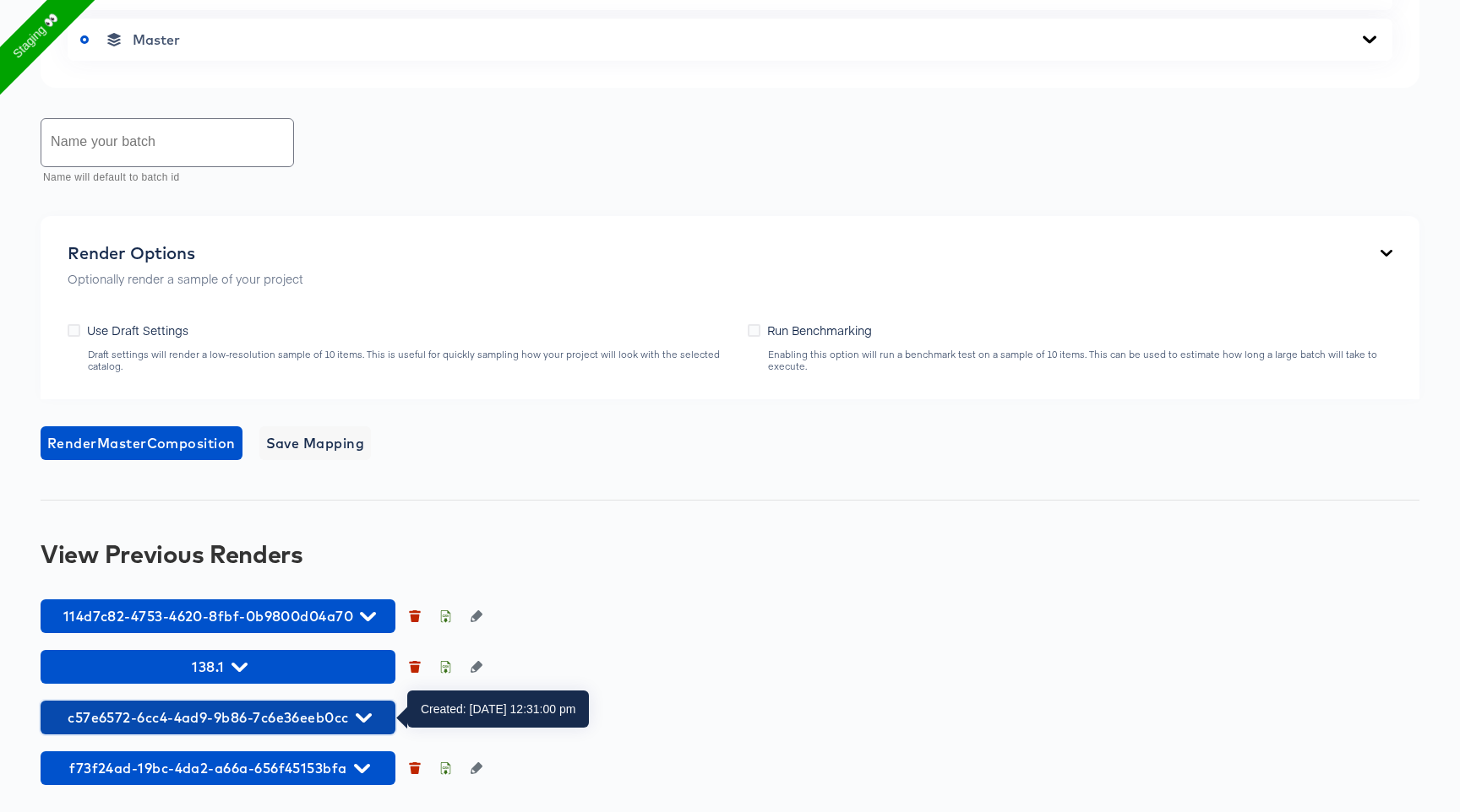
click at [282, 704] on button "c57e6572-6cc4-4ad9-9b86-7c6e36eeb0cc" at bounding box center [218, 718] width 355 height 34
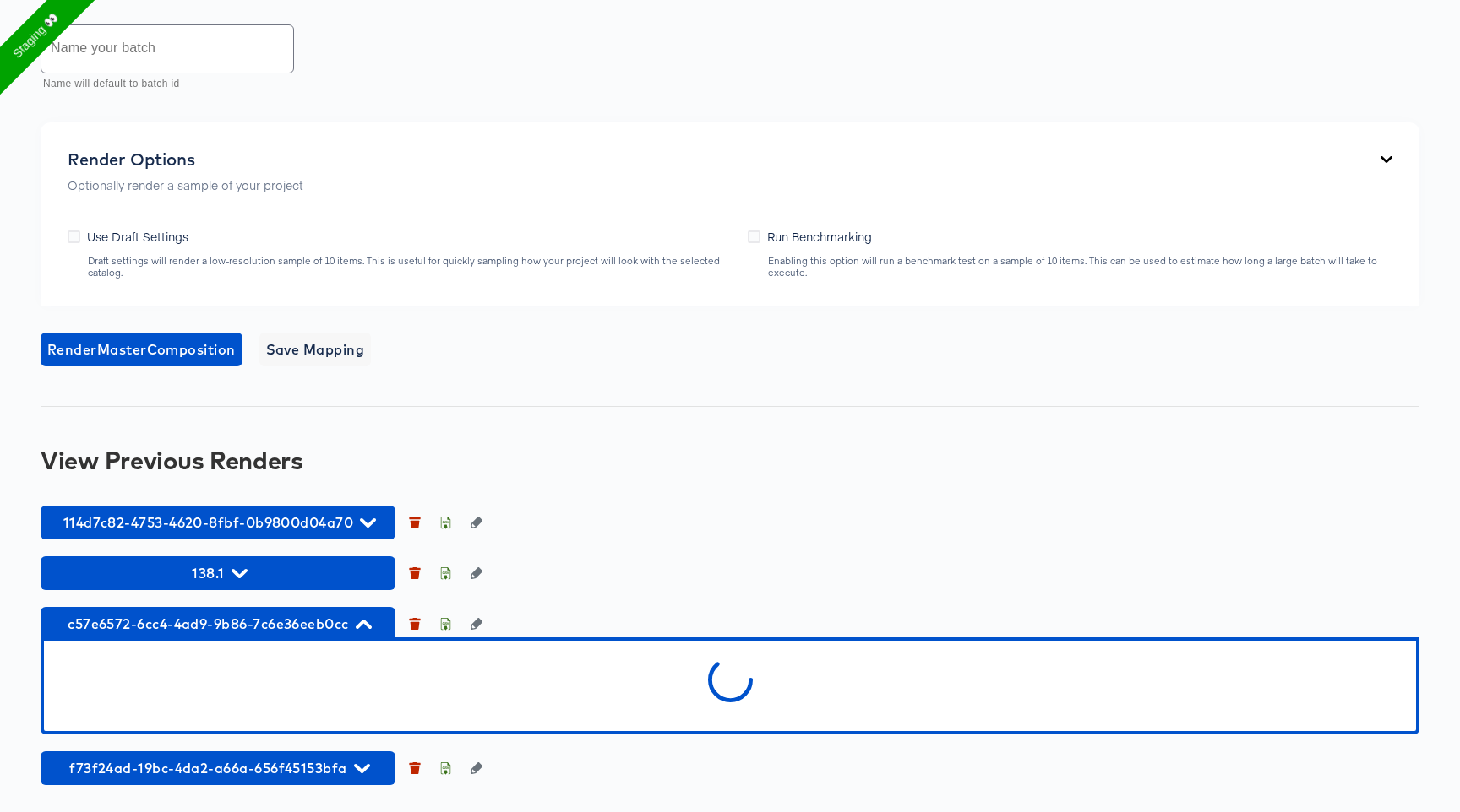
scroll to position [1250, 0]
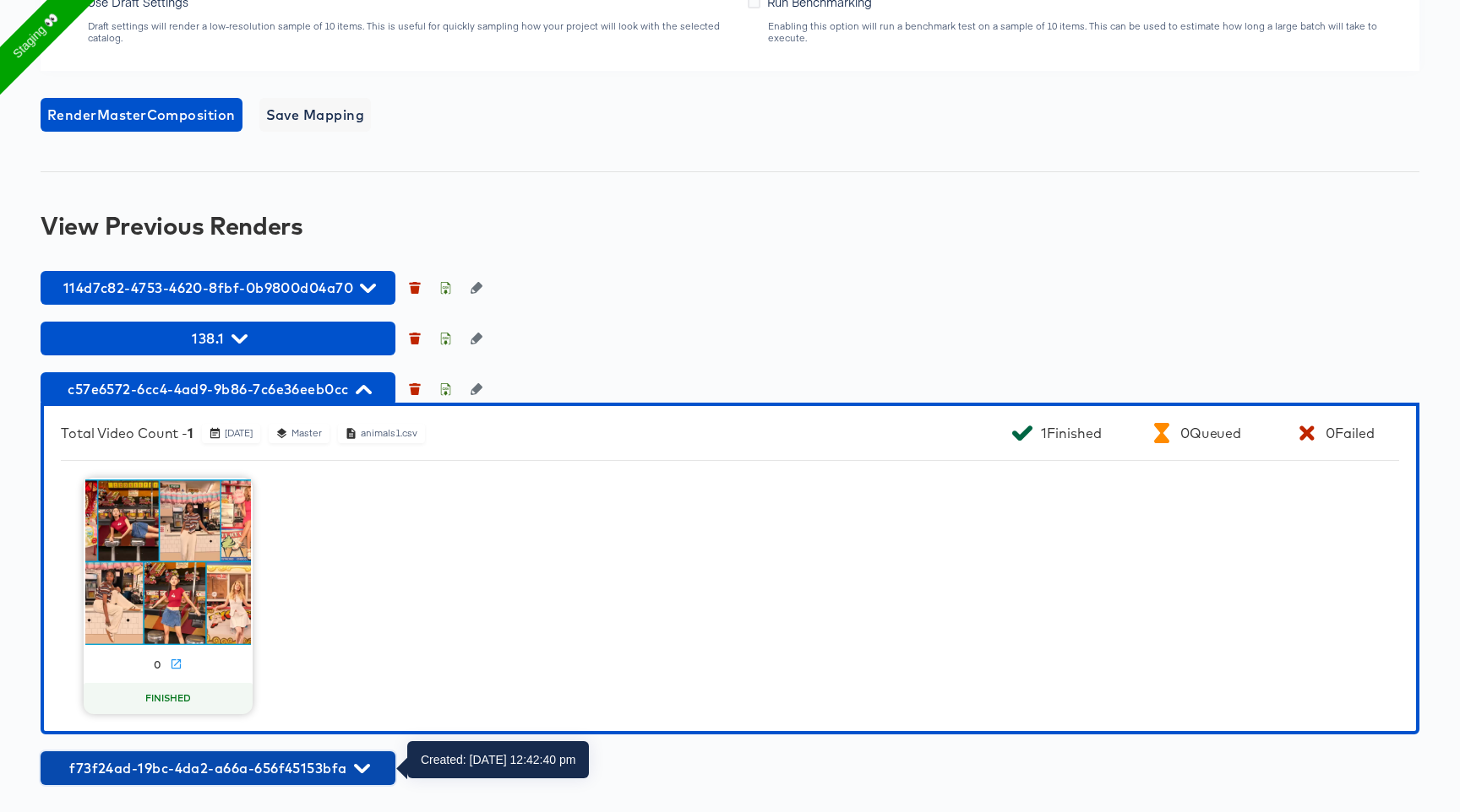
click at [286, 778] on span "f73f24ad-19bc-4da2-a66a-656f45153bfa" at bounding box center [218, 768] width 338 height 23
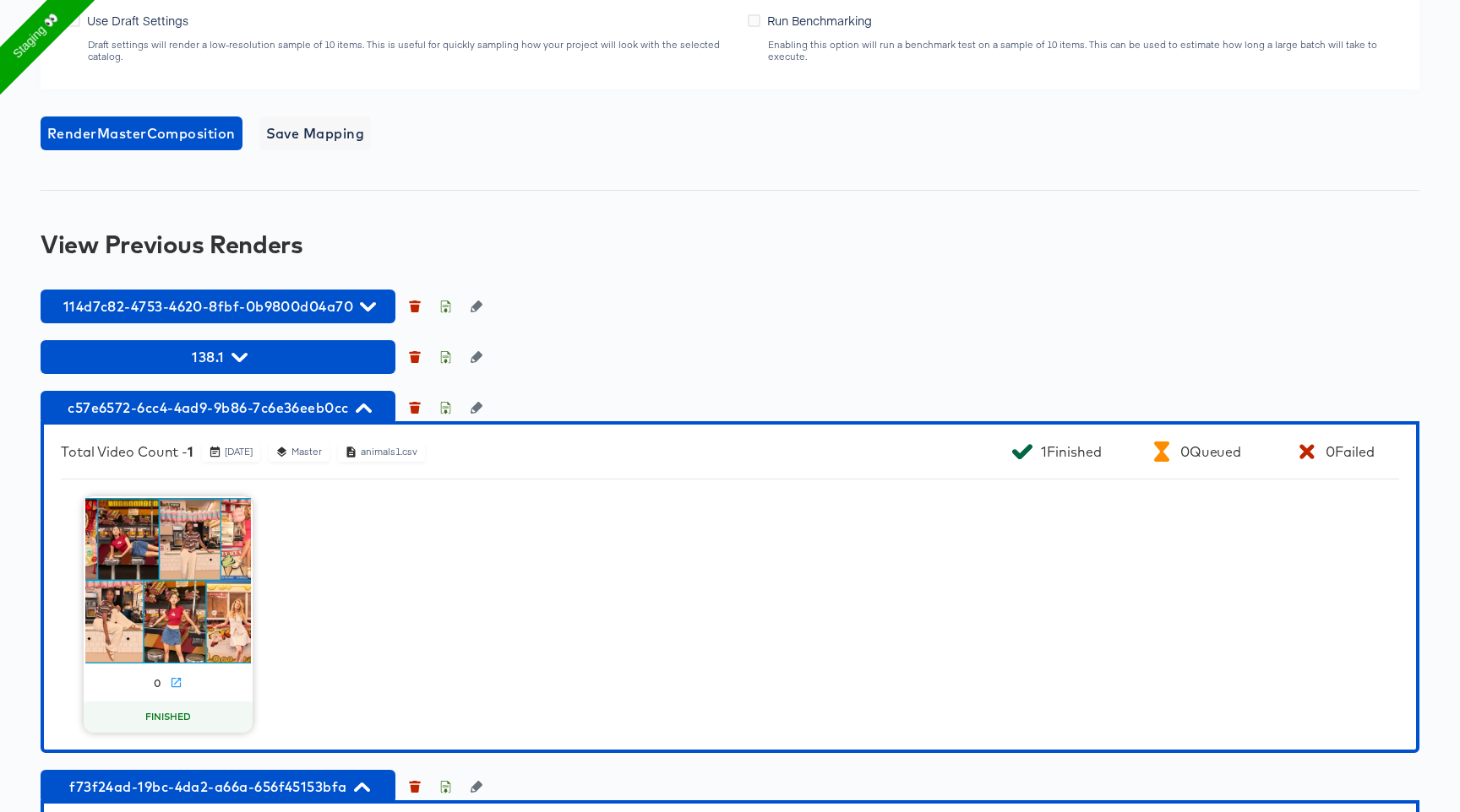
scroll to position [1244, 0]
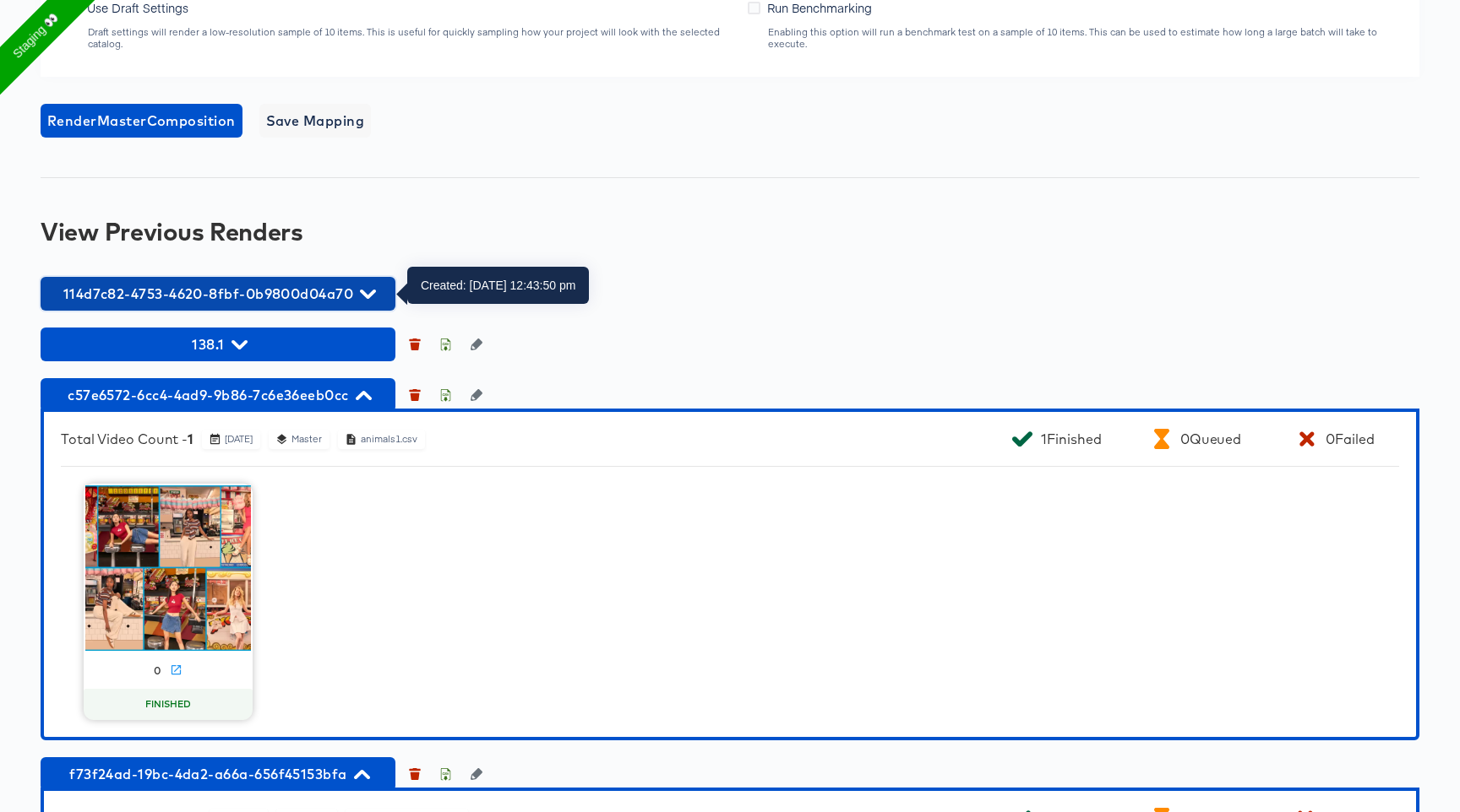
click at [295, 306] on button "114d7c82-4753-4620-8fbf-0b9800d04a70" at bounding box center [218, 294] width 355 height 34
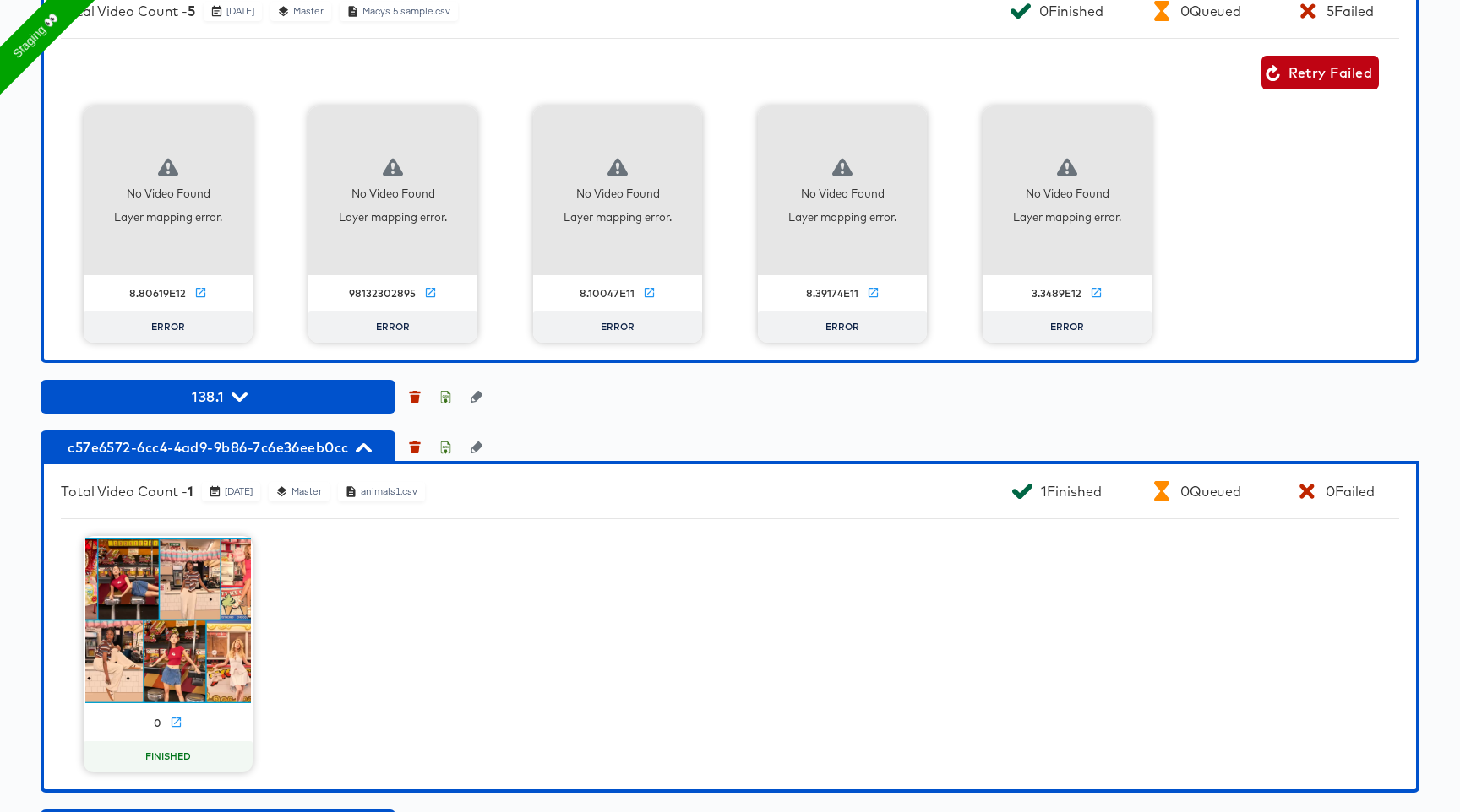
scroll to position [1381, 0]
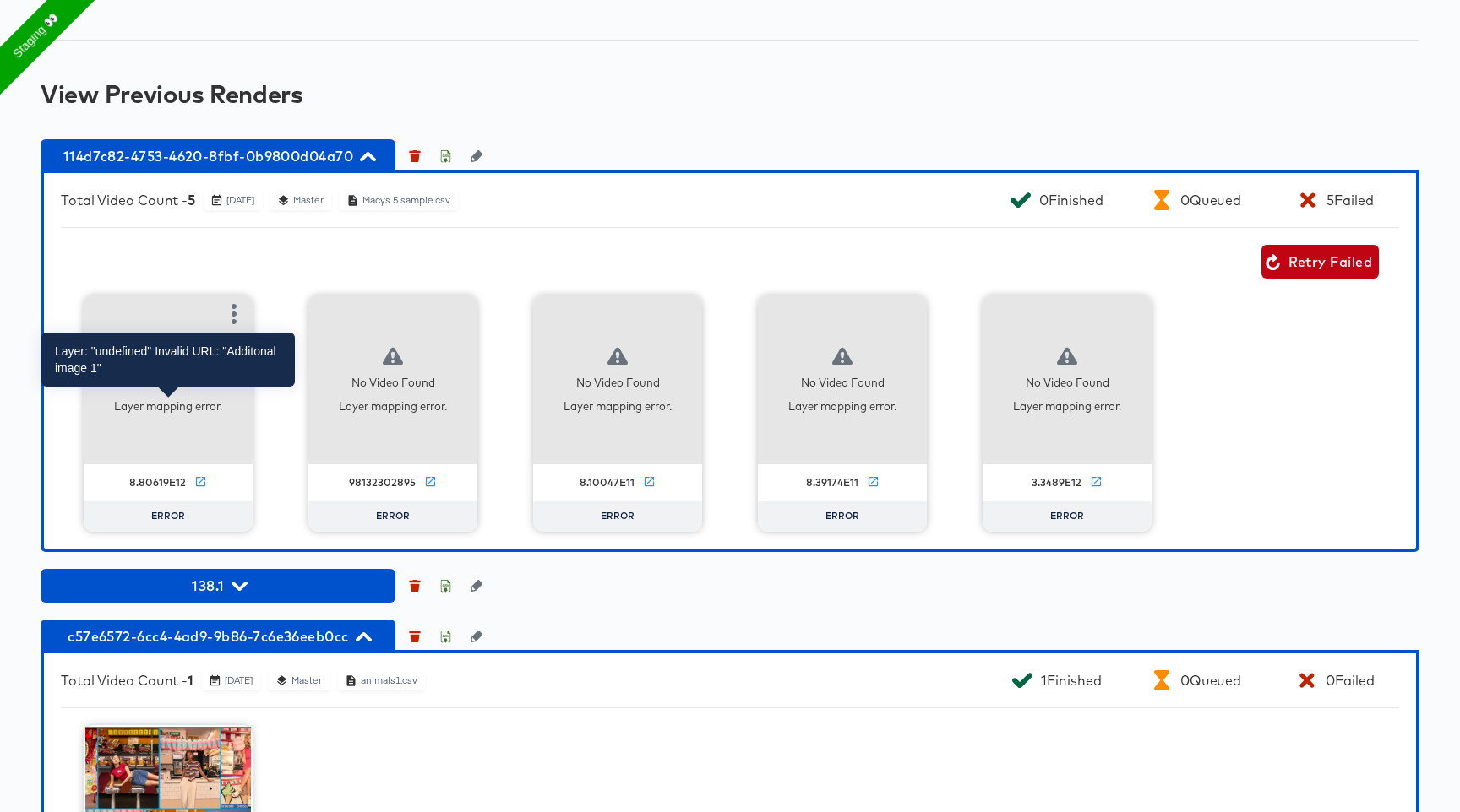
click at [206, 412] on div "Layer mapping error." at bounding box center [168, 406] width 108 height 16
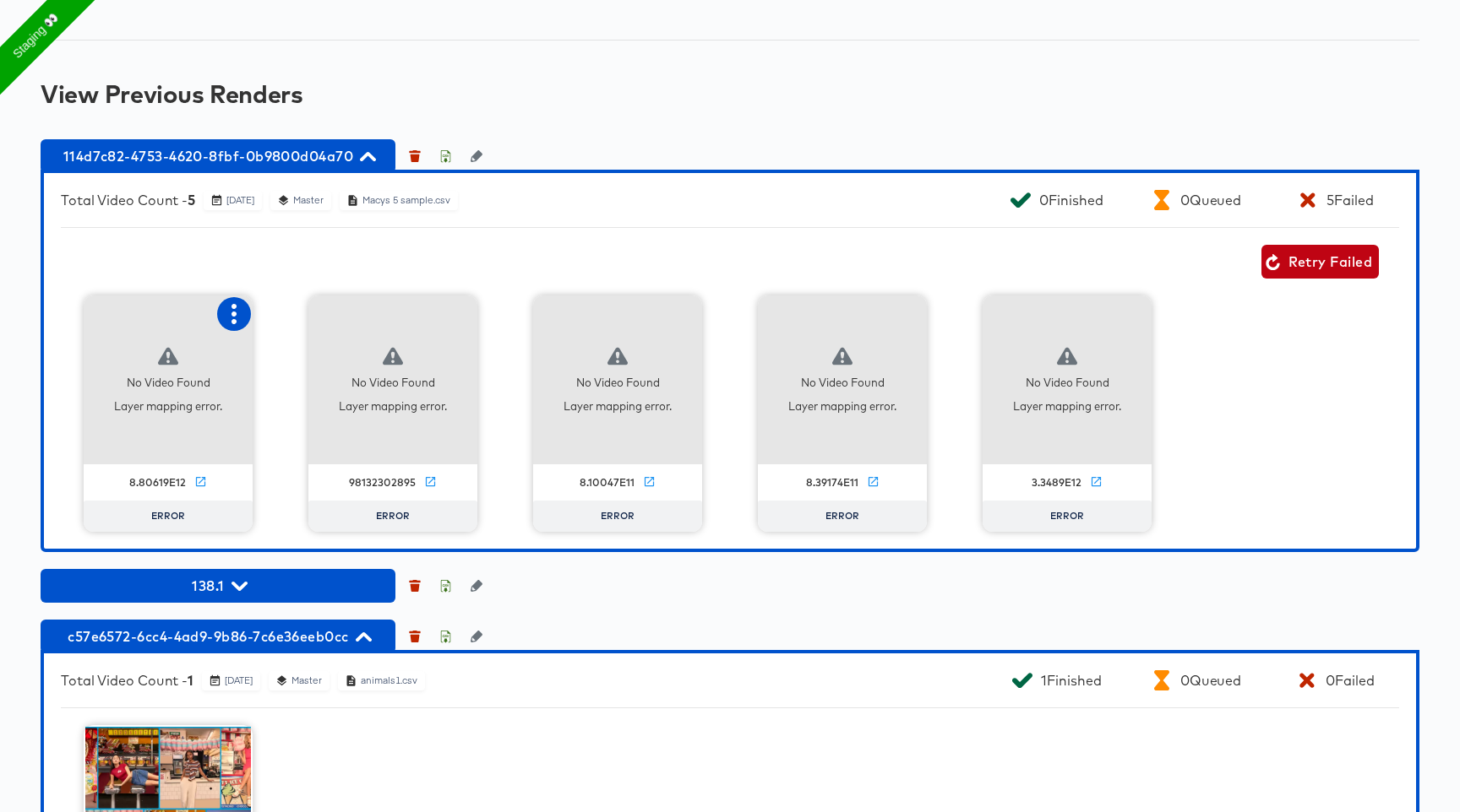
click at [229, 319] on icon "button" at bounding box center [234, 315] width 21 height 21
click at [332, 345] on div "Fix mapping" at bounding box center [302, 346] width 72 height 13
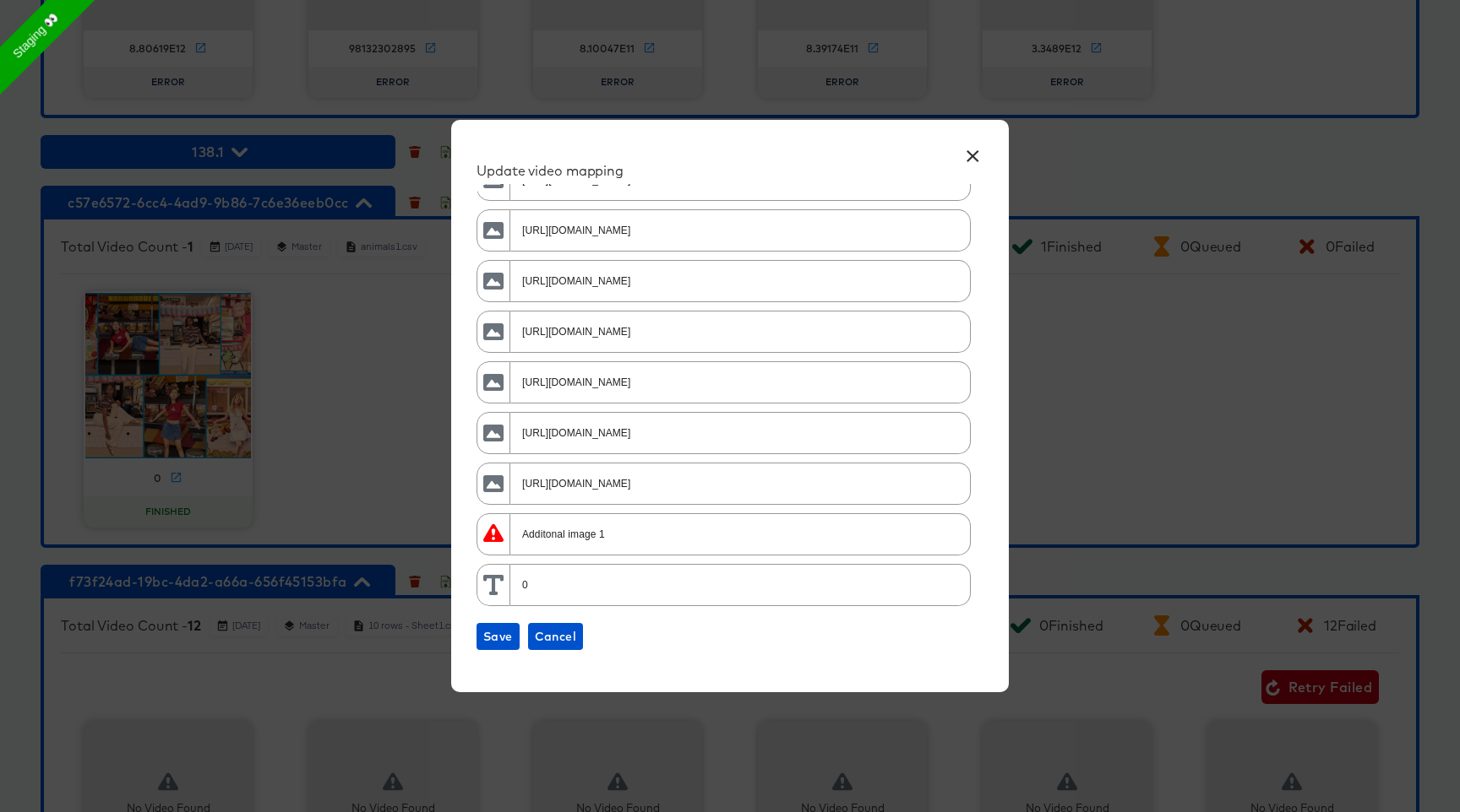
scroll to position [0, 19]
click at [977, 155] on button "×" at bounding box center [972, 152] width 31 height 31
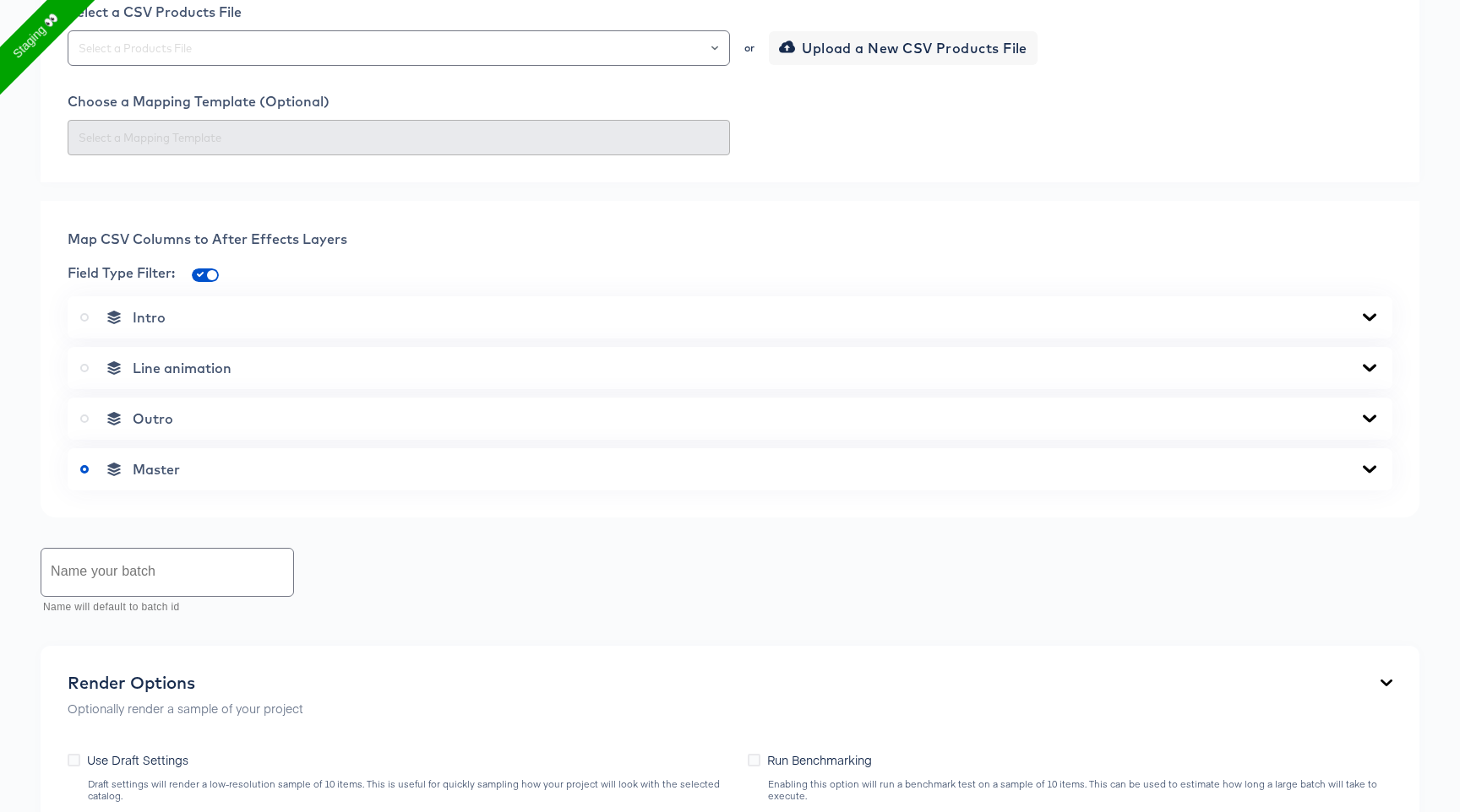
scroll to position [0, 0]
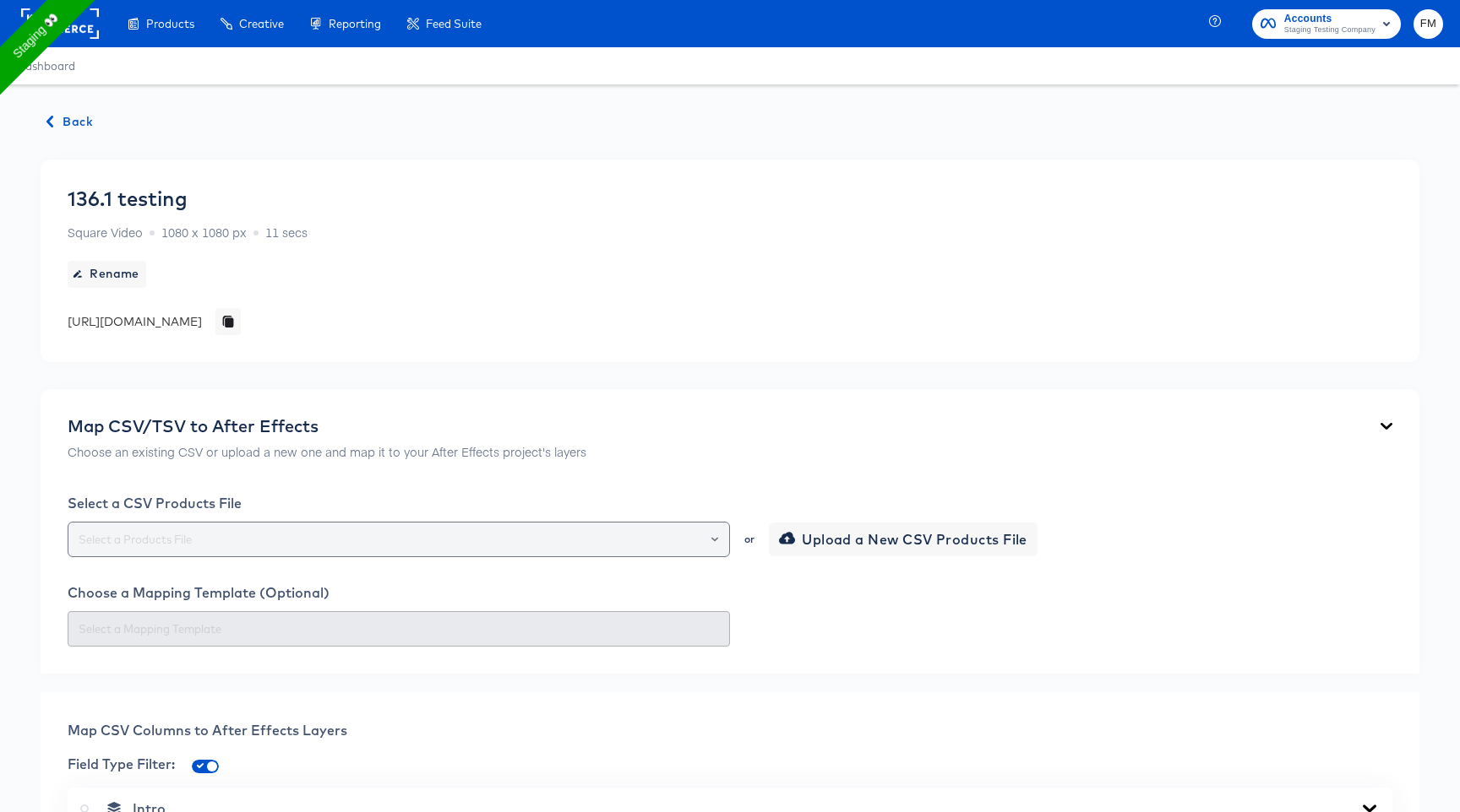
click at [193, 530] on input "text" at bounding box center [399, 539] width 647 height 20
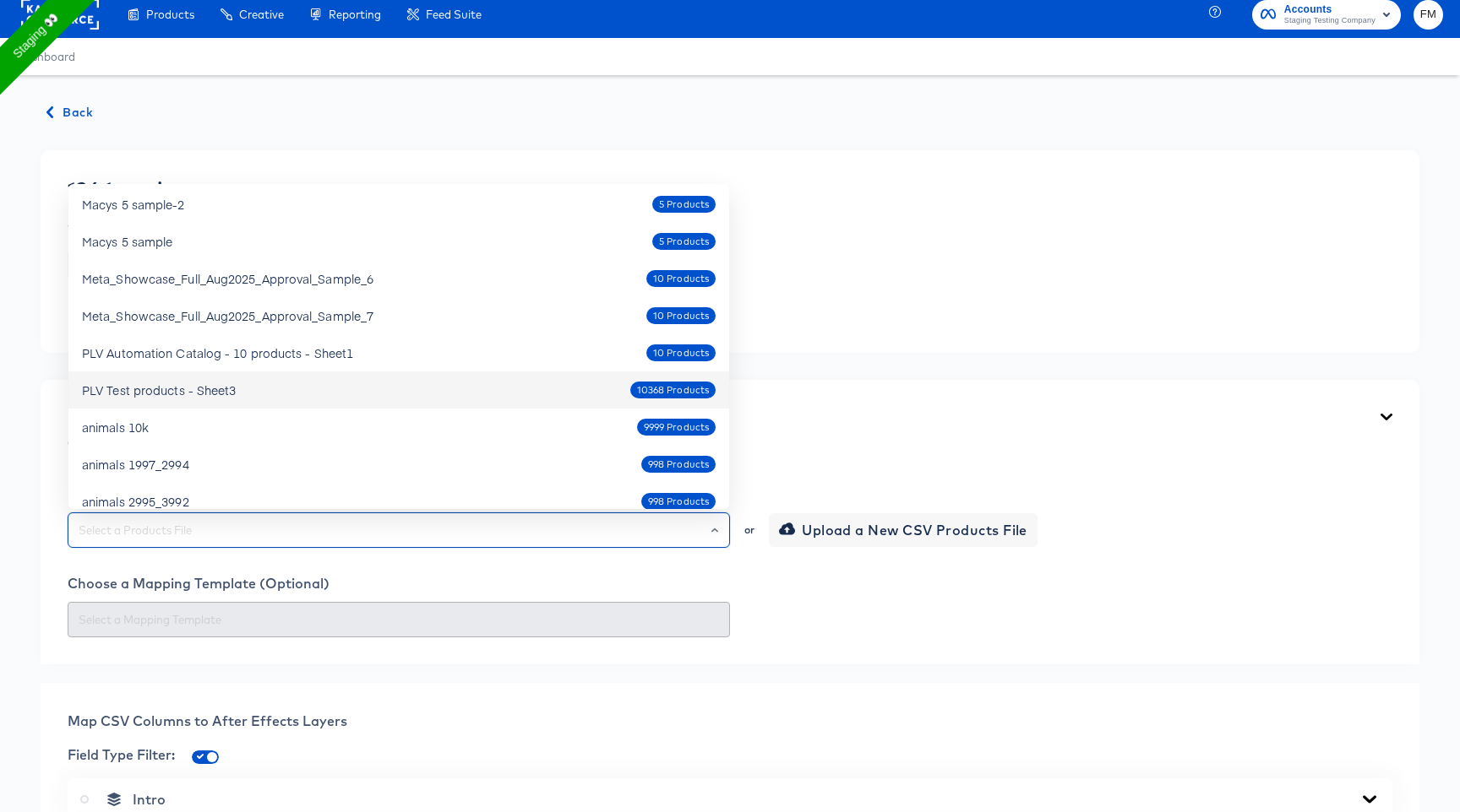
scroll to position [685, 0]
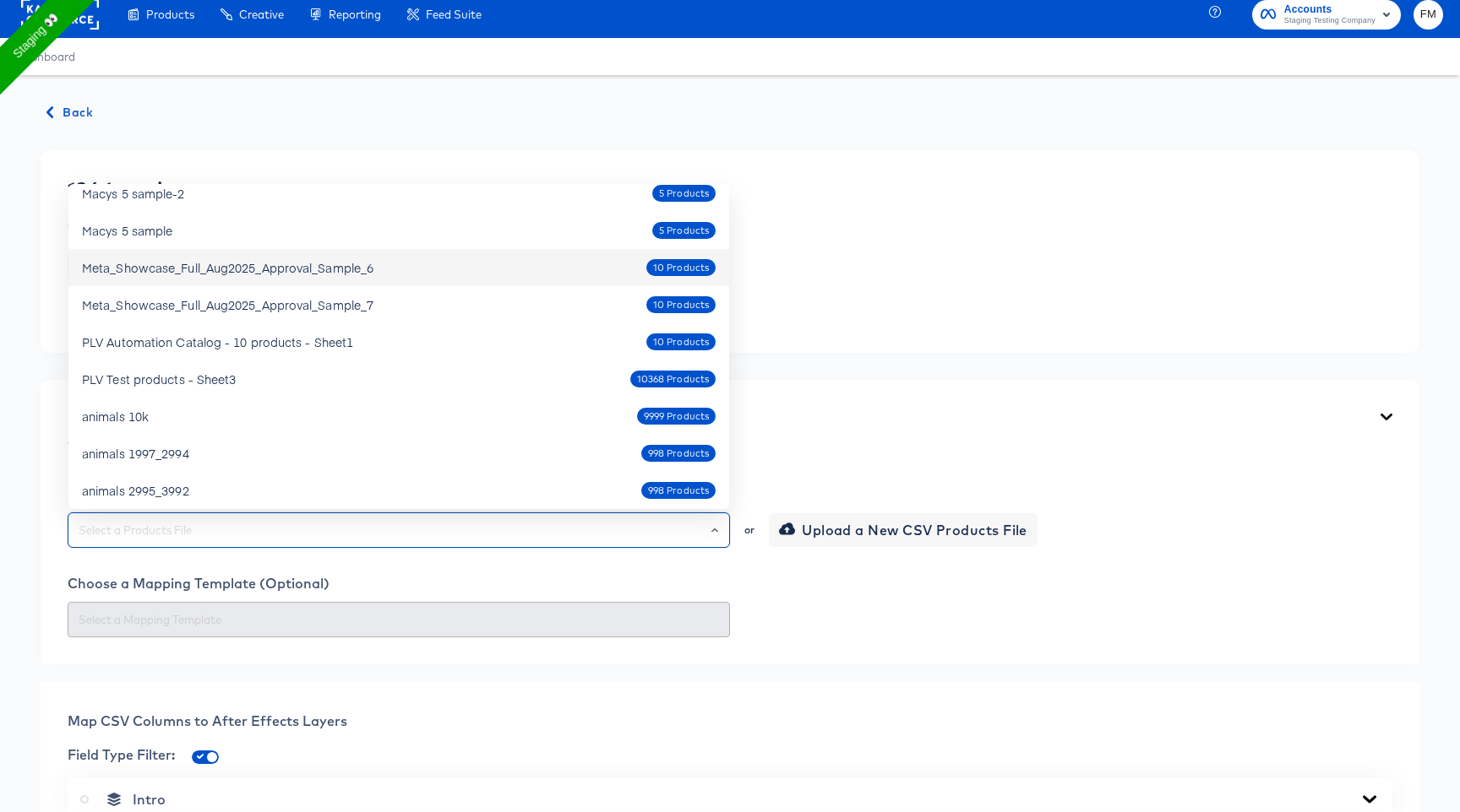
click at [327, 275] on div "Meta_Showcase_Full_Aug2025_Approval_Sample_6" at bounding box center [228, 268] width 291 height 17
type input "Meta_Showcase_Full_Aug2025_Approval_Sample_6"
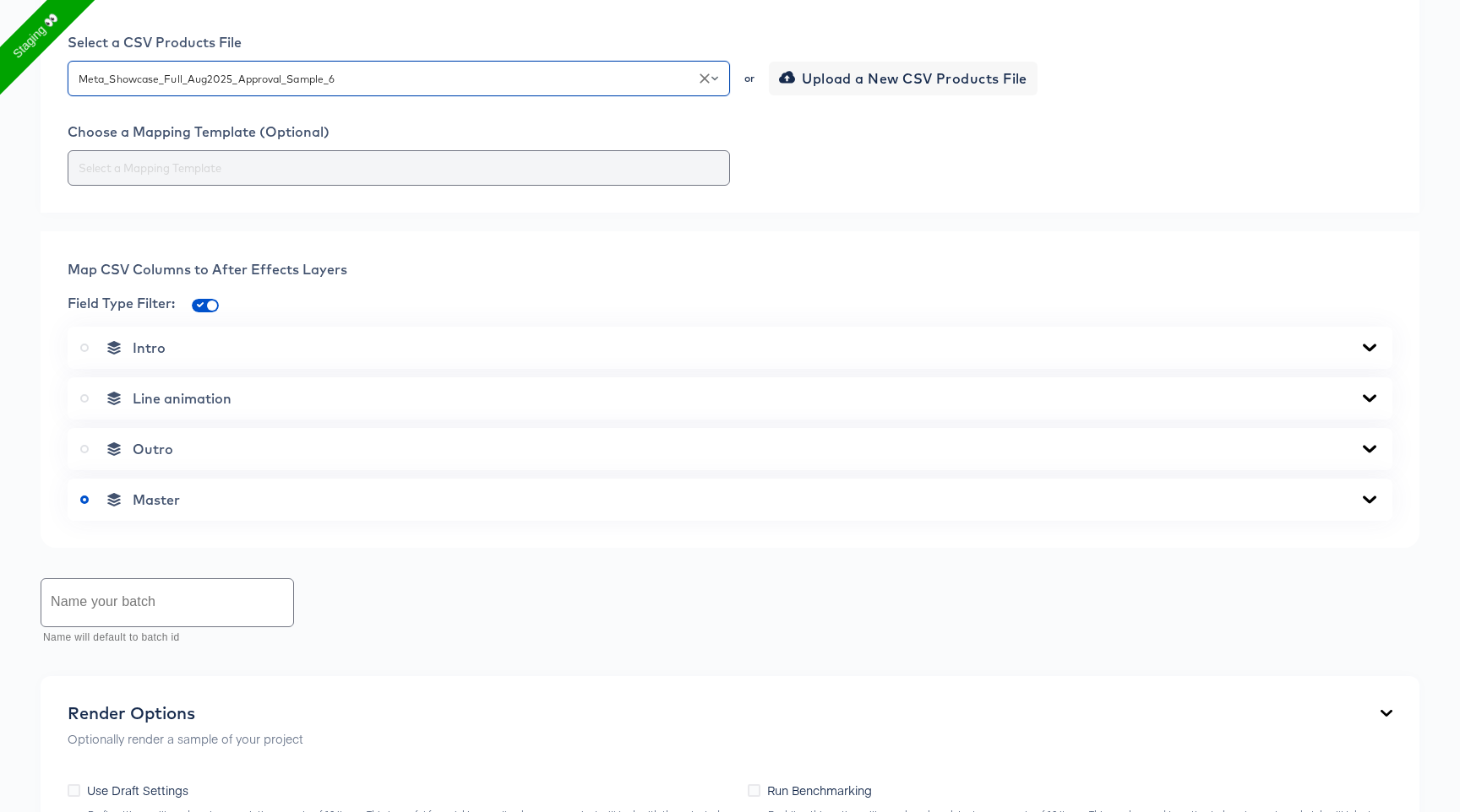
scroll to position [626, 0]
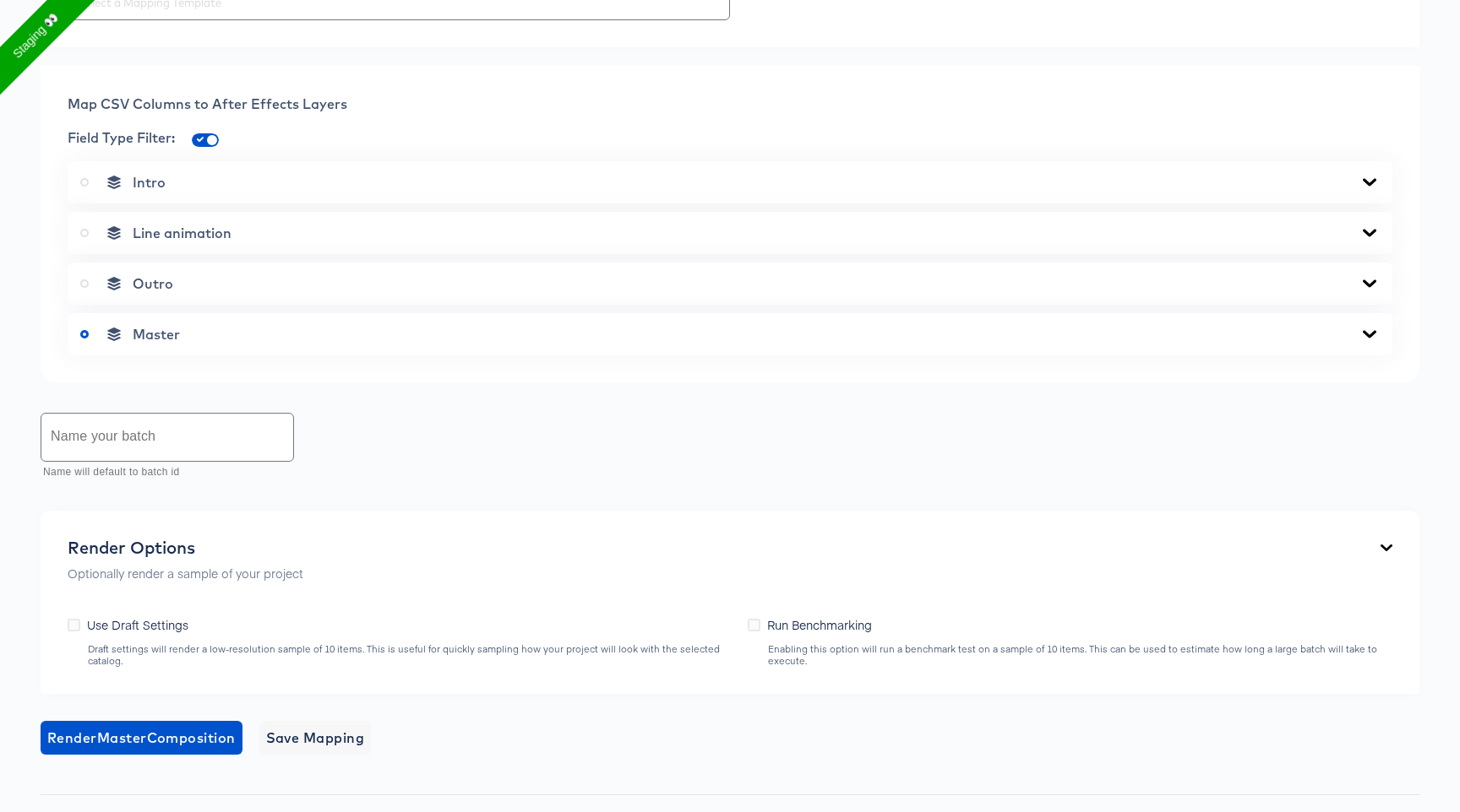
click at [161, 338] on span "Master" at bounding box center [156, 334] width 48 height 17
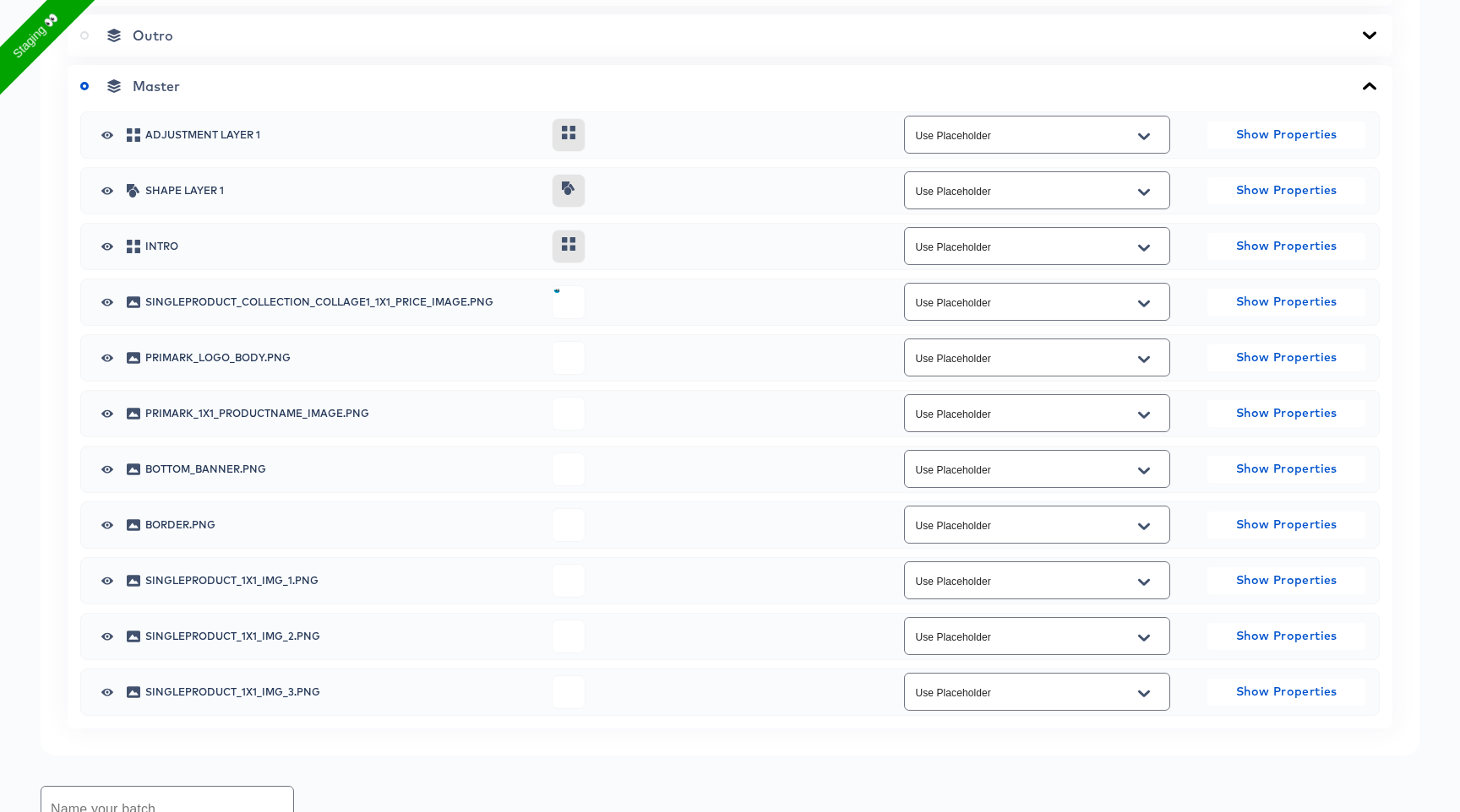
scroll to position [876, 0]
click at [108, 185] on icon "button" at bounding box center [107, 189] width 12 height 7
click at [1149, 590] on button "Open" at bounding box center [1144, 581] width 25 height 27
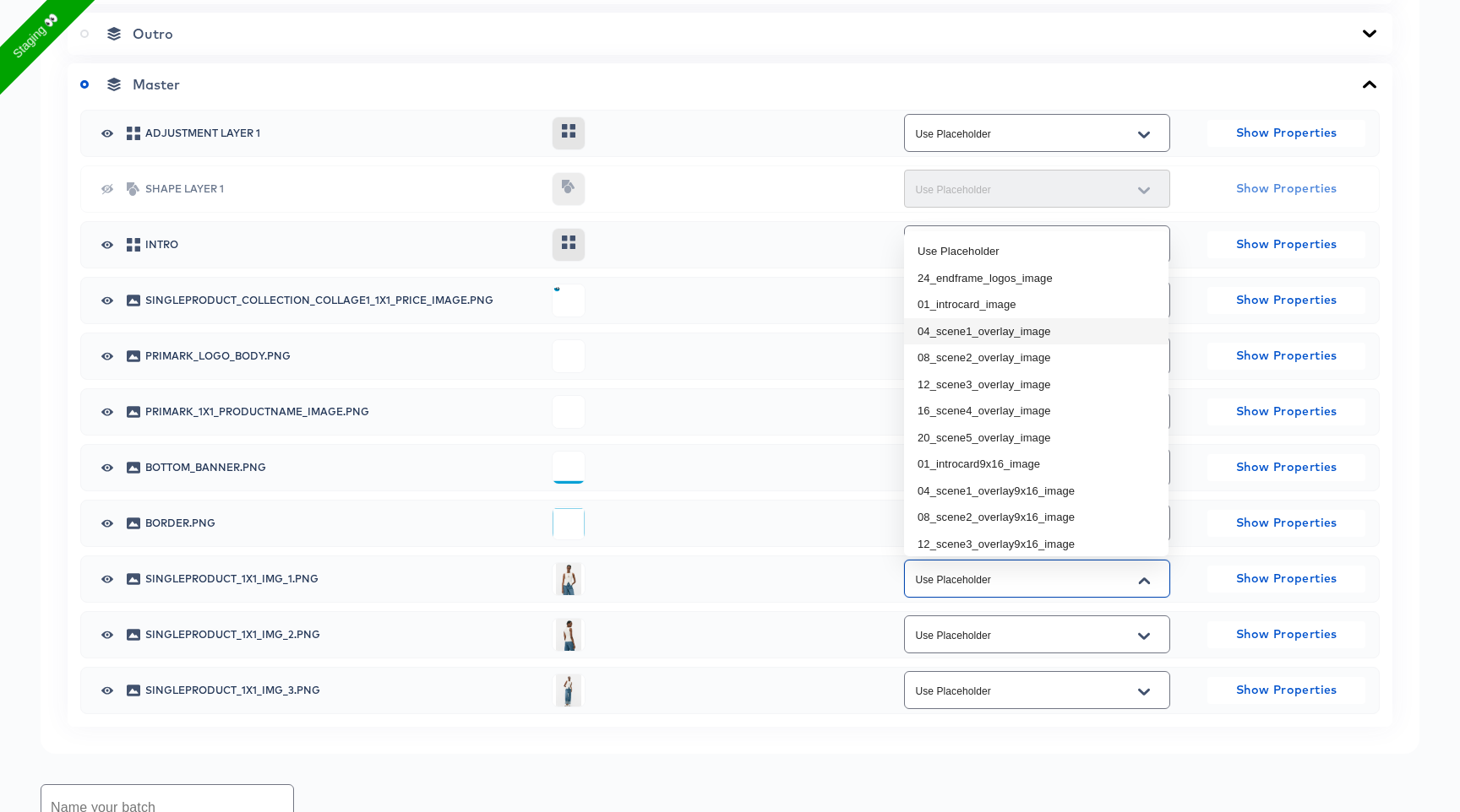
click at [1029, 330] on li "04_scene1_overlay_image" at bounding box center [1035, 331] width 264 height 27
type input "04_scene1_overlay_image"
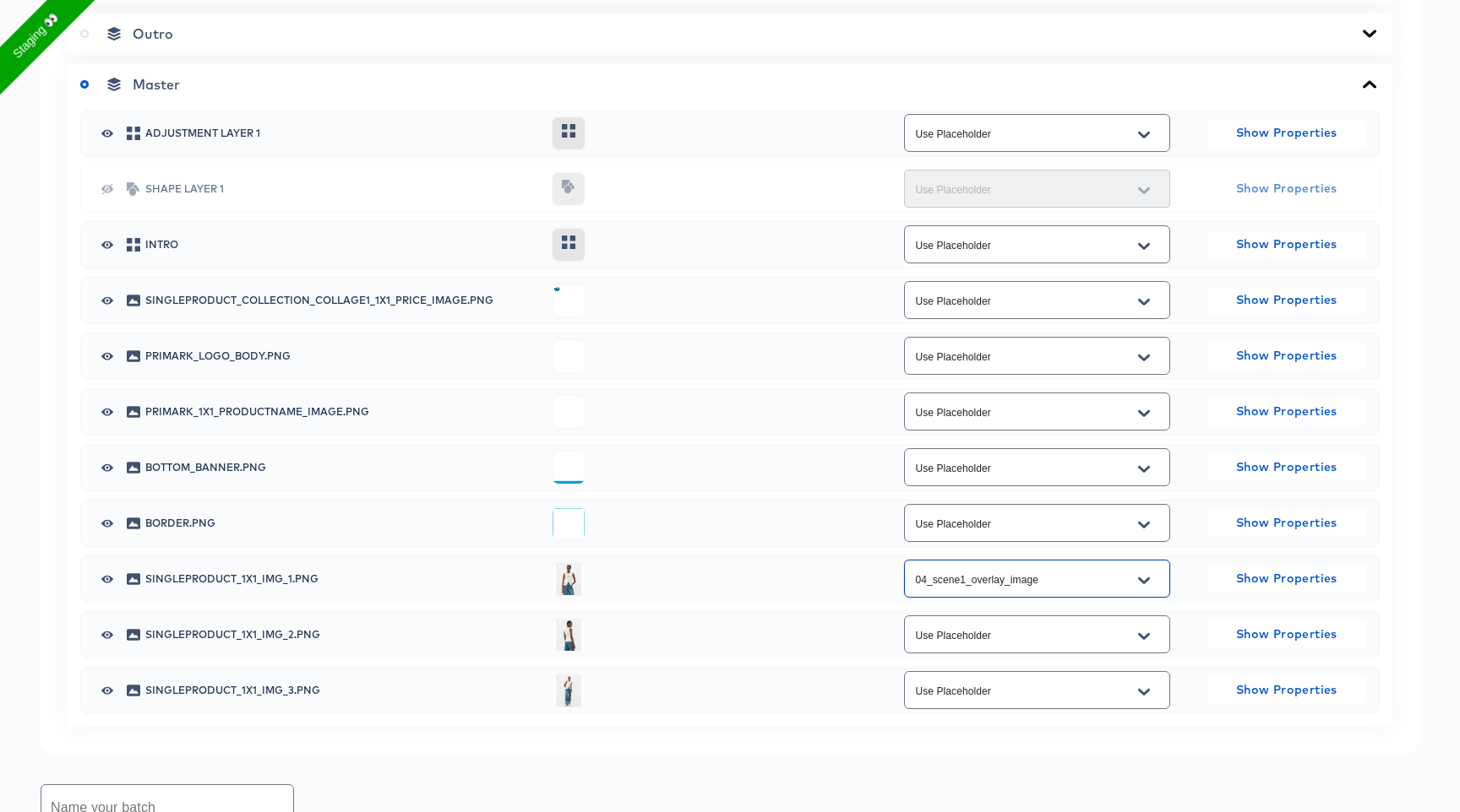
click at [1142, 623] on button "Open" at bounding box center [1144, 637] width 25 height 27
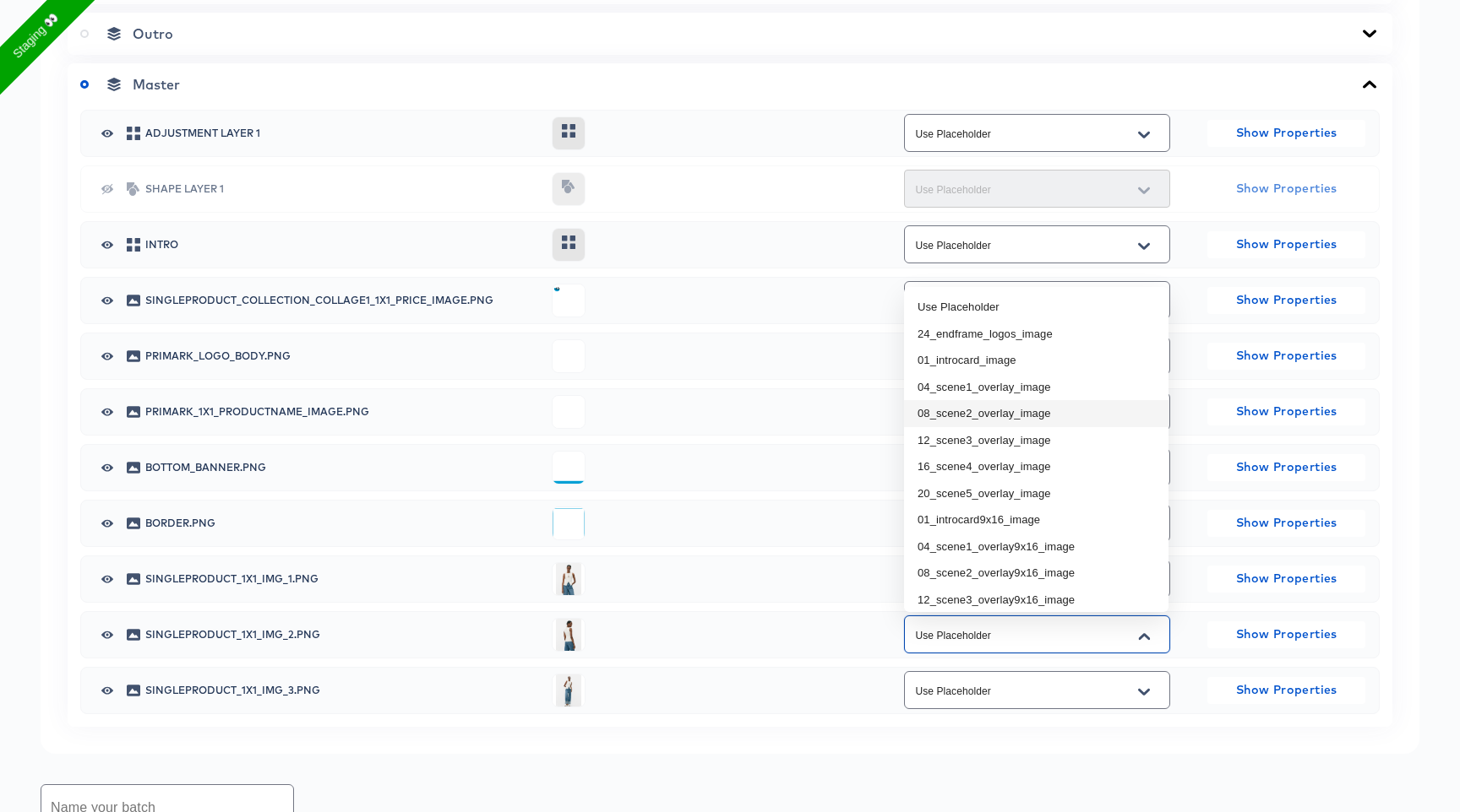
click at [1038, 417] on li "08_scene2_overlay_image" at bounding box center [1035, 413] width 264 height 27
type input "08_scene2_overlay_image"
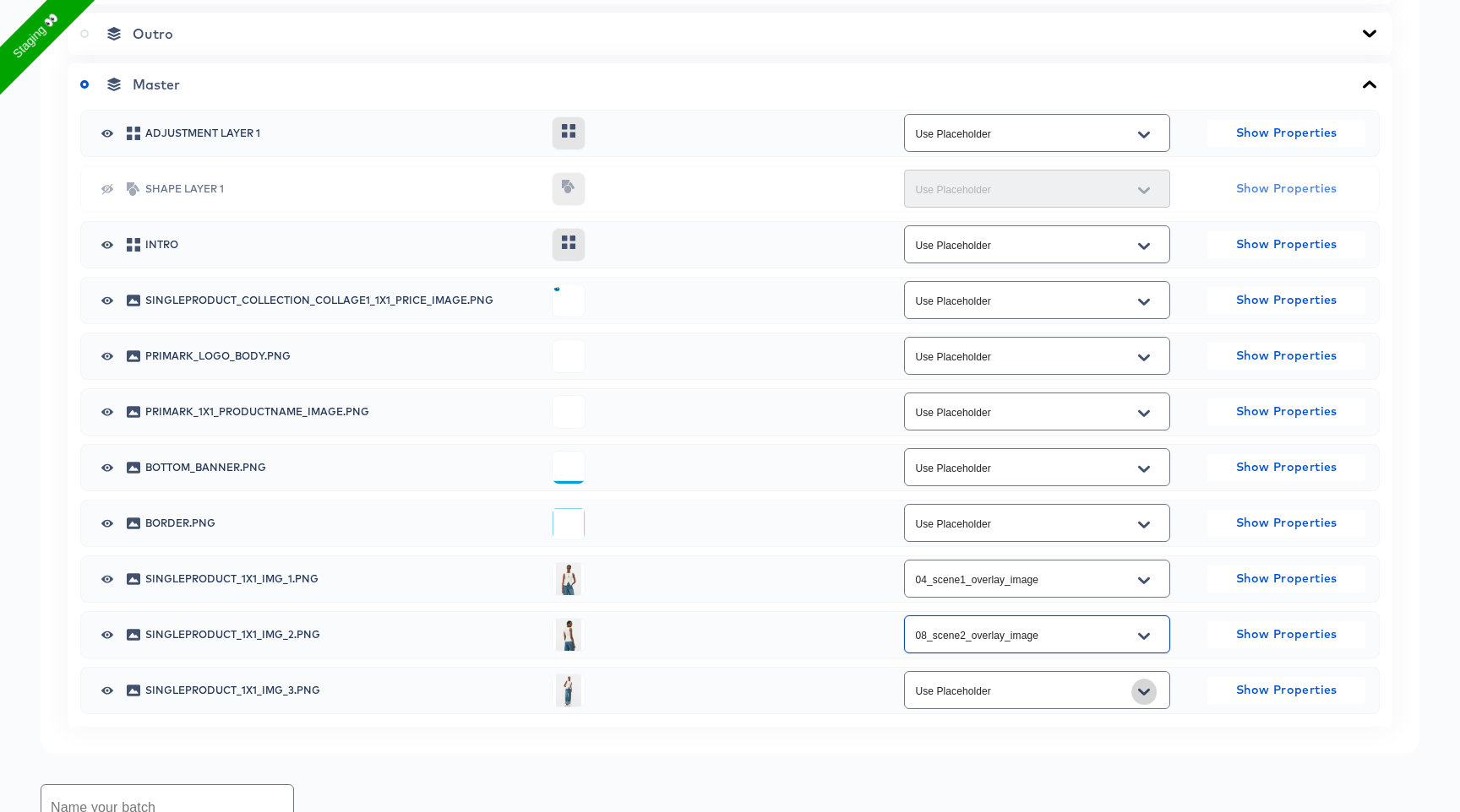
click at [1138, 691] on icon "Open" at bounding box center [1144, 693] width 12 height 13
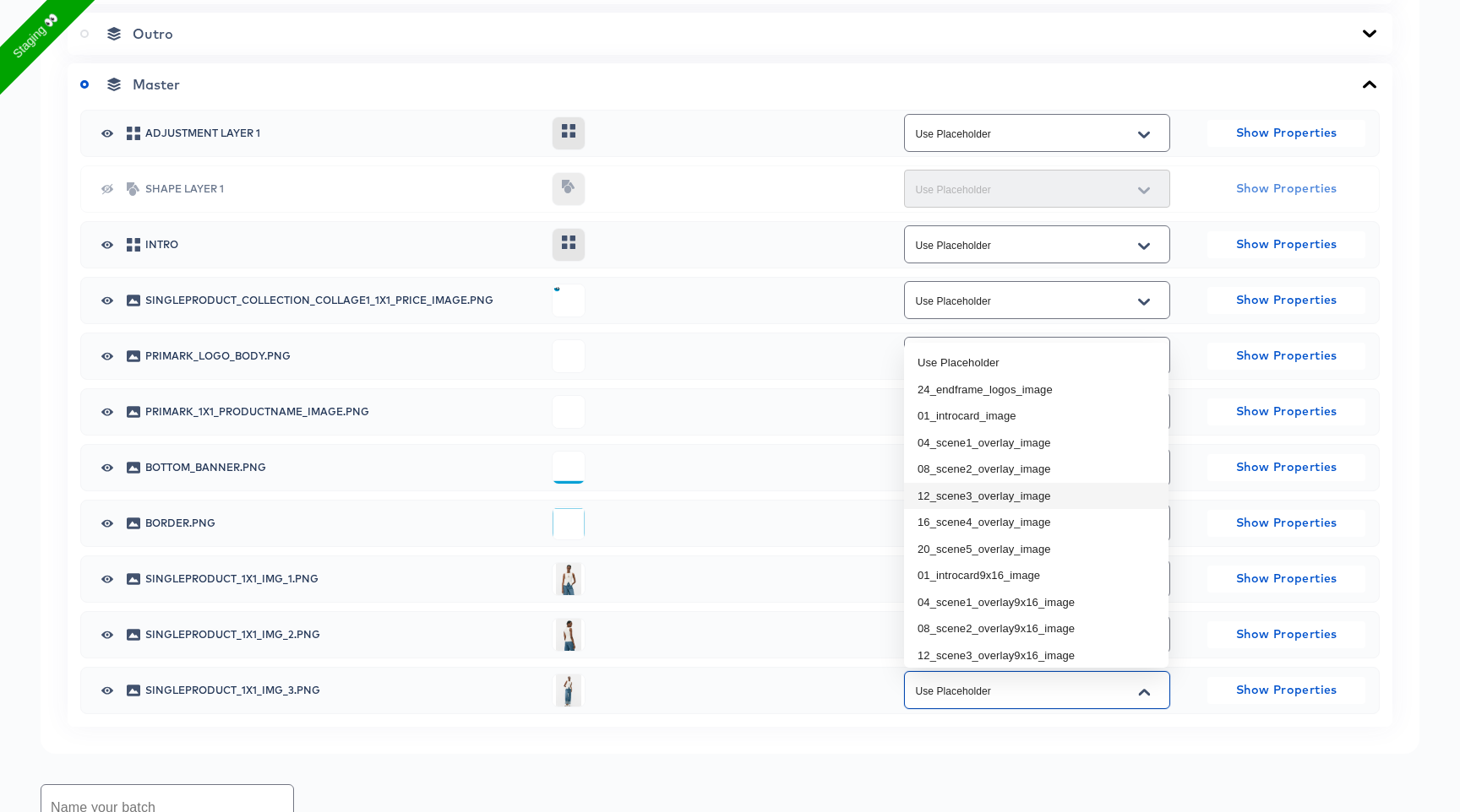
click at [1030, 493] on li "12_scene3_overlay_image" at bounding box center [1035, 497] width 264 height 27
type input "12_scene3_overlay_image"
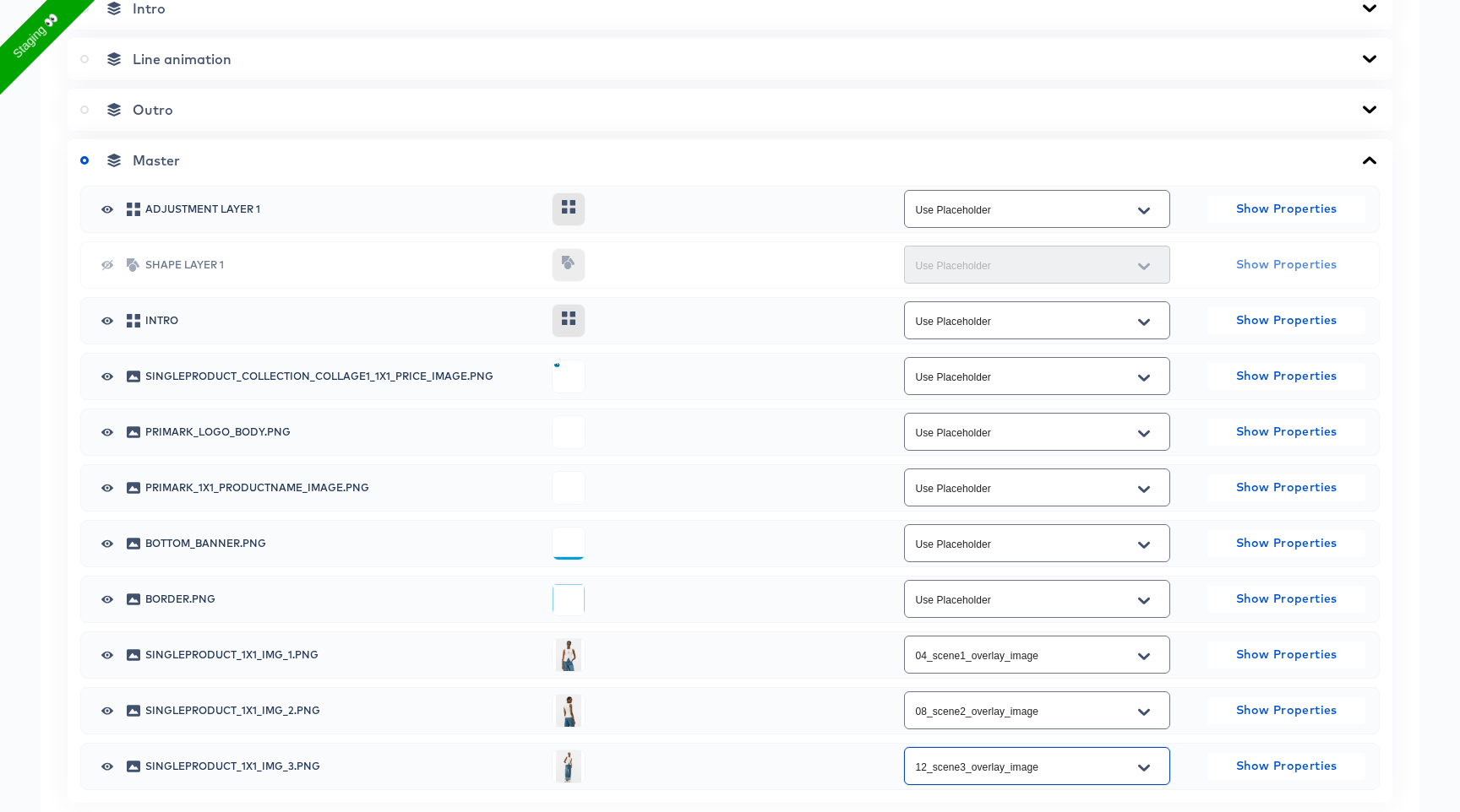
scroll to position [1168, 0]
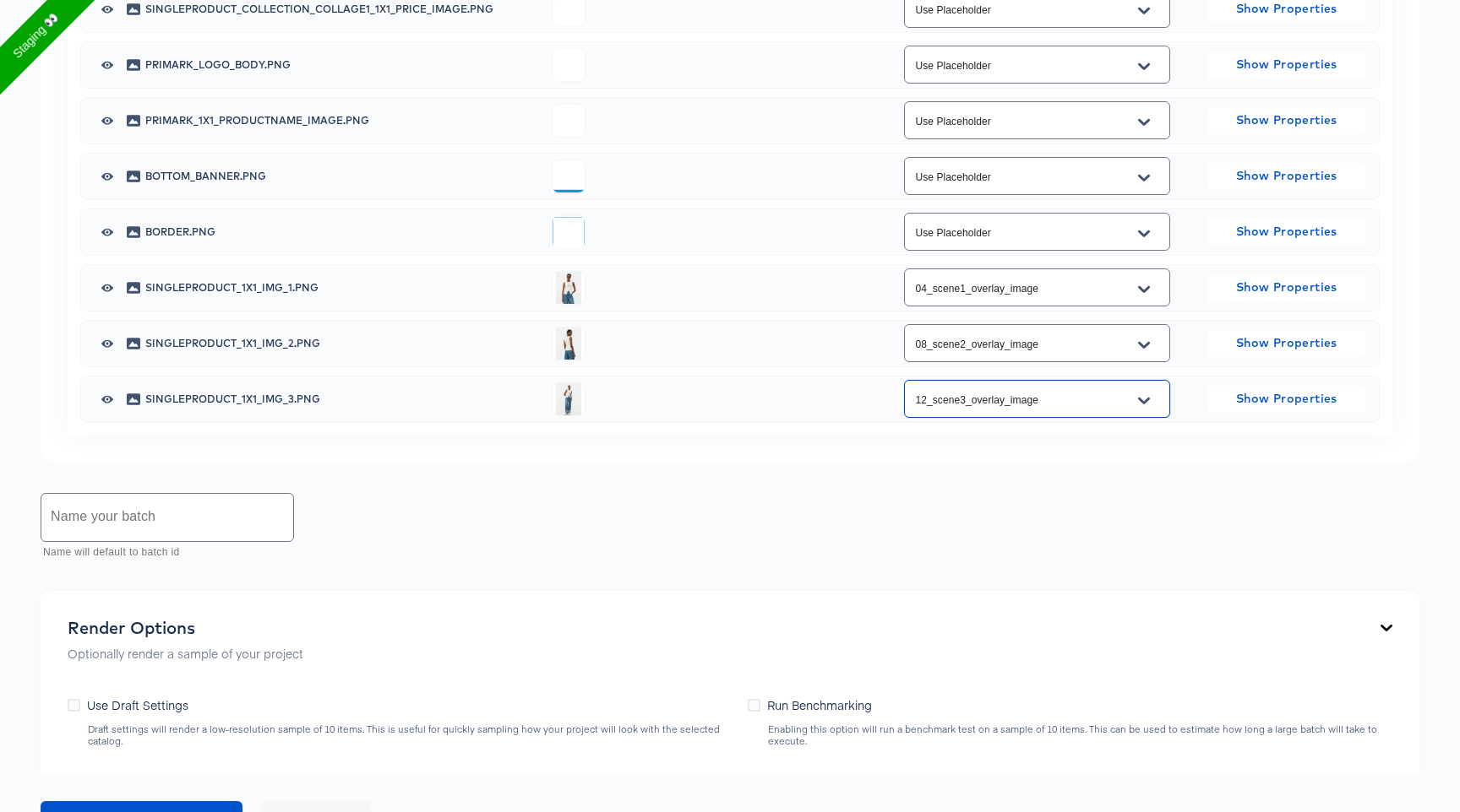
click at [1144, 286] on icon "Open" at bounding box center [1144, 289] width 12 height 13
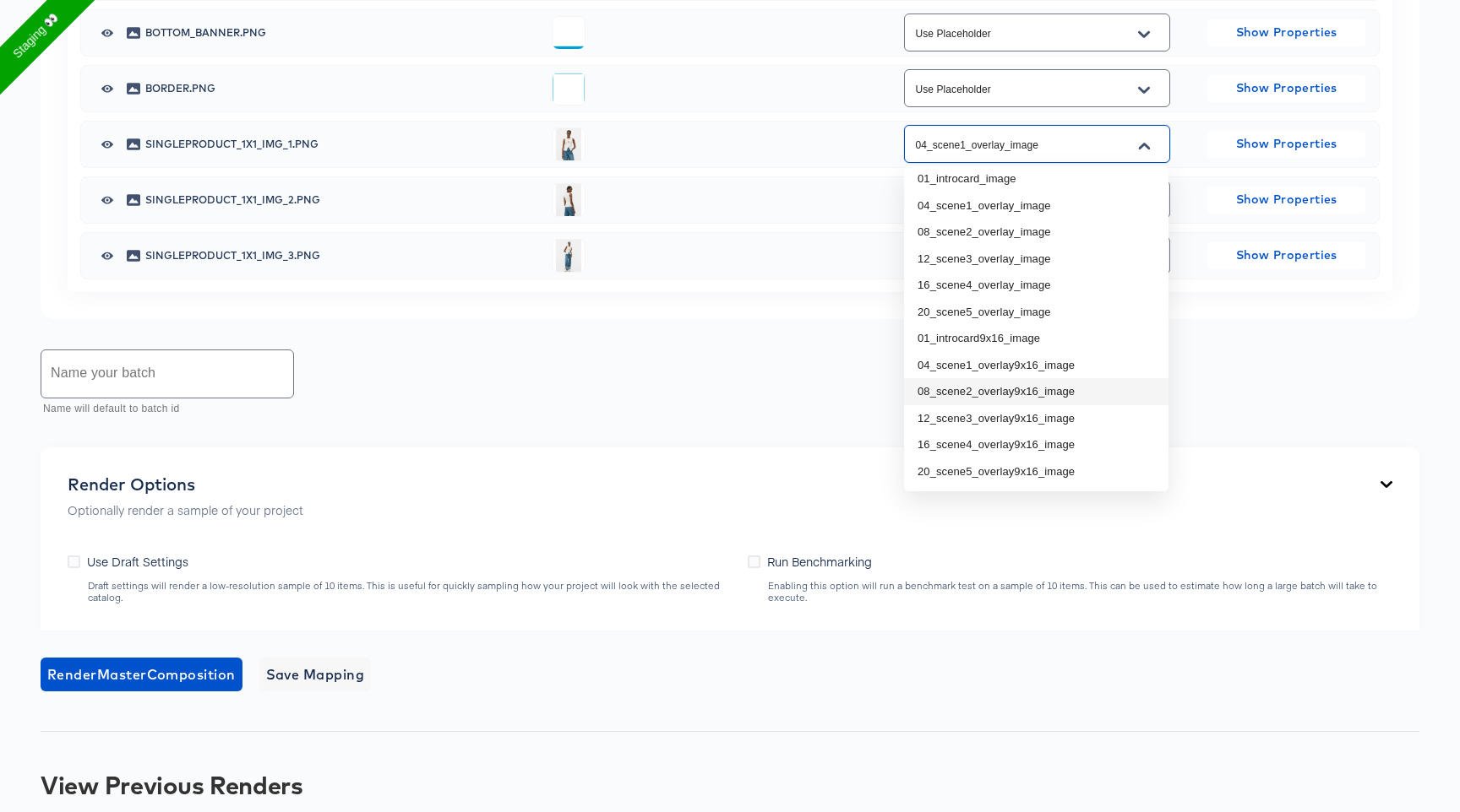
scroll to position [1431, 0]
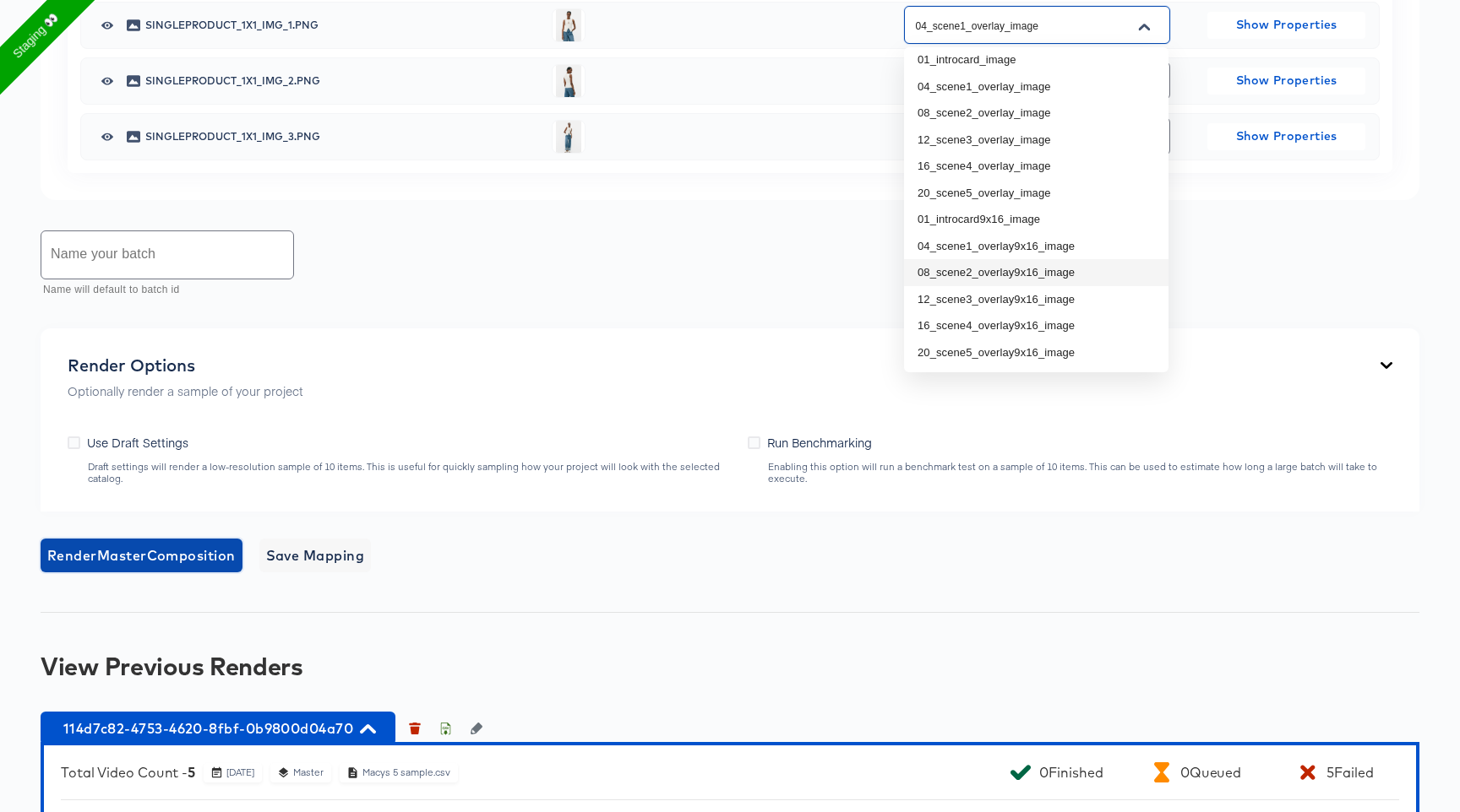
click at [189, 554] on span "Render Master Composition" at bounding box center [142, 555] width 189 height 23
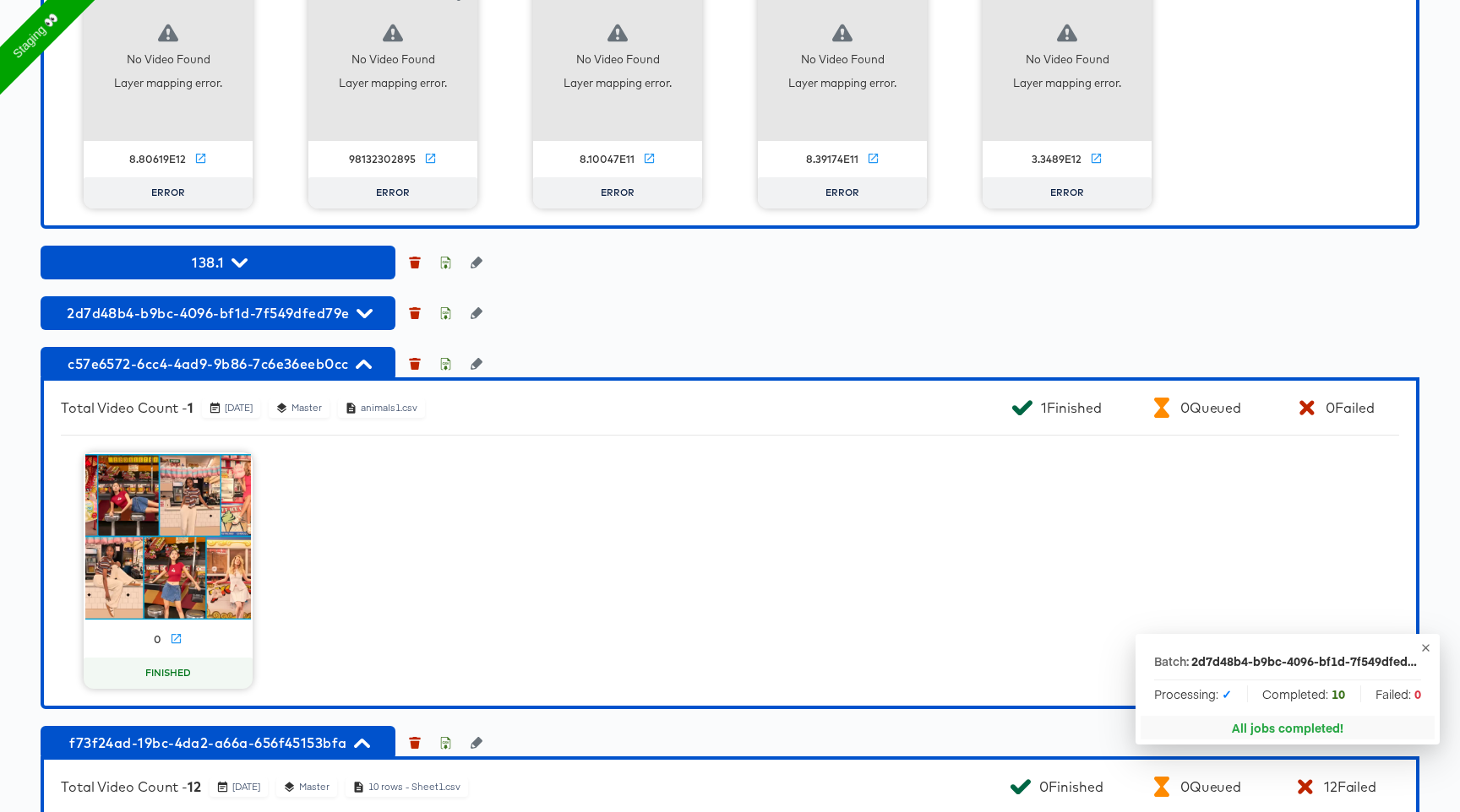
scroll to position [2396, 0]
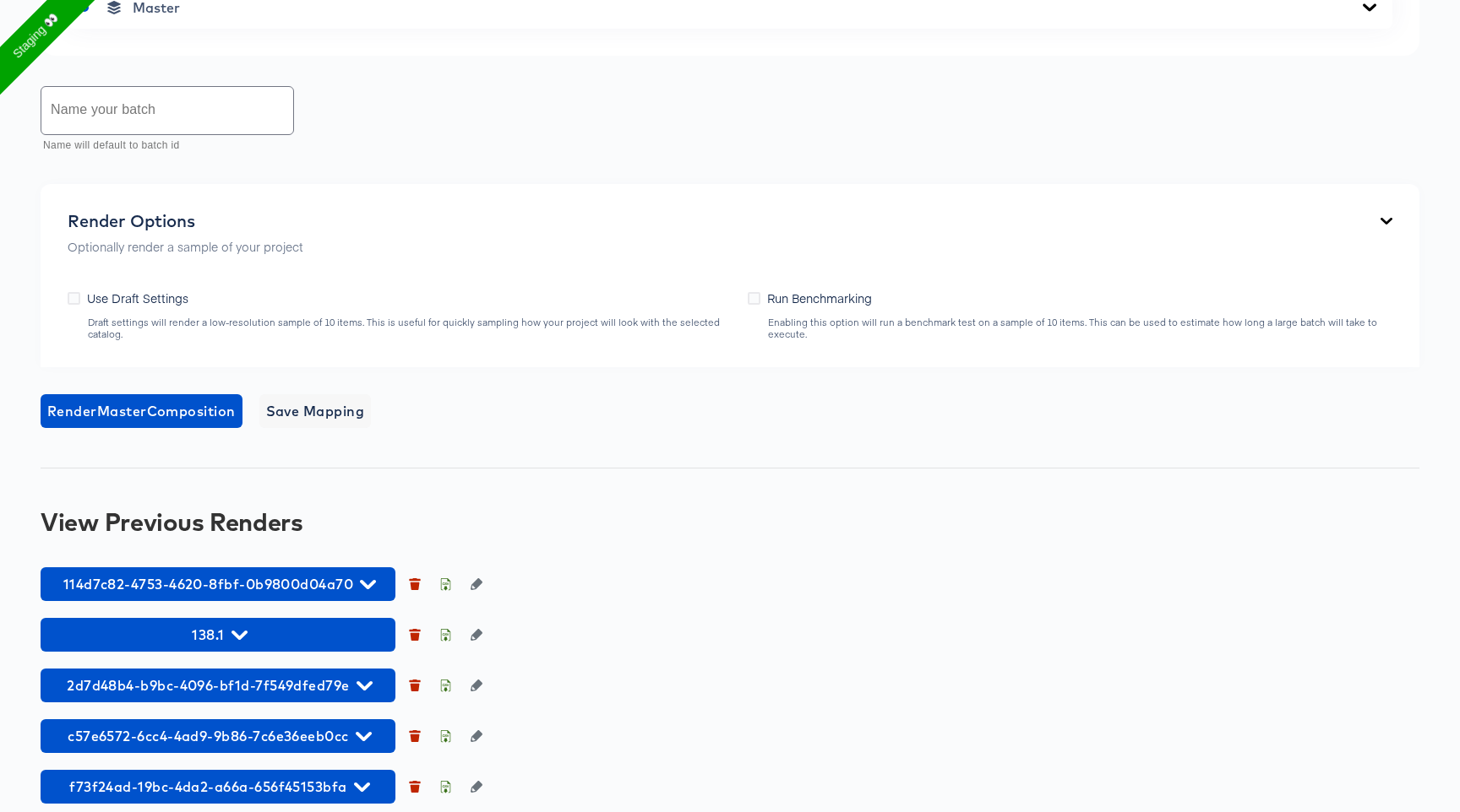
scroll to position [972, 0]
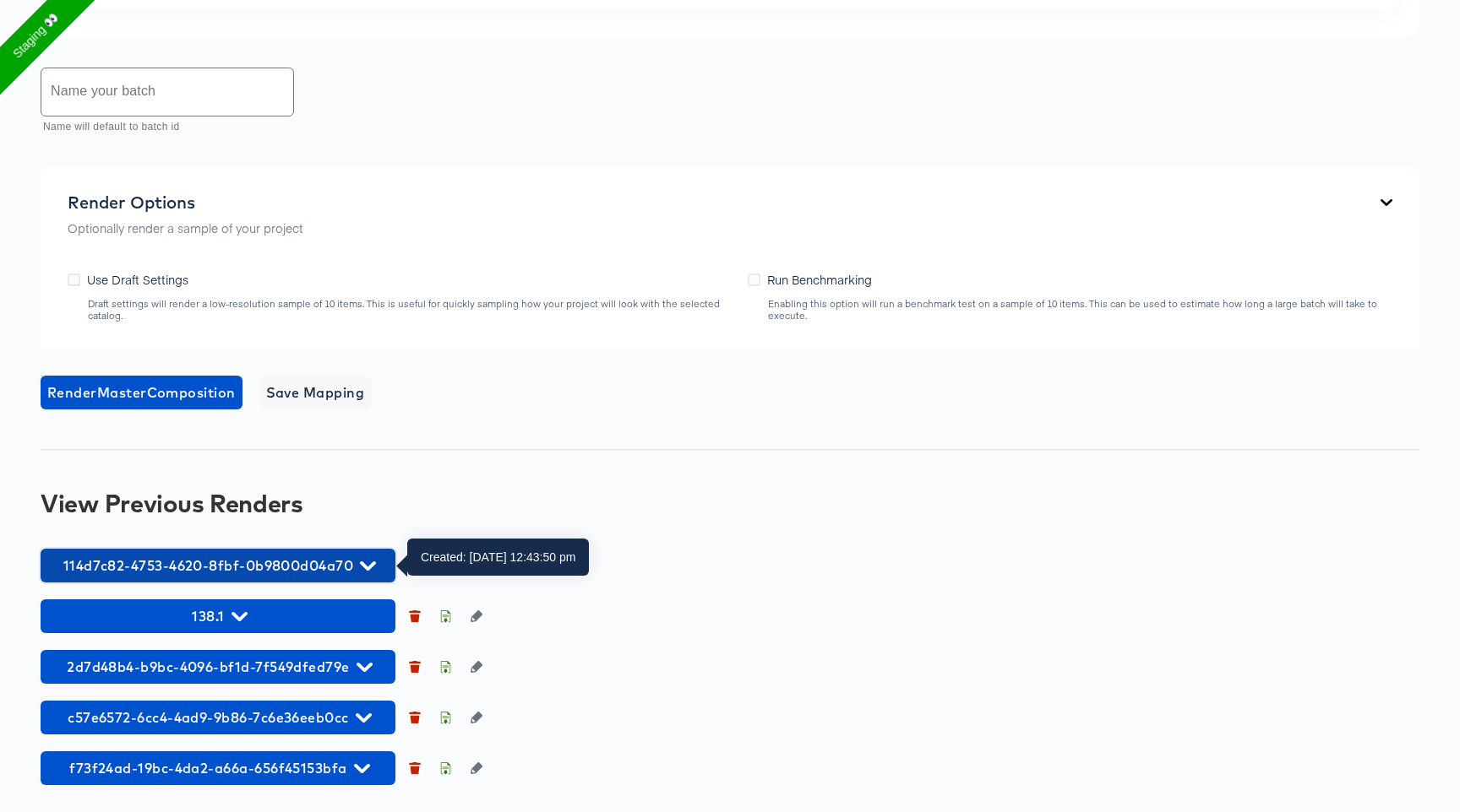
click at [204, 562] on span "114d7c82-4753-4620-8fbf-0b9800d04a70" at bounding box center [218, 566] width 338 height 23
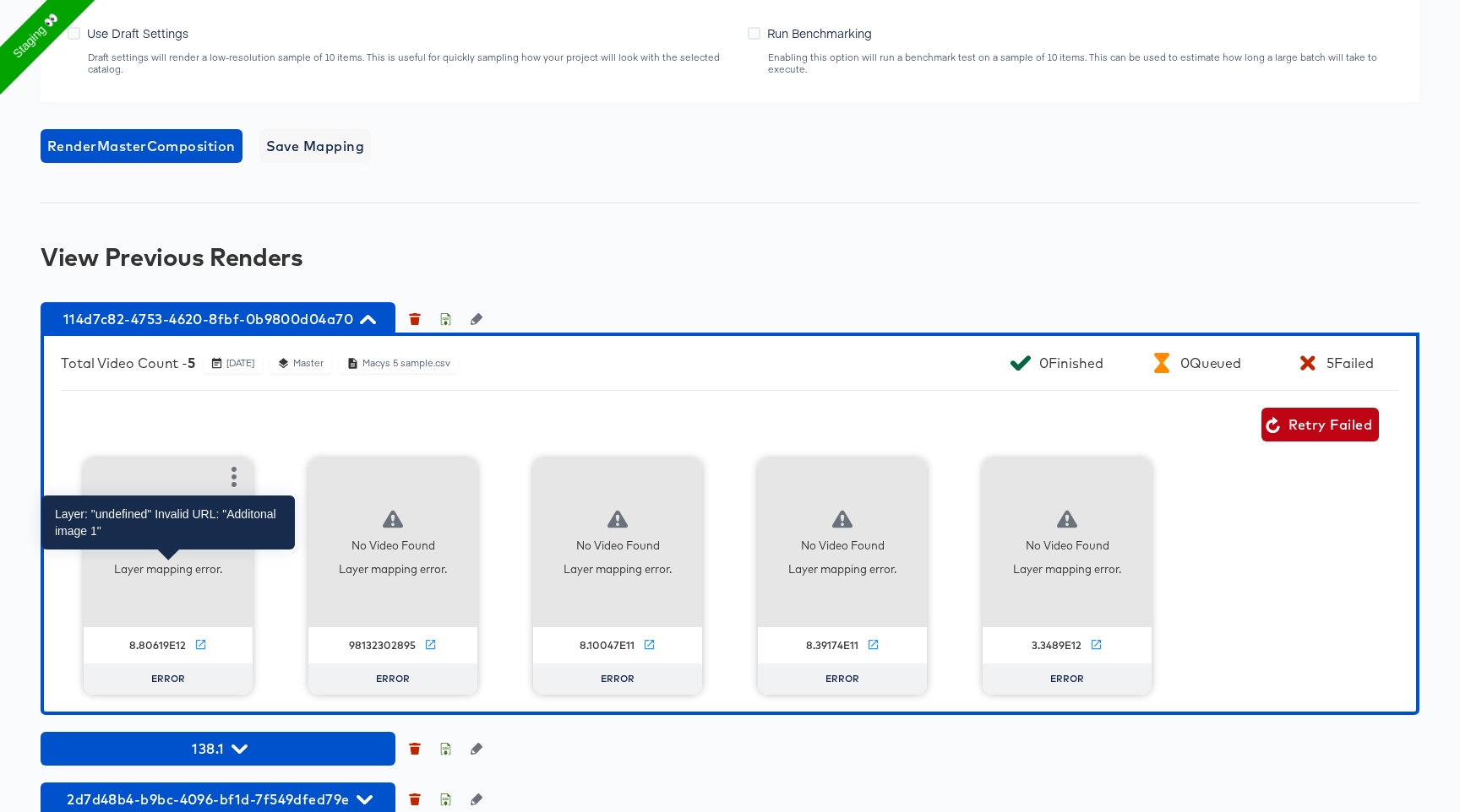
scroll to position [1351, 0]
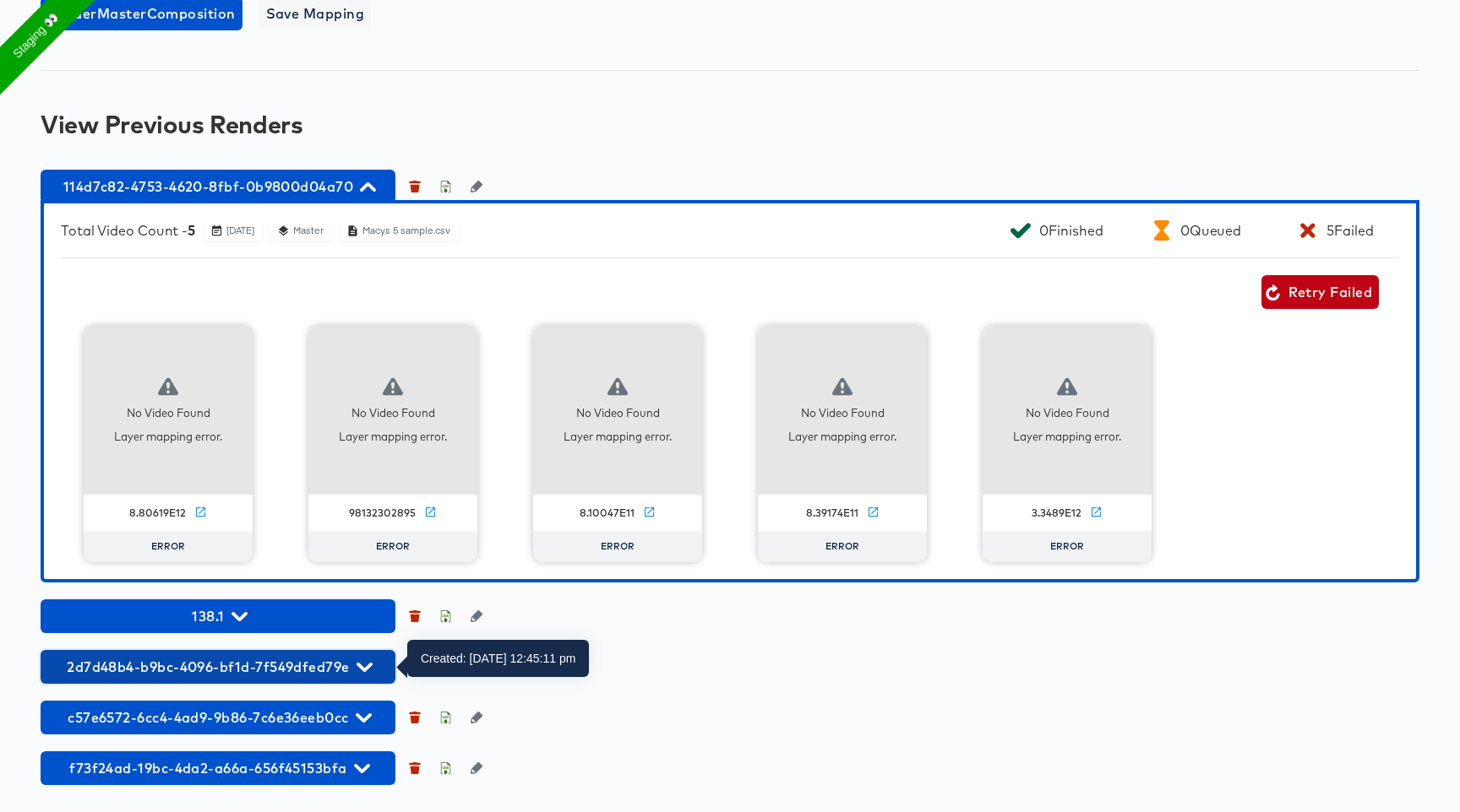
click at [210, 675] on span "2d7d48b4-b9bc-4096-bf1d-7f549dfed79e" at bounding box center [218, 666] width 338 height 23
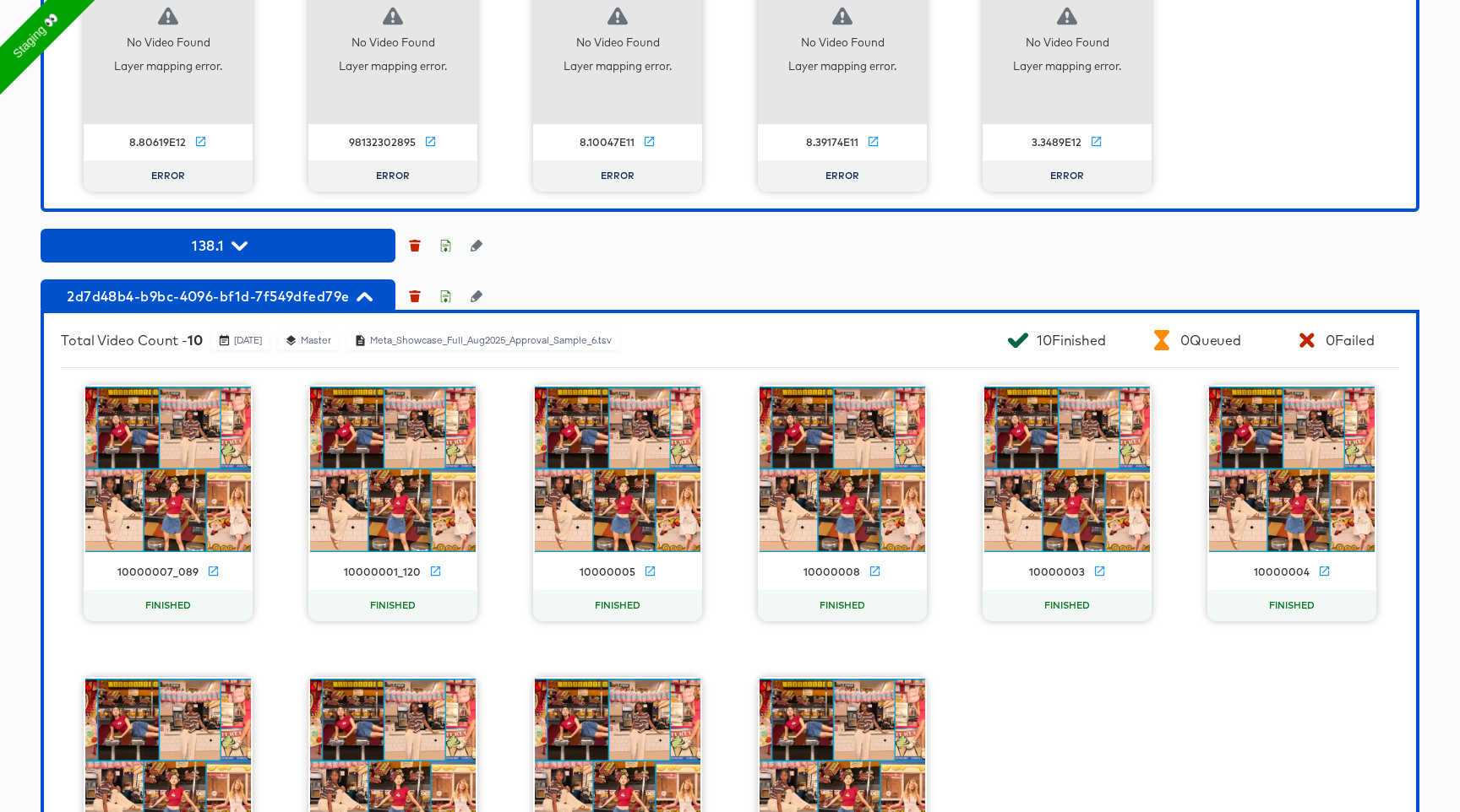
scroll to position [1860, 0]
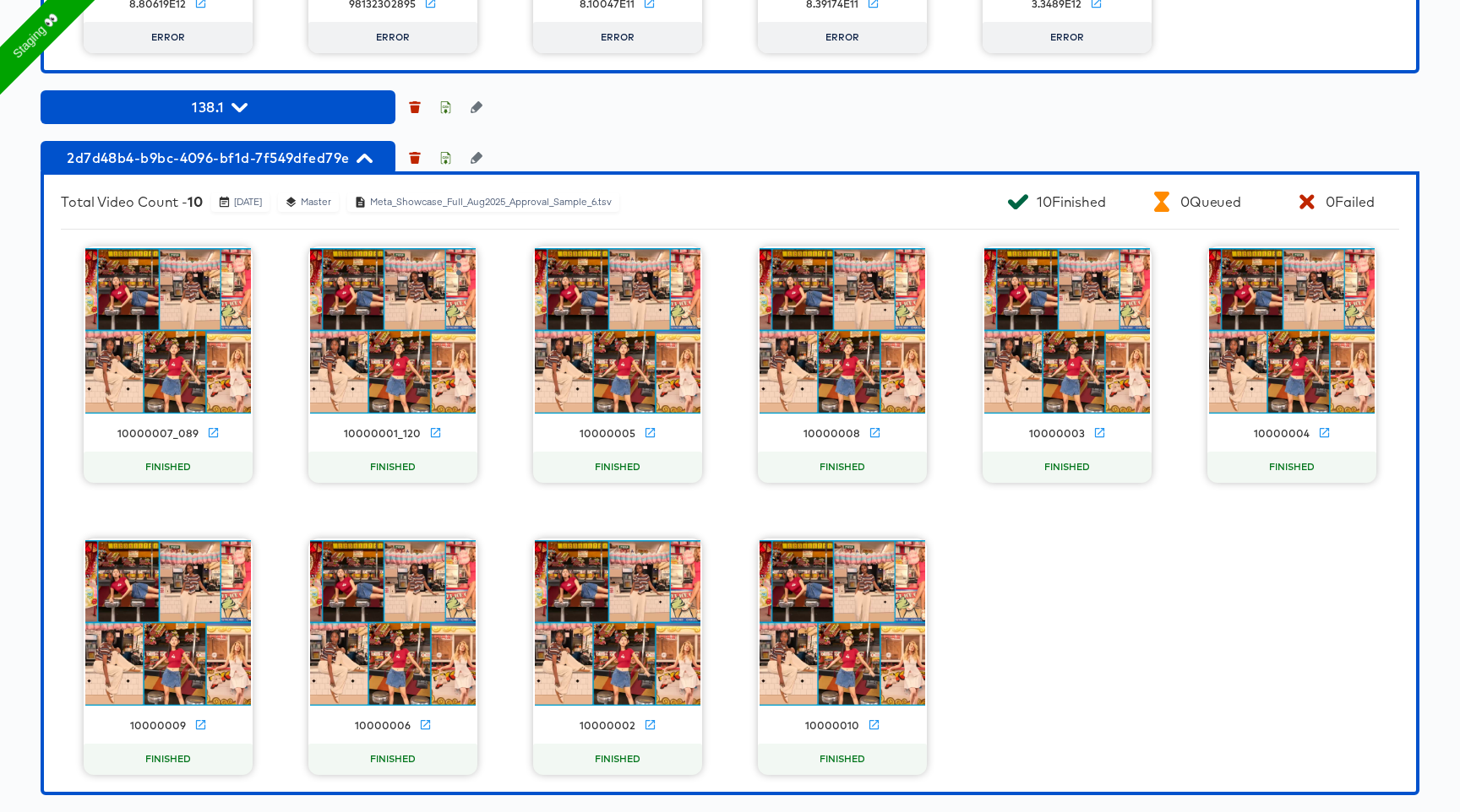
click at [419, 338] on video at bounding box center [392, 330] width 165 height 165
click at [436, 429] on icon at bounding box center [435, 433] width 9 height 9
click at [1391, 756] on div "10000007_089 FINISHED 10000001_120 FINISHED 10000005 FINISHED 10000008 FINISHED…" at bounding box center [729, 511] width 1338 height 528
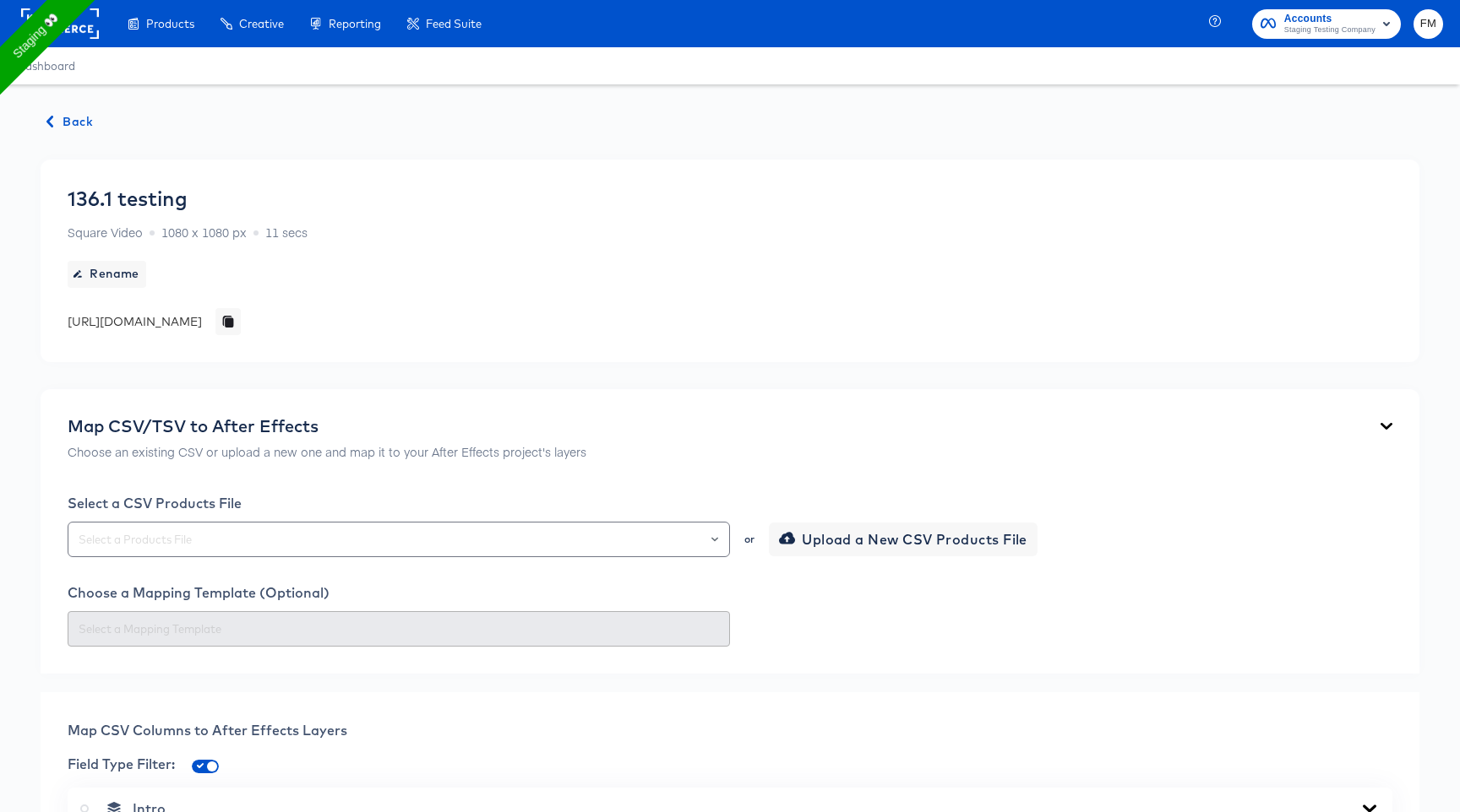
scroll to position [972, 0]
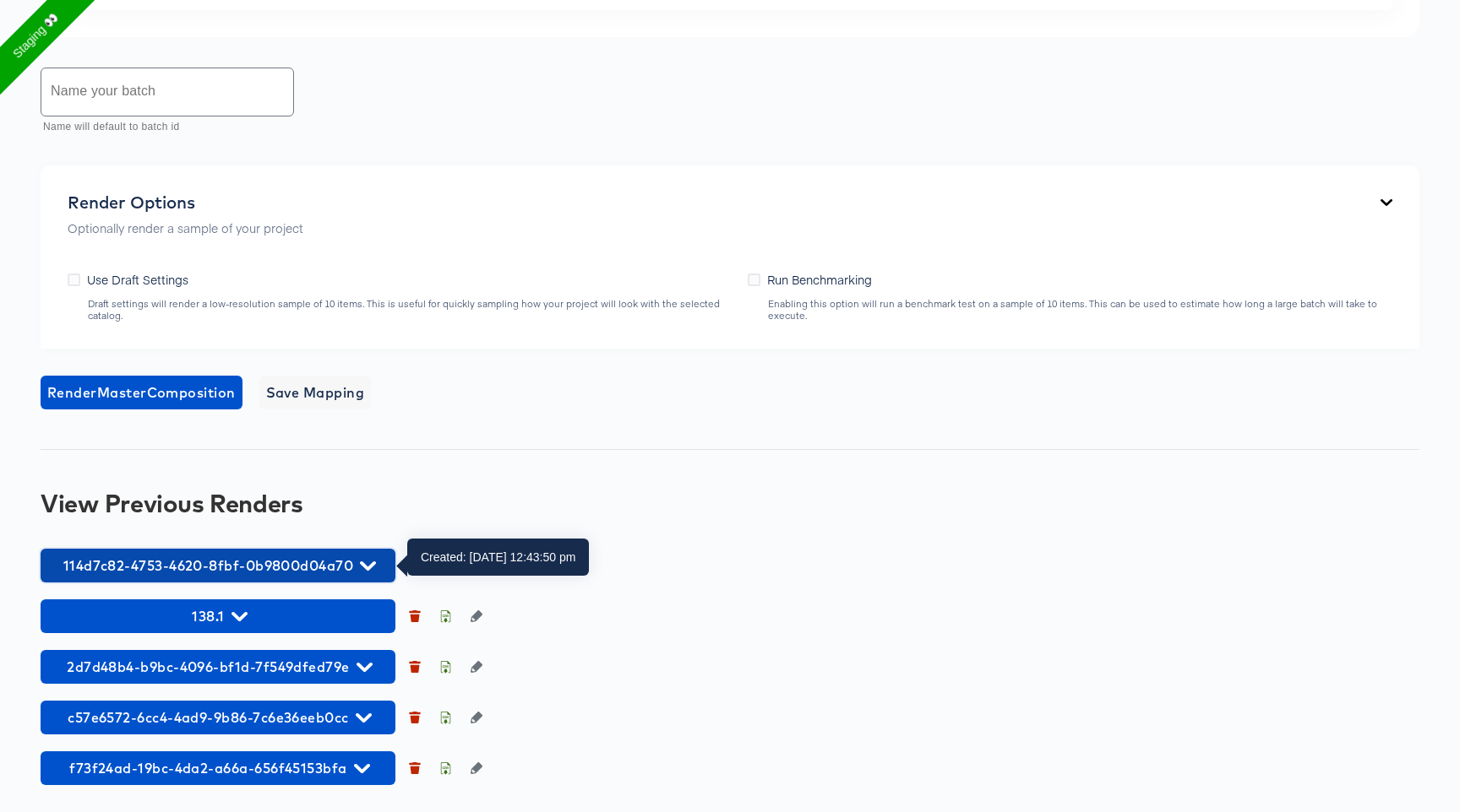
click at [302, 561] on span "114d7c82-4753-4620-8fbf-0b9800d04a70" at bounding box center [218, 566] width 338 height 23
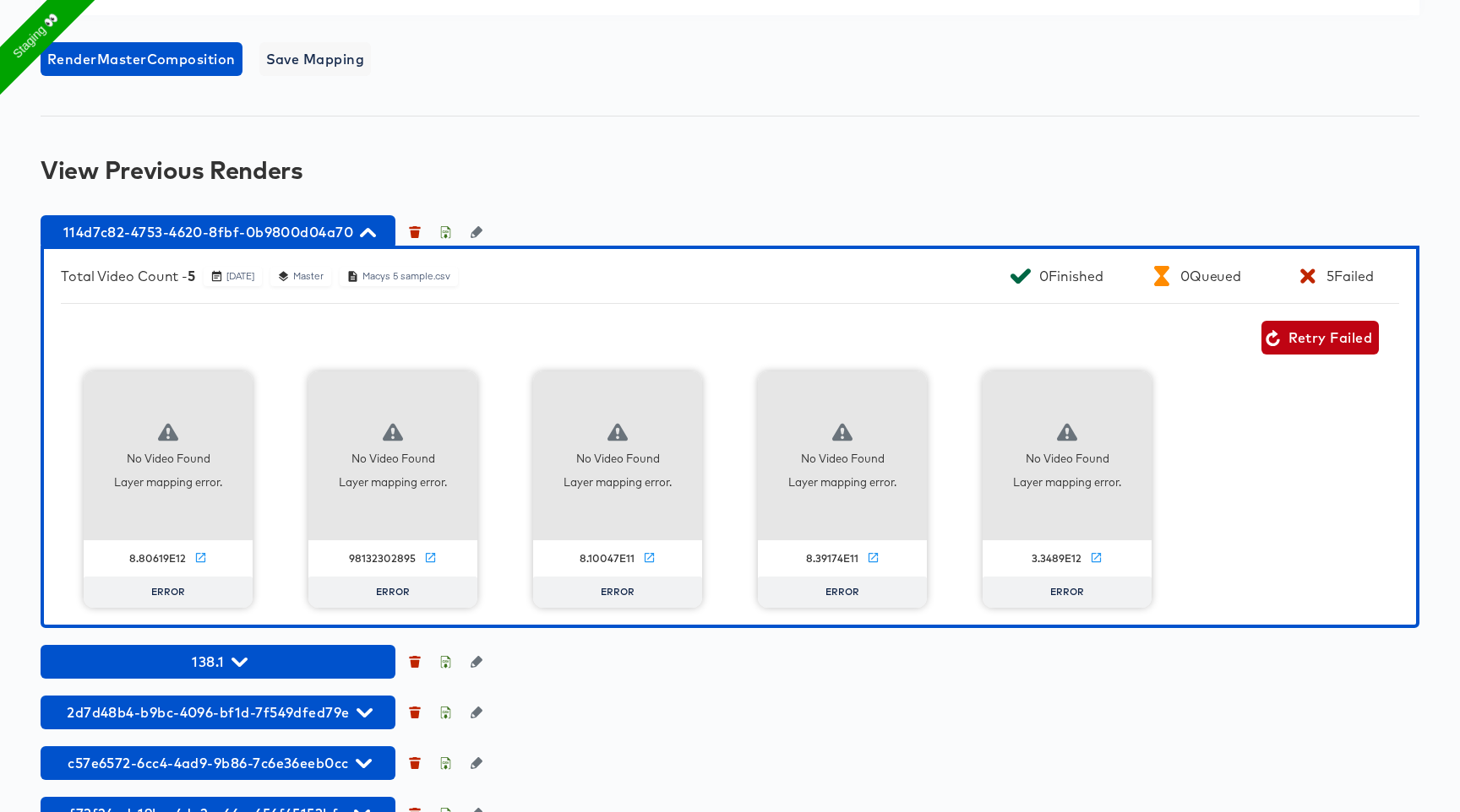
scroll to position [1351, 0]
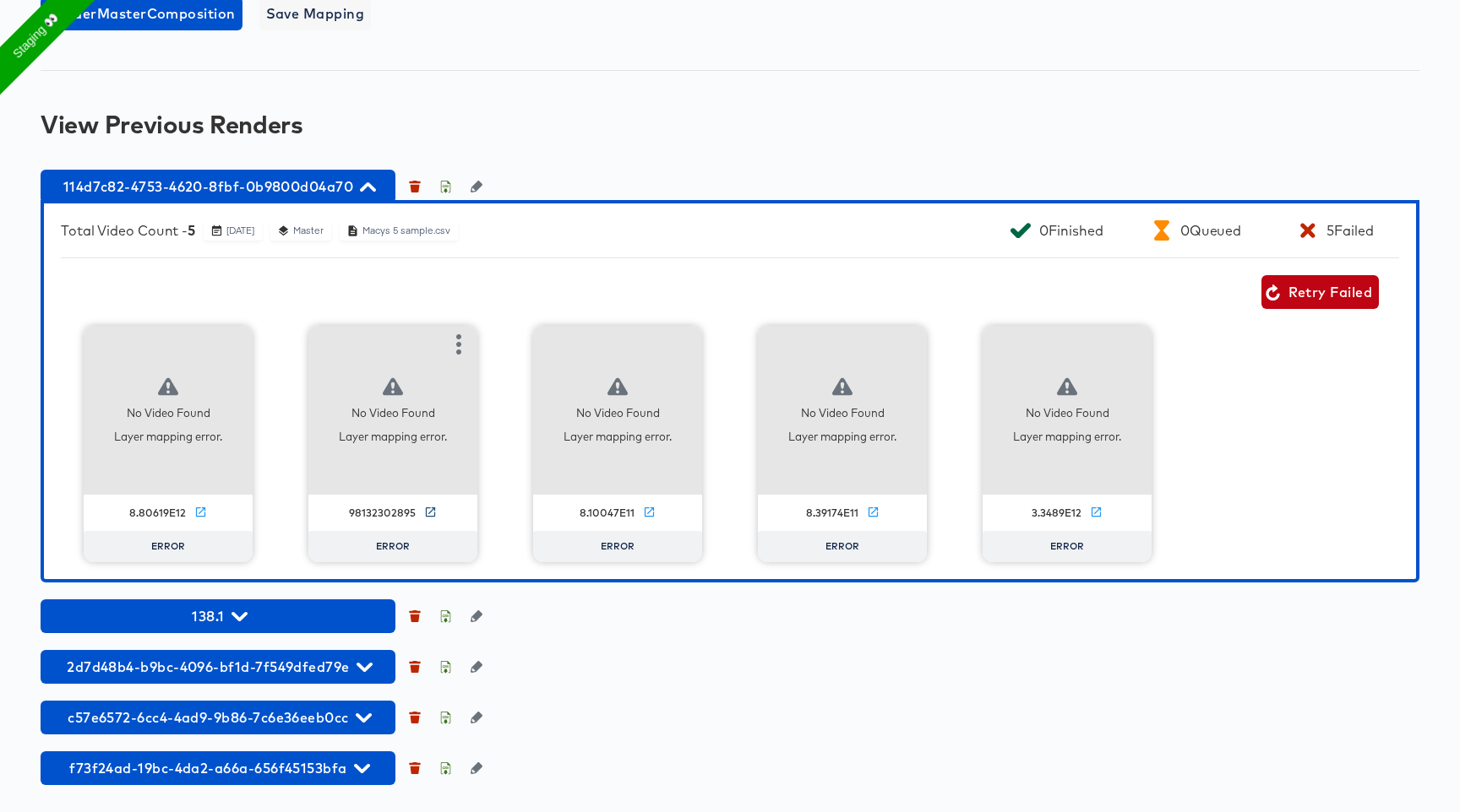
click at [427, 517] on icon at bounding box center [430, 512] width 13 height 13
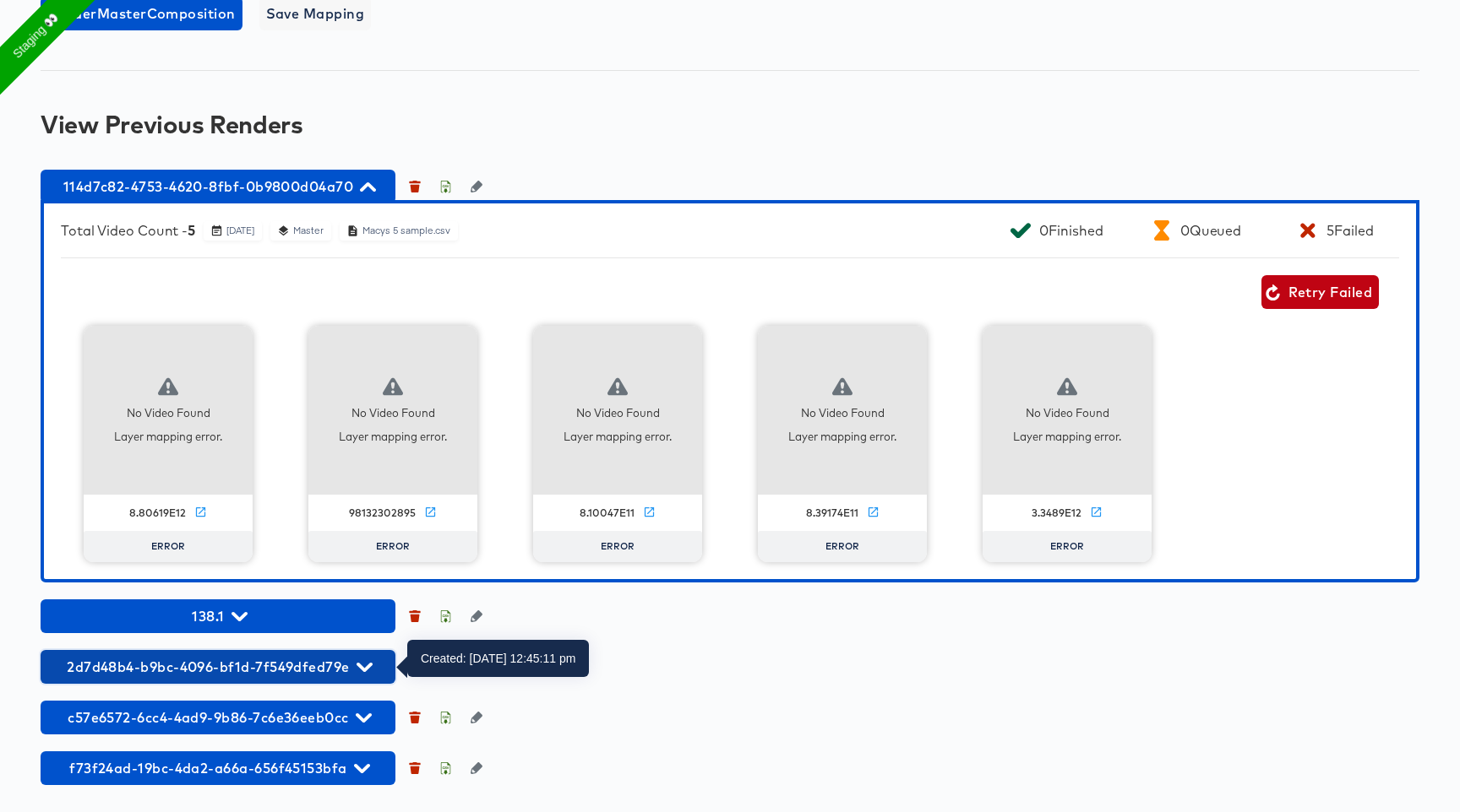
click at [315, 670] on span "2d7d48b4-b9bc-4096-bf1d-7f549dfed79e" at bounding box center [218, 666] width 338 height 23
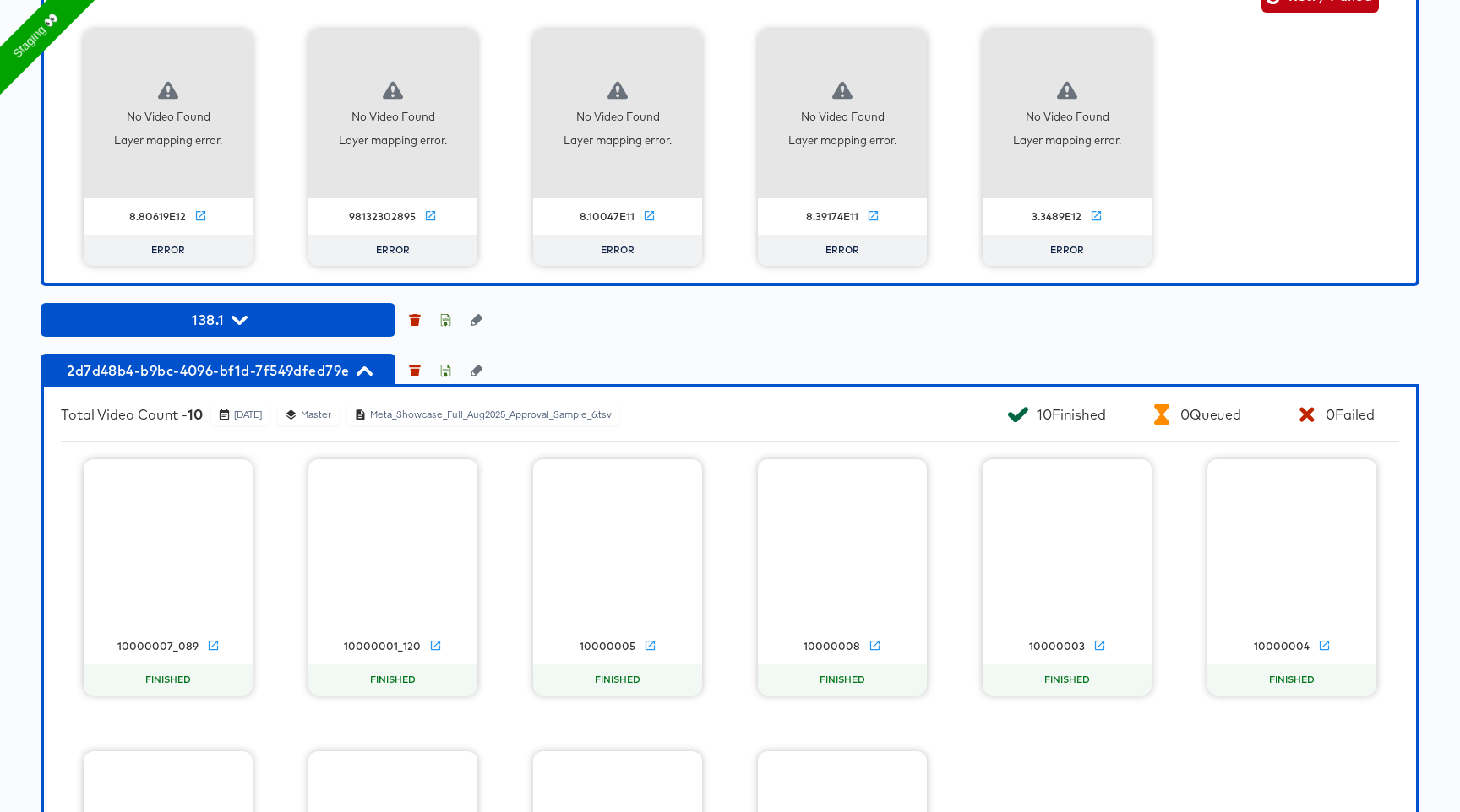
scroll to position [1670, 0]
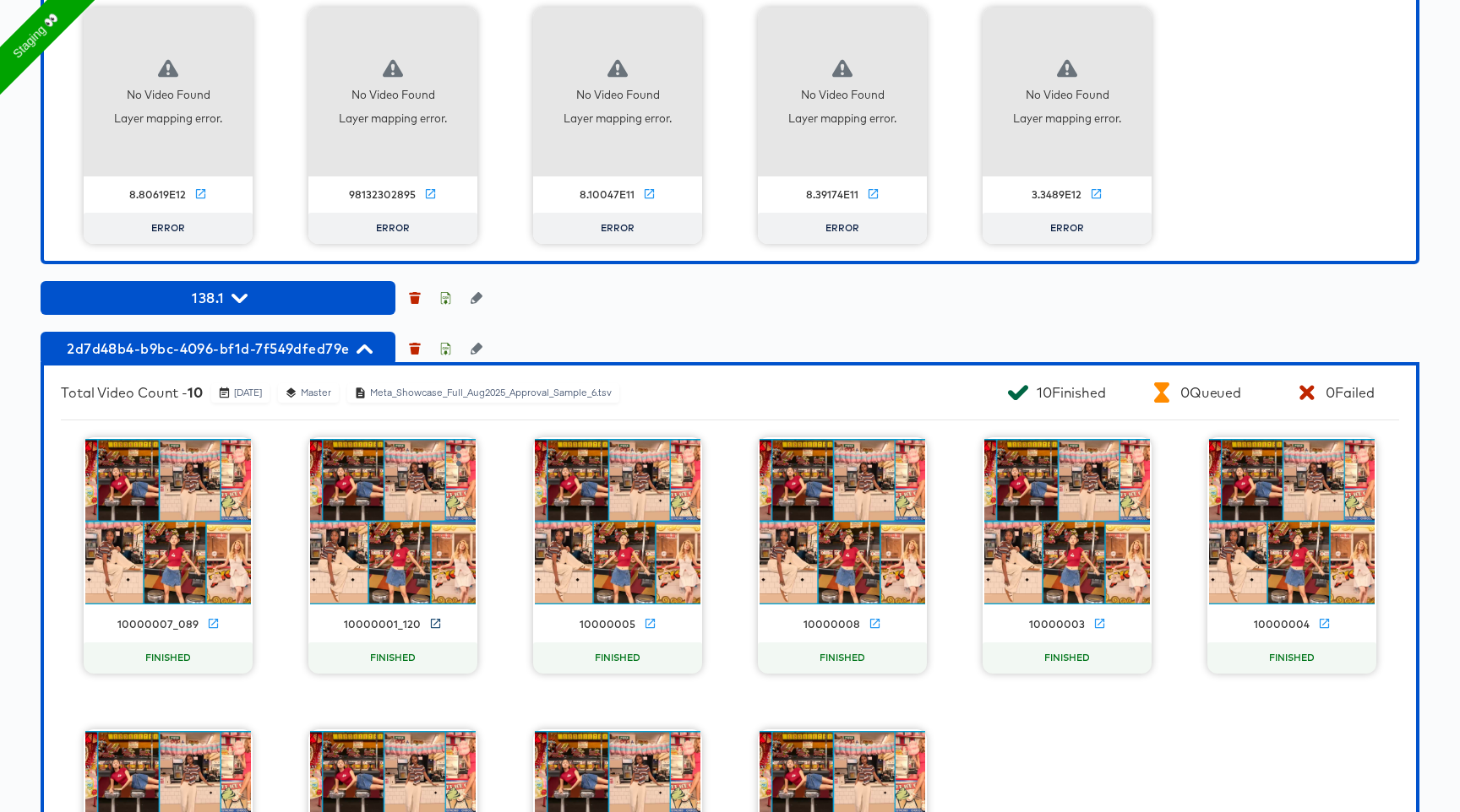
click at [432, 621] on icon at bounding box center [436, 623] width 13 height 13
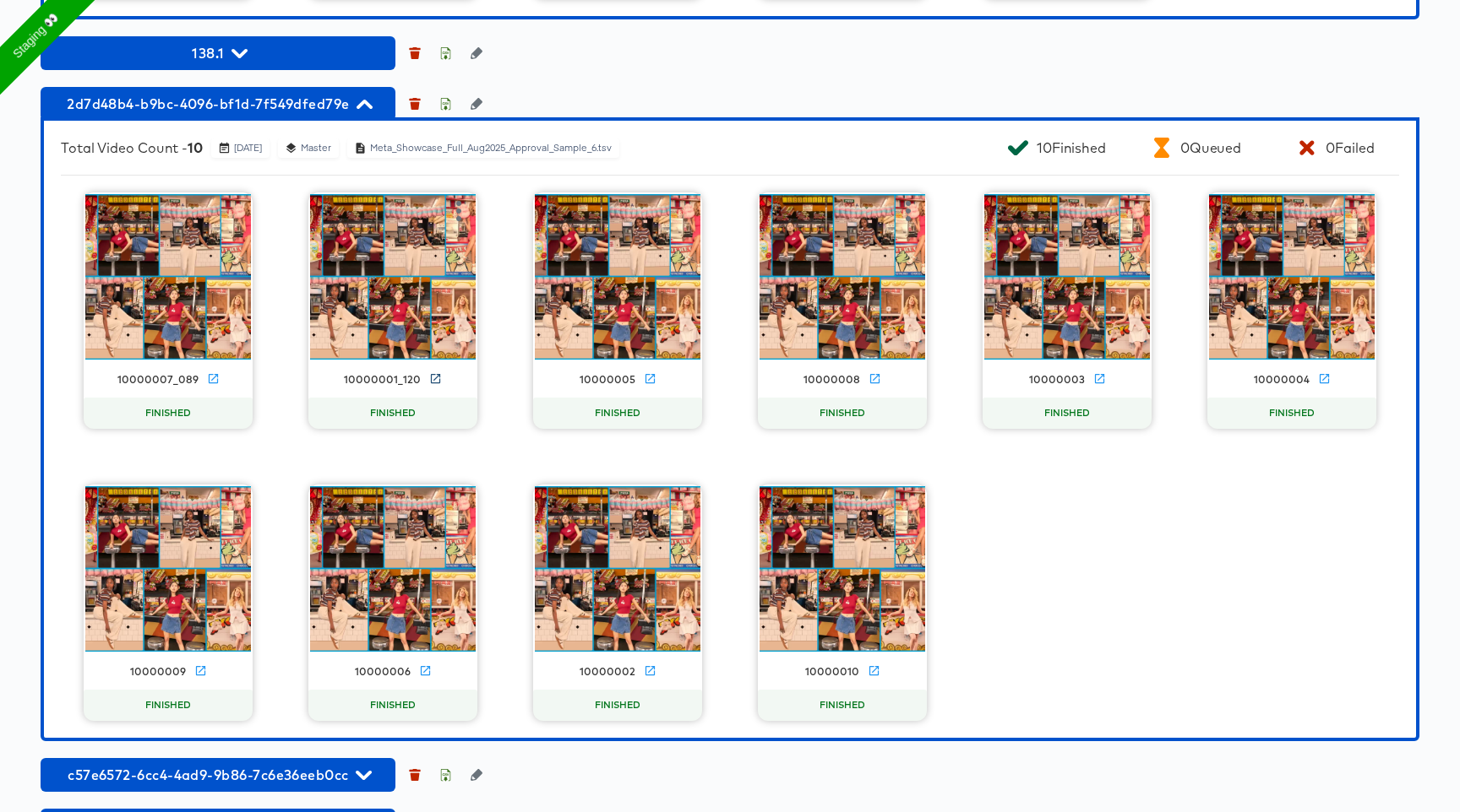
scroll to position [1972, 0]
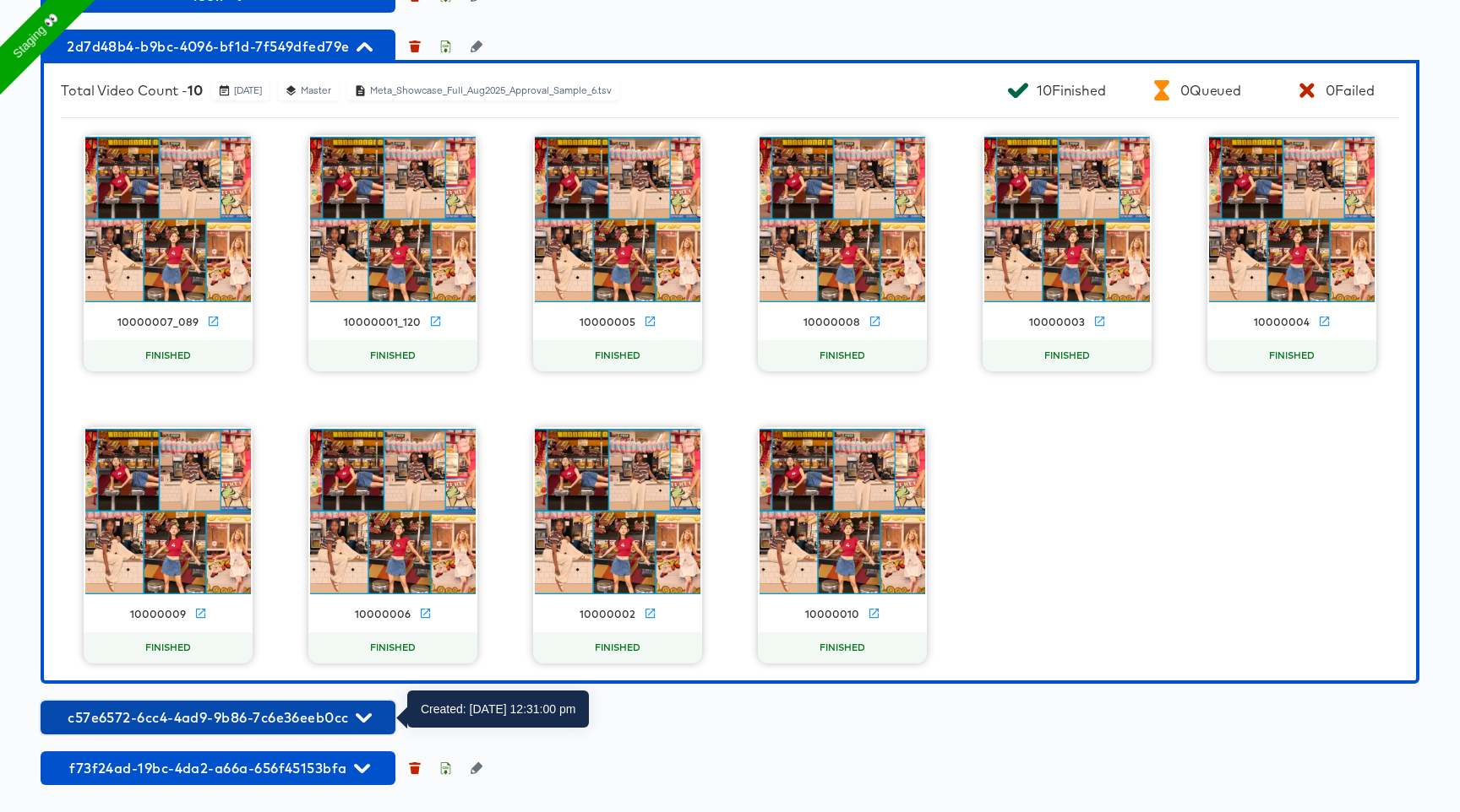
click at [358, 712] on icon "button" at bounding box center [363, 718] width 16 height 16
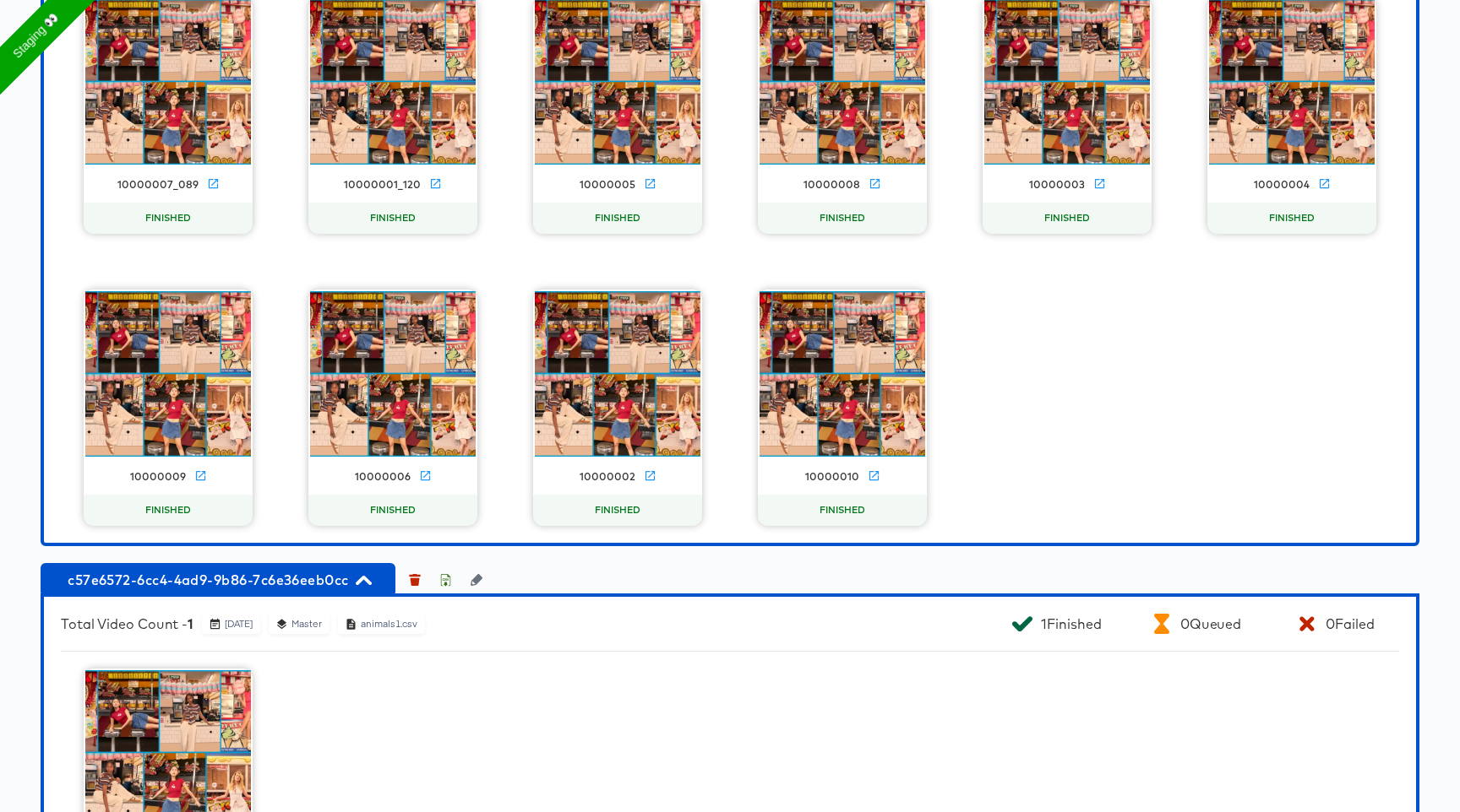
scroll to position [2301, 0]
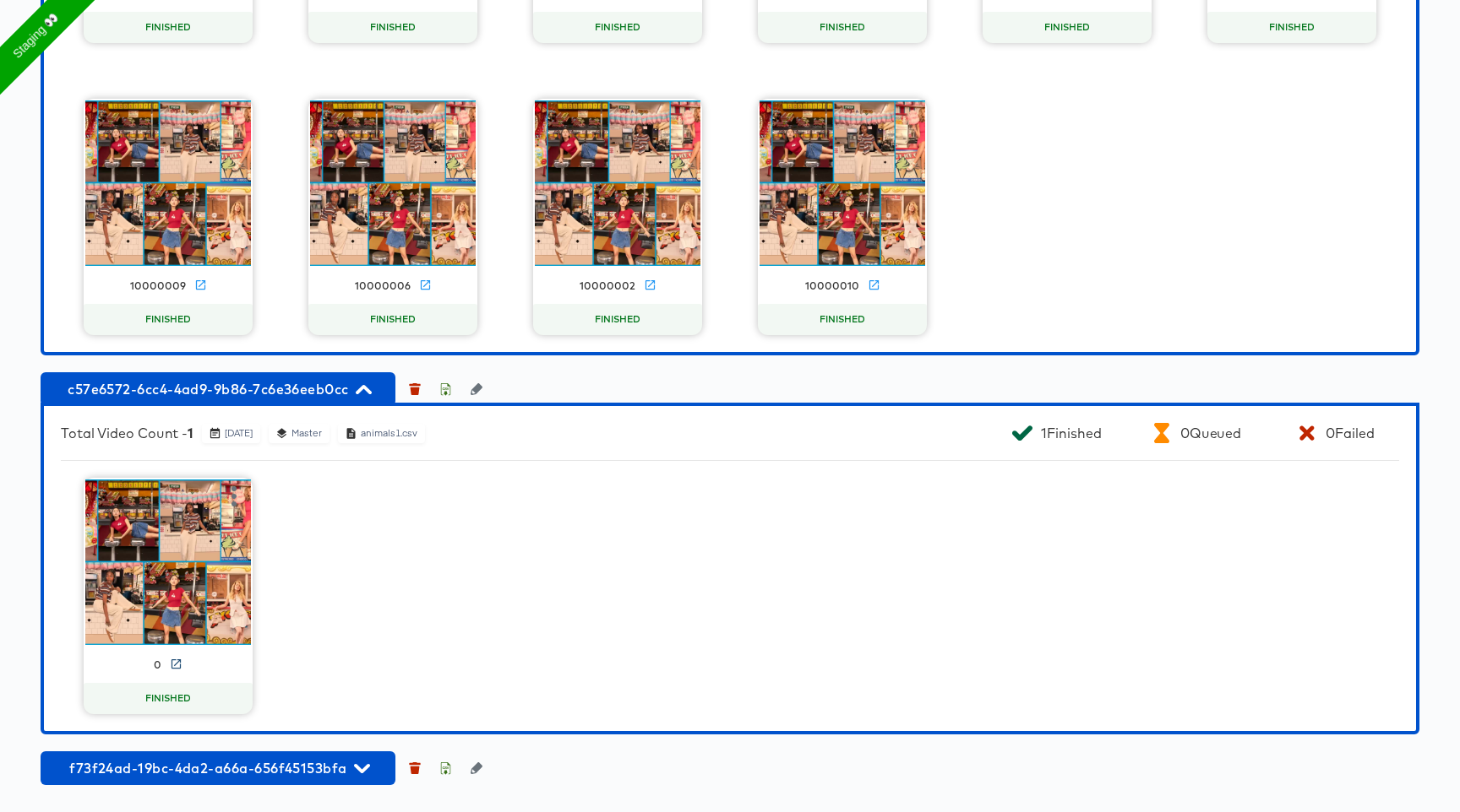
click at [179, 660] on icon at bounding box center [176, 665] width 9 height 9
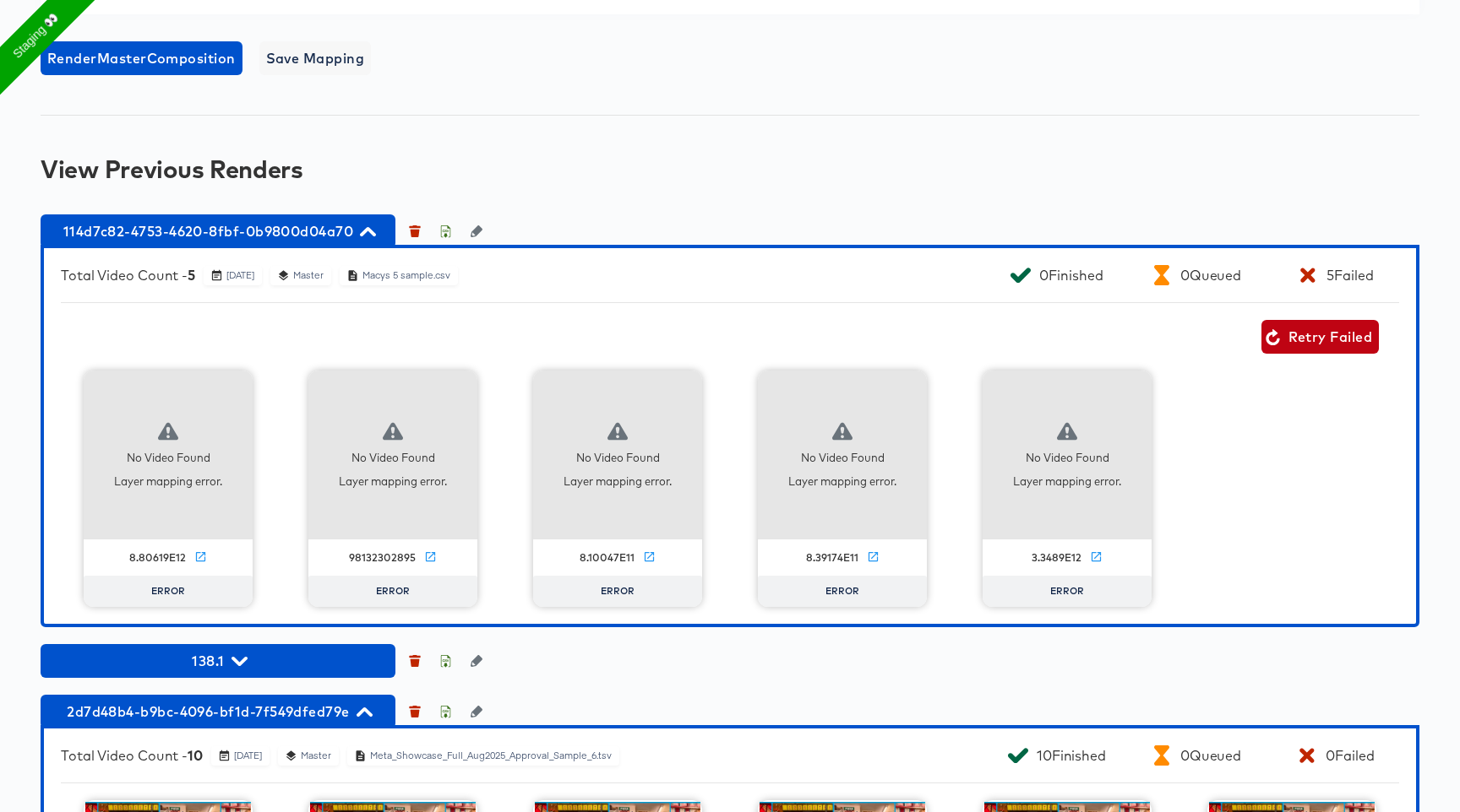
scroll to position [1301, 0]
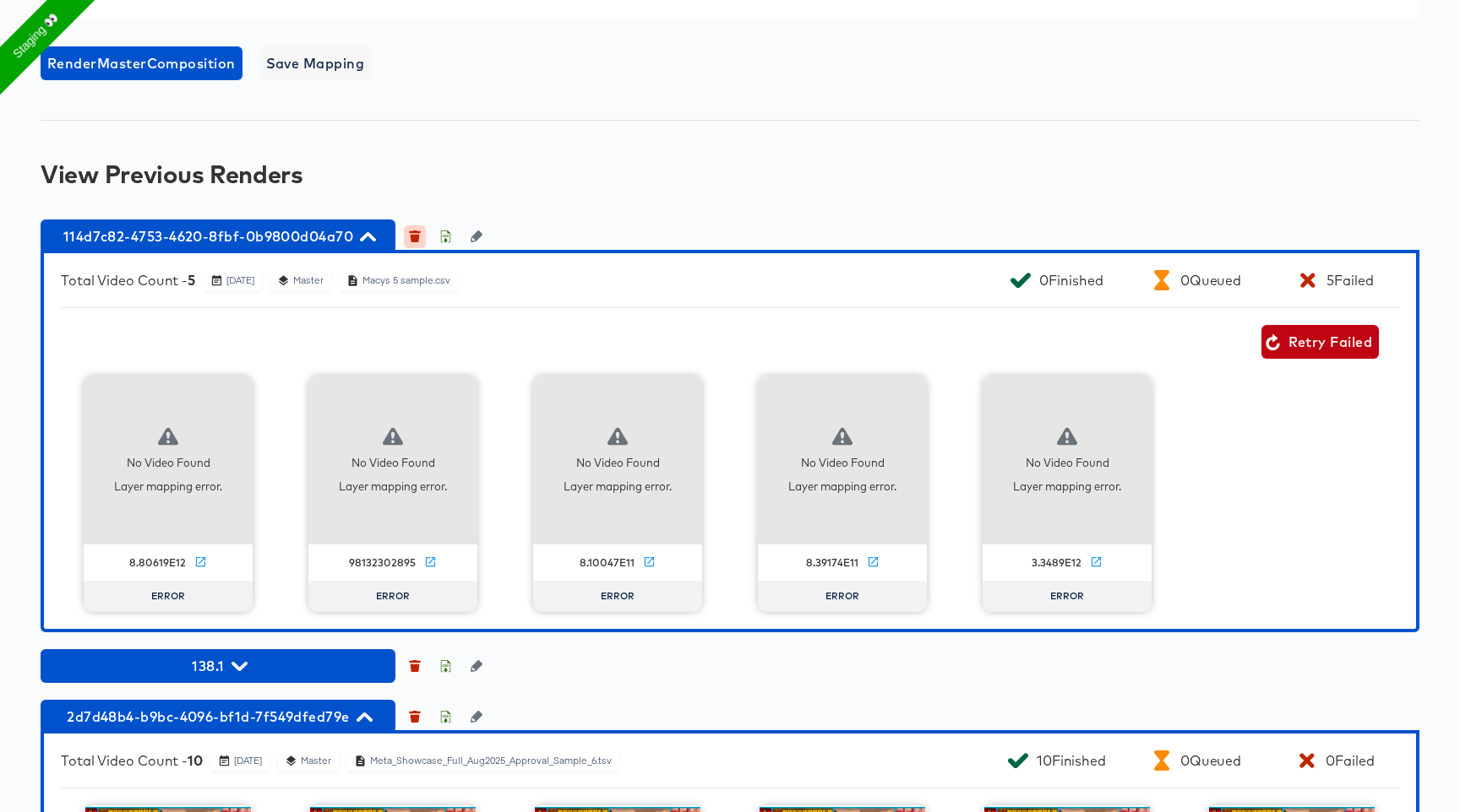
click at [418, 234] on icon "button" at bounding box center [414, 236] width 12 height 12
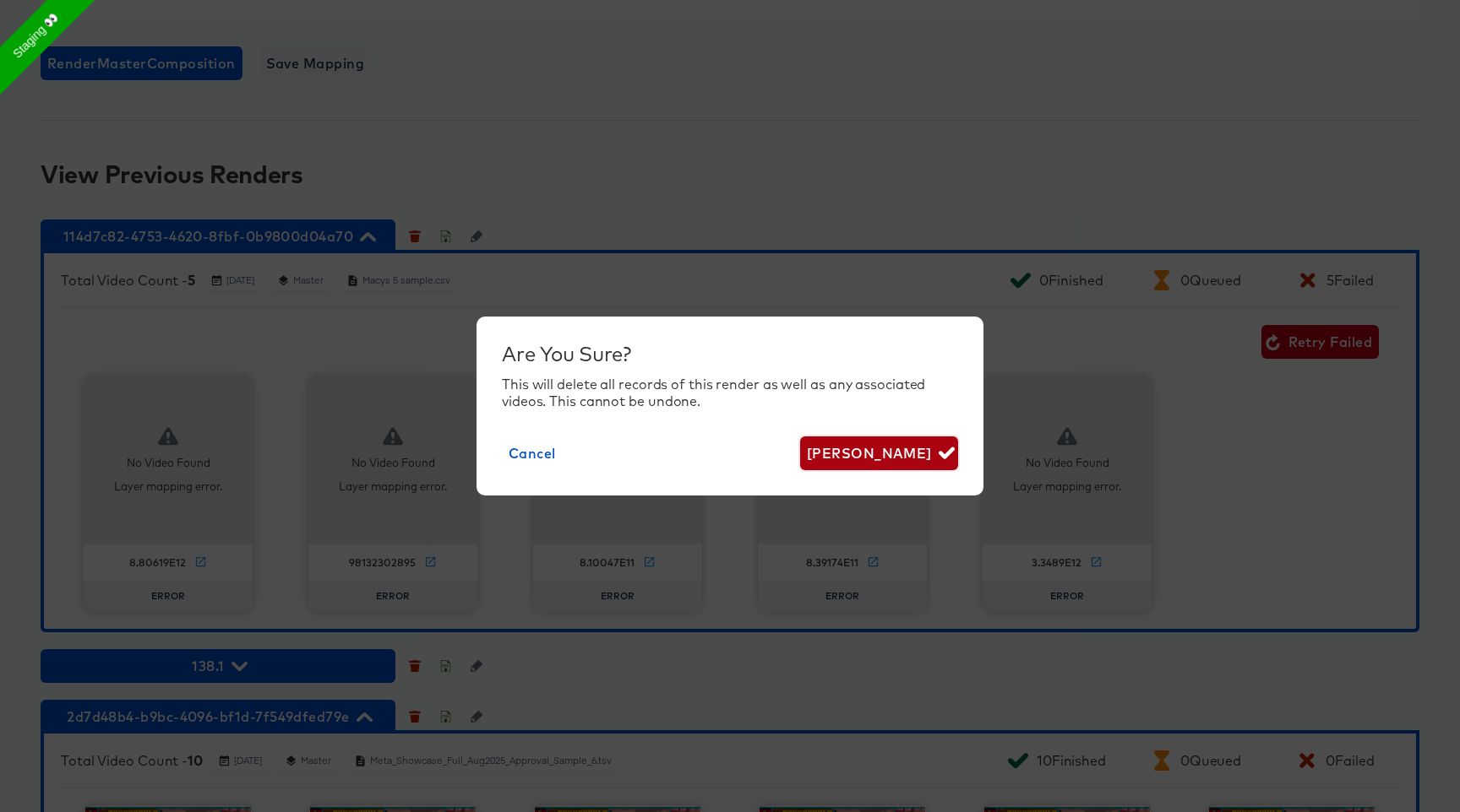
click at [887, 453] on span "[PERSON_NAME]" at bounding box center [878, 453] width 145 height 23
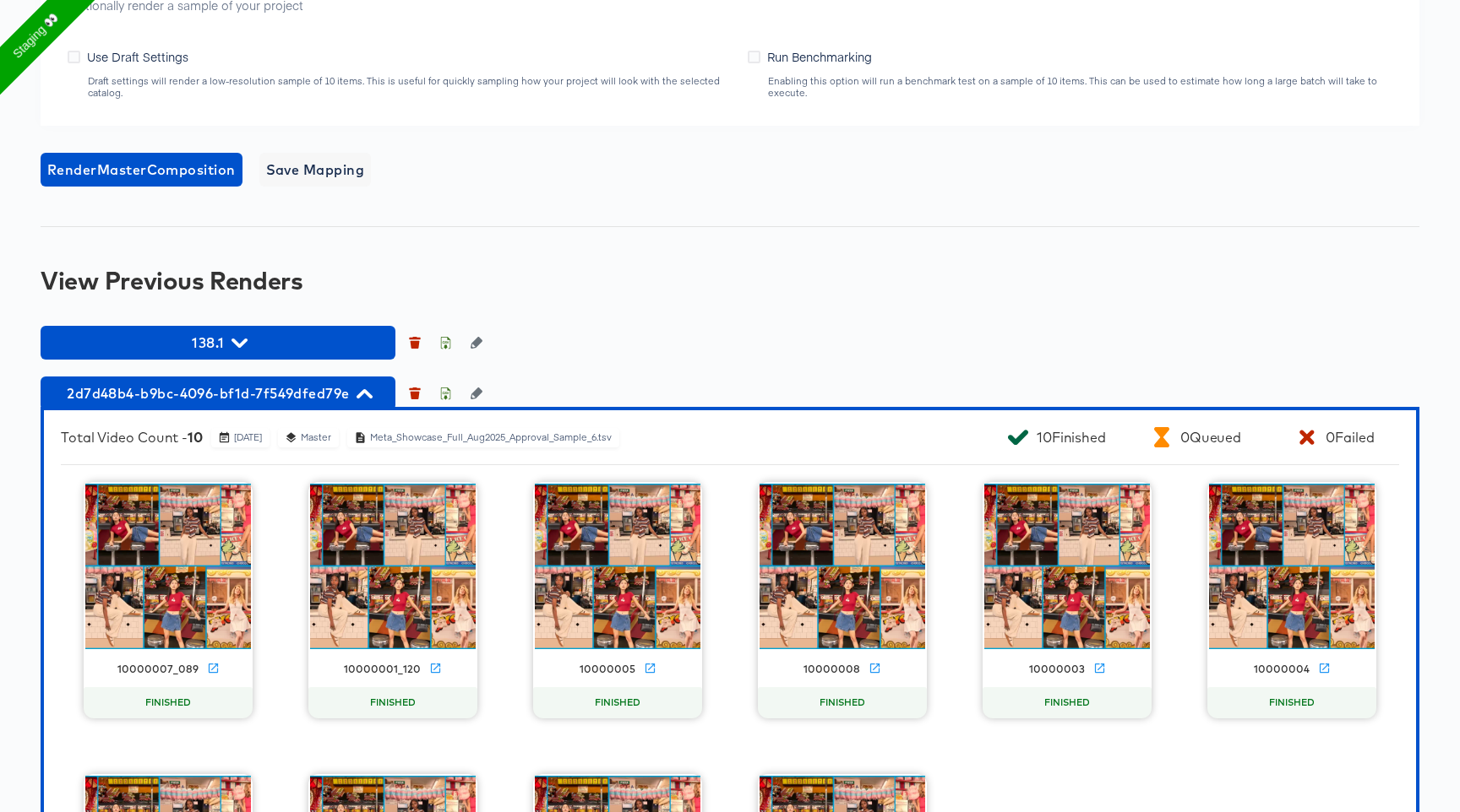
scroll to position [1200, 0]
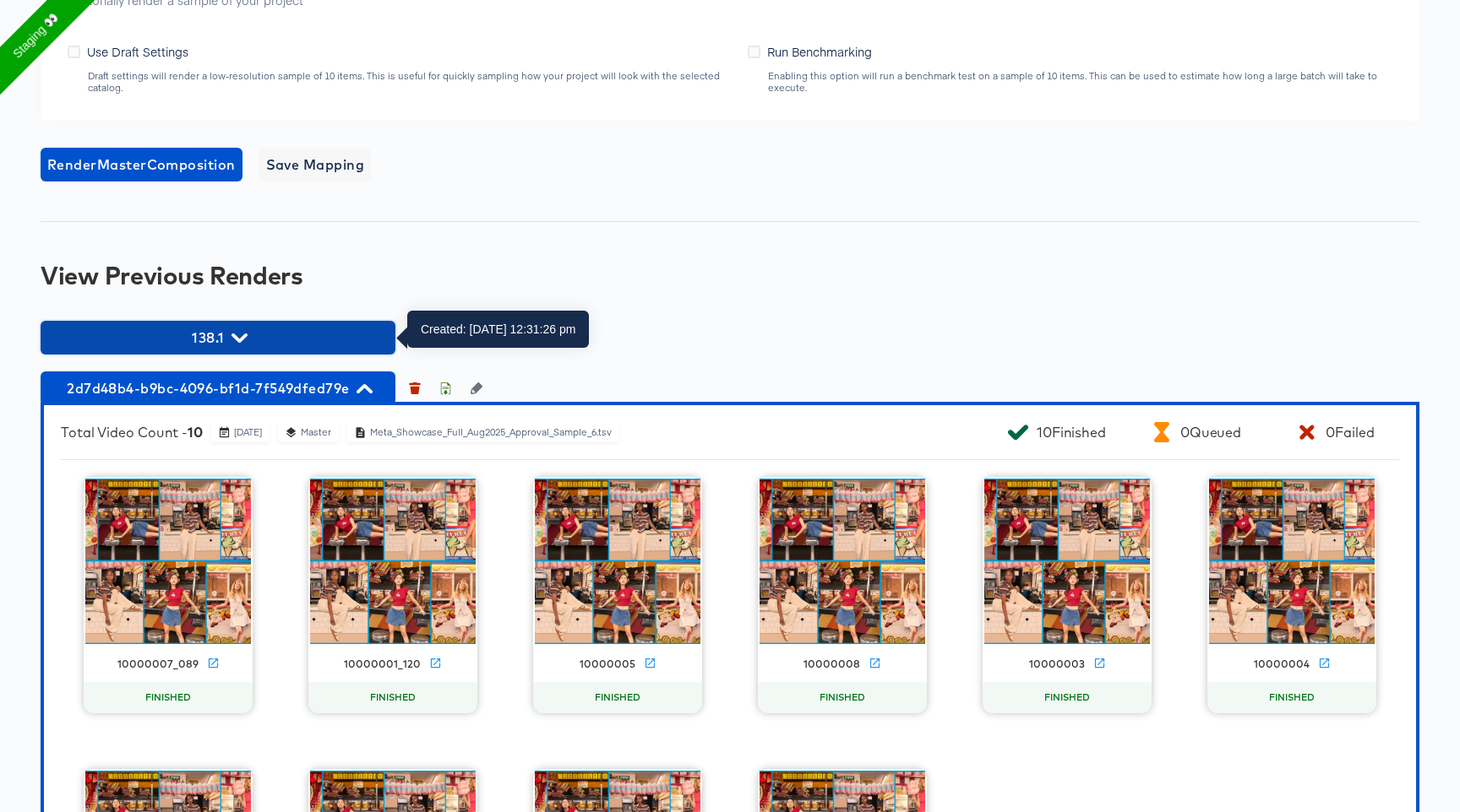
click at [238, 333] on icon "button" at bounding box center [239, 338] width 16 height 16
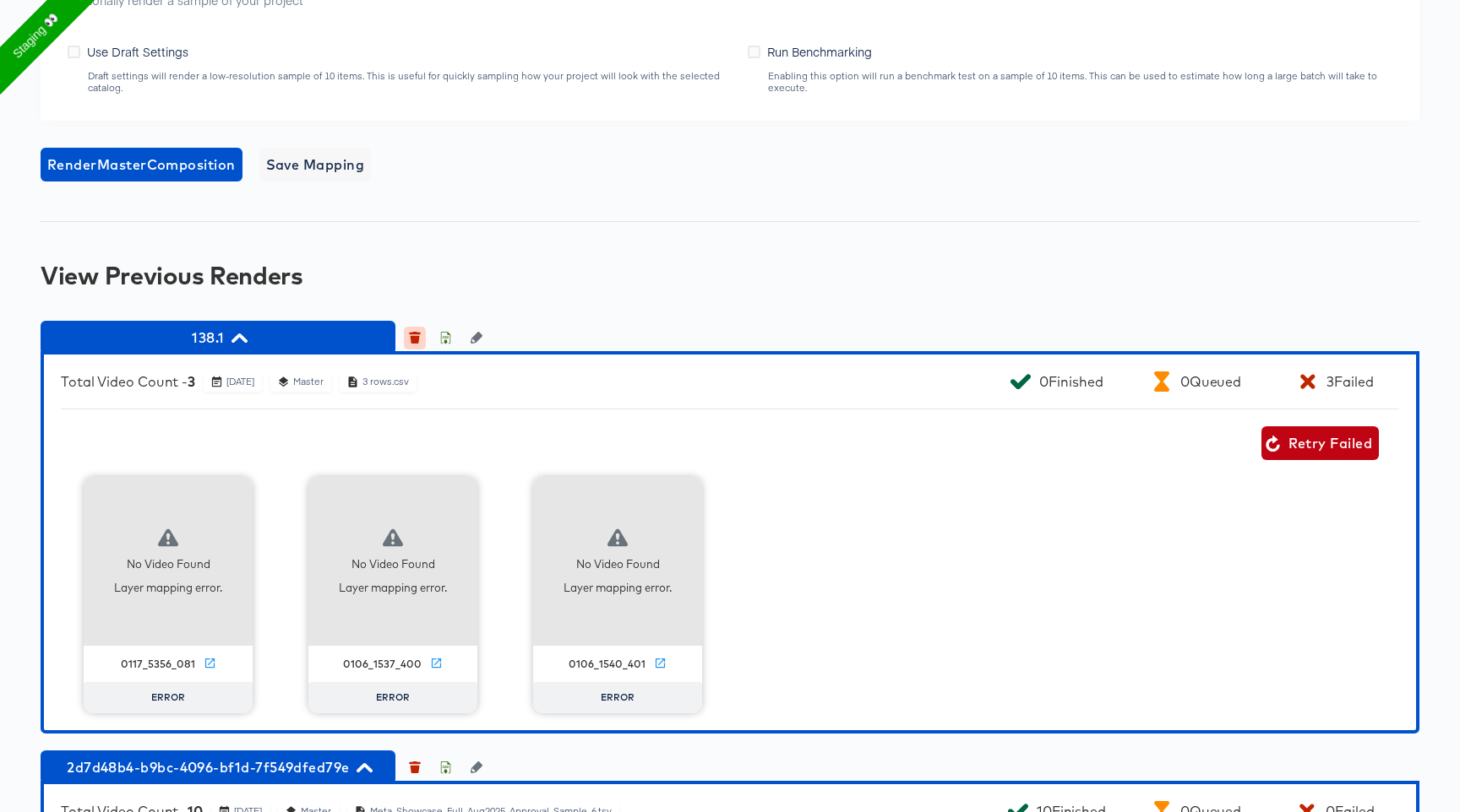
click at [411, 338] on icon "button" at bounding box center [415, 340] width 9 height 7
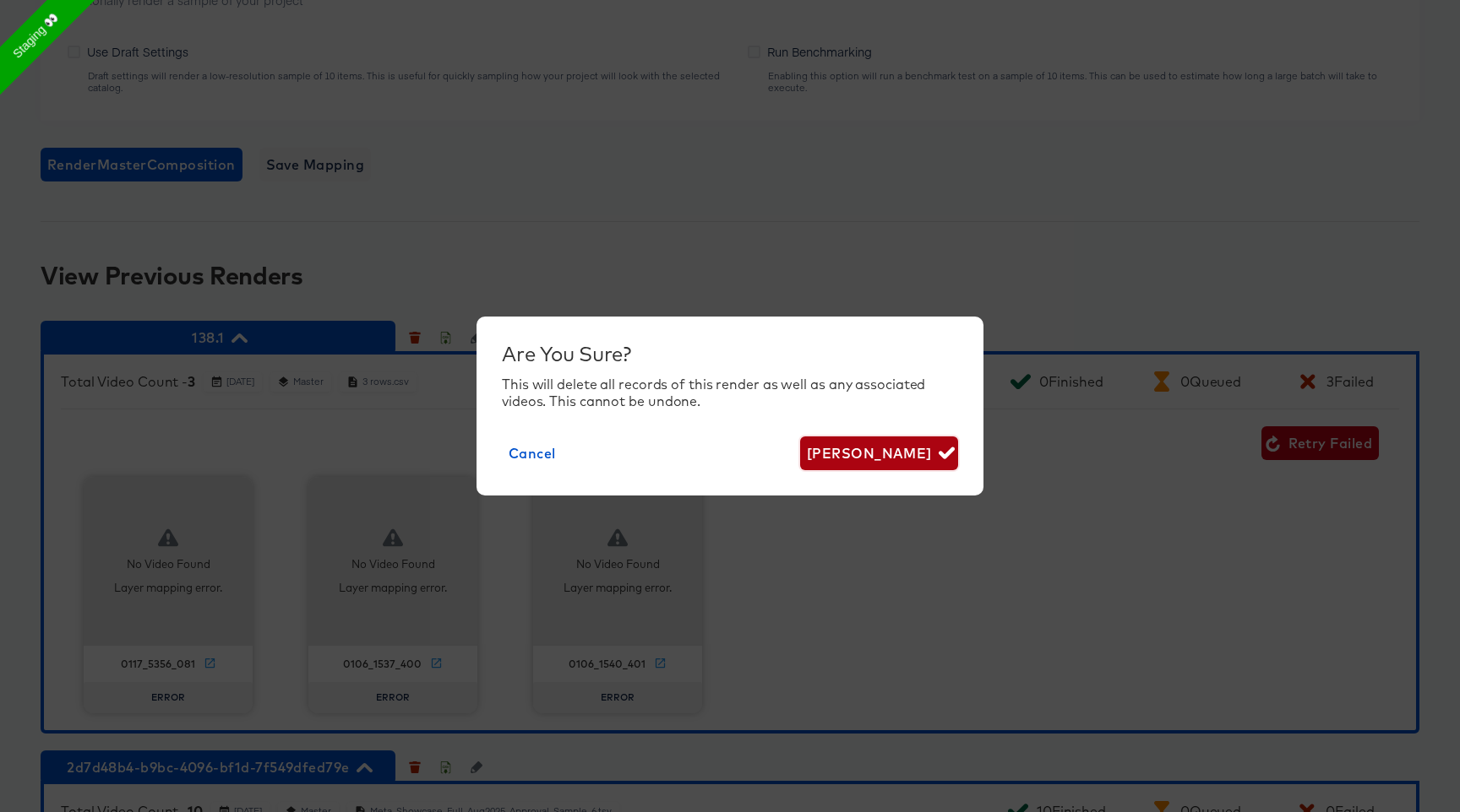
click at [925, 454] on span "[PERSON_NAME]" at bounding box center [878, 453] width 145 height 23
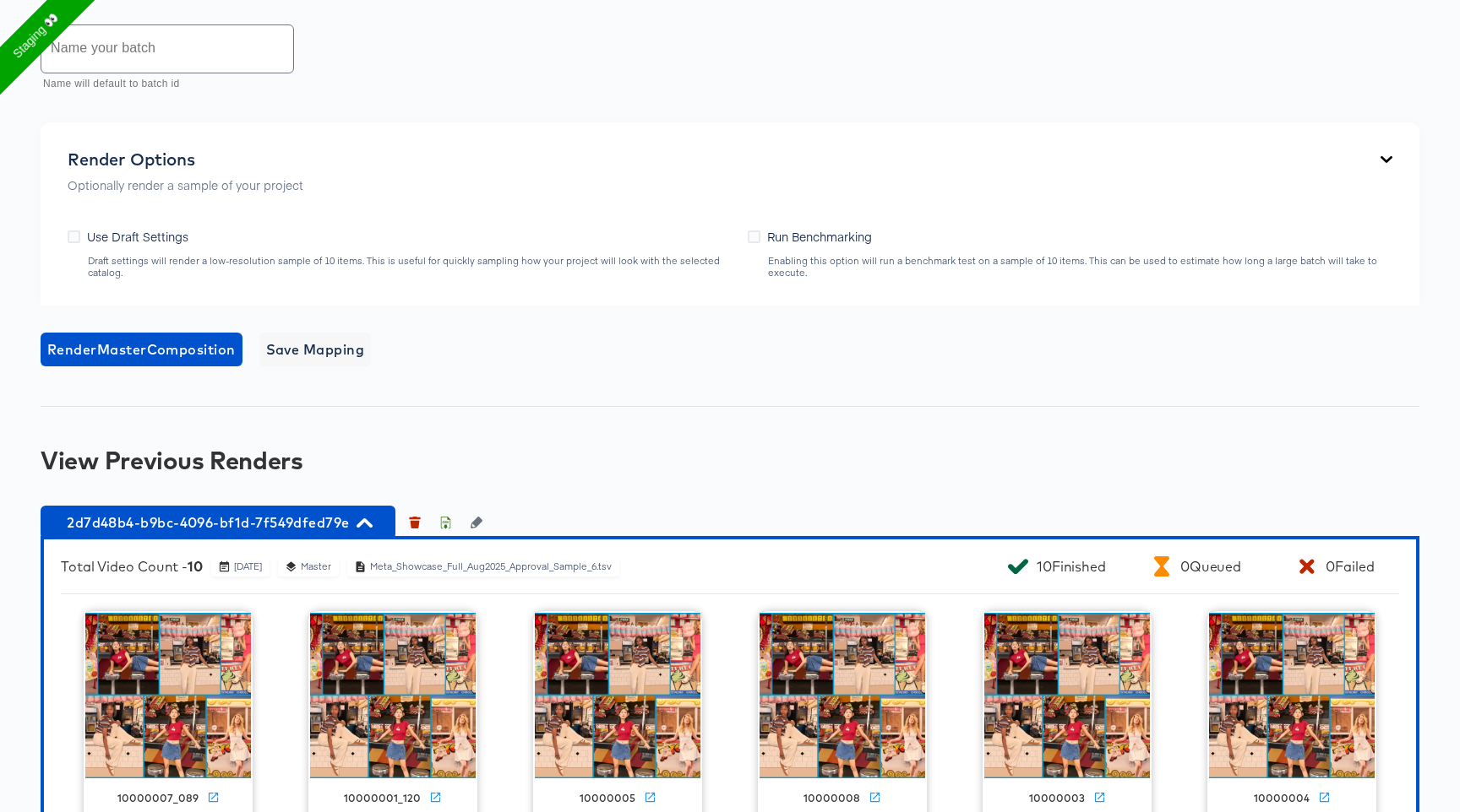
scroll to position [887, 0]
